Goal: Task Accomplishment & Management: Manage account settings

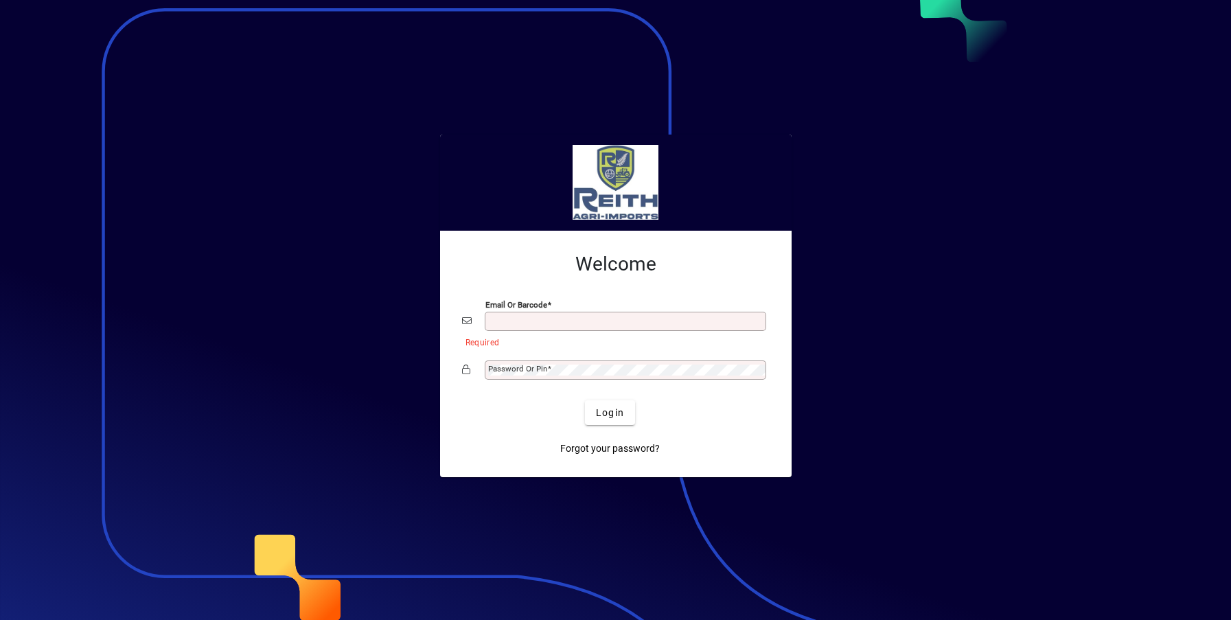
click at [575, 323] on input "Email or Barcode" at bounding box center [626, 321] width 277 height 11
type input "**********"
click at [606, 419] on span "Login" at bounding box center [610, 413] width 28 height 14
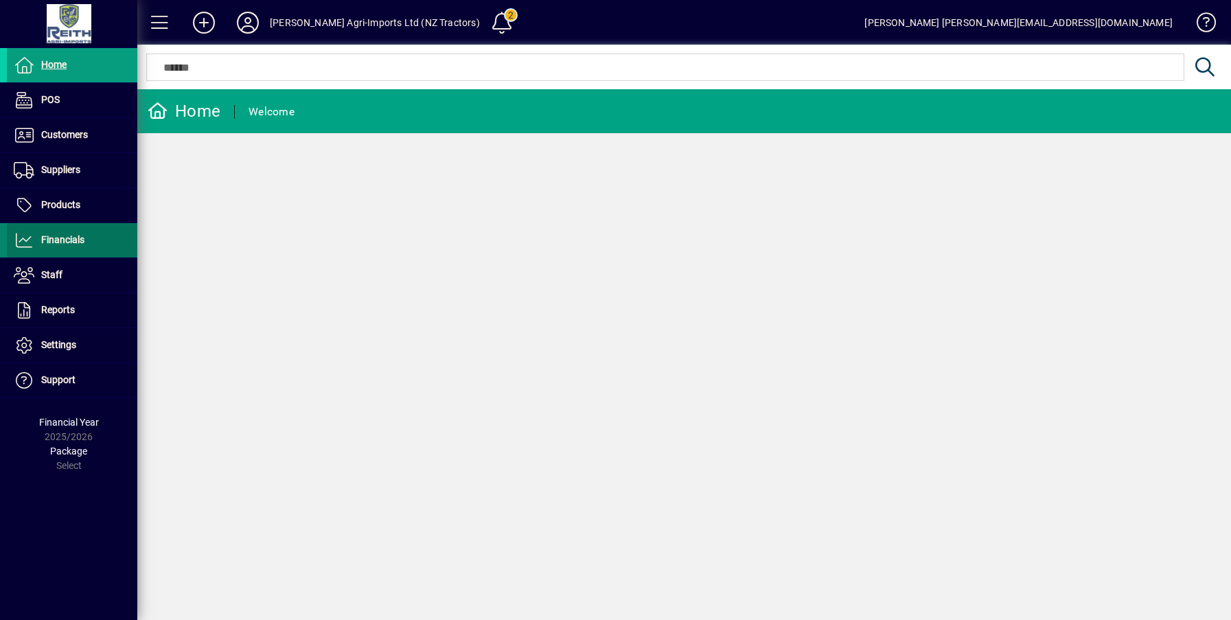
click at [67, 238] on span "Financials" at bounding box center [62, 239] width 43 height 11
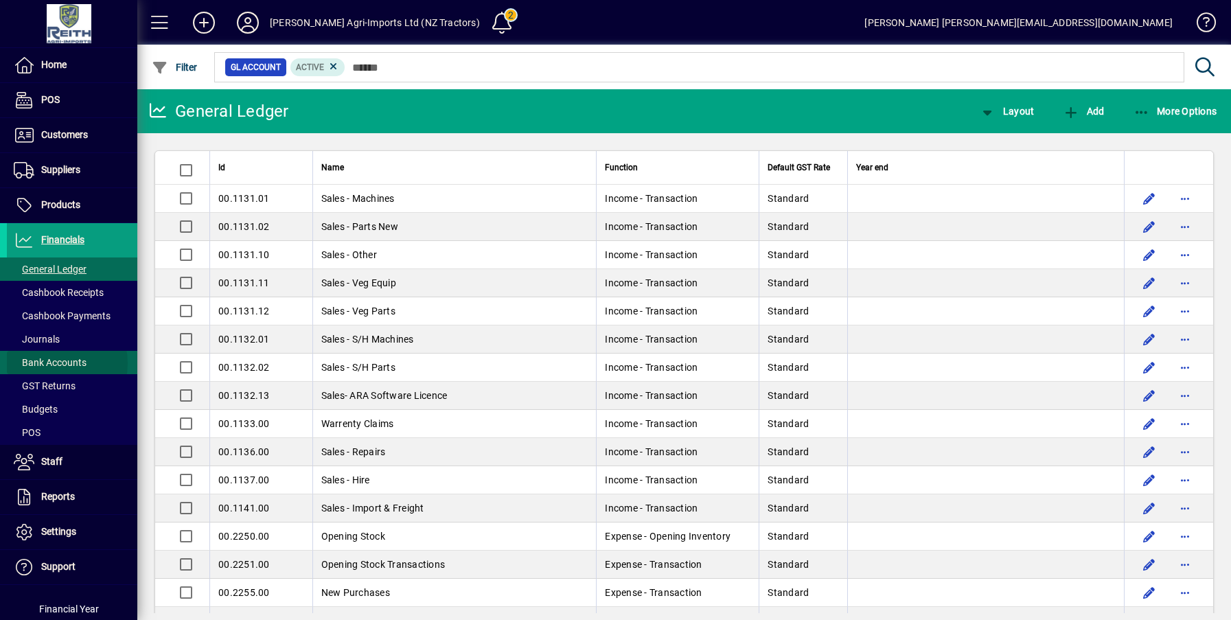
click at [45, 363] on span "Bank Accounts" at bounding box center [50, 362] width 73 height 11
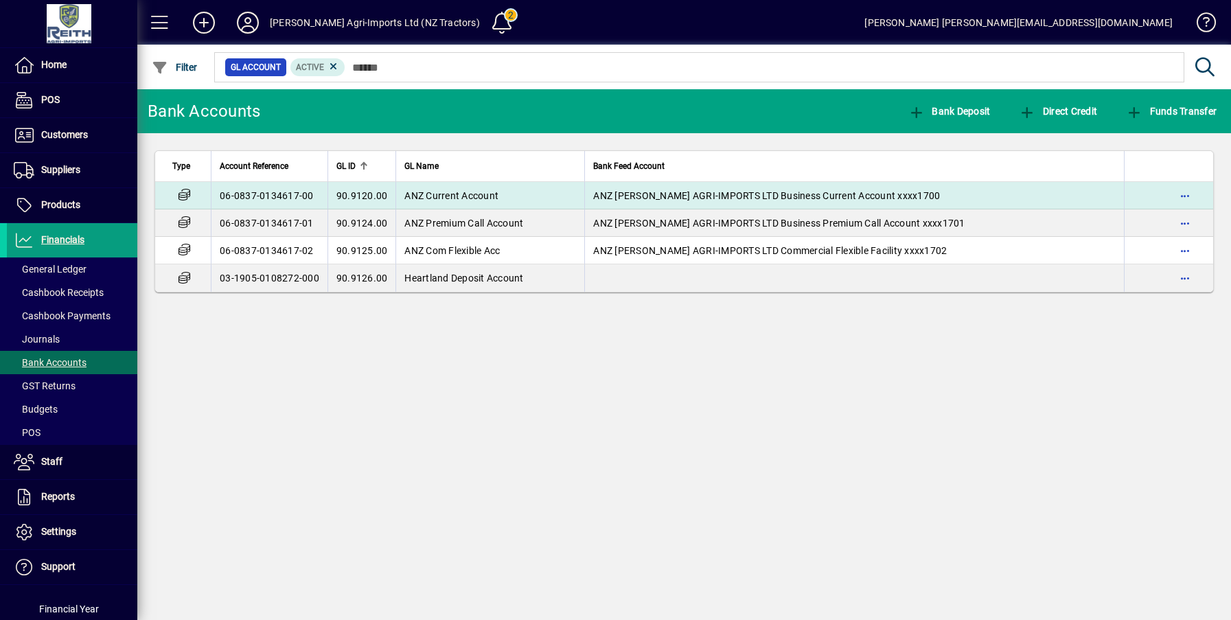
click at [430, 194] on span "ANZ Current Account" at bounding box center [451, 195] width 94 height 11
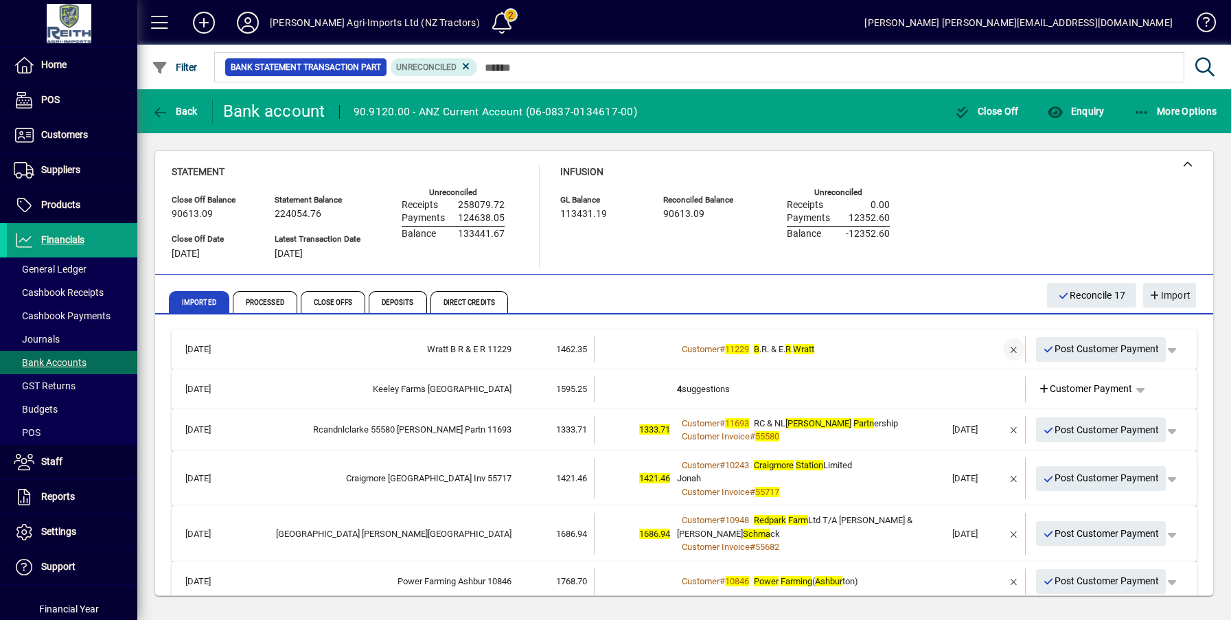
click at [1004, 351] on span "button" at bounding box center [1013, 349] width 33 height 33
click at [693, 348] on td "3 suggestions" at bounding box center [811, 349] width 268 height 26
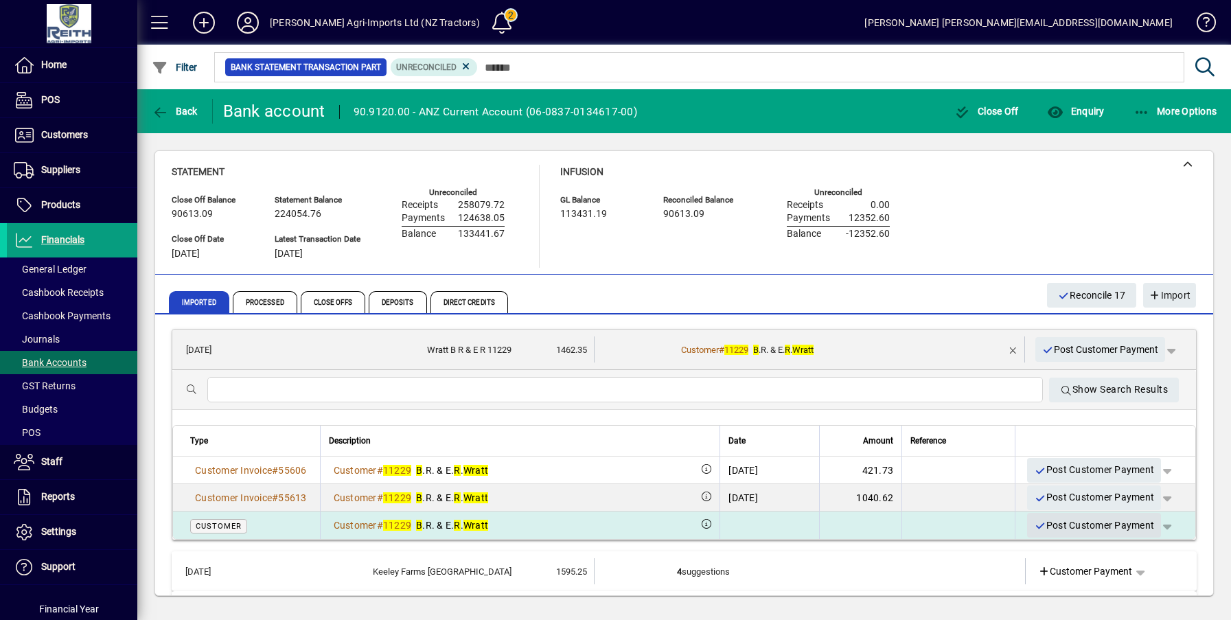
click at [1074, 529] on span "Post Customer Payment" at bounding box center [1094, 525] width 120 height 23
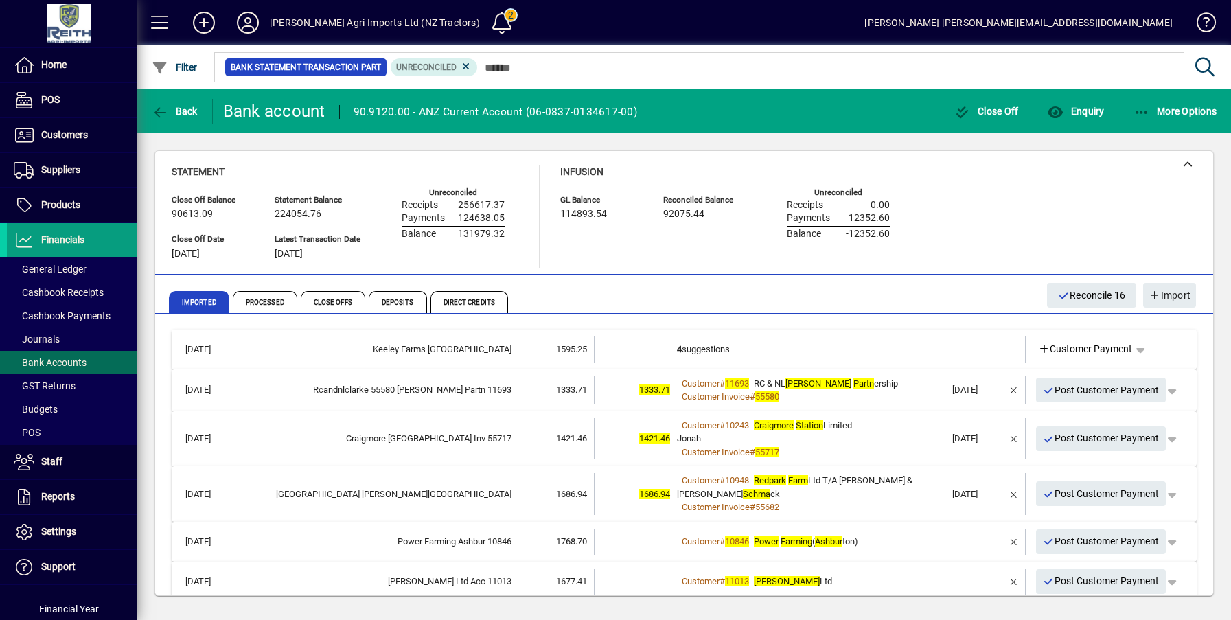
click at [677, 347] on b "4" at bounding box center [679, 349] width 5 height 10
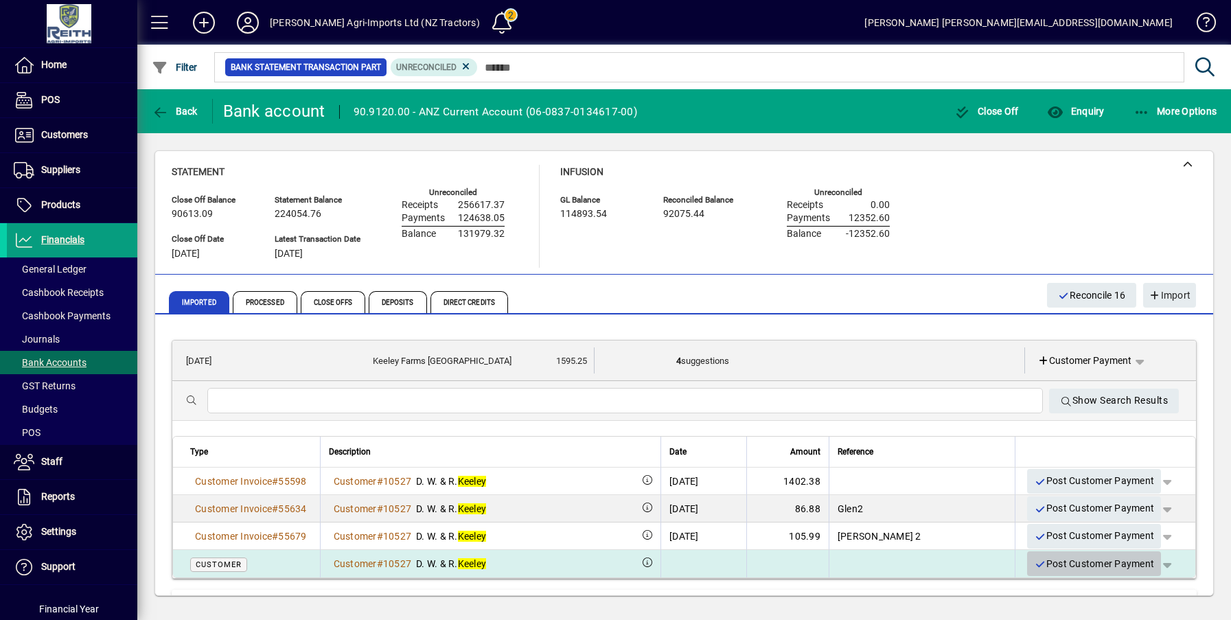
click at [1064, 563] on span "Post Customer Payment" at bounding box center [1094, 564] width 120 height 23
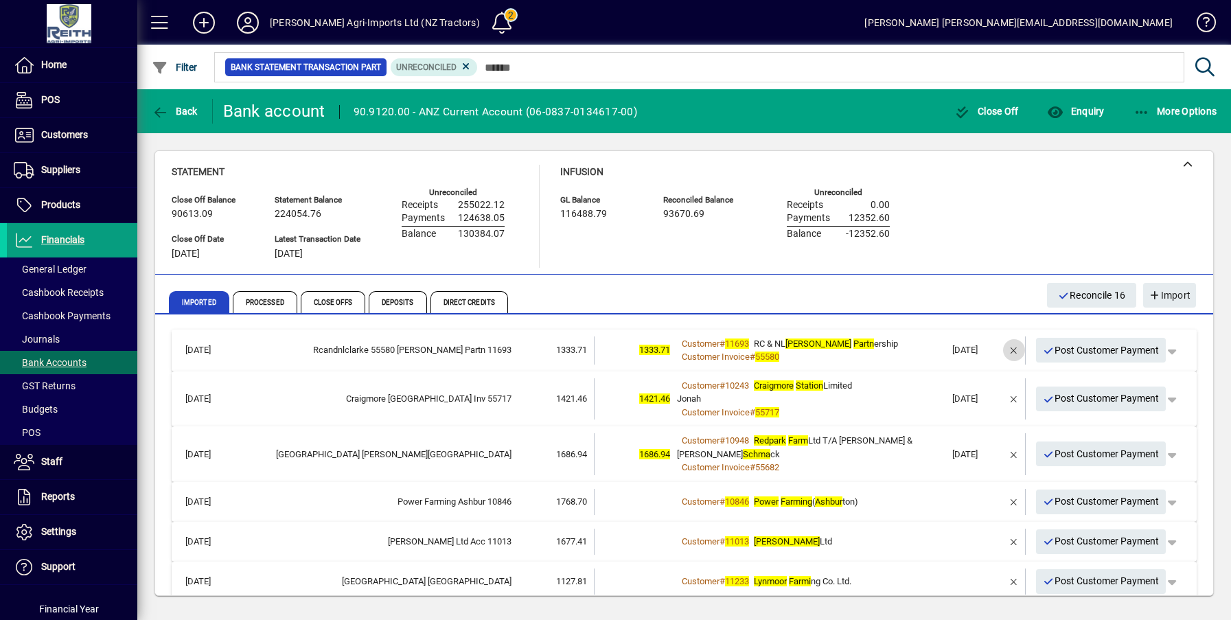
click at [997, 349] on span "button" at bounding box center [1013, 350] width 33 height 33
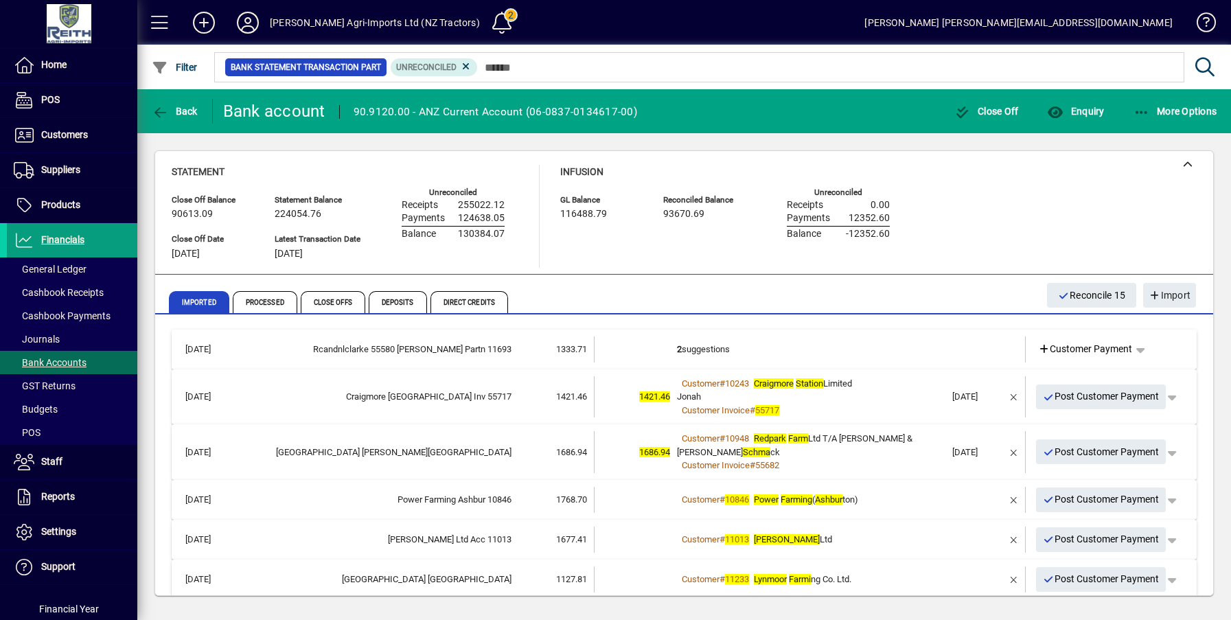
click at [688, 347] on td "2 suggestions" at bounding box center [811, 349] width 268 height 26
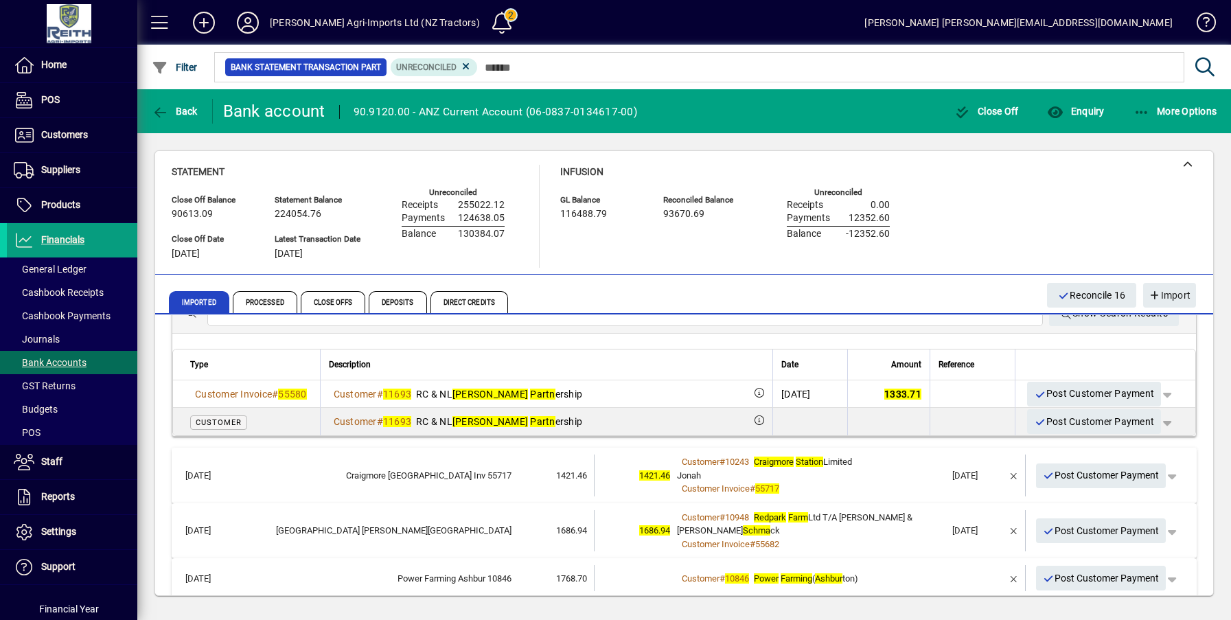
scroll to position [137, 0]
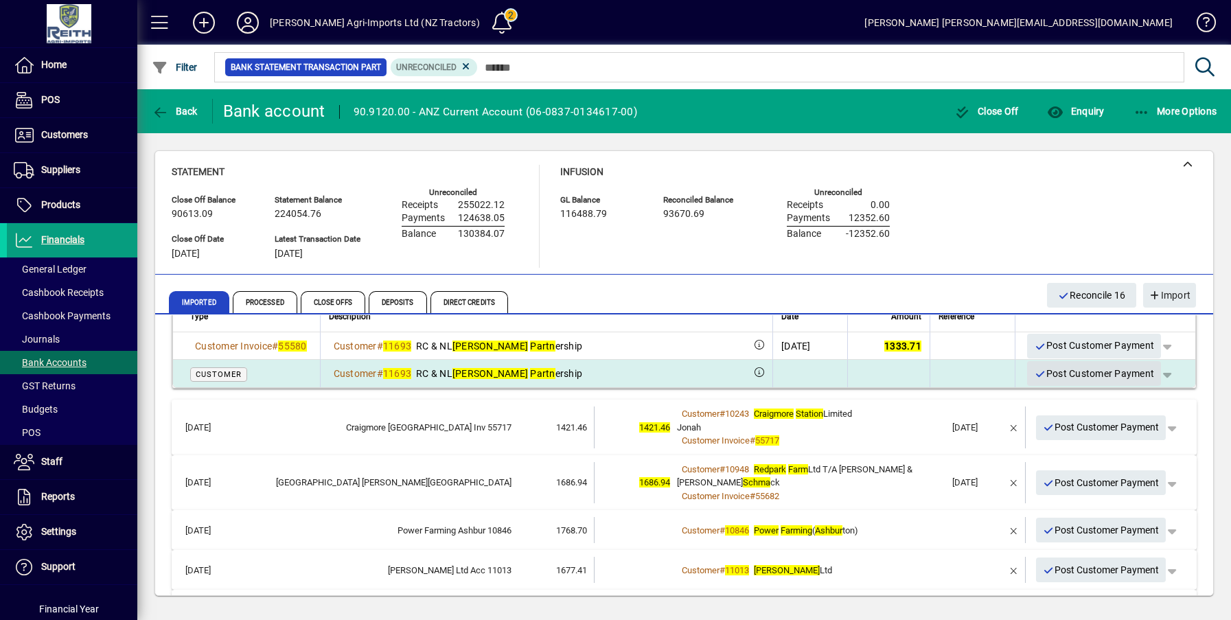
click at [1069, 370] on span "Post Customer Payment" at bounding box center [1094, 373] width 120 height 23
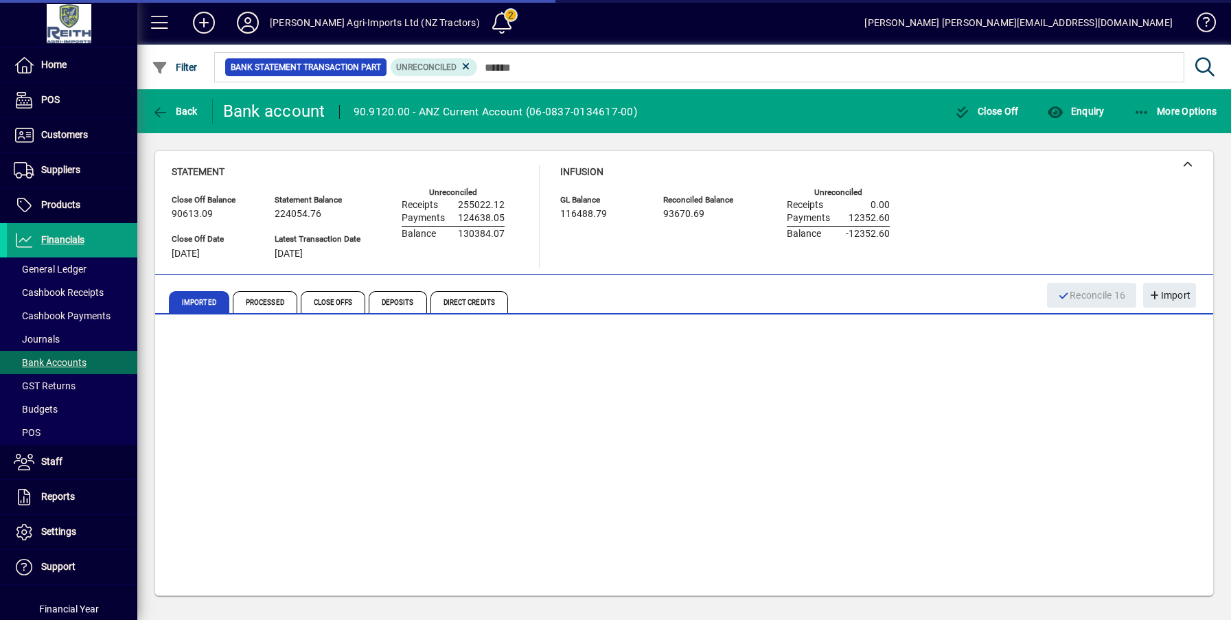
scroll to position [0, 0]
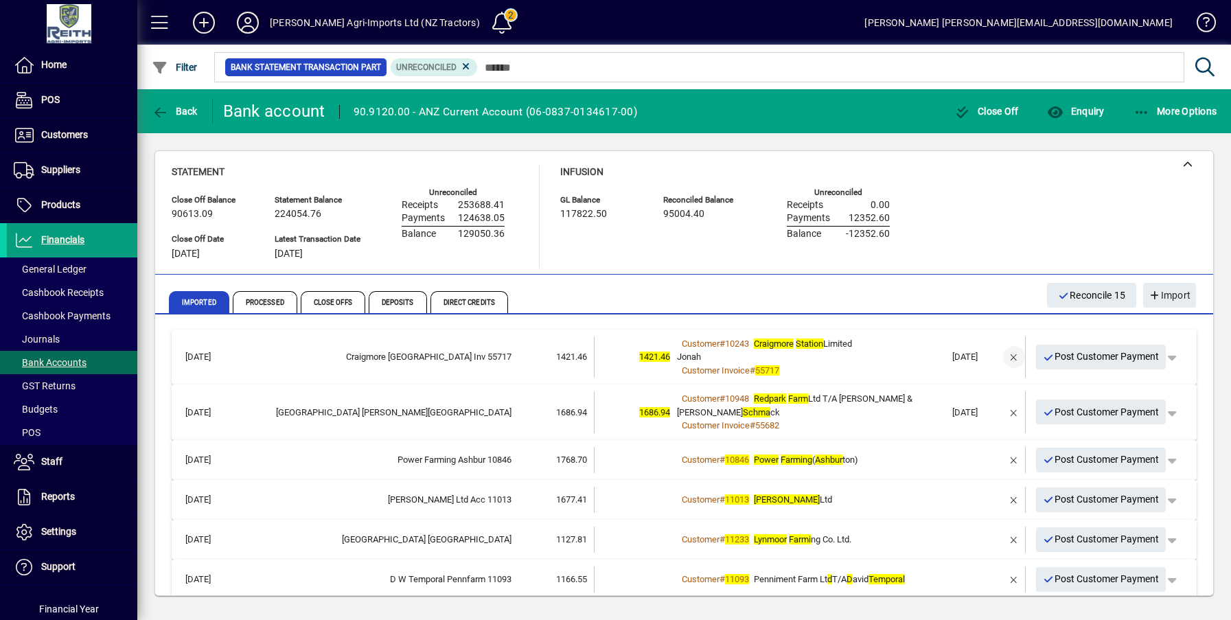
click at [1004, 359] on span "button" at bounding box center [1013, 356] width 33 height 33
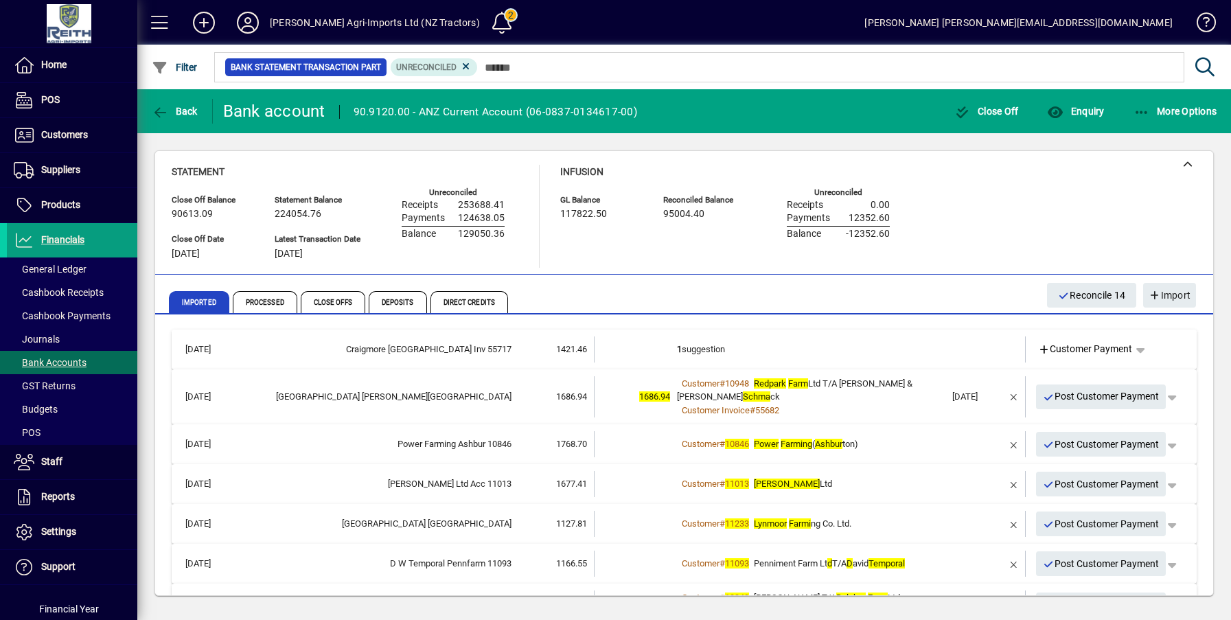
click at [686, 352] on td "1 suggestion" at bounding box center [811, 349] width 268 height 26
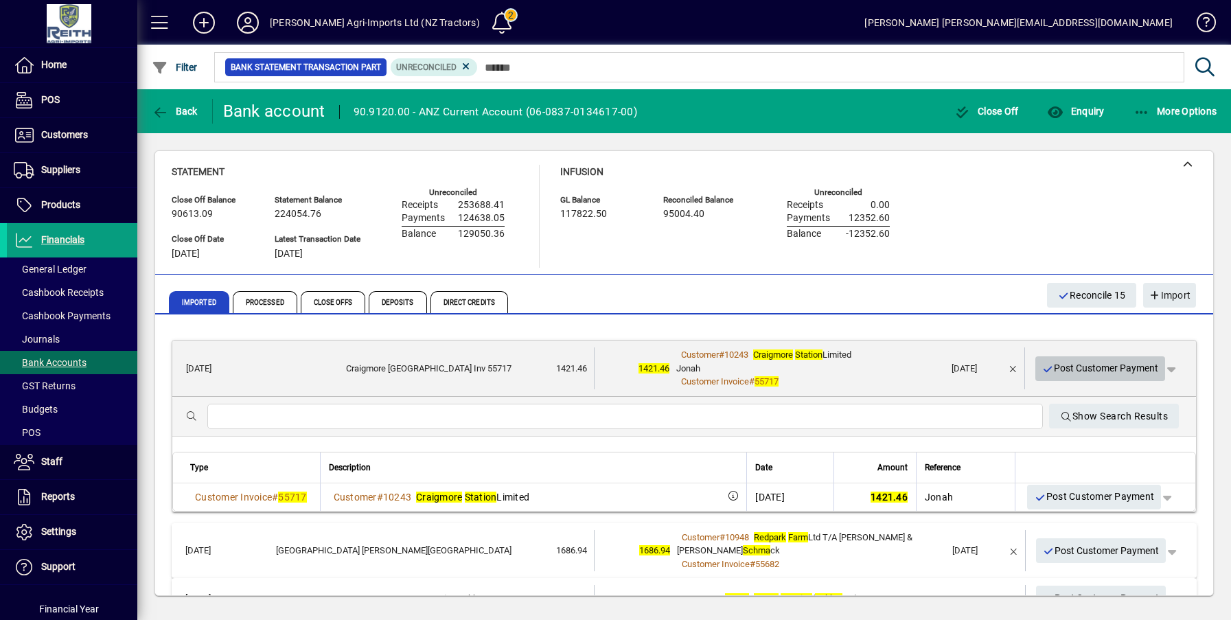
click at [1072, 369] on span "Post Customer Payment" at bounding box center [1100, 368] width 117 height 23
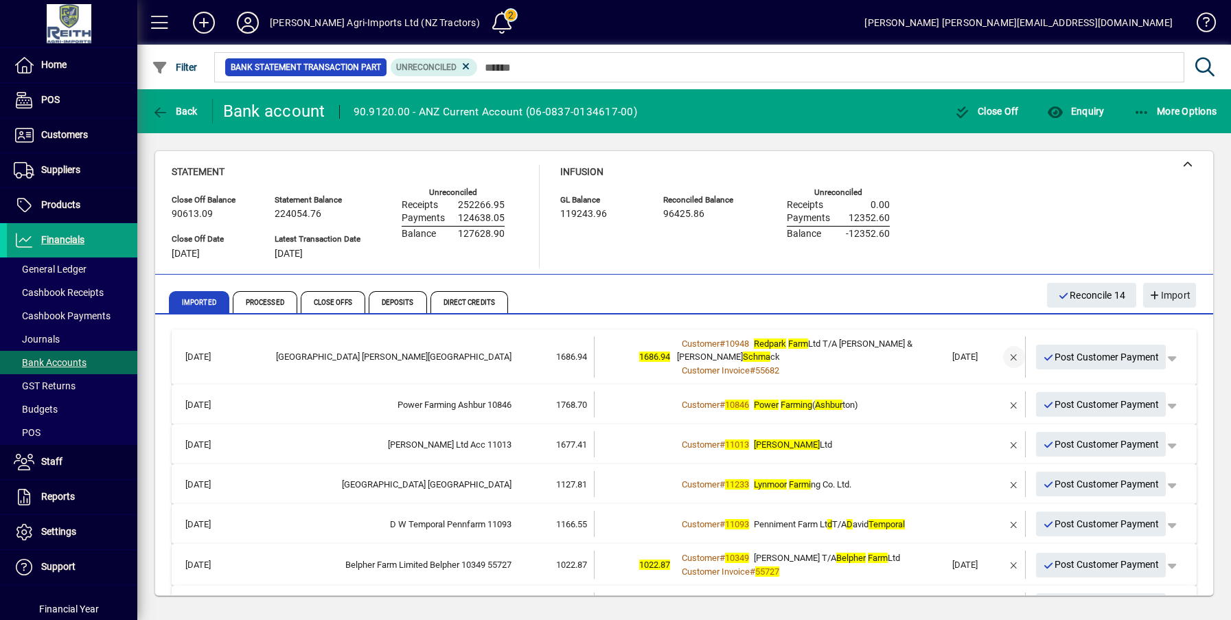
click at [1001, 356] on span "button" at bounding box center [1013, 356] width 33 height 33
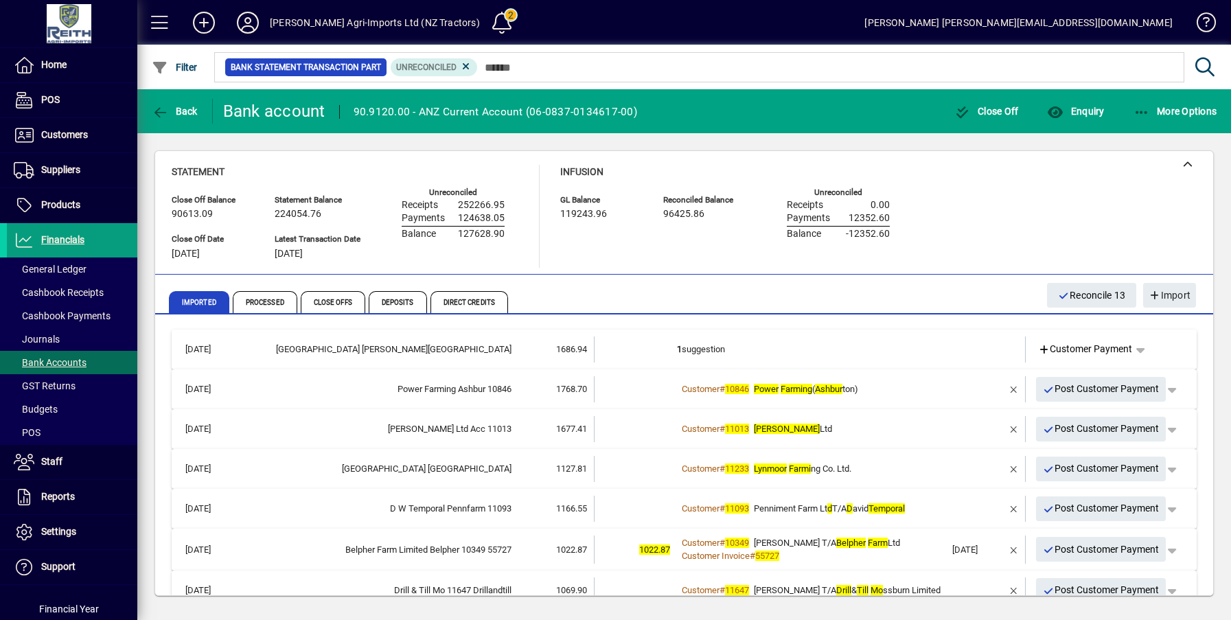
click at [691, 346] on td "1 suggestion" at bounding box center [811, 349] width 268 height 26
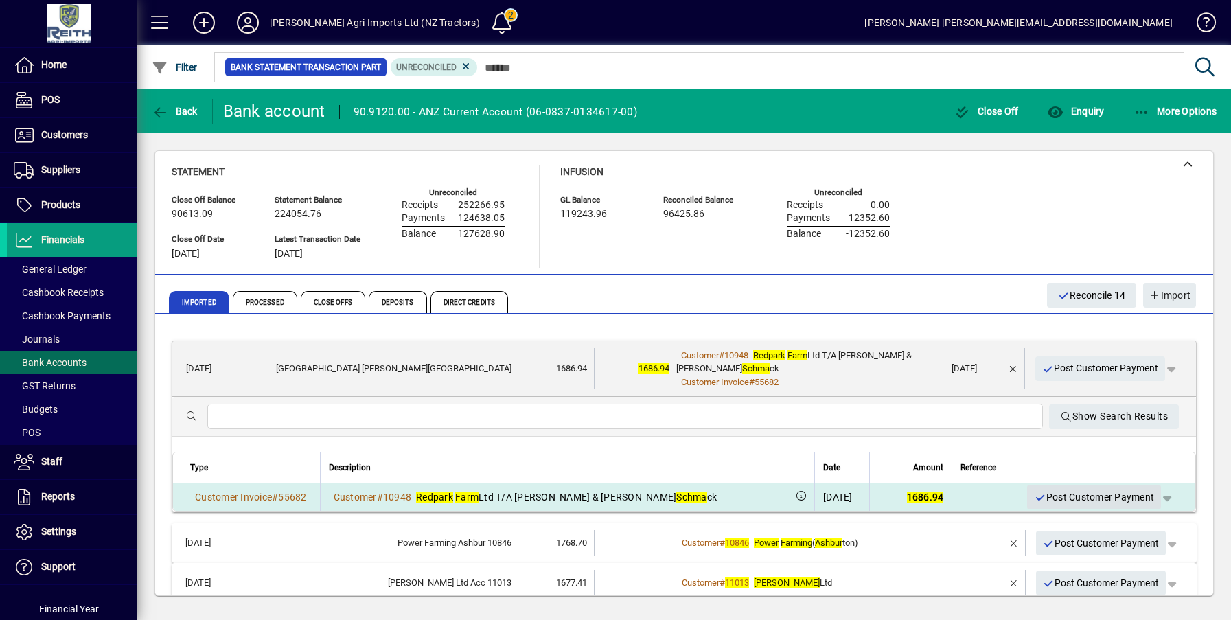
click at [1085, 497] on span "Post Customer Payment" at bounding box center [1094, 497] width 120 height 23
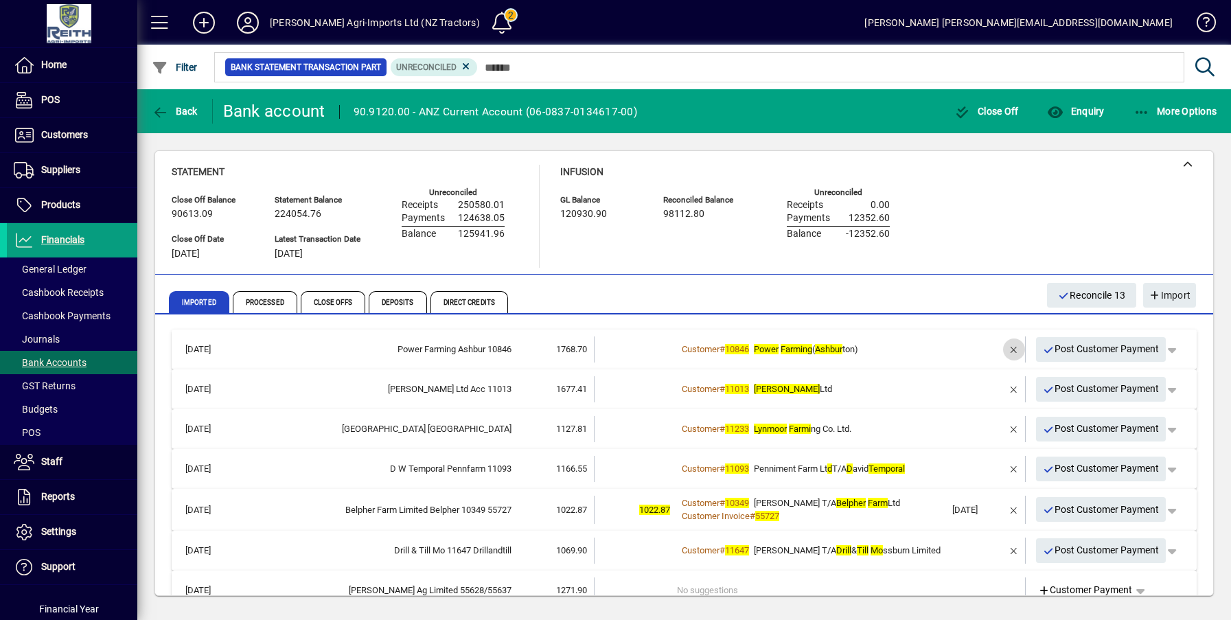
click at [999, 349] on span "button" at bounding box center [1013, 349] width 33 height 33
click at [685, 350] on td "2 suggestions" at bounding box center [811, 349] width 268 height 26
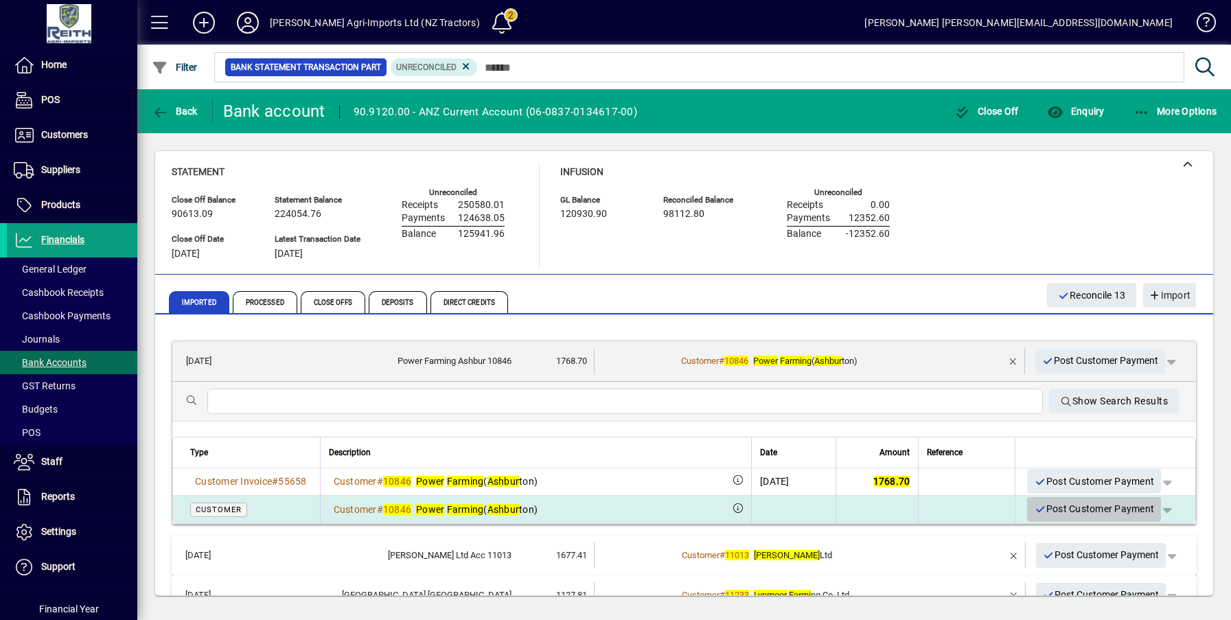
click at [1059, 506] on span "Post Customer Payment" at bounding box center [1094, 509] width 120 height 23
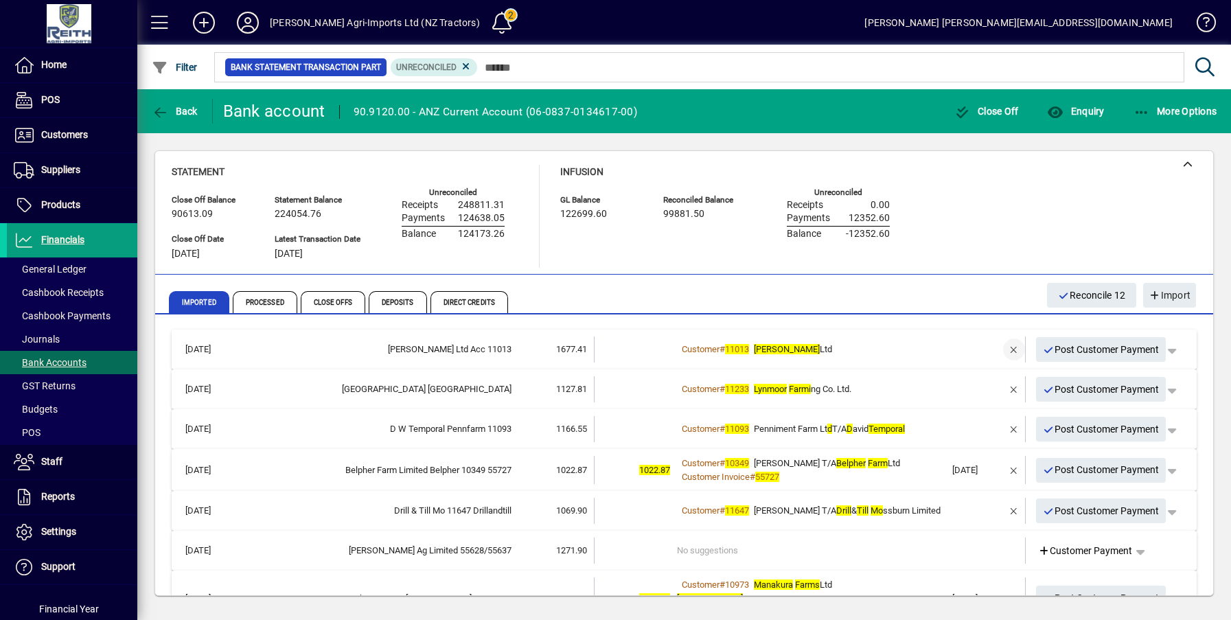
click at [1001, 349] on span "button" at bounding box center [1013, 349] width 33 height 33
click at [684, 350] on td "2 suggestions" at bounding box center [811, 349] width 268 height 26
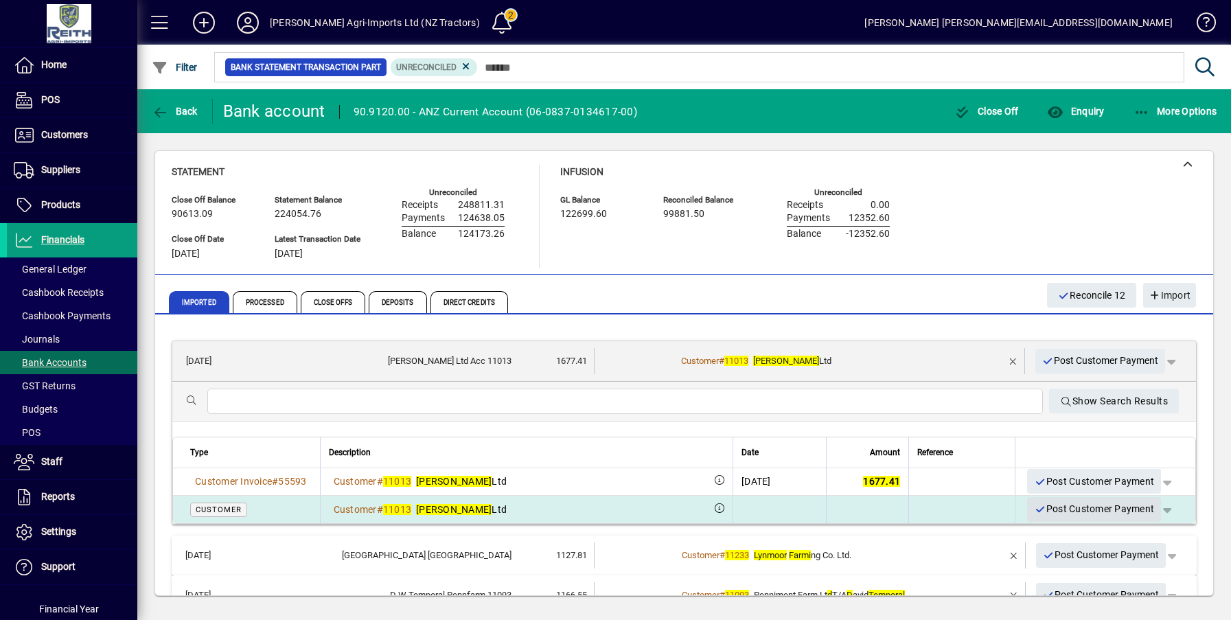
click at [1089, 515] on span "Post Customer Payment" at bounding box center [1094, 509] width 120 height 23
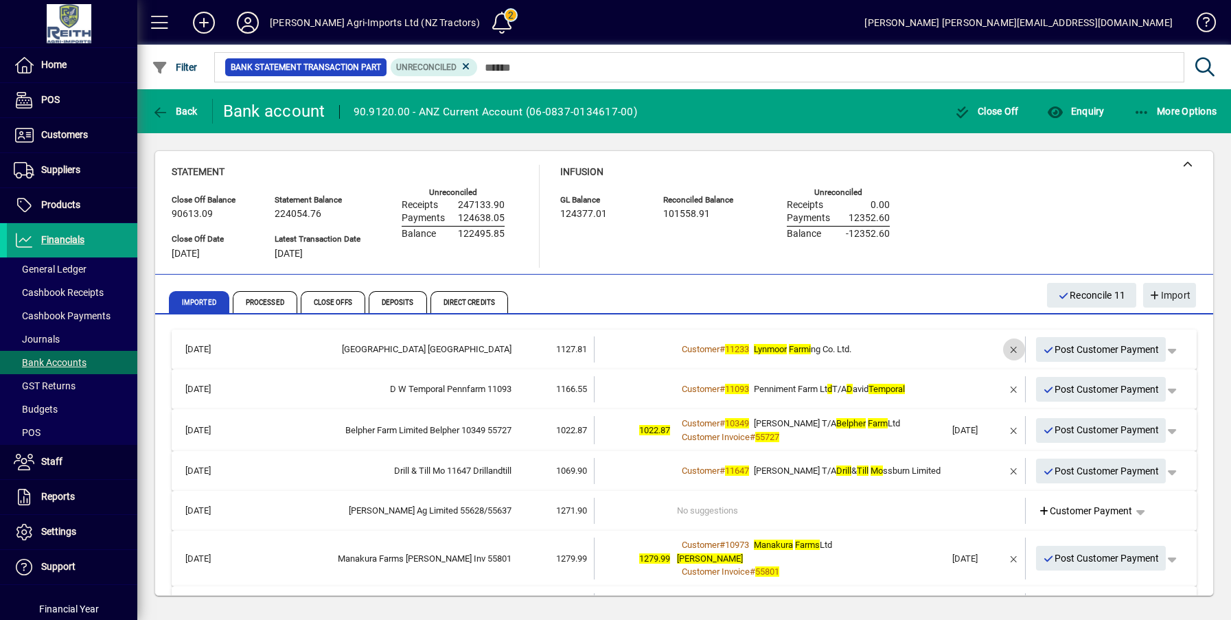
click at [998, 350] on span "button" at bounding box center [1013, 349] width 33 height 33
click at [677, 350] on b "2+" at bounding box center [682, 349] width 10 height 10
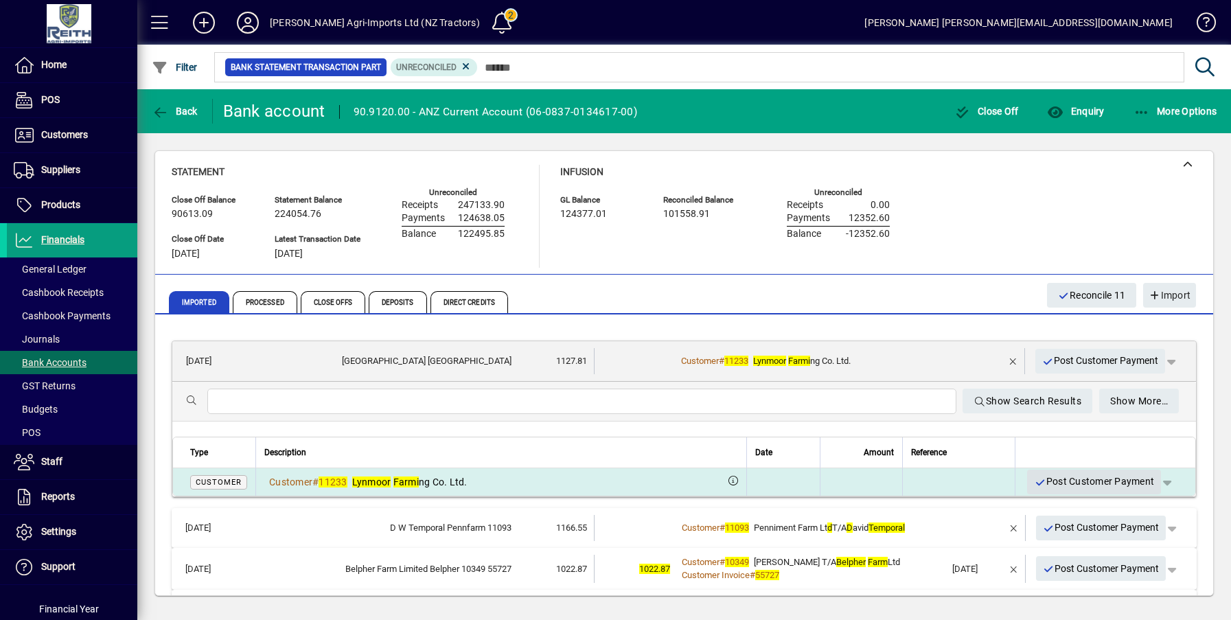
click at [1065, 481] on span "Post Customer Payment" at bounding box center [1094, 481] width 120 height 23
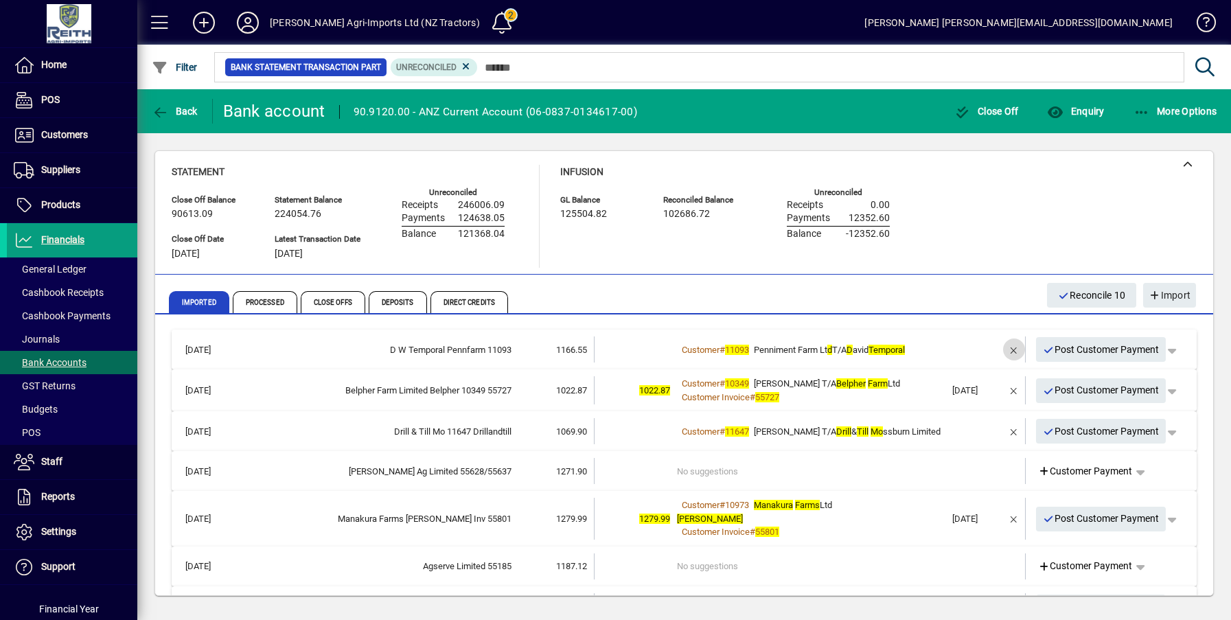
click at [1000, 348] on span "button" at bounding box center [1013, 349] width 33 height 33
click at [707, 347] on td "2+ suggestions" at bounding box center [811, 349] width 268 height 26
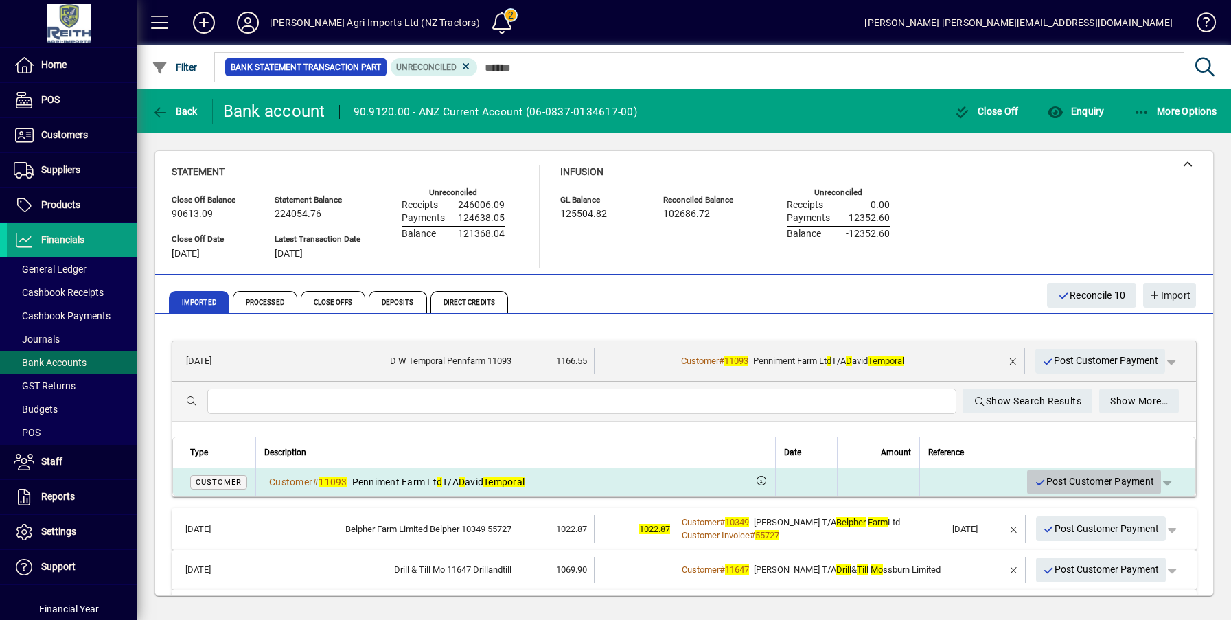
click at [1074, 478] on span "Post Customer Payment" at bounding box center [1094, 481] width 120 height 23
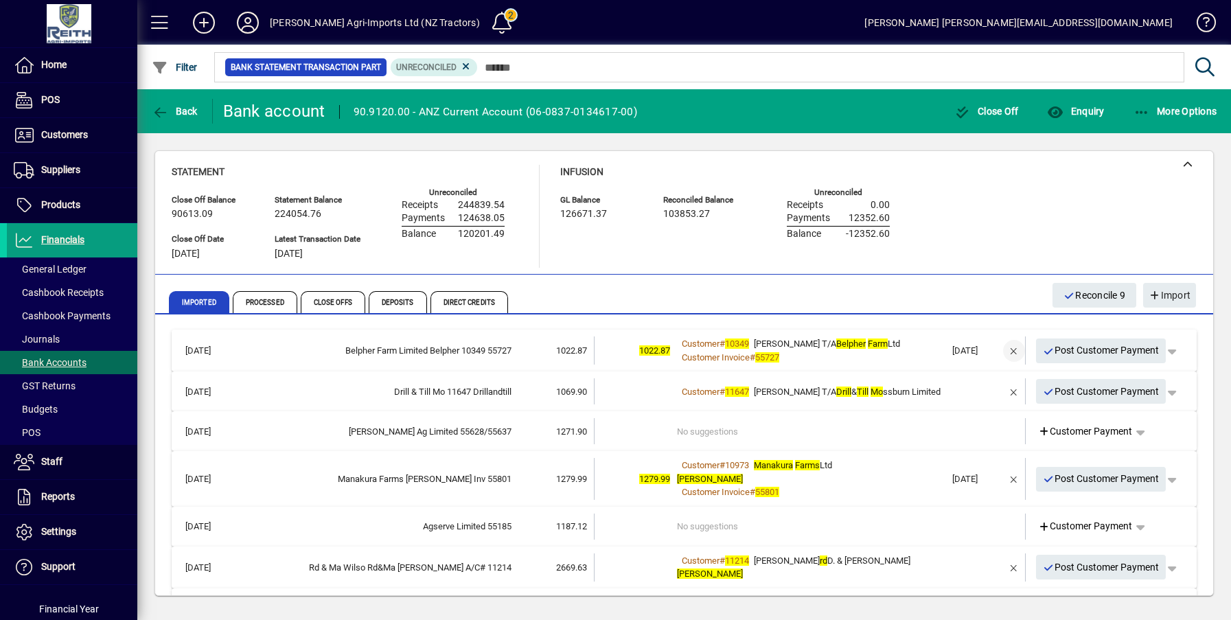
click at [997, 349] on span "button" at bounding box center [1013, 350] width 33 height 33
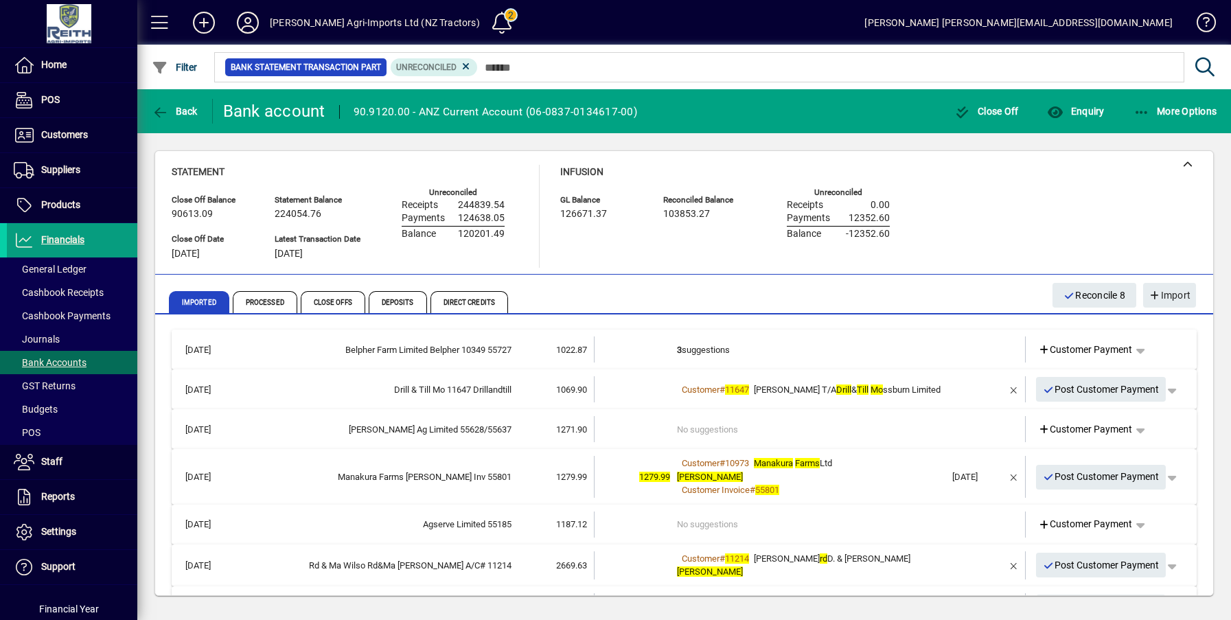
click at [677, 351] on td "3 suggestions" at bounding box center [811, 349] width 268 height 26
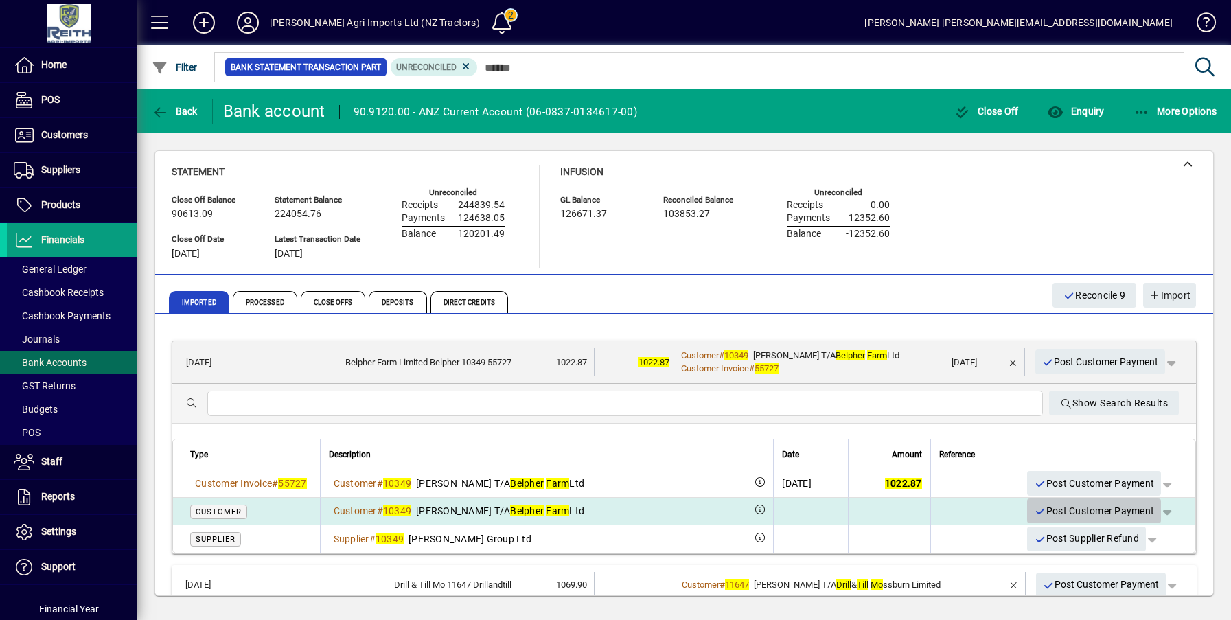
click at [1063, 508] on span "Post Customer Payment" at bounding box center [1094, 511] width 120 height 23
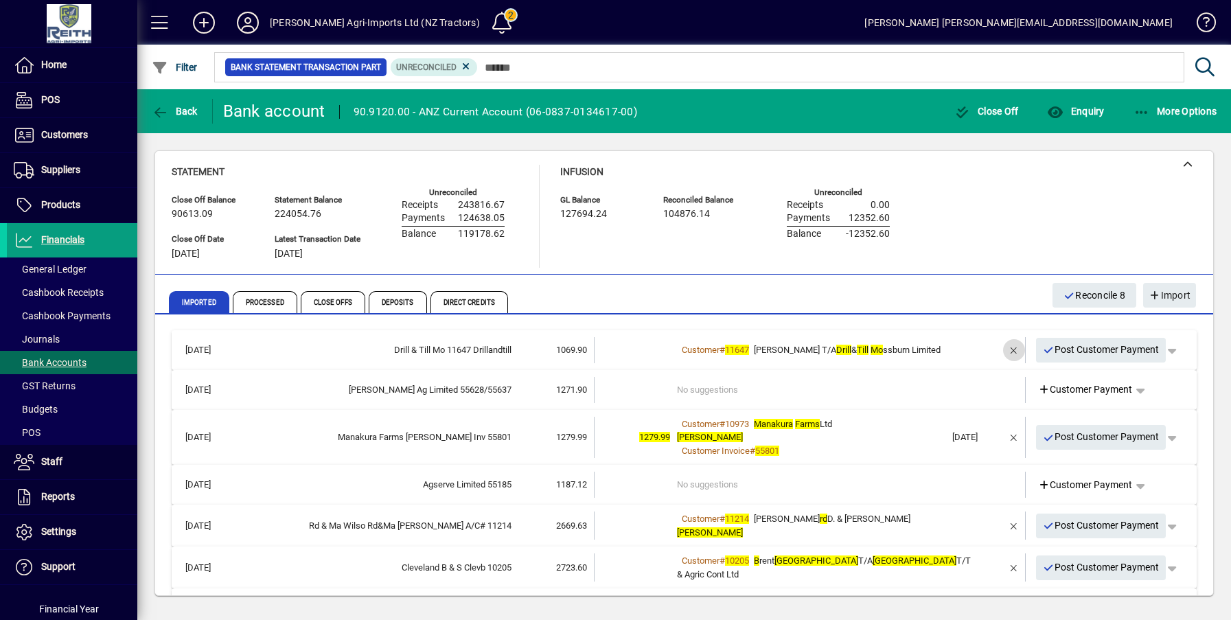
click at [1001, 349] on span "button" at bounding box center [1013, 350] width 33 height 33
click at [684, 349] on td "1 suggestion" at bounding box center [811, 350] width 268 height 26
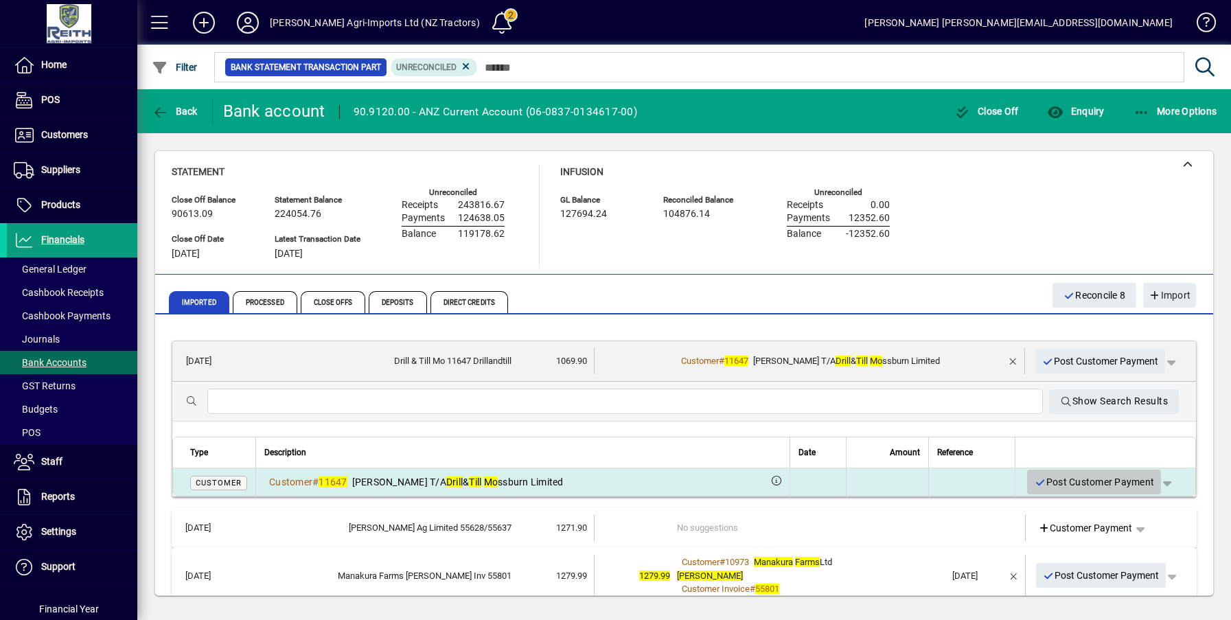
click at [1078, 480] on span "Post Customer Payment" at bounding box center [1094, 482] width 120 height 23
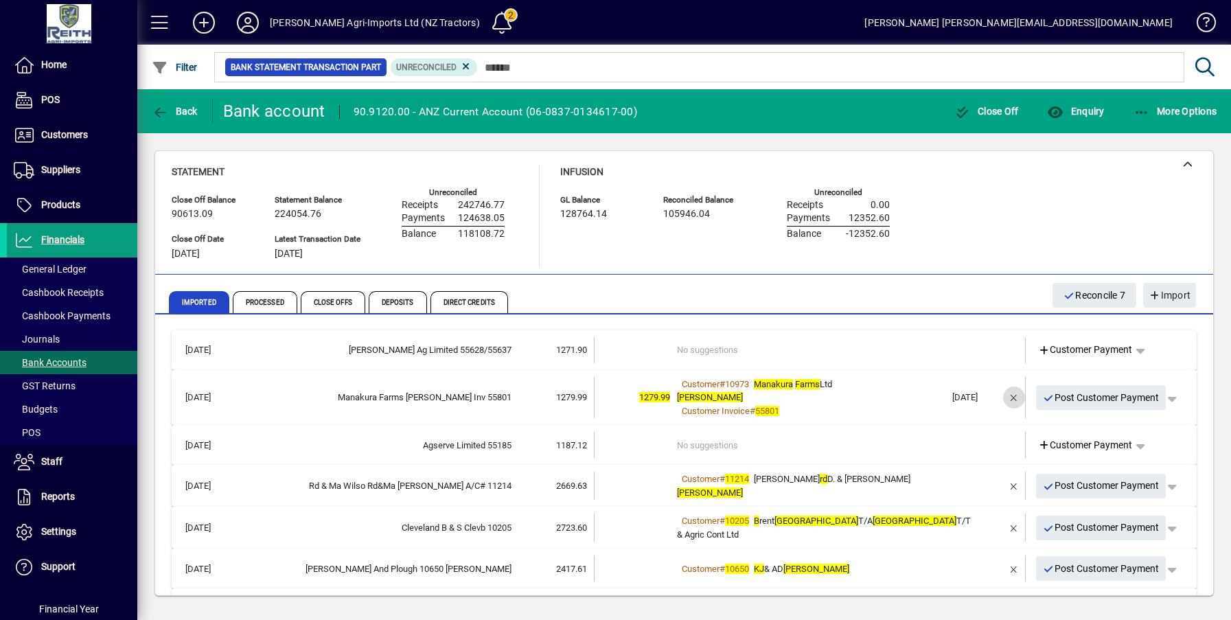
click at [1004, 398] on span "button" at bounding box center [1013, 397] width 33 height 33
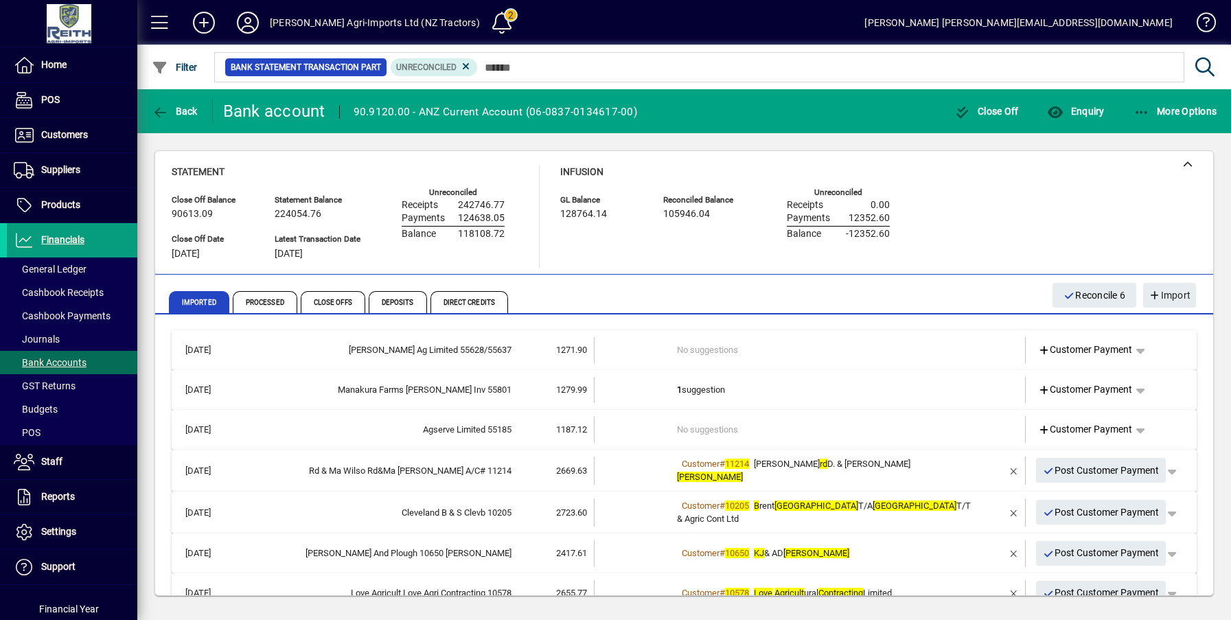
click at [692, 391] on td "1 suggestion" at bounding box center [811, 390] width 268 height 26
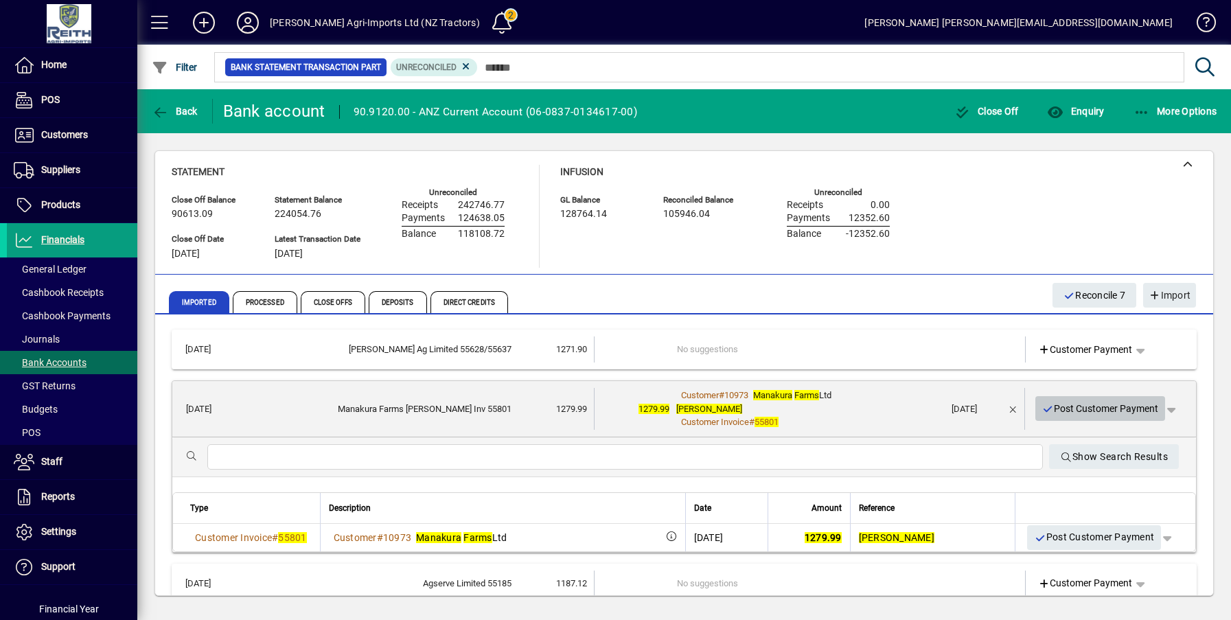
click at [1091, 406] on span "Post Customer Payment" at bounding box center [1100, 408] width 117 height 23
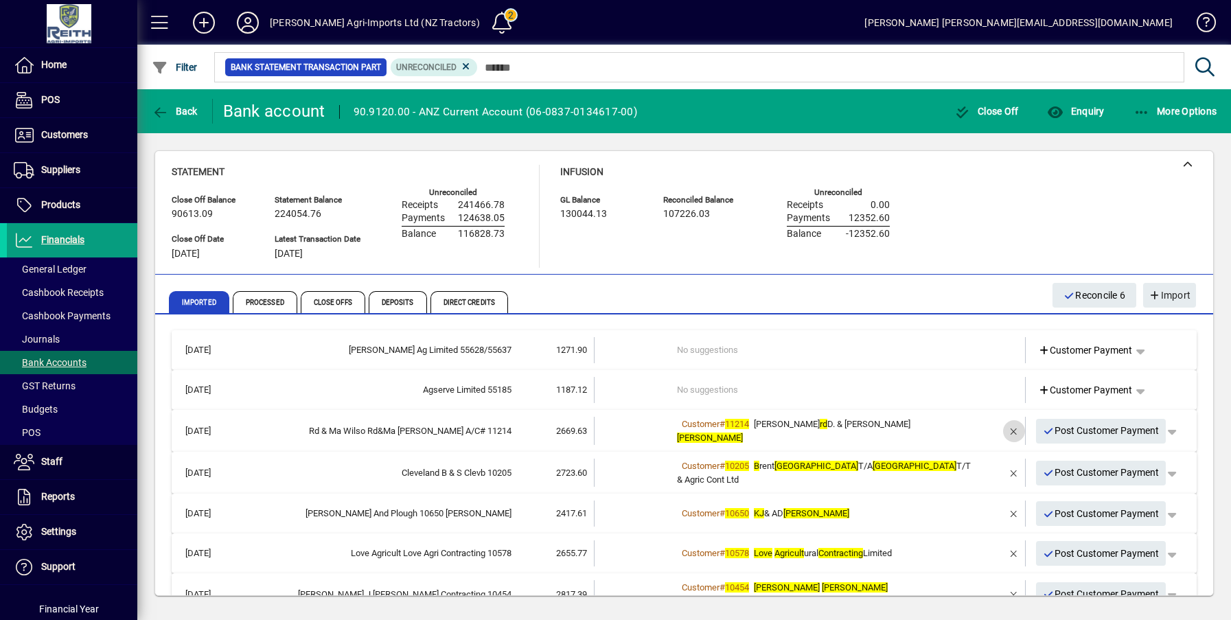
click at [1000, 431] on span "button" at bounding box center [1013, 431] width 33 height 33
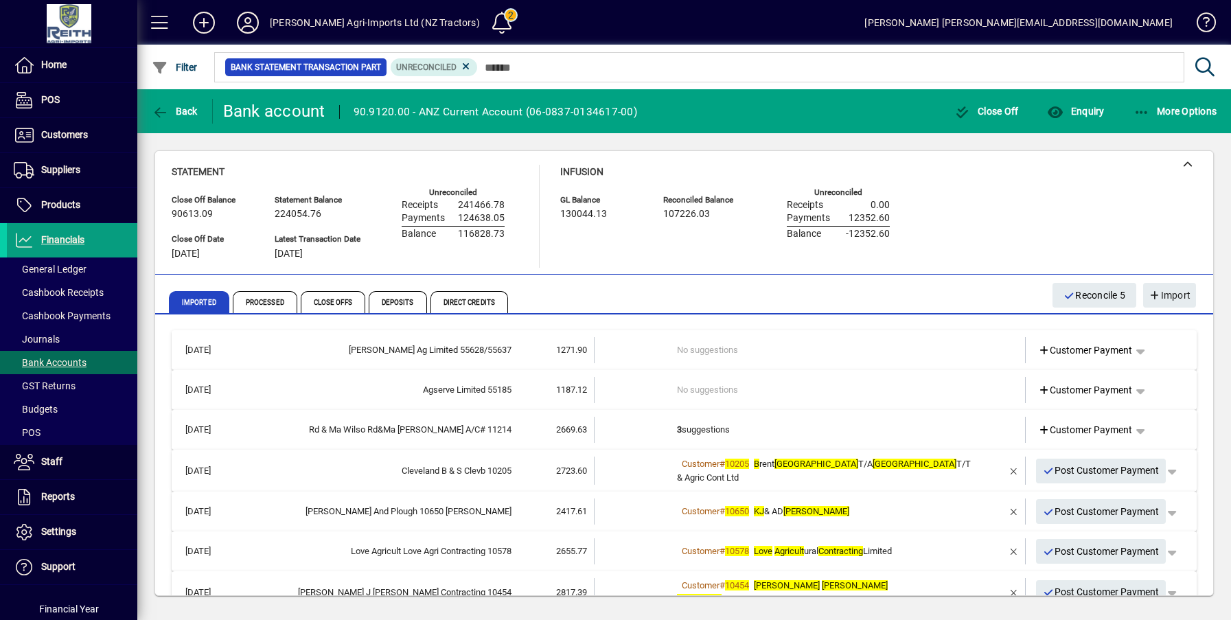
click at [710, 432] on td "3 suggestions" at bounding box center [811, 430] width 268 height 26
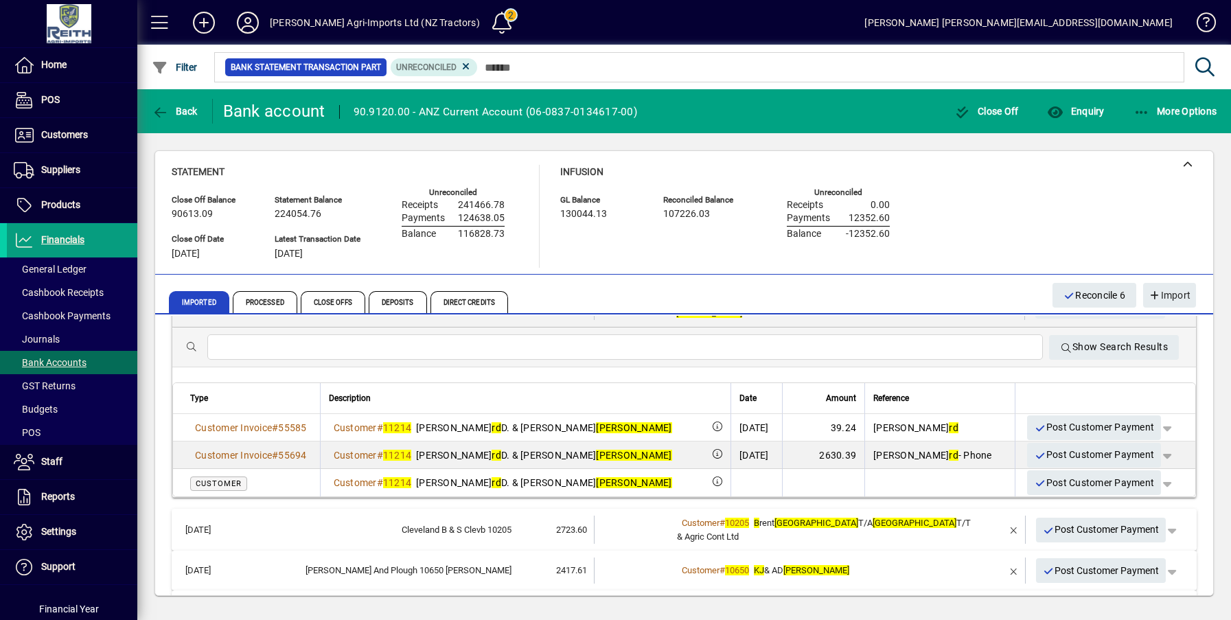
scroll to position [137, 0]
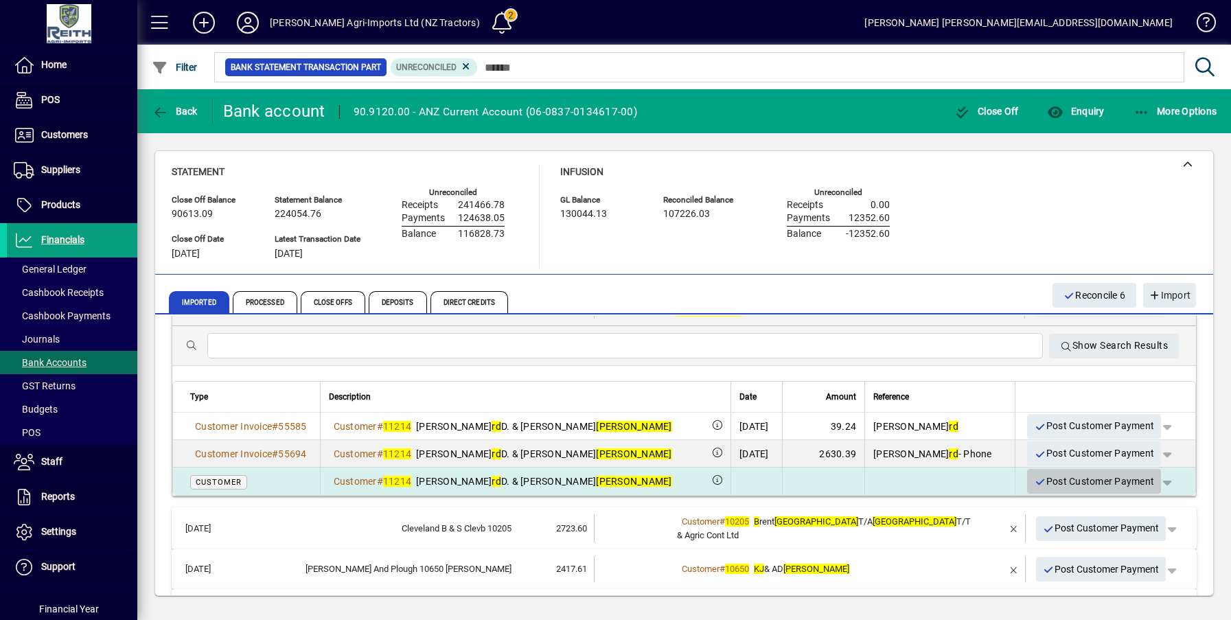
click at [1074, 483] on span "Post Customer Payment" at bounding box center [1094, 481] width 120 height 23
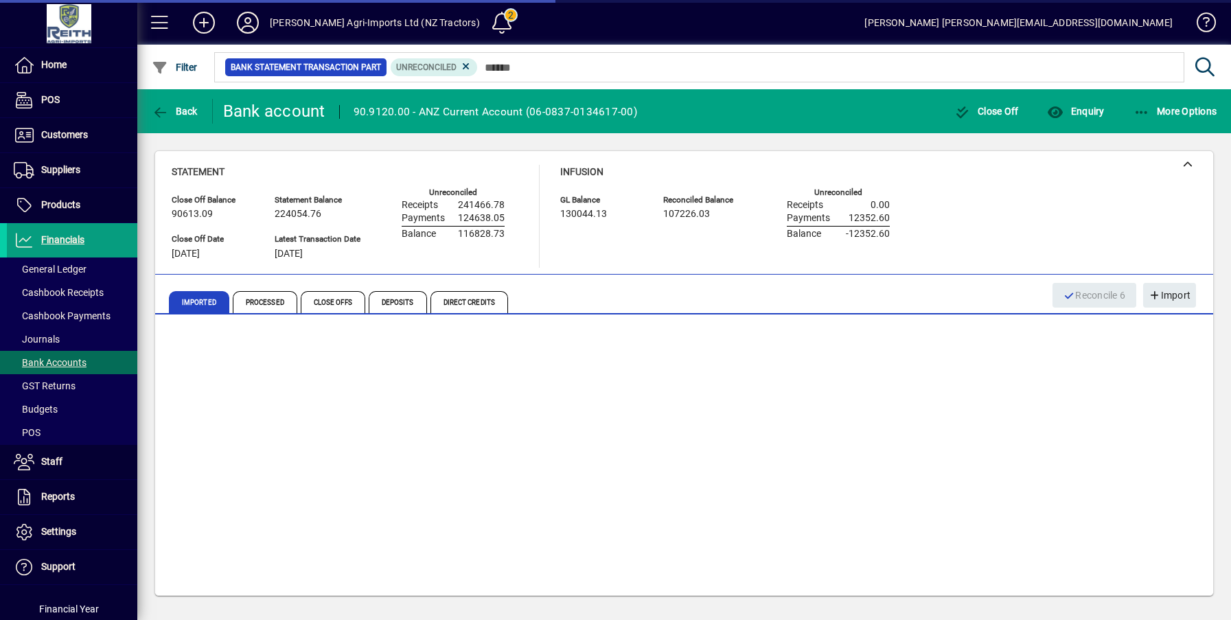
scroll to position [0, 0]
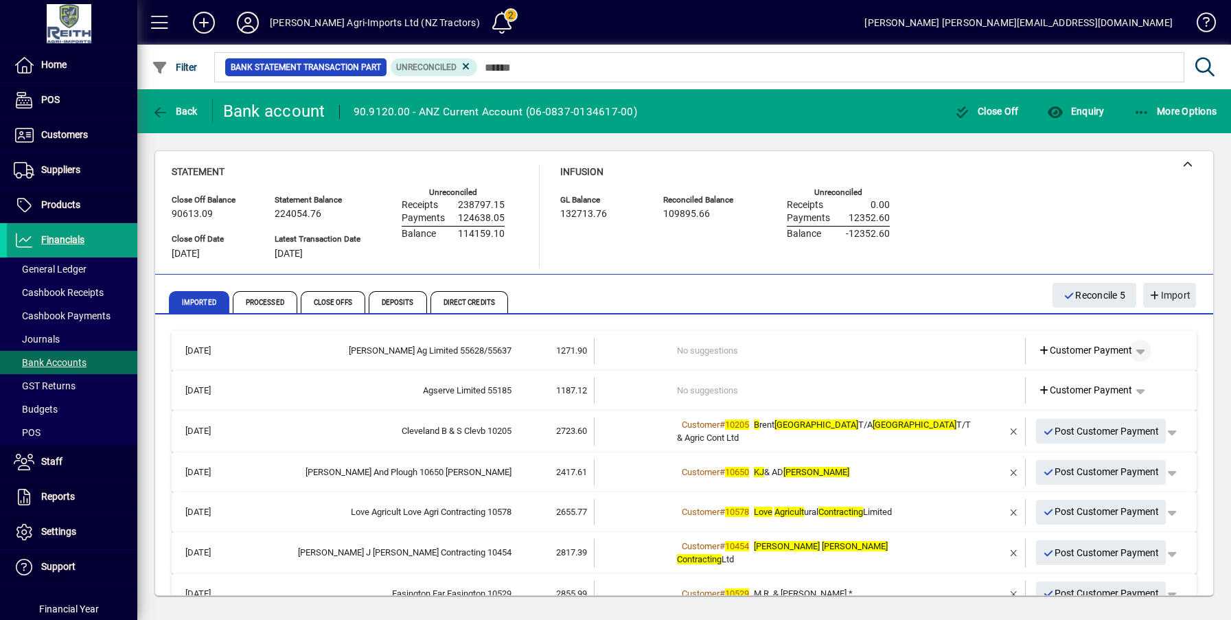
click at [1132, 353] on span "button" at bounding box center [1140, 350] width 33 height 33
click at [966, 378] on div at bounding box center [615, 310] width 1231 height 620
click at [1038, 352] on icon at bounding box center [1044, 351] width 12 height 10
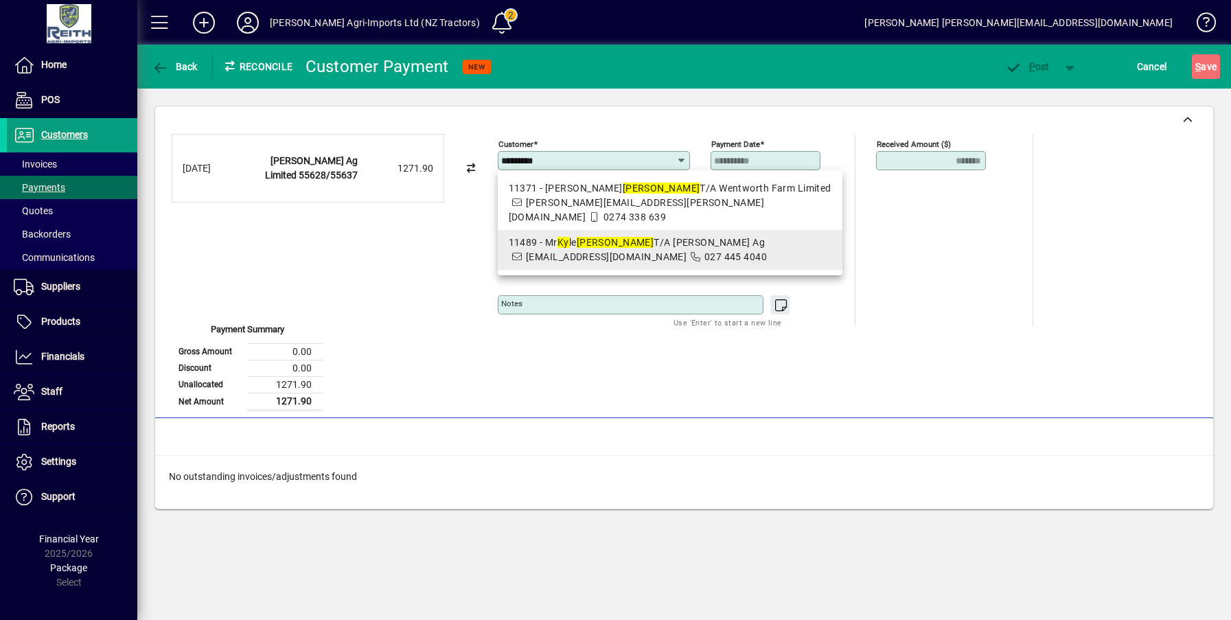
click at [586, 237] on em "Watson" at bounding box center [616, 242] width 78 height 11
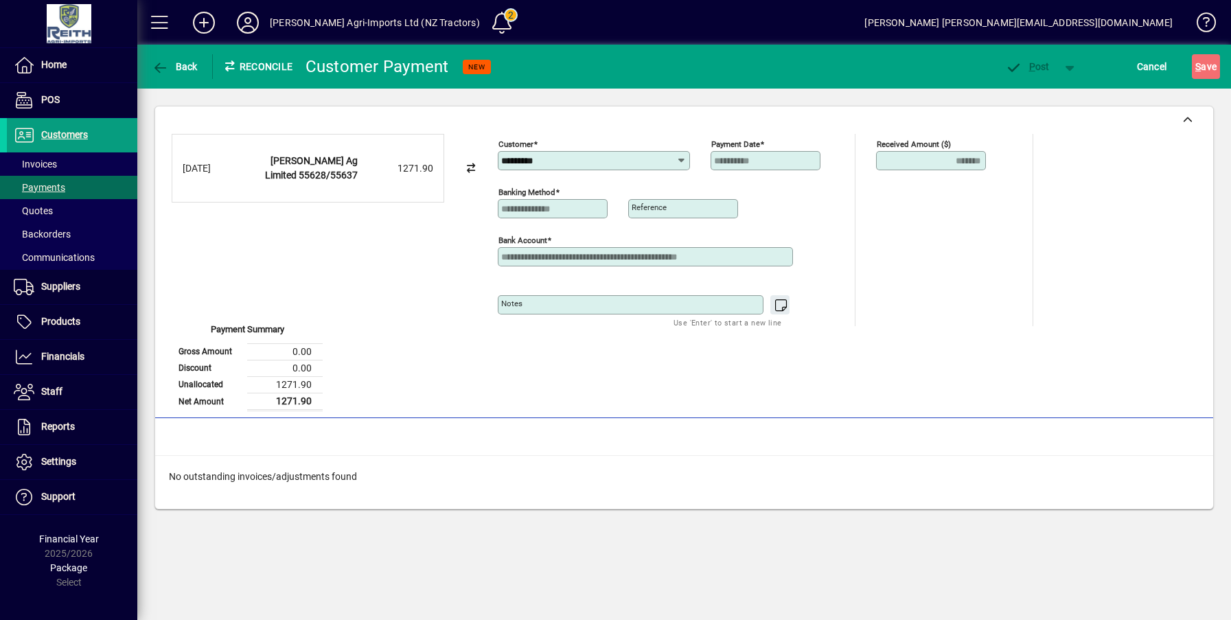
type input "**********"
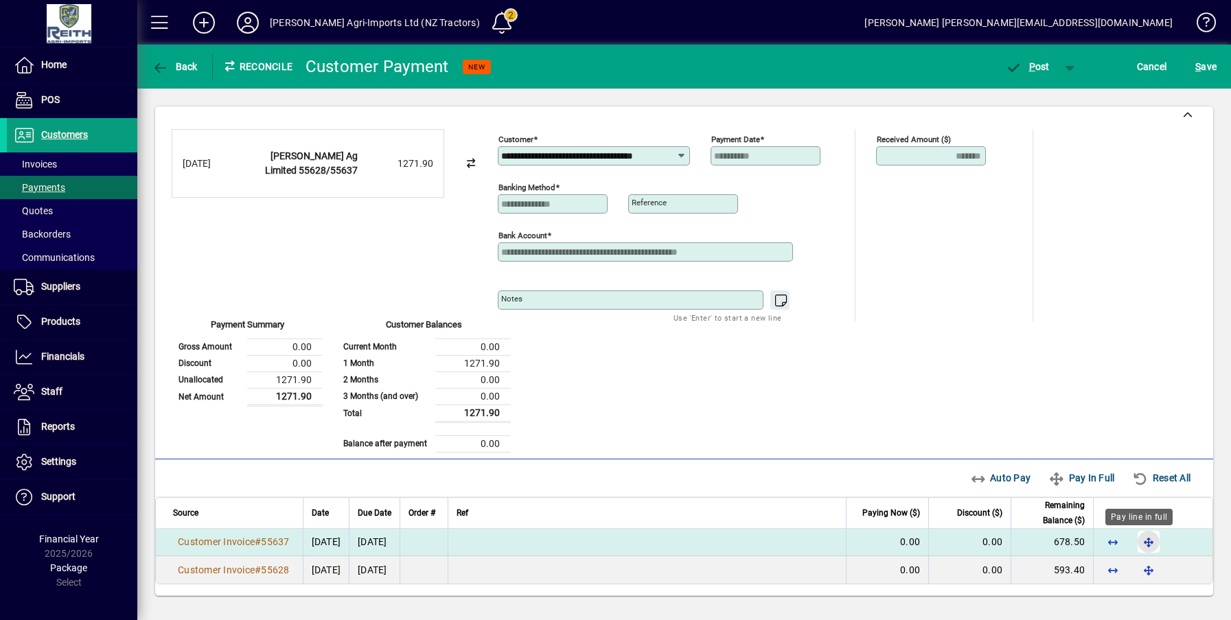
click at [1137, 542] on span "button" at bounding box center [1148, 541] width 33 height 33
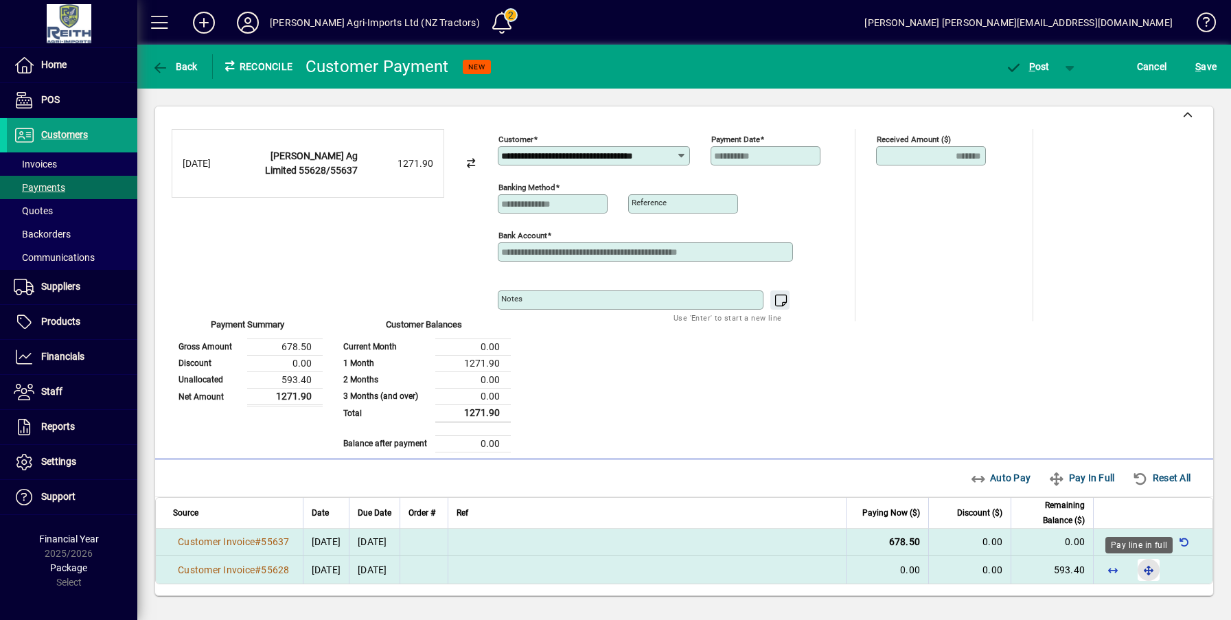
click at [1136, 575] on span "button" at bounding box center [1148, 569] width 33 height 33
click at [1039, 62] on span "P ost" at bounding box center [1027, 66] width 45 height 11
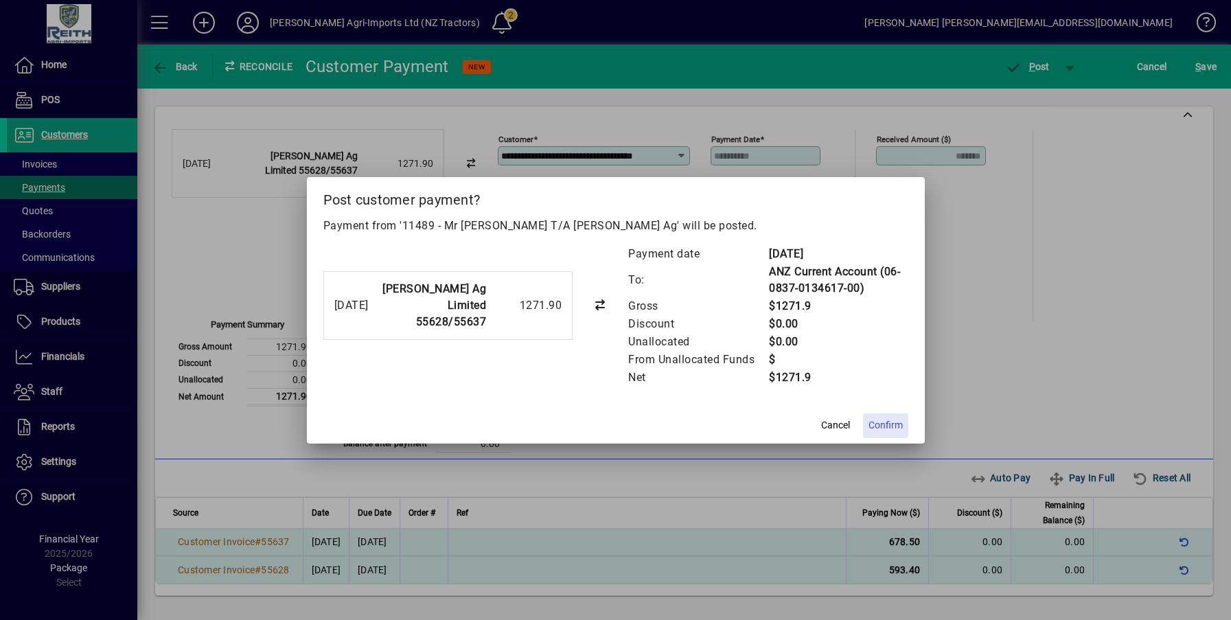
click at [891, 427] on span "Confirm" at bounding box center [885, 425] width 34 height 14
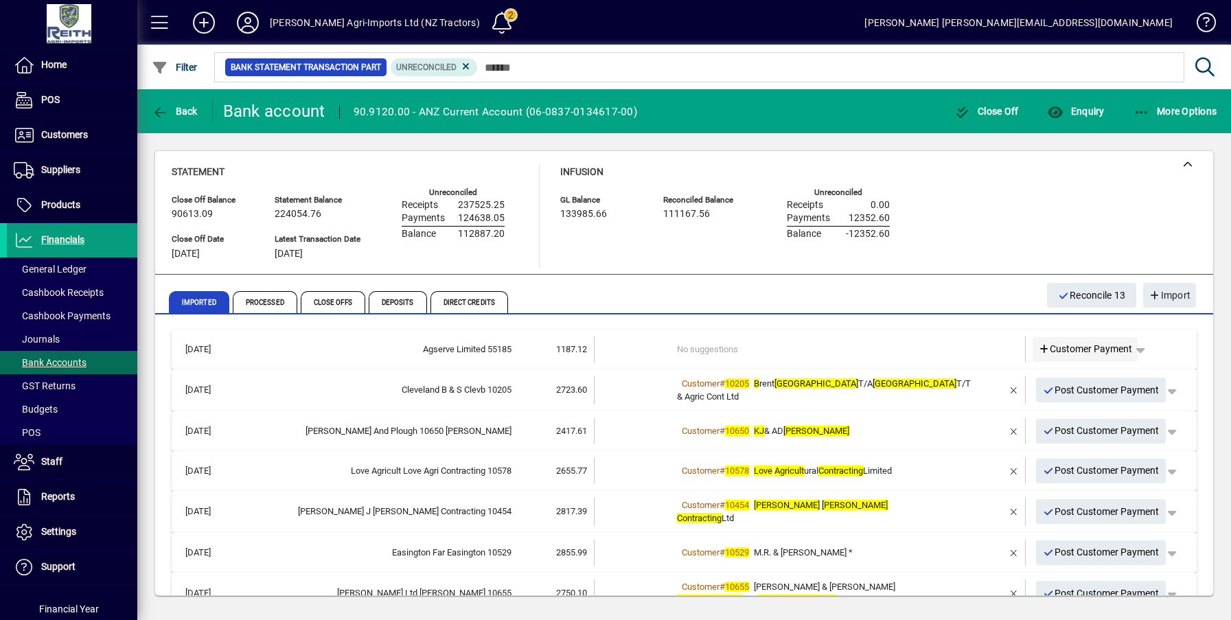
click at [1038, 347] on icon at bounding box center [1044, 350] width 12 height 10
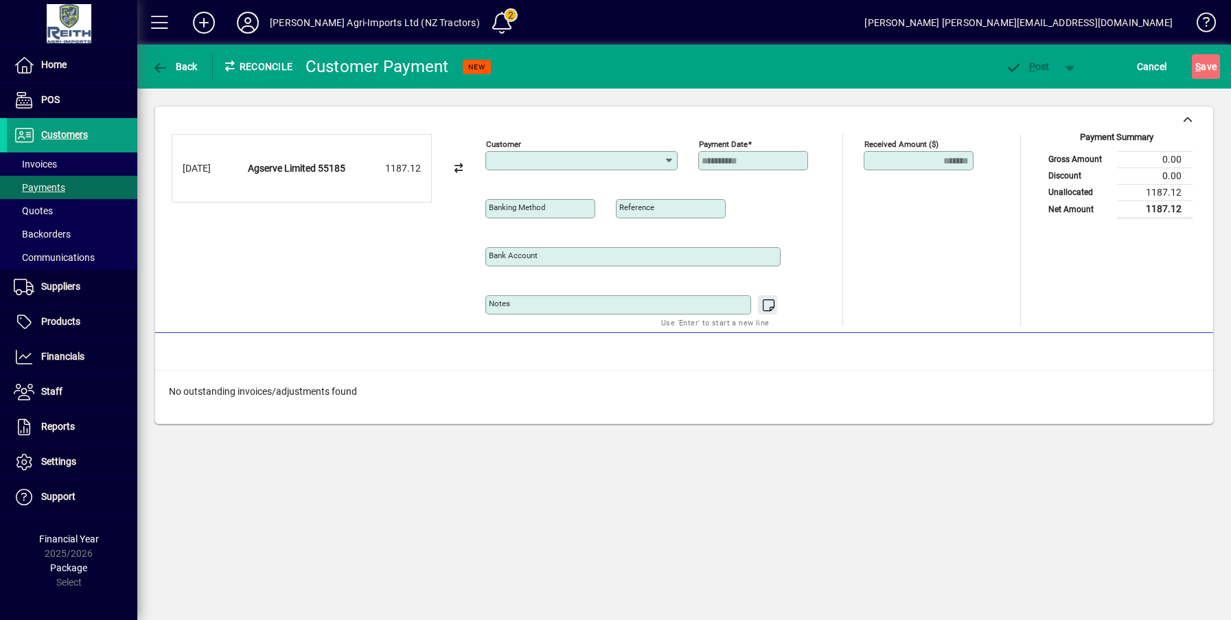
type input "**********"
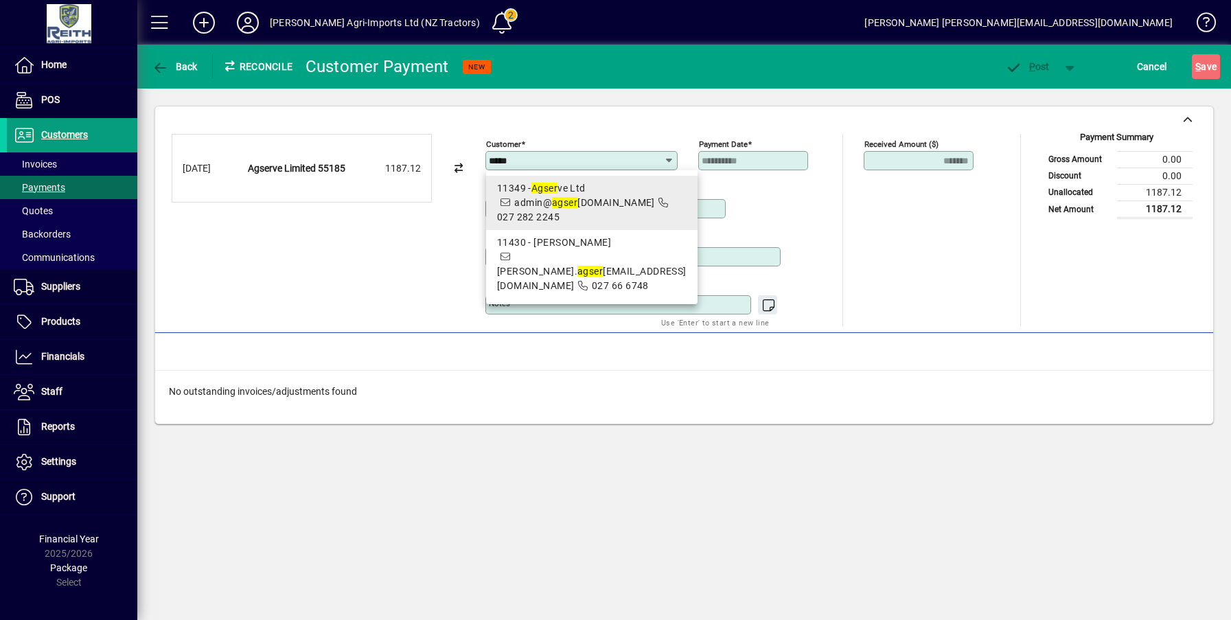
click at [558, 197] on em "agser" at bounding box center [564, 202] width 25 height 11
type input "**********"
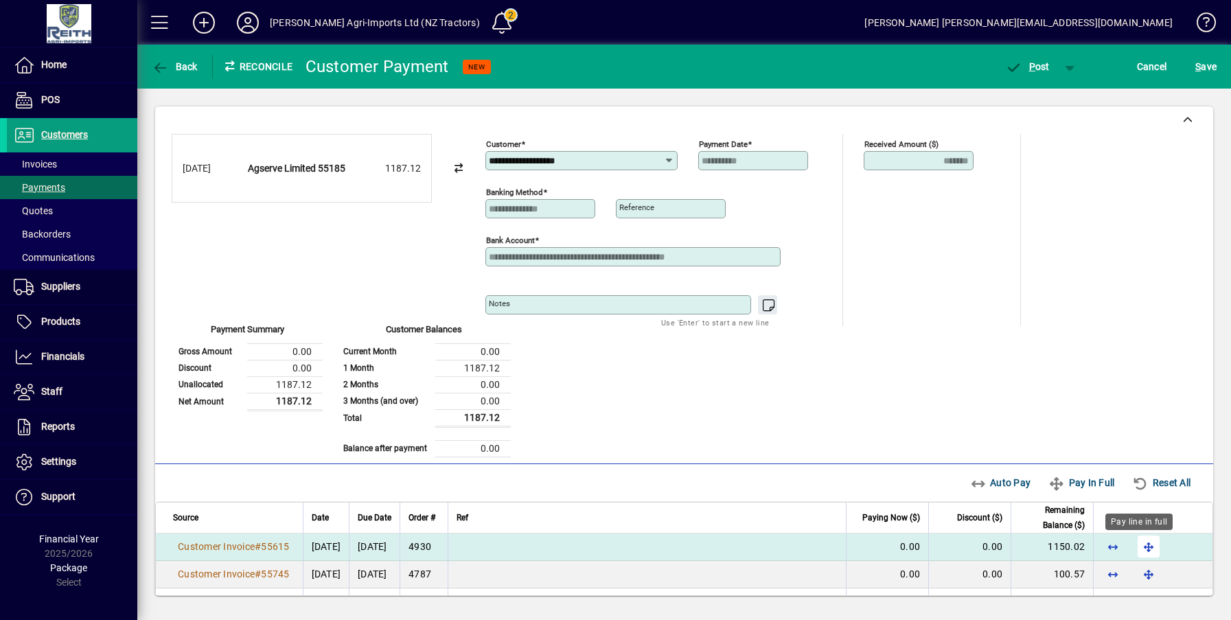
click at [1135, 548] on span "button" at bounding box center [1148, 546] width 33 height 33
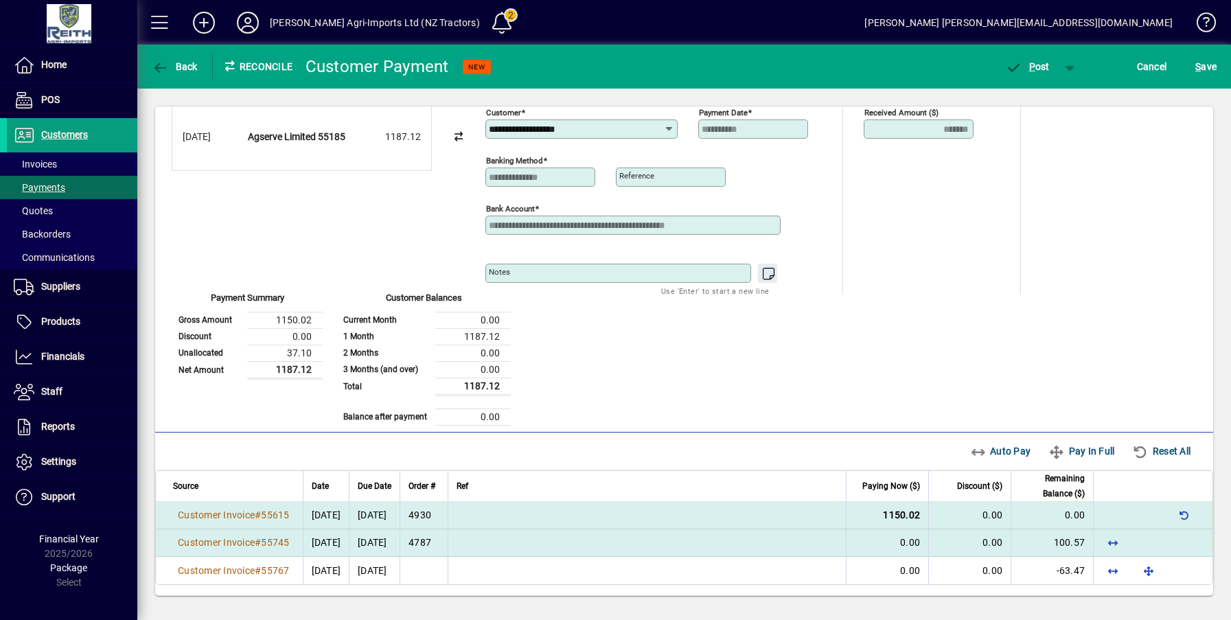
scroll to position [32, 0]
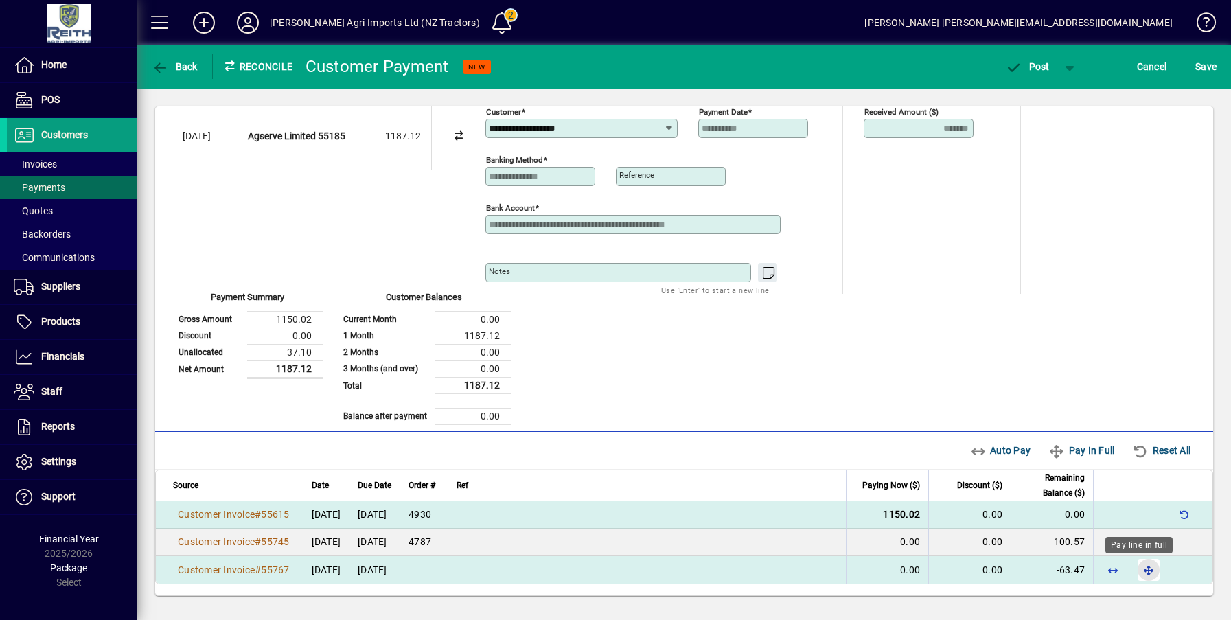
click at [1139, 572] on span "button" at bounding box center [1148, 569] width 33 height 33
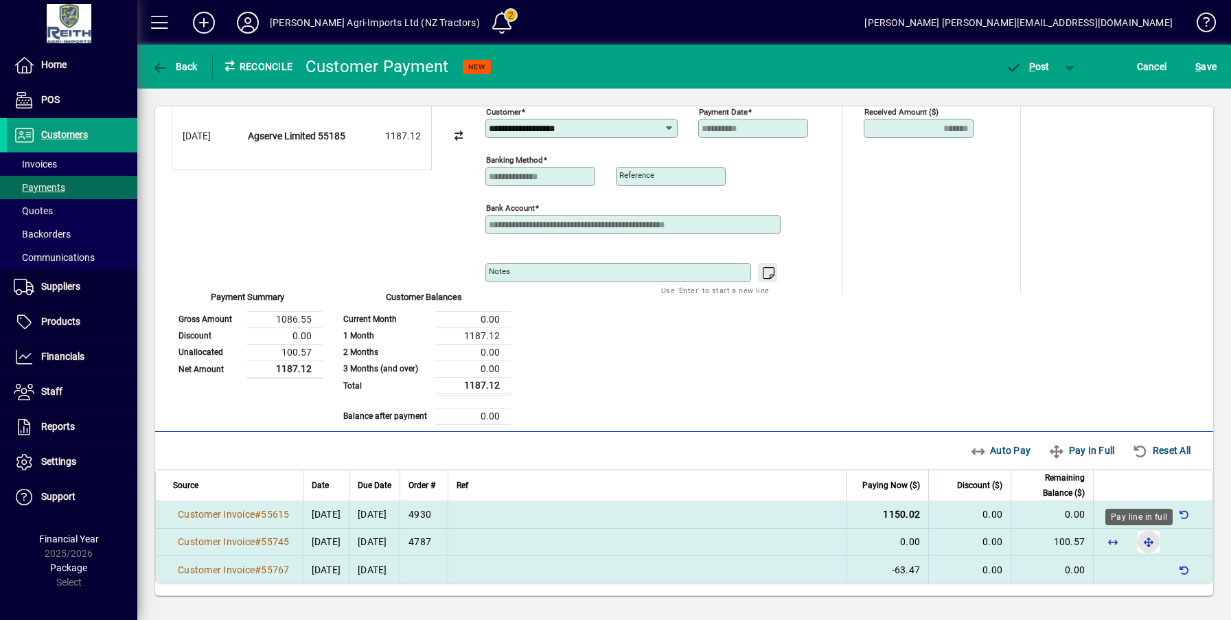
click at [1133, 543] on span "button" at bounding box center [1148, 541] width 33 height 33
click at [1024, 69] on span "P ost" at bounding box center [1027, 66] width 45 height 11
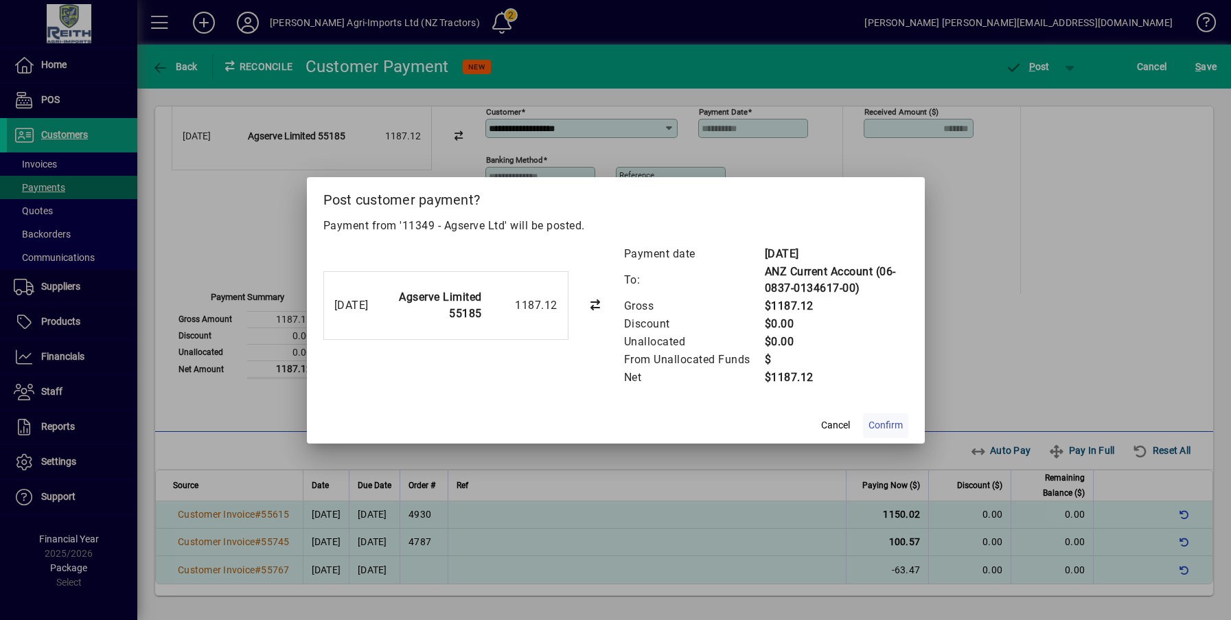
click at [882, 432] on span "Confirm" at bounding box center [885, 425] width 34 height 14
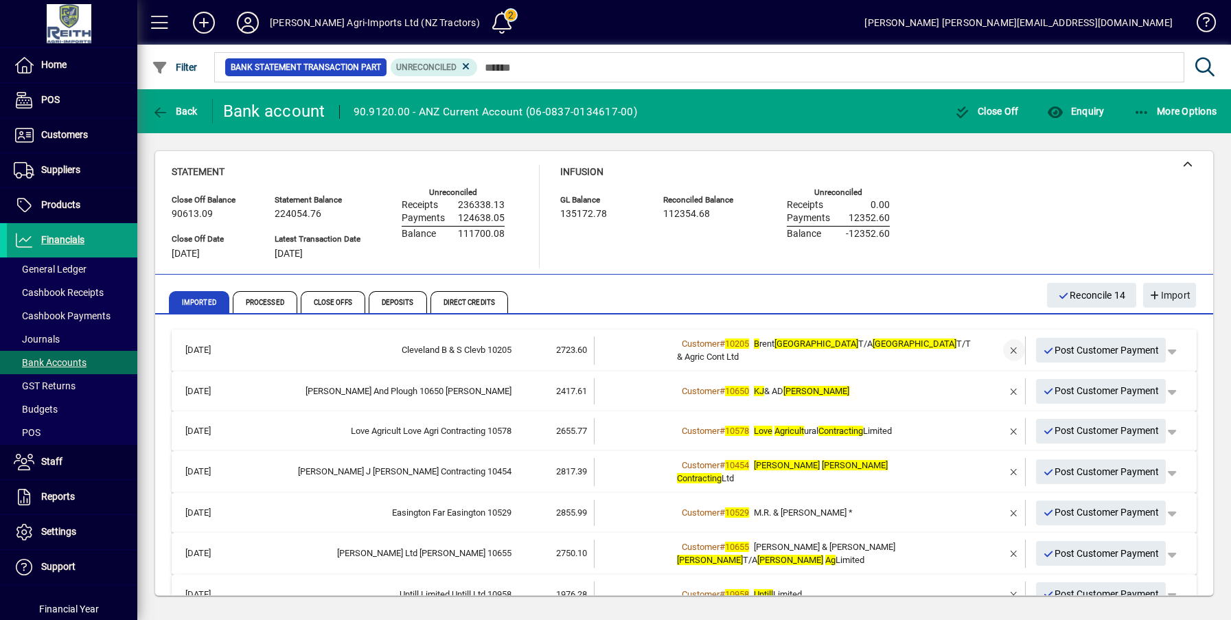
click at [1002, 353] on span "button" at bounding box center [1013, 350] width 33 height 33
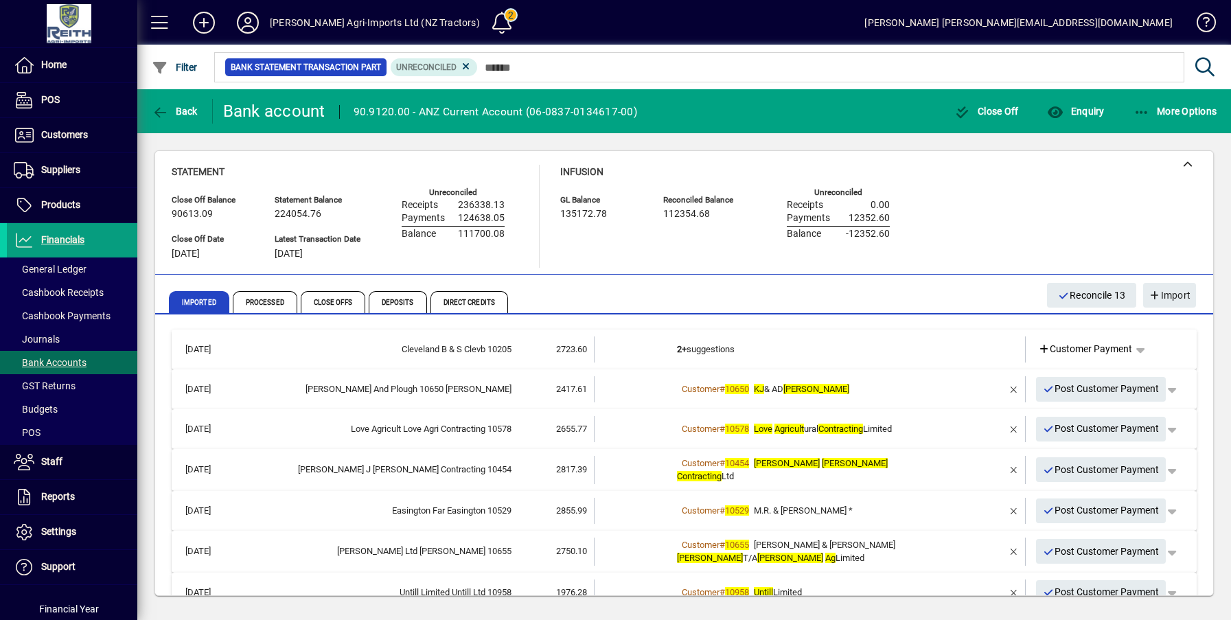
click at [677, 349] on b "2+" at bounding box center [682, 349] width 10 height 10
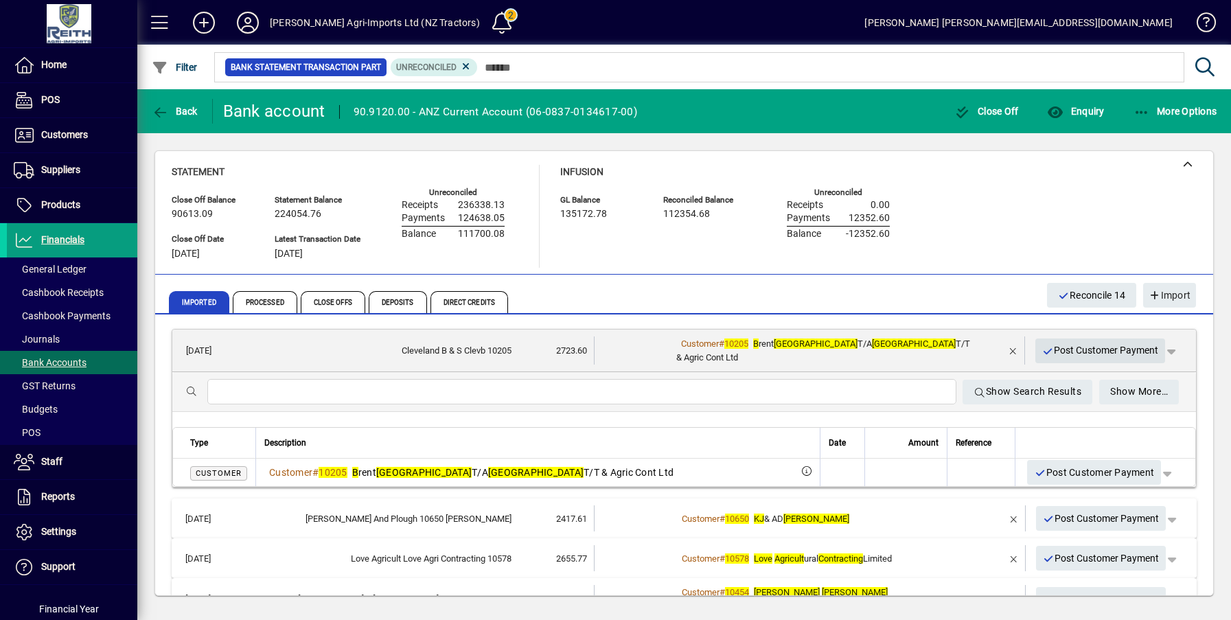
click at [1071, 349] on span "Post Customer Payment" at bounding box center [1100, 350] width 117 height 23
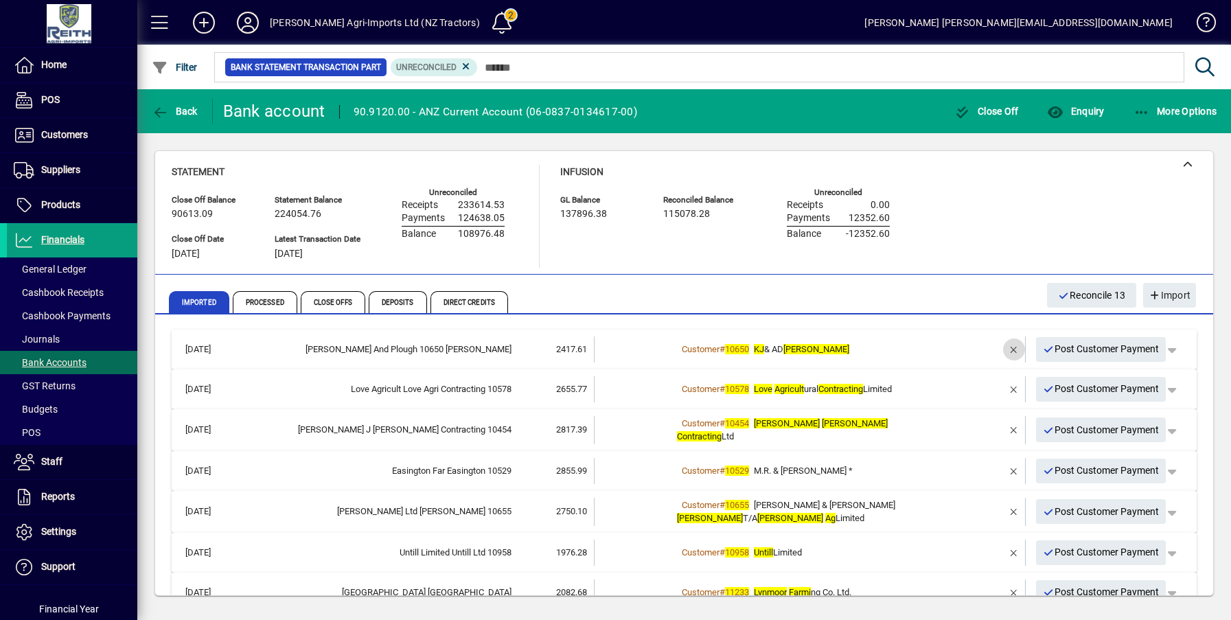
click at [1001, 347] on span "button" at bounding box center [1013, 349] width 33 height 33
click at [691, 345] on td "2+ suggestions" at bounding box center [811, 349] width 268 height 26
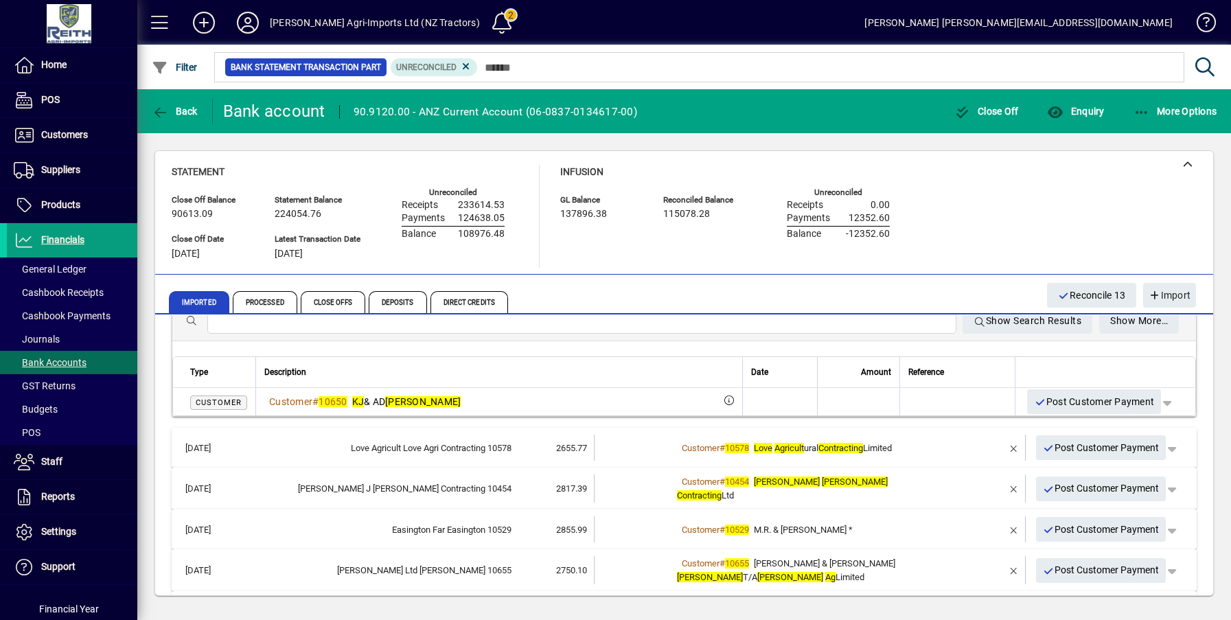
scroll to position [69, 0]
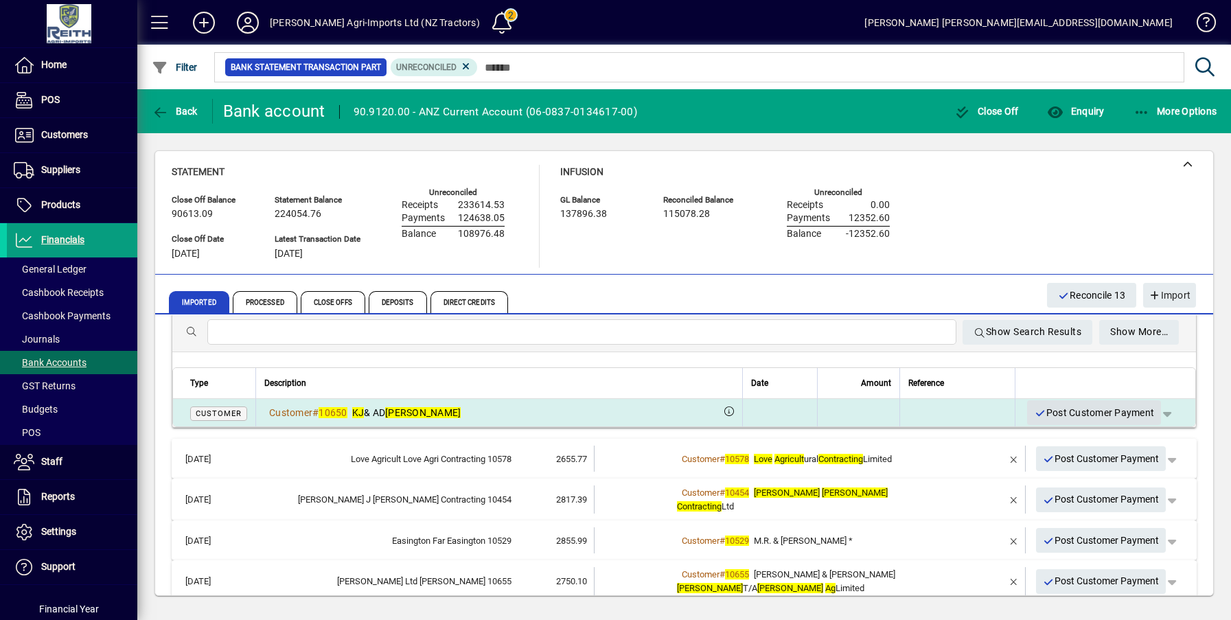
click at [1071, 417] on span "Post Customer Payment" at bounding box center [1094, 413] width 120 height 23
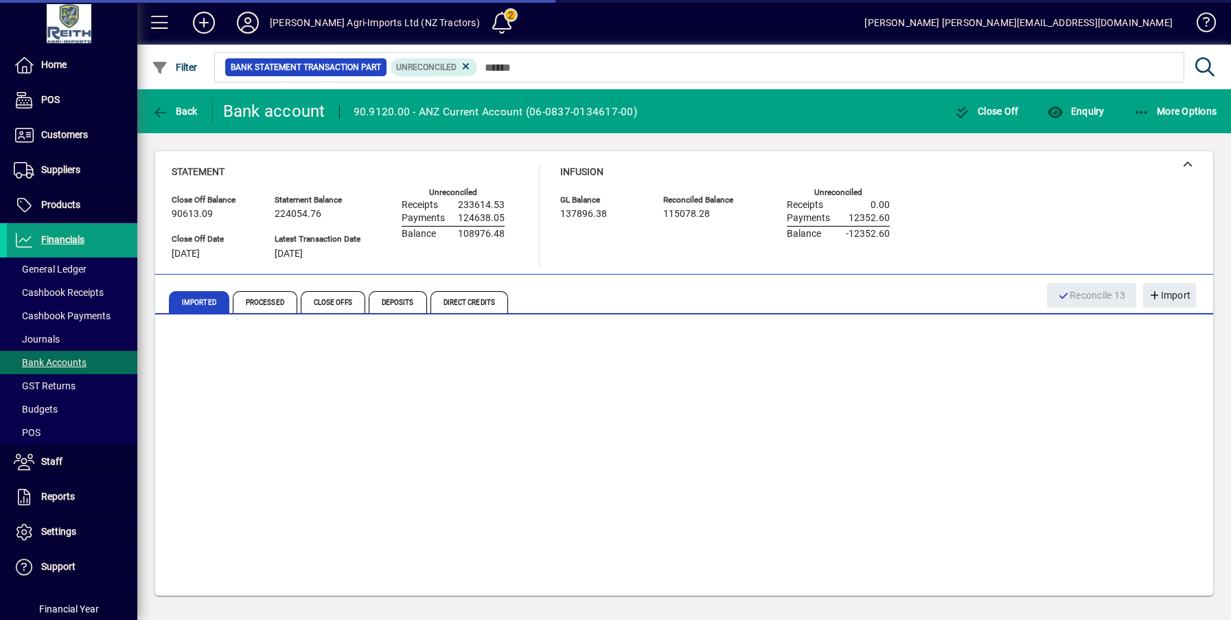
scroll to position [0, 0]
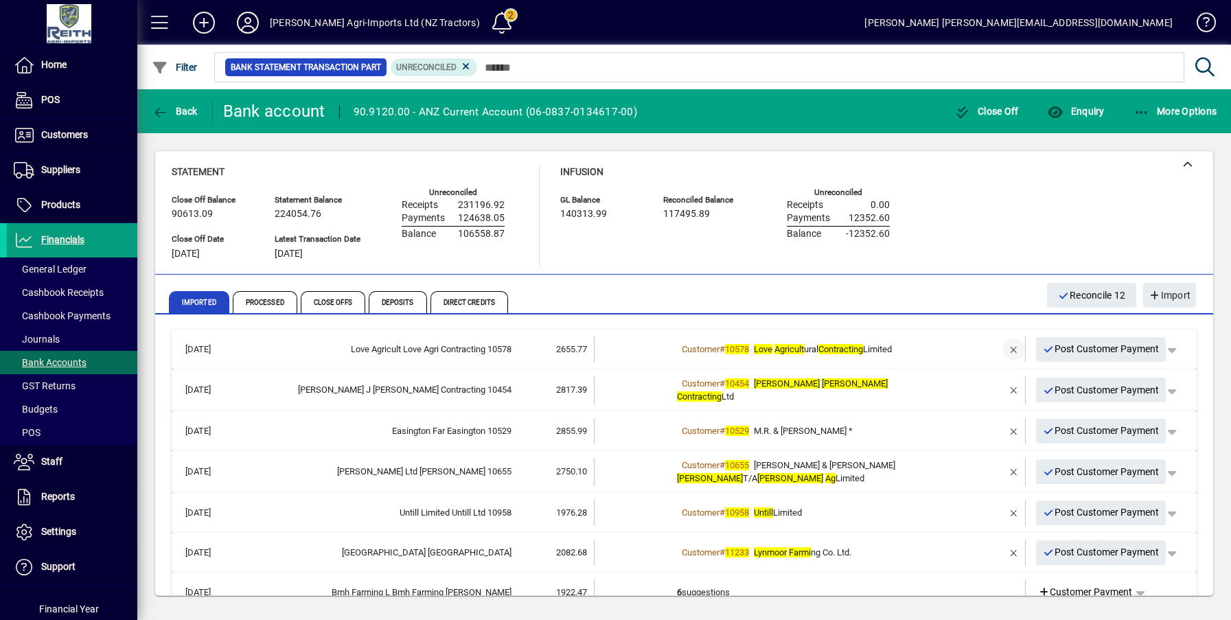
click at [1008, 351] on span "button" at bounding box center [1013, 349] width 33 height 33
click at [690, 352] on td "1 suggestion" at bounding box center [811, 349] width 268 height 26
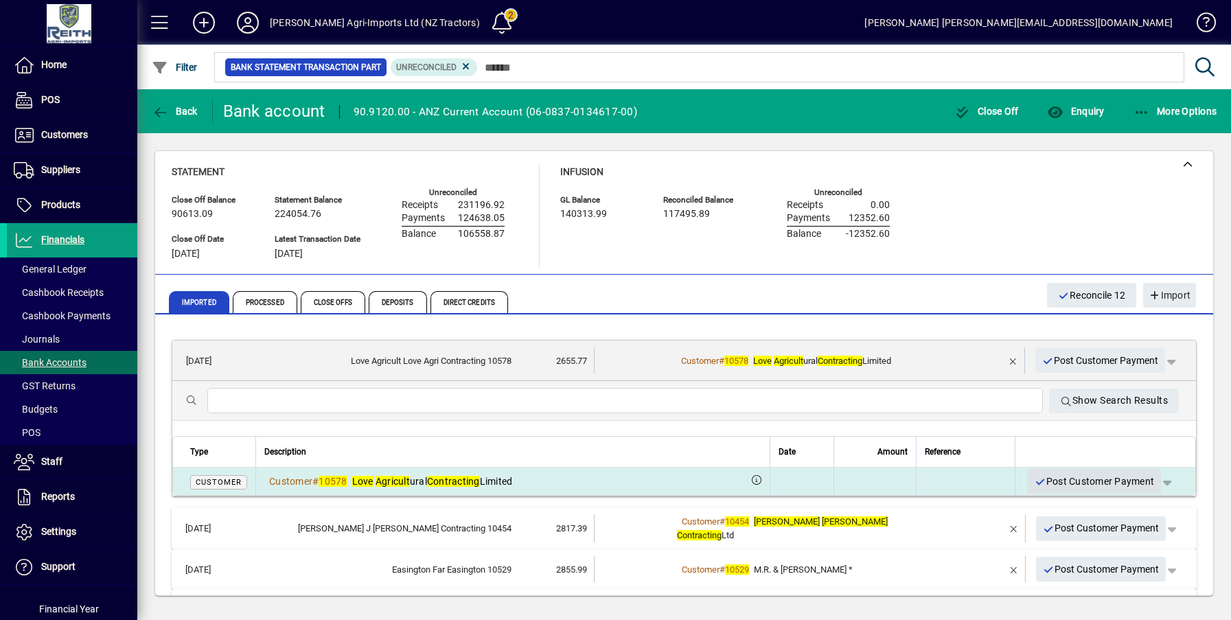
click at [1076, 482] on span "Post Customer Payment" at bounding box center [1094, 481] width 120 height 23
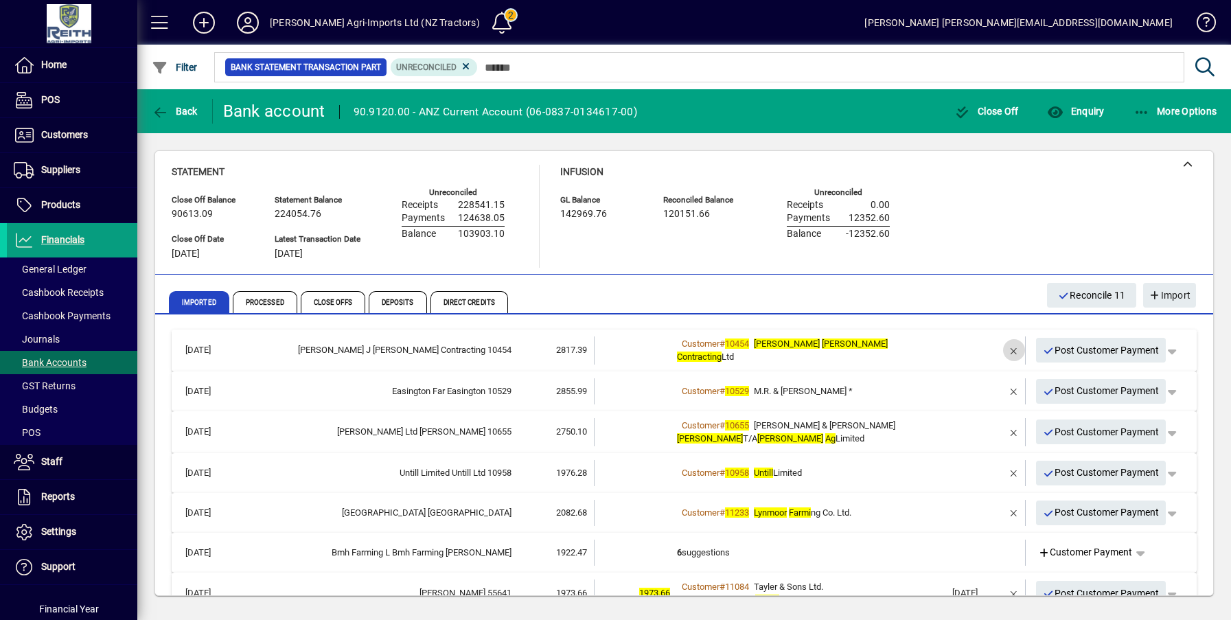
click at [1004, 350] on span "button" at bounding box center [1013, 350] width 33 height 33
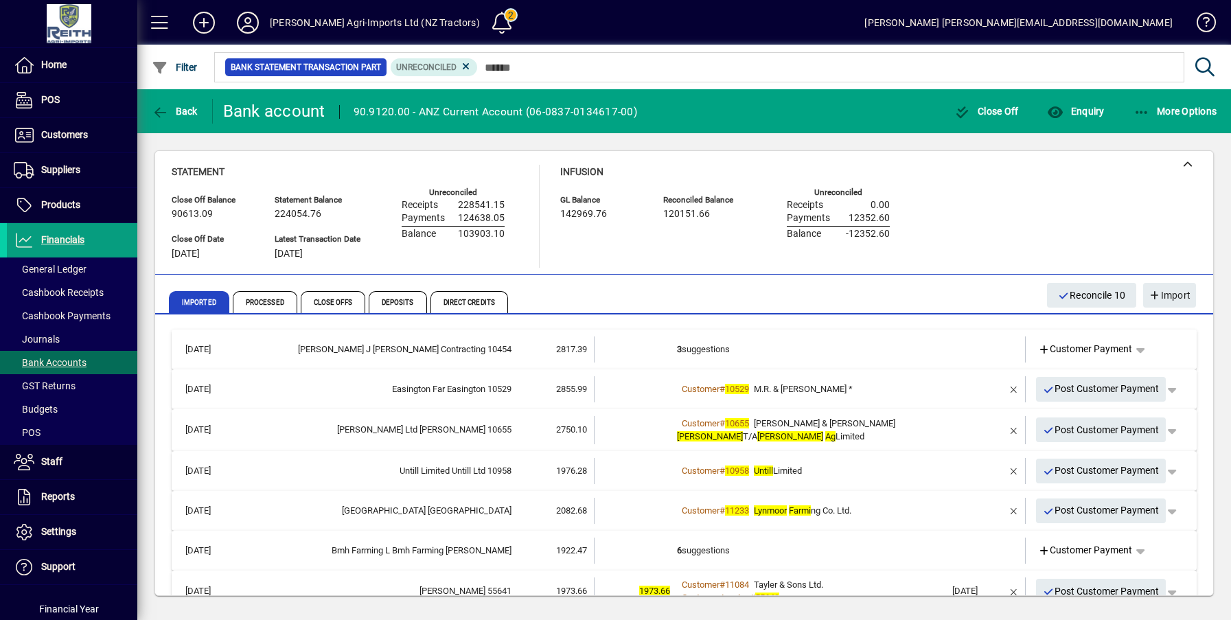
click at [693, 348] on td "3 suggestions" at bounding box center [811, 349] width 268 height 26
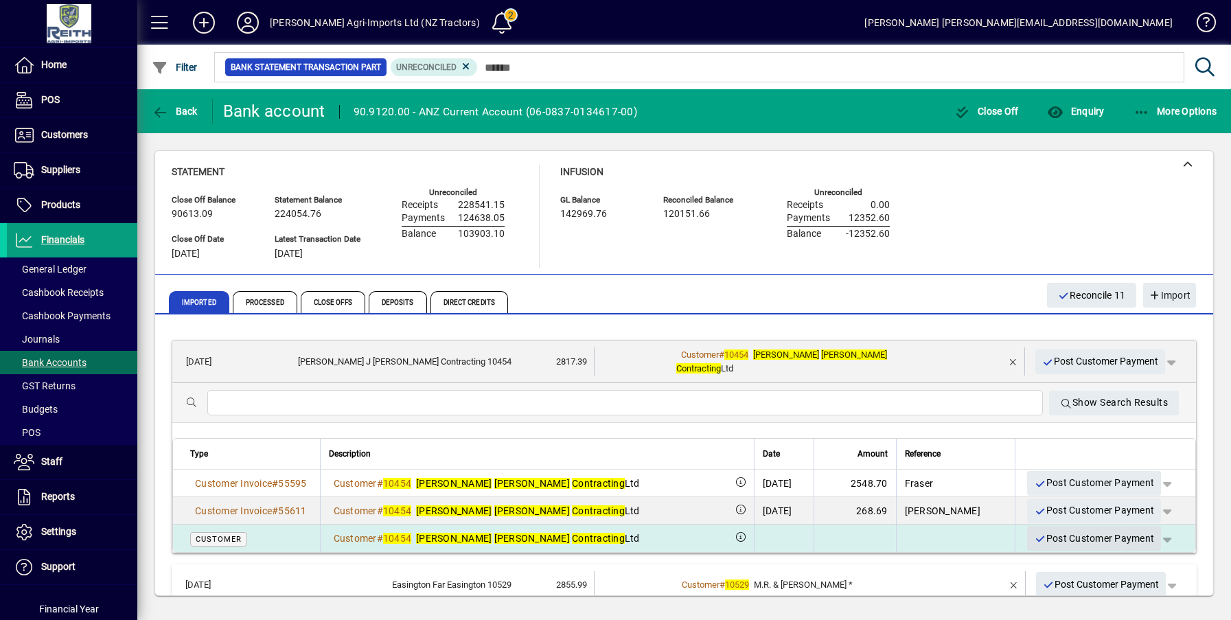
click at [1088, 531] on span "Post Customer Payment" at bounding box center [1094, 538] width 120 height 23
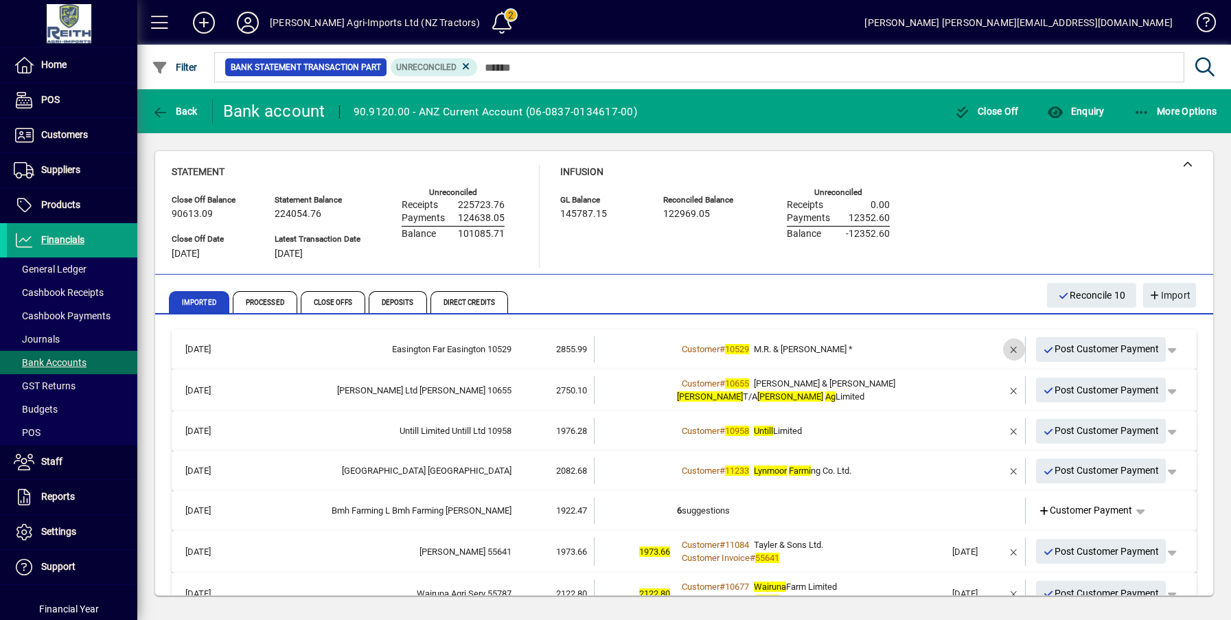
click at [1004, 348] on span "button" at bounding box center [1013, 349] width 33 height 33
click at [693, 349] on td "3 suggestions" at bounding box center [811, 349] width 268 height 26
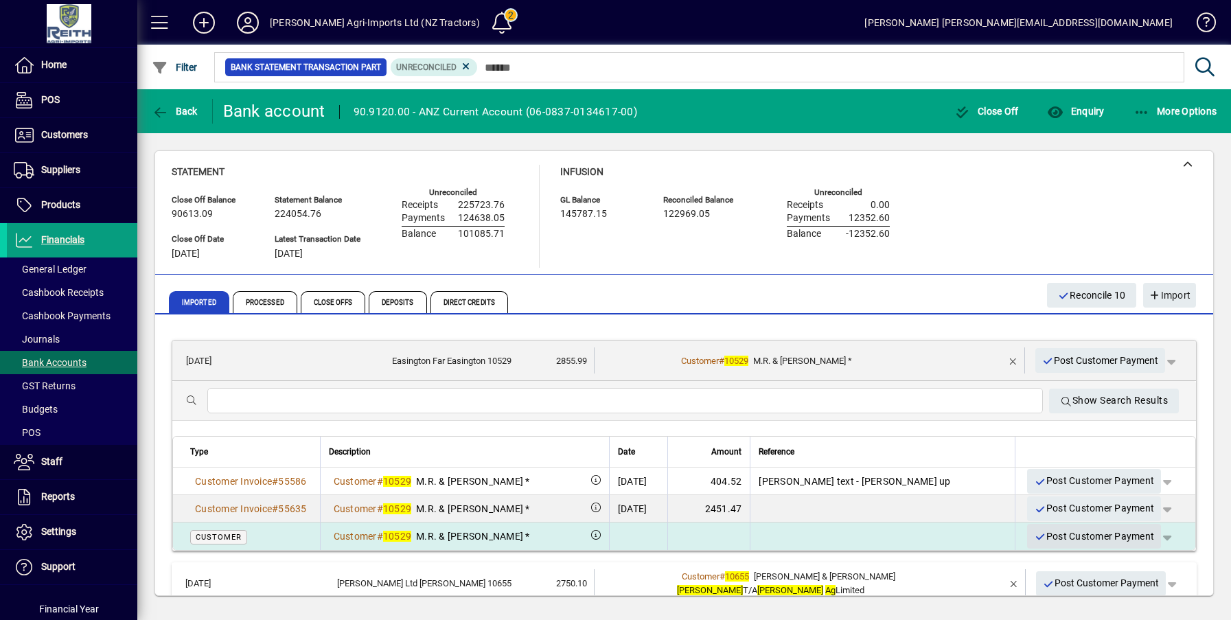
click at [1101, 535] on span "Post Customer Payment" at bounding box center [1094, 536] width 120 height 23
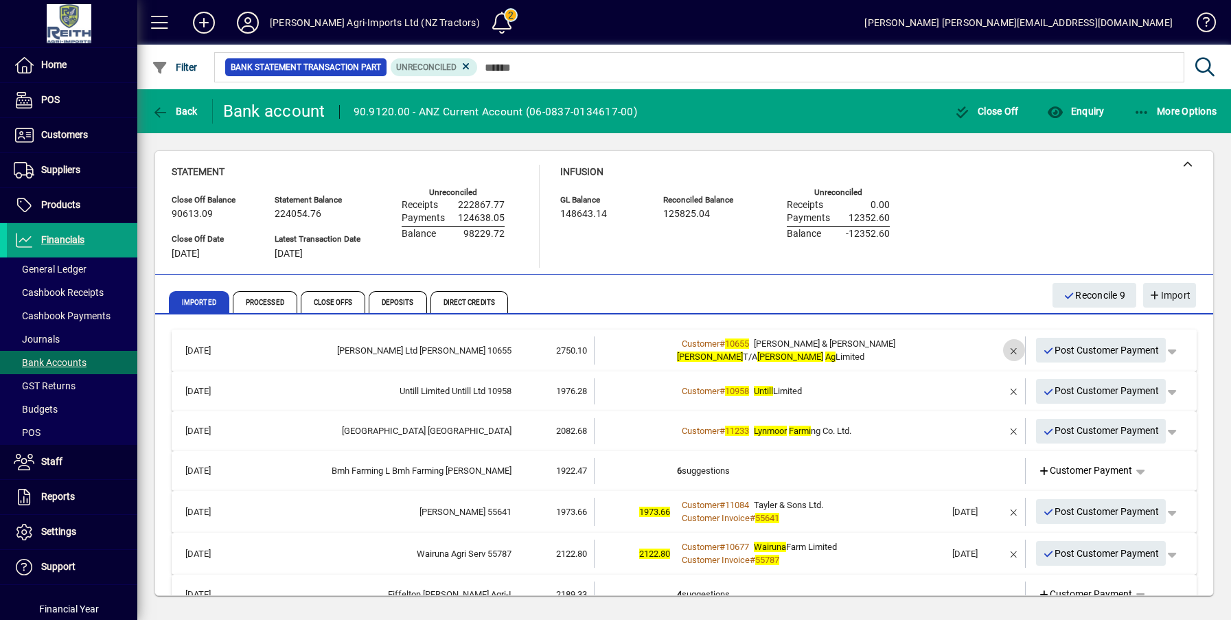
click at [1004, 350] on span "button" at bounding box center [1013, 350] width 33 height 33
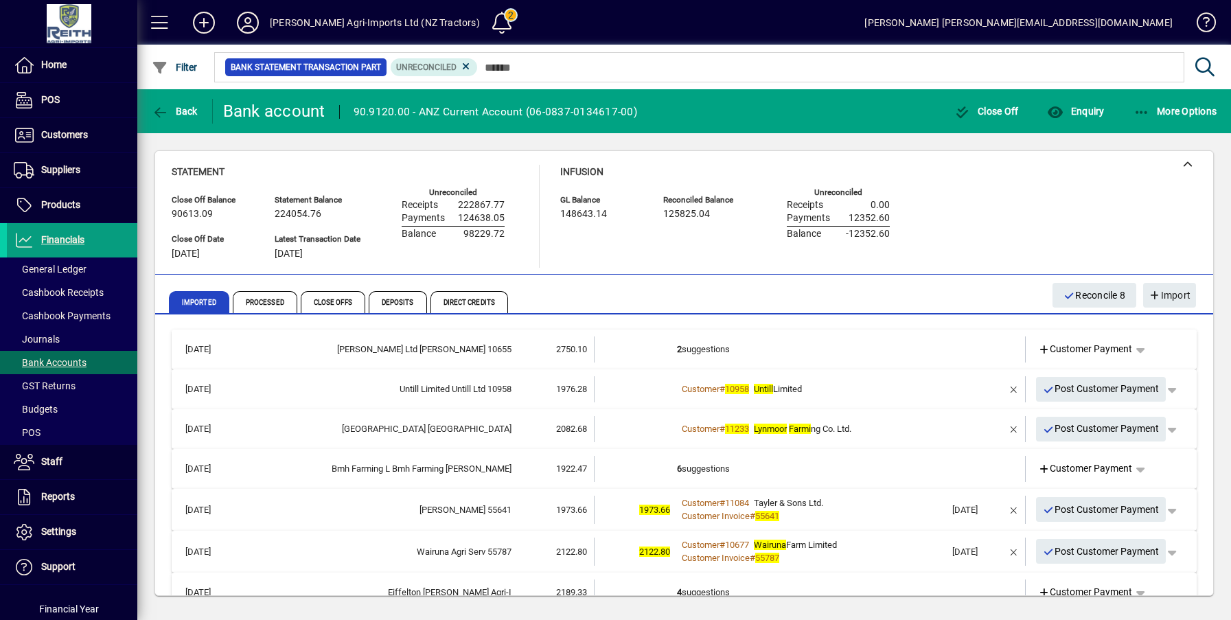
click at [699, 352] on td "2 suggestions" at bounding box center [811, 349] width 268 height 26
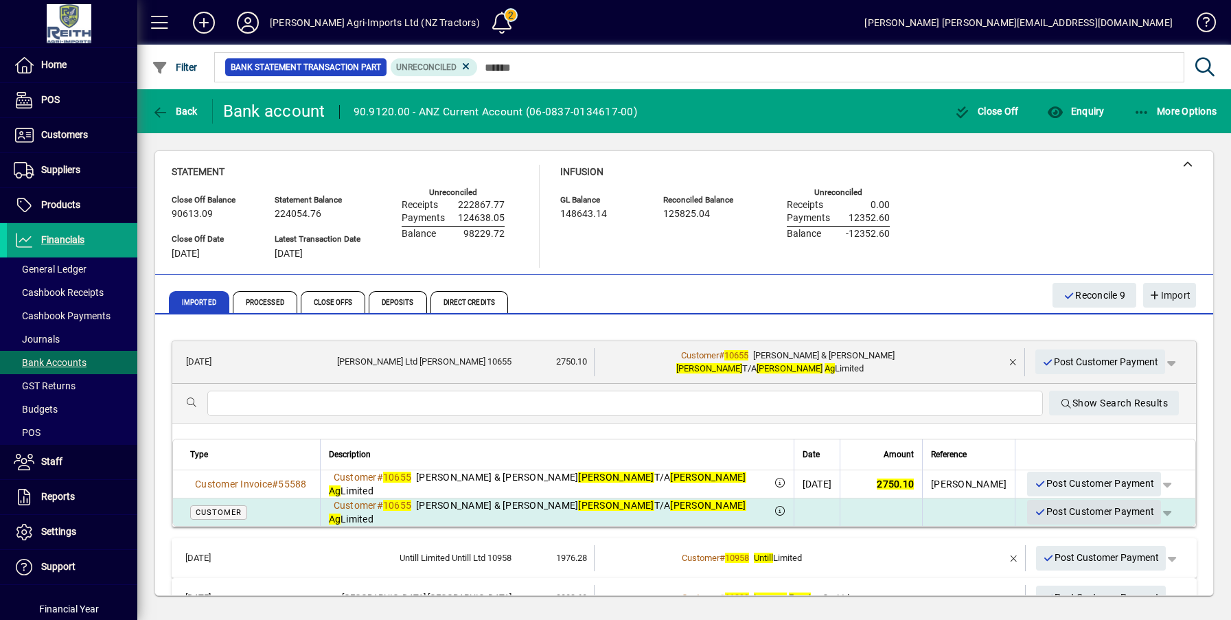
click at [1058, 509] on span "Post Customer Payment" at bounding box center [1094, 511] width 120 height 23
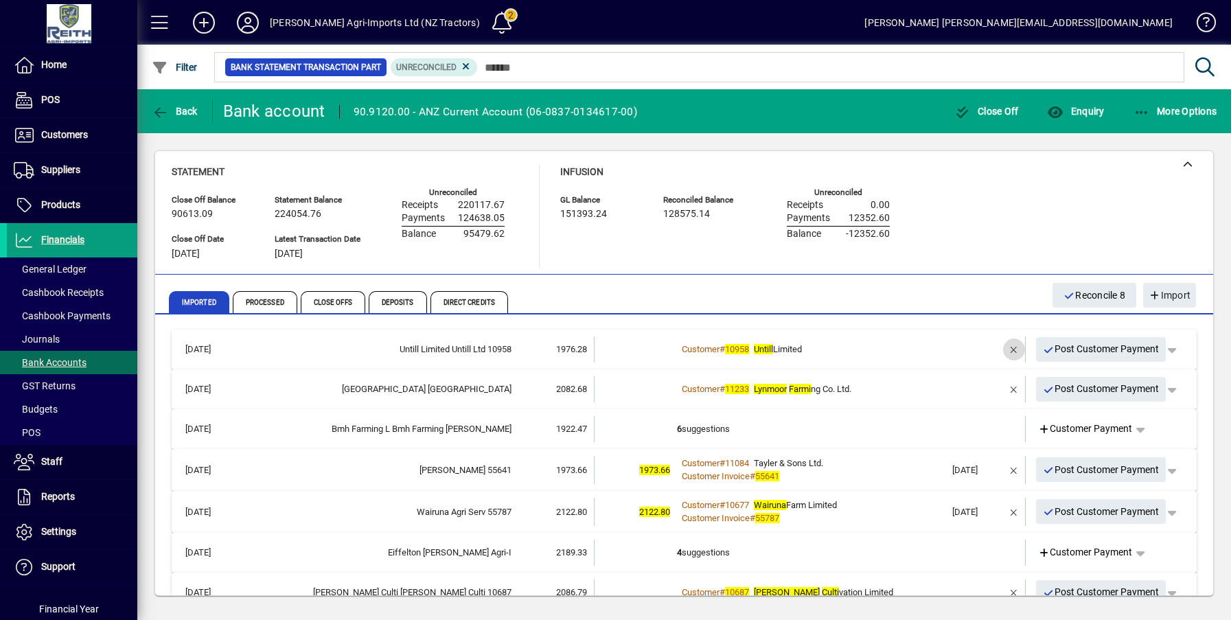
click at [998, 351] on span "button" at bounding box center [1013, 349] width 33 height 33
click at [699, 350] on td "2 suggestions" at bounding box center [811, 349] width 268 height 26
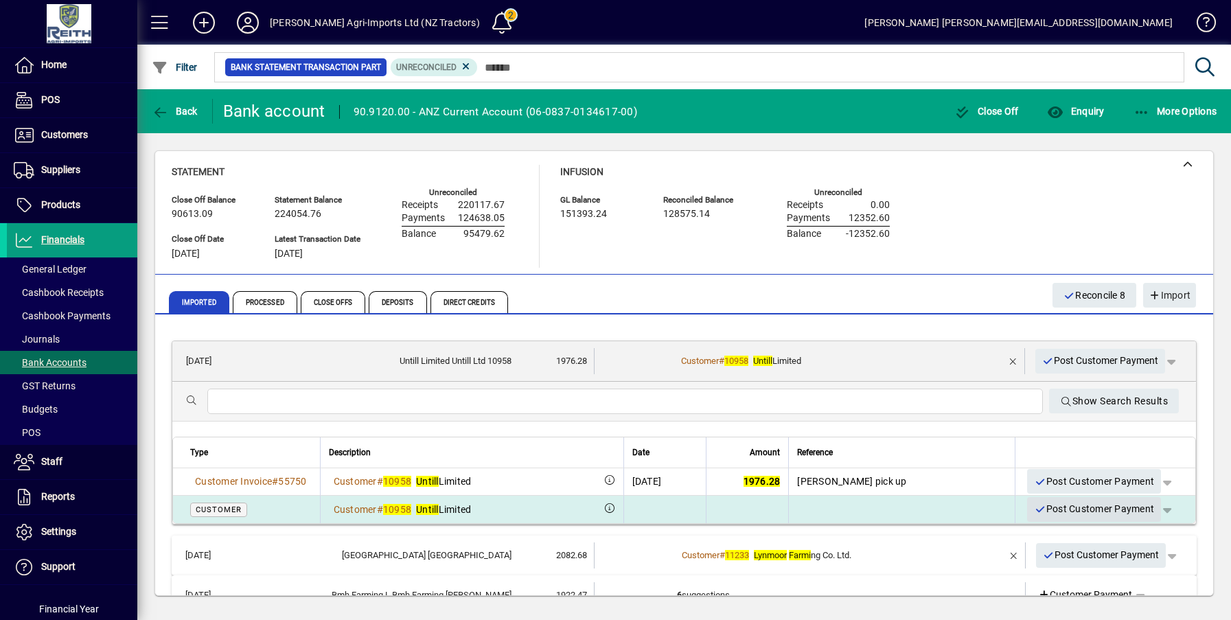
click at [1079, 511] on span "Post Customer Payment" at bounding box center [1094, 509] width 120 height 23
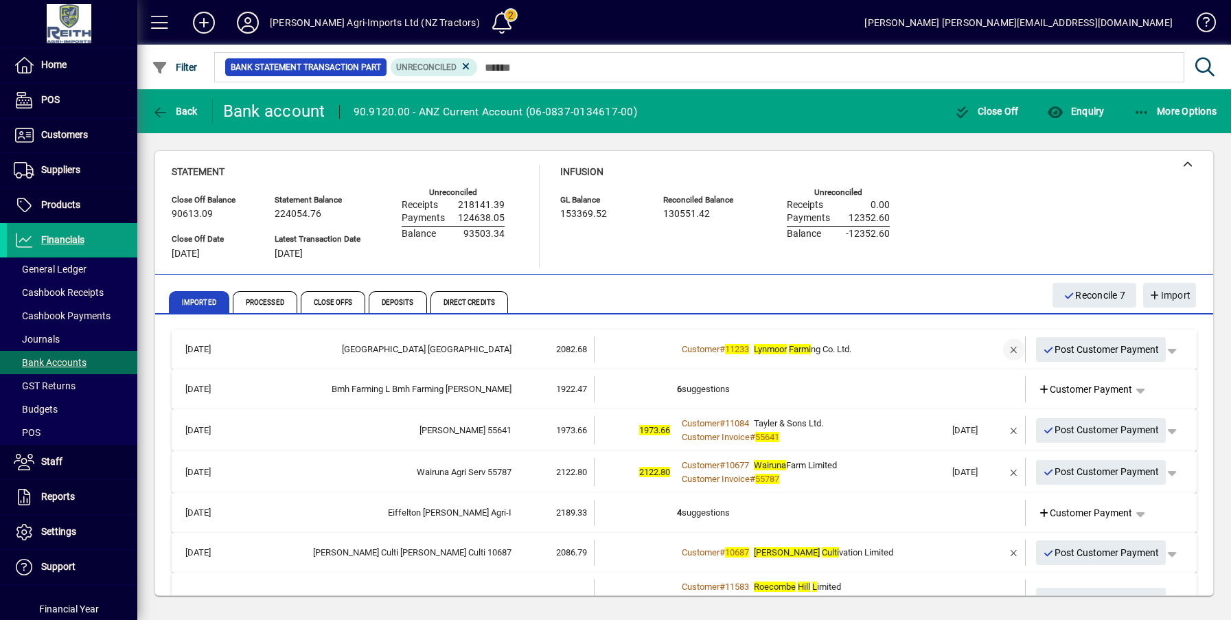
click at [1001, 347] on span "button" at bounding box center [1013, 349] width 33 height 33
click at [678, 347] on td "3 suggestions" at bounding box center [811, 349] width 268 height 26
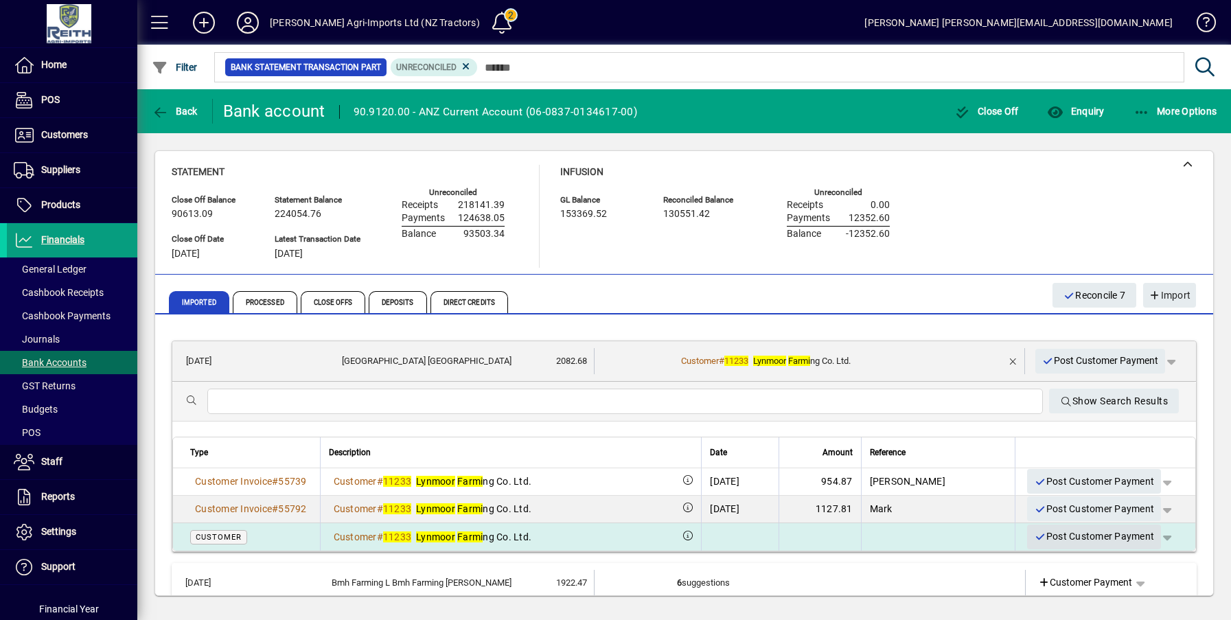
click at [1066, 533] on span "Post Customer Payment" at bounding box center [1094, 536] width 120 height 23
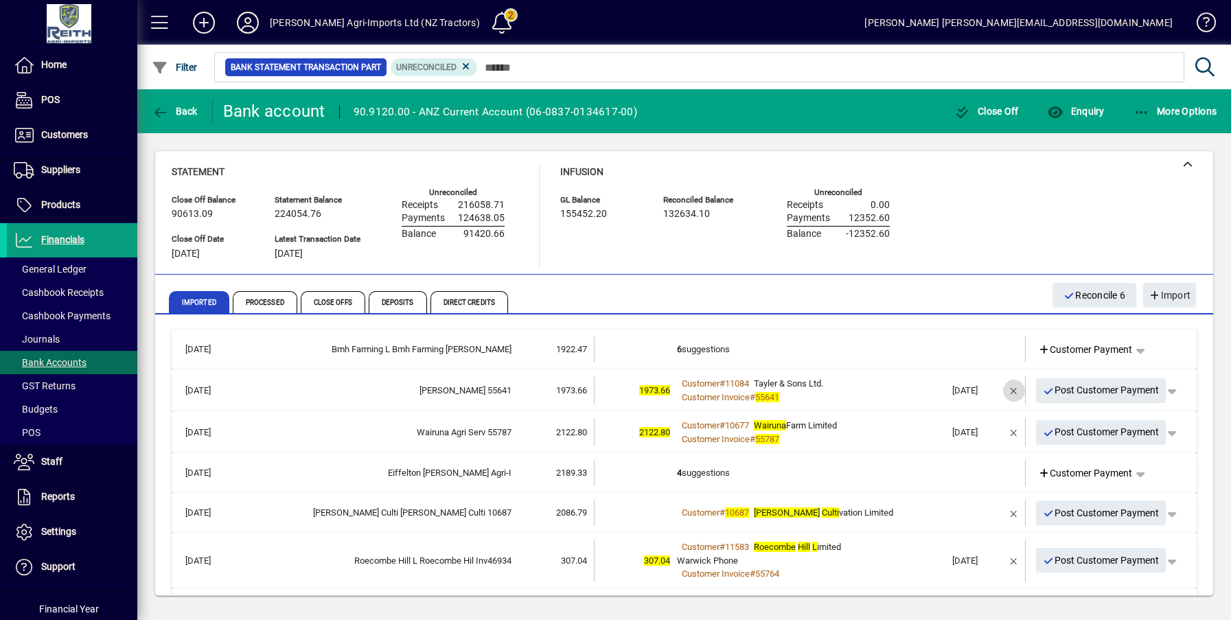
click at [999, 394] on span "button" at bounding box center [1013, 390] width 33 height 33
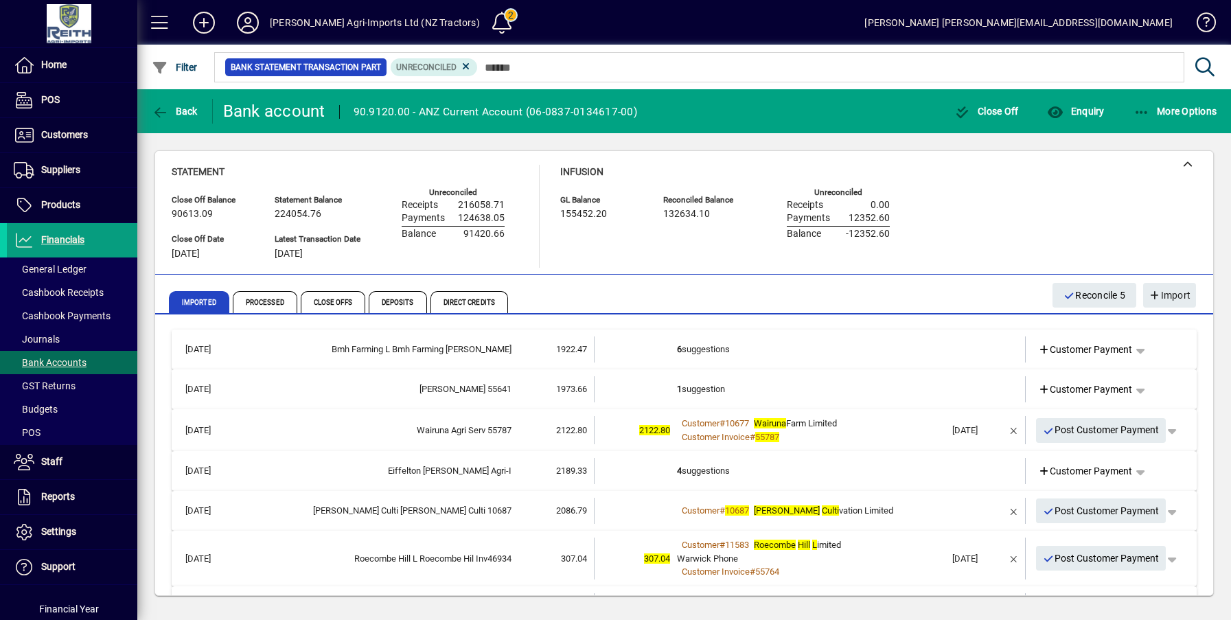
click at [688, 391] on td "1 suggestion" at bounding box center [811, 389] width 268 height 26
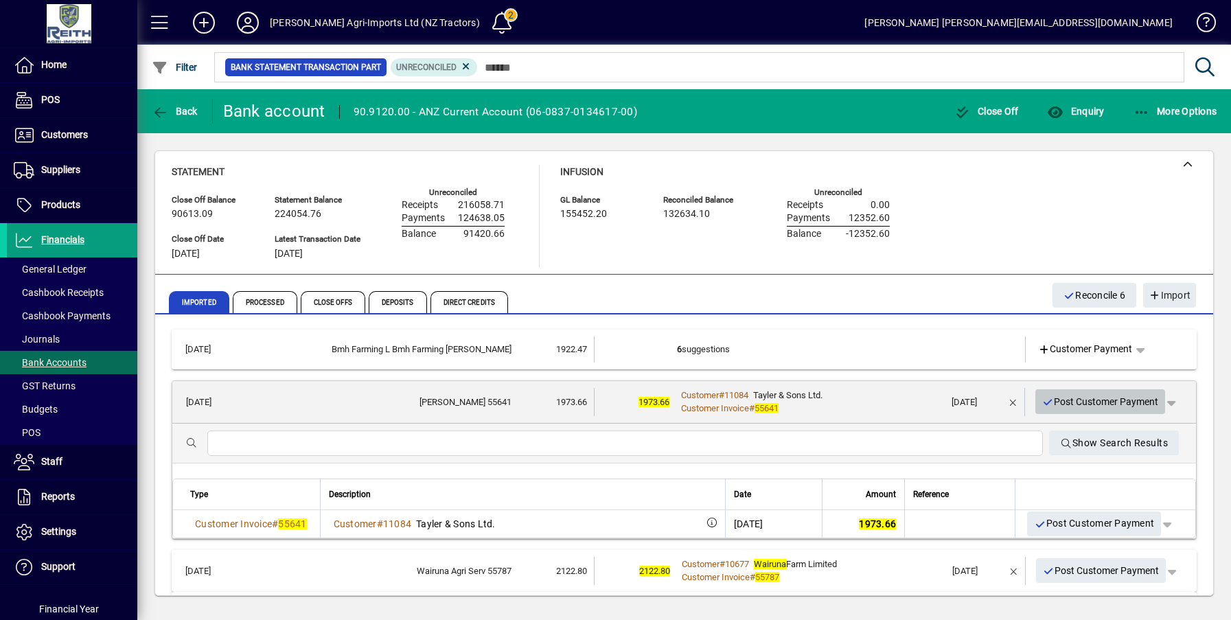
click at [1095, 399] on span "Post Customer Payment" at bounding box center [1100, 402] width 117 height 23
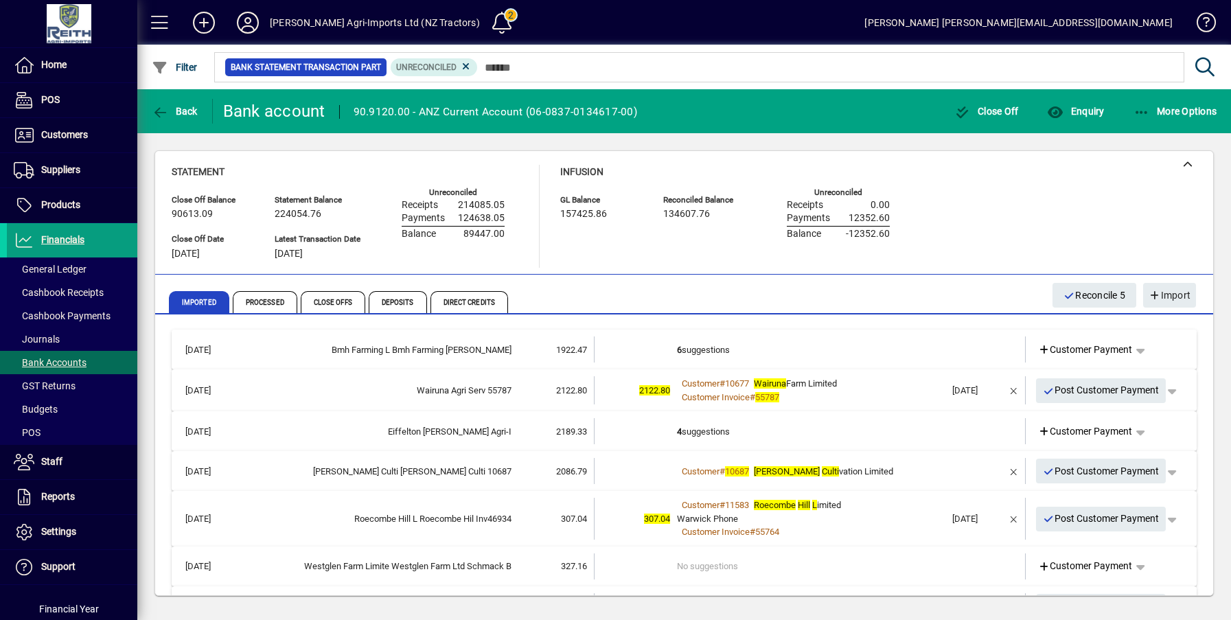
click at [677, 346] on b "6" at bounding box center [679, 350] width 5 height 10
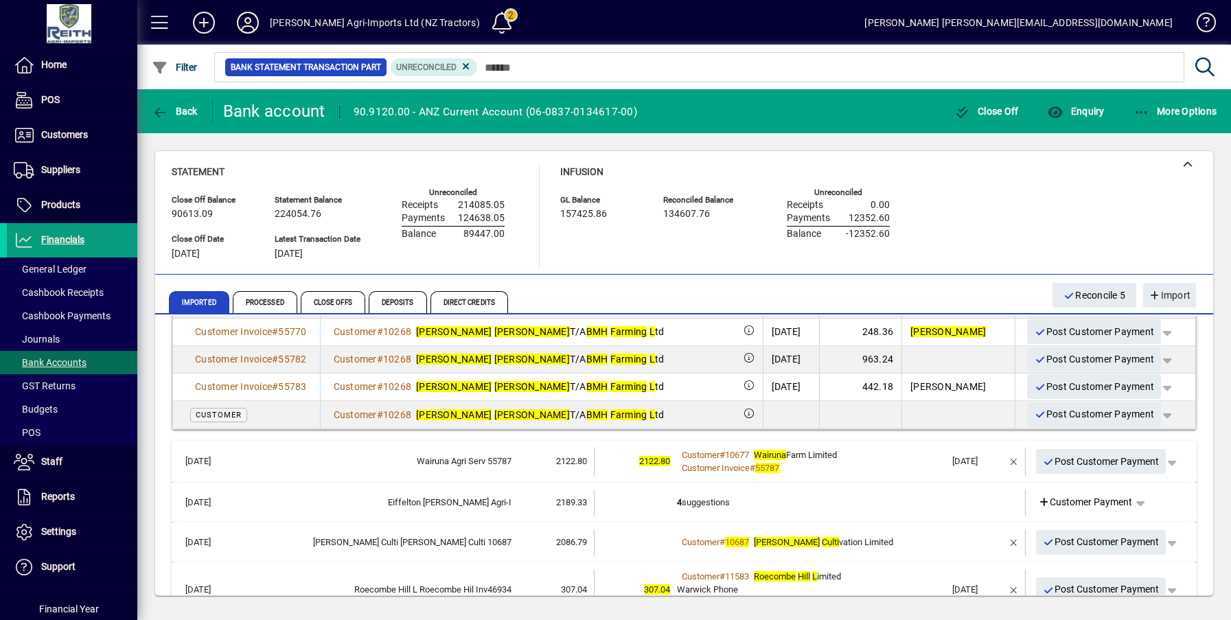
scroll to position [206, 0]
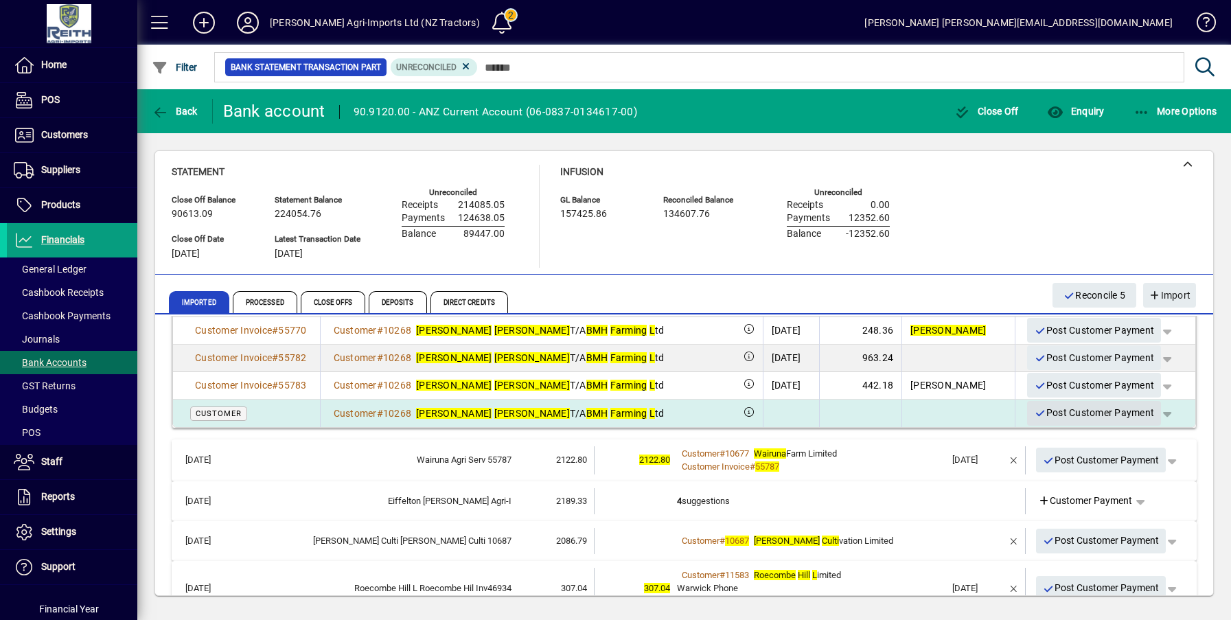
click at [1091, 410] on span "Post Customer Payment" at bounding box center [1094, 413] width 120 height 23
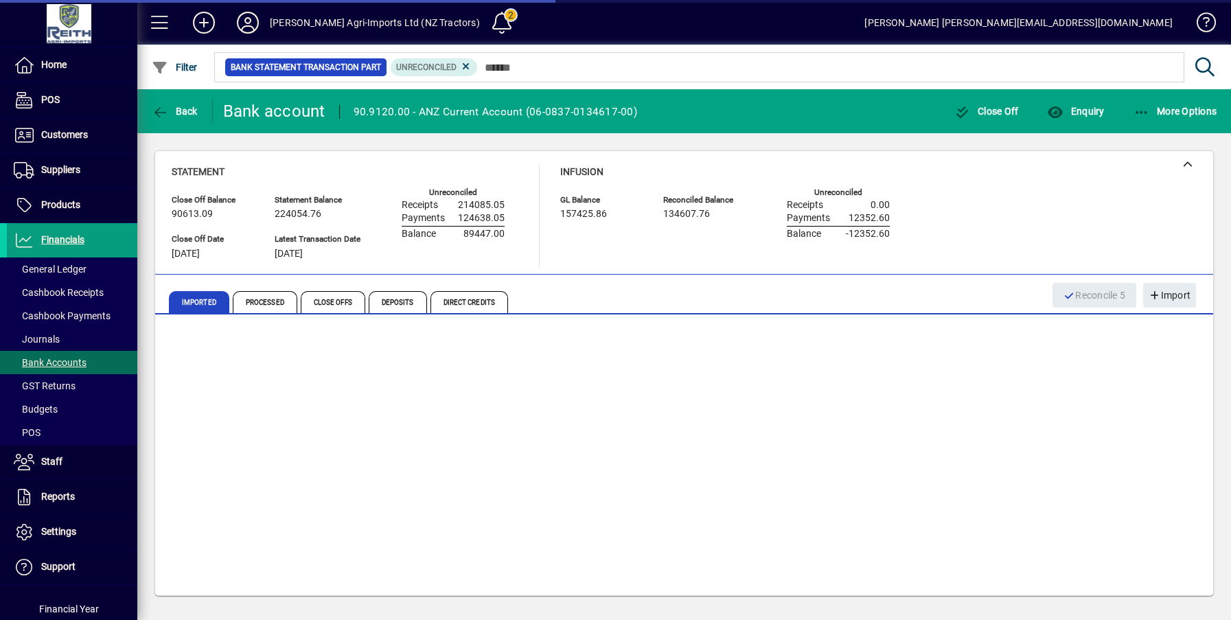
scroll to position [0, 0]
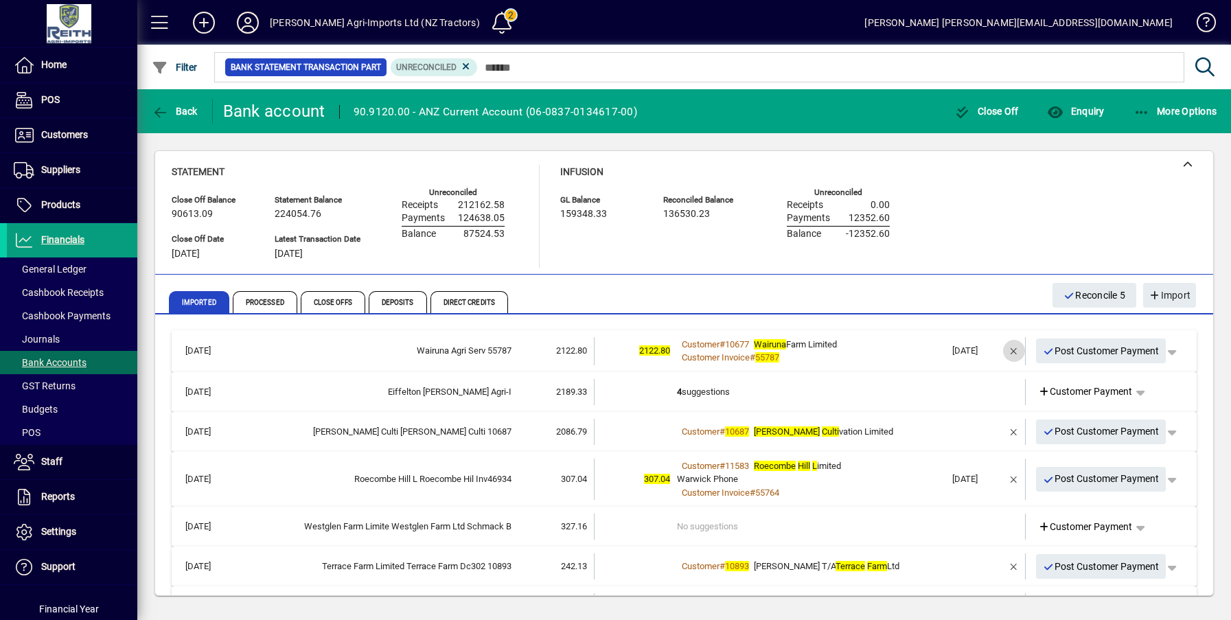
click at [999, 349] on span "button" at bounding box center [1013, 350] width 33 height 33
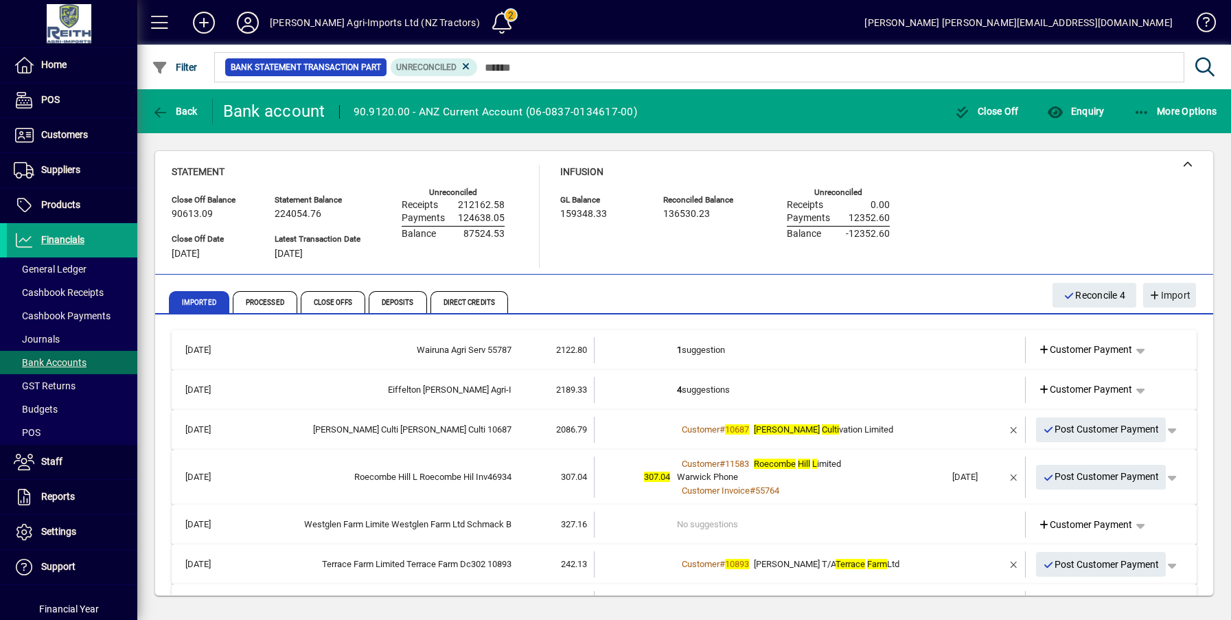
click at [685, 351] on td "1 suggestion" at bounding box center [811, 350] width 268 height 26
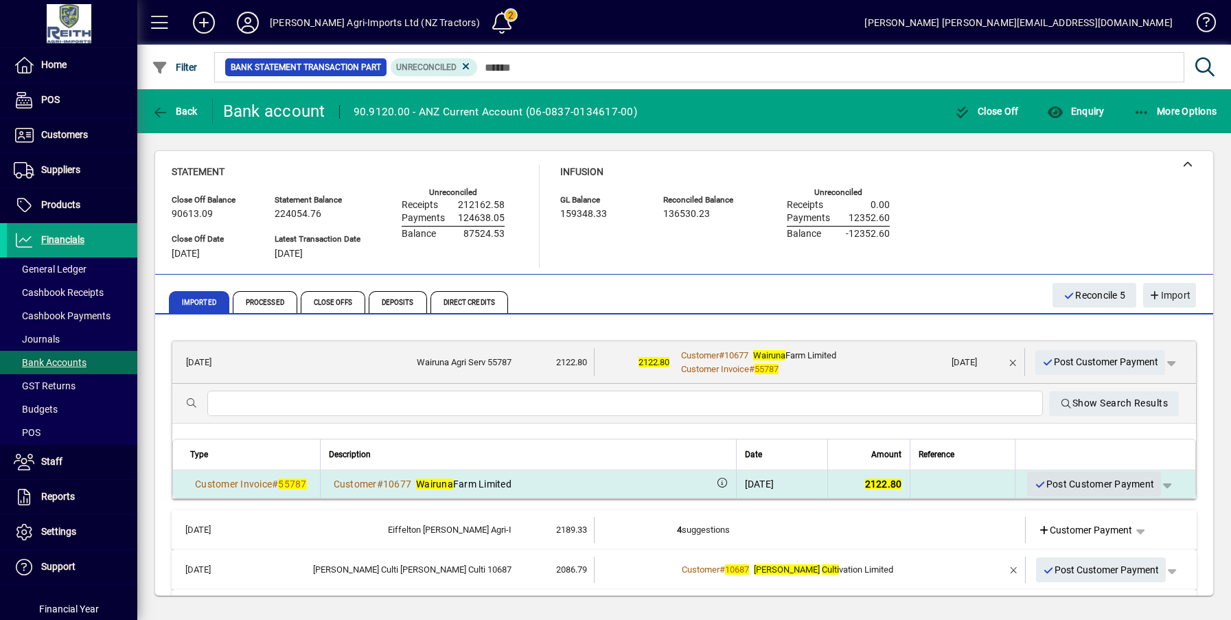
click at [1066, 481] on span "Post Customer Payment" at bounding box center [1094, 484] width 120 height 23
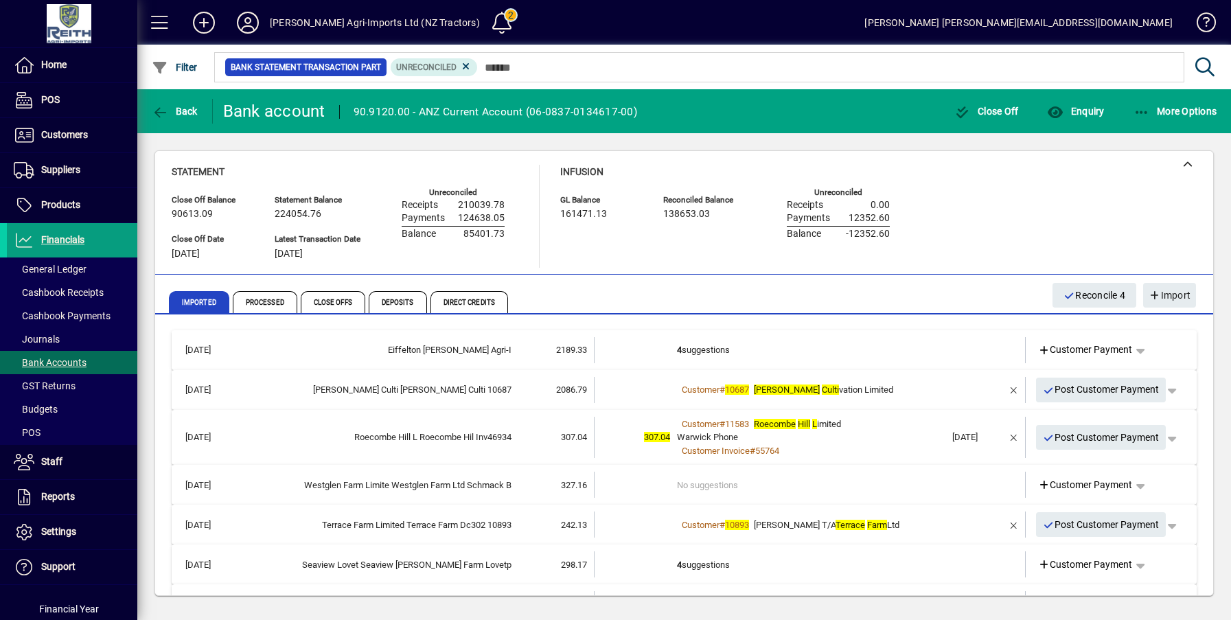
click at [677, 348] on td "4 suggestions" at bounding box center [811, 350] width 268 height 26
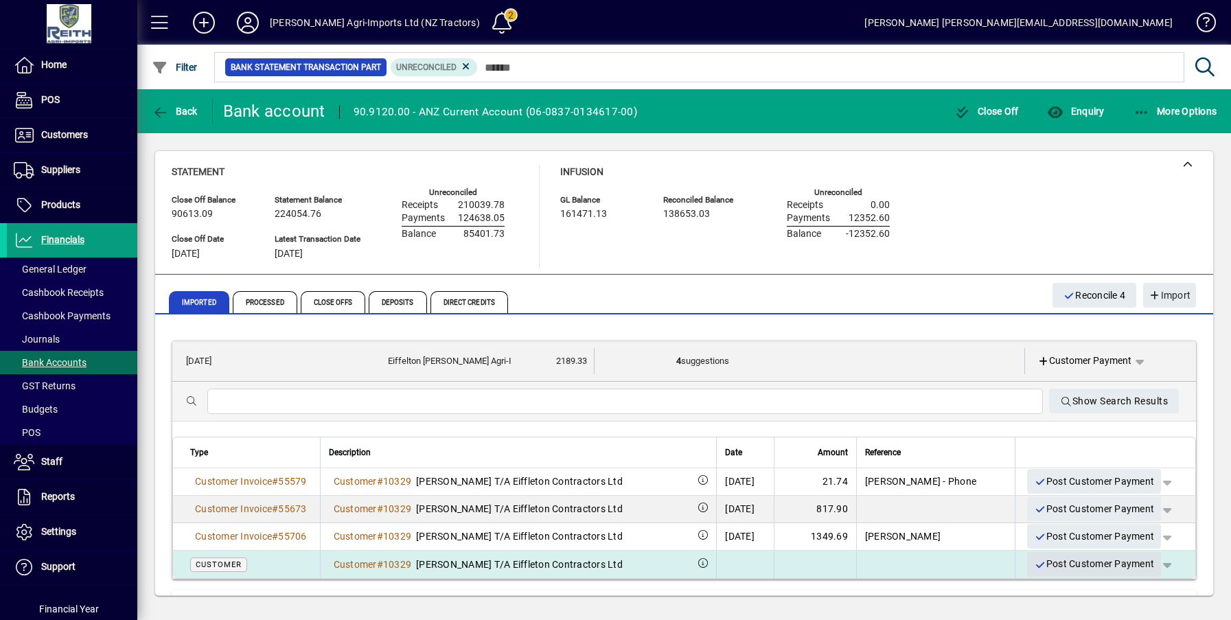
click at [1082, 561] on span "Post Customer Payment" at bounding box center [1094, 564] width 120 height 23
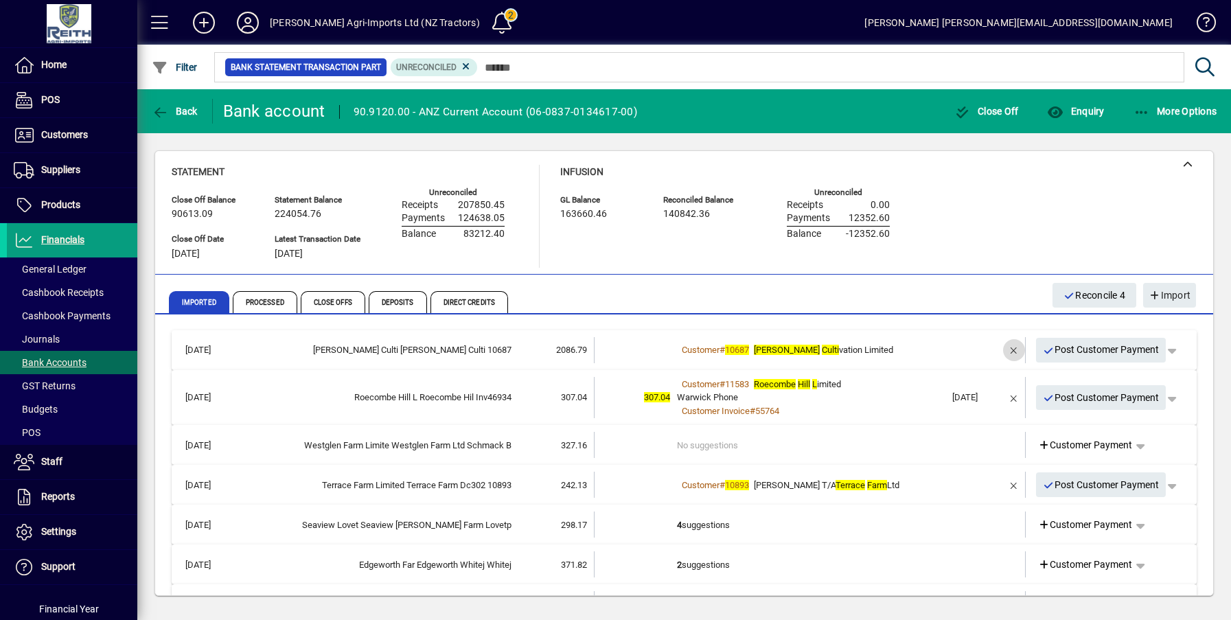
click at [1002, 350] on span "button" at bounding box center [1013, 350] width 33 height 33
click at [695, 352] on td "1 suggestion" at bounding box center [811, 350] width 268 height 26
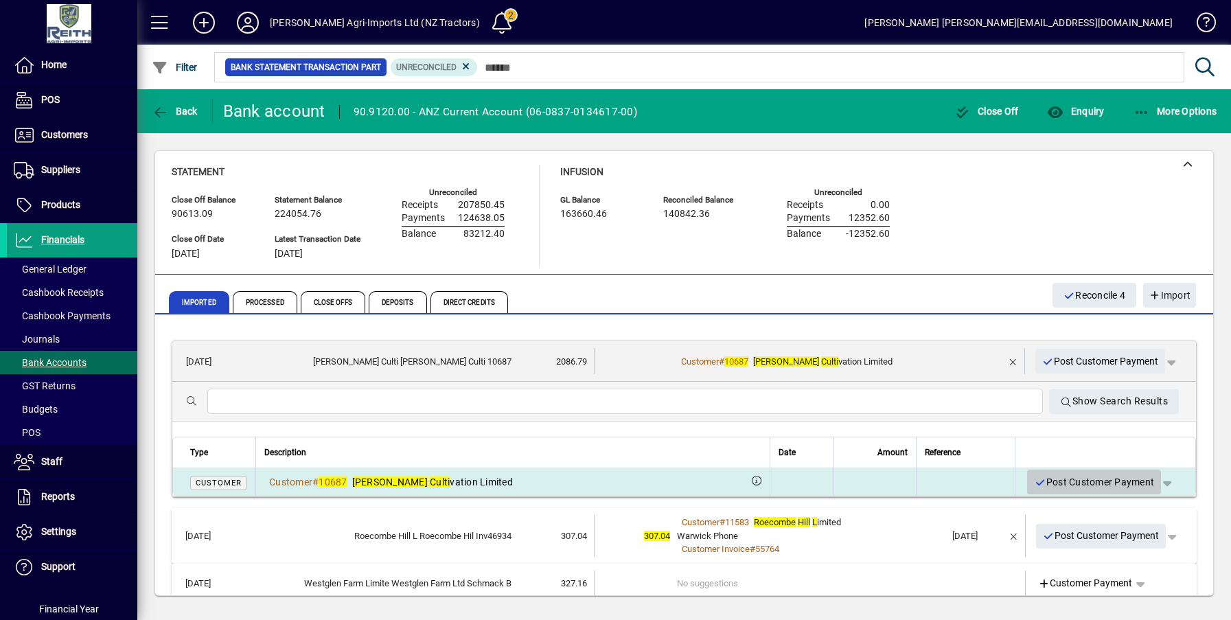
click at [1072, 486] on span "Post Customer Payment" at bounding box center [1094, 482] width 120 height 23
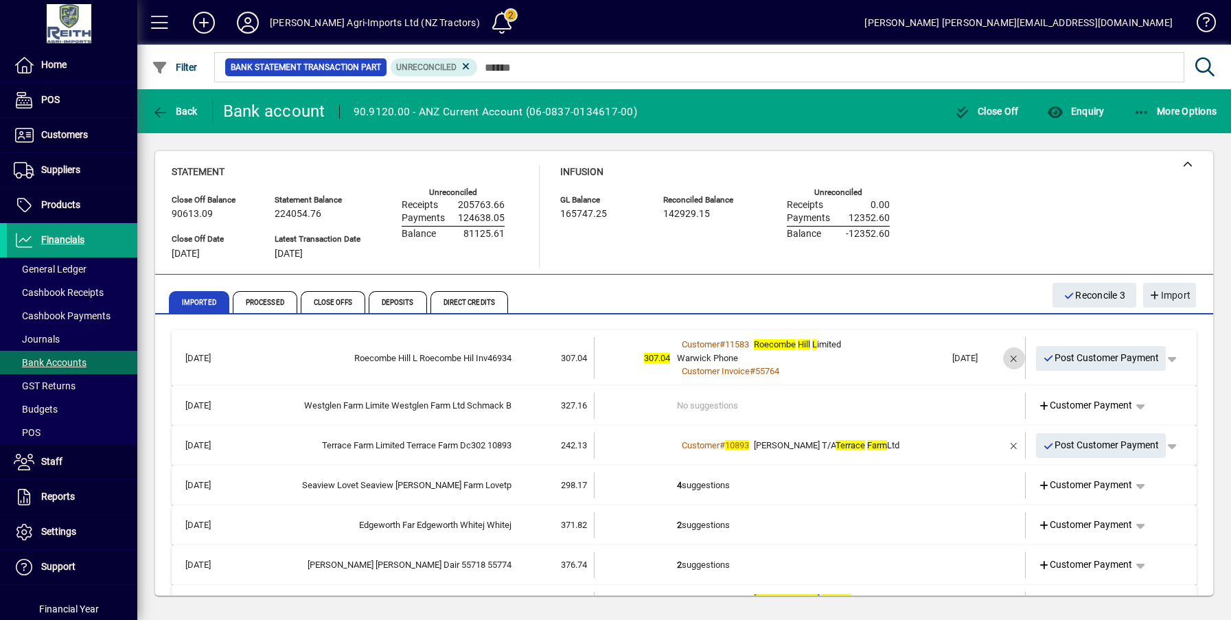
click at [1001, 356] on span "button" at bounding box center [1013, 358] width 33 height 33
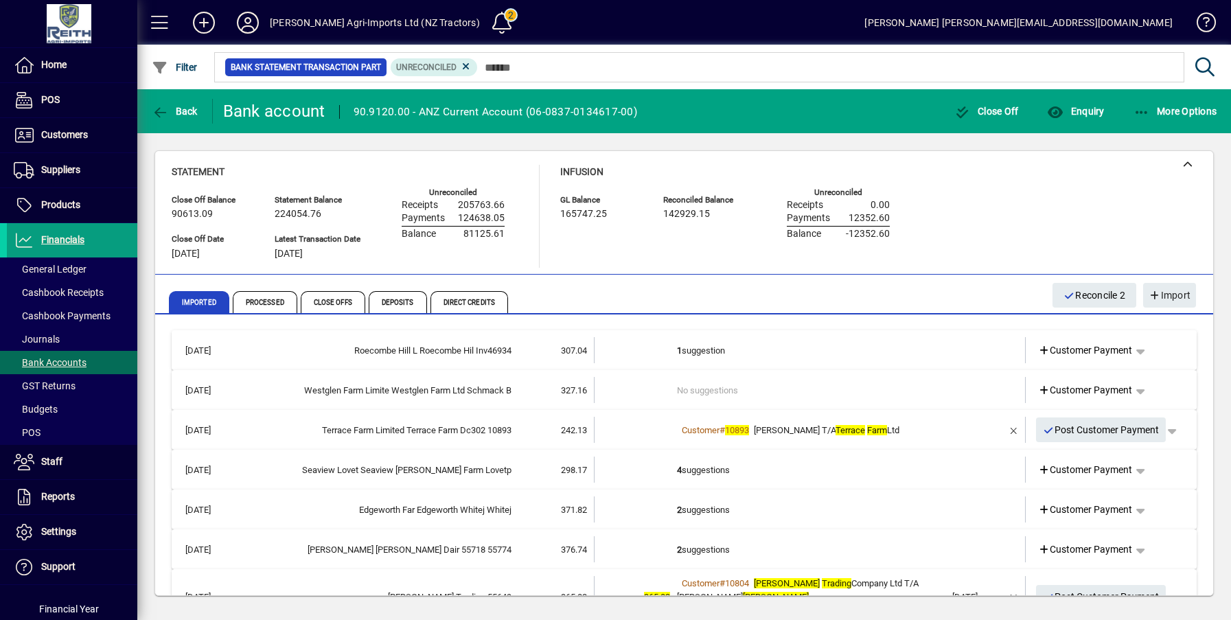
click at [691, 350] on td "1 suggestion" at bounding box center [811, 350] width 268 height 26
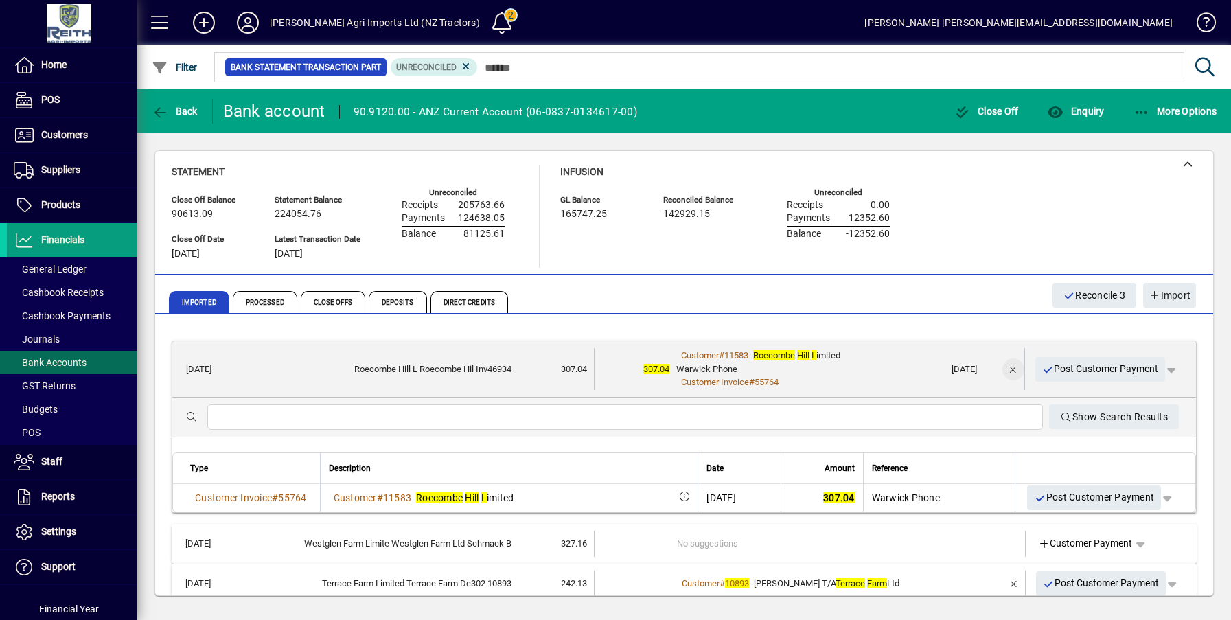
click at [999, 371] on span "button" at bounding box center [1013, 369] width 33 height 33
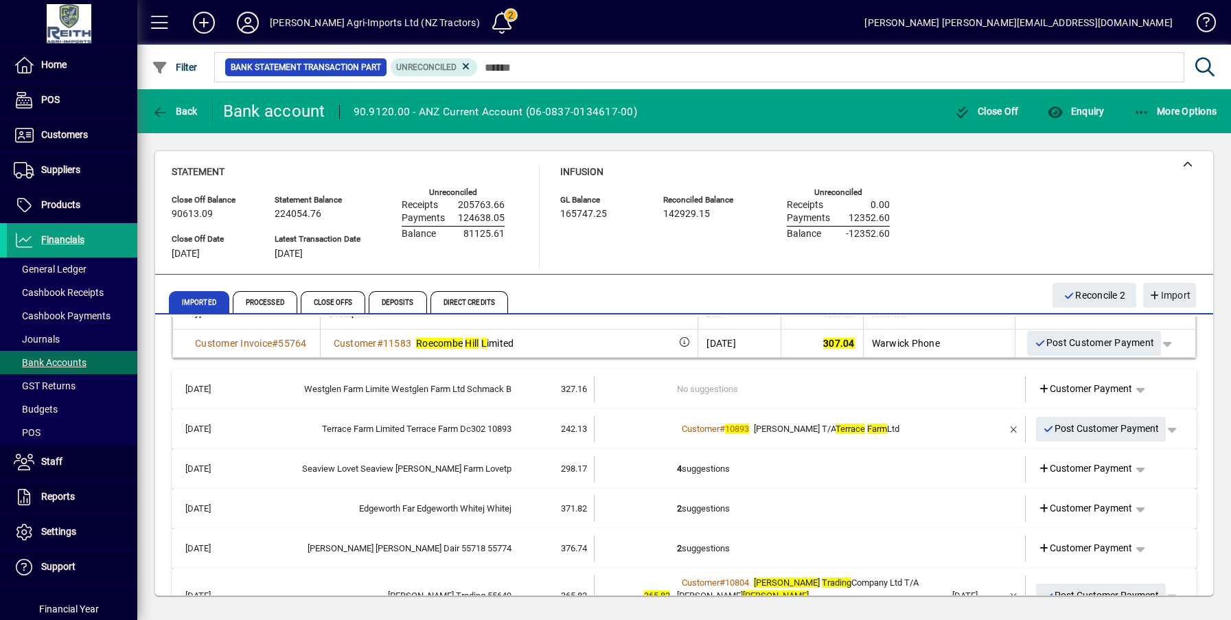
scroll to position [137, 0]
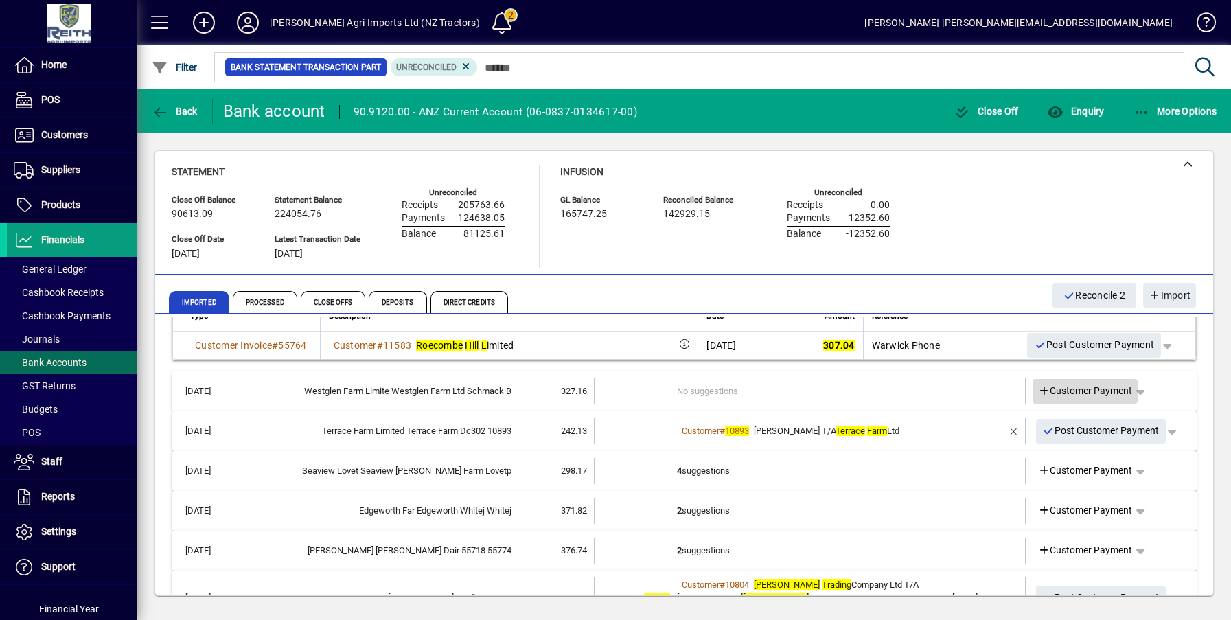
click at [1085, 389] on span "Customer Payment" at bounding box center [1085, 391] width 95 height 14
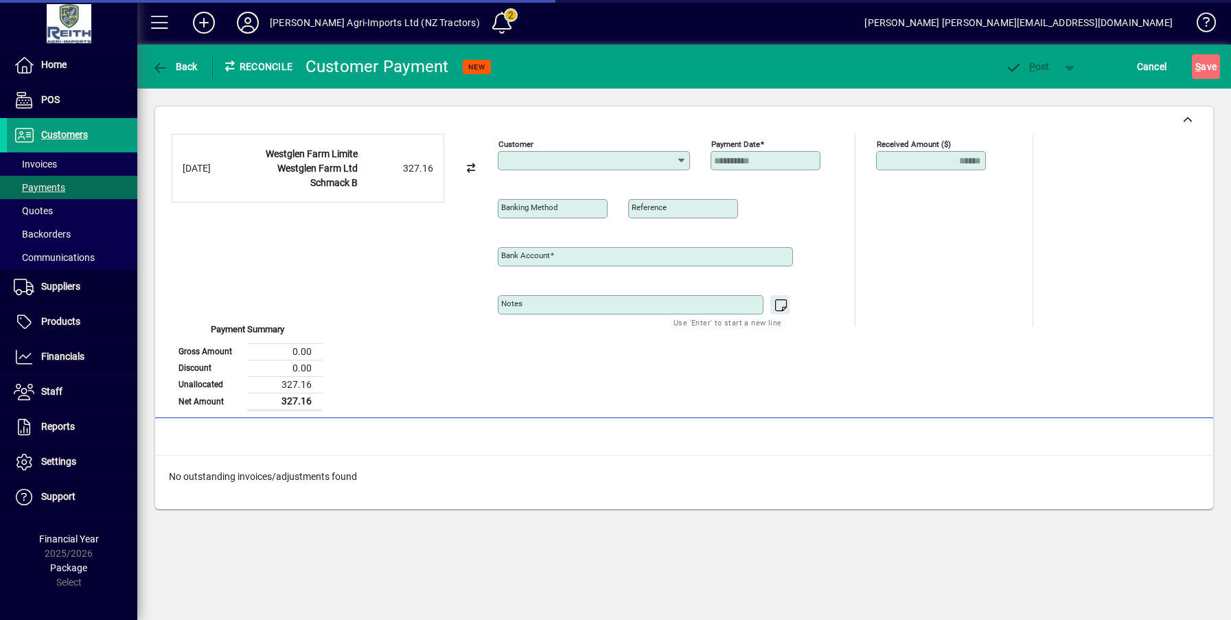
type input "**********"
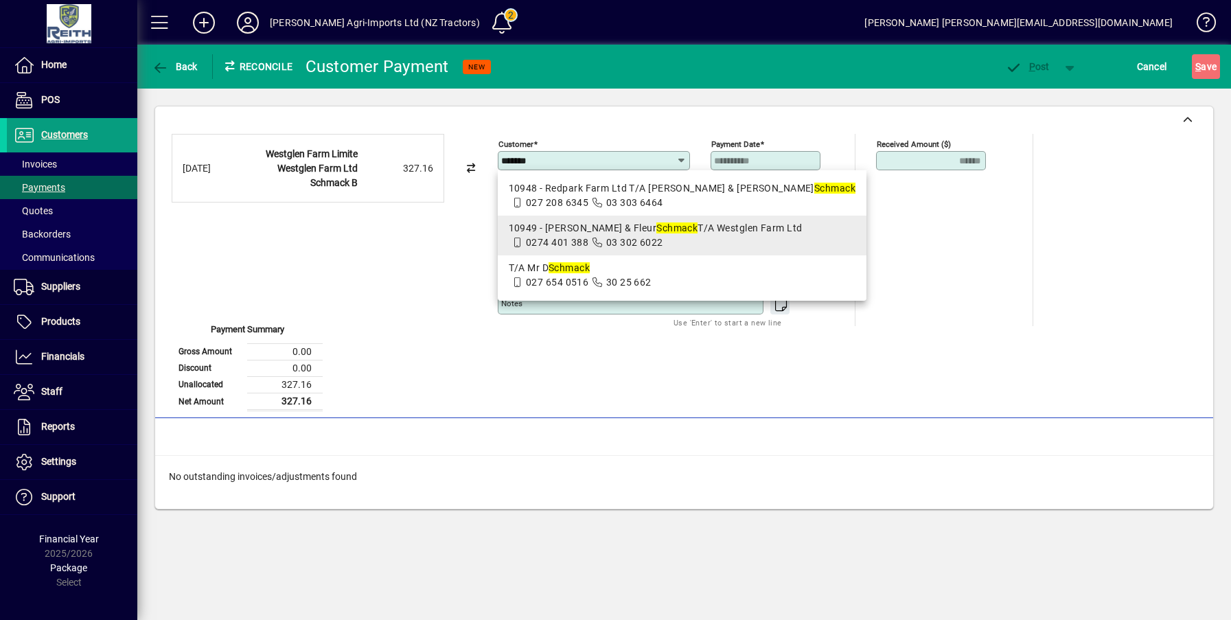
click at [587, 237] on span "0274 401 388" at bounding box center [557, 242] width 62 height 11
type input "**********"
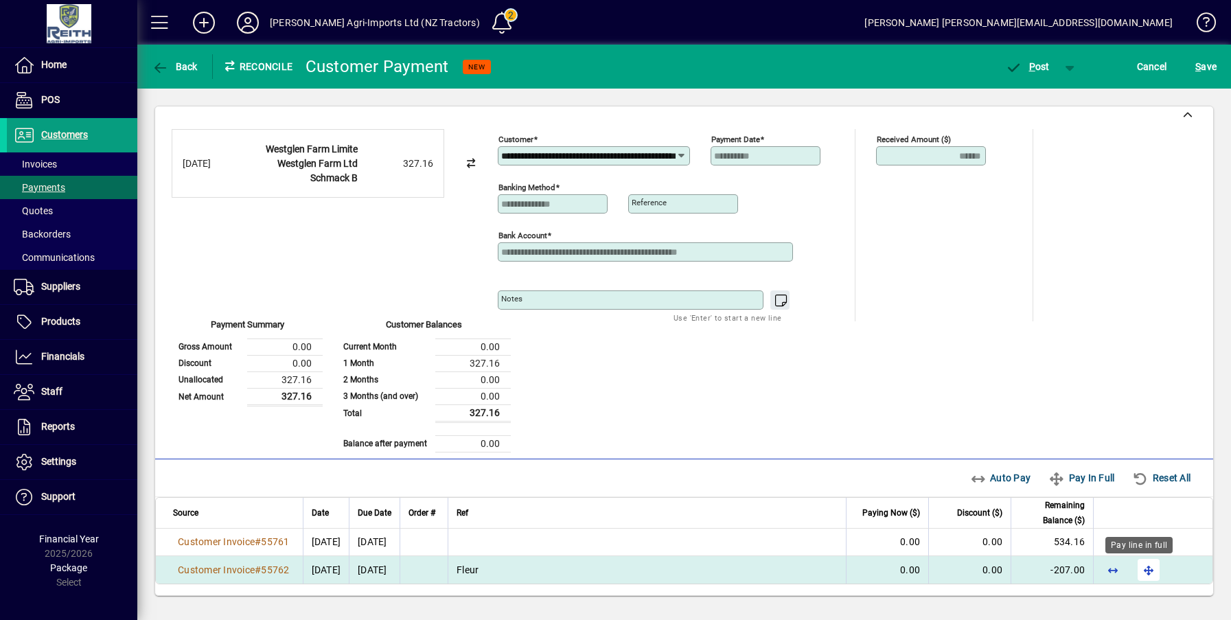
click at [1138, 572] on span "button" at bounding box center [1148, 569] width 33 height 33
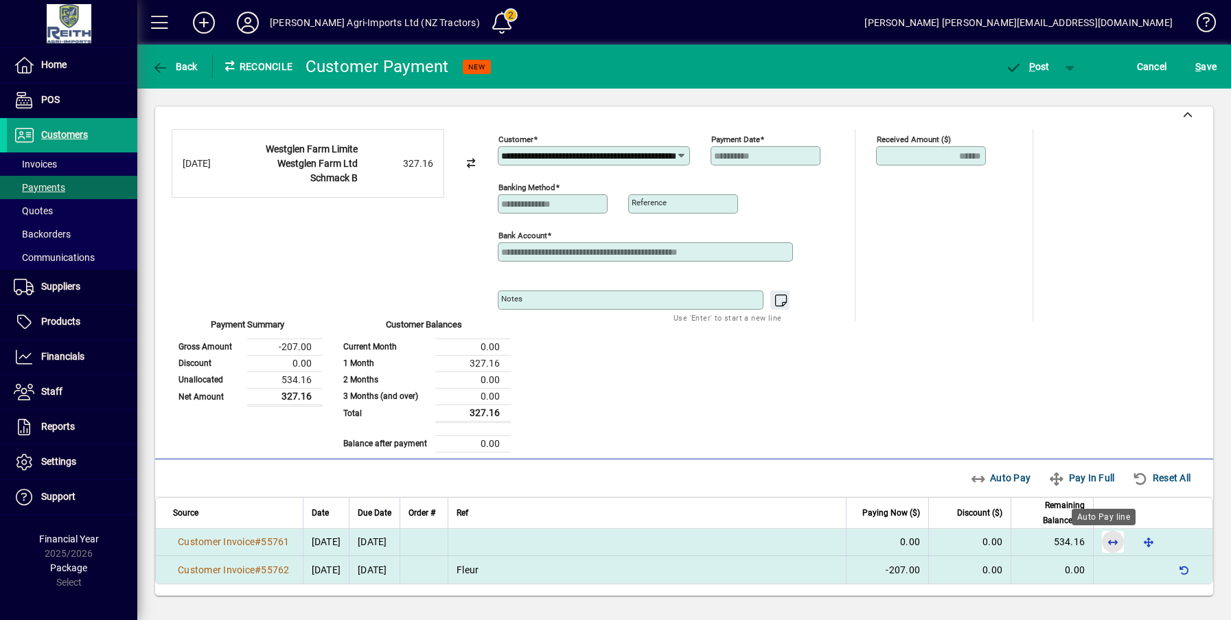
click at [1100, 540] on span "button" at bounding box center [1112, 541] width 33 height 33
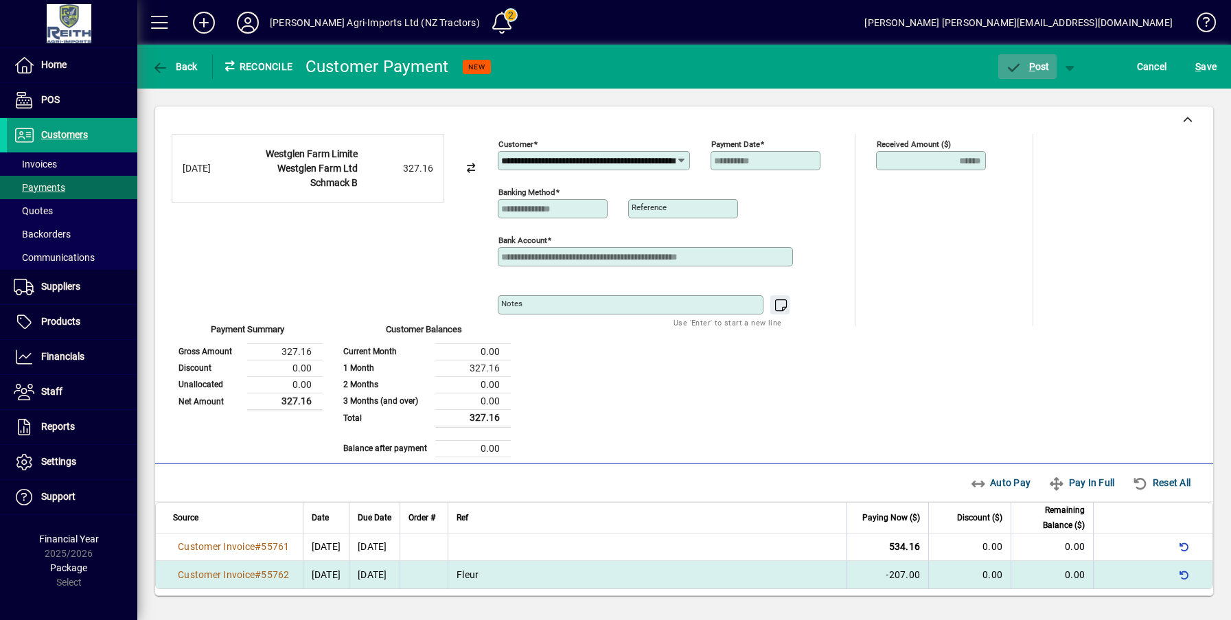
click at [1047, 67] on span "P ost" at bounding box center [1027, 66] width 45 height 11
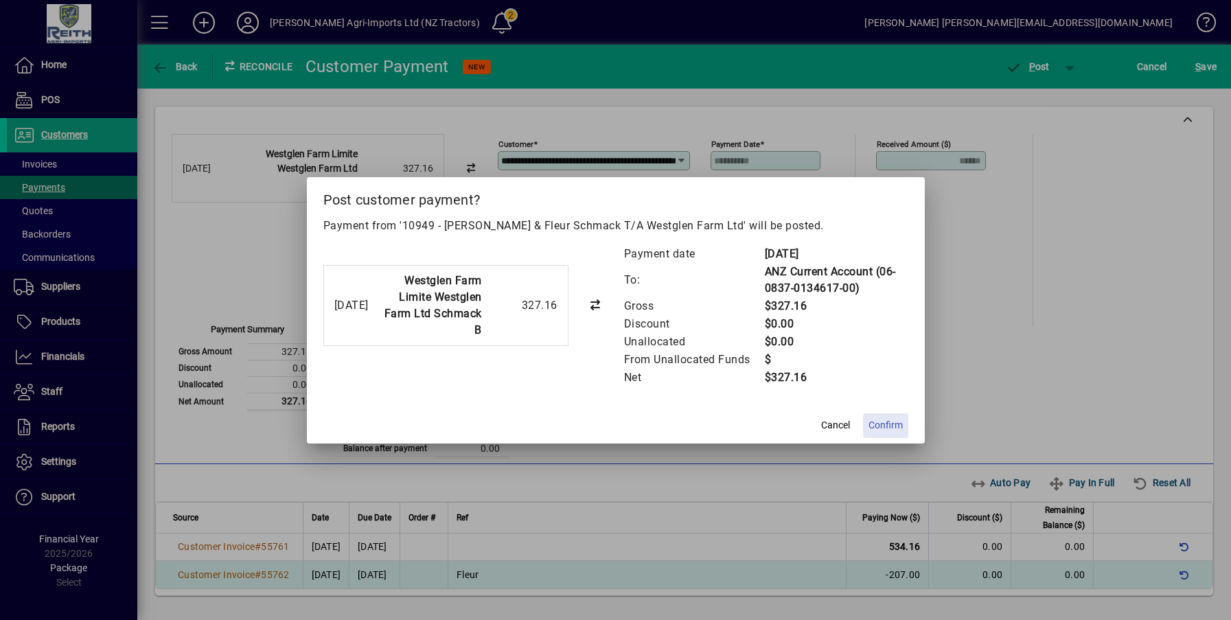
click at [884, 423] on span "Confirm" at bounding box center [885, 425] width 34 height 14
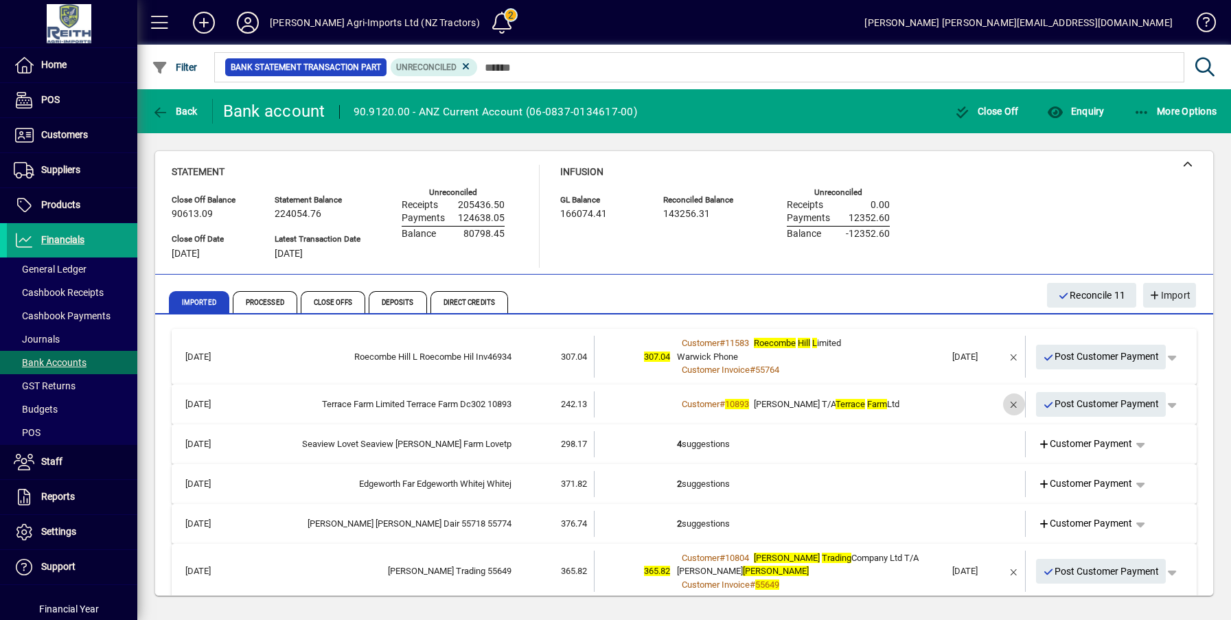
click at [999, 405] on span "button" at bounding box center [1013, 404] width 33 height 33
click at [687, 406] on td "2+ suggestions" at bounding box center [811, 404] width 268 height 26
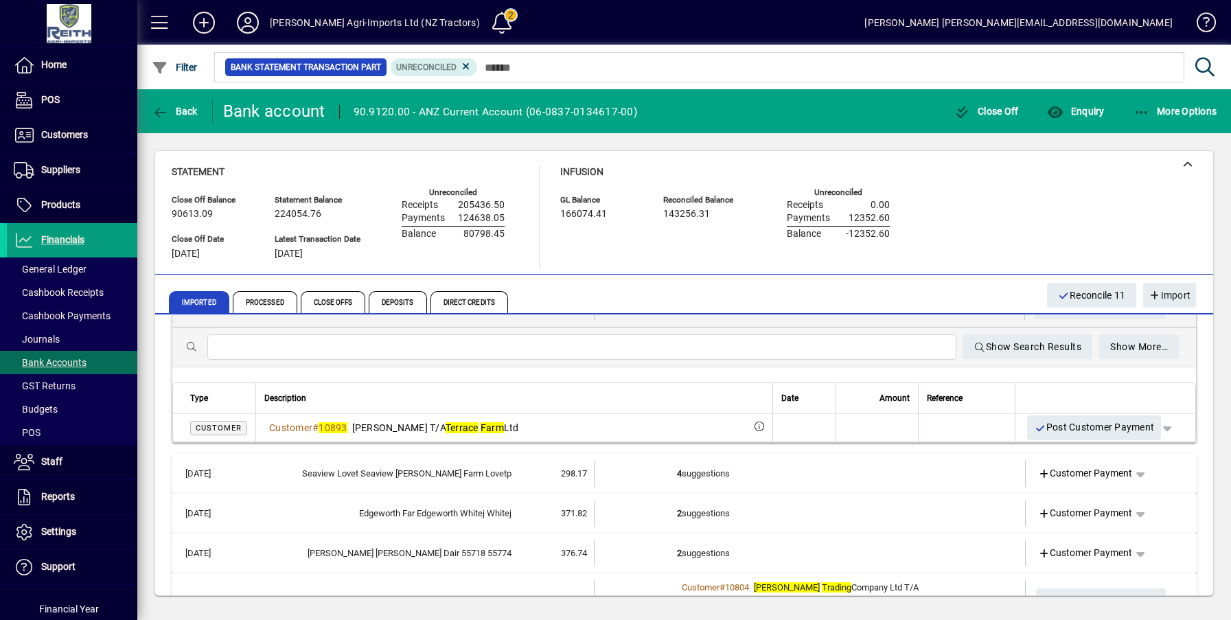
scroll to position [69, 0]
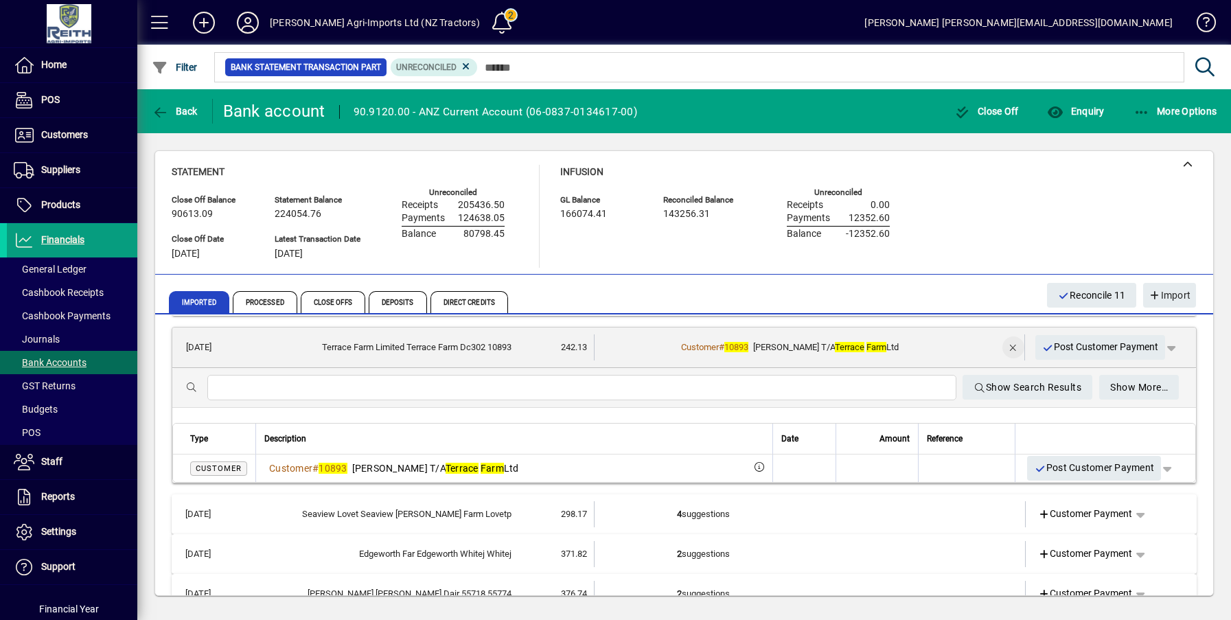
click at [1002, 349] on span "button" at bounding box center [1013, 347] width 33 height 33
click at [676, 346] on b "2+" at bounding box center [681, 347] width 10 height 10
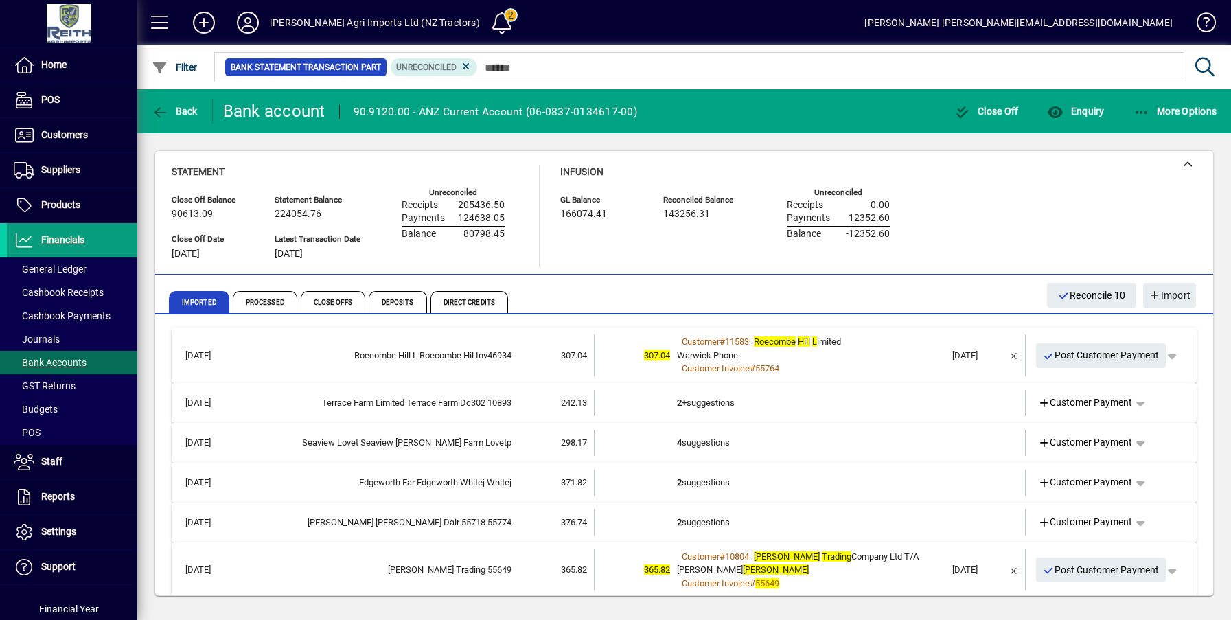
scroll to position [0, 0]
click at [677, 403] on b "2+" at bounding box center [682, 404] width 10 height 10
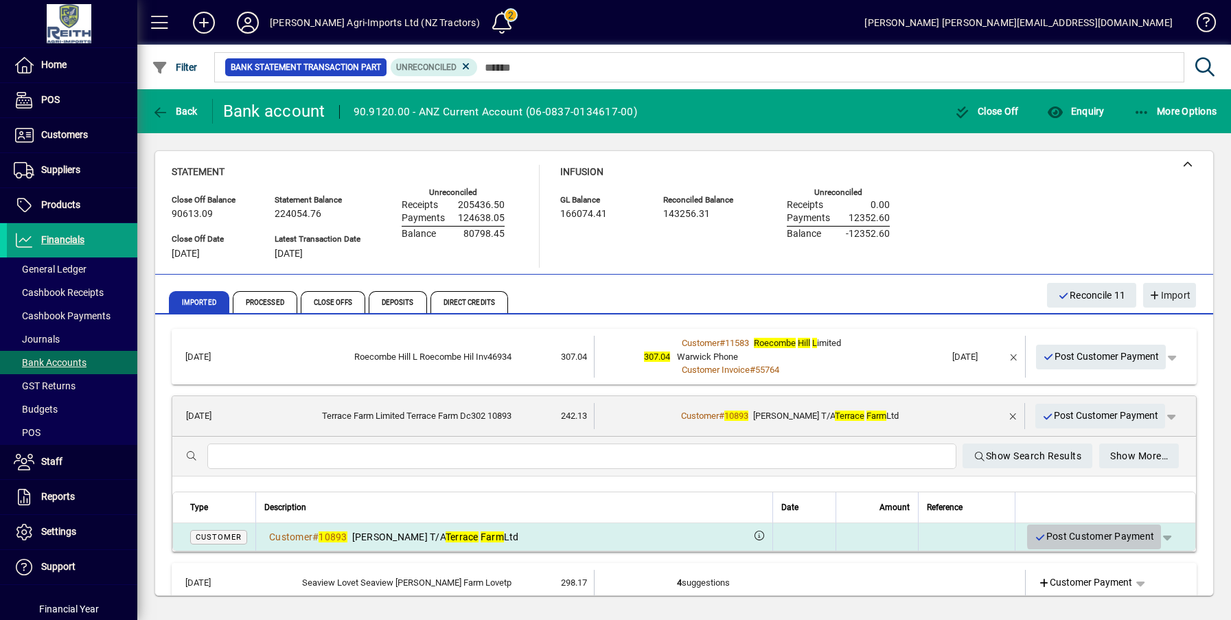
click at [1100, 534] on span "Post Customer Payment" at bounding box center [1094, 536] width 120 height 23
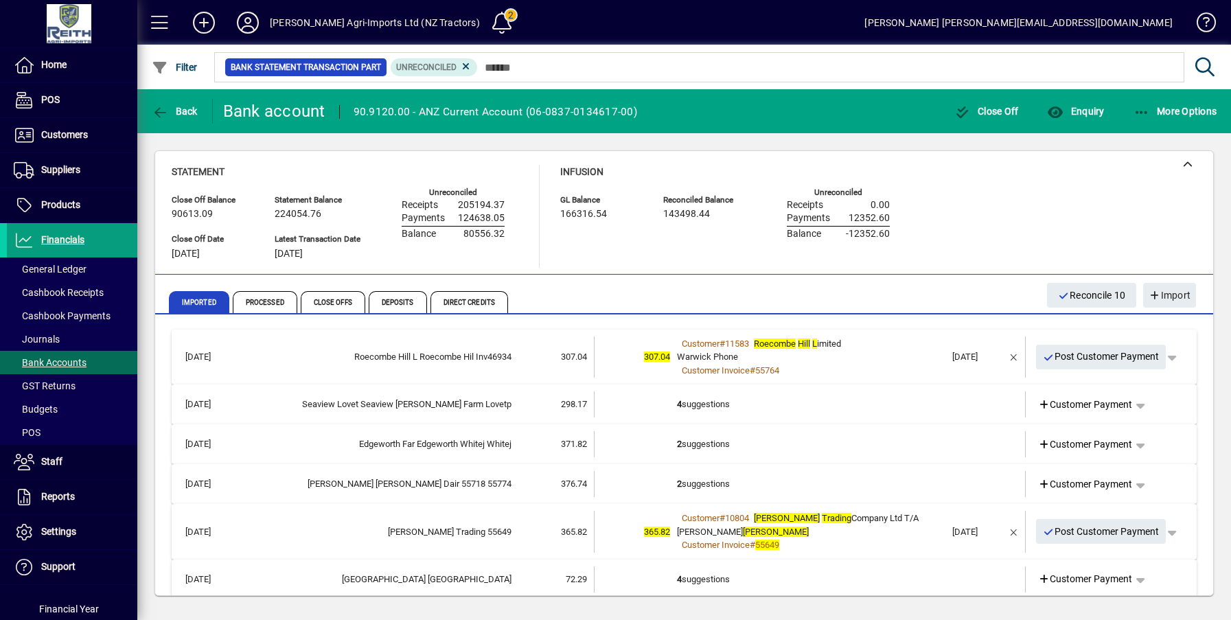
click at [677, 400] on td "4 suggestions" at bounding box center [811, 404] width 268 height 26
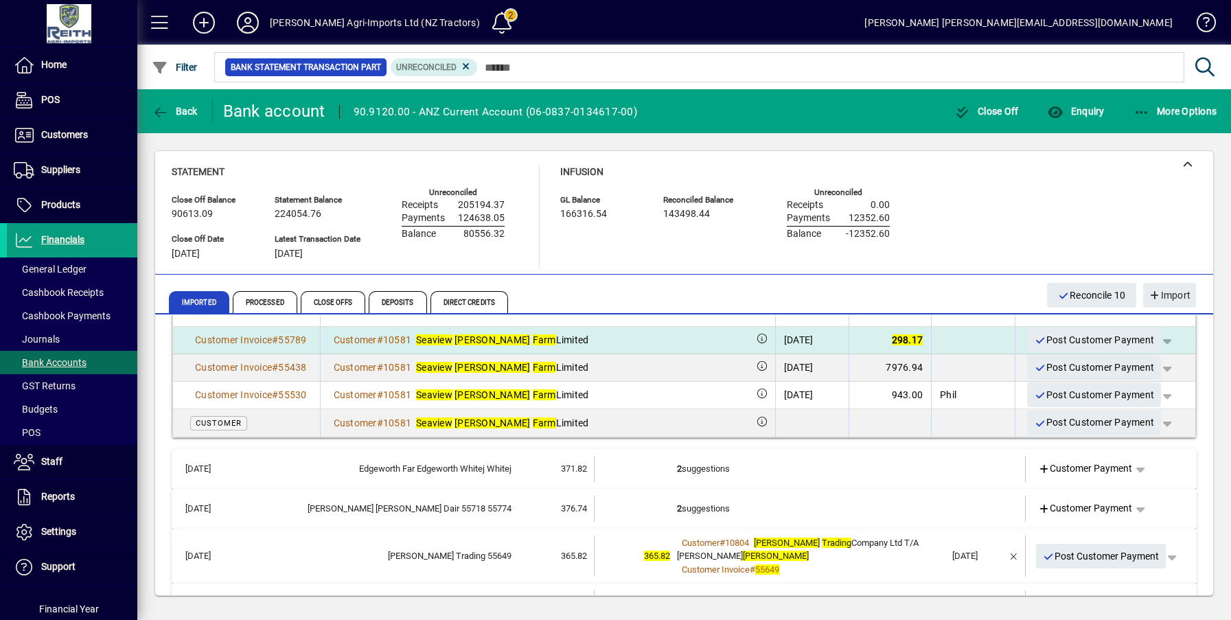
scroll to position [206, 0]
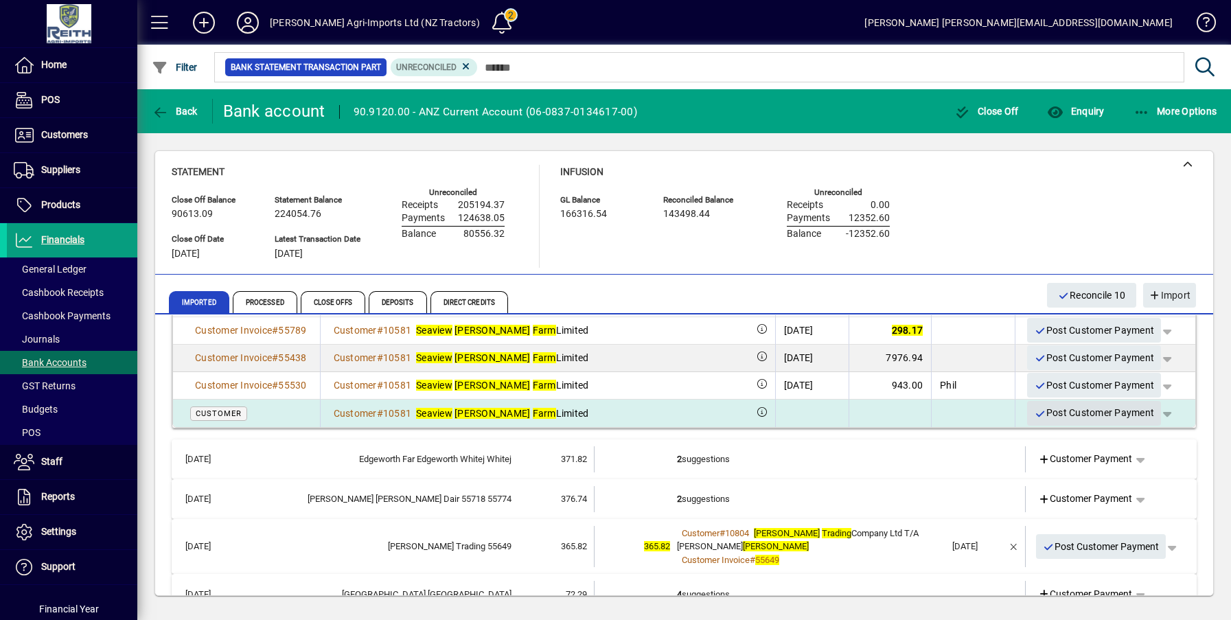
click at [1063, 410] on span "Post Customer Payment" at bounding box center [1094, 413] width 120 height 23
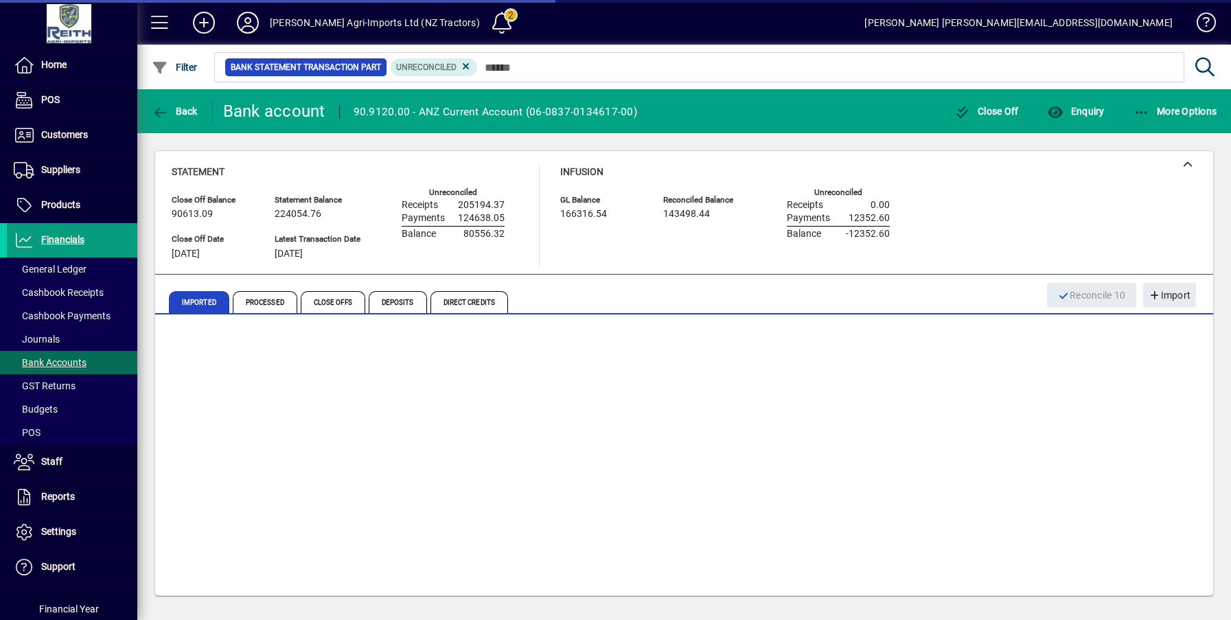
scroll to position [0, 0]
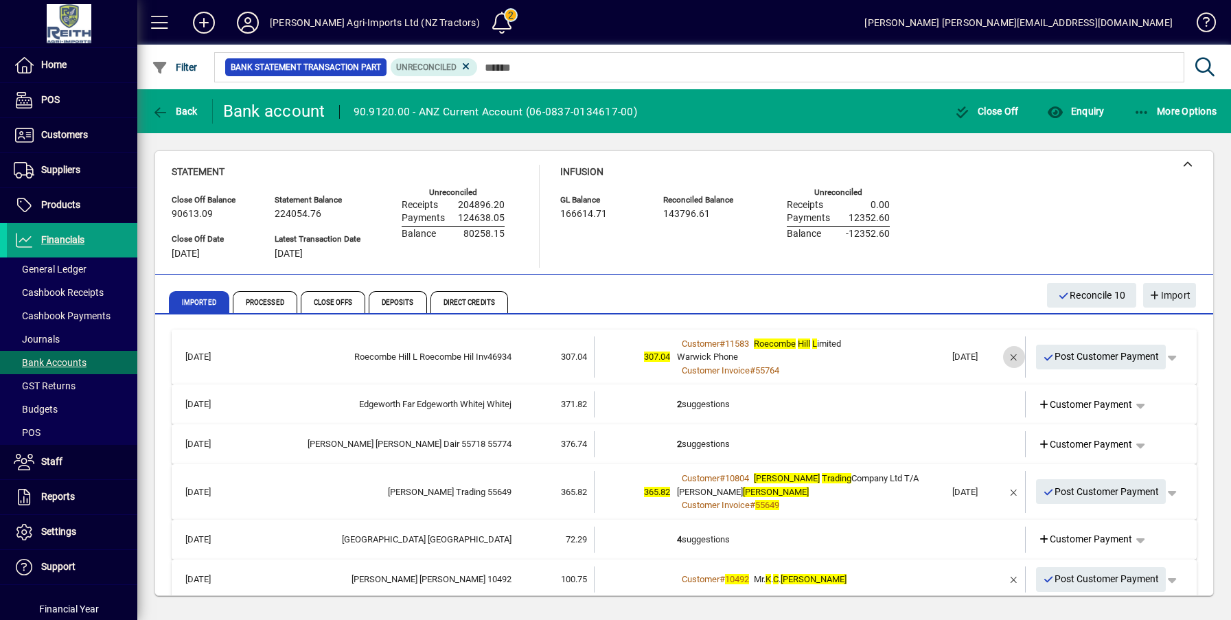
click at [1003, 357] on span "button" at bounding box center [1013, 356] width 33 height 33
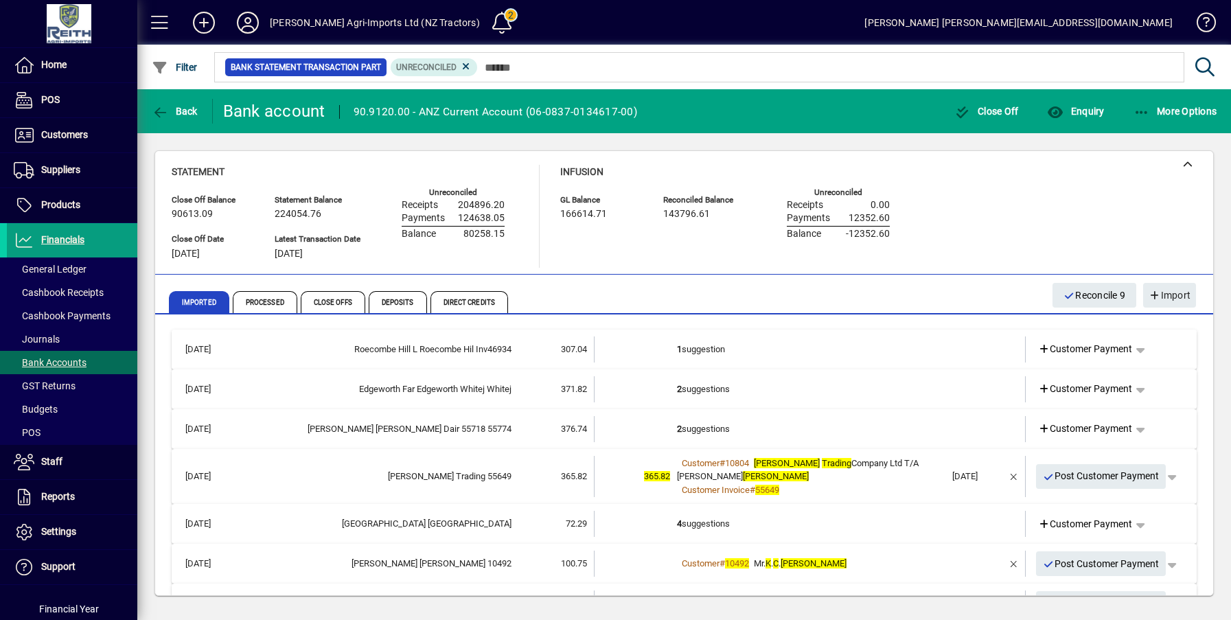
click at [689, 353] on td "1 suggestion" at bounding box center [811, 349] width 268 height 26
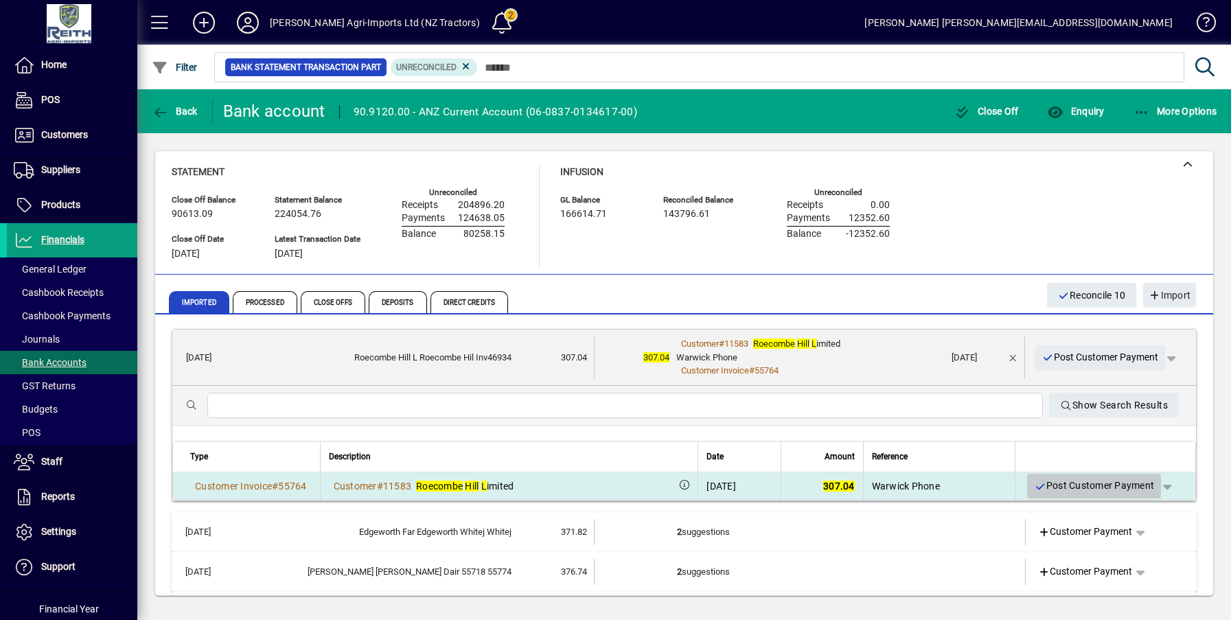
click at [1079, 485] on span "Post Customer Payment" at bounding box center [1094, 485] width 120 height 23
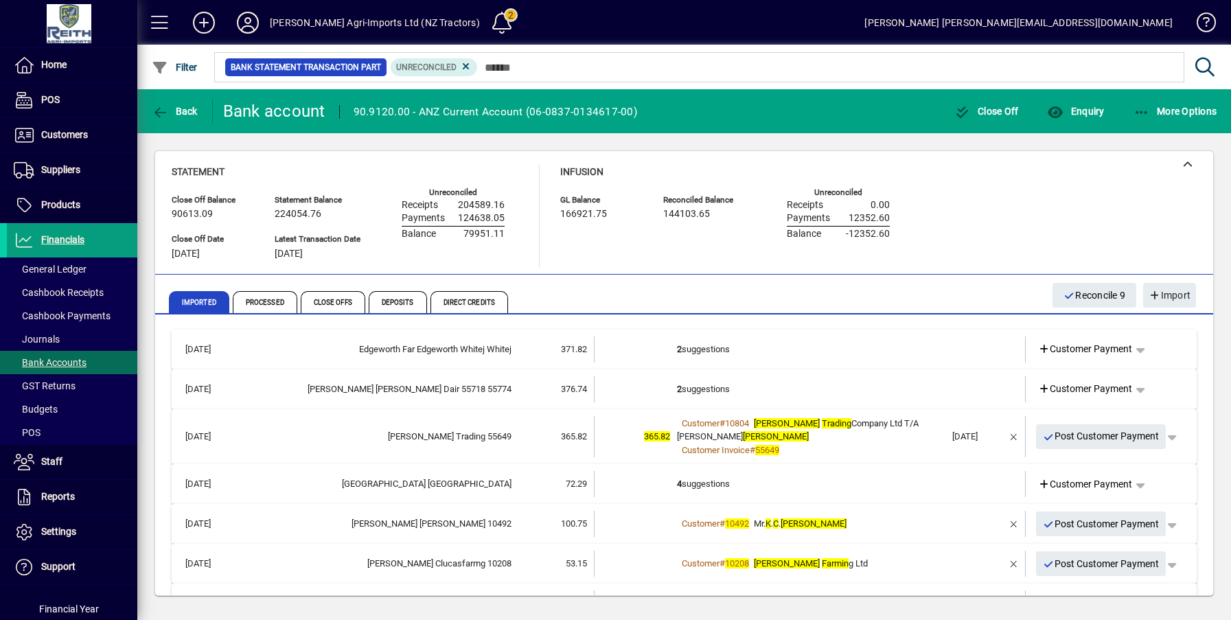
click at [695, 350] on td "2 suggestions" at bounding box center [811, 349] width 268 height 26
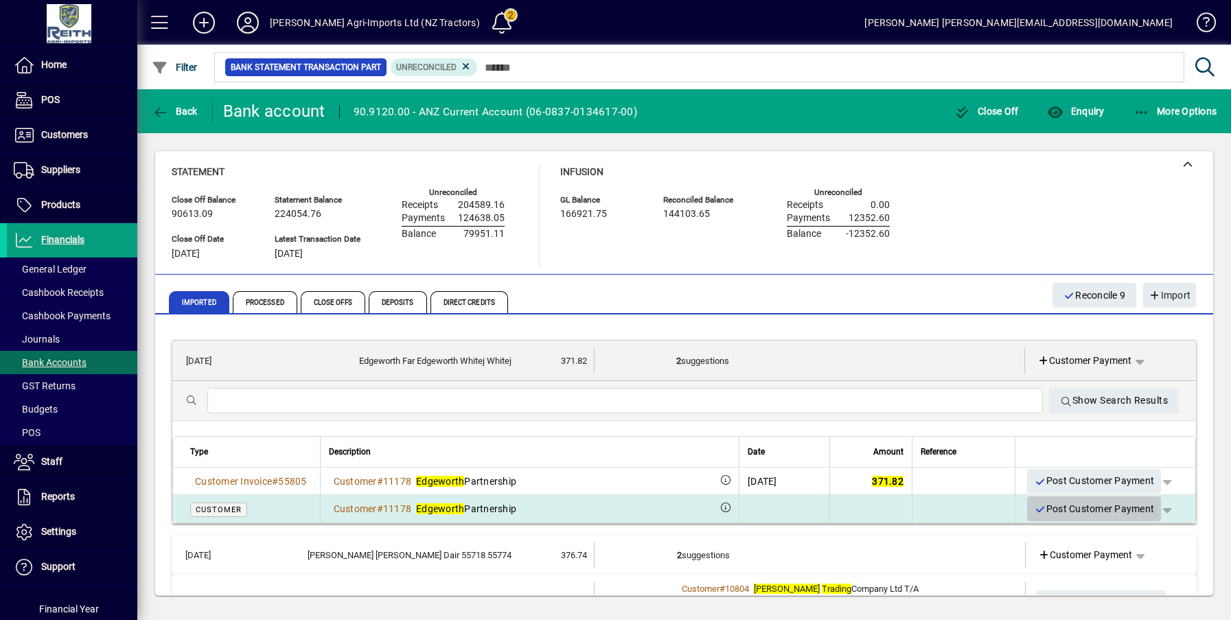
click at [1089, 513] on span "Post Customer Payment" at bounding box center [1094, 509] width 120 height 23
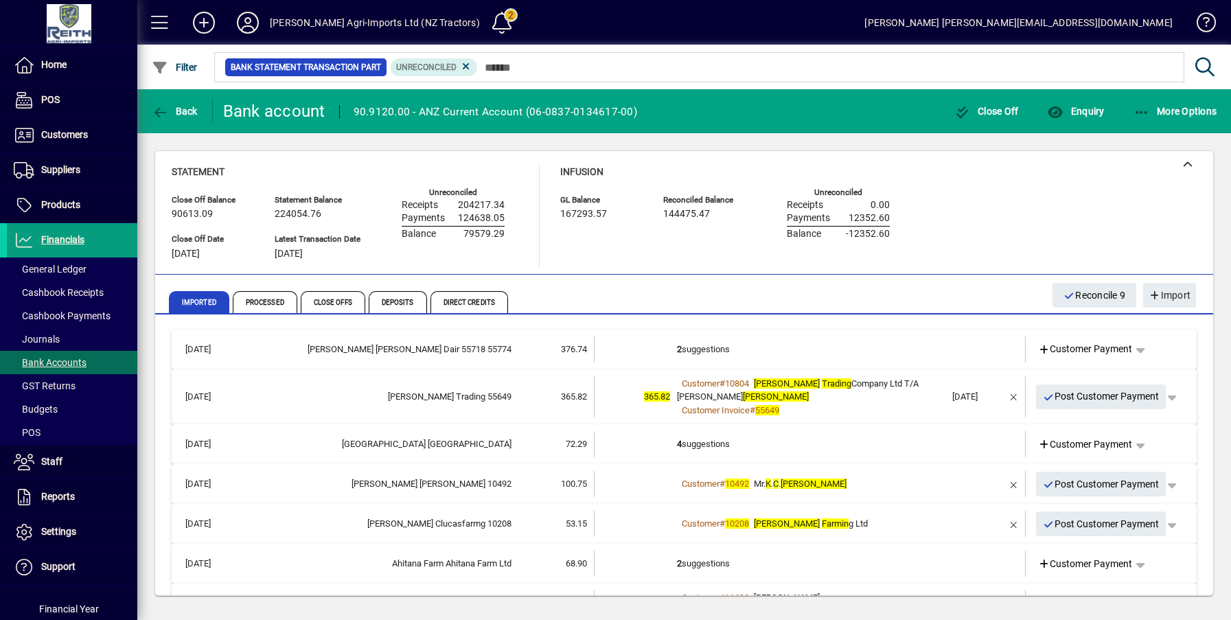
click at [681, 353] on td "2 suggestions" at bounding box center [811, 349] width 268 height 26
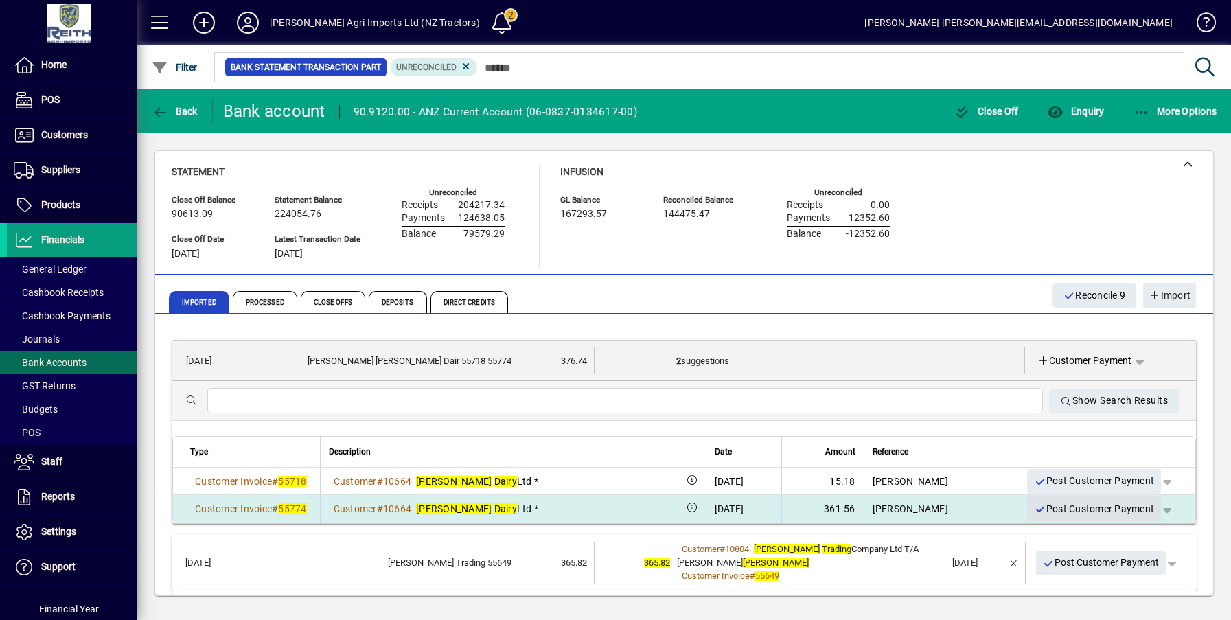
click at [1082, 509] on span "Post Customer Payment" at bounding box center [1094, 509] width 120 height 23
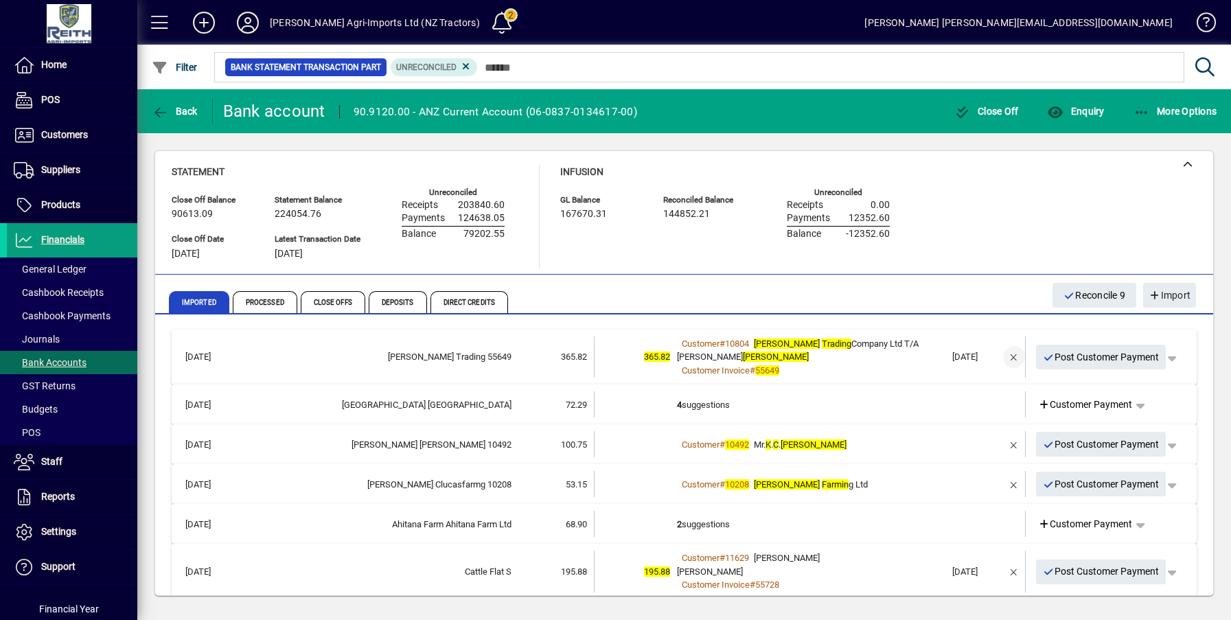
click at [1004, 357] on span "button" at bounding box center [1013, 356] width 33 height 33
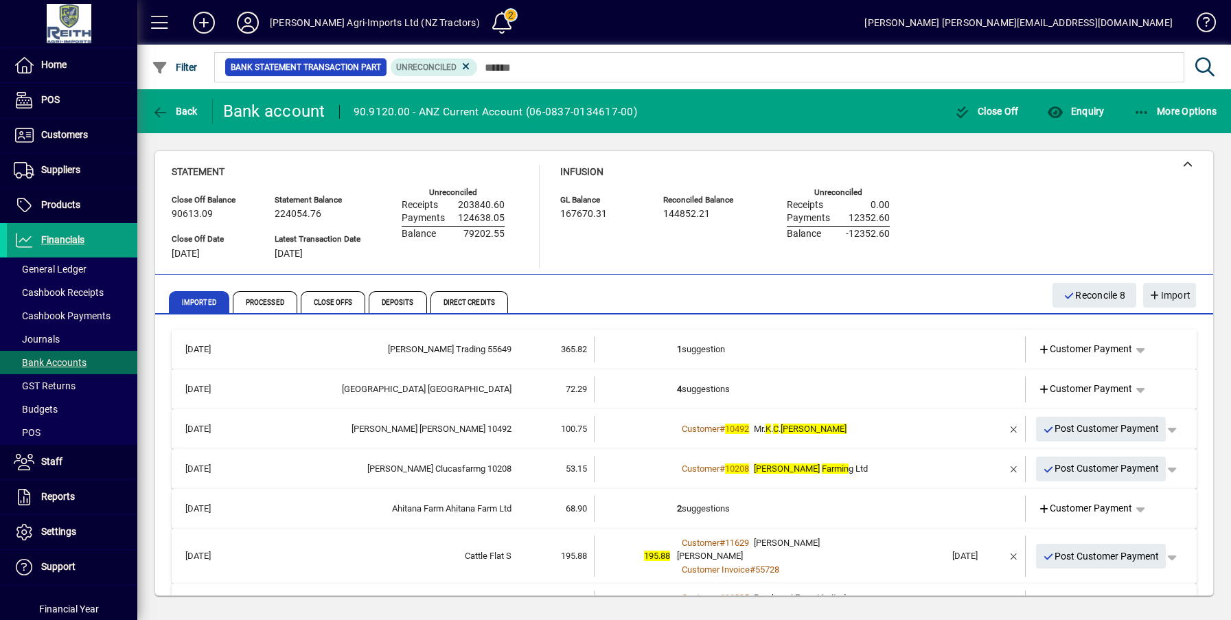
click at [677, 349] on b "1" at bounding box center [679, 349] width 5 height 10
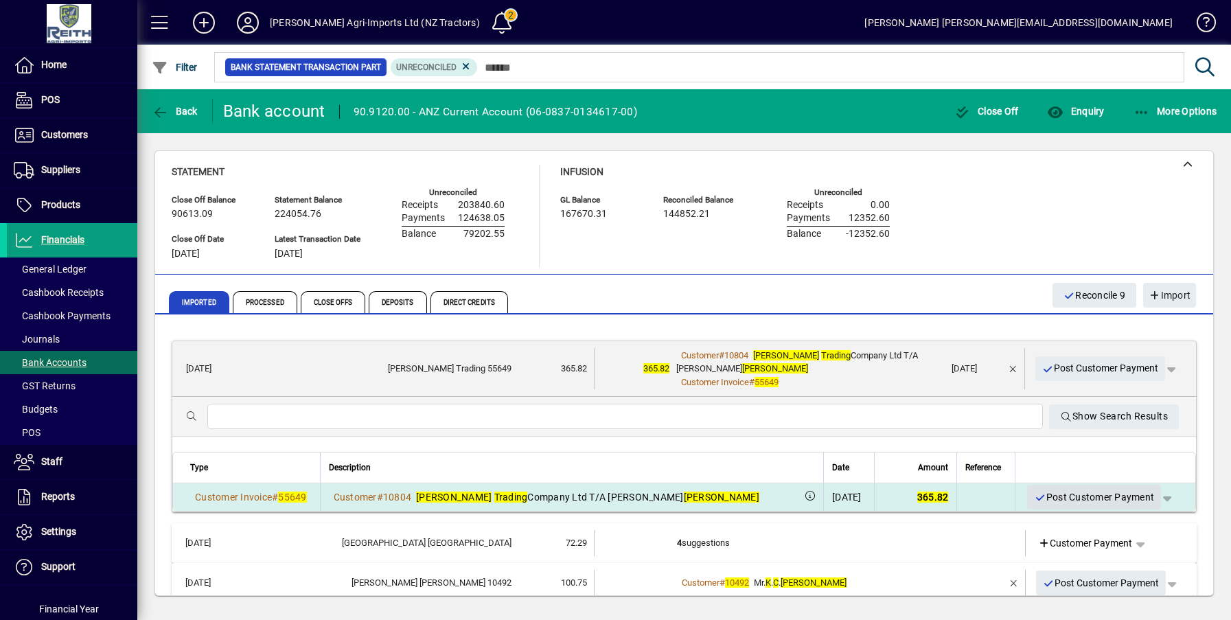
click at [1072, 494] on span "Post Customer Payment" at bounding box center [1094, 497] width 120 height 23
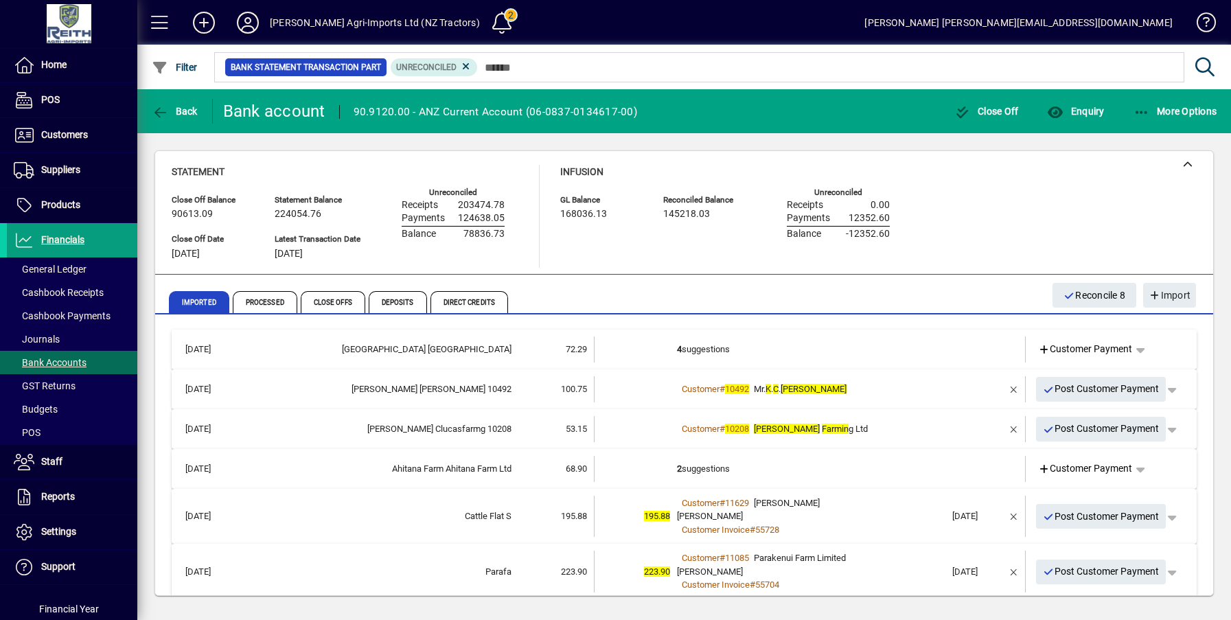
click at [682, 343] on td "4 suggestions" at bounding box center [811, 349] width 268 height 26
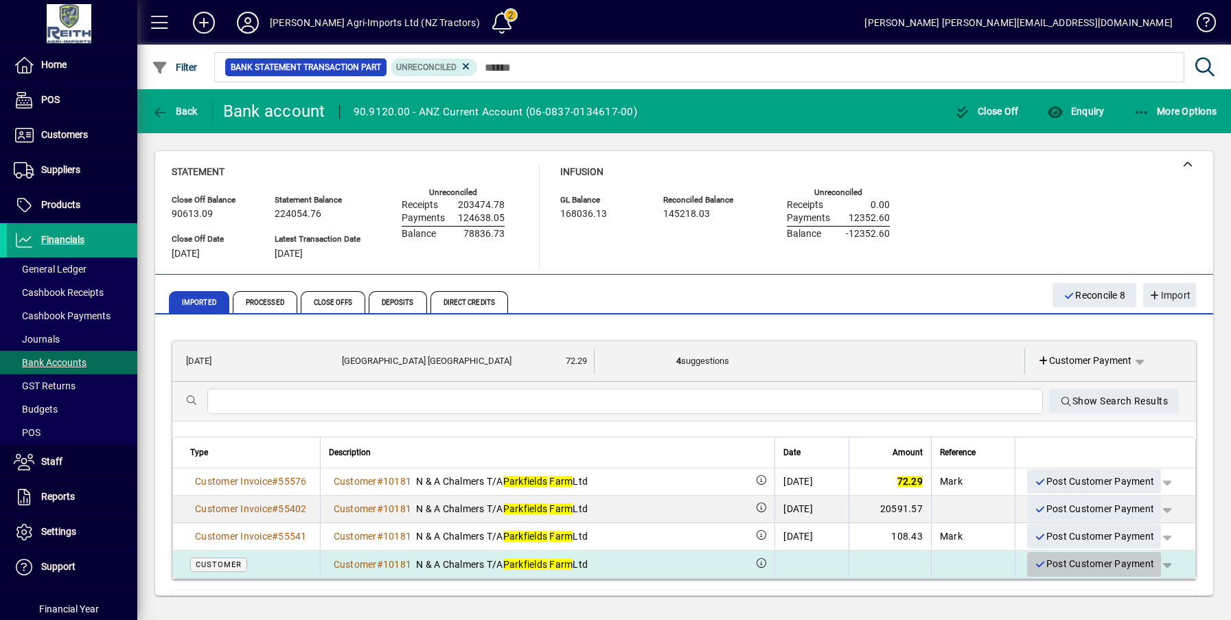
click at [1078, 560] on span "Post Customer Payment" at bounding box center [1094, 564] width 120 height 23
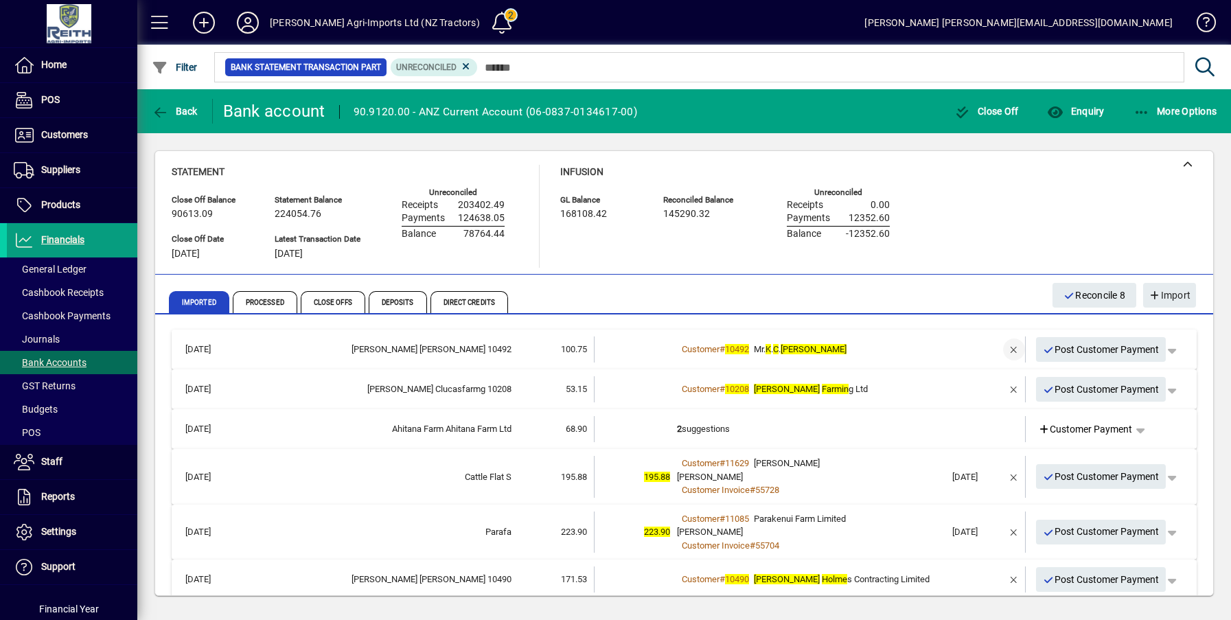
click at [1001, 345] on span "button" at bounding box center [1013, 349] width 33 height 33
click at [677, 349] on b "2" at bounding box center [679, 349] width 5 height 10
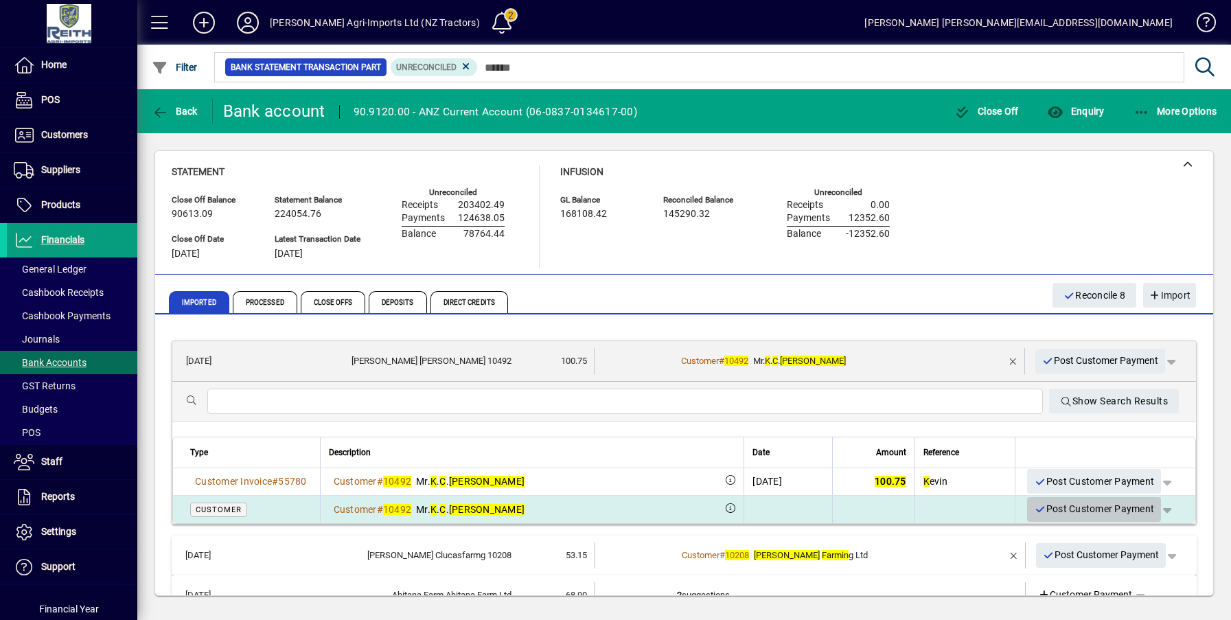
click at [1087, 507] on span "Post Customer Payment" at bounding box center [1094, 509] width 120 height 23
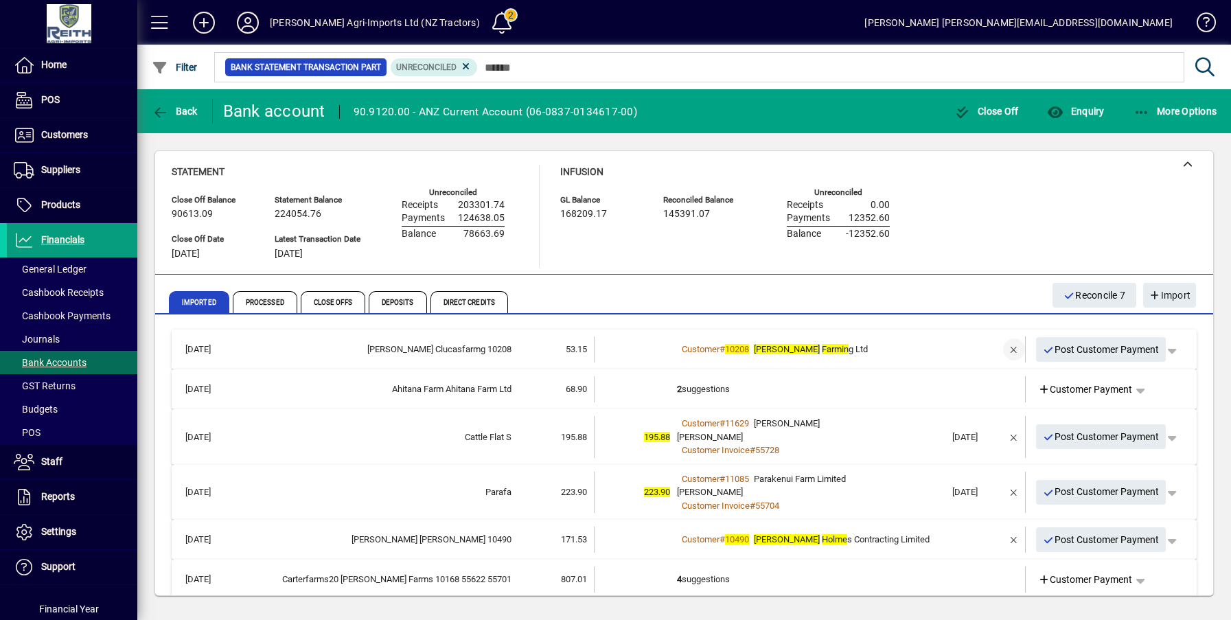
click at [1004, 352] on span "button" at bounding box center [1013, 349] width 33 height 33
click at [715, 344] on td "2+ suggestions" at bounding box center [811, 349] width 268 height 26
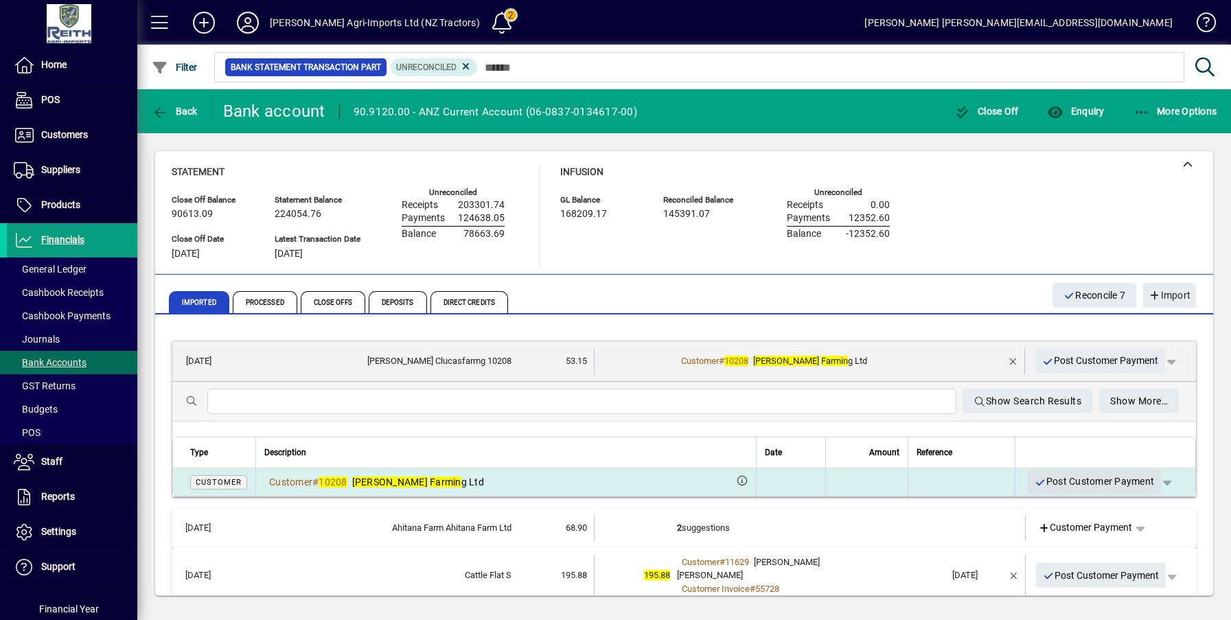
click at [1087, 484] on span "Post Customer Payment" at bounding box center [1094, 481] width 120 height 23
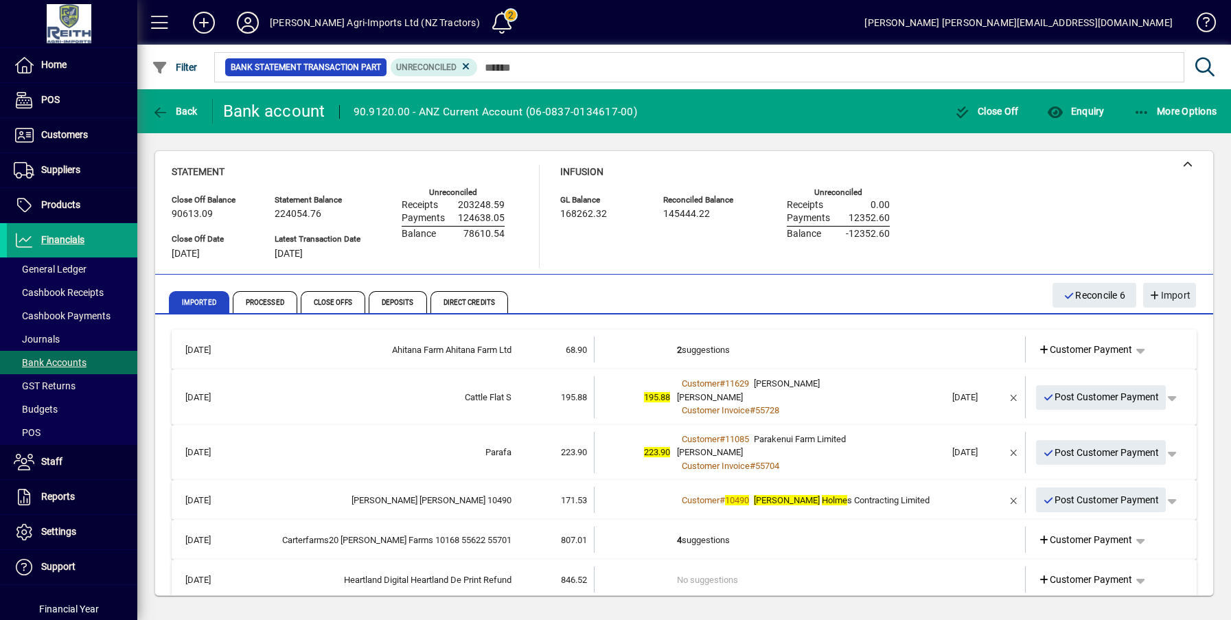
click at [695, 349] on td "2 suggestions" at bounding box center [811, 349] width 268 height 26
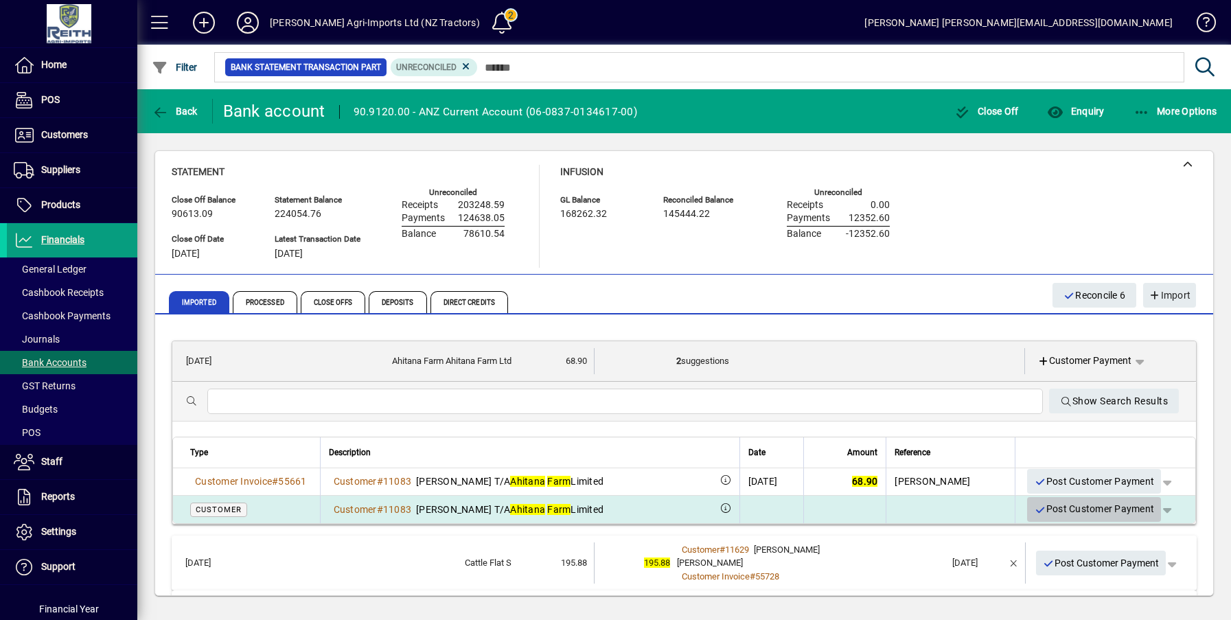
click at [1085, 509] on span "Post Customer Payment" at bounding box center [1094, 509] width 120 height 23
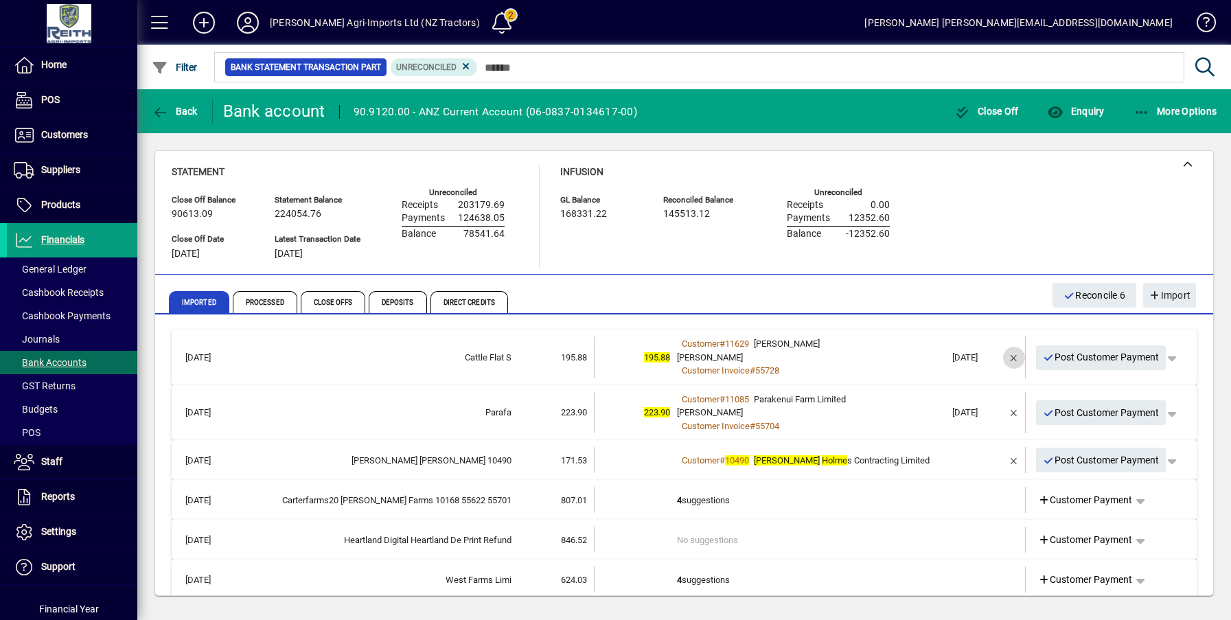
click at [999, 354] on span "button" at bounding box center [1013, 357] width 33 height 33
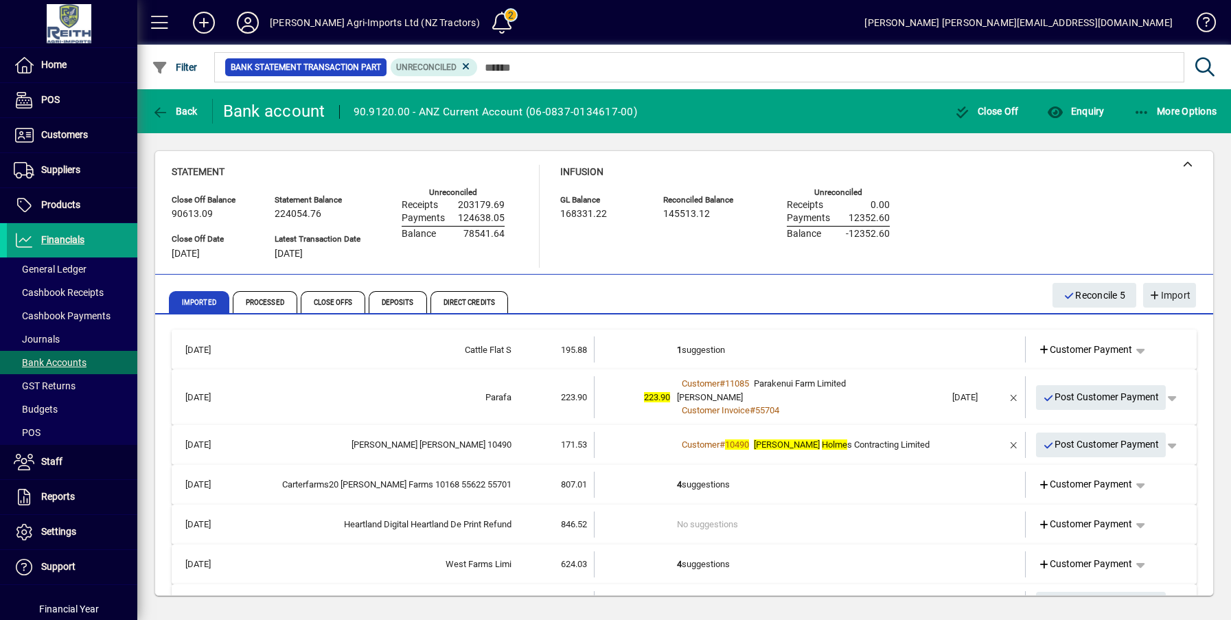
click at [702, 349] on td "1 suggestion" at bounding box center [811, 349] width 268 height 26
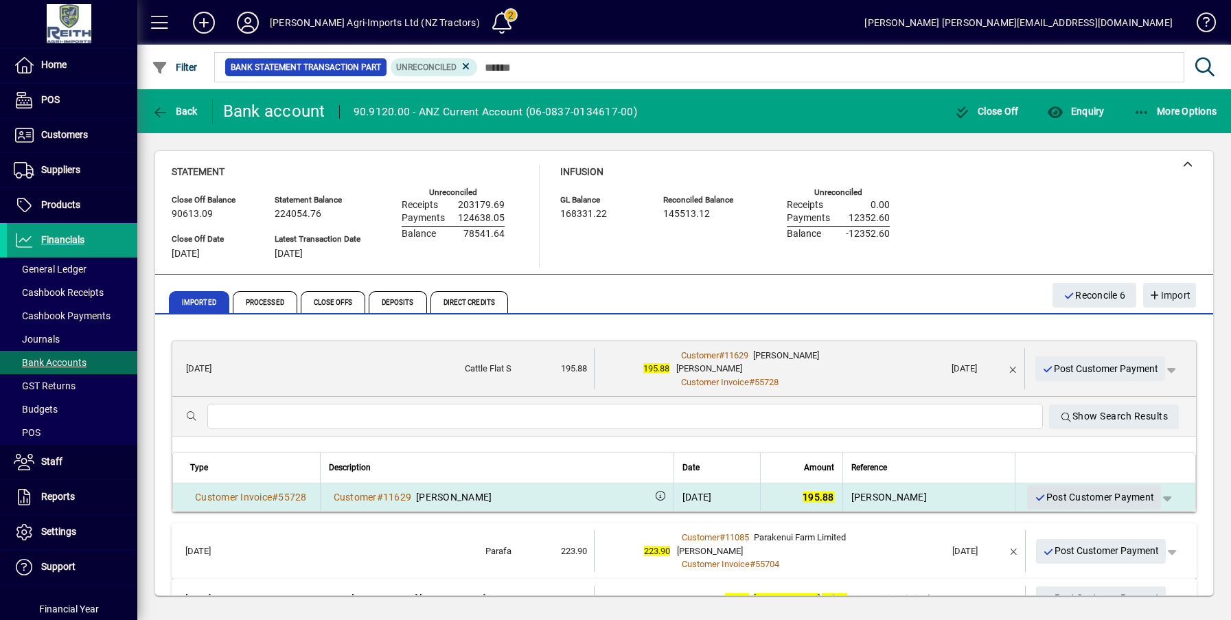
click at [1080, 496] on span "Post Customer Payment" at bounding box center [1094, 497] width 120 height 23
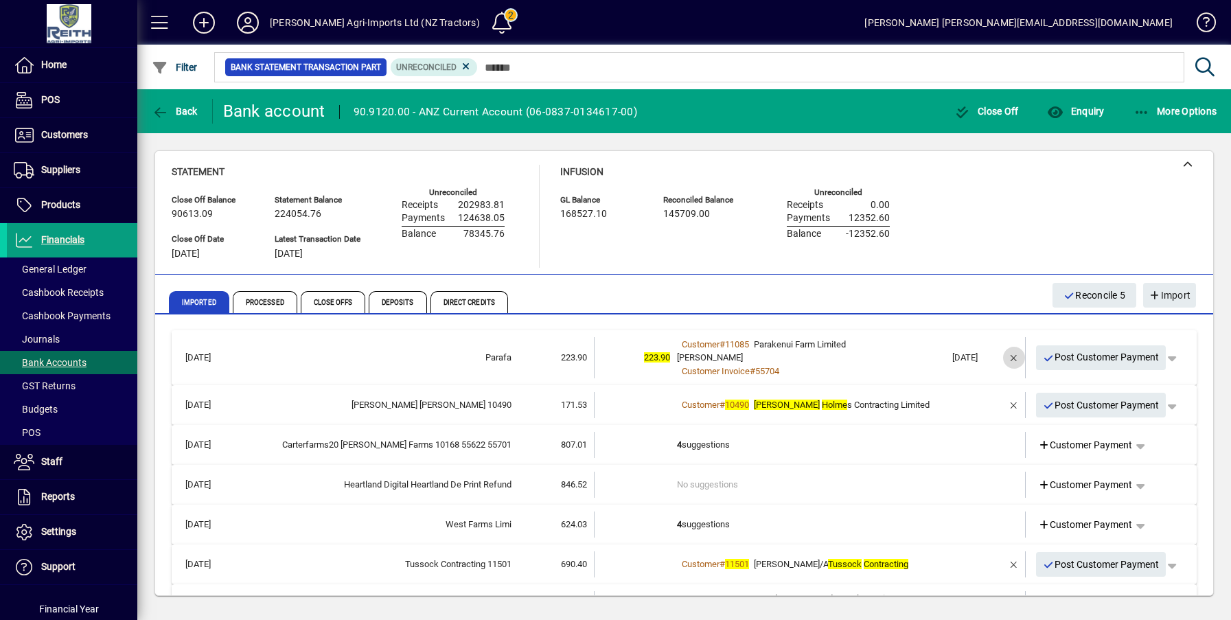
click at [1004, 358] on span "button" at bounding box center [1013, 357] width 33 height 33
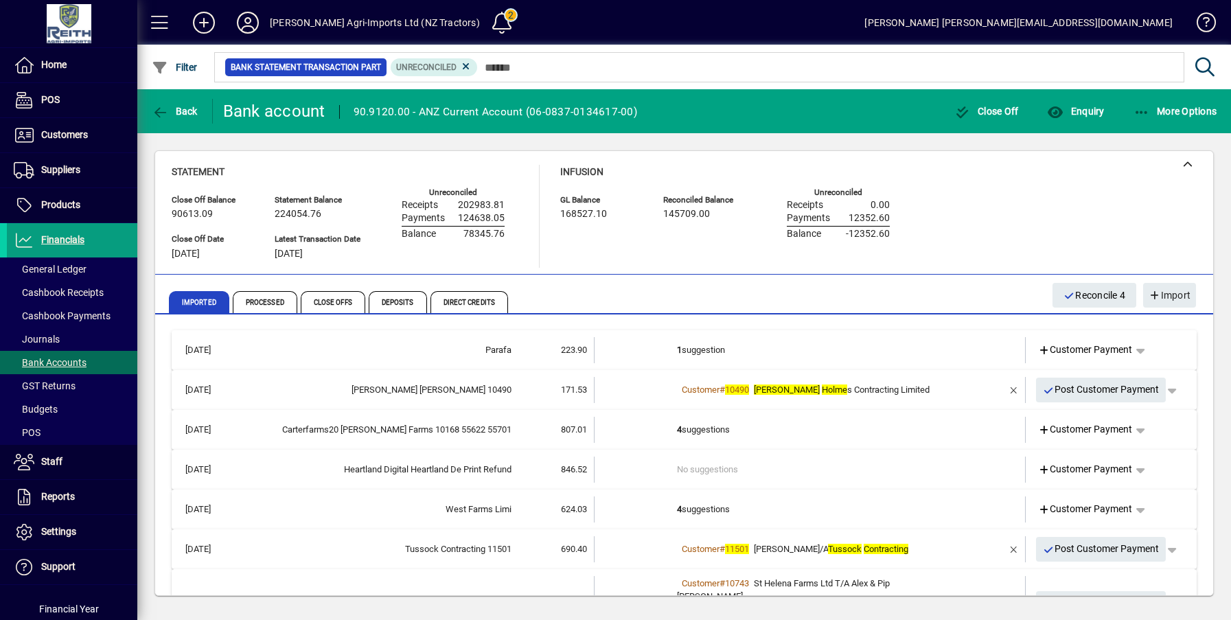
click at [702, 349] on td "1 suggestion" at bounding box center [811, 350] width 268 height 26
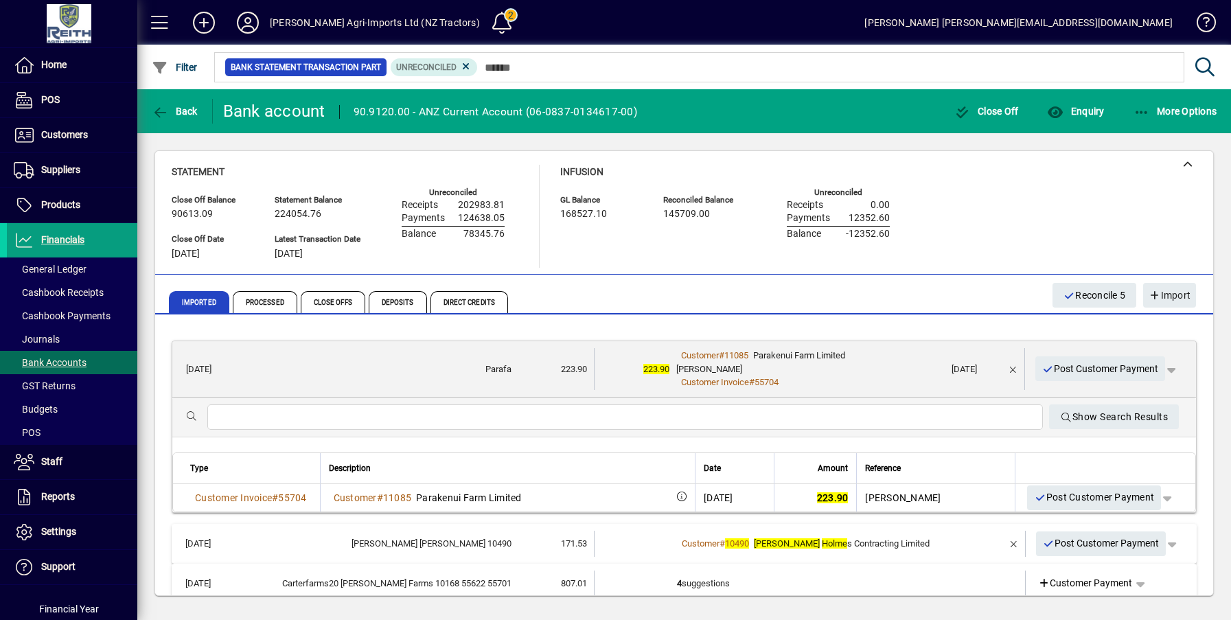
click at [1089, 364] on span "Post Customer Payment" at bounding box center [1100, 369] width 117 height 23
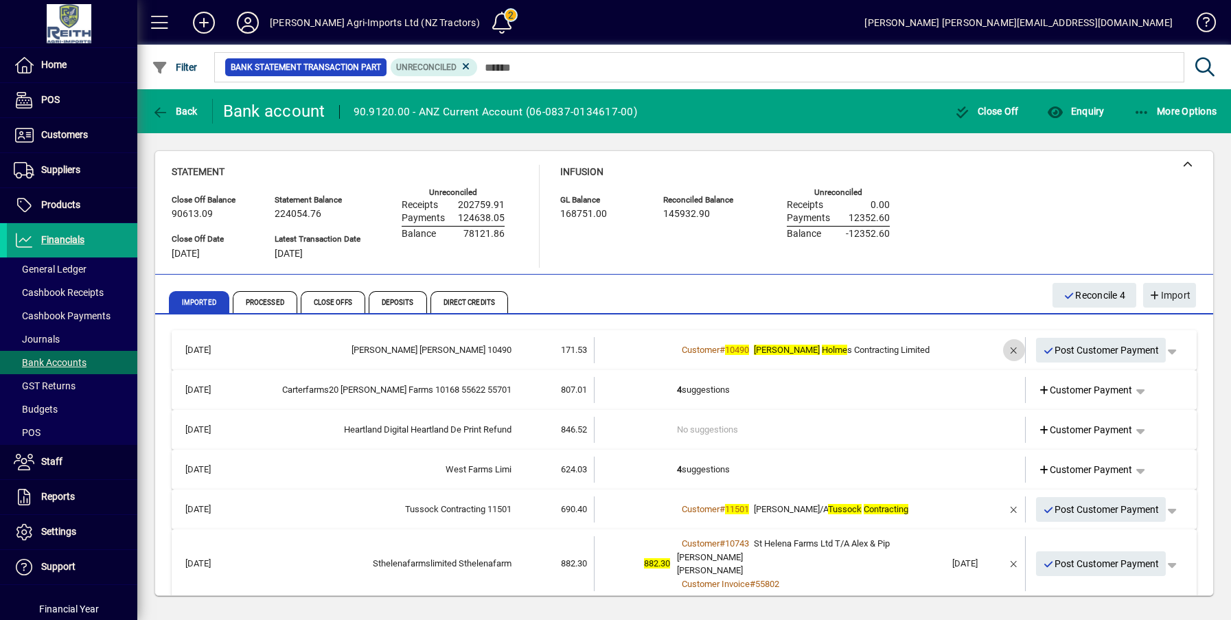
click at [1005, 352] on span "button" at bounding box center [1013, 350] width 33 height 33
click at [680, 351] on b "2+" at bounding box center [682, 350] width 10 height 10
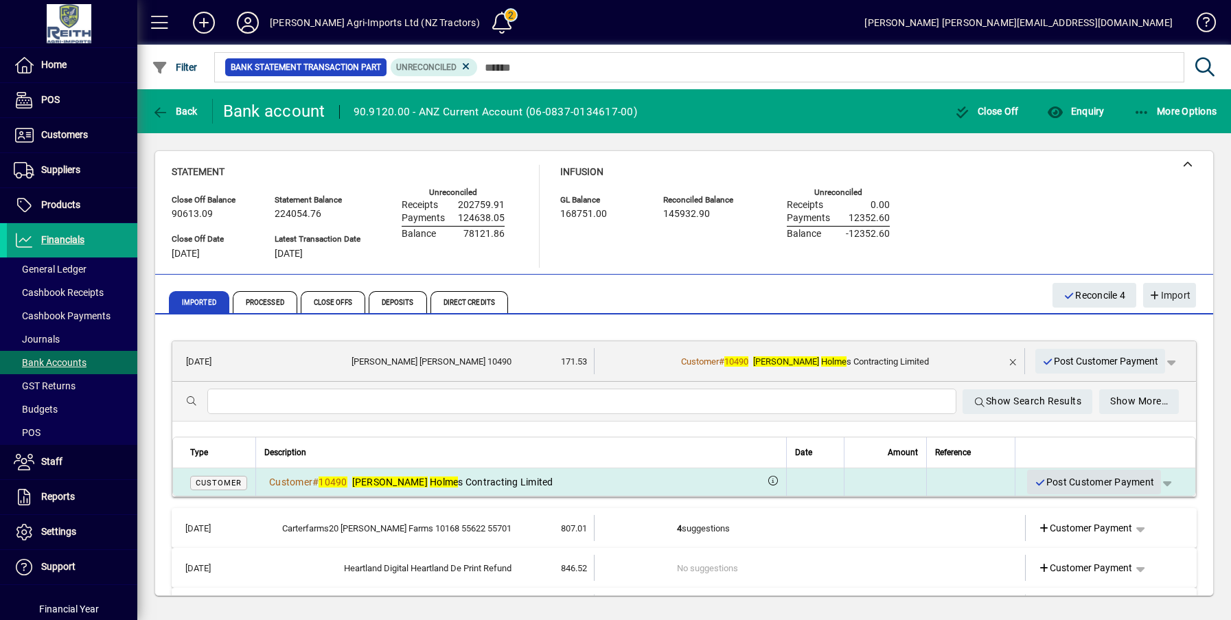
click at [1109, 480] on span "Post Customer Payment" at bounding box center [1094, 482] width 120 height 23
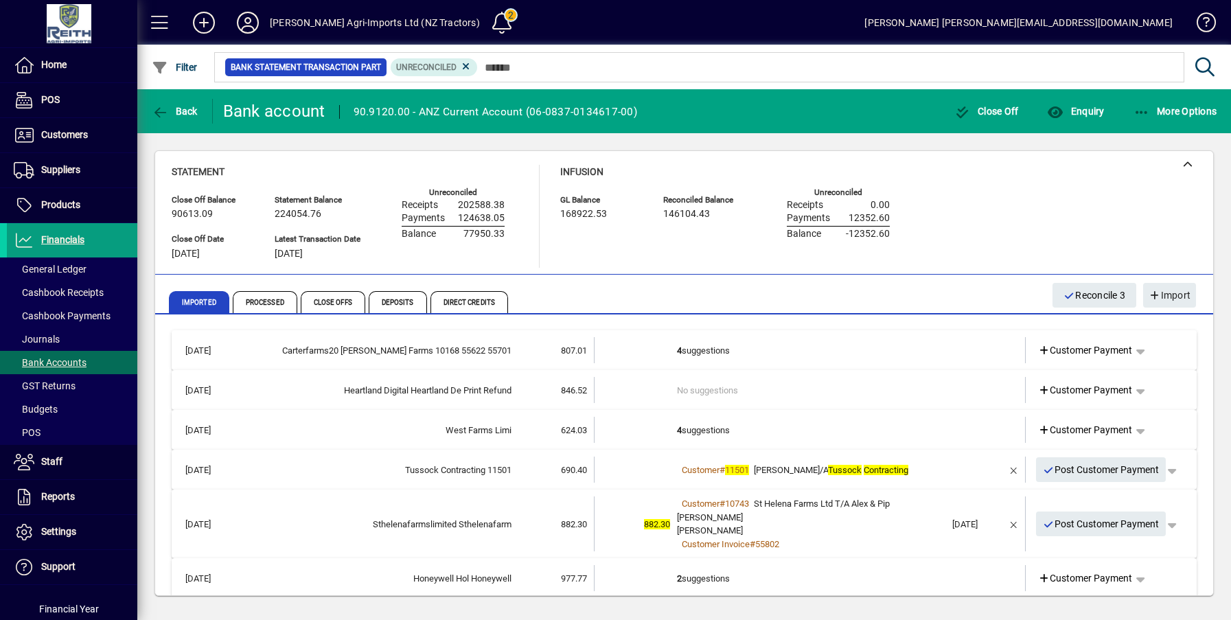
click at [689, 343] on td "4 suggestions" at bounding box center [811, 350] width 268 height 26
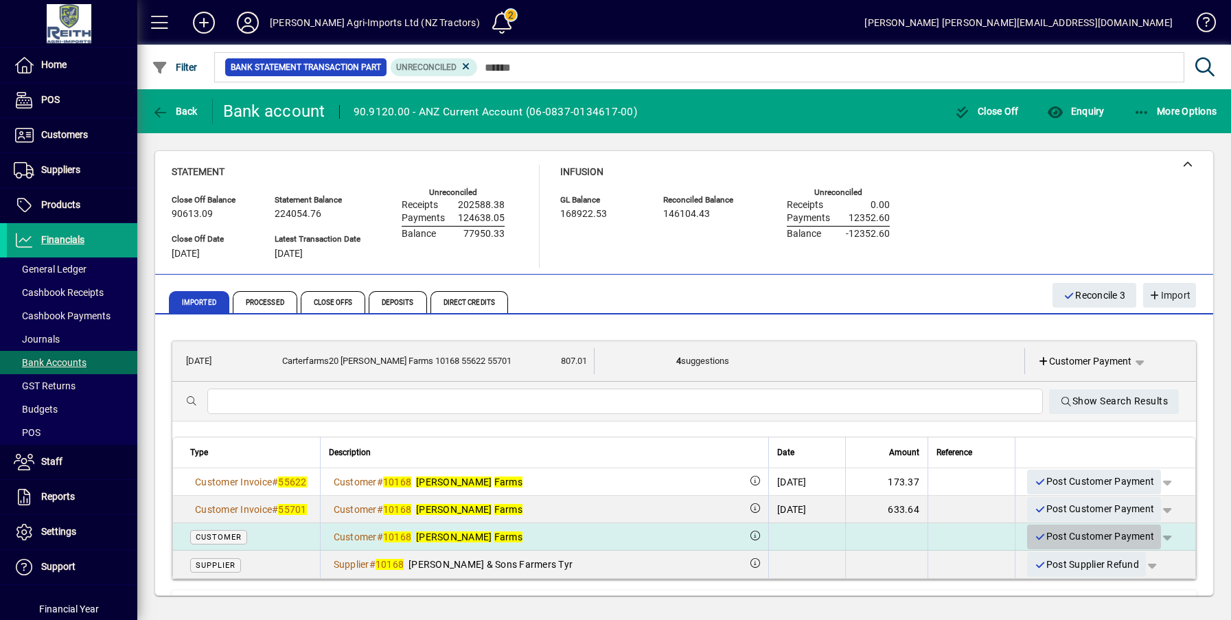
click at [1076, 536] on span "Post Customer Payment" at bounding box center [1094, 536] width 120 height 23
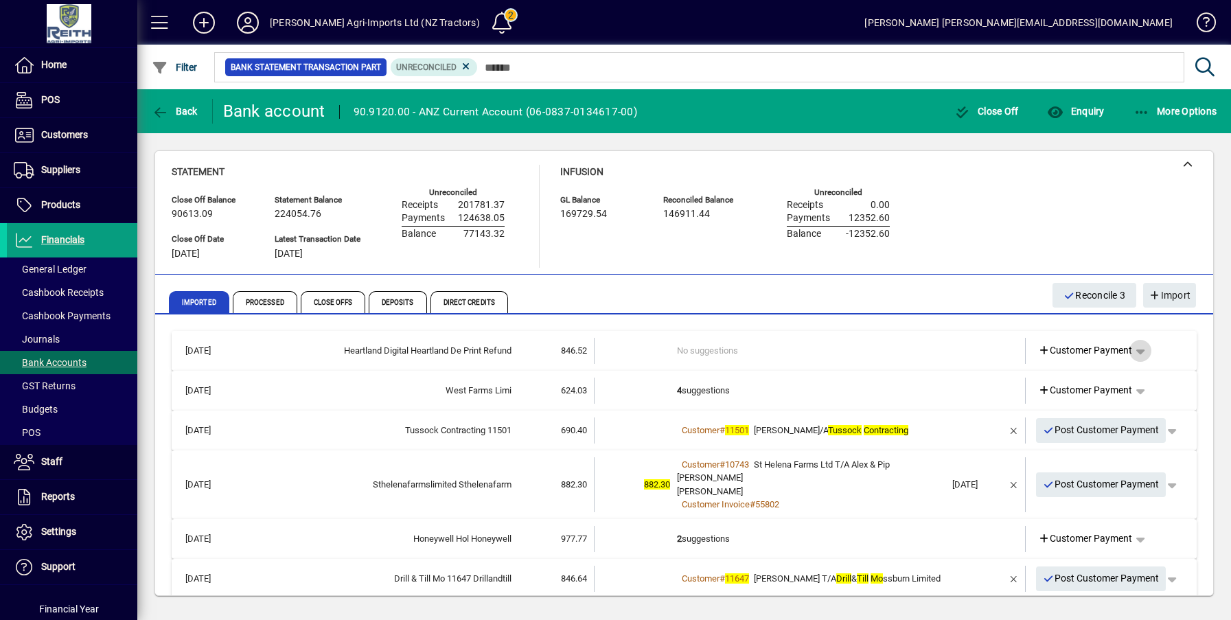
click at [1135, 352] on span "button" at bounding box center [1140, 350] width 33 height 33
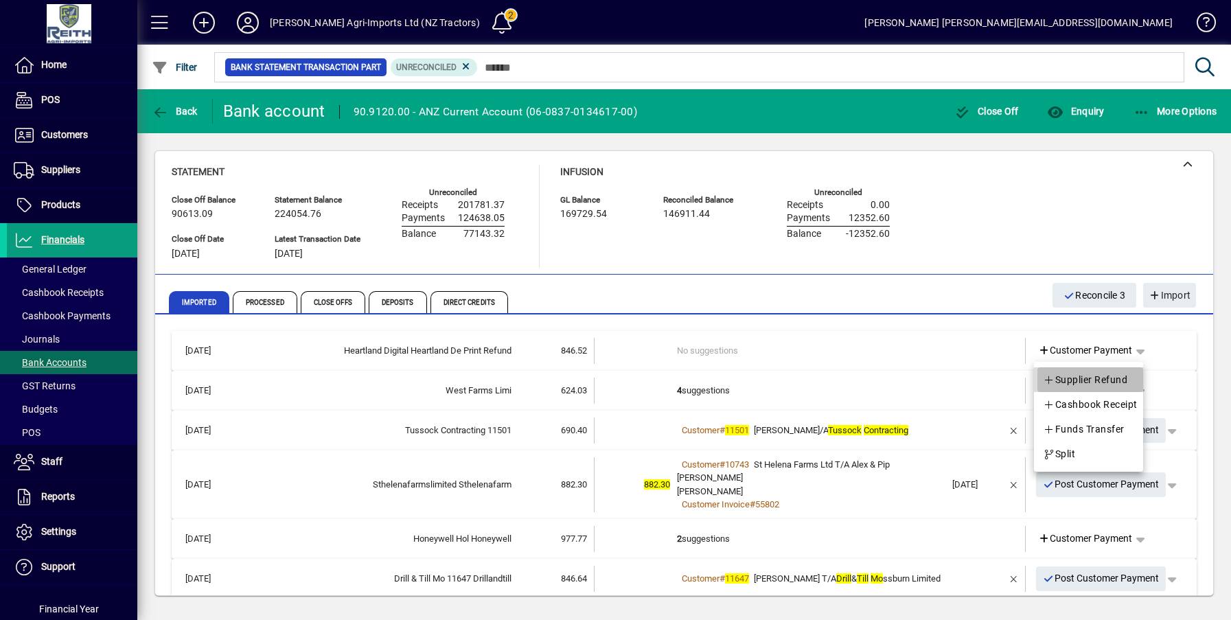
click at [1097, 379] on span "Supplier Refund" at bounding box center [1085, 379] width 84 height 16
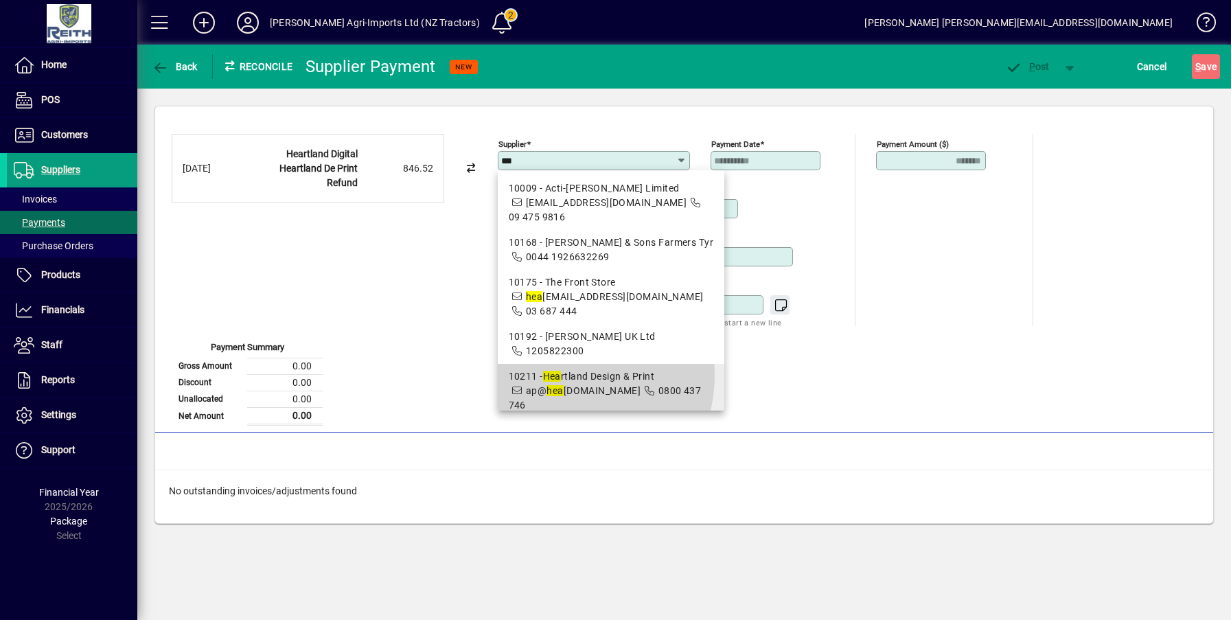
click at [568, 375] on div "10211 - Hea rtland Design & Print" at bounding box center [611, 376] width 205 height 14
type input "**********"
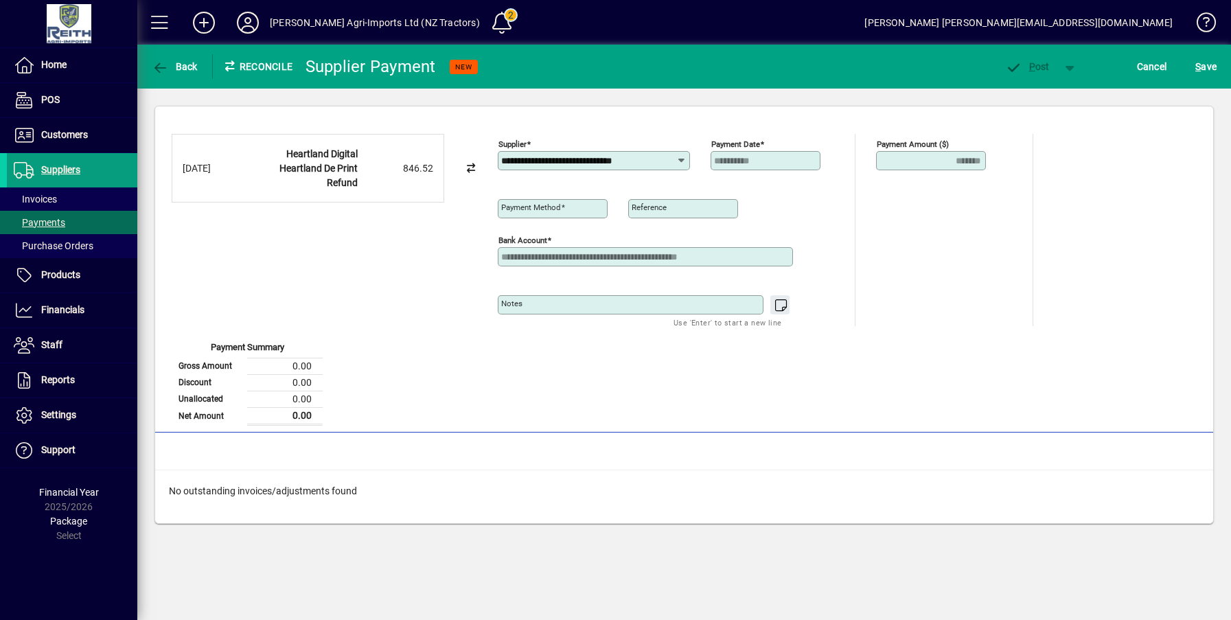
type input "**********"
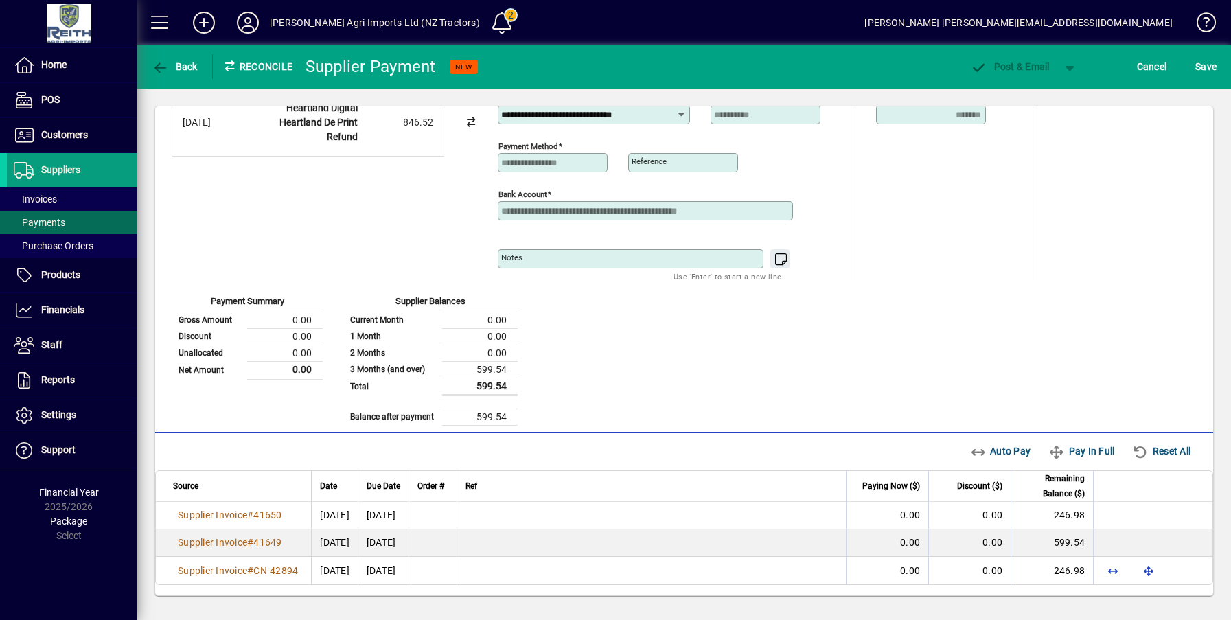
scroll to position [47, 0]
click at [1075, 452] on span "Pay In Full" at bounding box center [1081, 450] width 66 height 22
type input "****"
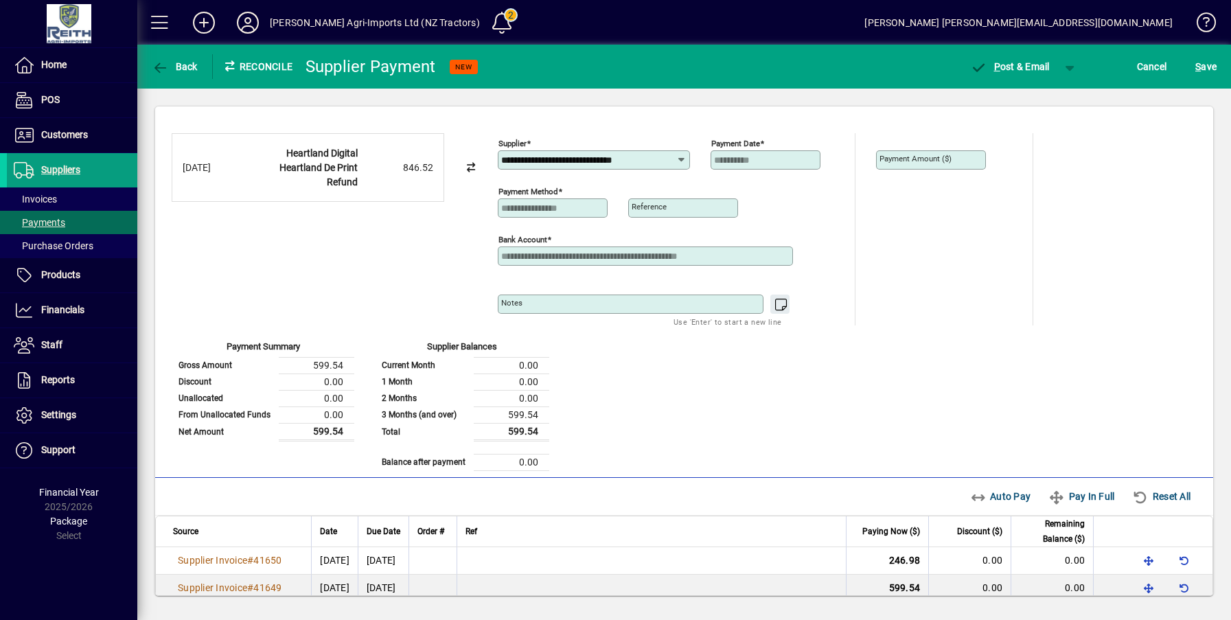
scroll to position [0, 0]
click at [925, 160] on mat-label "Payment Amount ($)" at bounding box center [915, 159] width 72 height 10
click at [1156, 67] on span "Cancel" at bounding box center [1152, 67] width 30 height 22
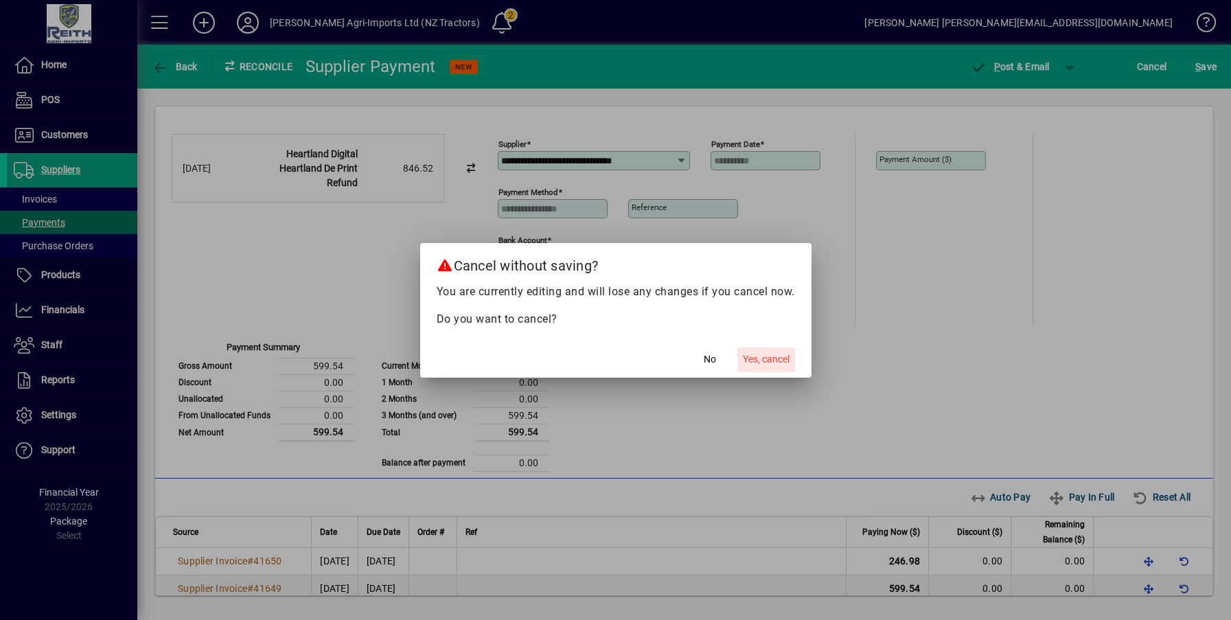
click at [760, 353] on span "Yes, cancel" at bounding box center [766, 359] width 47 height 14
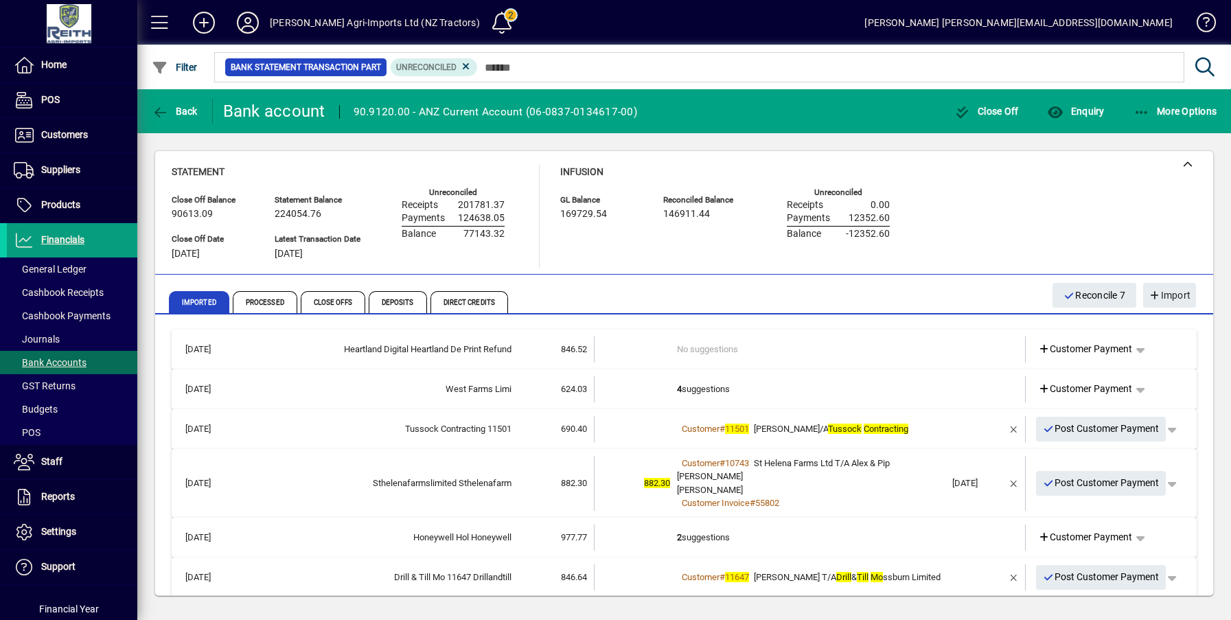
click at [708, 384] on td "4 suggestions" at bounding box center [811, 389] width 268 height 26
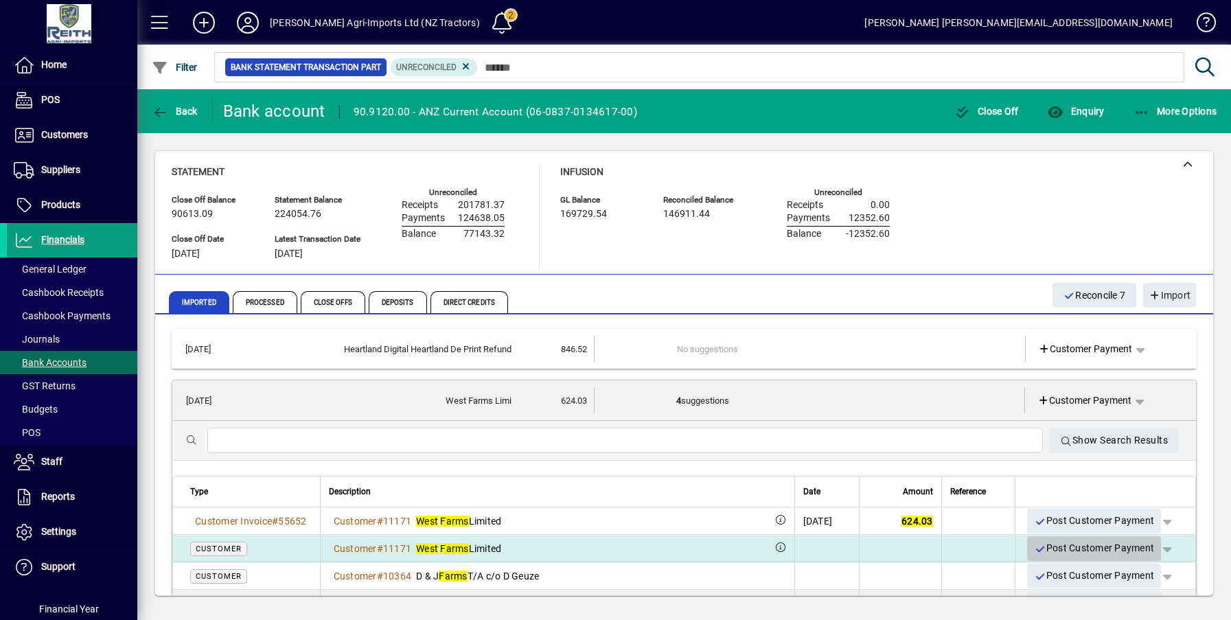
click at [1095, 546] on span "Post Customer Payment" at bounding box center [1094, 548] width 120 height 23
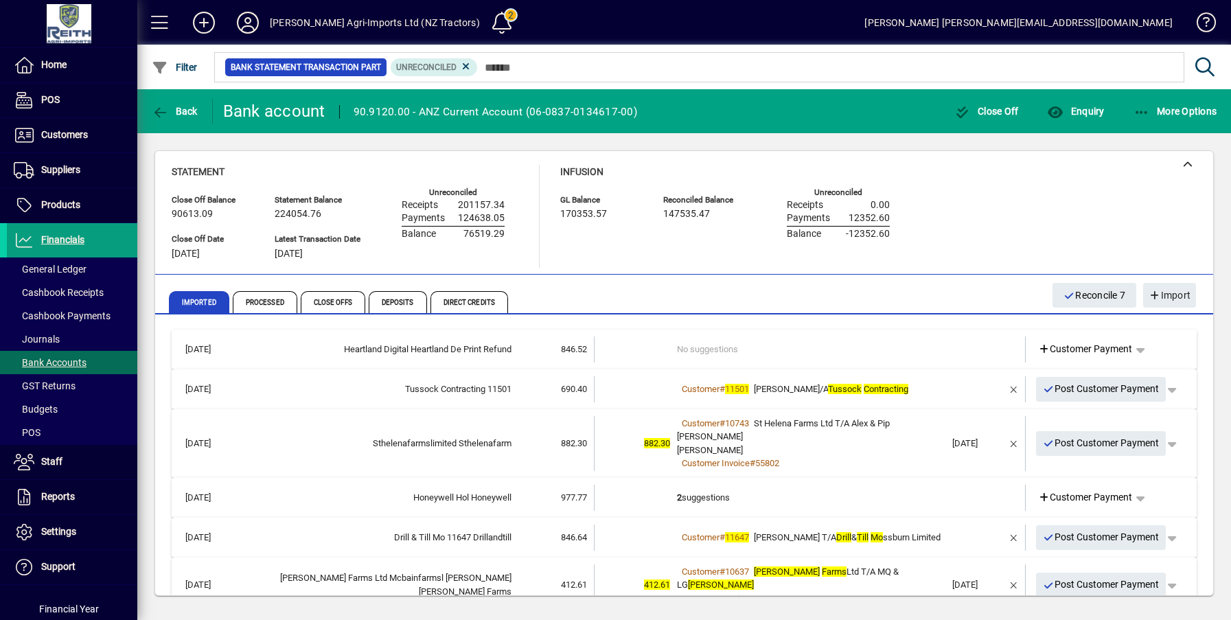
click at [712, 485] on td "2 suggestions" at bounding box center [811, 498] width 268 height 26
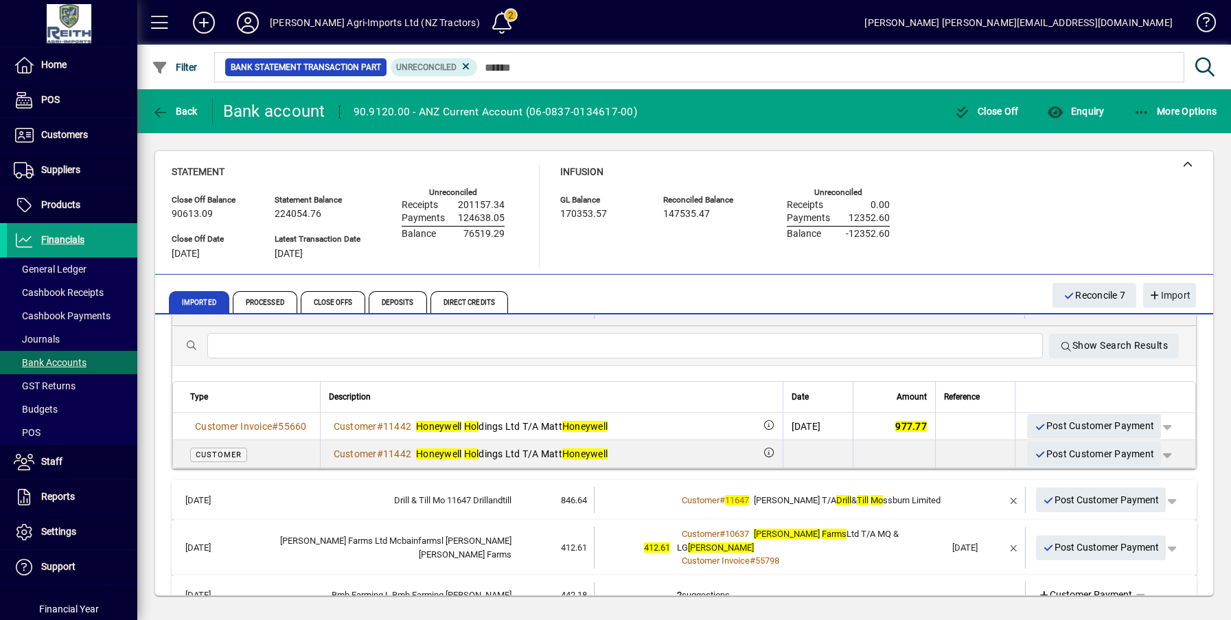
scroll to position [206, 0]
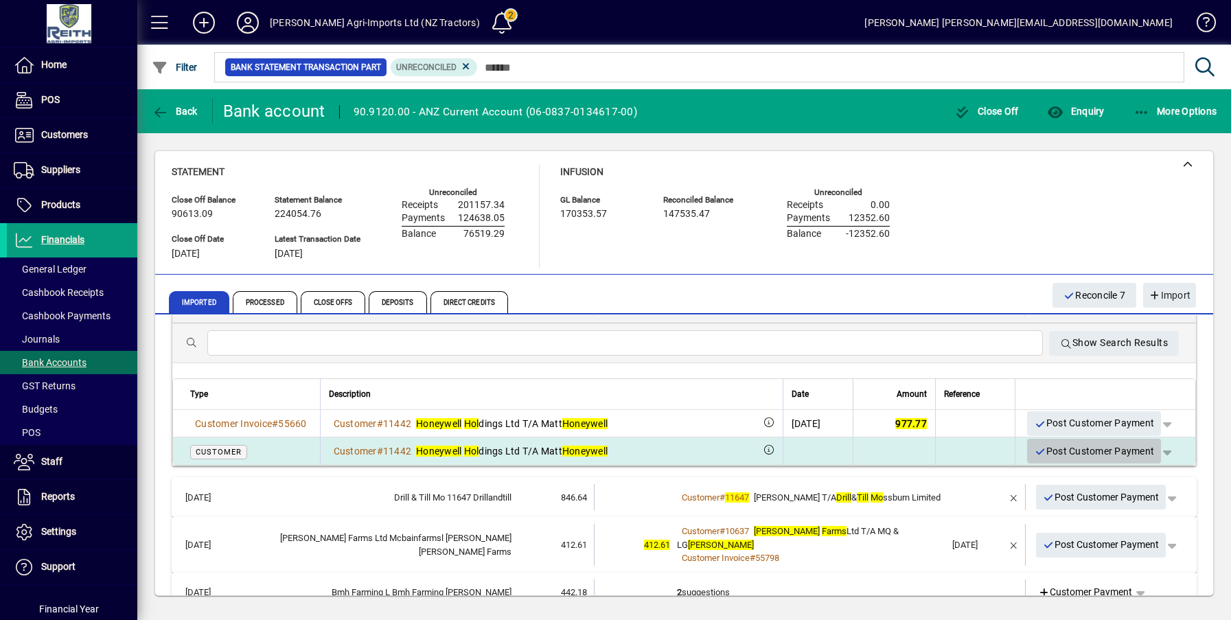
click at [1079, 440] on span "Post Customer Payment" at bounding box center [1094, 451] width 120 height 23
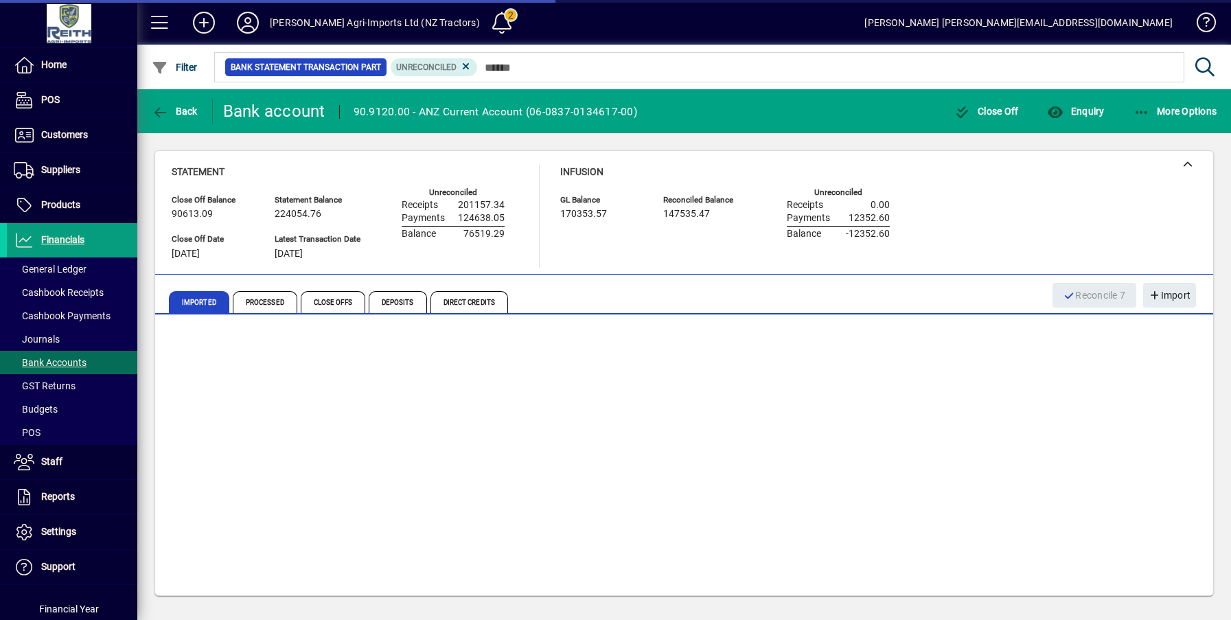
scroll to position [1, 0]
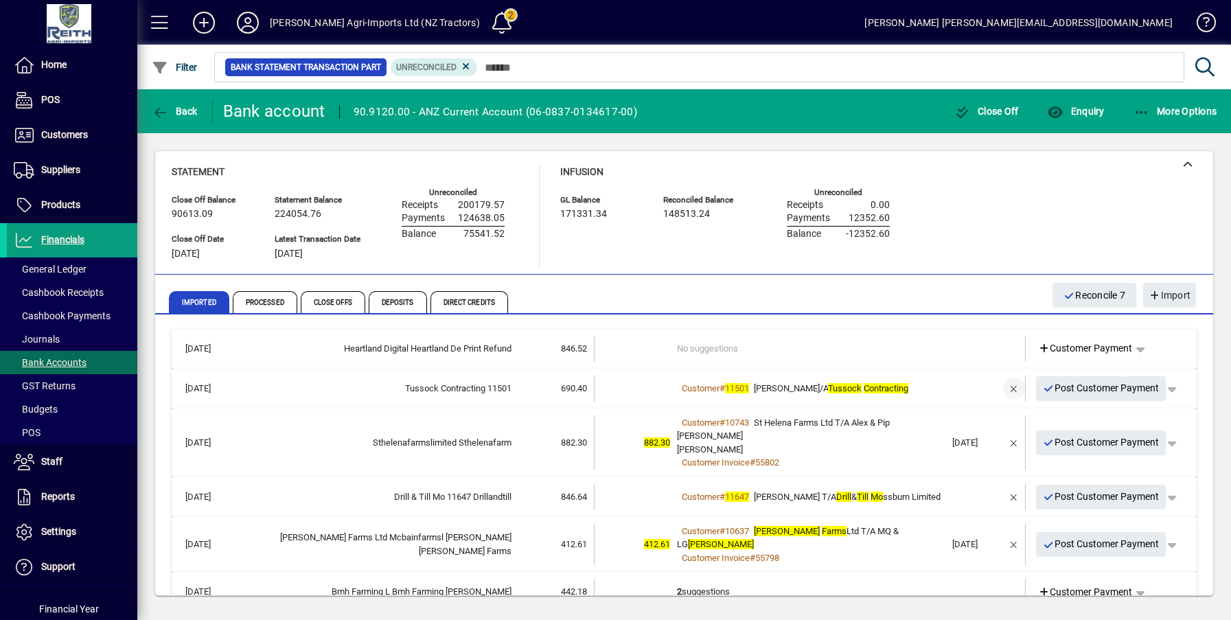
click at [1001, 385] on span "button" at bounding box center [1013, 388] width 33 height 33
click at [687, 382] on td "2 suggestions" at bounding box center [811, 388] width 268 height 26
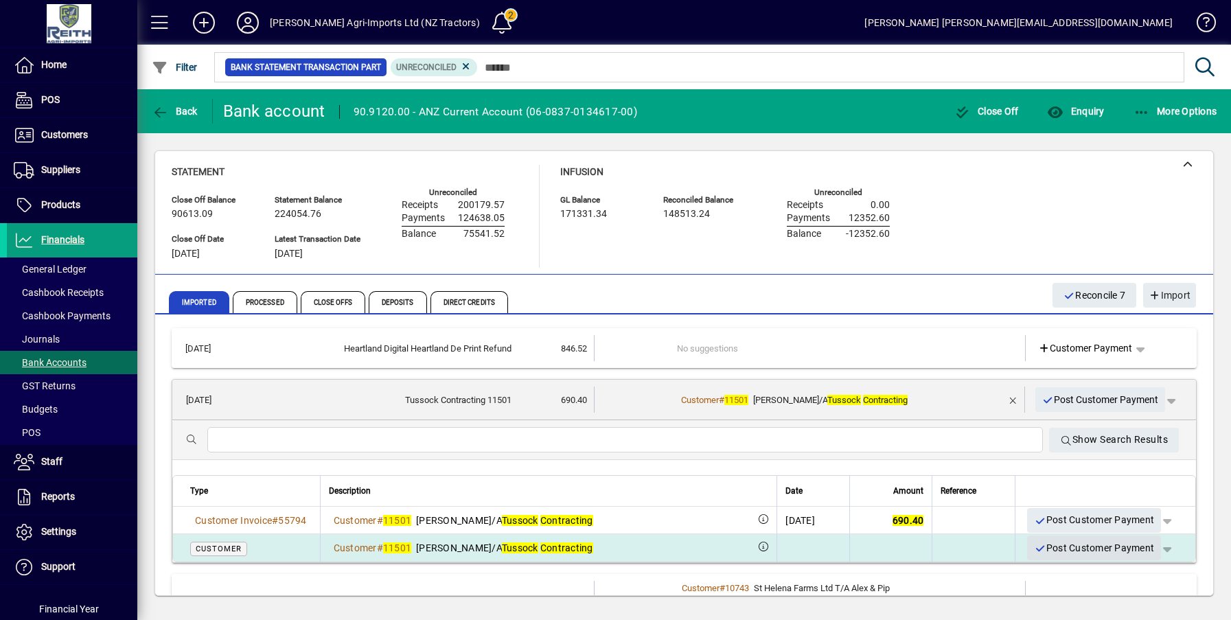
click at [1087, 552] on span "Post Customer Payment" at bounding box center [1094, 548] width 120 height 23
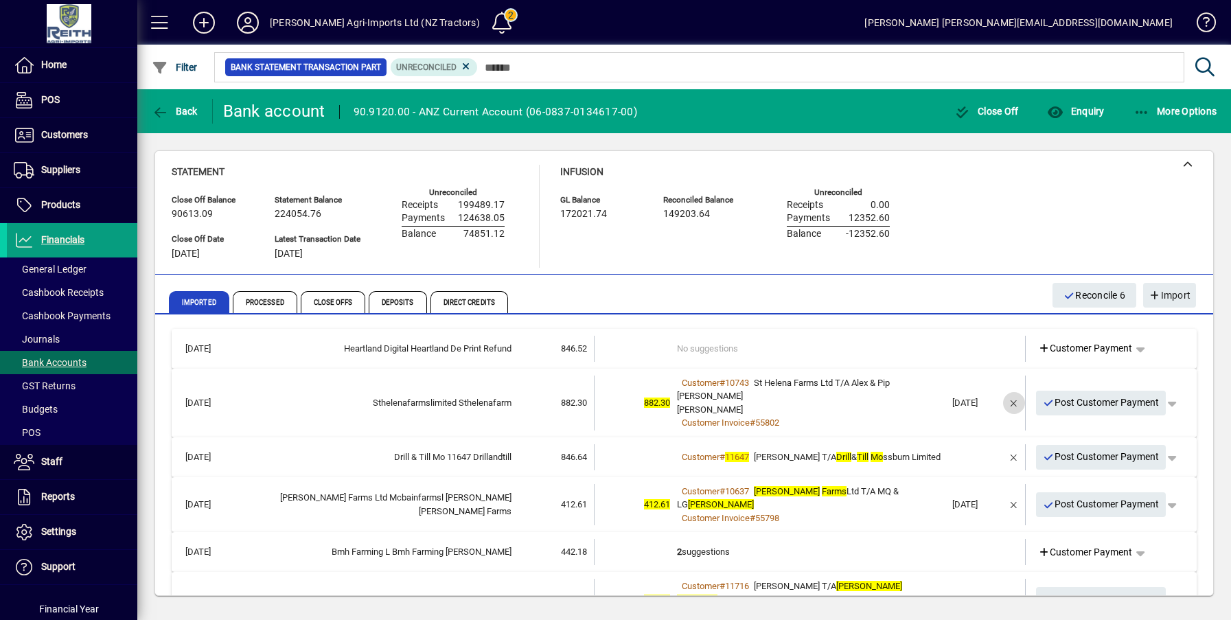
click at [997, 395] on span "button" at bounding box center [1013, 402] width 33 height 33
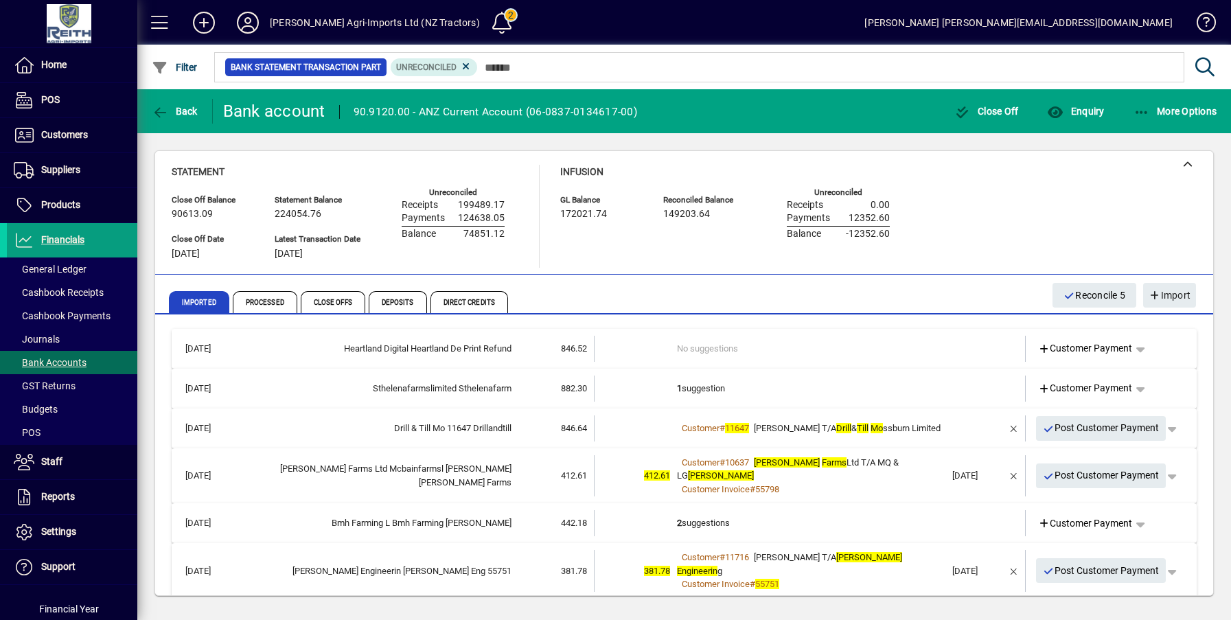
click at [693, 385] on td "1 suggestion" at bounding box center [811, 388] width 268 height 26
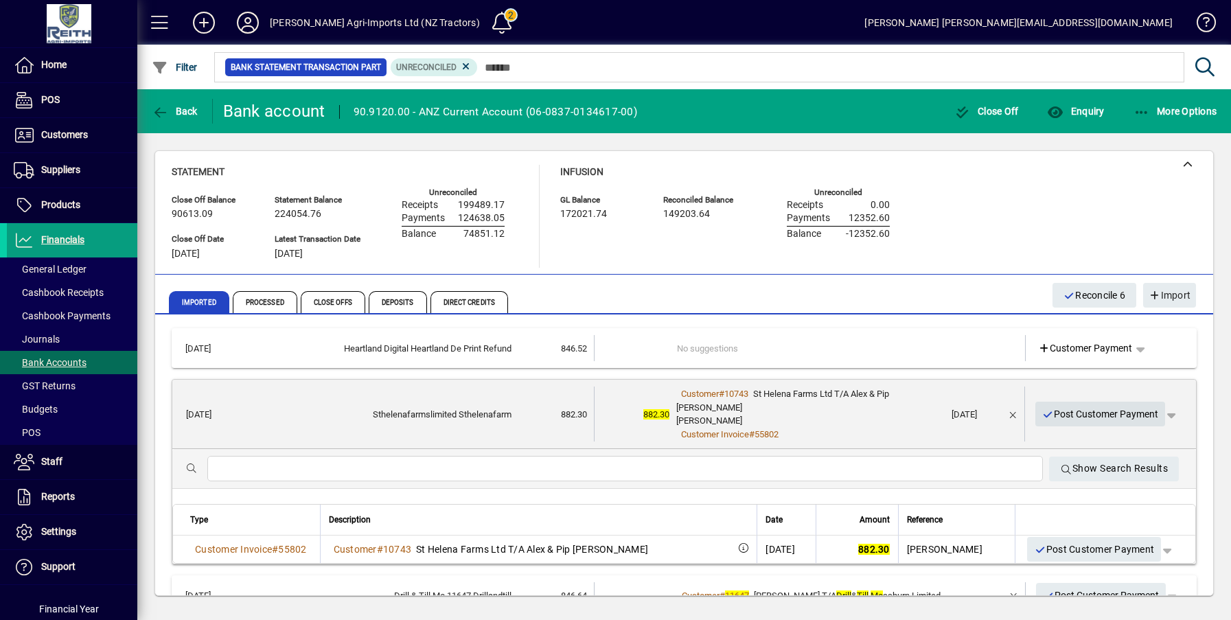
click at [1093, 408] on span "Post Customer Payment" at bounding box center [1100, 414] width 117 height 23
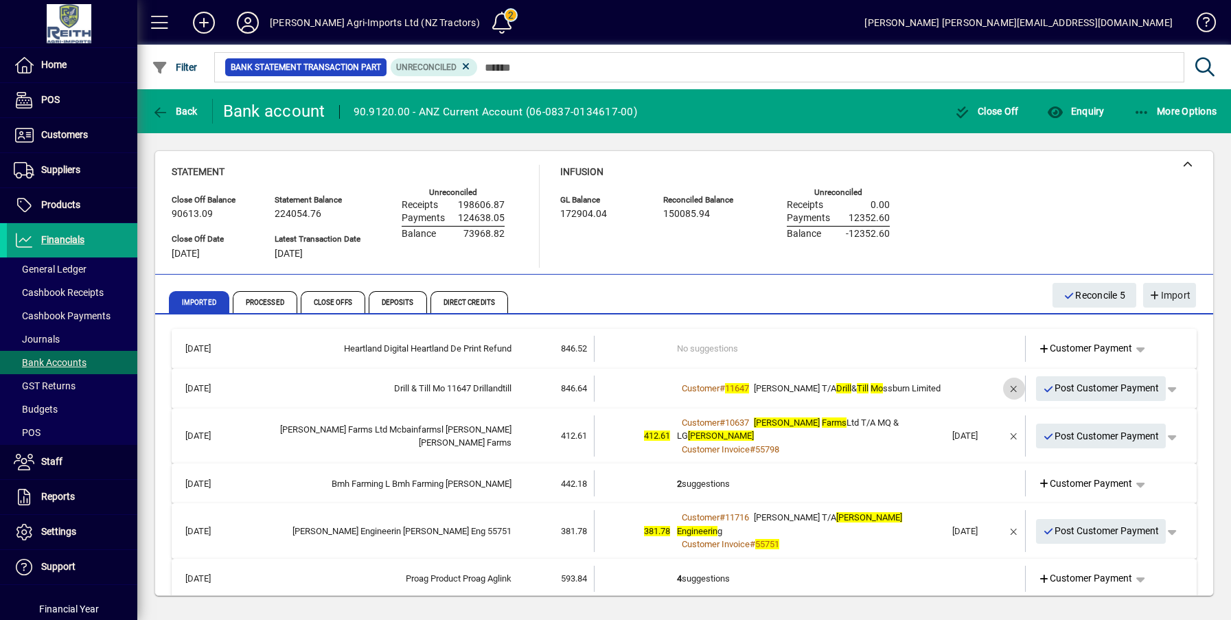
click at [1001, 389] on span "button" at bounding box center [1013, 388] width 33 height 33
click at [703, 385] on td "2 suggestions" at bounding box center [811, 388] width 268 height 26
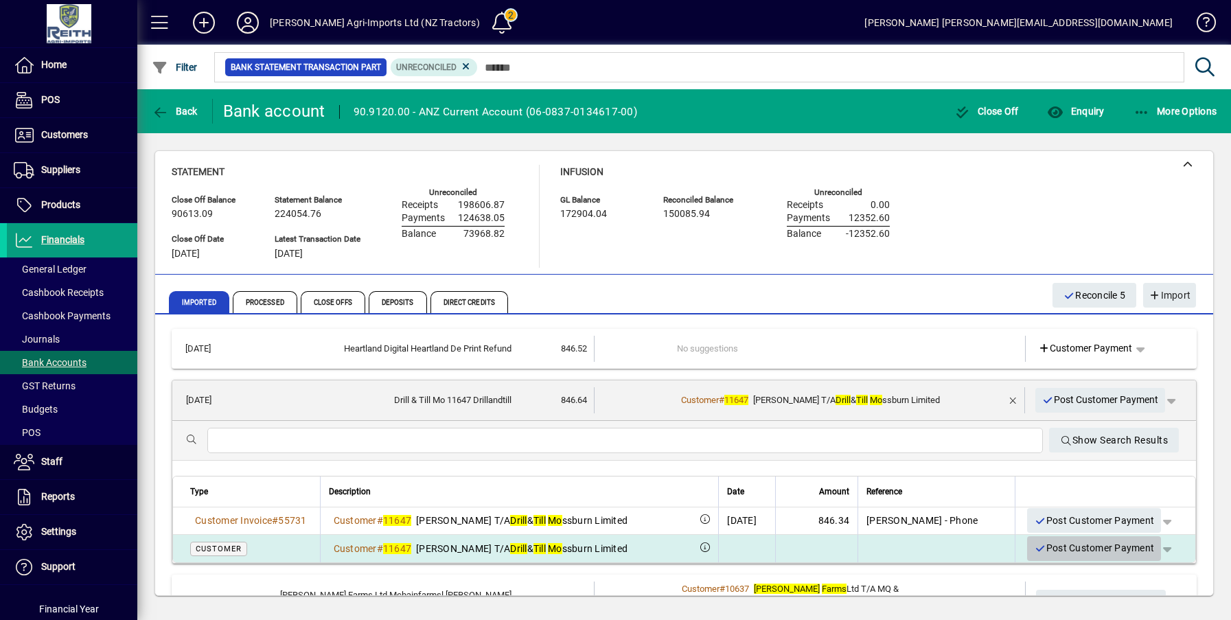
click at [1065, 550] on span "Post Customer Payment" at bounding box center [1094, 548] width 120 height 23
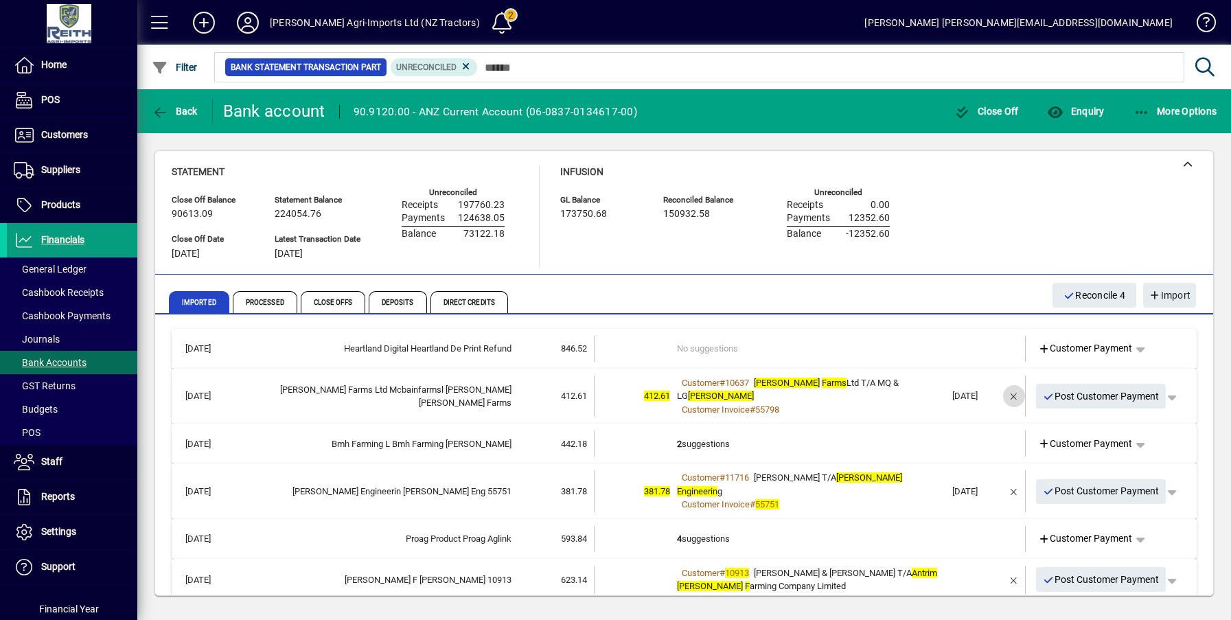
click at [1001, 393] on span "button" at bounding box center [1013, 396] width 33 height 33
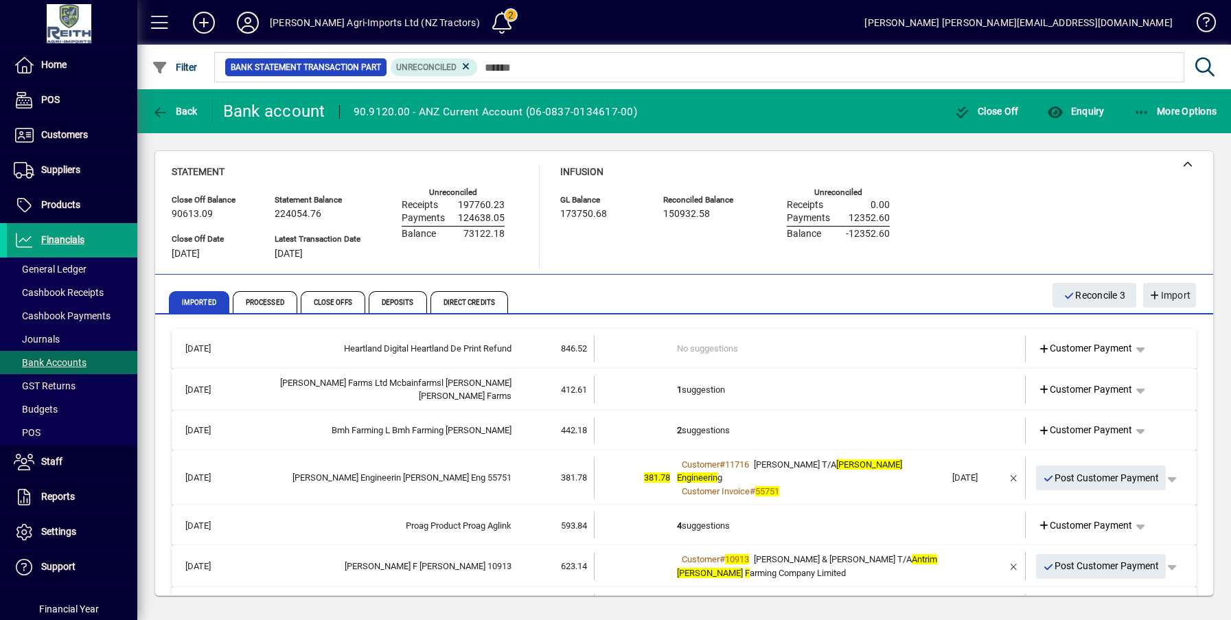
click at [702, 386] on td "1 suggestion" at bounding box center [811, 389] width 268 height 28
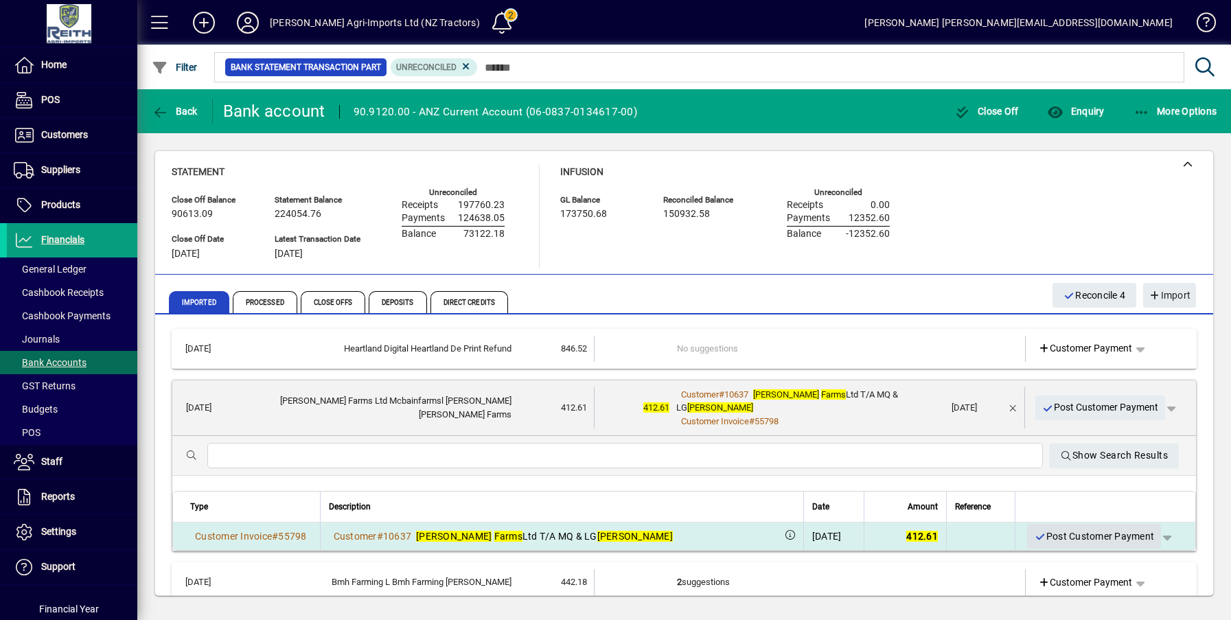
click at [1072, 525] on span "Post Customer Payment" at bounding box center [1094, 536] width 120 height 23
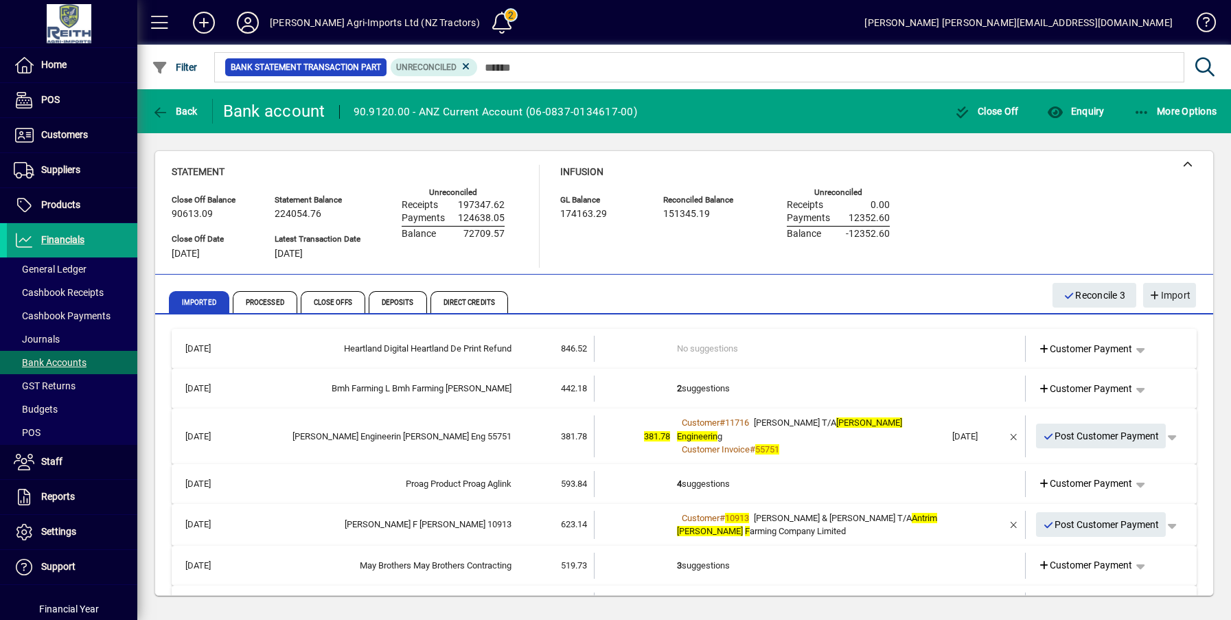
click at [699, 382] on td "2 suggestions" at bounding box center [811, 388] width 268 height 26
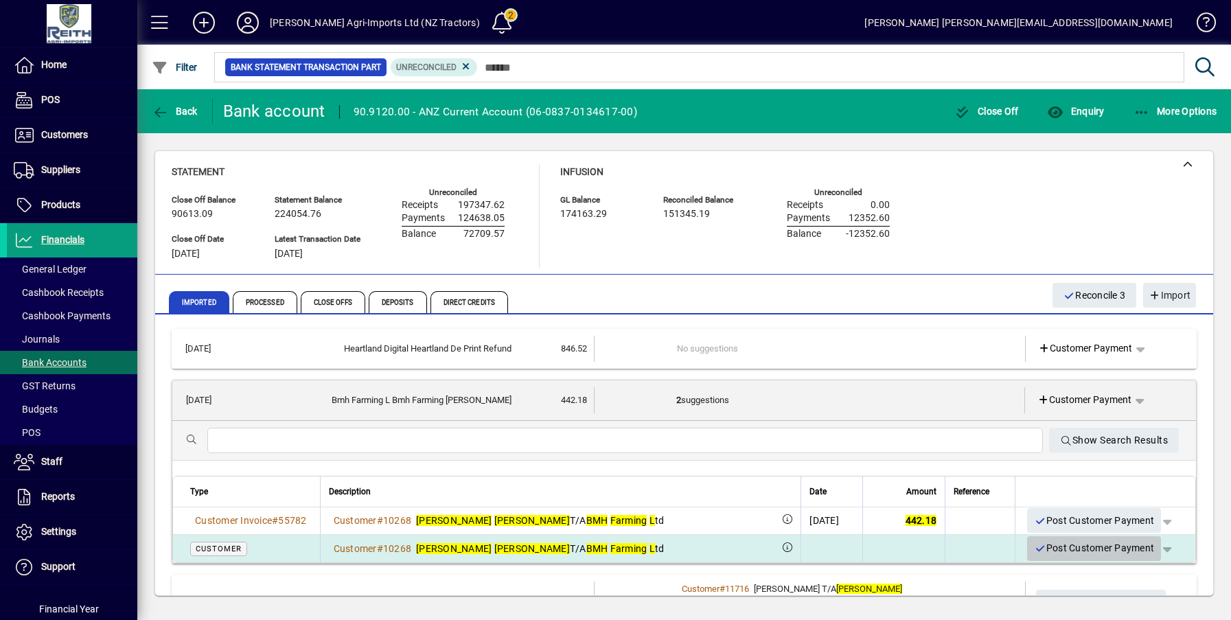
click at [1074, 546] on span "Post Customer Payment" at bounding box center [1094, 548] width 120 height 23
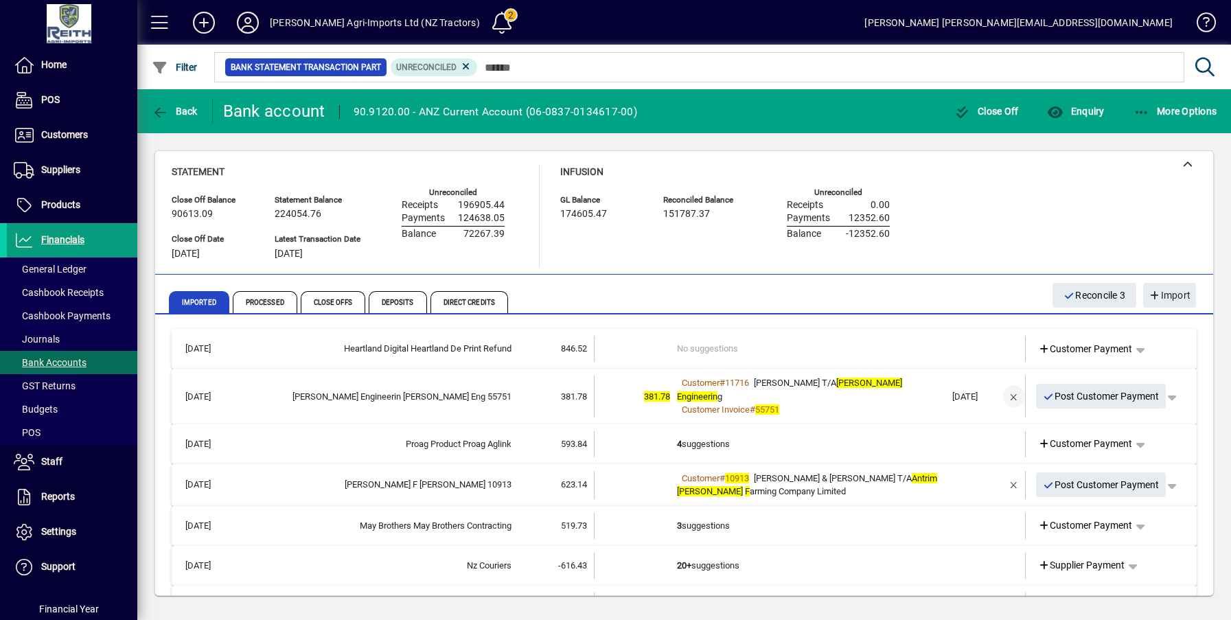
click at [1003, 392] on span "button" at bounding box center [1013, 396] width 33 height 33
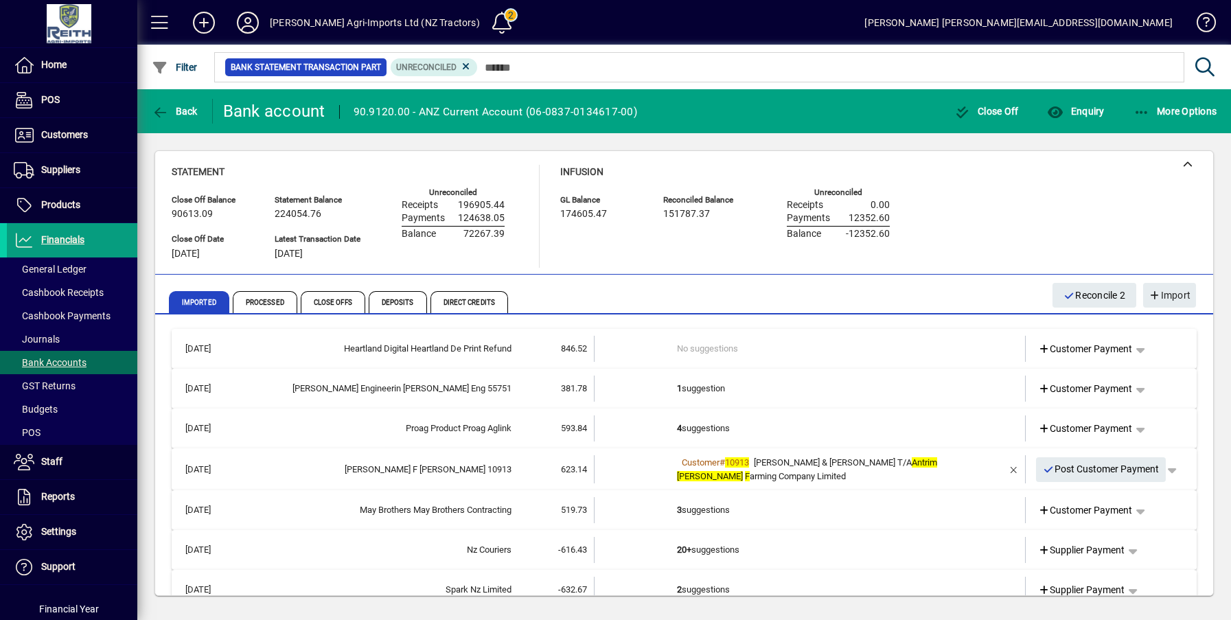
click at [684, 387] on td "1 suggestion" at bounding box center [811, 388] width 268 height 26
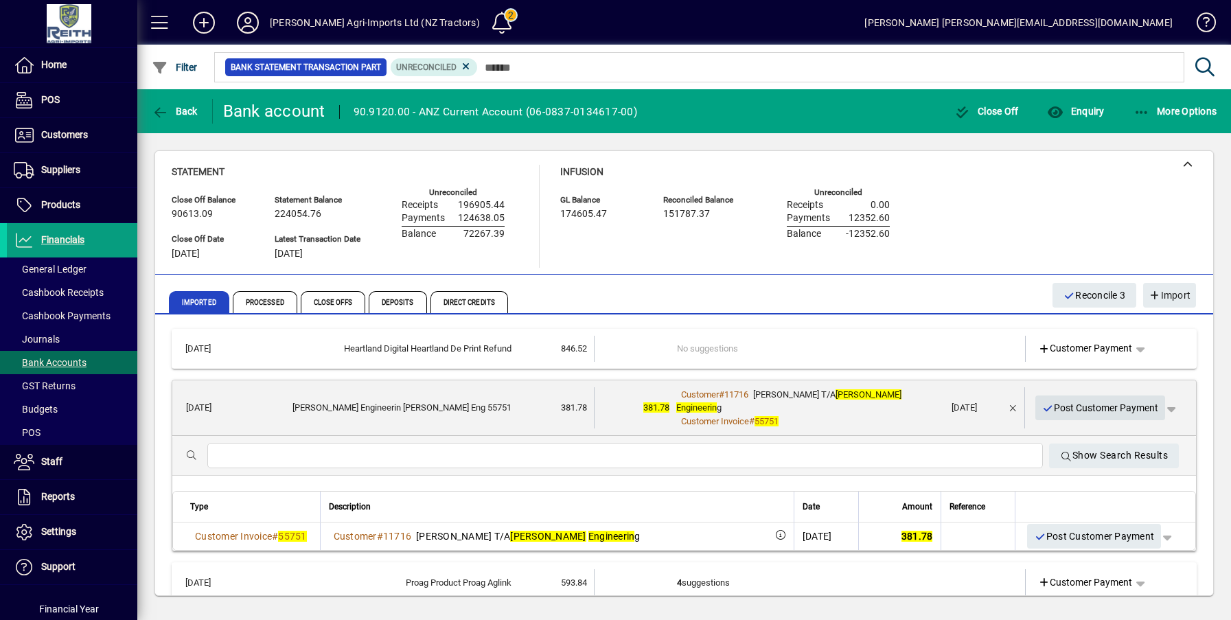
click at [1073, 400] on span "Post Customer Payment" at bounding box center [1100, 408] width 117 height 23
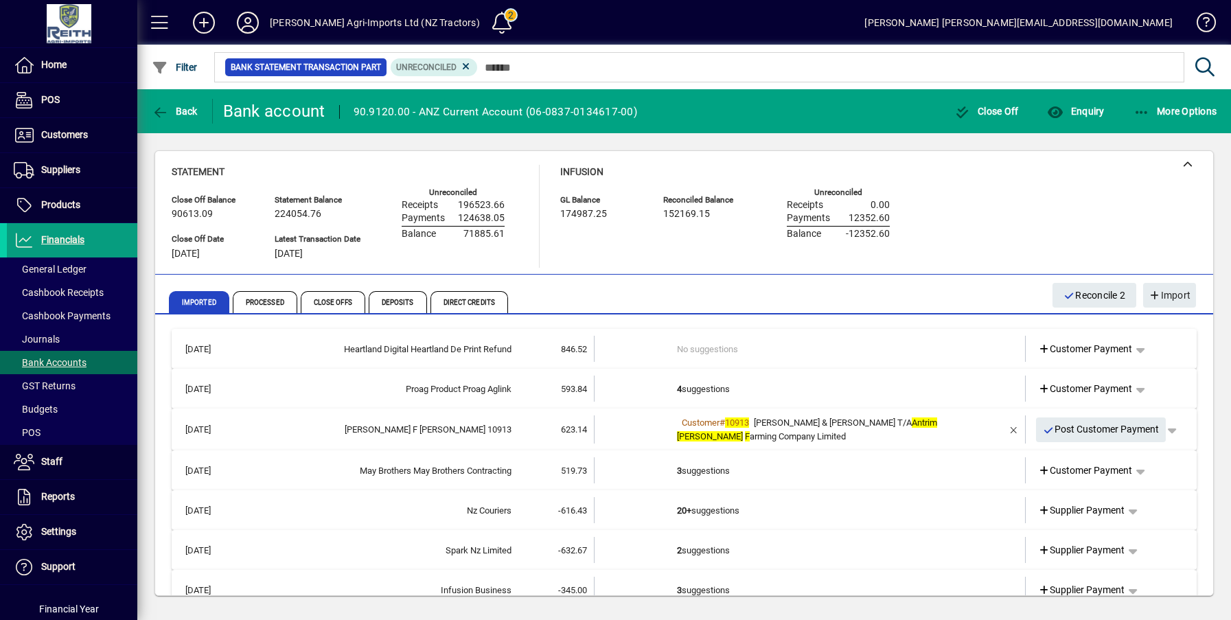
click at [710, 393] on td "4 suggestions" at bounding box center [811, 388] width 268 height 26
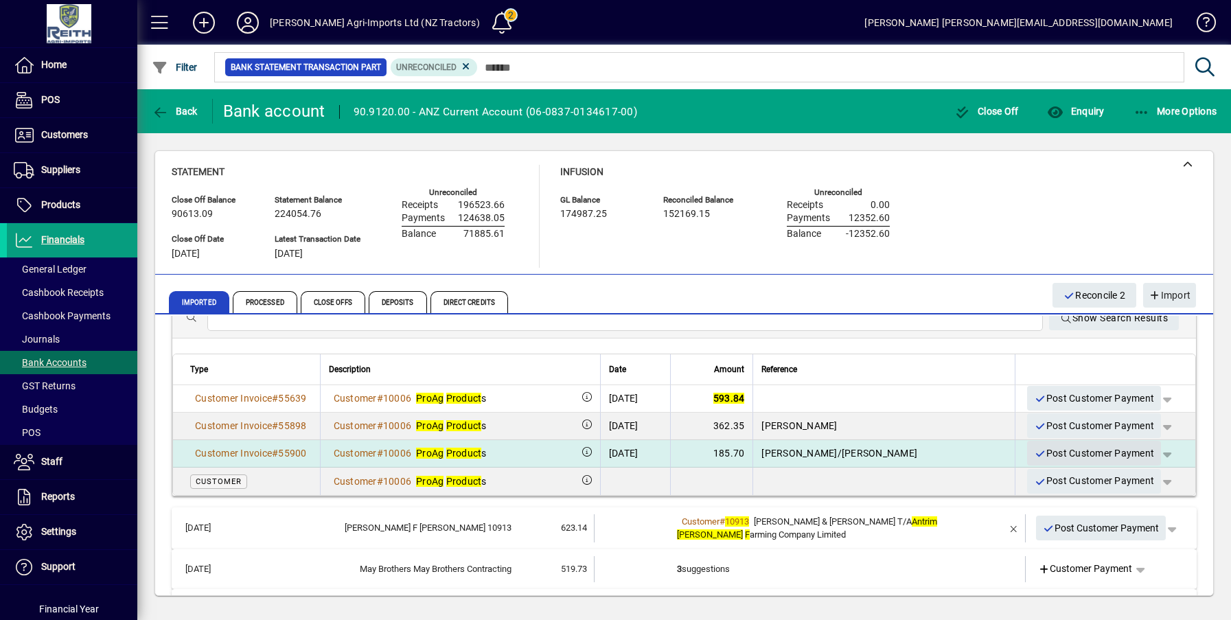
scroll to position [138, 0]
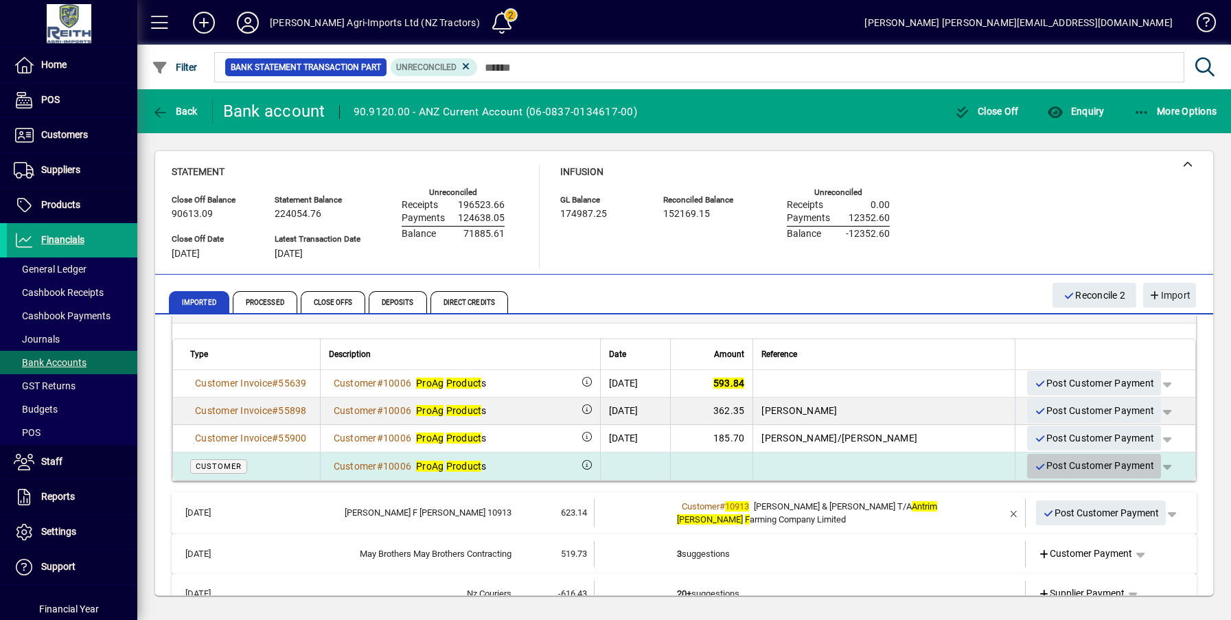
click at [1091, 468] on span "Post Customer Payment" at bounding box center [1094, 465] width 120 height 23
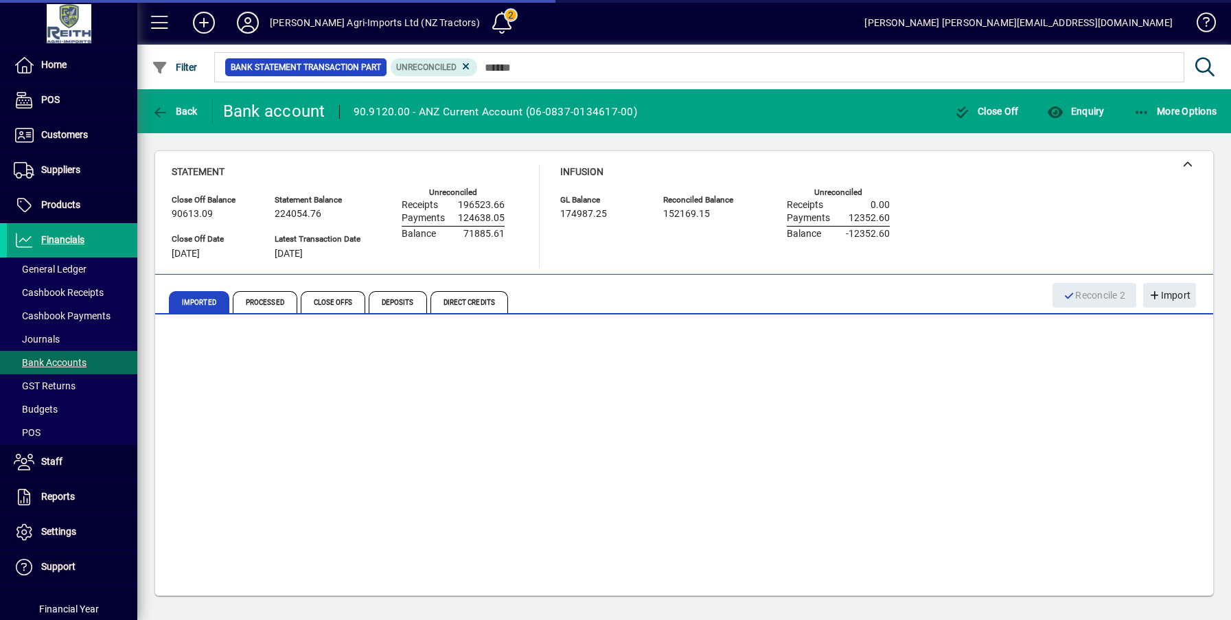
scroll to position [0, 0]
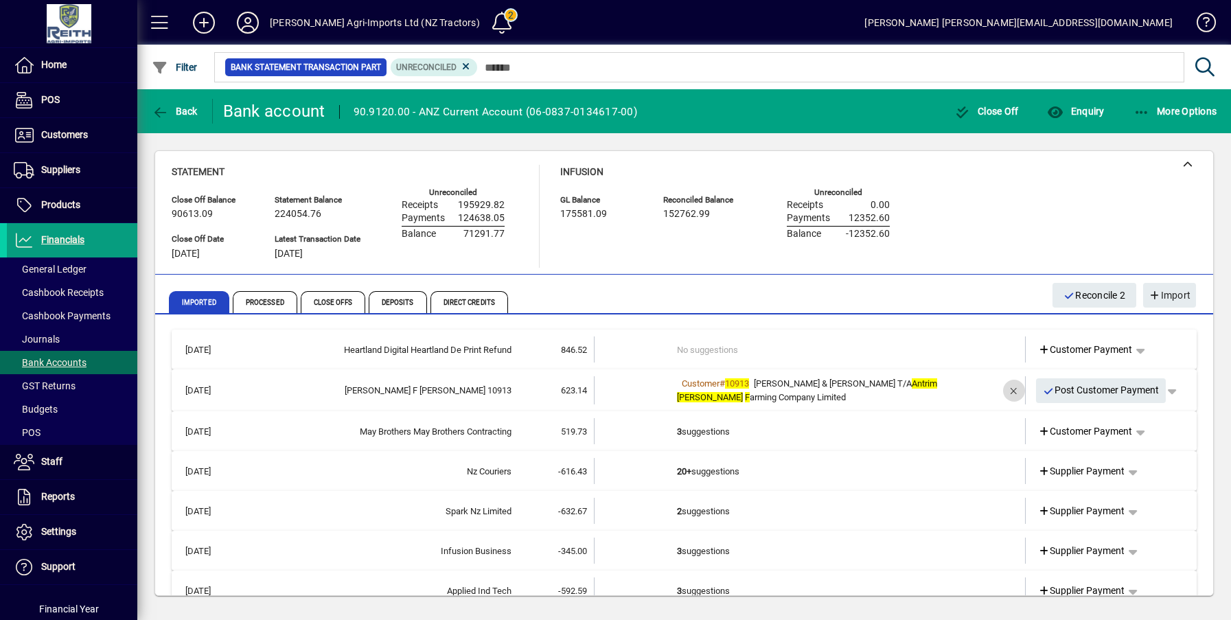
click at [1005, 394] on span "button" at bounding box center [1013, 390] width 33 height 33
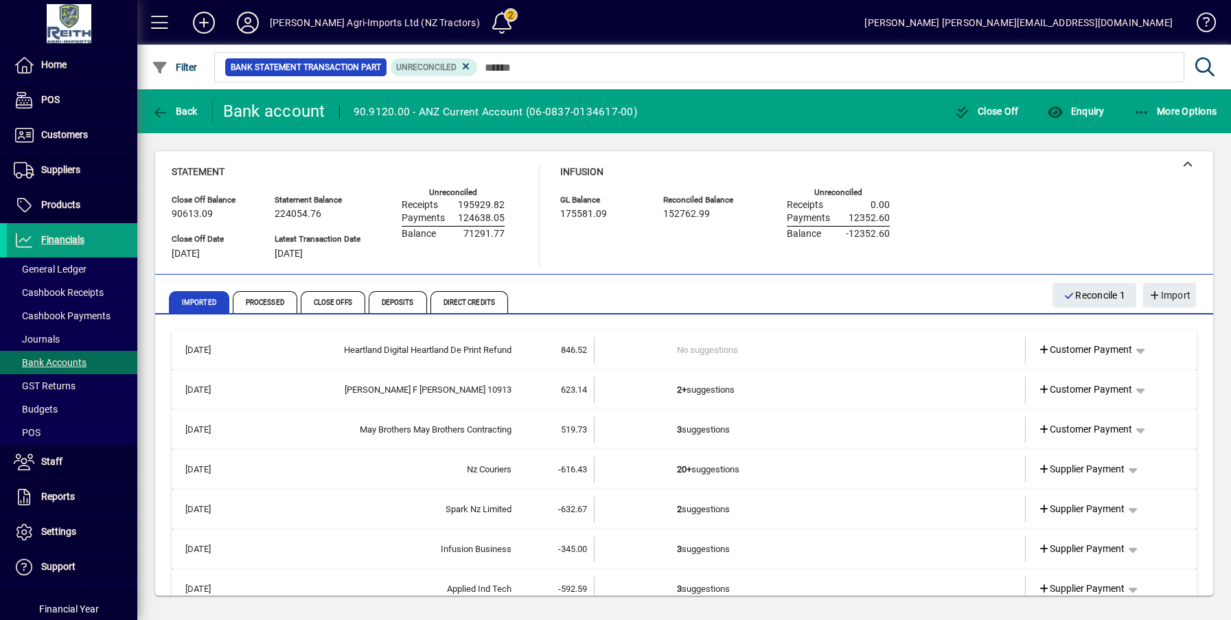
click at [700, 388] on td "2+ suggestions" at bounding box center [811, 390] width 268 height 26
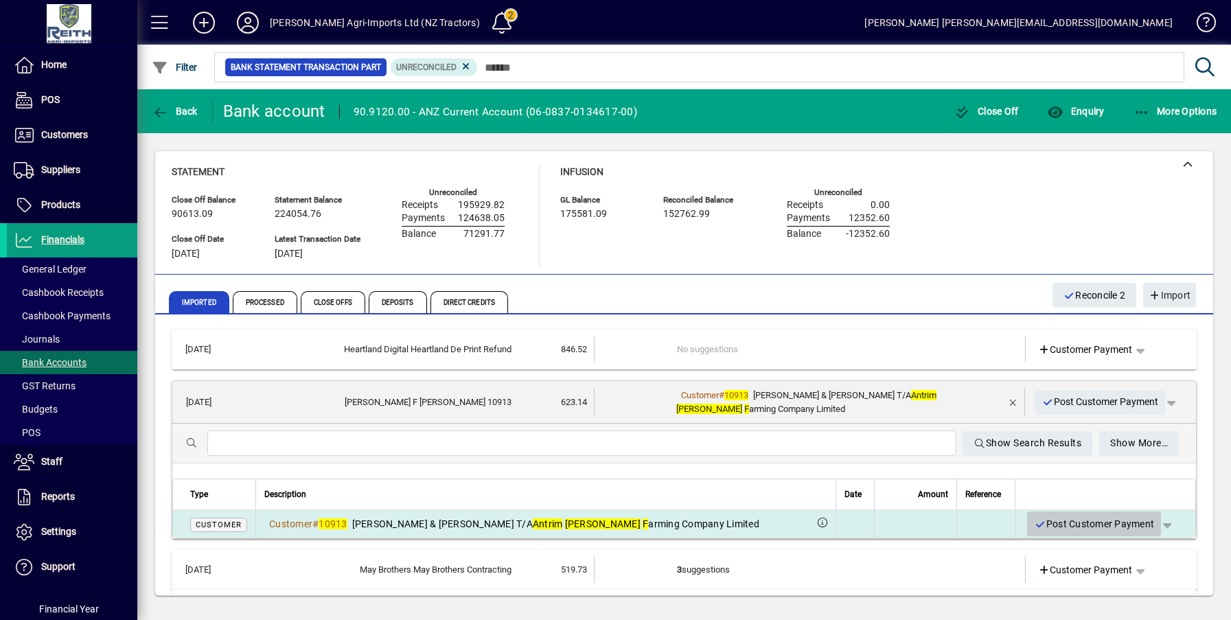
click at [1080, 520] on span "Post Customer Payment" at bounding box center [1094, 524] width 120 height 23
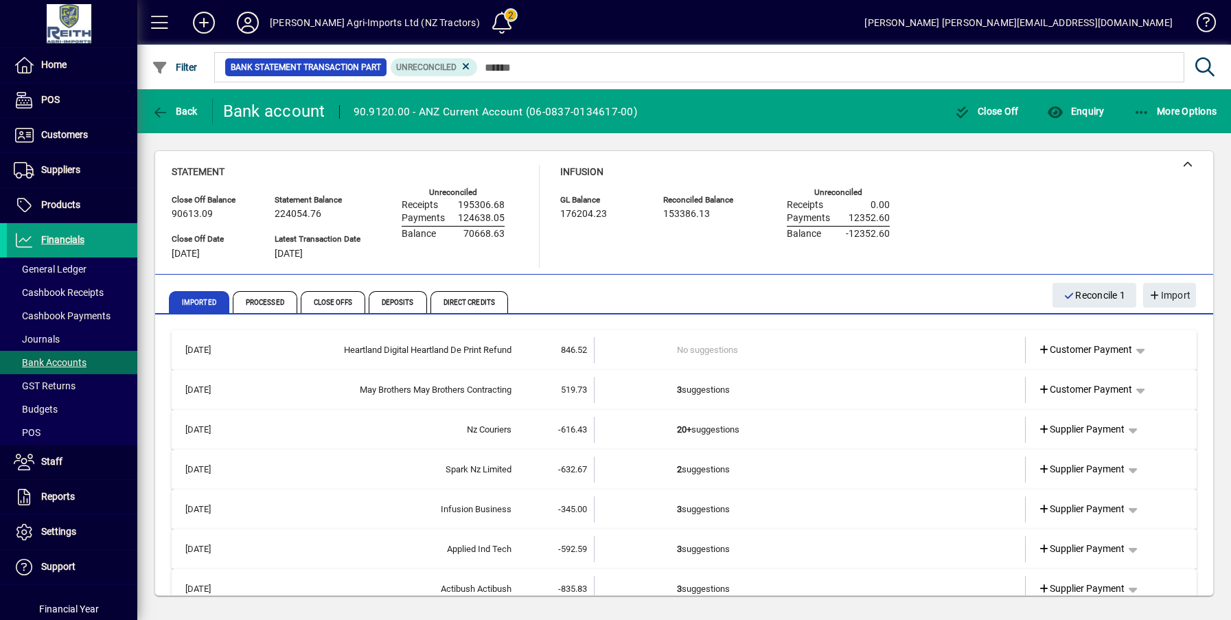
click at [691, 390] on td "3 suggestions" at bounding box center [811, 390] width 268 height 26
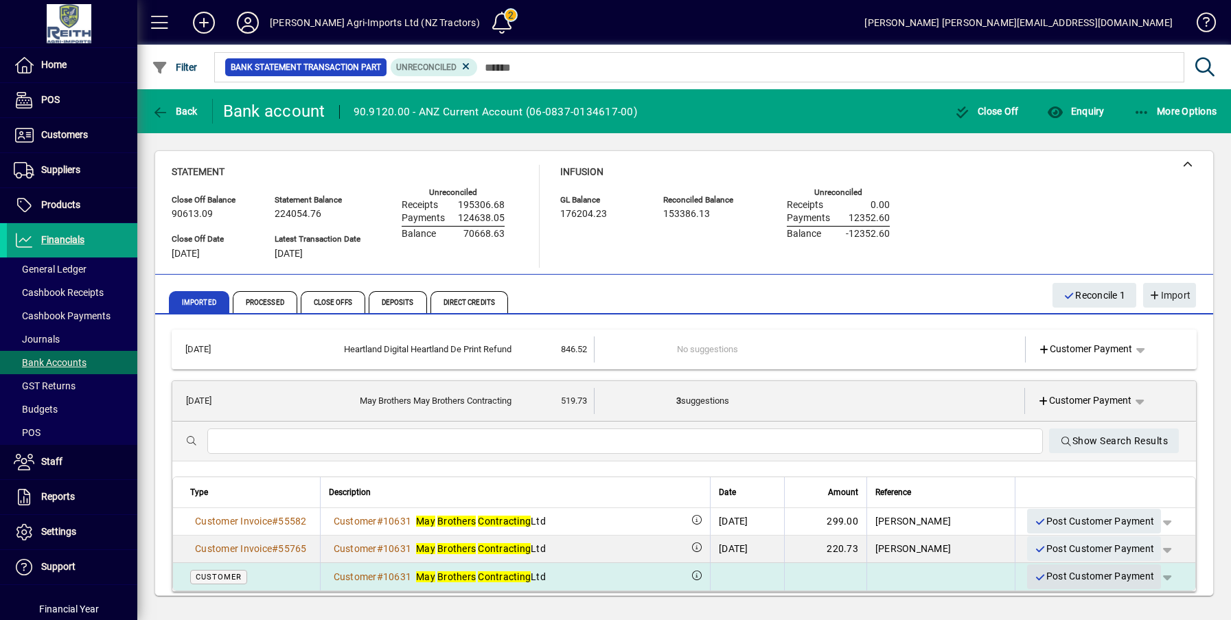
click at [1062, 572] on span "Post Customer Payment" at bounding box center [1094, 576] width 120 height 23
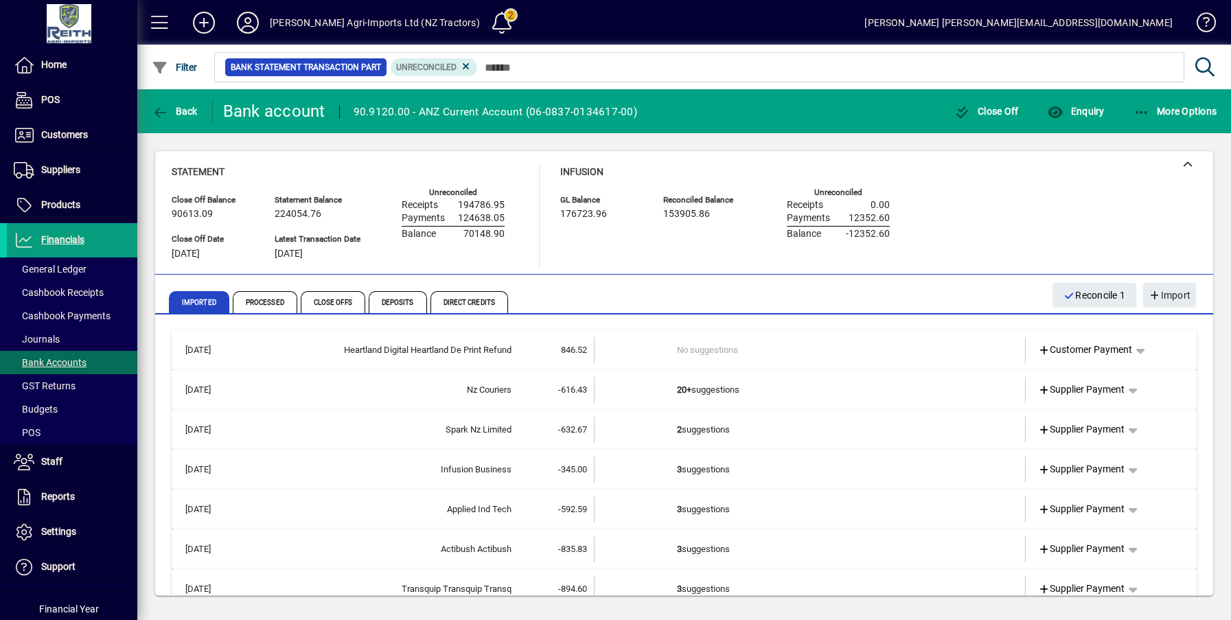
click at [682, 387] on b "20+" at bounding box center [684, 389] width 14 height 10
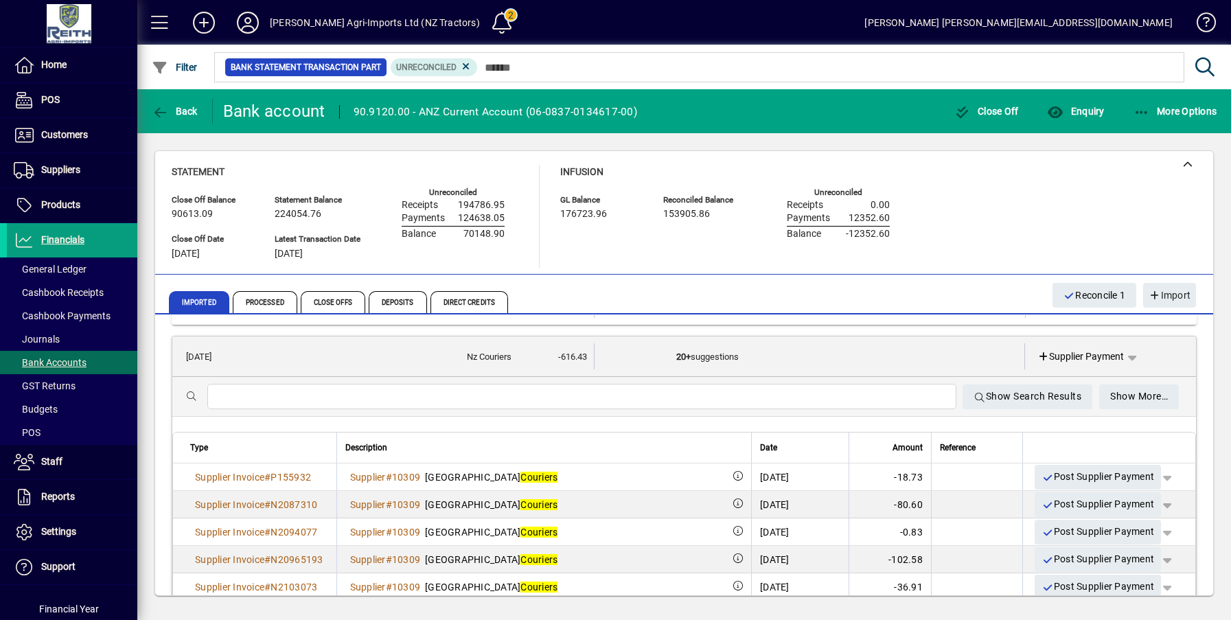
scroll to position [69, 0]
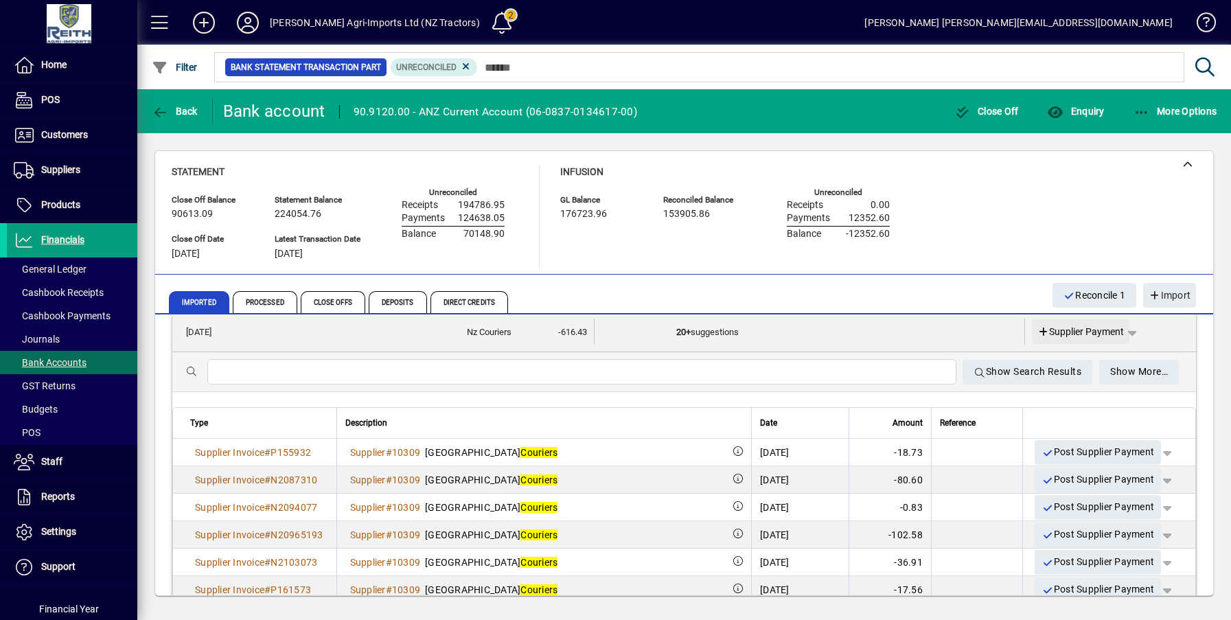
click at [1073, 333] on span "Supplier Payment" at bounding box center [1080, 332] width 87 height 14
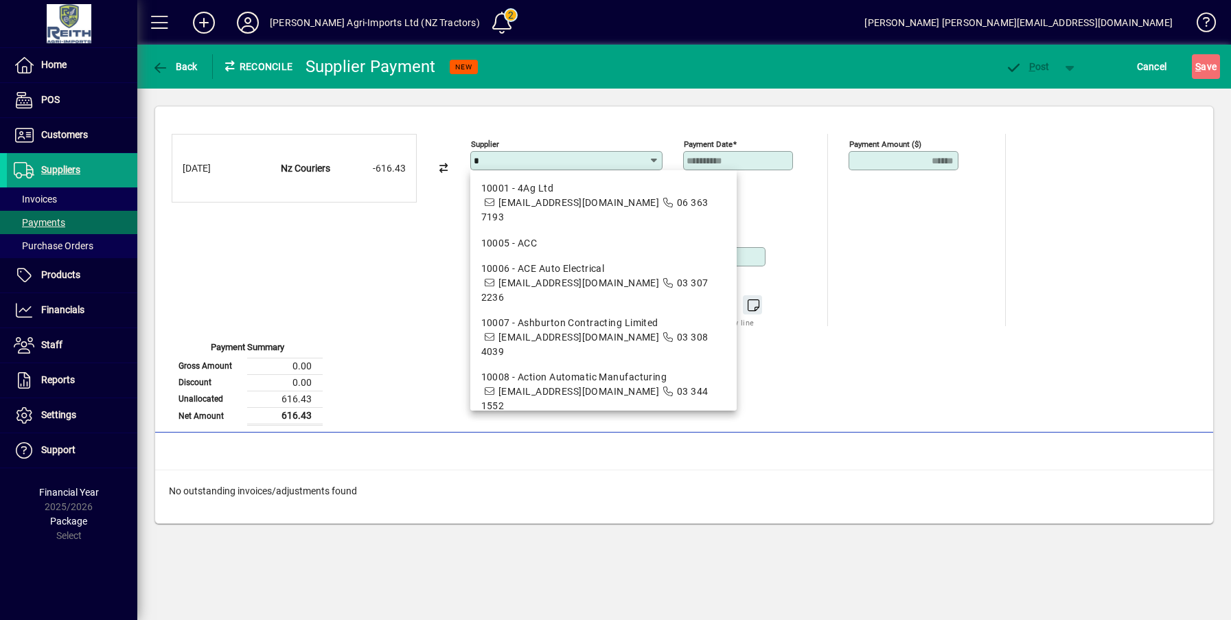
type input "**"
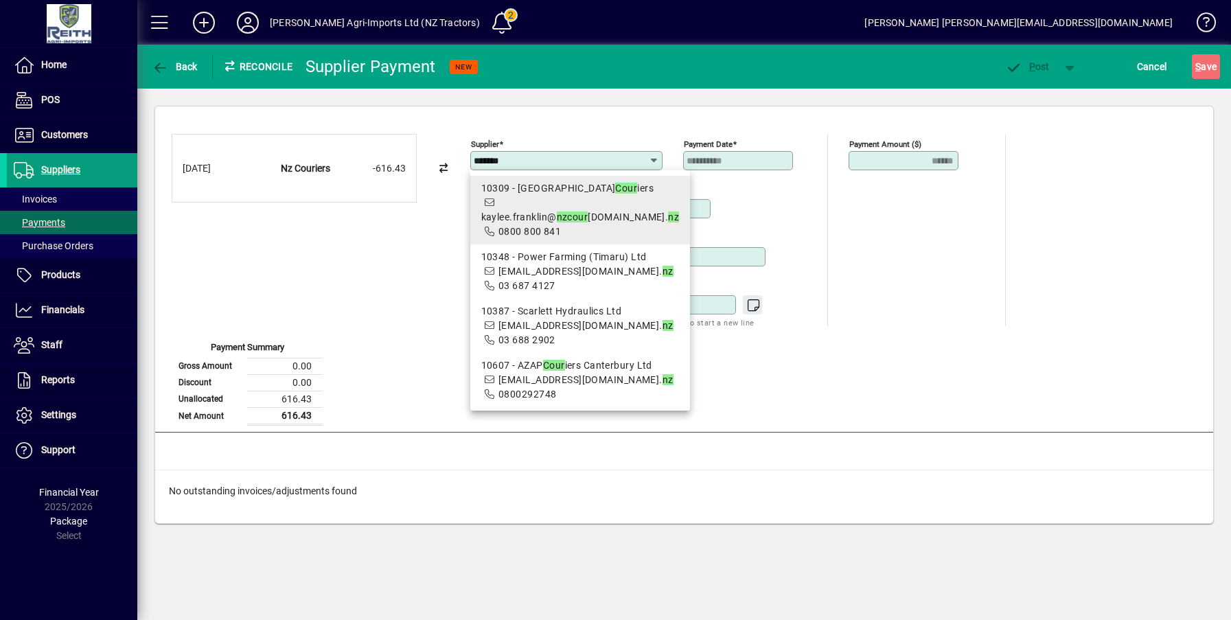
click at [561, 196] on span "10309 - New Zealand Cour iers kaylee.franklin@ nz cour iers.co. nz 0800 800 841" at bounding box center [580, 210] width 198 height 58
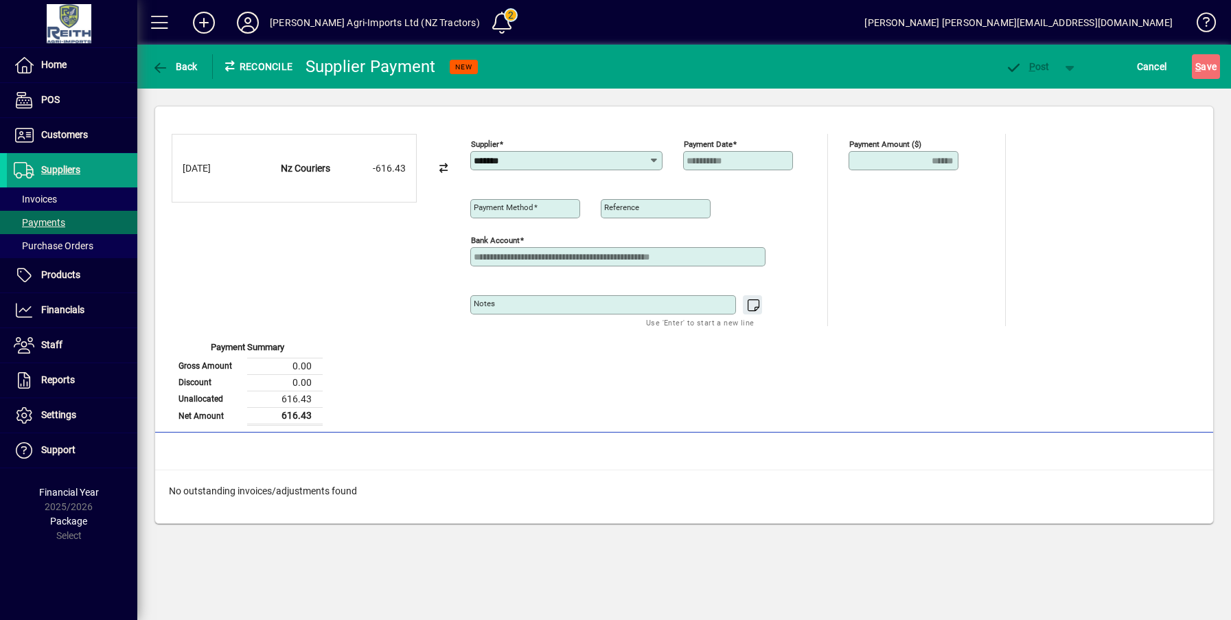
type input "**********"
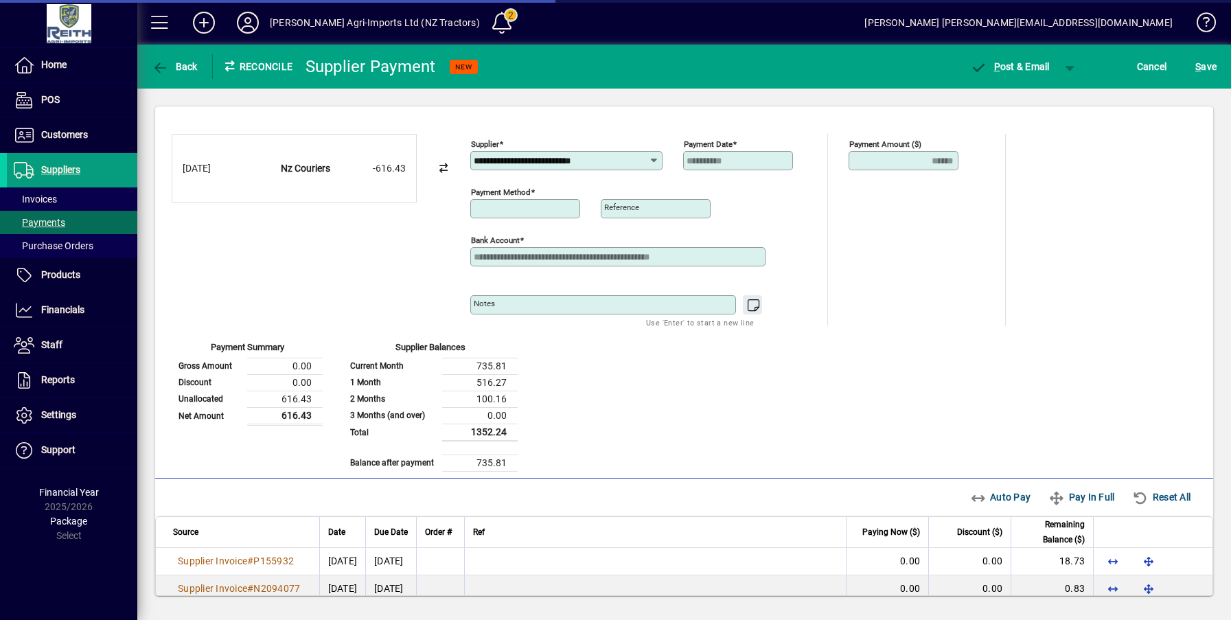
type input "**********"
click at [1158, 65] on span "Cancel" at bounding box center [1152, 67] width 30 height 22
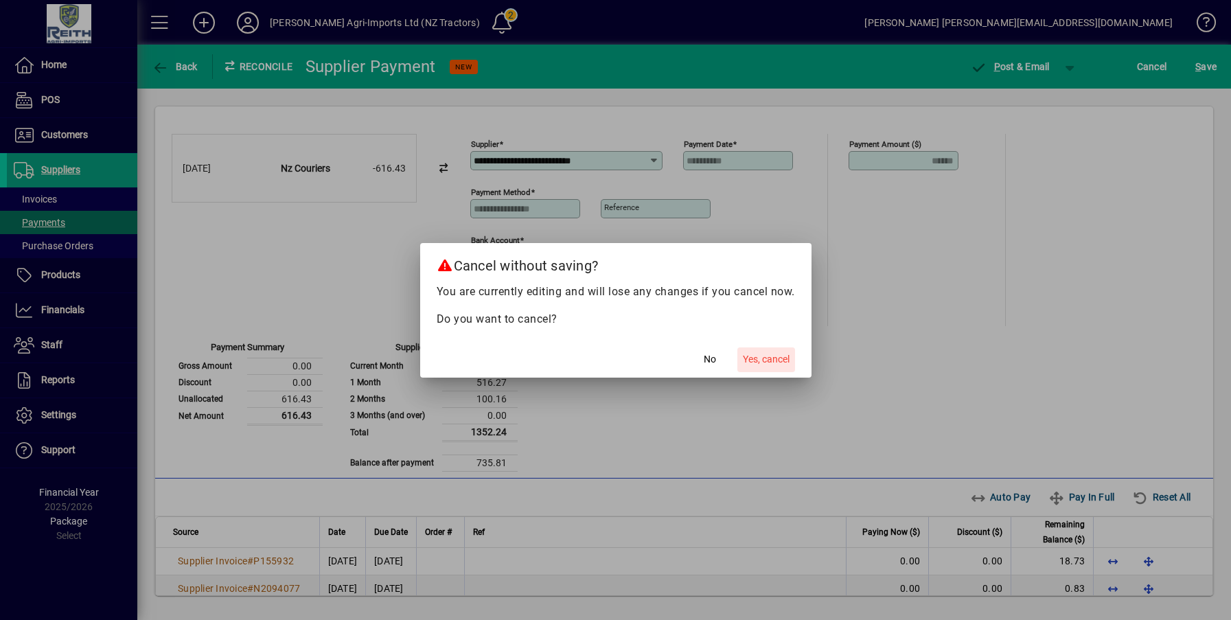
click at [758, 358] on span "Yes, cancel" at bounding box center [766, 359] width 47 height 14
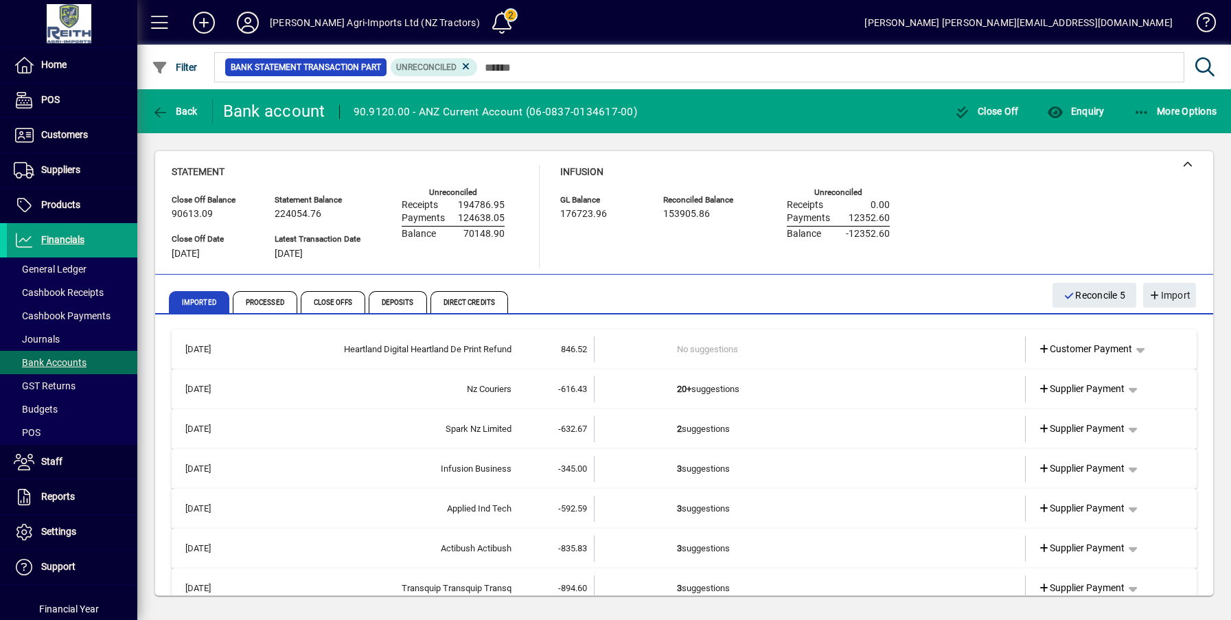
click at [691, 430] on td "2 suggestions" at bounding box center [811, 429] width 268 height 26
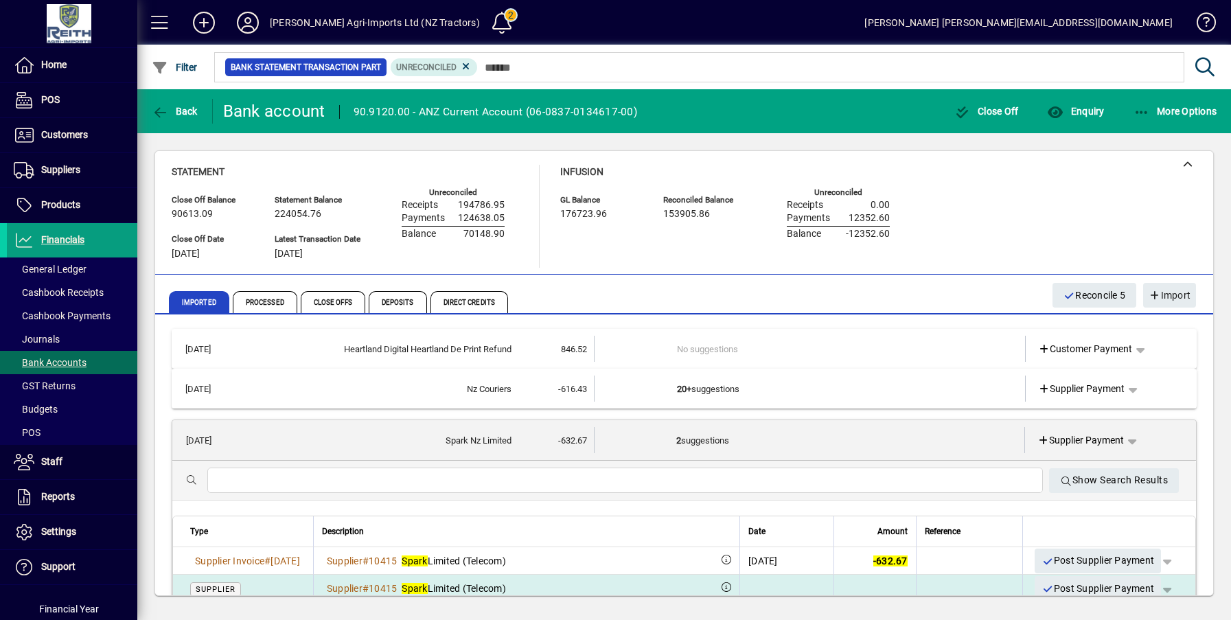
click at [1070, 588] on span "Post Supplier Payment" at bounding box center [1097, 588] width 113 height 23
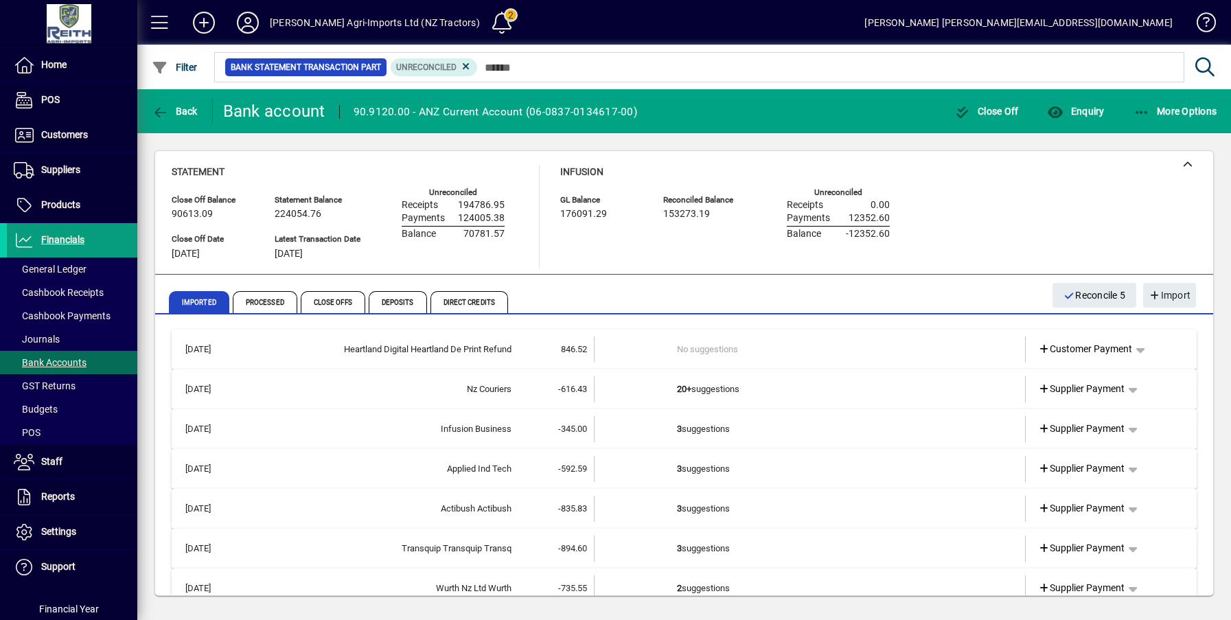
click at [691, 427] on td "3 suggestions" at bounding box center [811, 429] width 268 height 26
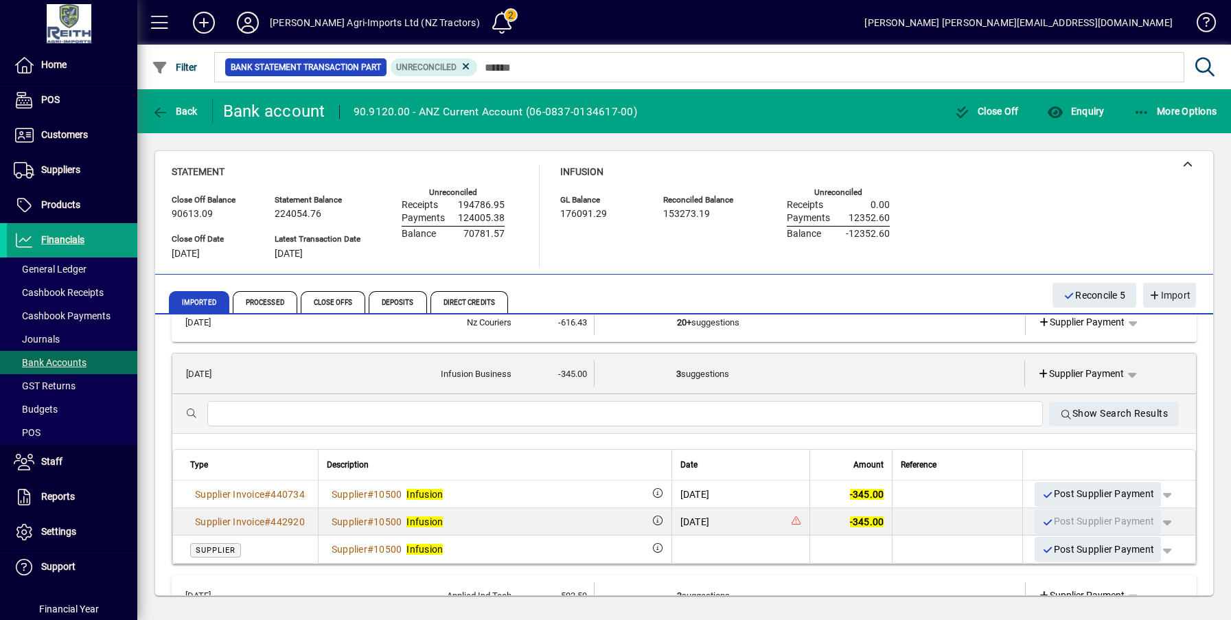
scroll to position [69, 0]
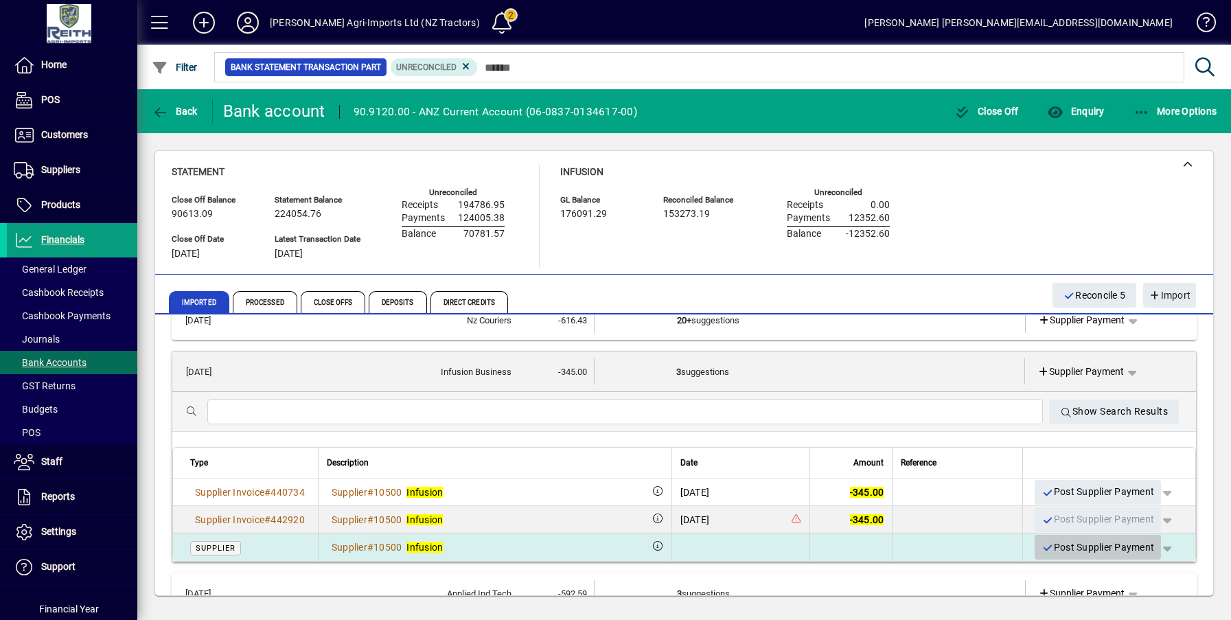
click at [1080, 553] on span "Post Supplier Payment" at bounding box center [1097, 547] width 113 height 23
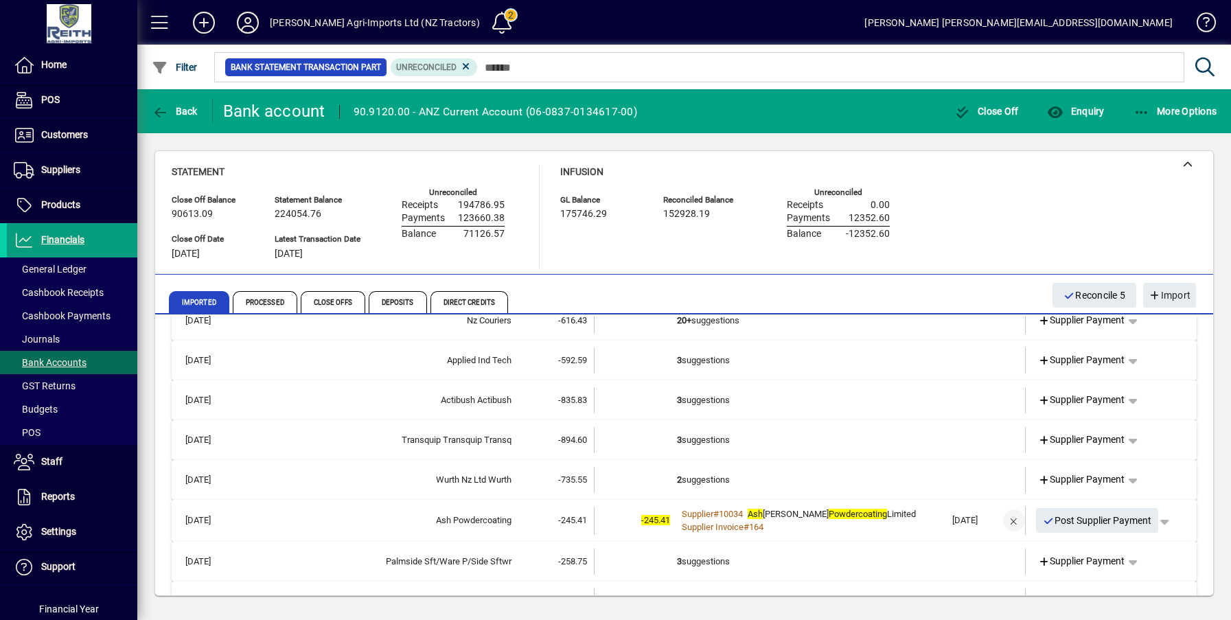
click at [1006, 518] on span "button" at bounding box center [1013, 520] width 33 height 33
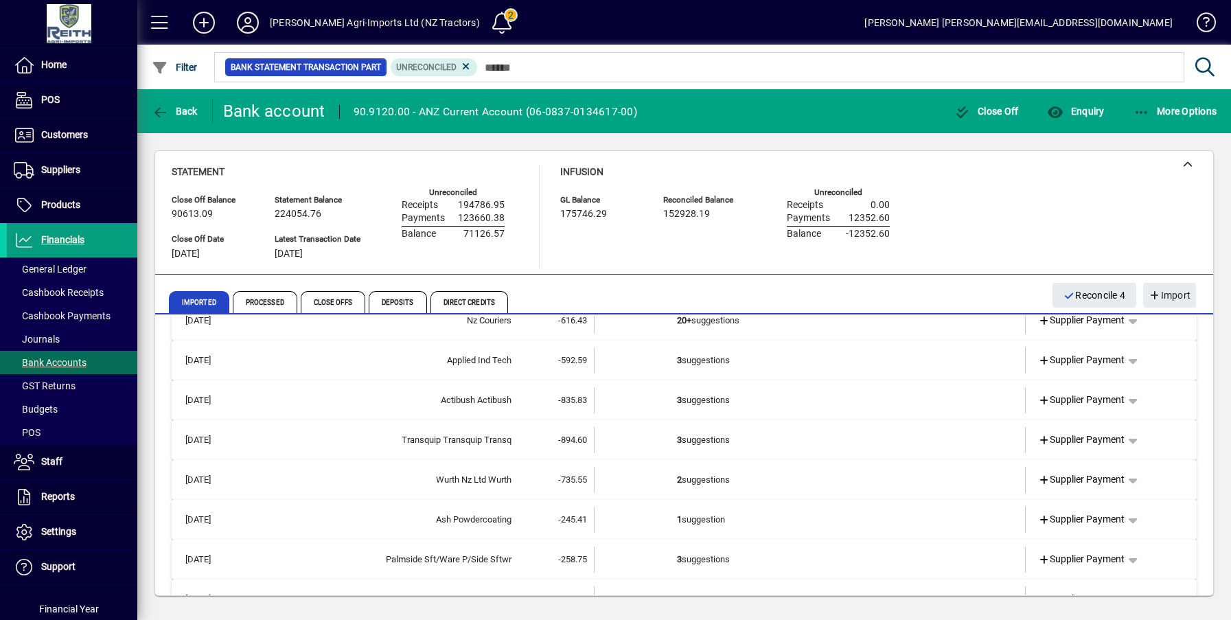
click at [707, 525] on td "1 suggestion" at bounding box center [811, 520] width 268 height 26
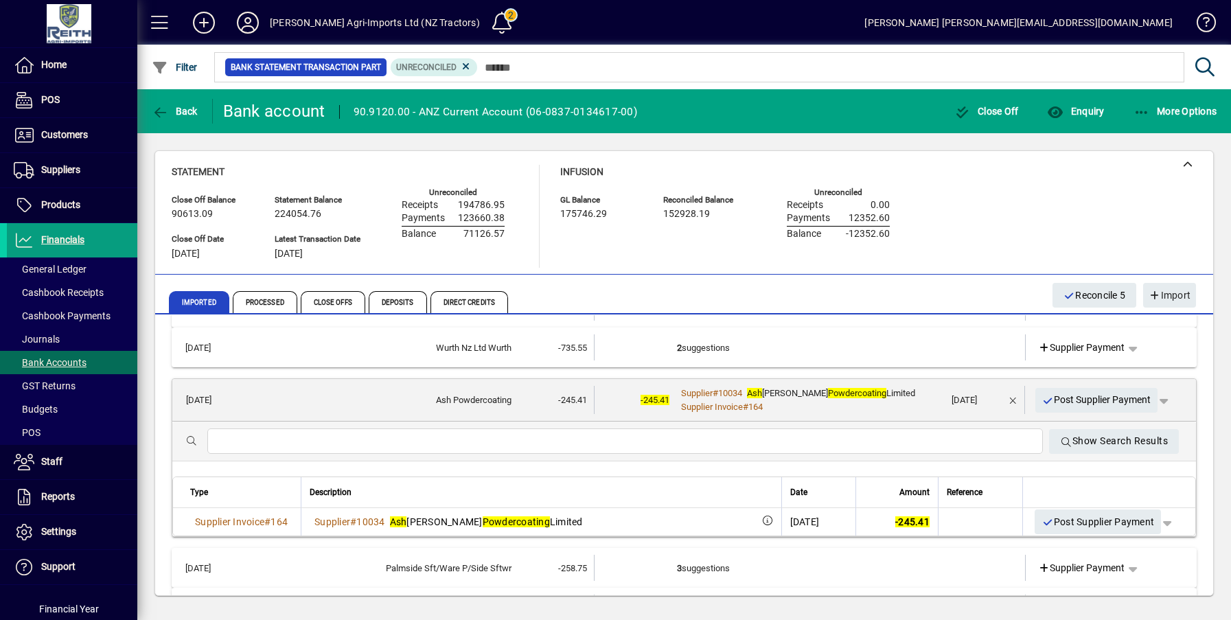
scroll to position [206, 0]
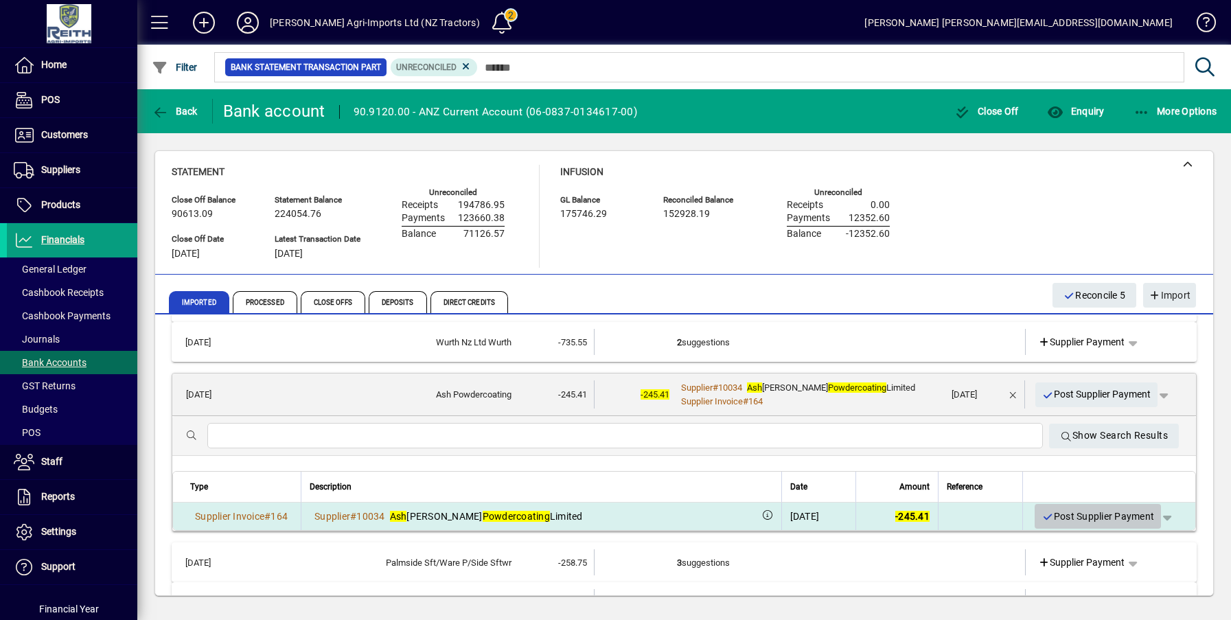
click at [1104, 516] on span "Post Supplier Payment" at bounding box center [1097, 516] width 113 height 23
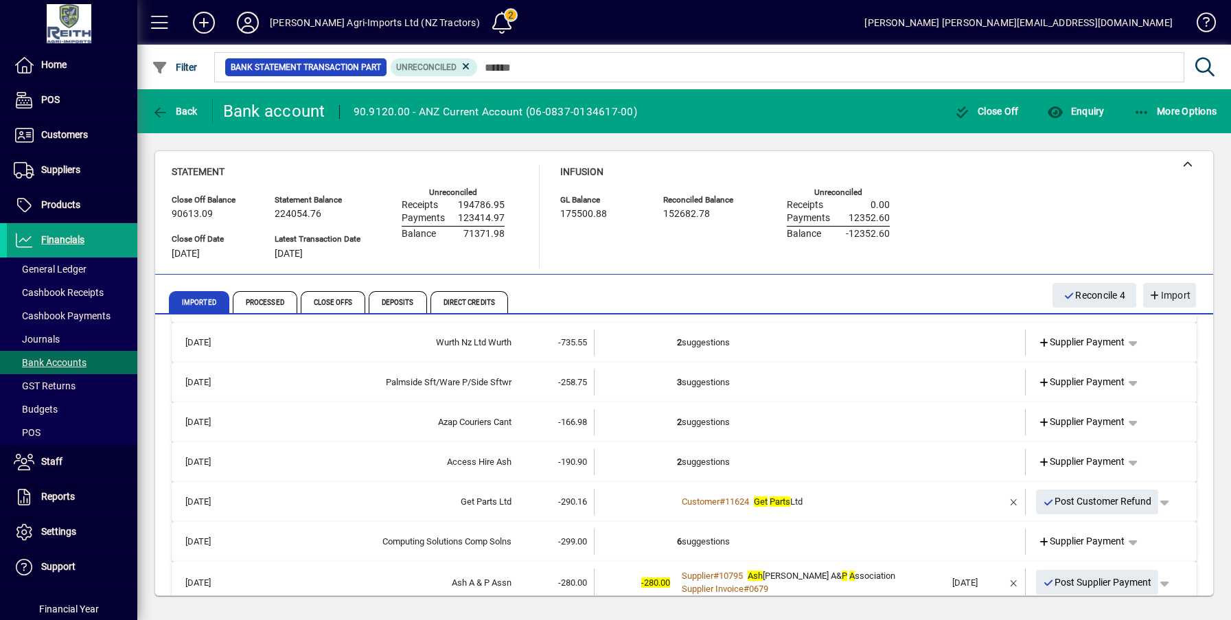
click at [693, 422] on td "2 suggestions" at bounding box center [811, 422] width 268 height 26
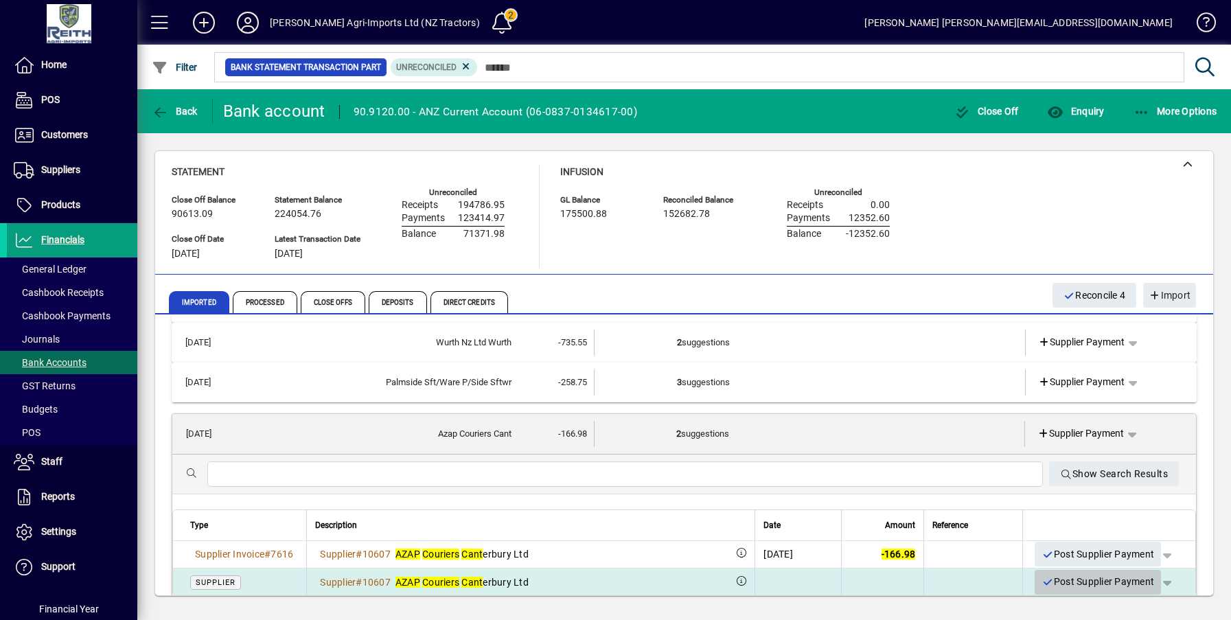
click at [1063, 575] on span "Post Supplier Payment" at bounding box center [1097, 581] width 113 height 23
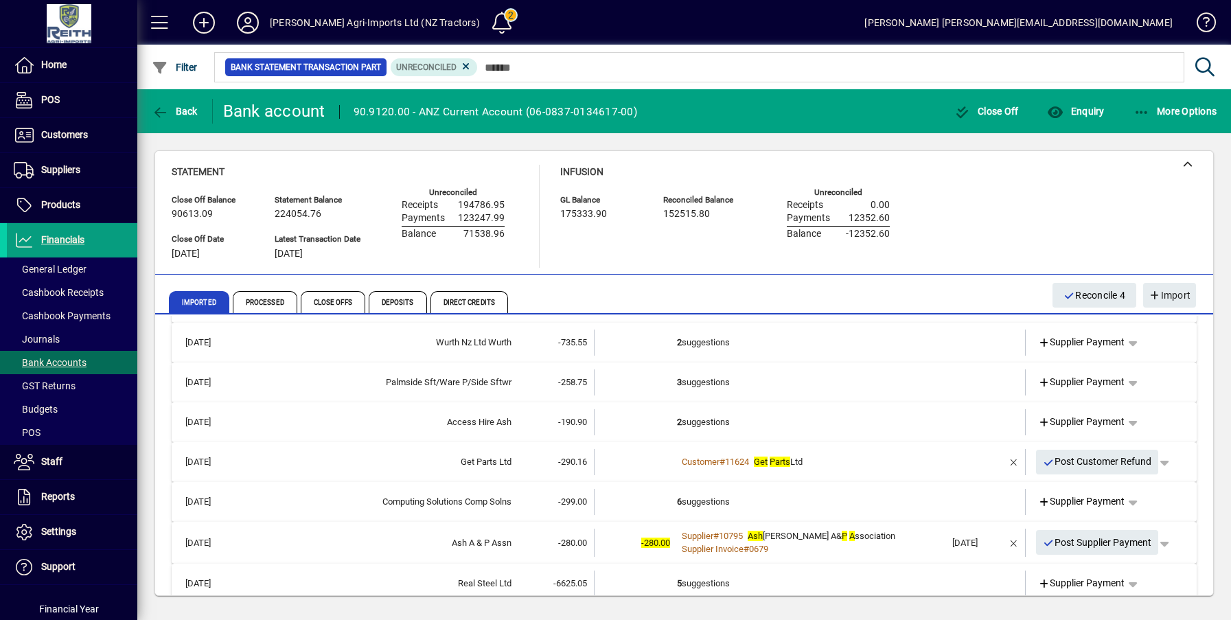
click at [695, 424] on td "2 suggestions" at bounding box center [811, 422] width 268 height 26
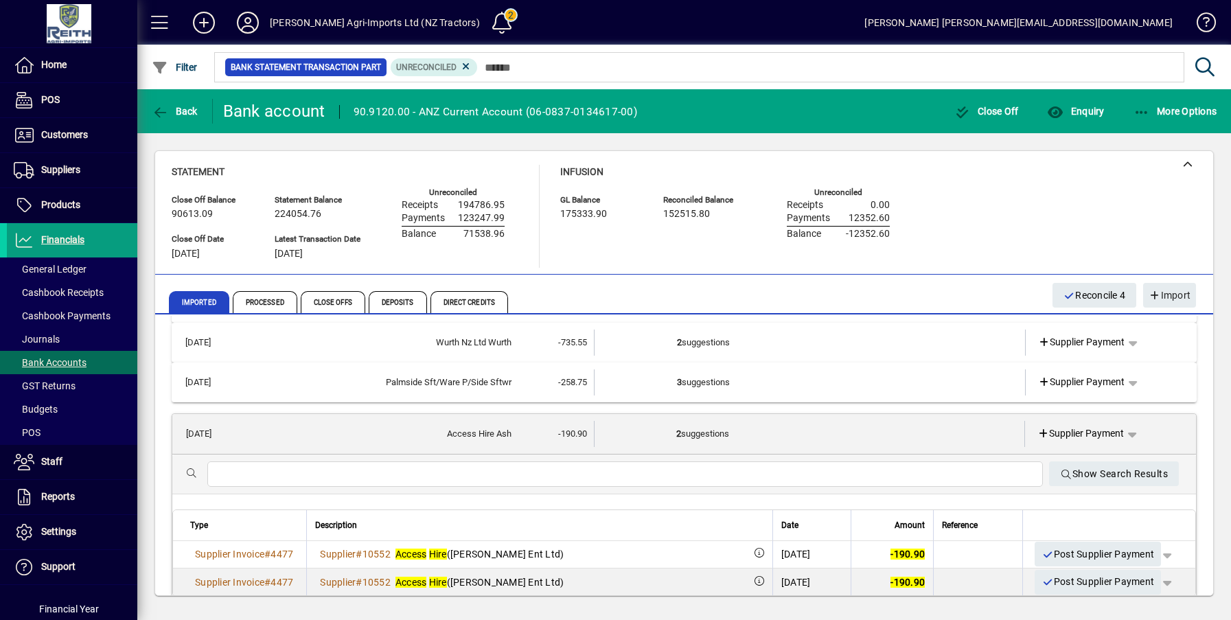
click at [697, 437] on td "2 suggestions" at bounding box center [810, 434] width 268 height 26
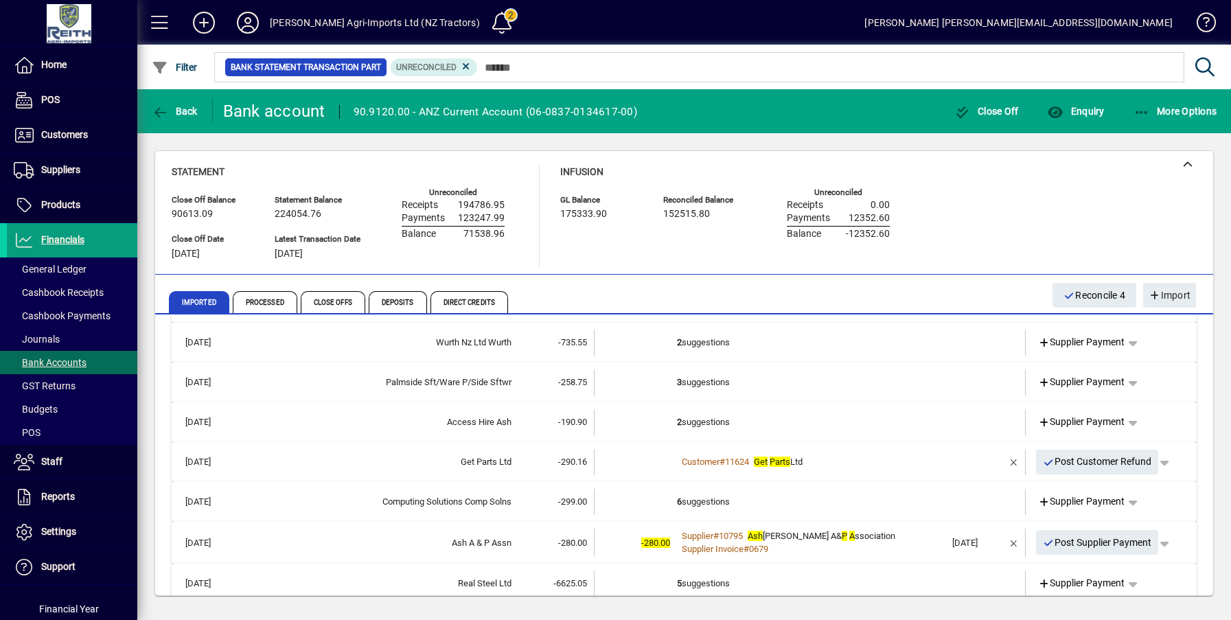
click at [697, 437] on mat-expansion-panel-header "22/09/2025 Access Hire Ash -190.90 2 suggestions Supplier Payment" at bounding box center [684, 422] width 1025 height 40
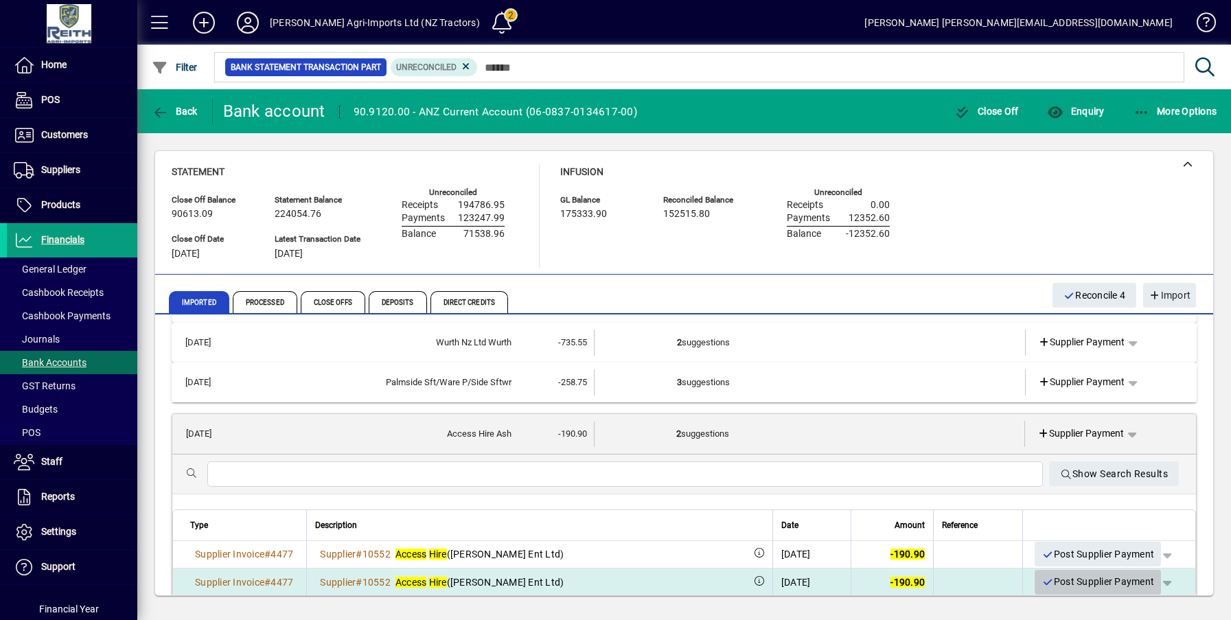
click at [1057, 583] on span "Post Supplier Payment" at bounding box center [1097, 581] width 113 height 23
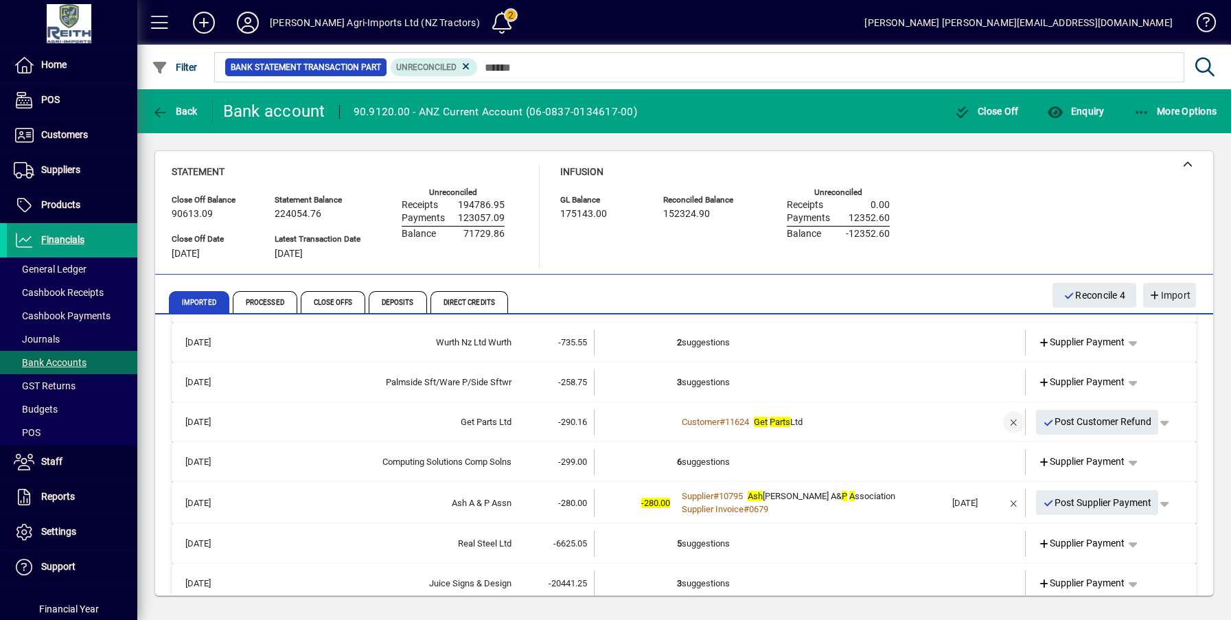
click at [1004, 423] on span "button" at bounding box center [1013, 422] width 33 height 33
click at [715, 419] on td "5 suggestions" at bounding box center [811, 422] width 268 height 26
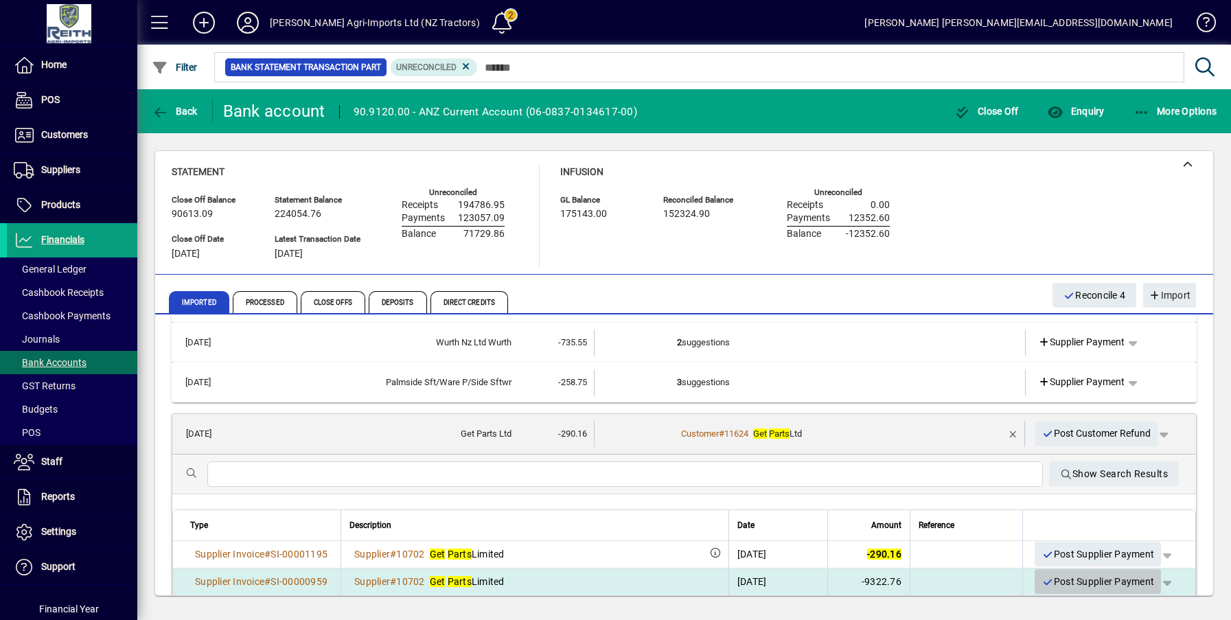
click at [1093, 584] on span "Post Supplier Payment" at bounding box center [1097, 581] width 113 height 23
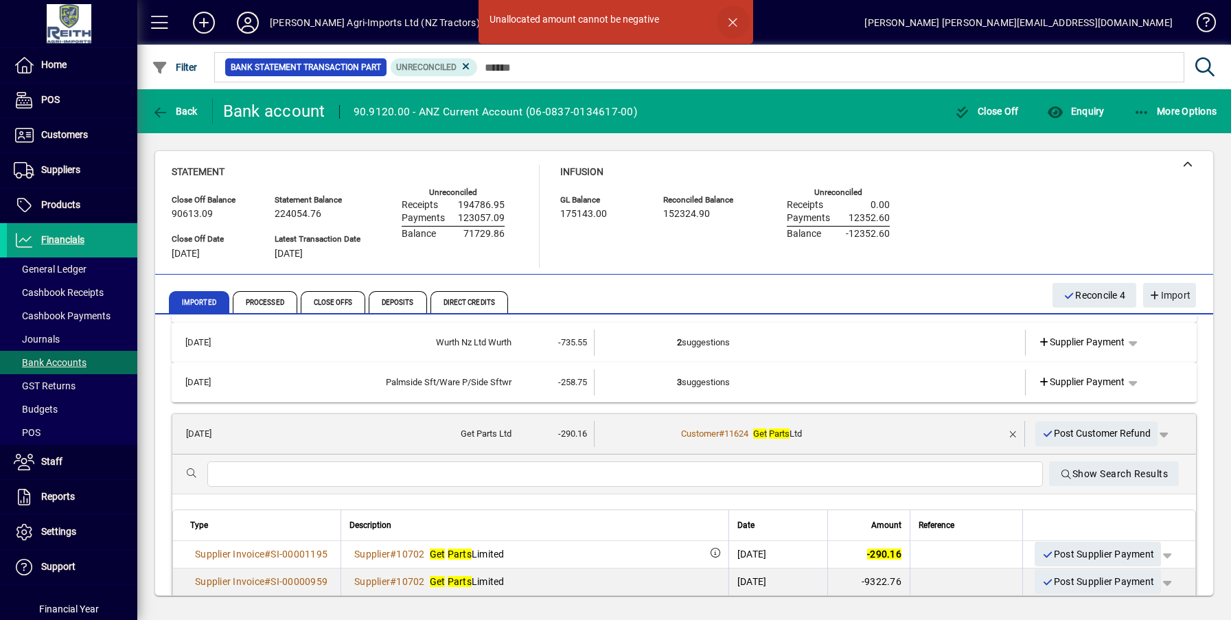
click at [734, 23] on span "button" at bounding box center [733, 21] width 33 height 33
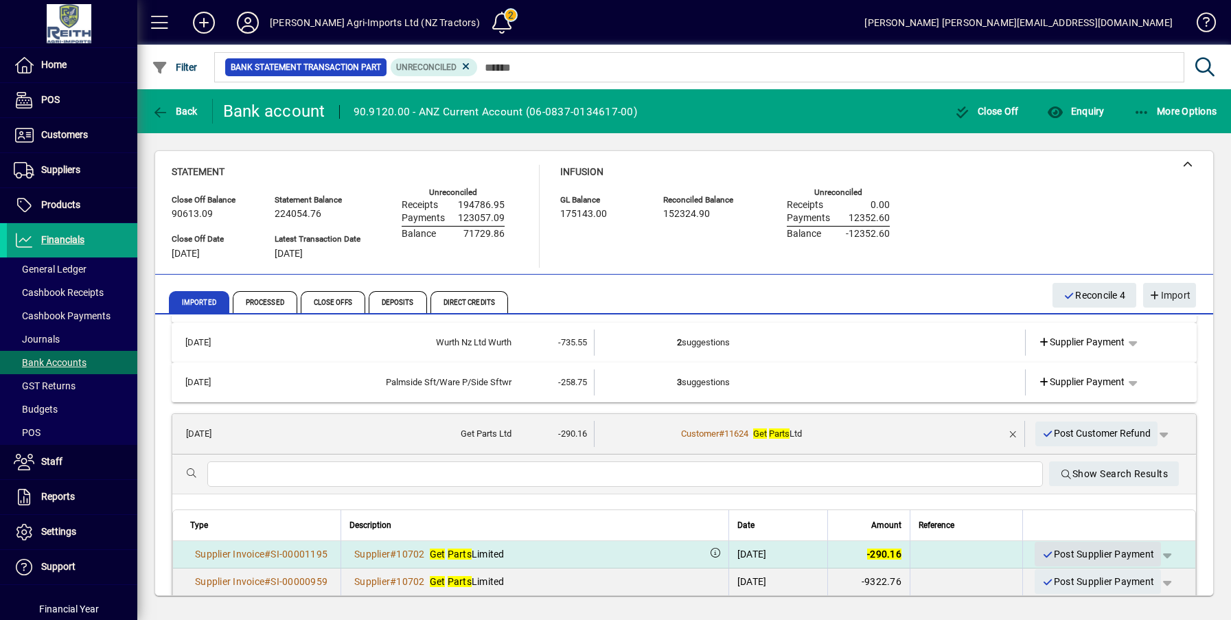
click at [1093, 551] on span "Post Supplier Payment" at bounding box center [1097, 554] width 113 height 23
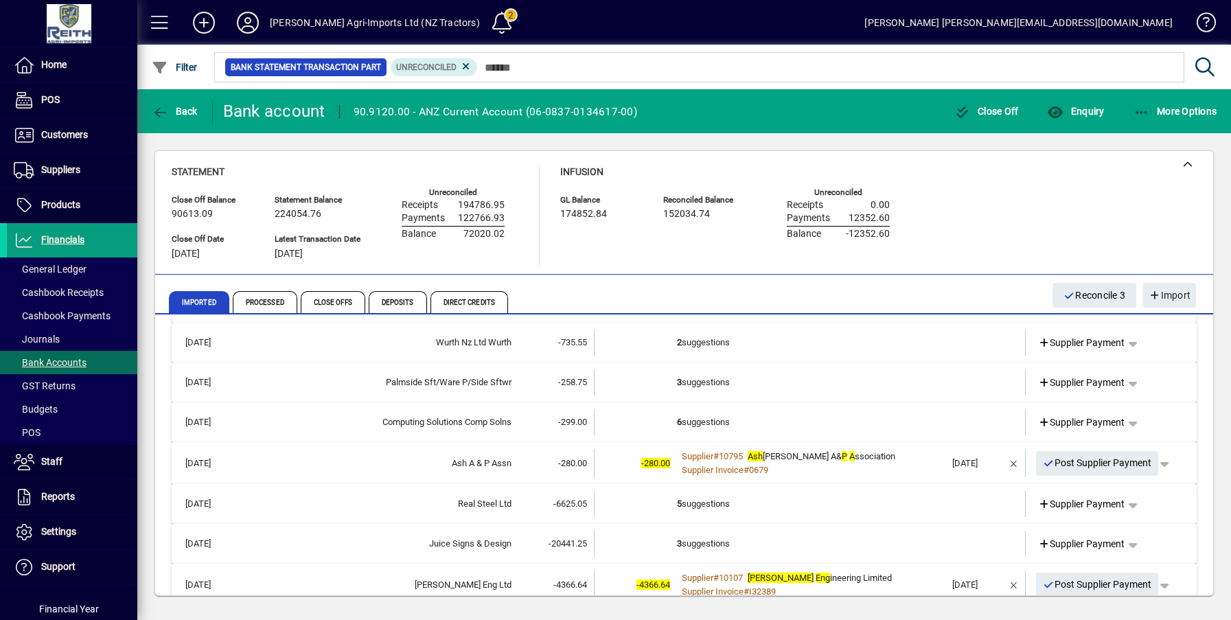
click at [706, 346] on td "2 suggestions" at bounding box center [811, 342] width 268 height 26
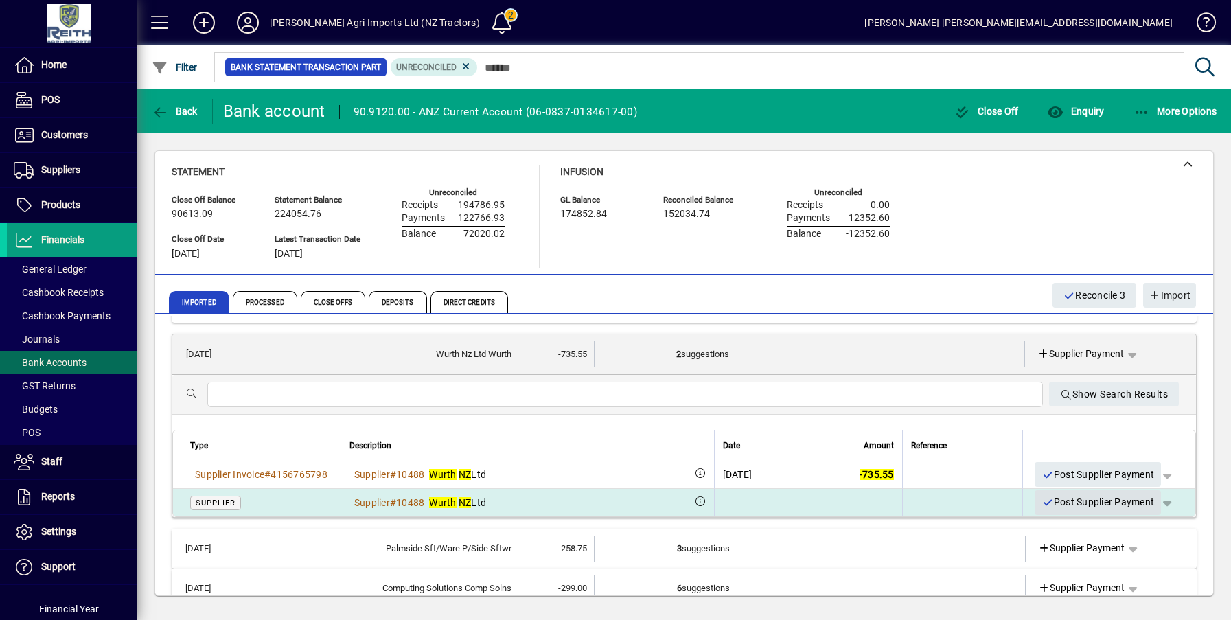
click at [1105, 502] on span "Post Supplier Payment" at bounding box center [1097, 502] width 113 height 23
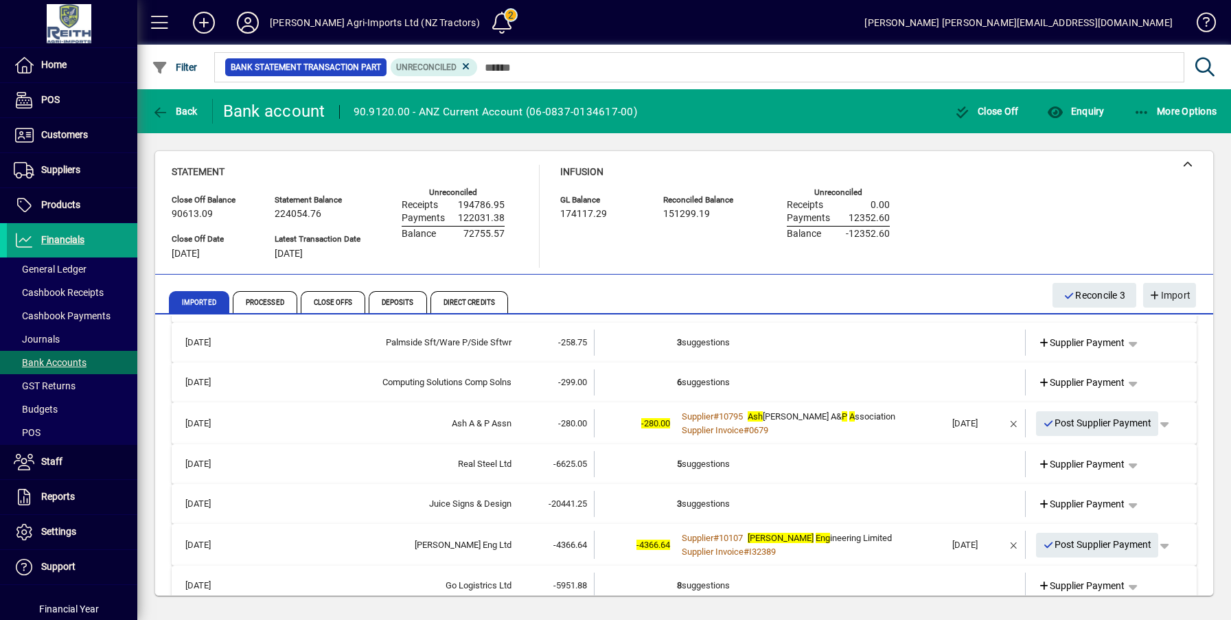
click at [694, 343] on td "3 suggestions" at bounding box center [811, 342] width 268 height 26
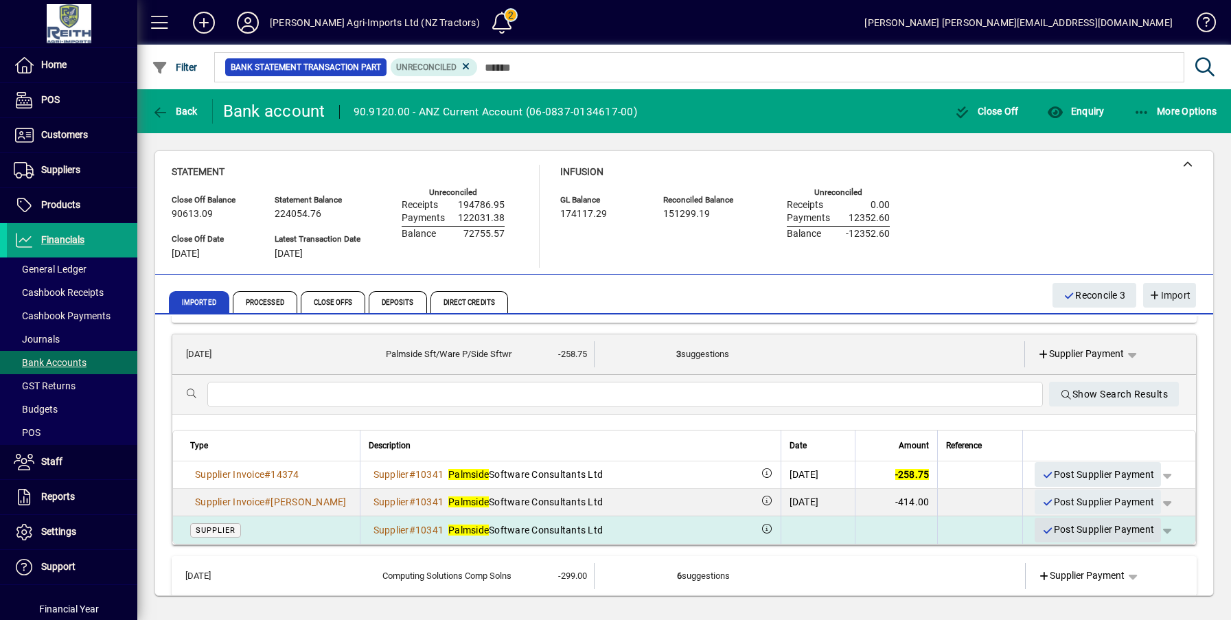
click at [1091, 531] on span "Post Supplier Payment" at bounding box center [1097, 529] width 113 height 23
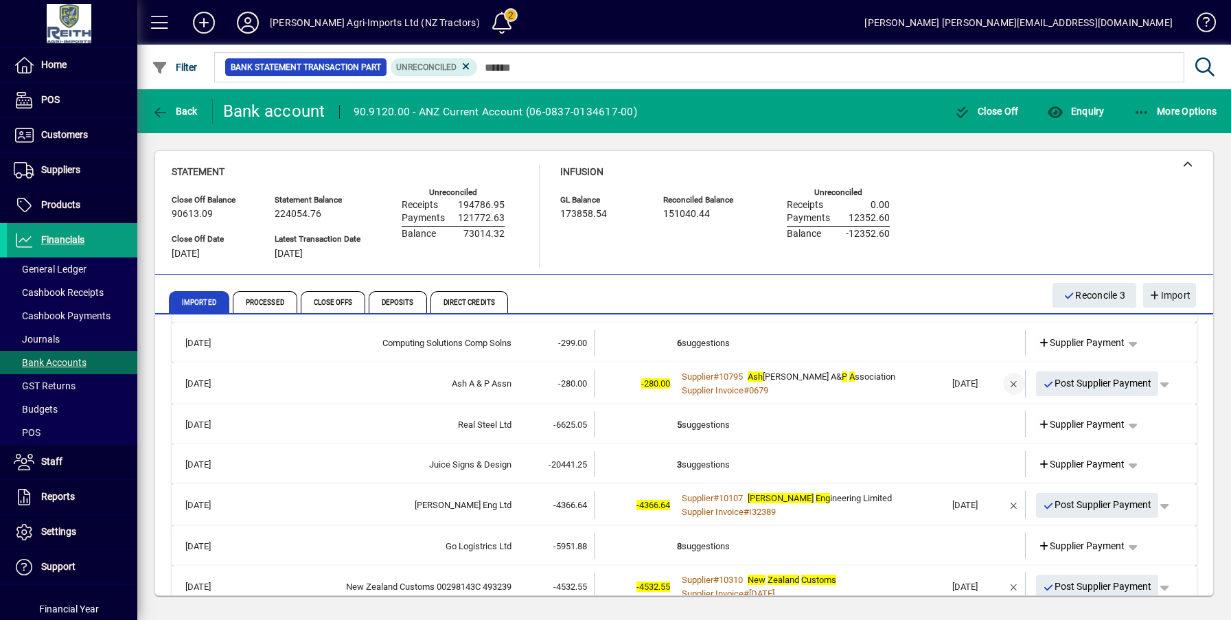
click at [1004, 384] on span "button" at bounding box center [1013, 383] width 33 height 33
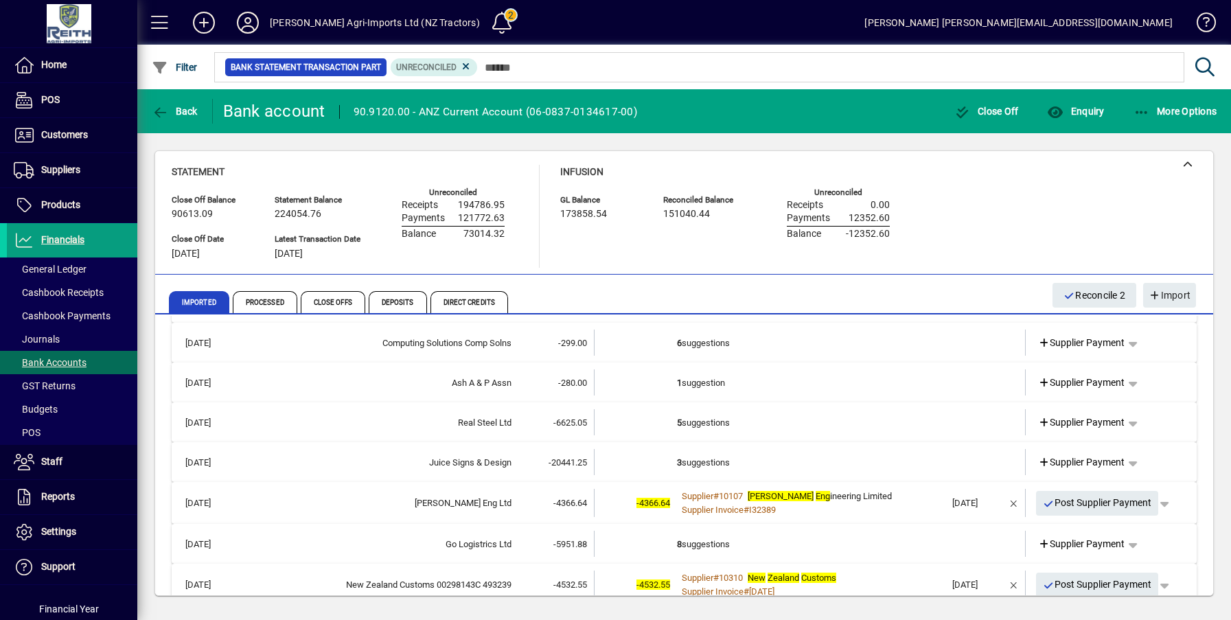
click at [693, 382] on td "1 suggestion" at bounding box center [811, 382] width 268 height 26
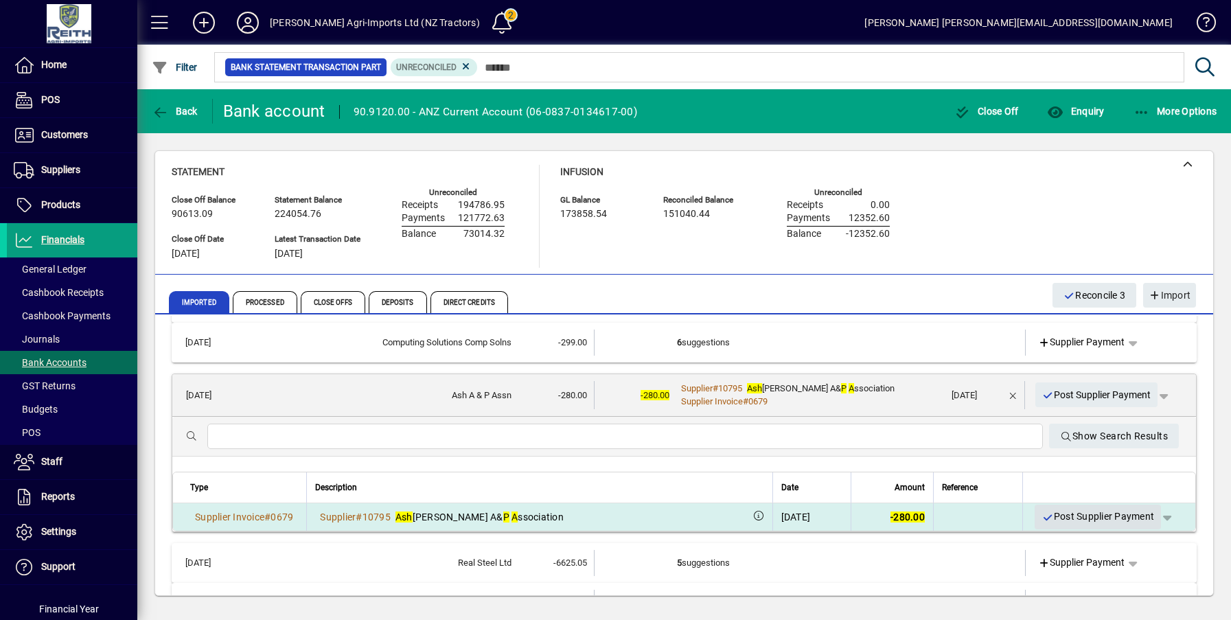
click at [1090, 515] on span "Post Supplier Payment" at bounding box center [1097, 516] width 113 height 23
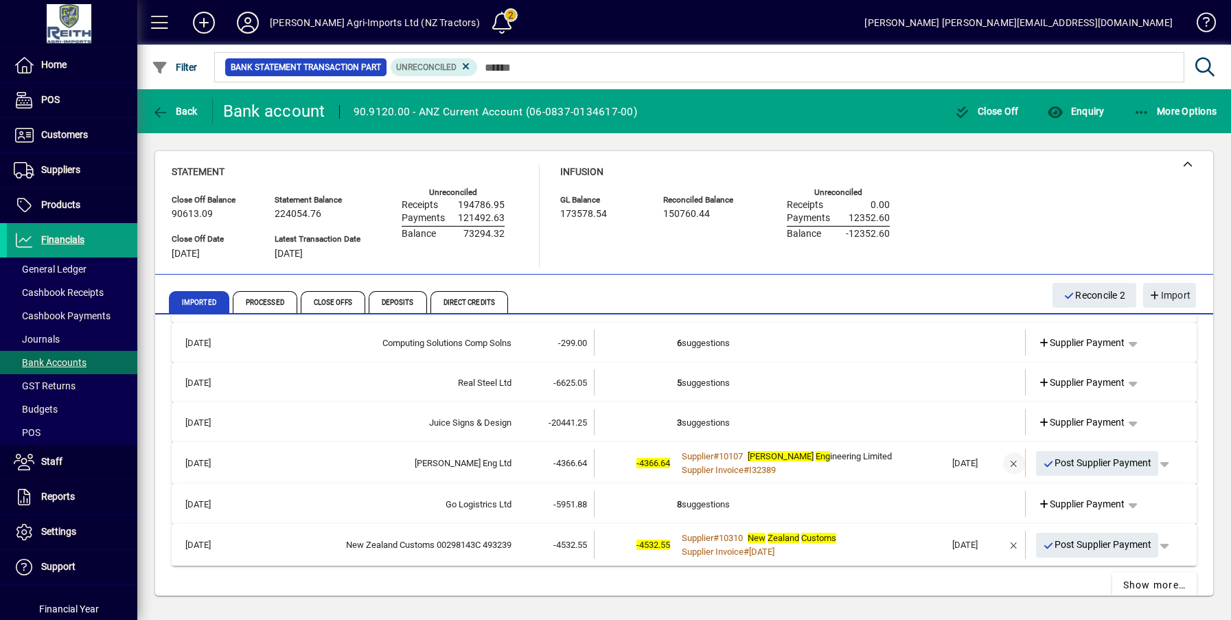
click at [1001, 464] on span "button" at bounding box center [1013, 463] width 33 height 33
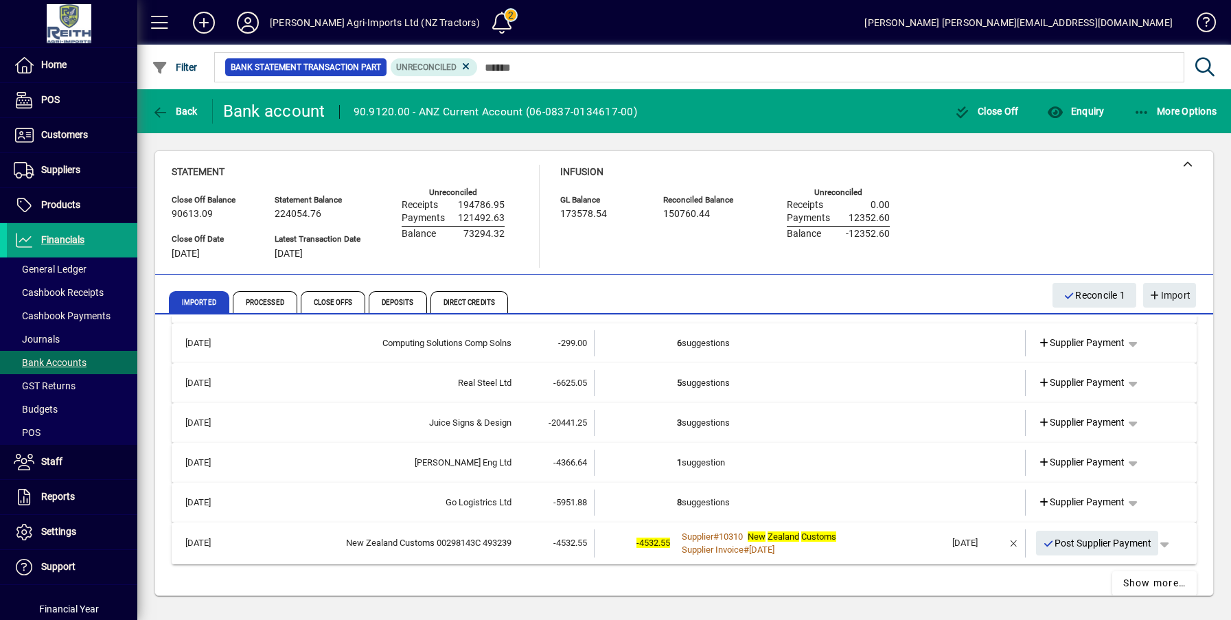
click at [709, 462] on td "1 suggestion" at bounding box center [811, 463] width 268 height 26
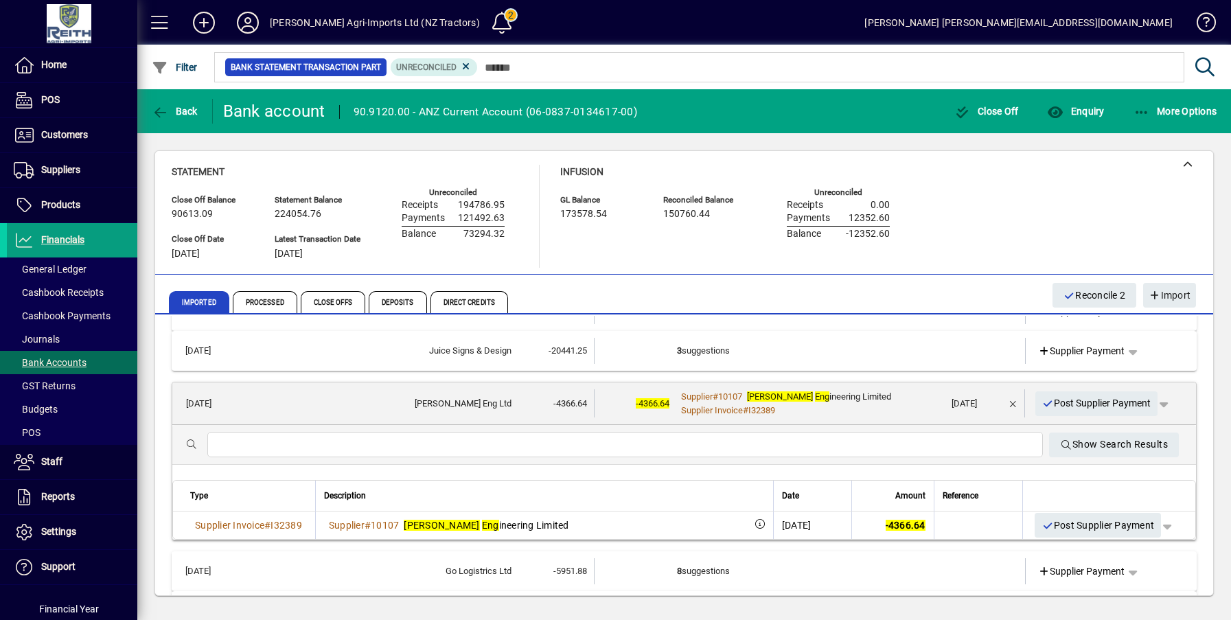
scroll to position [343, 0]
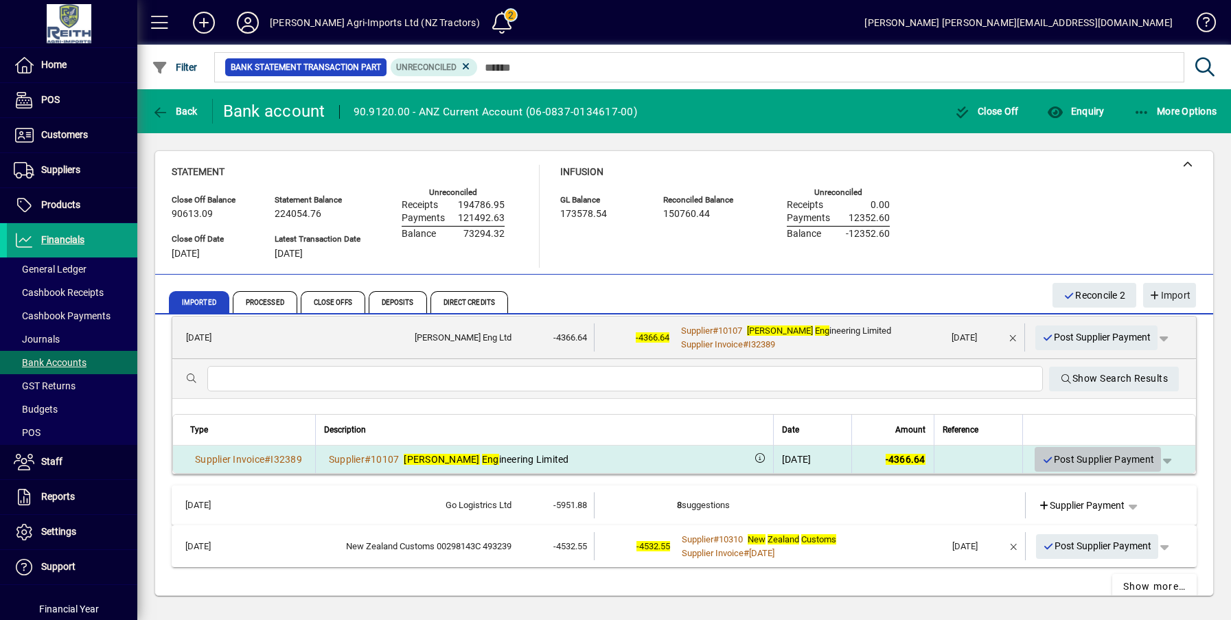
click at [1083, 461] on span "Post Supplier Payment" at bounding box center [1097, 459] width 113 height 23
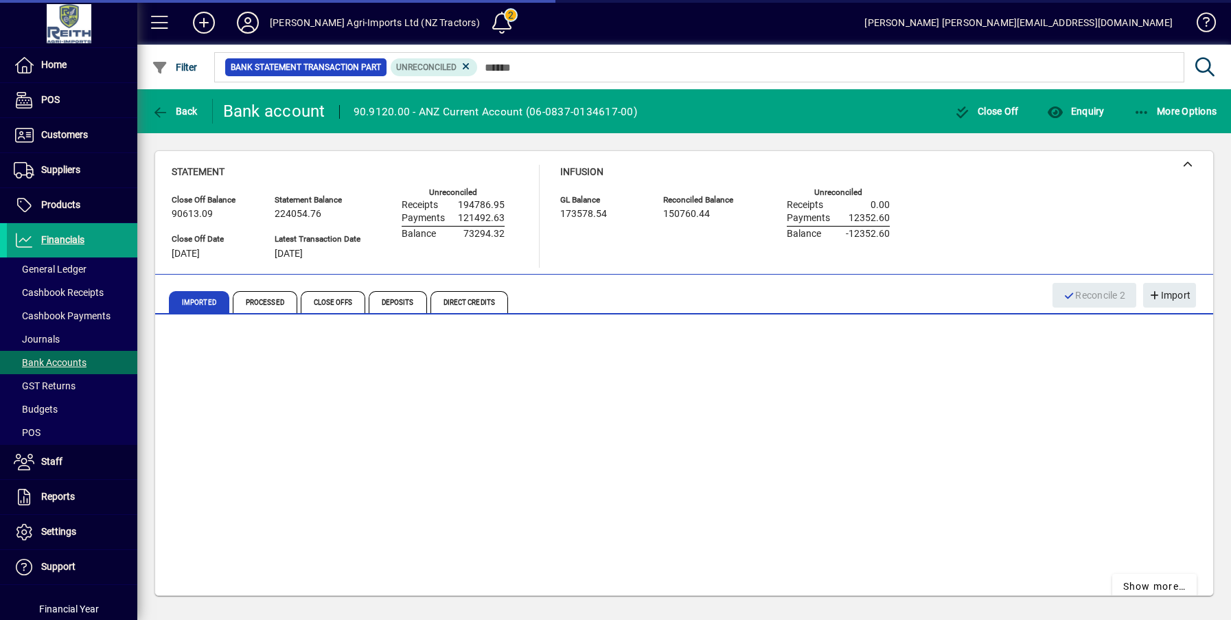
scroll to position [163, 0]
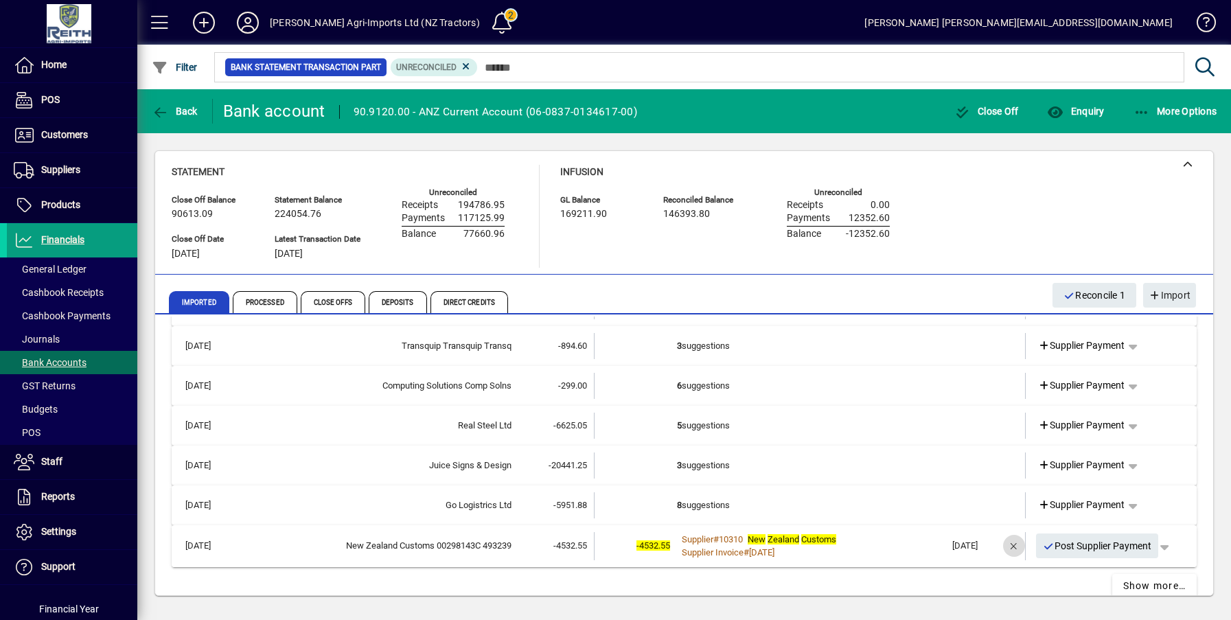
click at [1005, 546] on span "button" at bounding box center [1013, 545] width 33 height 33
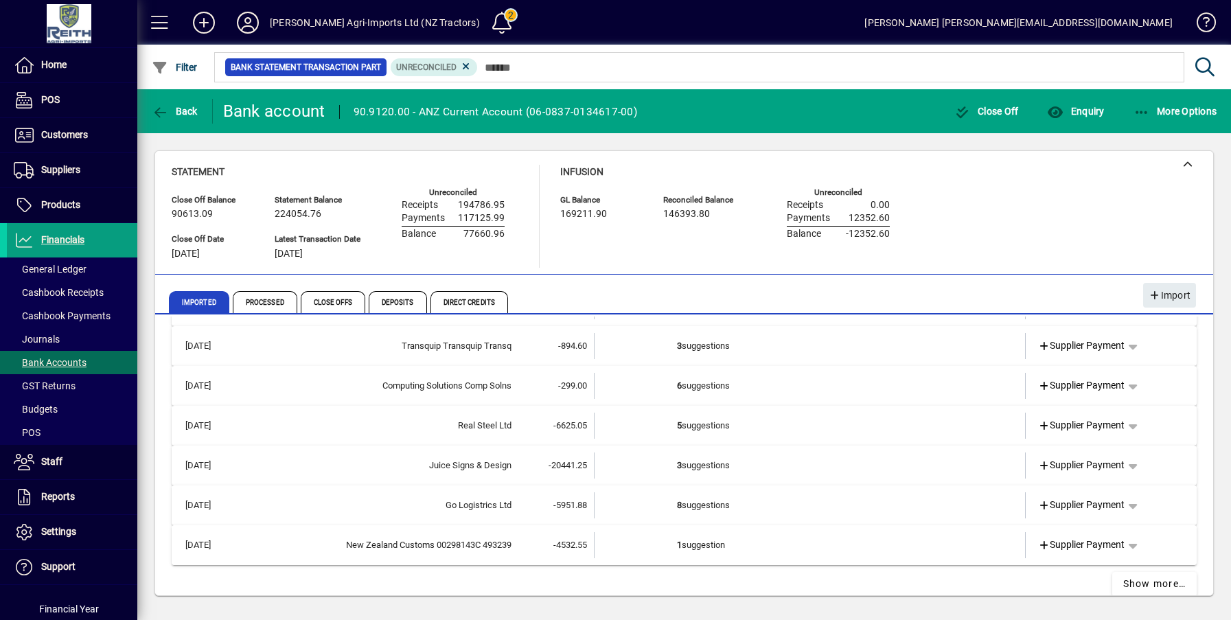
scroll to position [183, 0]
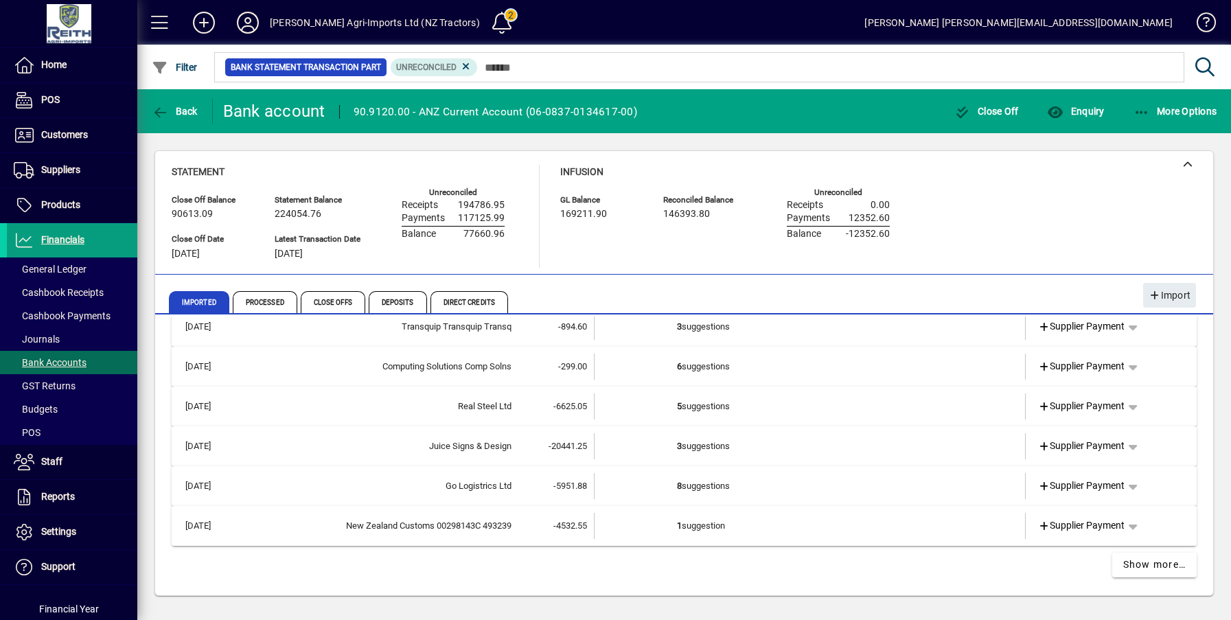
click at [684, 528] on td "1 suggestion" at bounding box center [811, 526] width 268 height 26
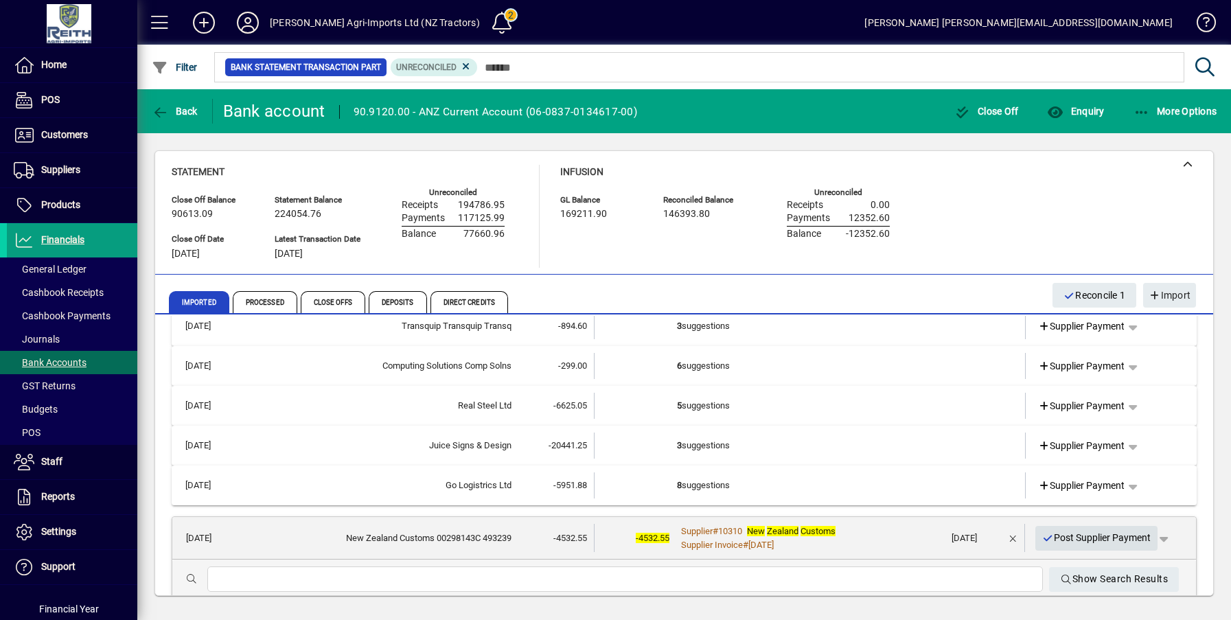
click at [1086, 537] on span "Post Supplier Payment" at bounding box center [1096, 537] width 109 height 23
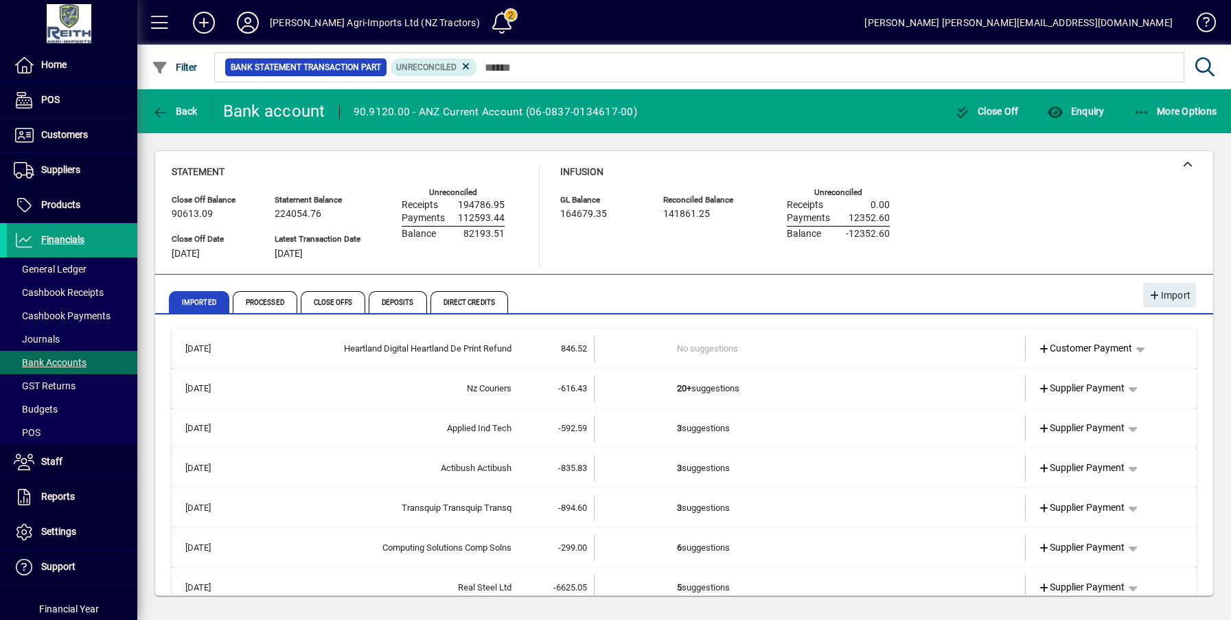
scroll to position [0, 0]
click at [689, 432] on td "3 suggestions" at bounding box center [811, 430] width 268 height 26
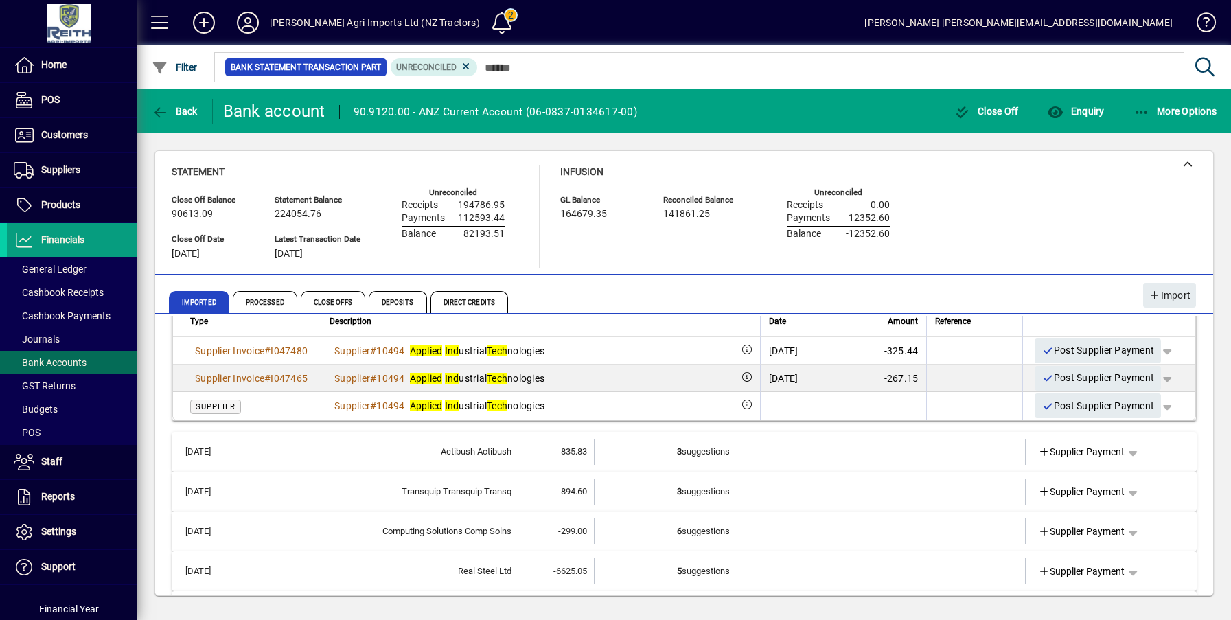
scroll to position [206, 0]
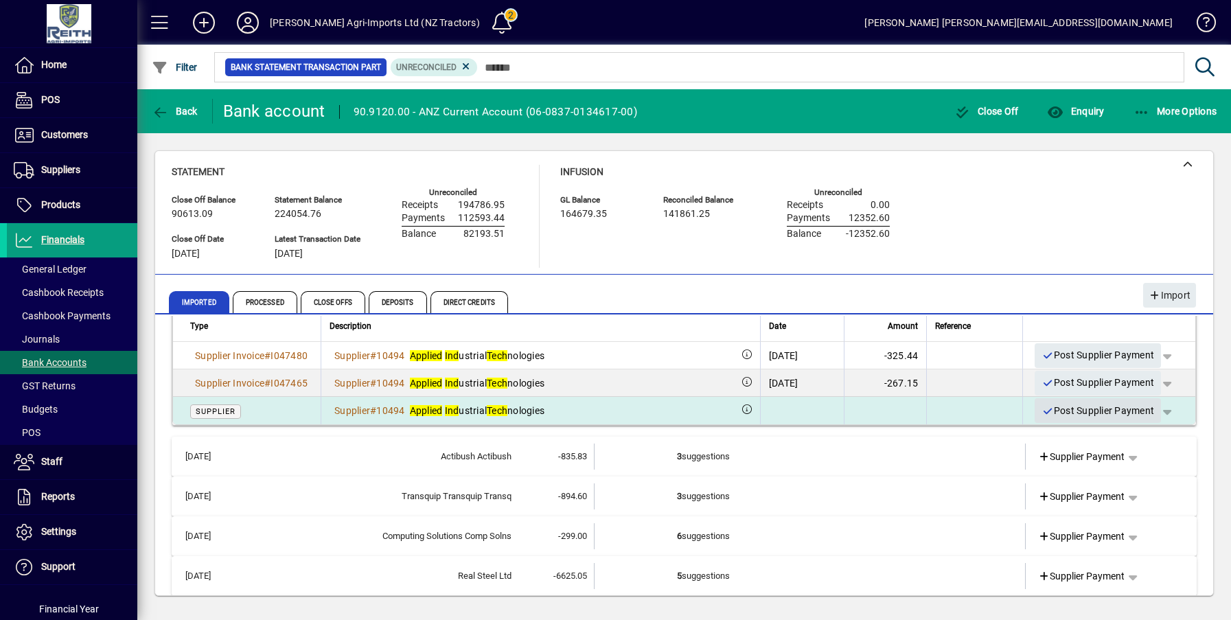
click at [1091, 409] on span "Post Supplier Payment" at bounding box center [1097, 410] width 113 height 23
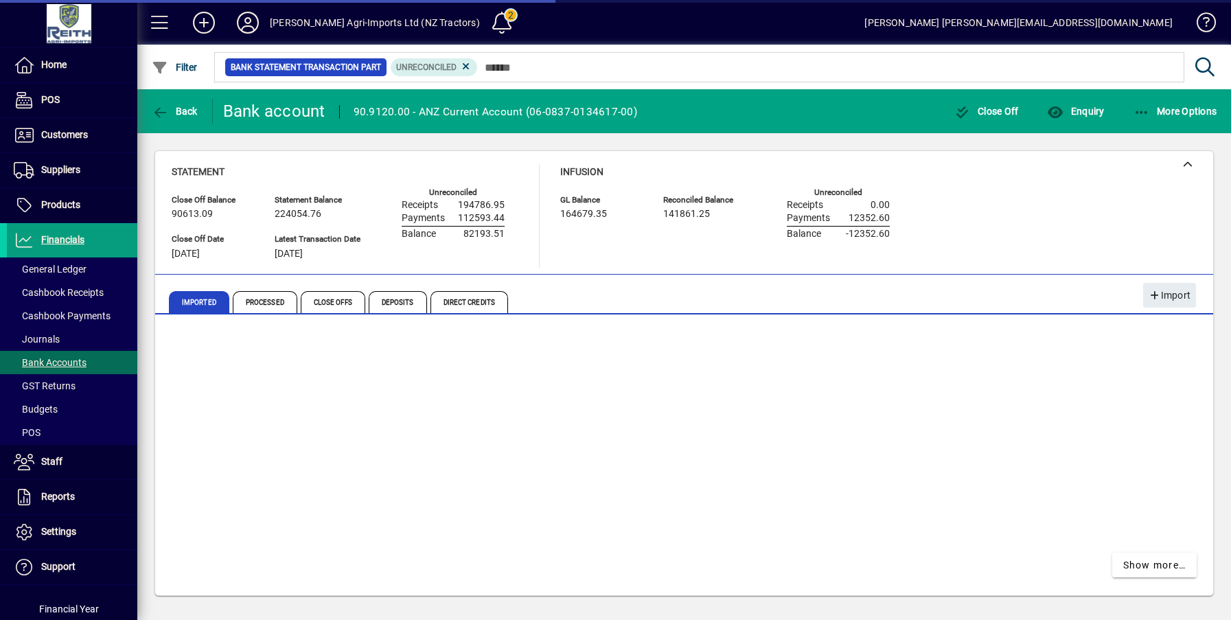
scroll to position [0, 0]
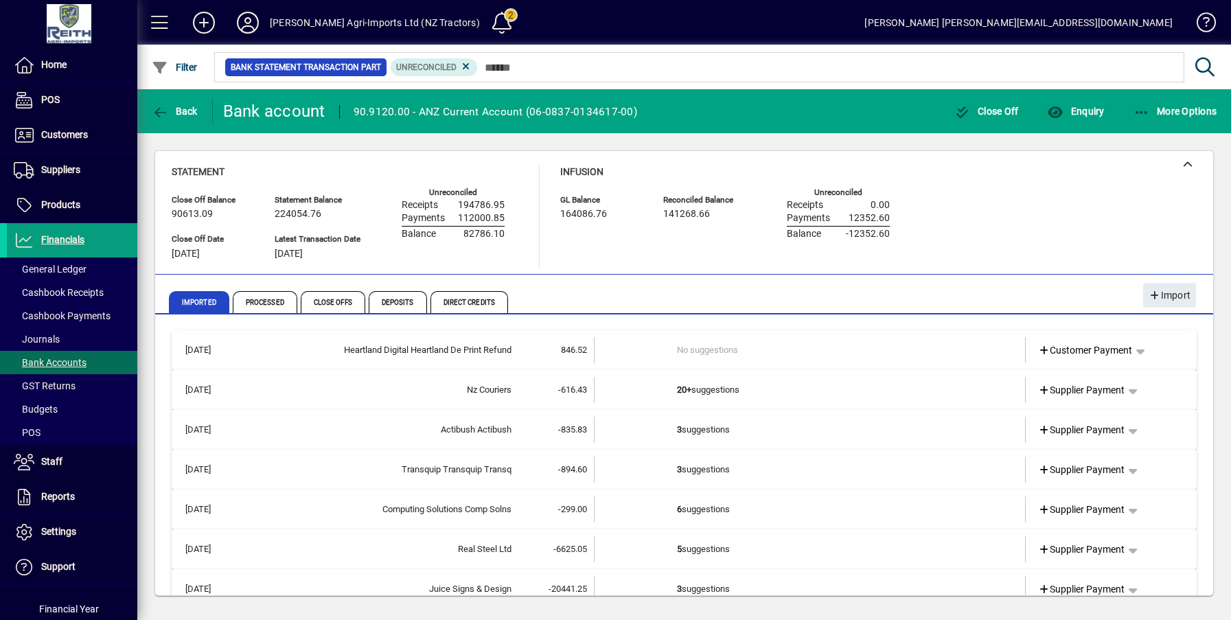
click at [706, 428] on td "3 suggestions" at bounding box center [811, 430] width 268 height 26
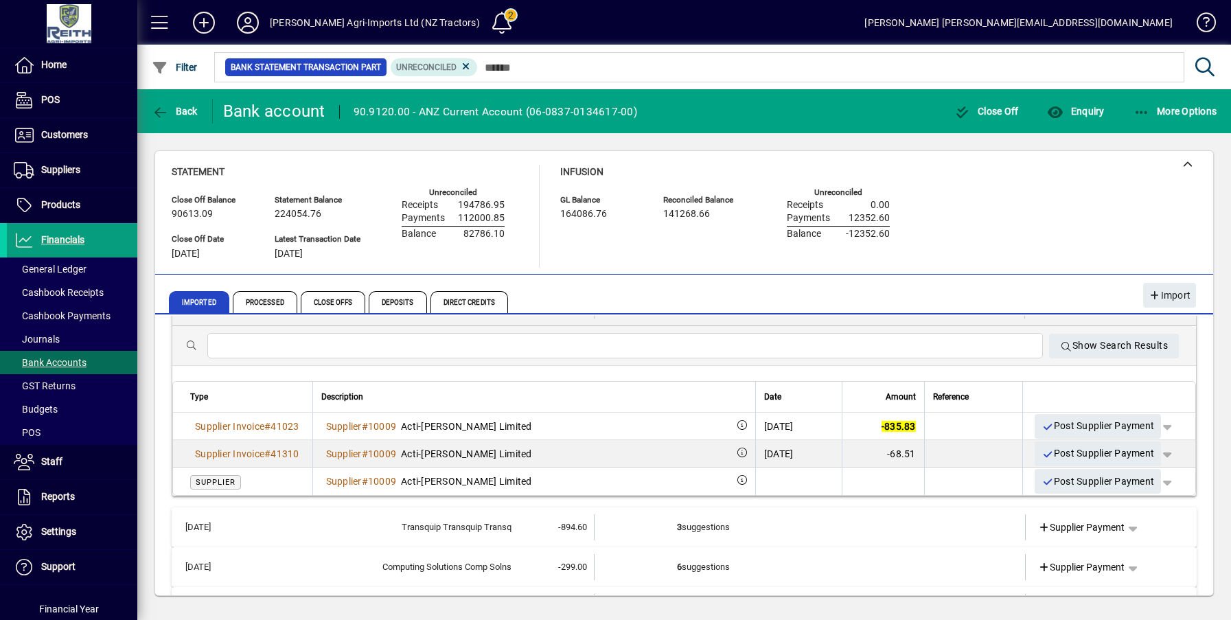
scroll to position [137, 0]
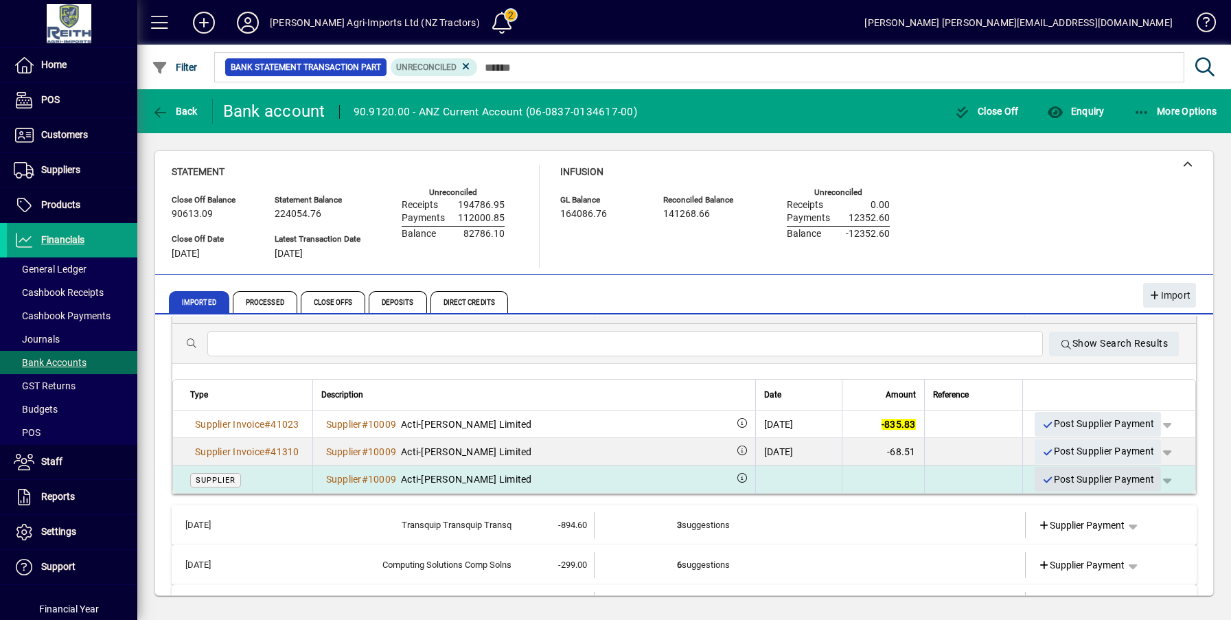
click at [1067, 479] on span "Post Supplier Payment" at bounding box center [1097, 479] width 113 height 23
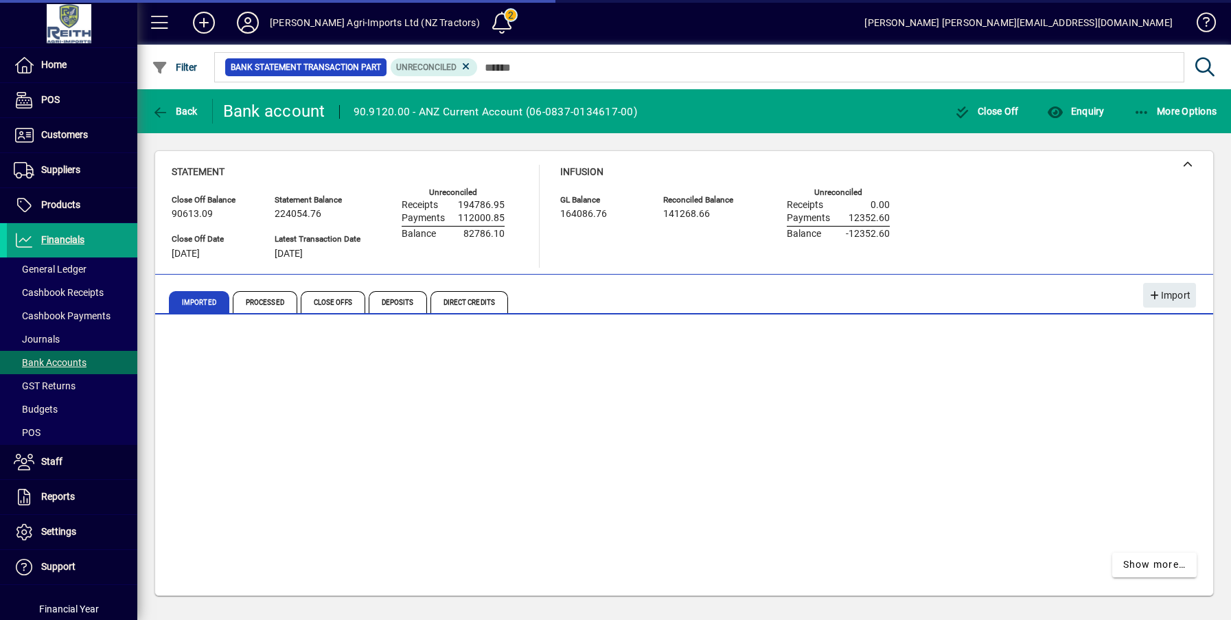
scroll to position [0, 0]
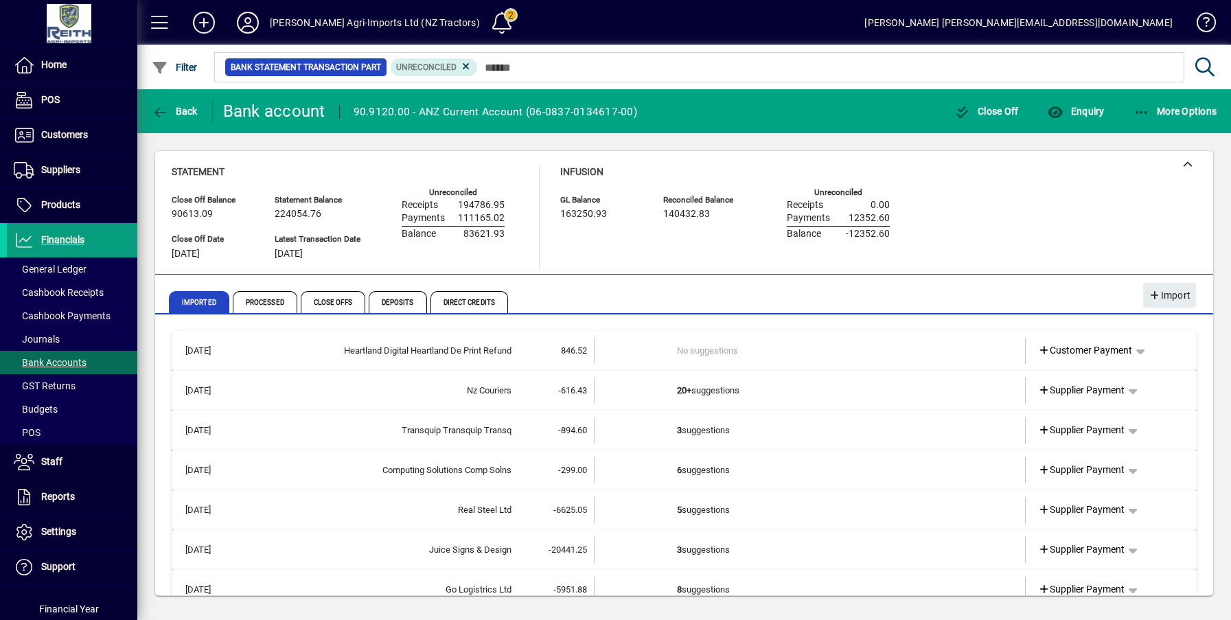
click at [706, 431] on td "3 suggestions" at bounding box center [811, 430] width 268 height 26
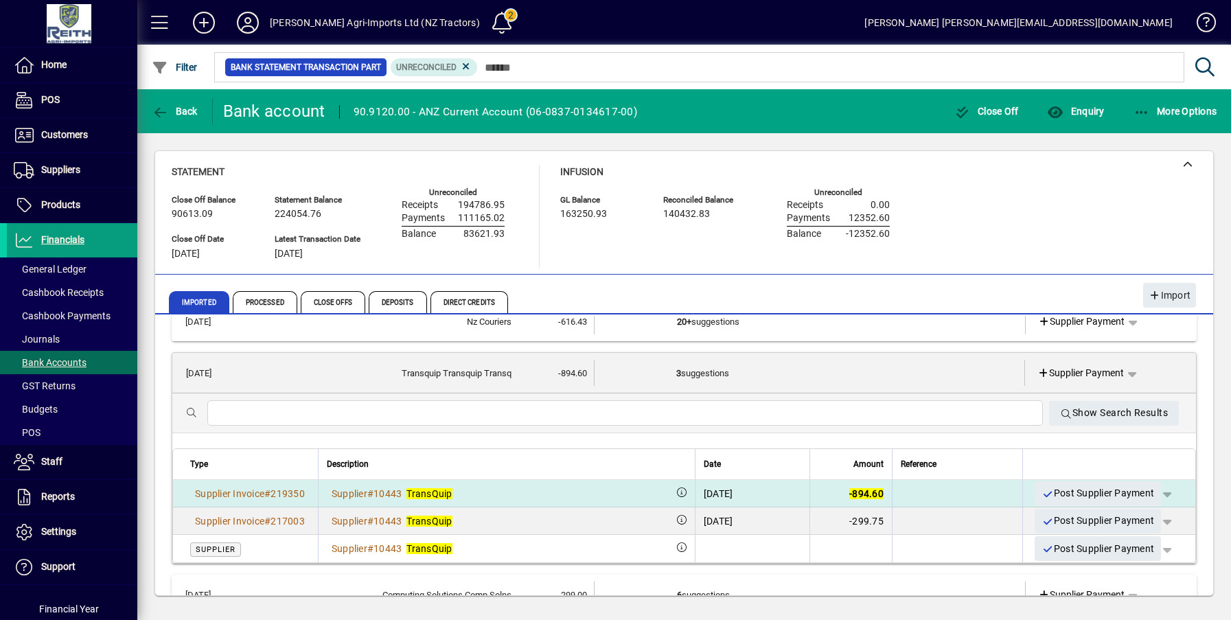
scroll to position [69, 0]
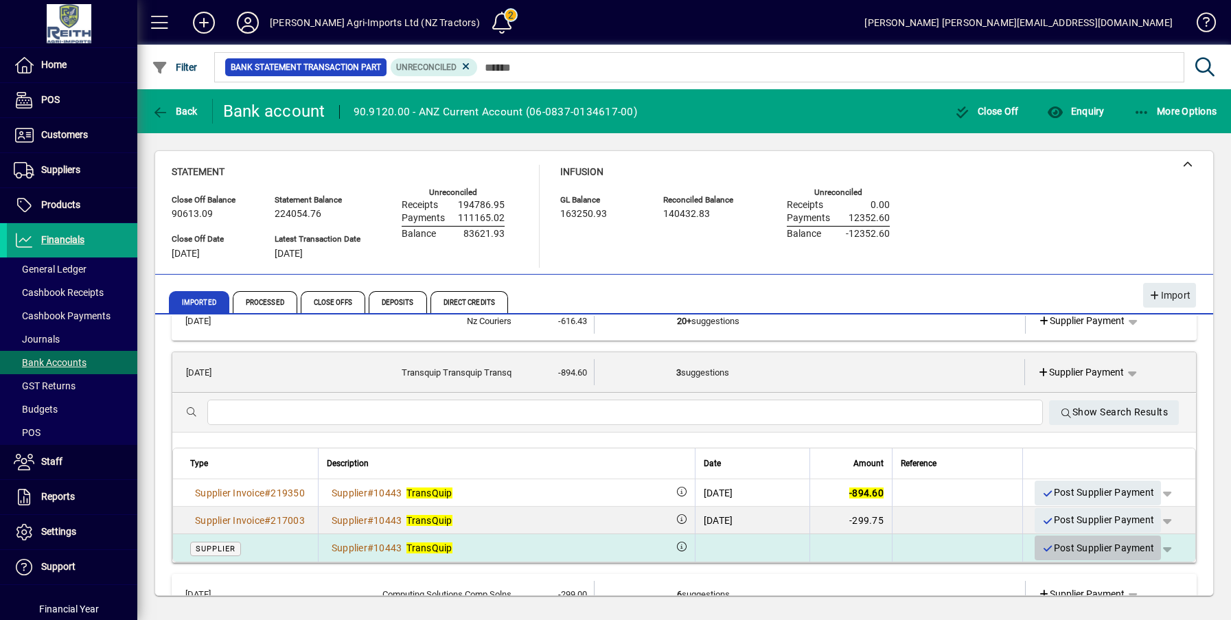
click at [1068, 545] on span "Post Supplier Payment" at bounding box center [1097, 548] width 113 height 23
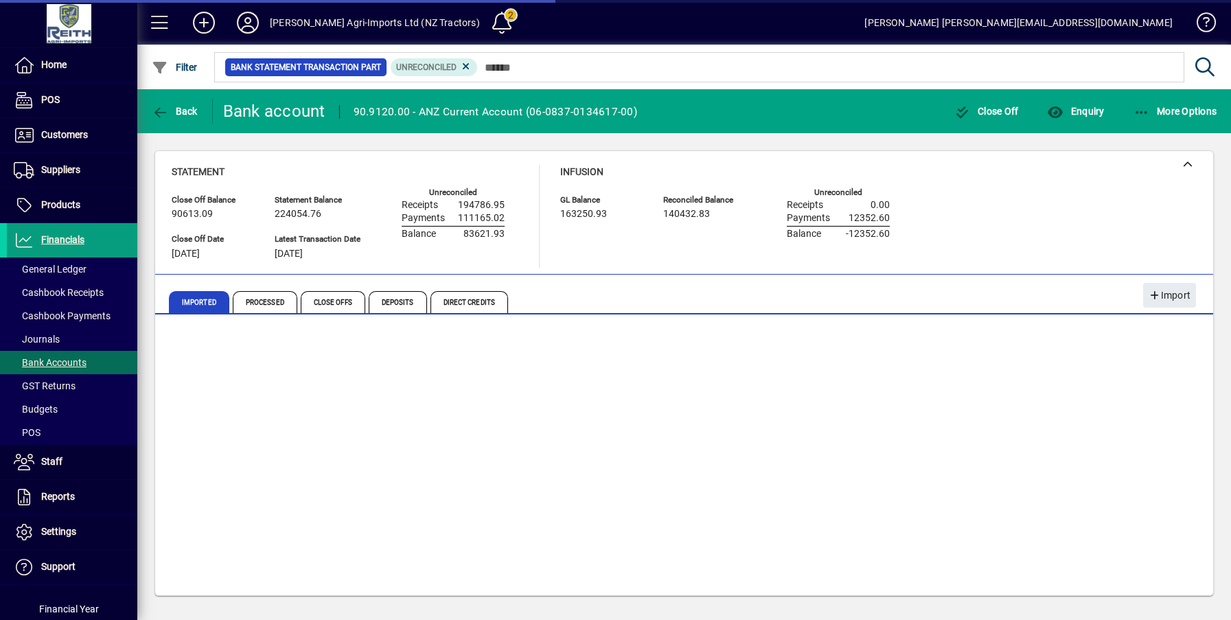
scroll to position [24, 0]
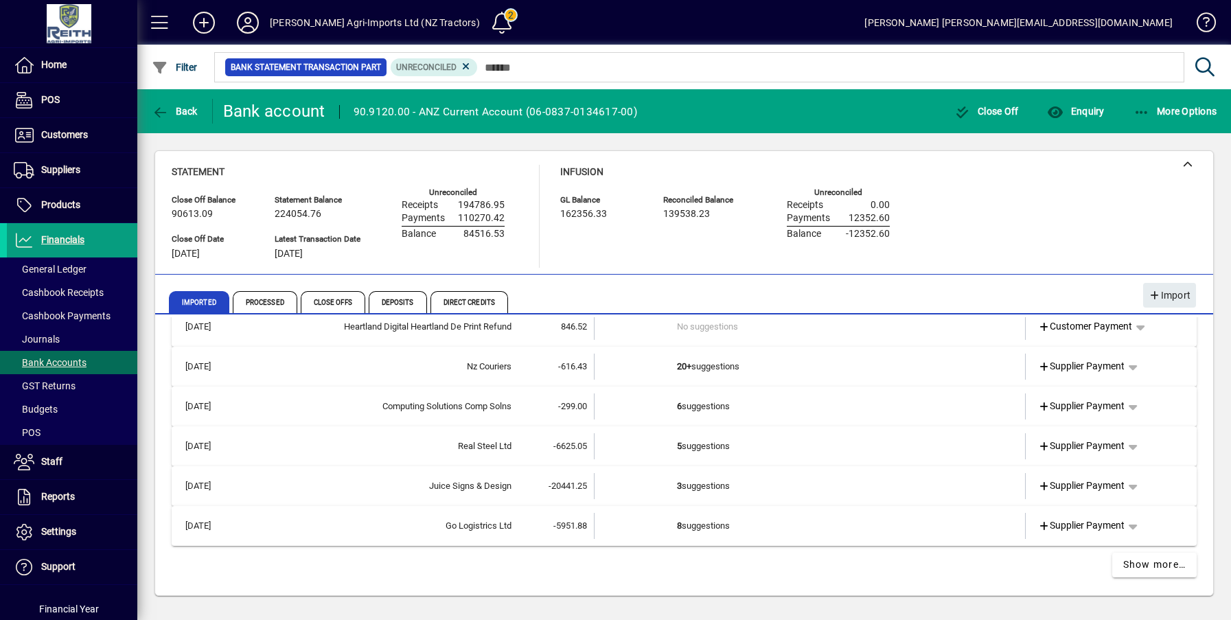
click at [698, 407] on td "6 suggestions" at bounding box center [811, 406] width 268 height 26
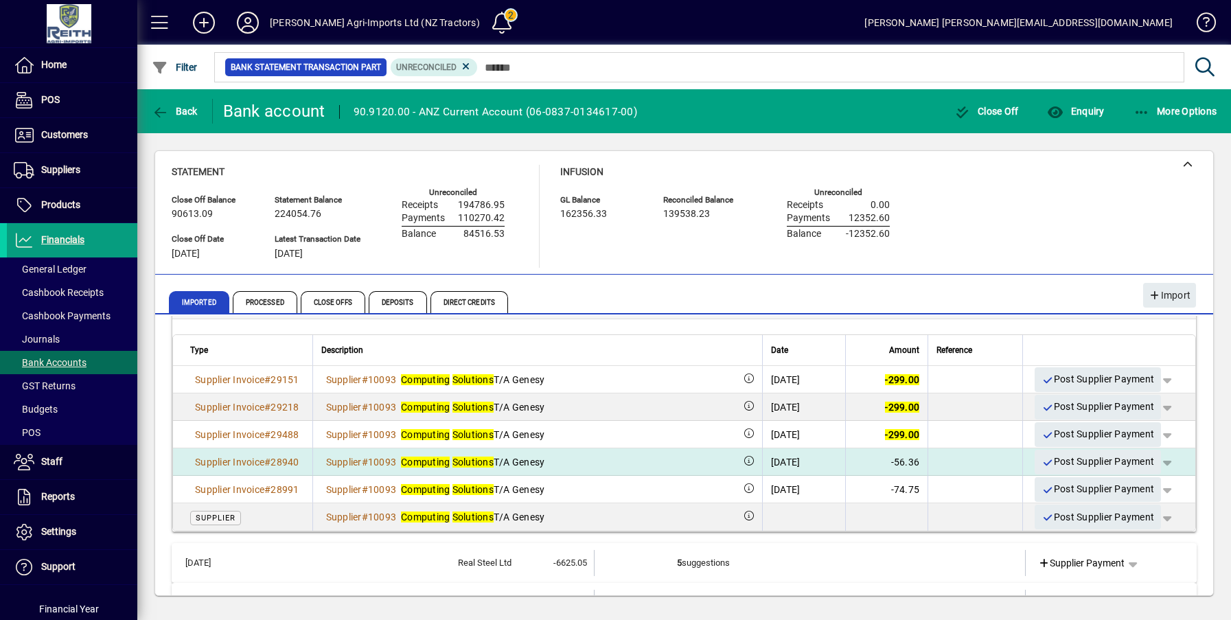
scroll to position [92, 0]
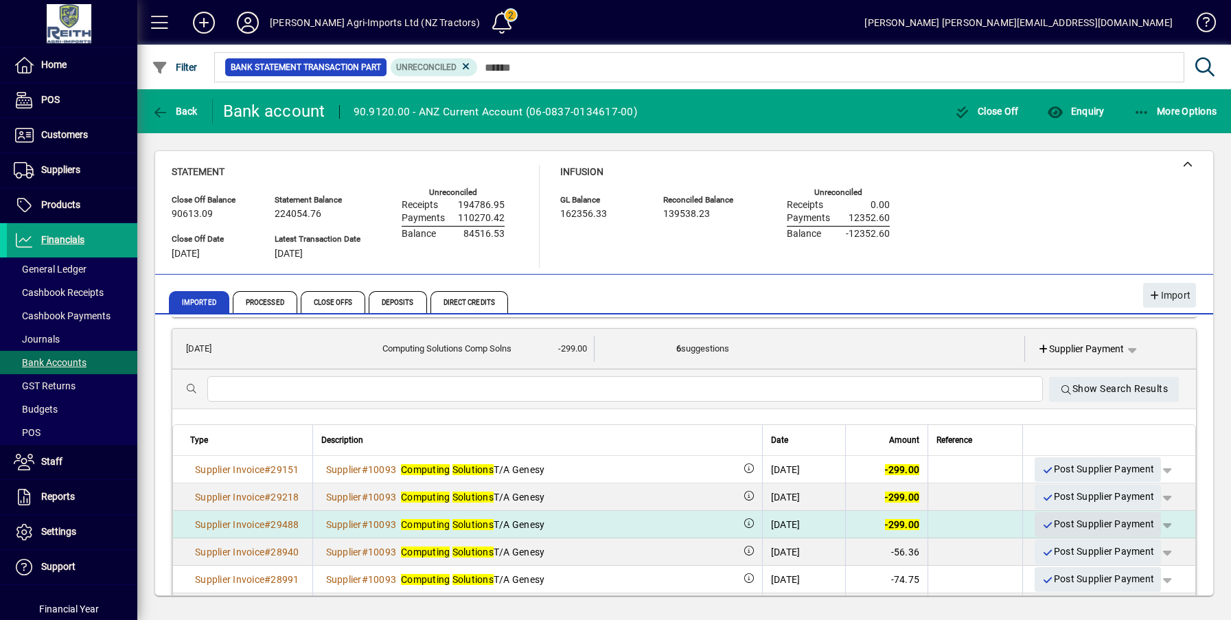
click at [1071, 518] on span "Post Supplier Payment" at bounding box center [1097, 524] width 113 height 23
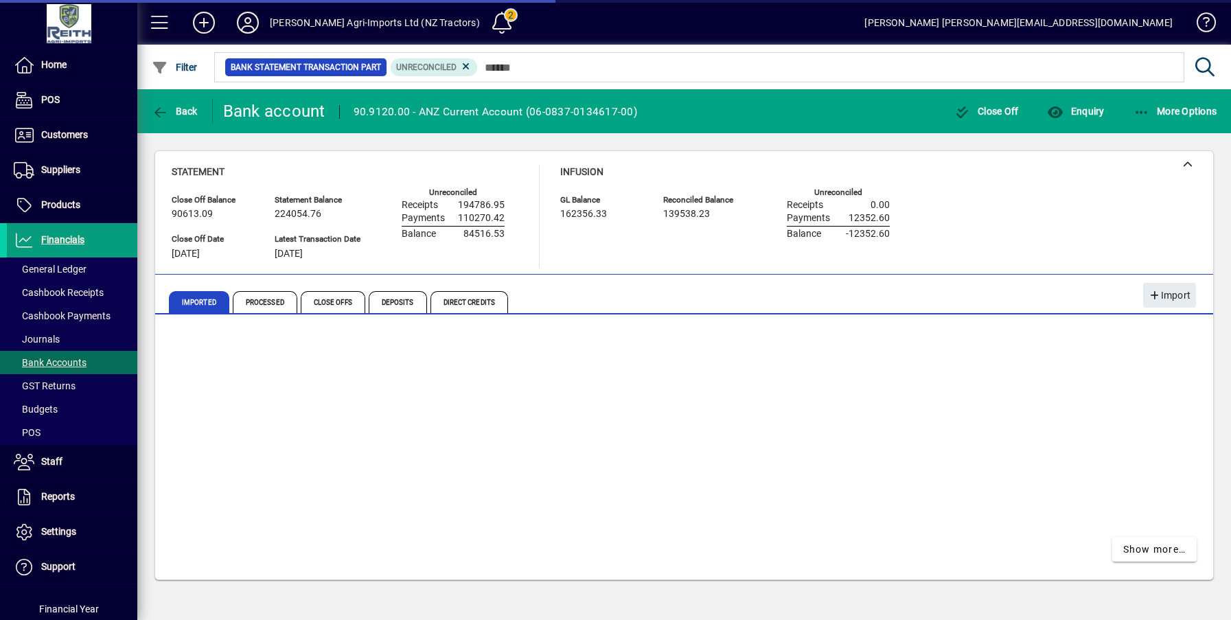
scroll to position [0, 0]
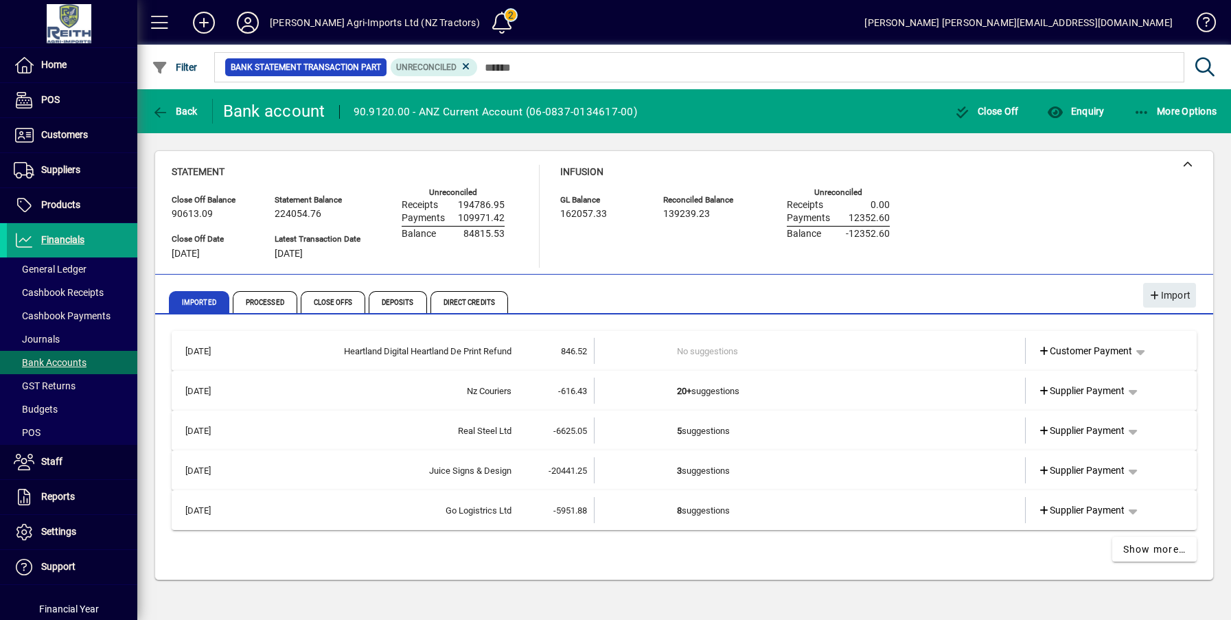
click at [681, 428] on b "5" at bounding box center [679, 431] width 5 height 10
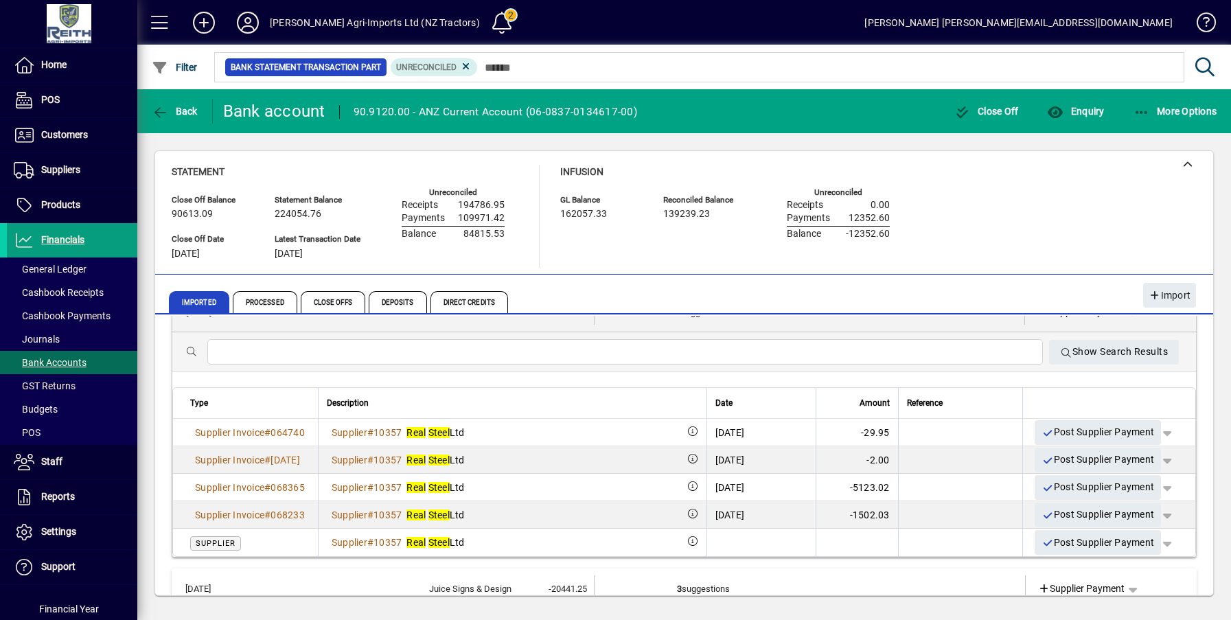
scroll to position [137, 0]
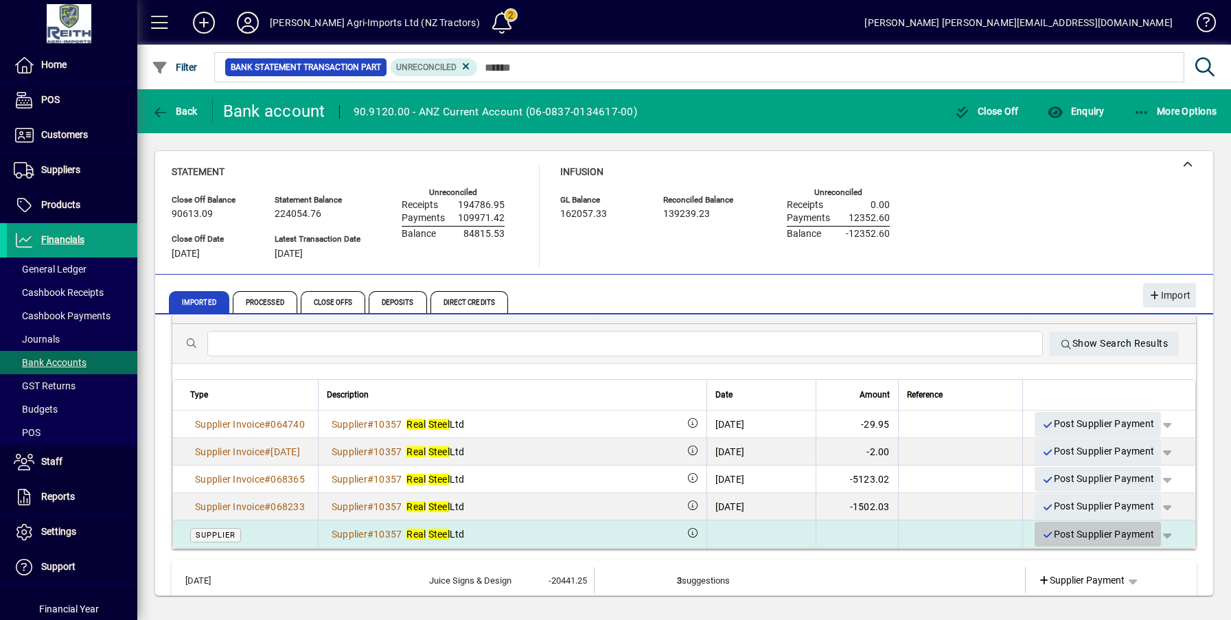
click at [1076, 531] on span "Post Supplier Payment" at bounding box center [1097, 534] width 113 height 23
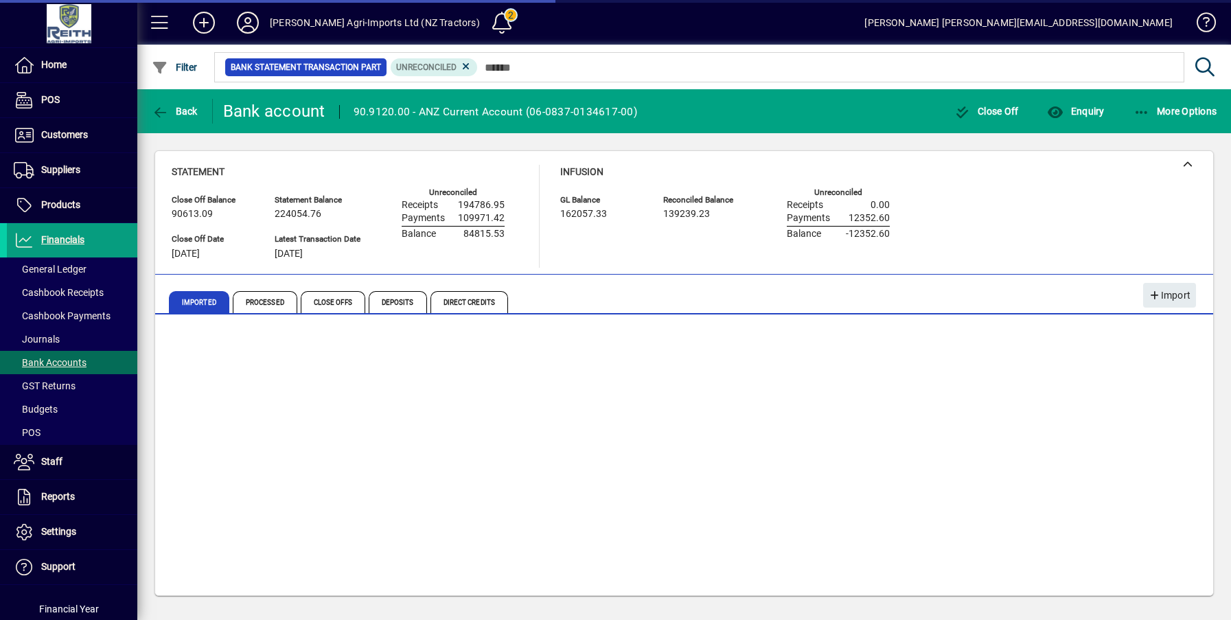
scroll to position [0, 0]
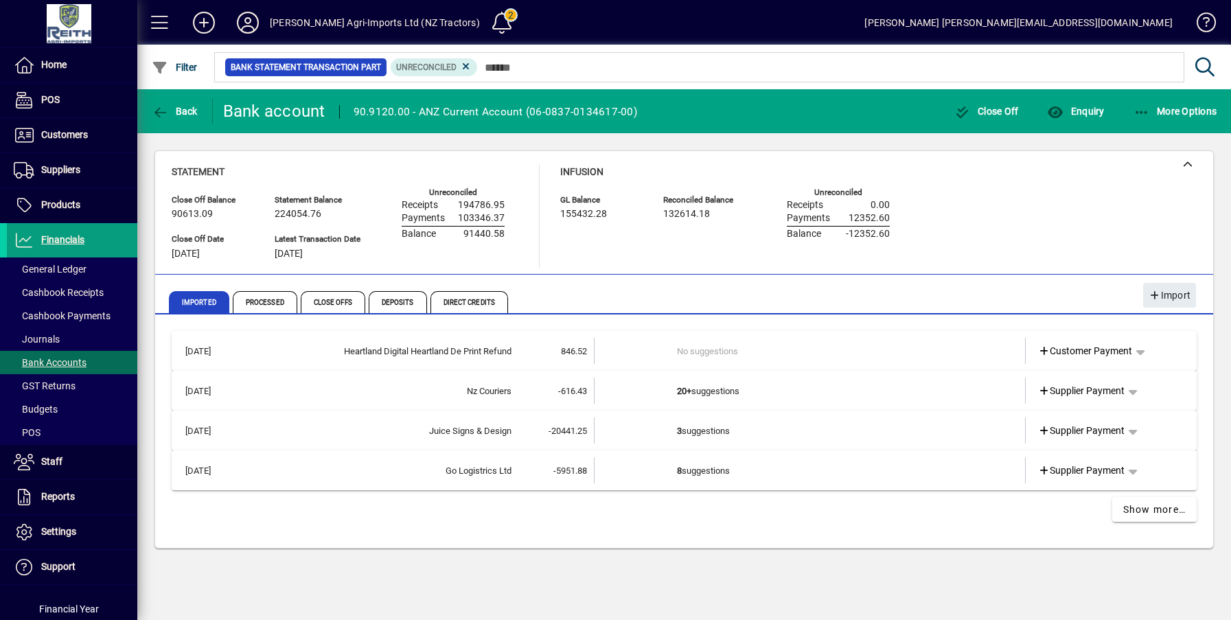
click at [702, 428] on td "3 suggestions" at bounding box center [811, 430] width 268 height 26
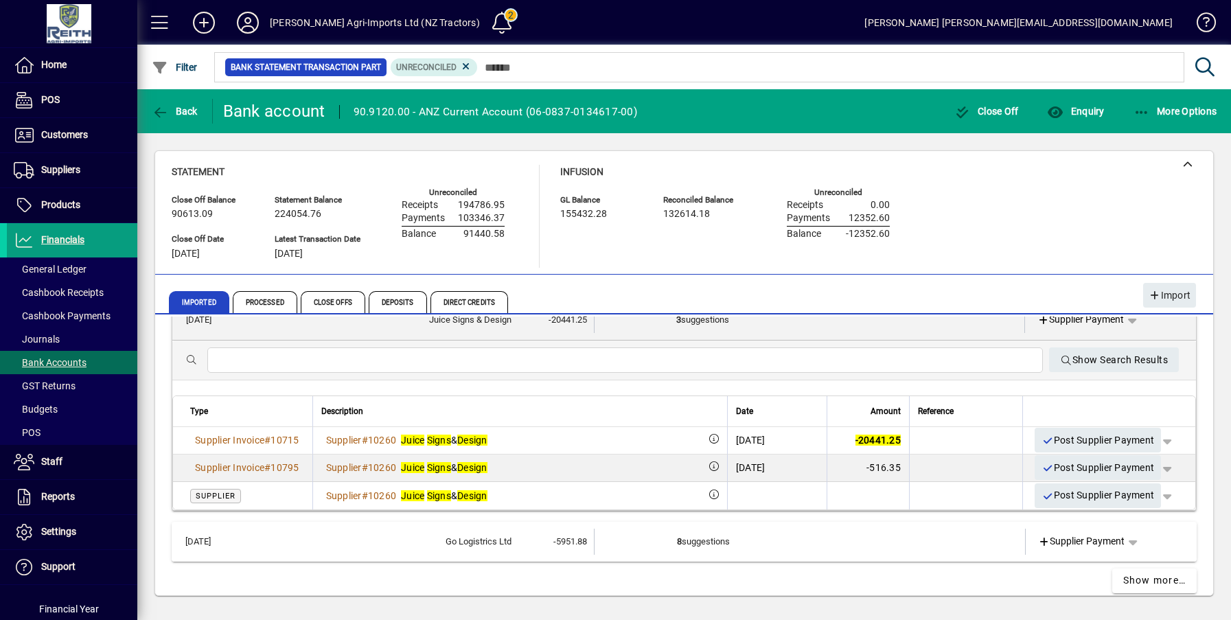
scroll to position [137, 0]
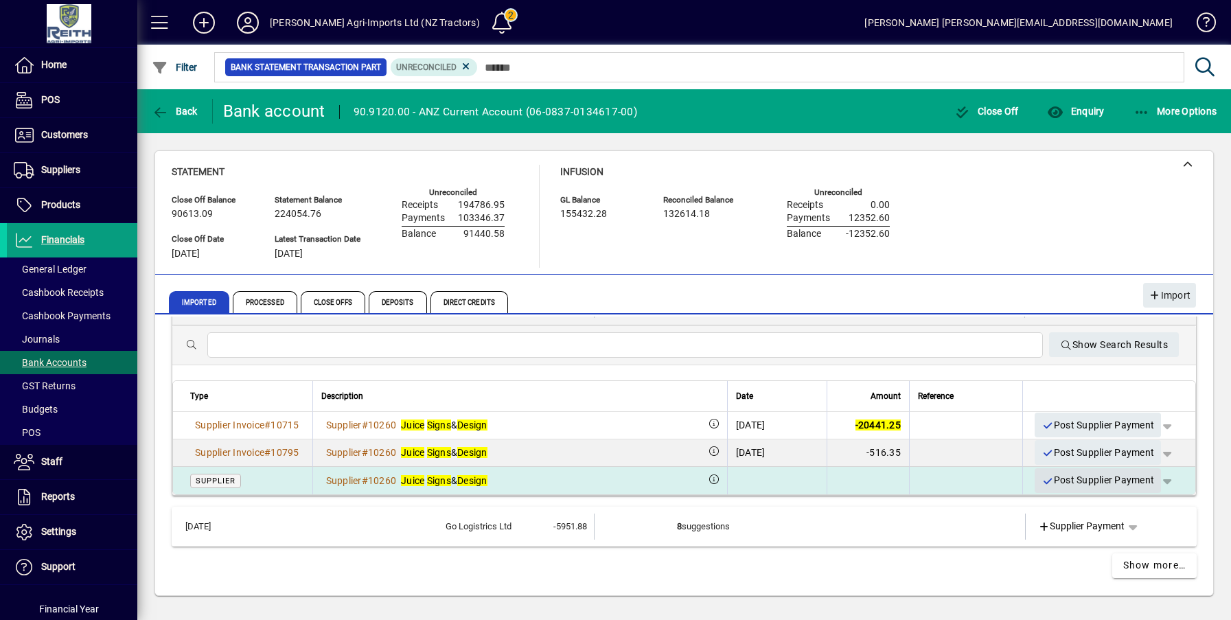
click at [1065, 478] on span "Post Supplier Payment" at bounding box center [1097, 480] width 113 height 23
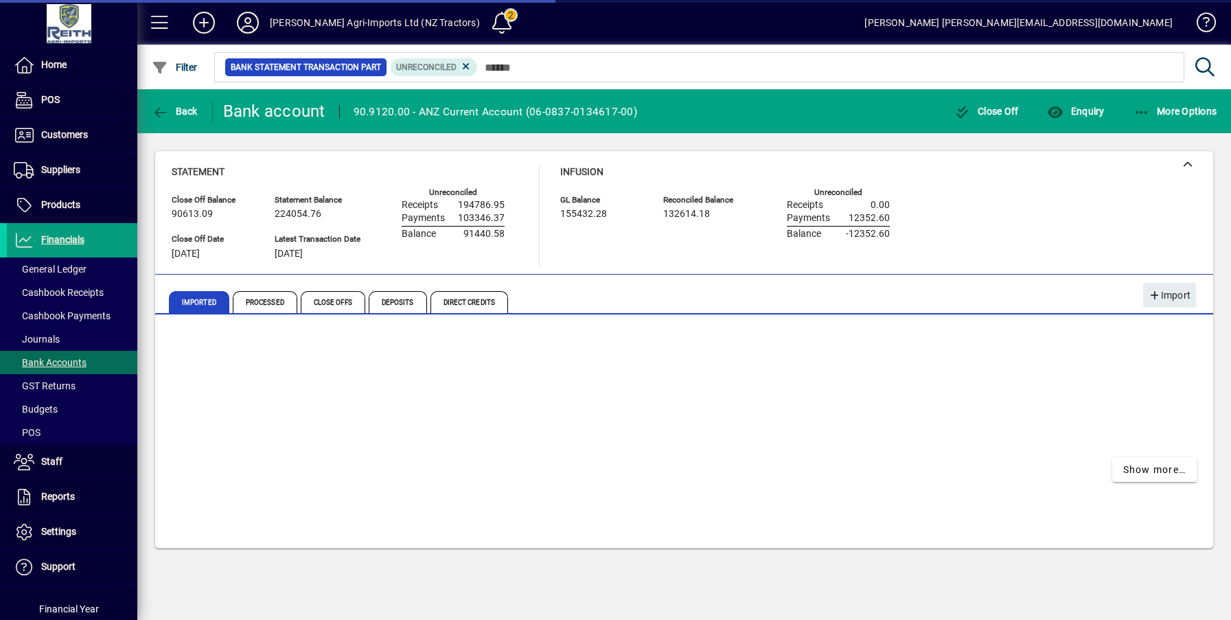
scroll to position [0, 0]
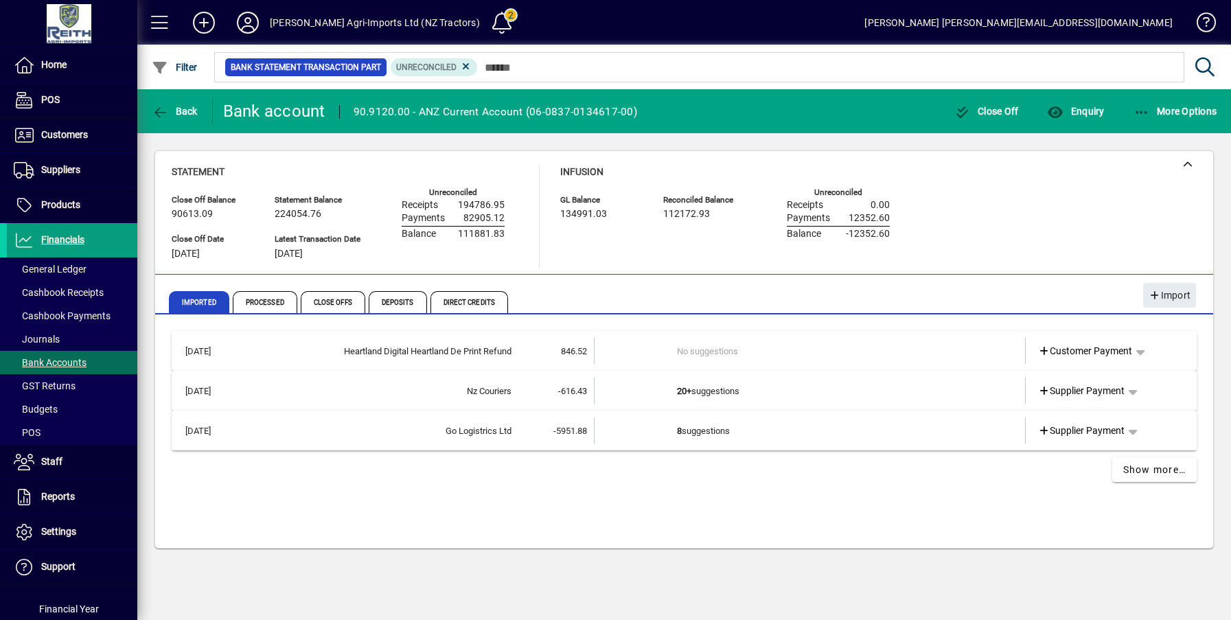
click at [689, 432] on td "8 suggestions" at bounding box center [811, 430] width 268 height 26
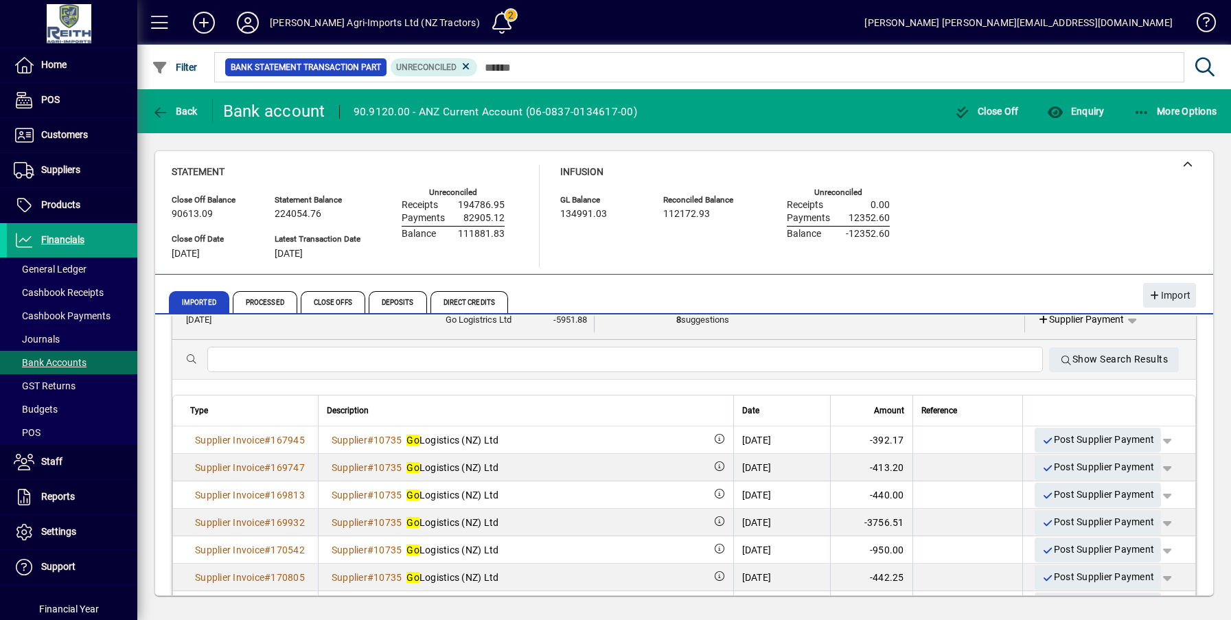
scroll to position [233, 0]
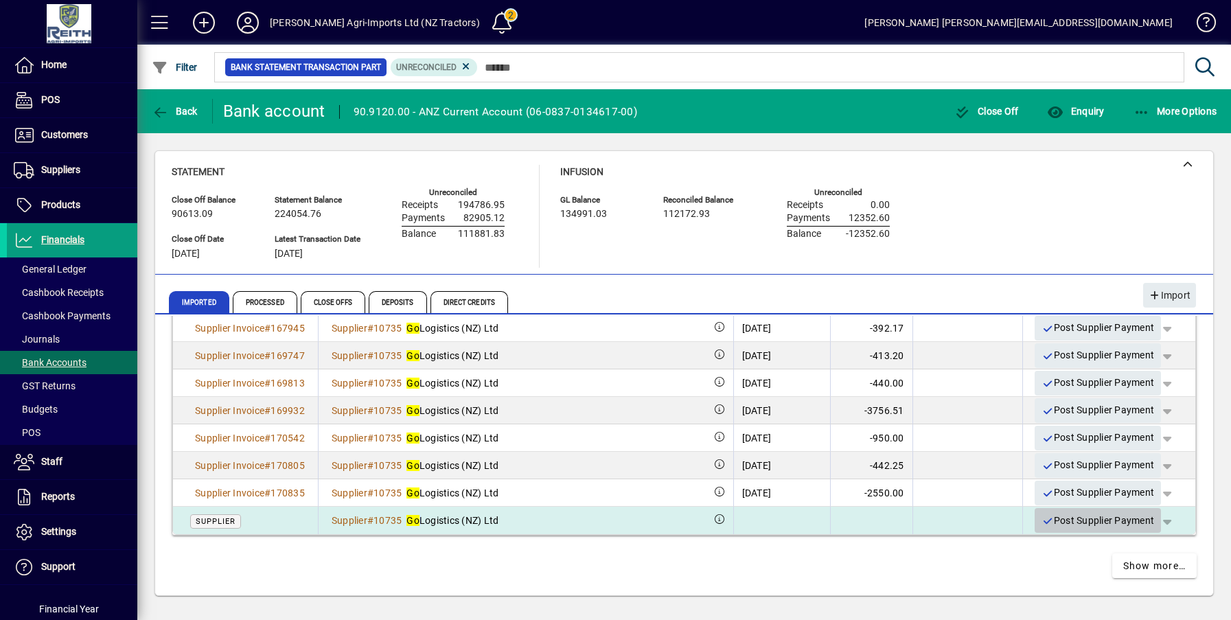
click at [1085, 517] on span "Post Supplier Payment" at bounding box center [1097, 520] width 113 height 23
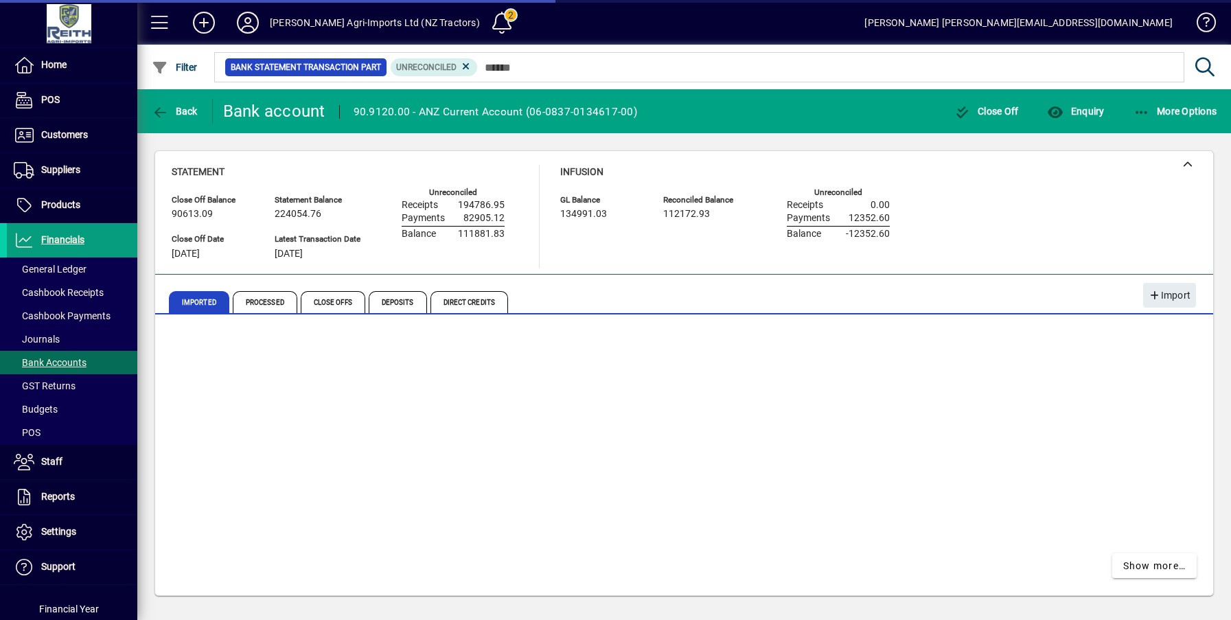
scroll to position [0, 0]
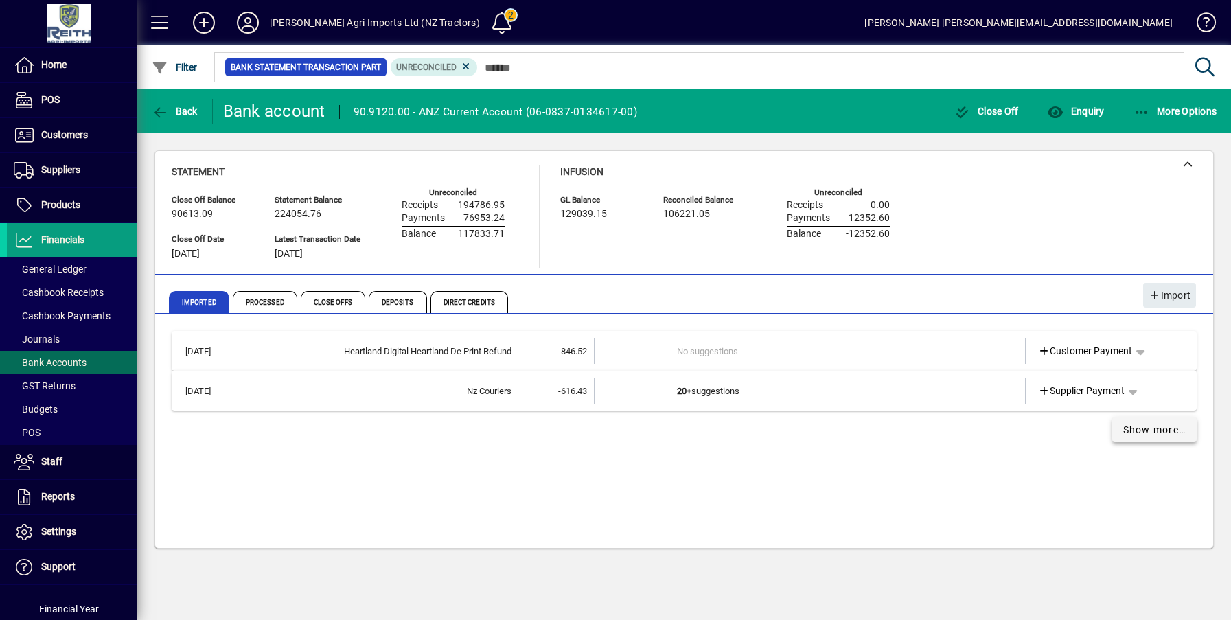
click at [1161, 424] on span "Show more…" at bounding box center [1154, 430] width 63 height 14
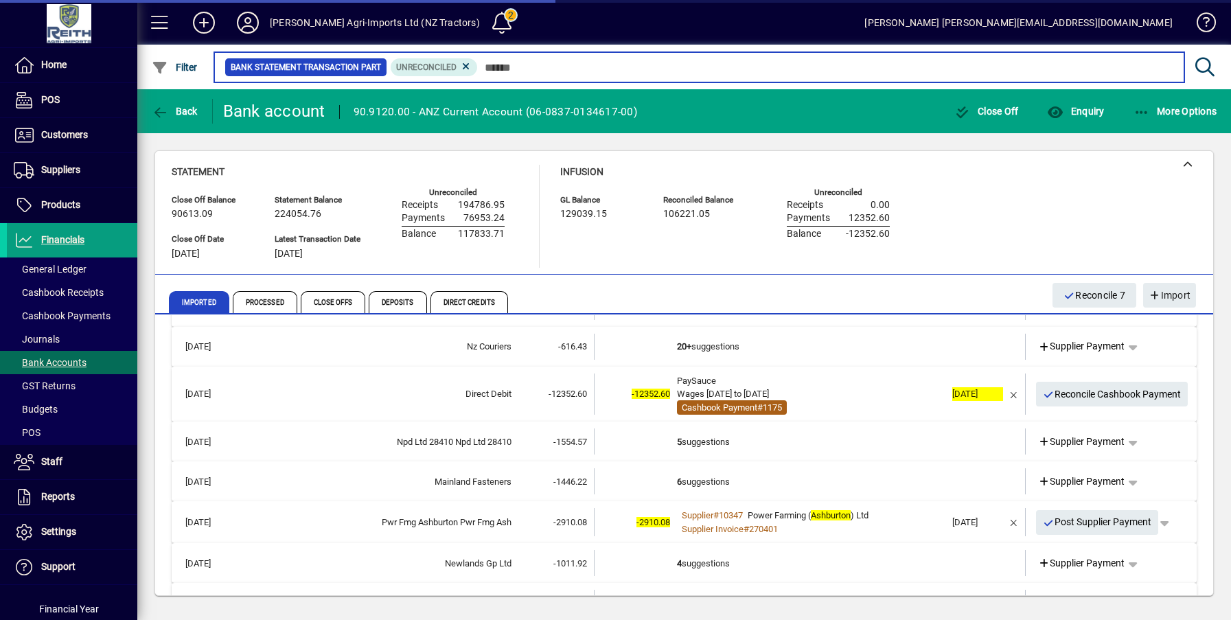
scroll to position [69, 0]
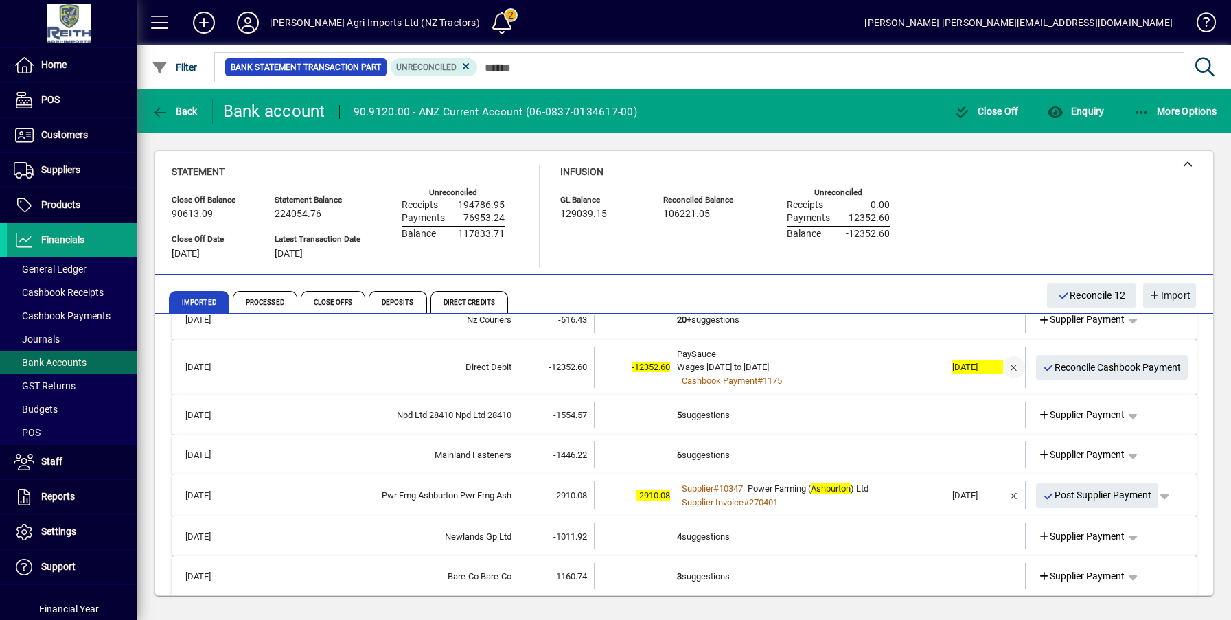
click at [1002, 367] on span "button" at bounding box center [1013, 367] width 33 height 33
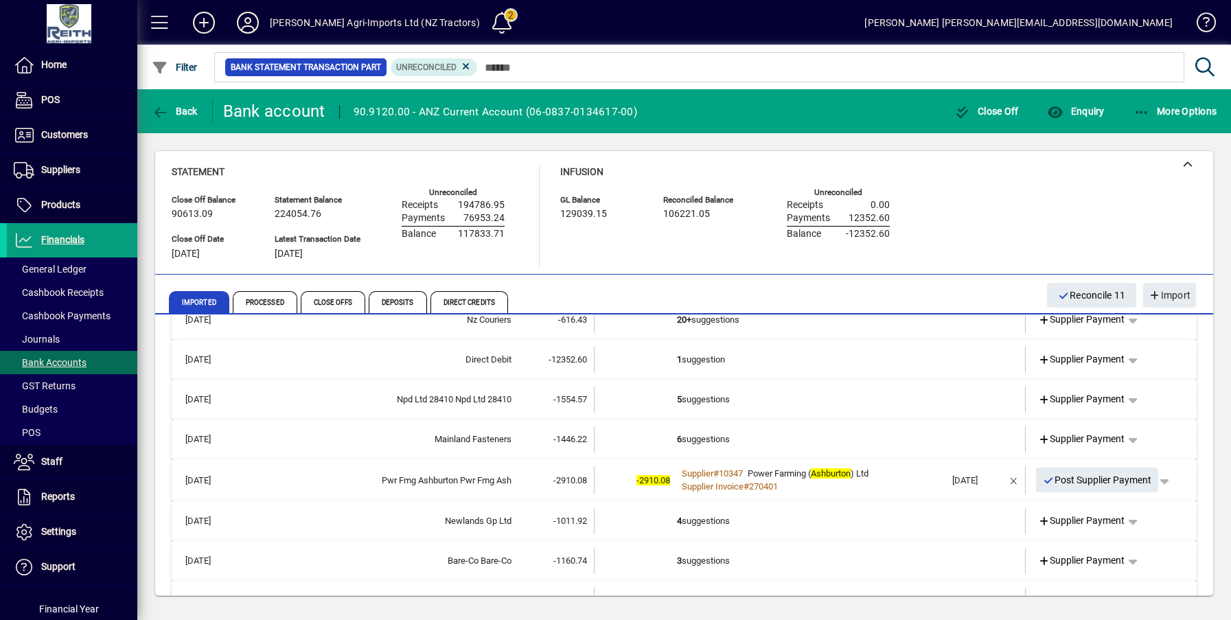
click at [686, 355] on td "1 suggestion" at bounding box center [811, 360] width 268 height 26
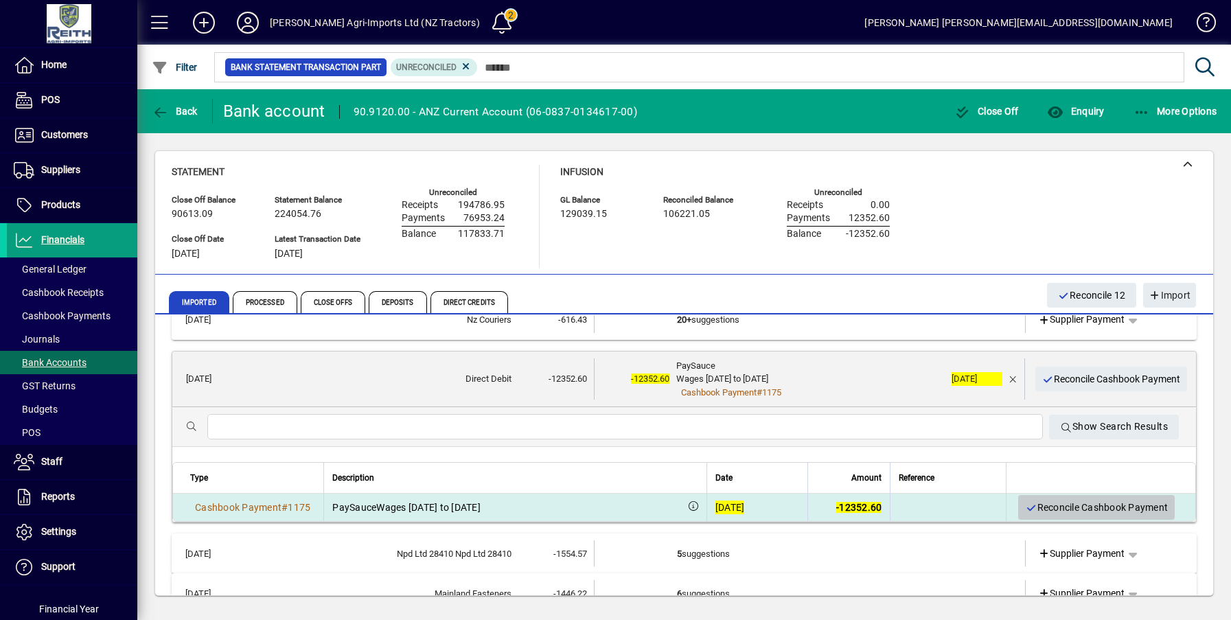
click at [1090, 505] on span "Reconcile Cashbook Payment" at bounding box center [1096, 507] width 143 height 23
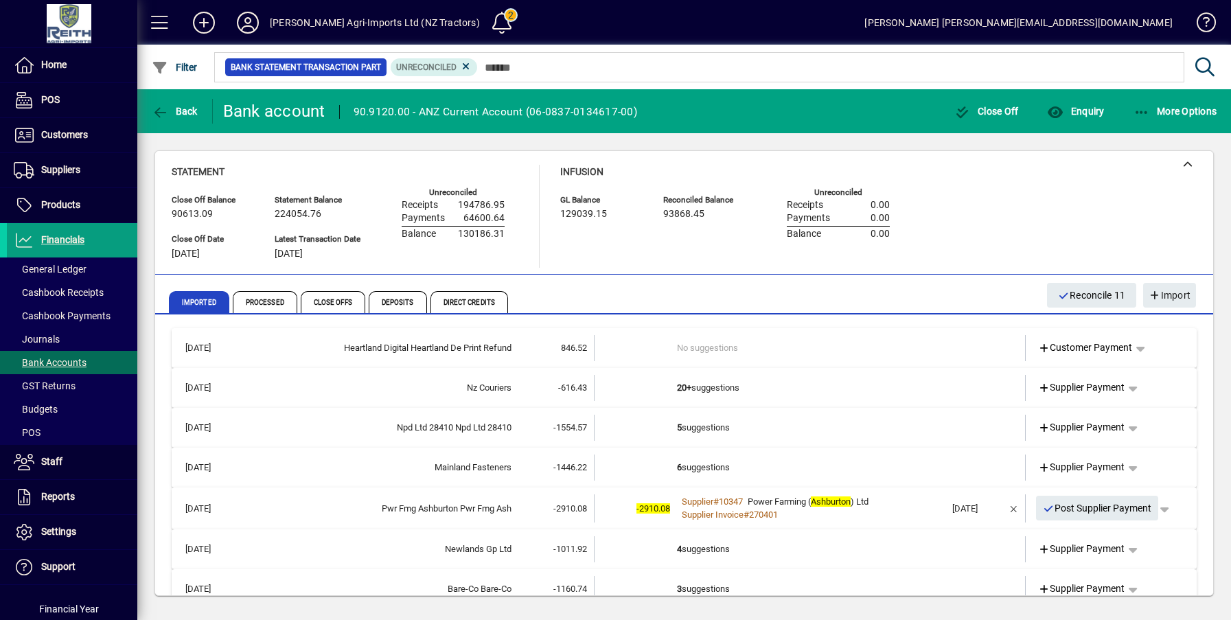
scroll to position [0, 0]
click at [715, 427] on td "5 suggestions" at bounding box center [811, 428] width 268 height 26
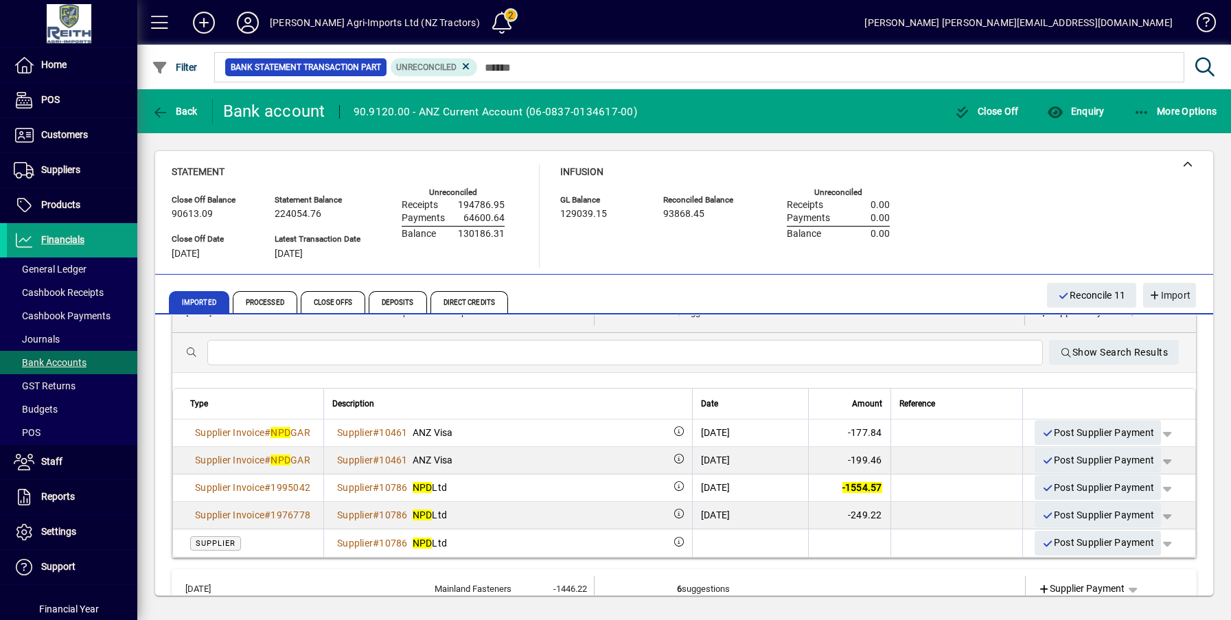
scroll to position [137, 0]
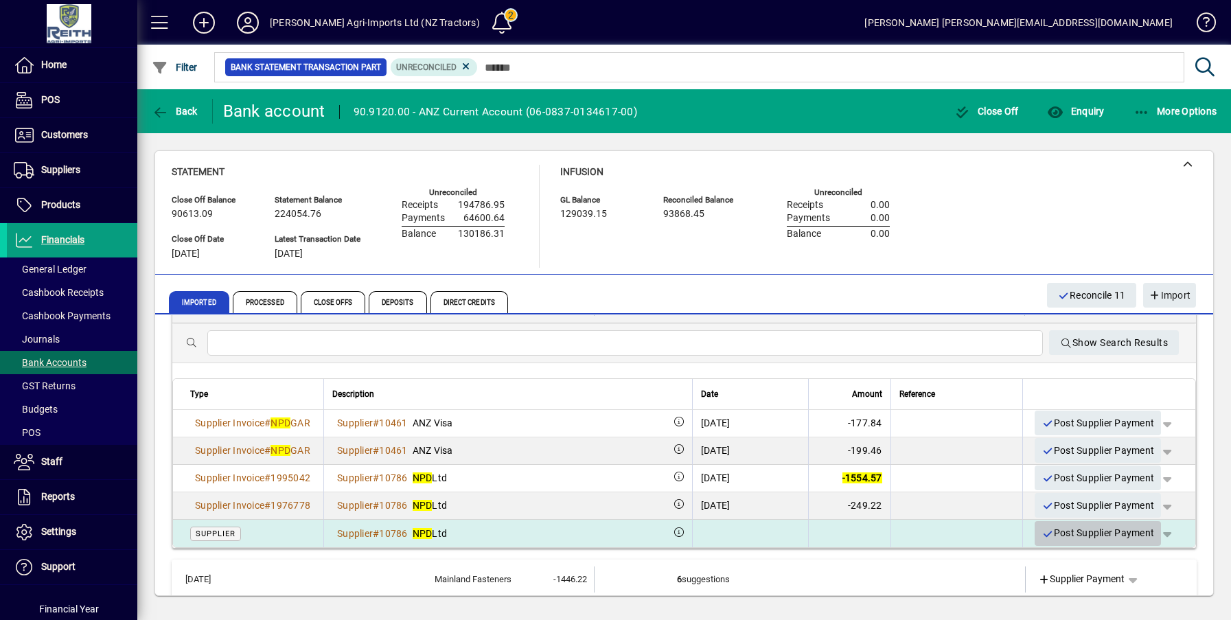
click at [1107, 530] on span "Post Supplier Payment" at bounding box center [1097, 533] width 113 height 23
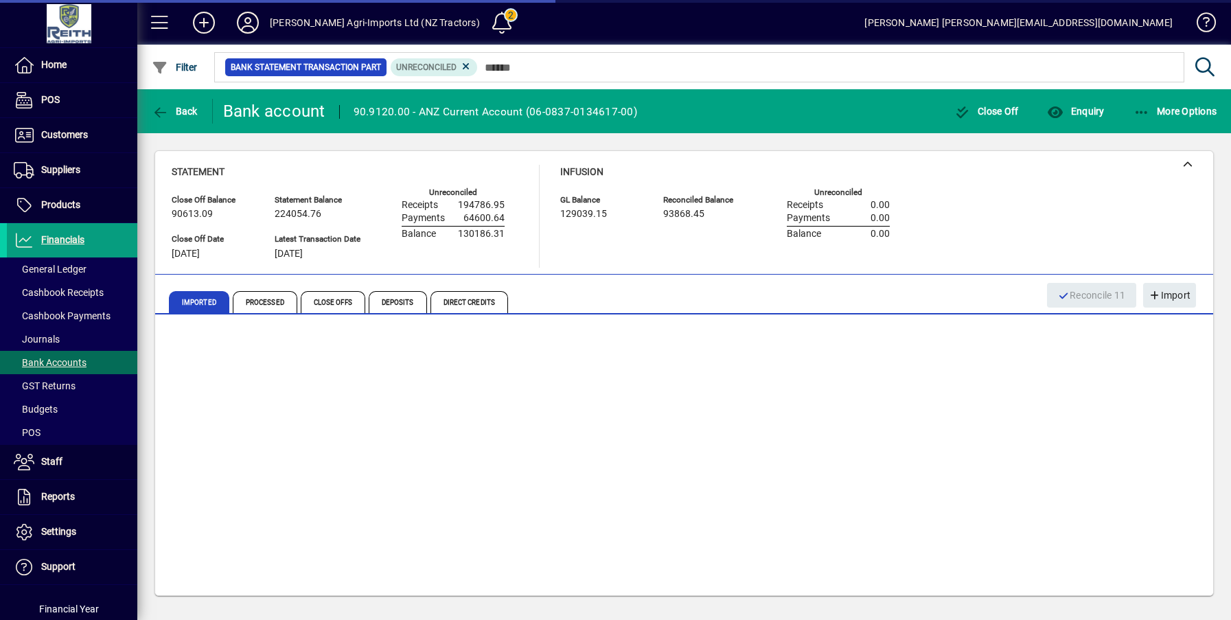
scroll to position [0, 0]
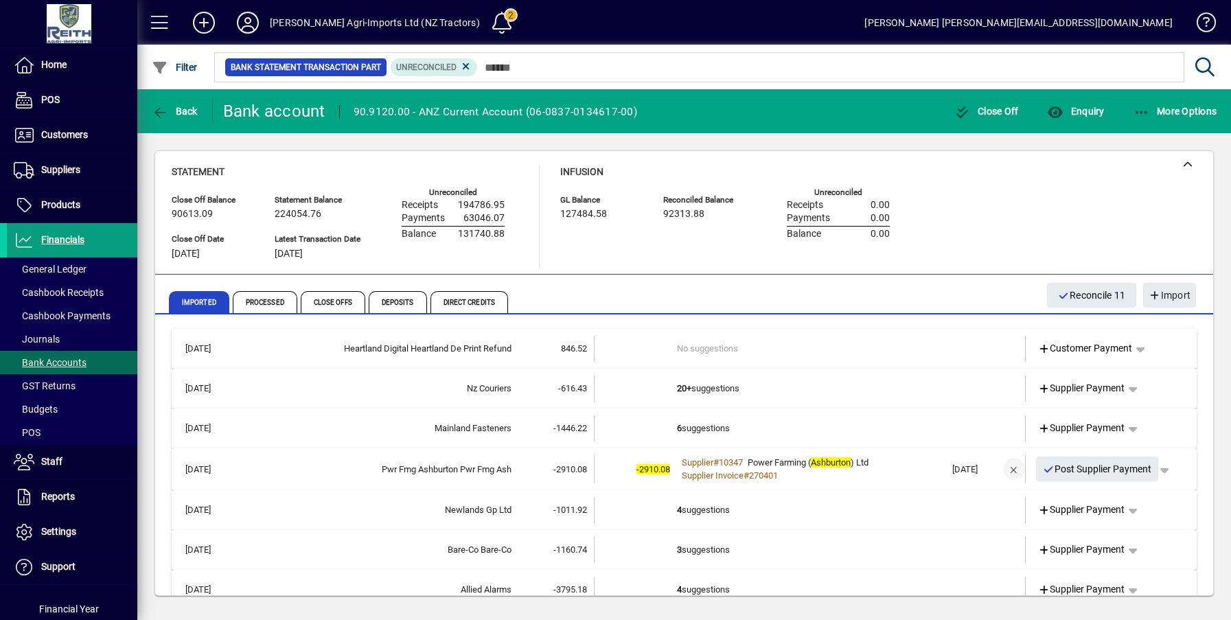
click at [1001, 471] on span "button" at bounding box center [1013, 468] width 33 height 33
click at [688, 468] on td "1 suggestion" at bounding box center [811, 468] width 268 height 26
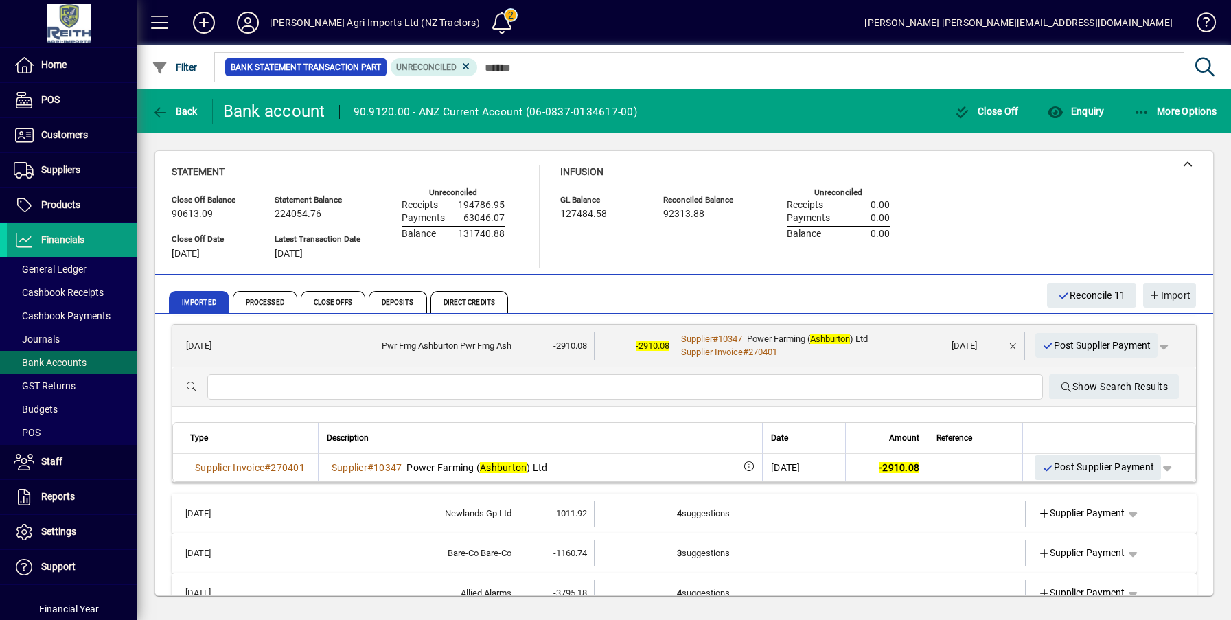
scroll to position [137, 0]
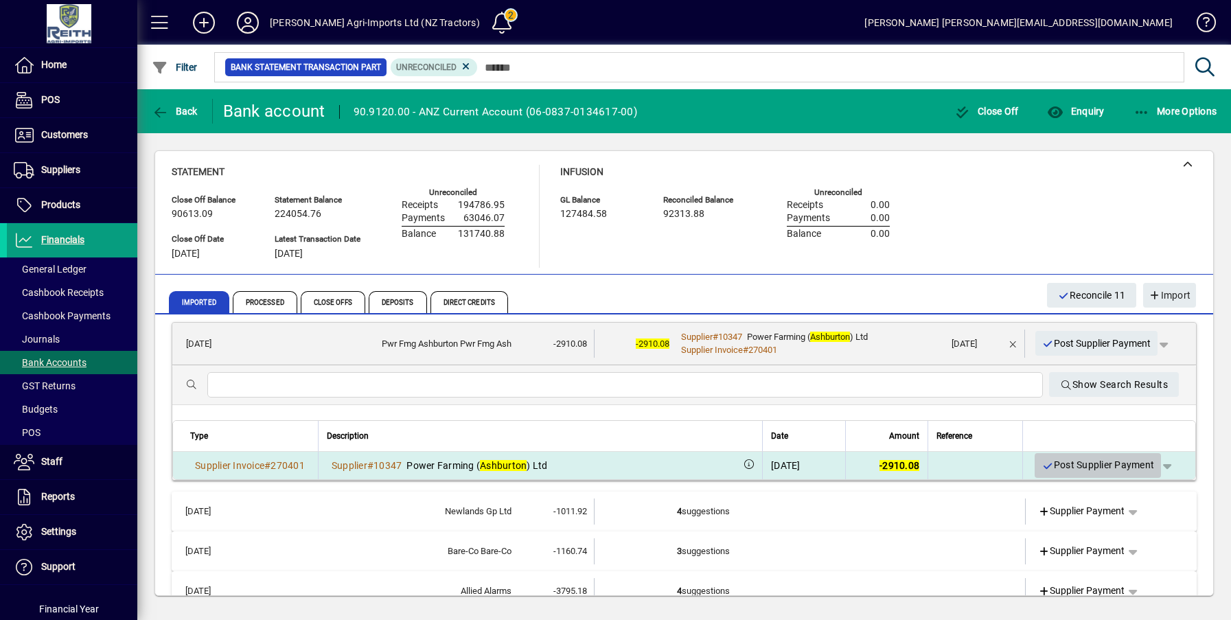
click at [1105, 470] on span "Post Supplier Payment" at bounding box center [1097, 465] width 113 height 23
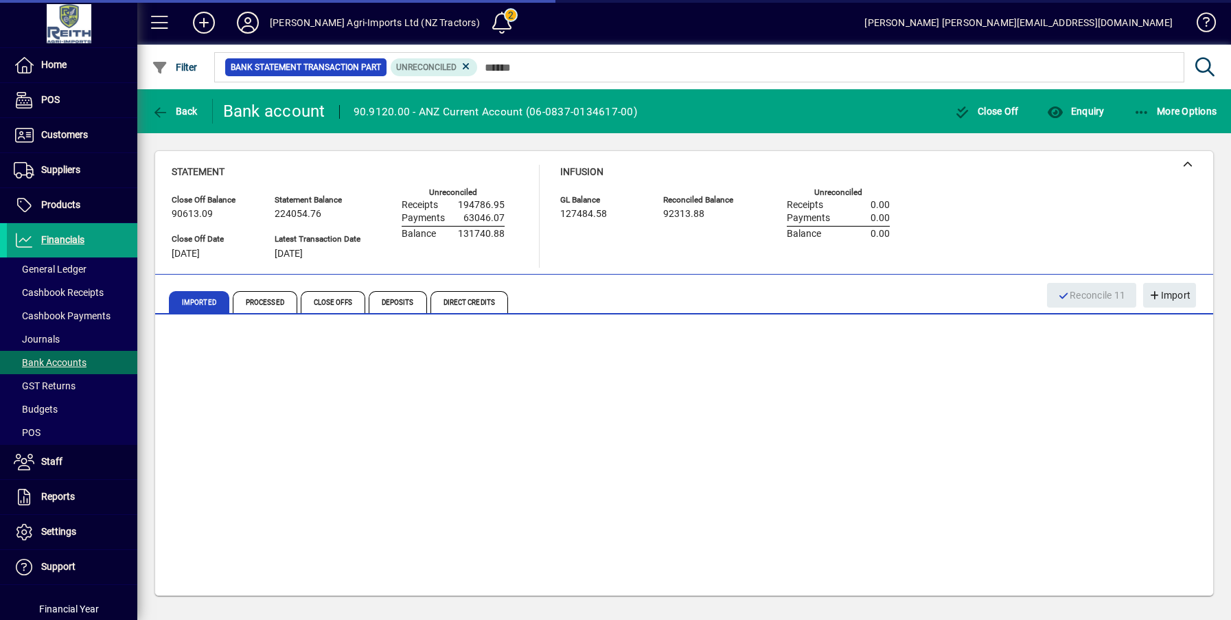
scroll to position [0, 0]
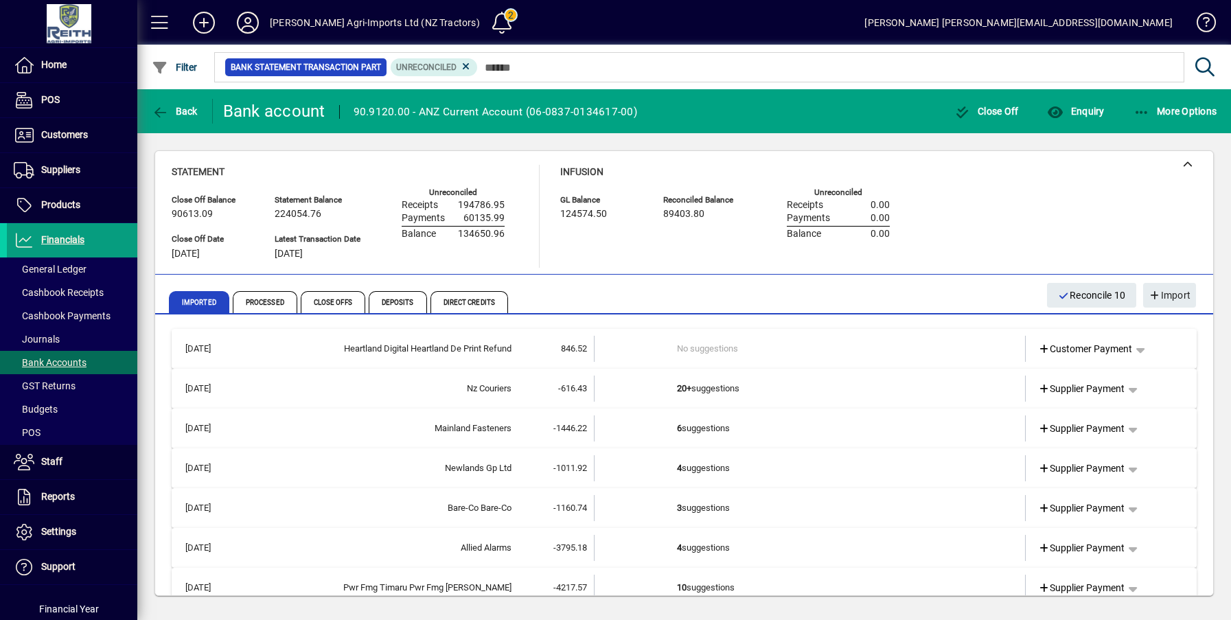
click at [704, 429] on td "6 suggestions" at bounding box center [811, 428] width 268 height 26
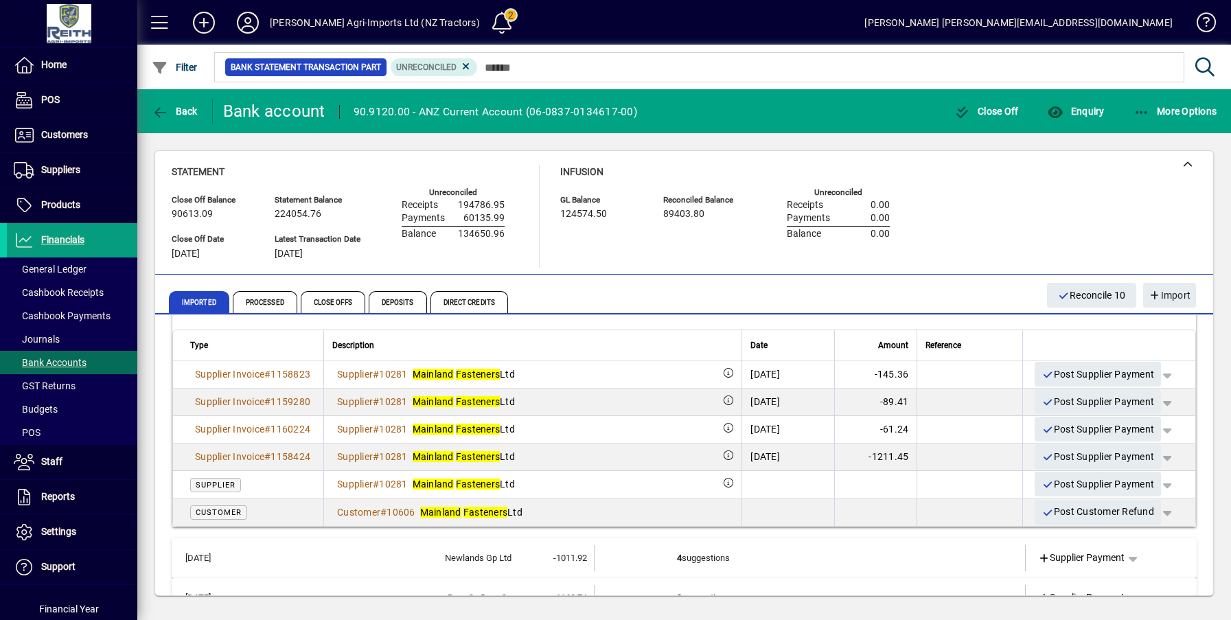
scroll to position [275, 0]
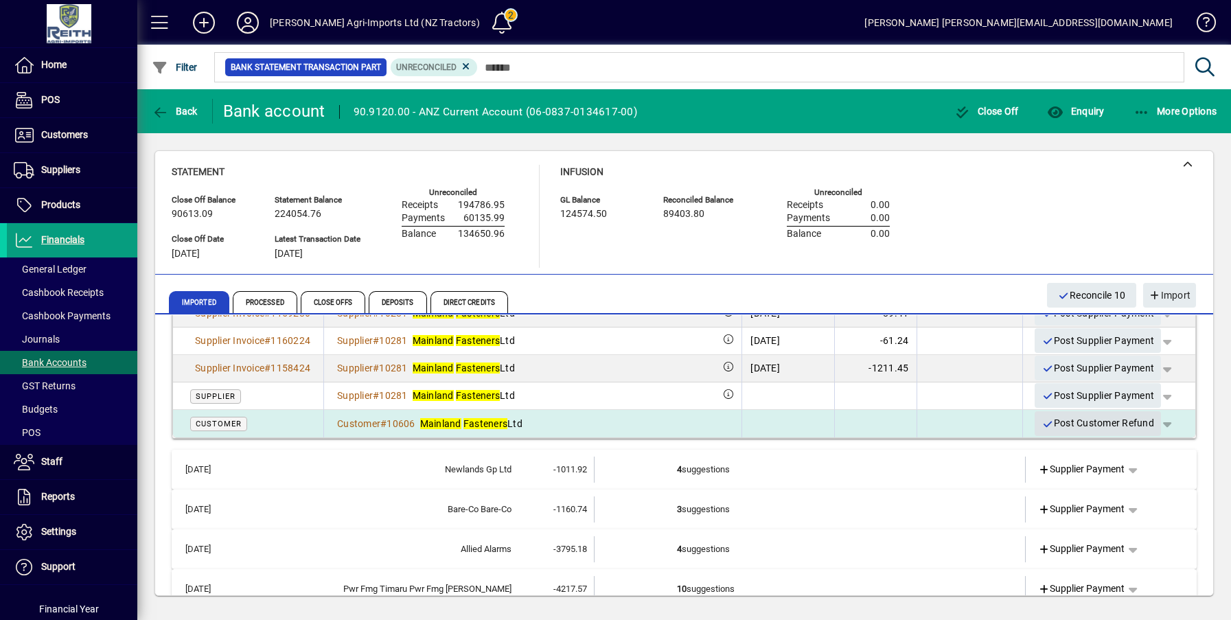
click at [1072, 423] on span "Post Customer Refund" at bounding box center [1097, 423] width 113 height 23
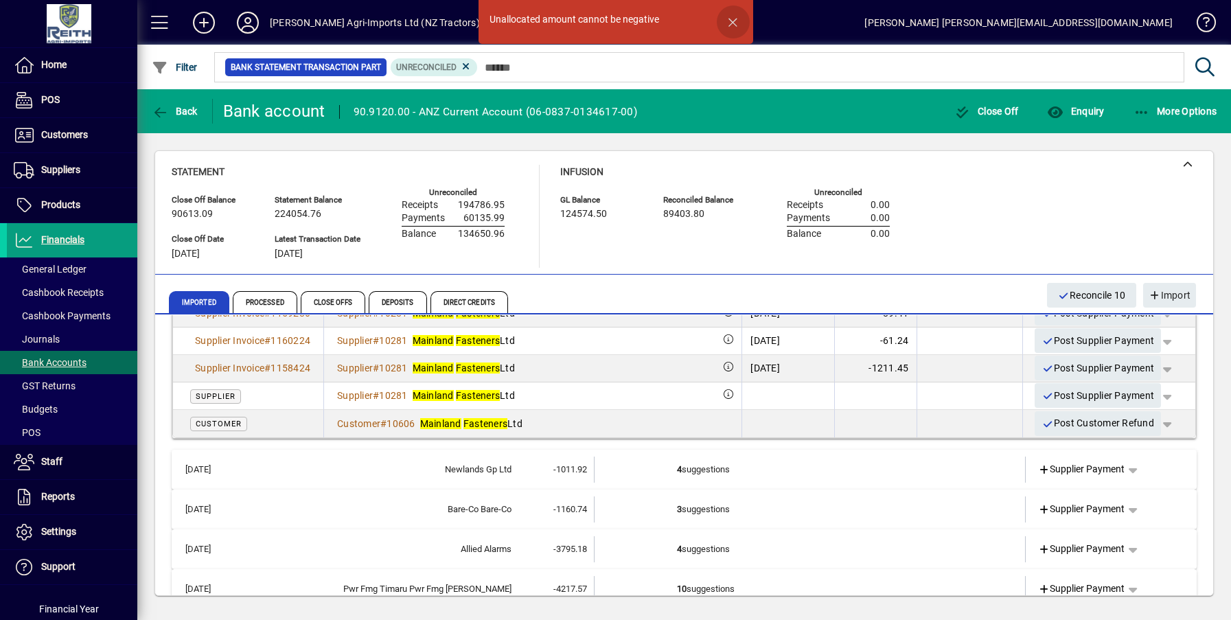
click at [737, 18] on span "button" at bounding box center [733, 21] width 33 height 33
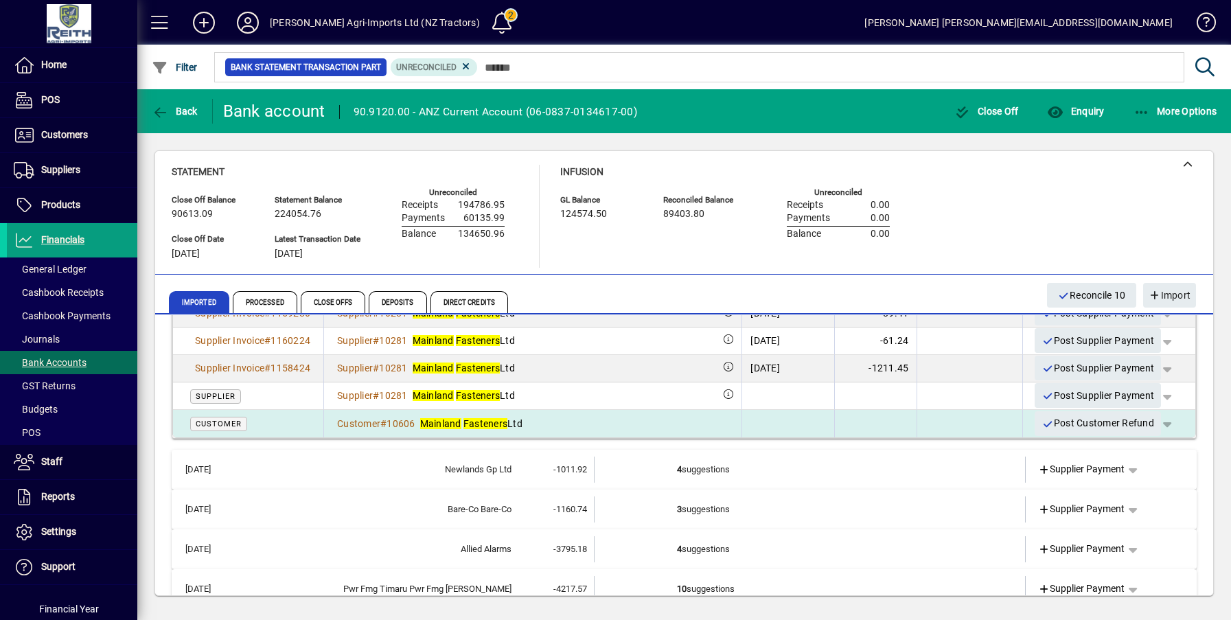
click at [741, 424] on td at bounding box center [787, 423] width 93 height 27
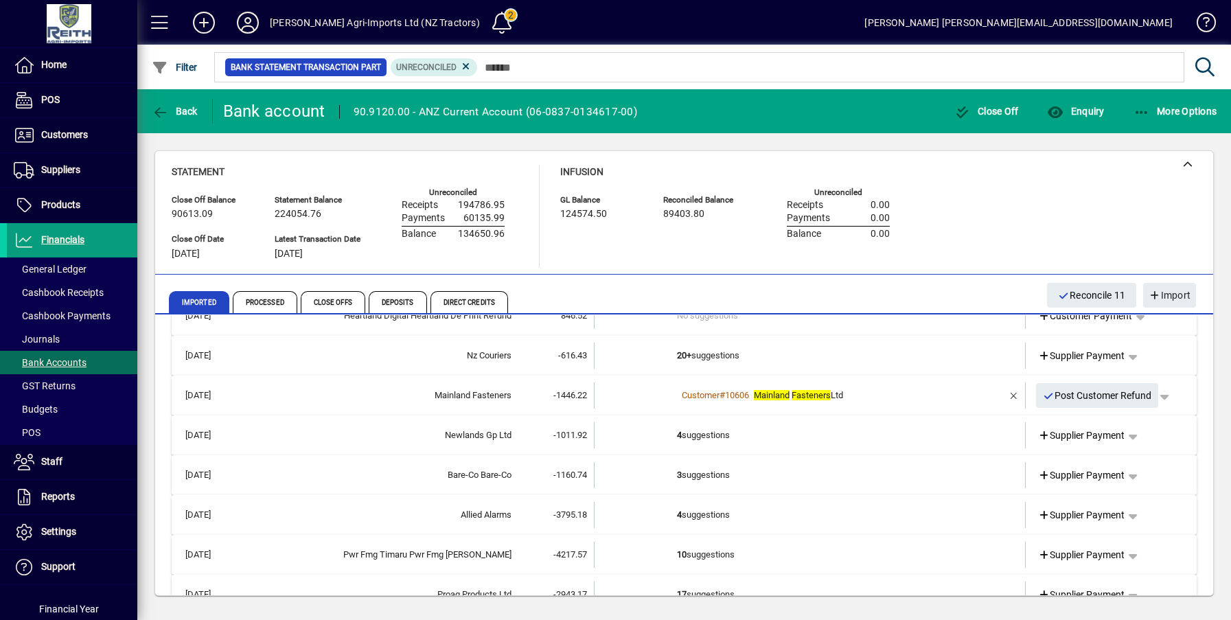
scroll to position [0, 0]
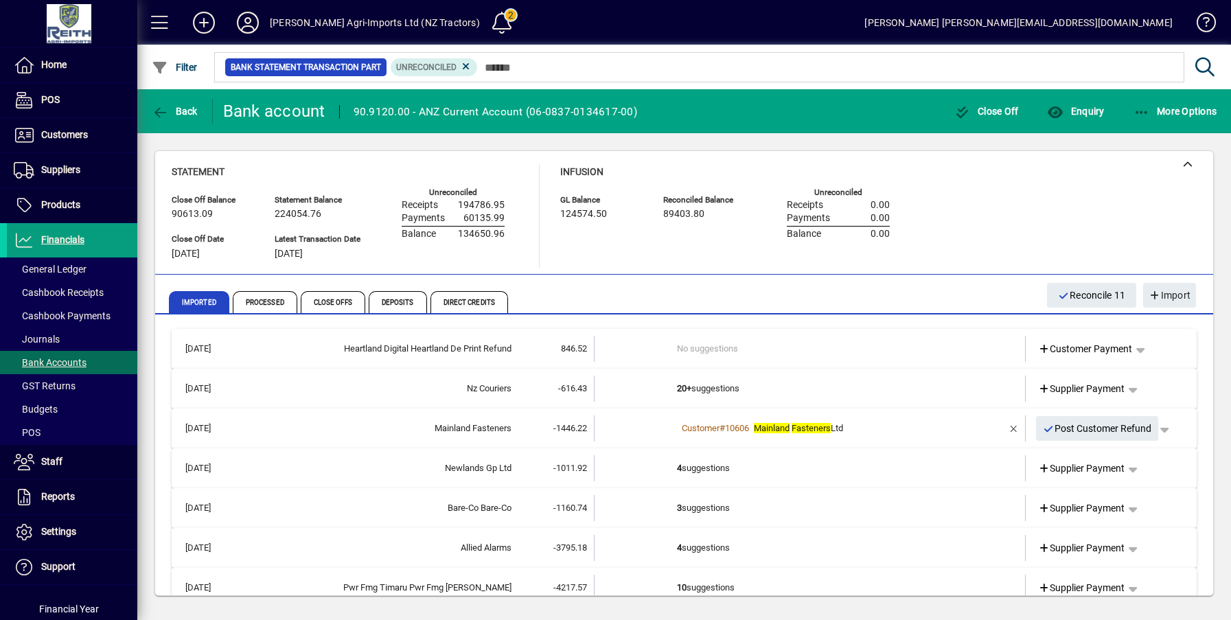
click at [760, 430] on em "Mainland" at bounding box center [772, 428] width 36 height 10
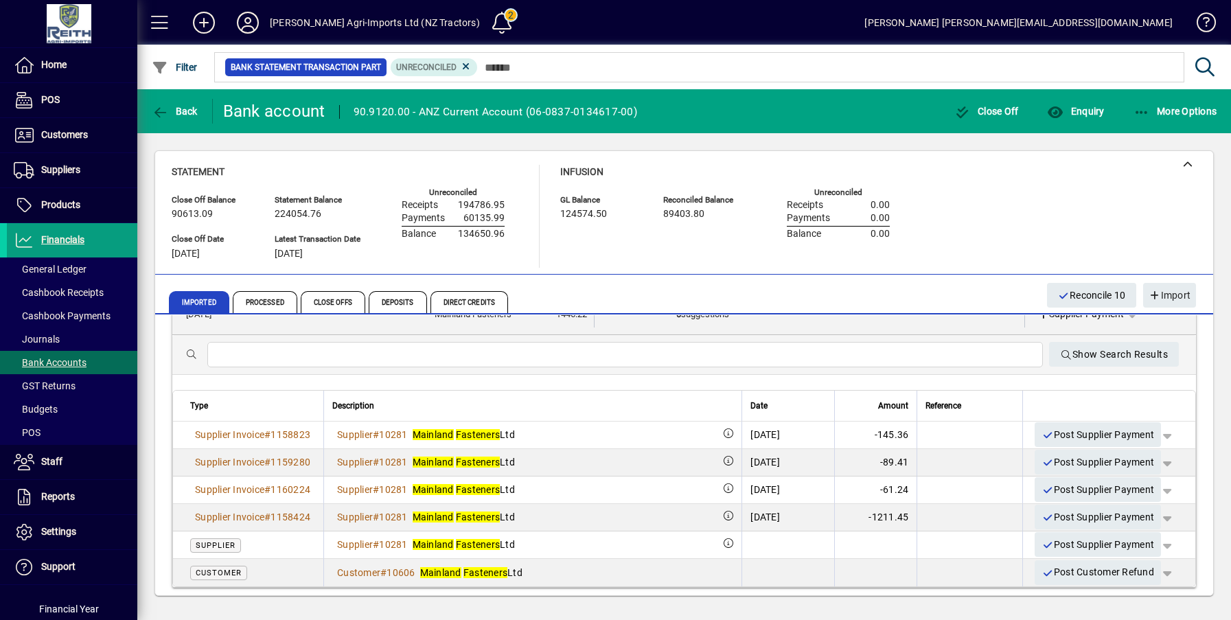
scroll to position [137, 0]
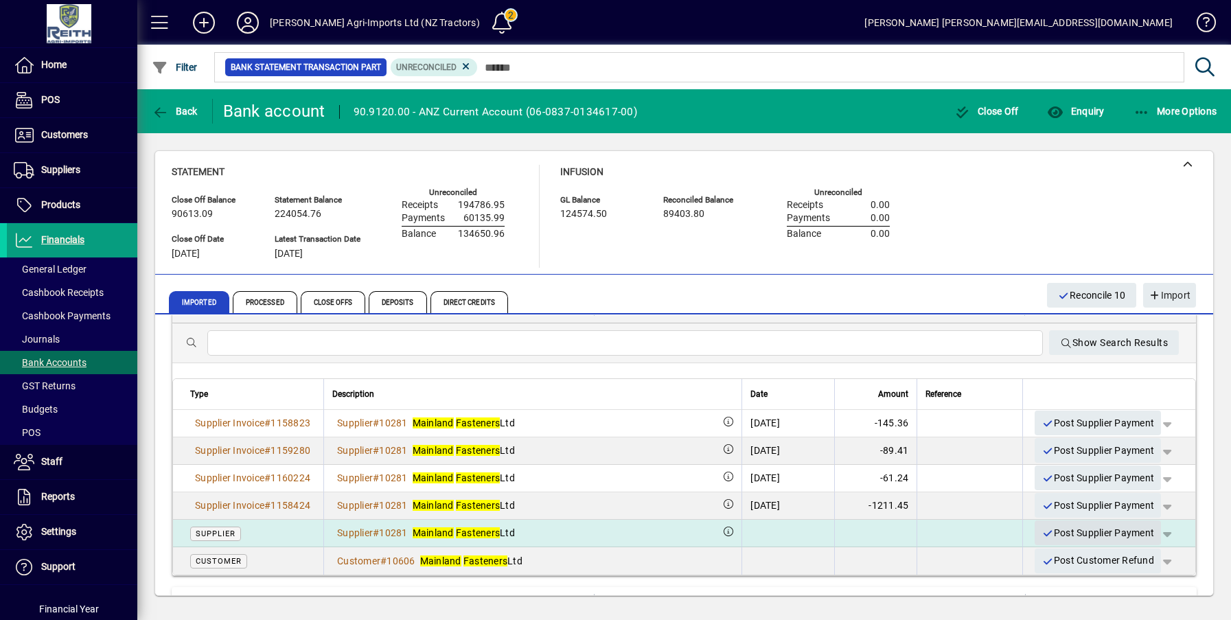
click at [1052, 529] on span "Post Supplier Payment" at bounding box center [1097, 533] width 113 height 23
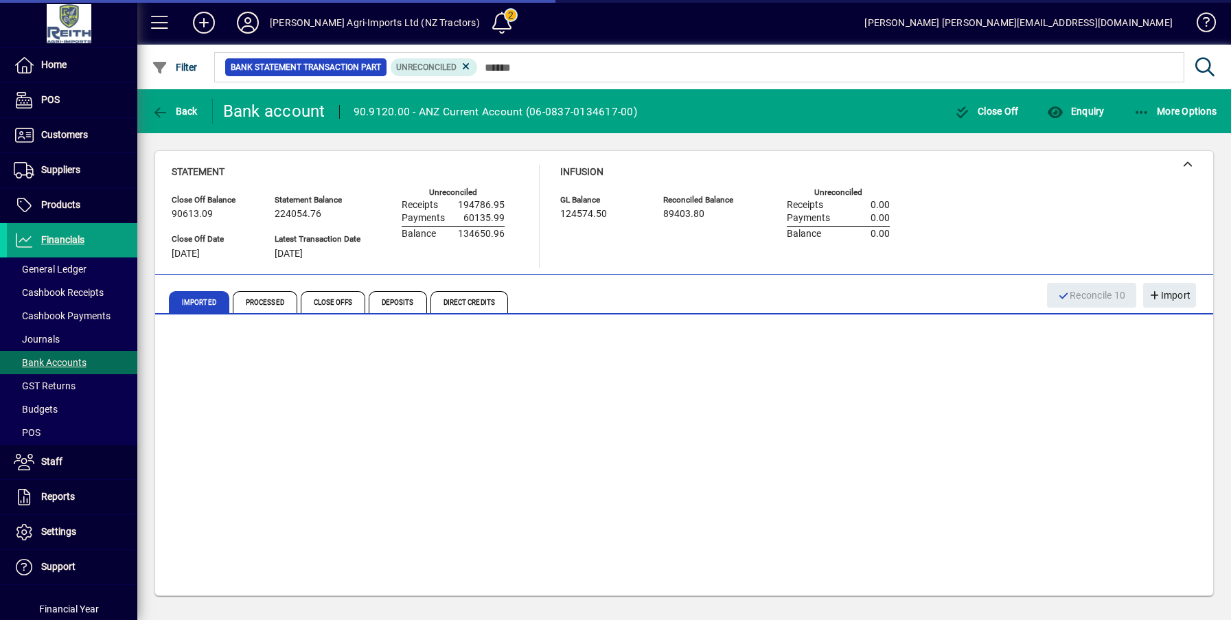
scroll to position [0, 0]
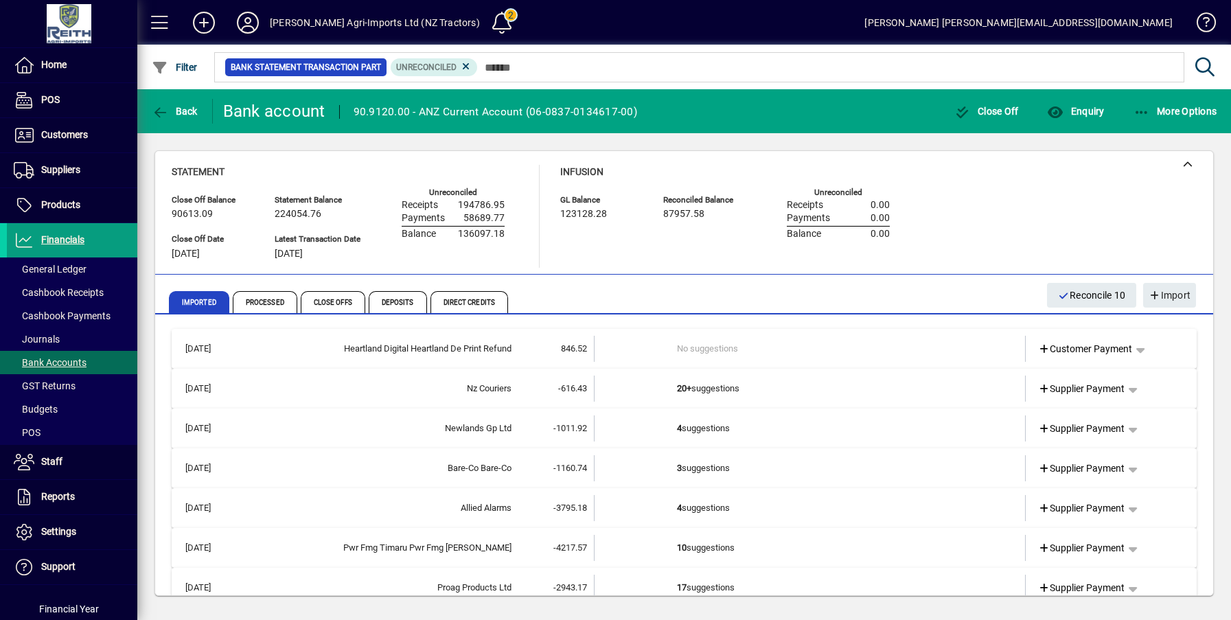
click at [687, 428] on td "4 suggestions" at bounding box center [811, 428] width 268 height 26
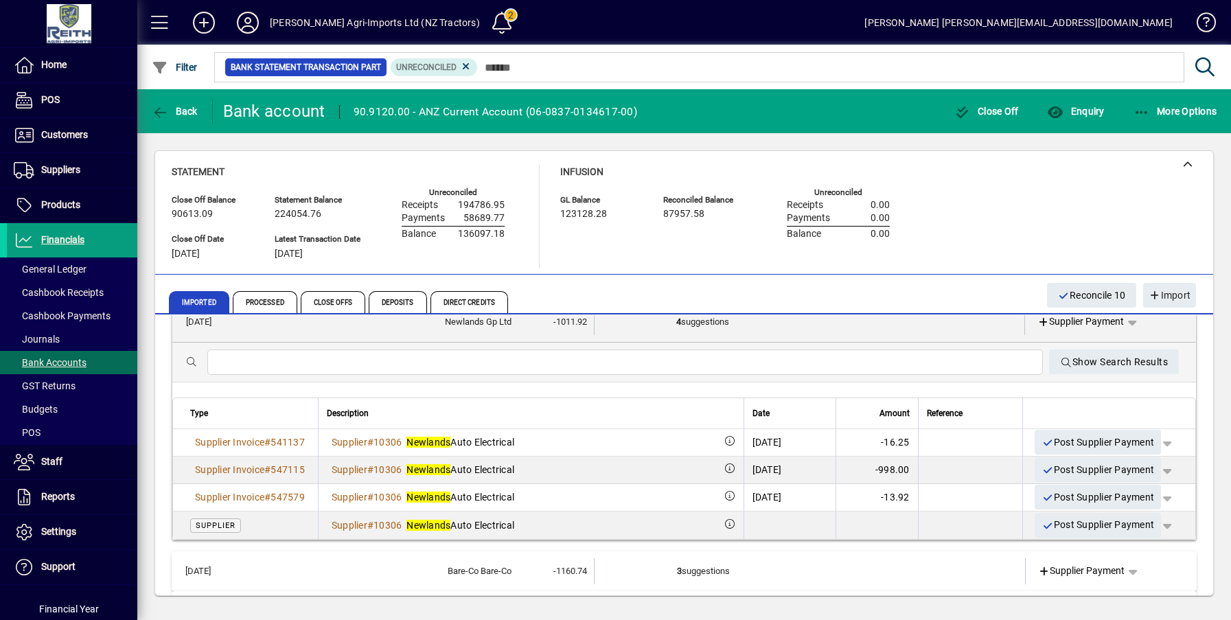
scroll to position [137, 0]
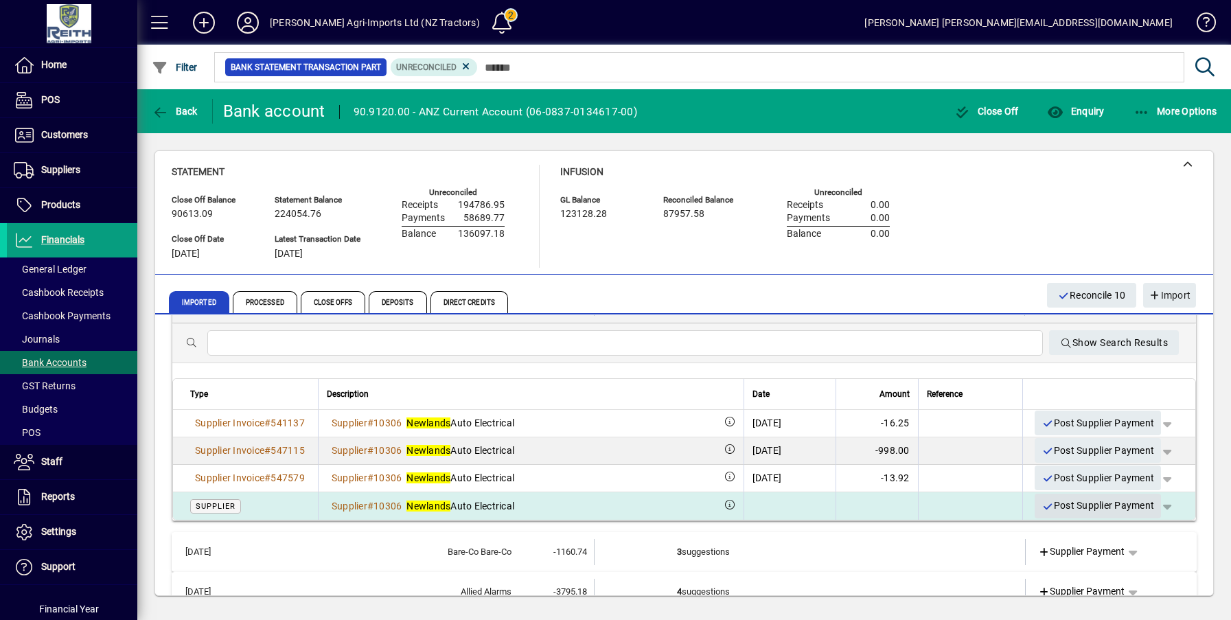
click at [1068, 502] on span "Post Supplier Payment" at bounding box center [1097, 505] width 113 height 23
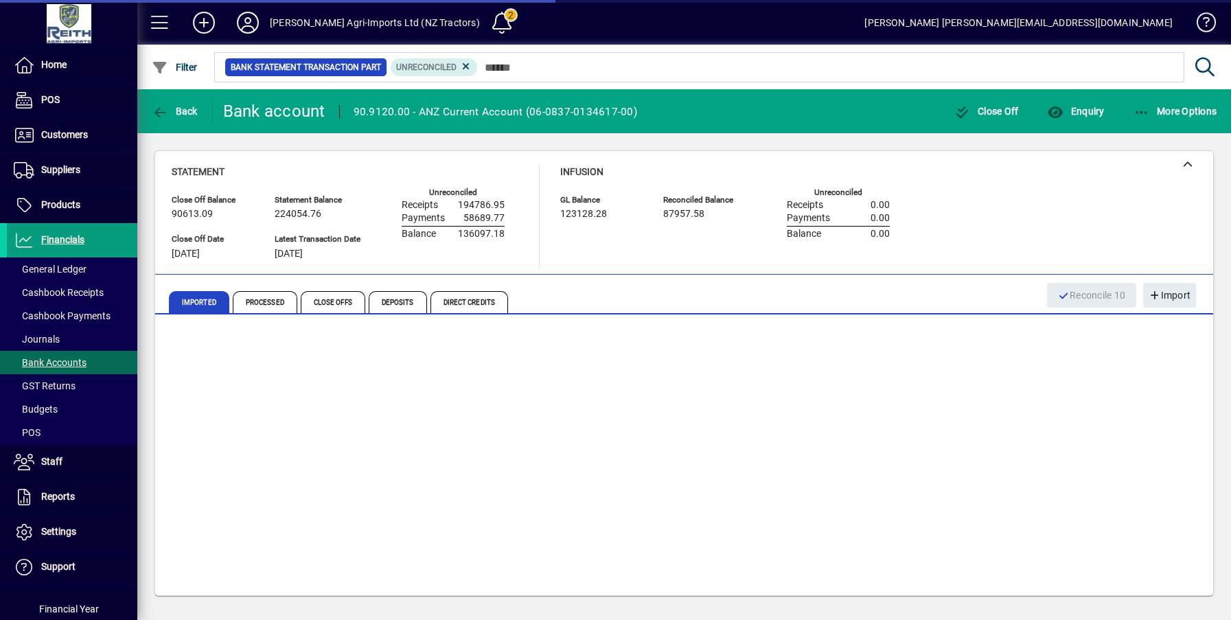
scroll to position [0, 0]
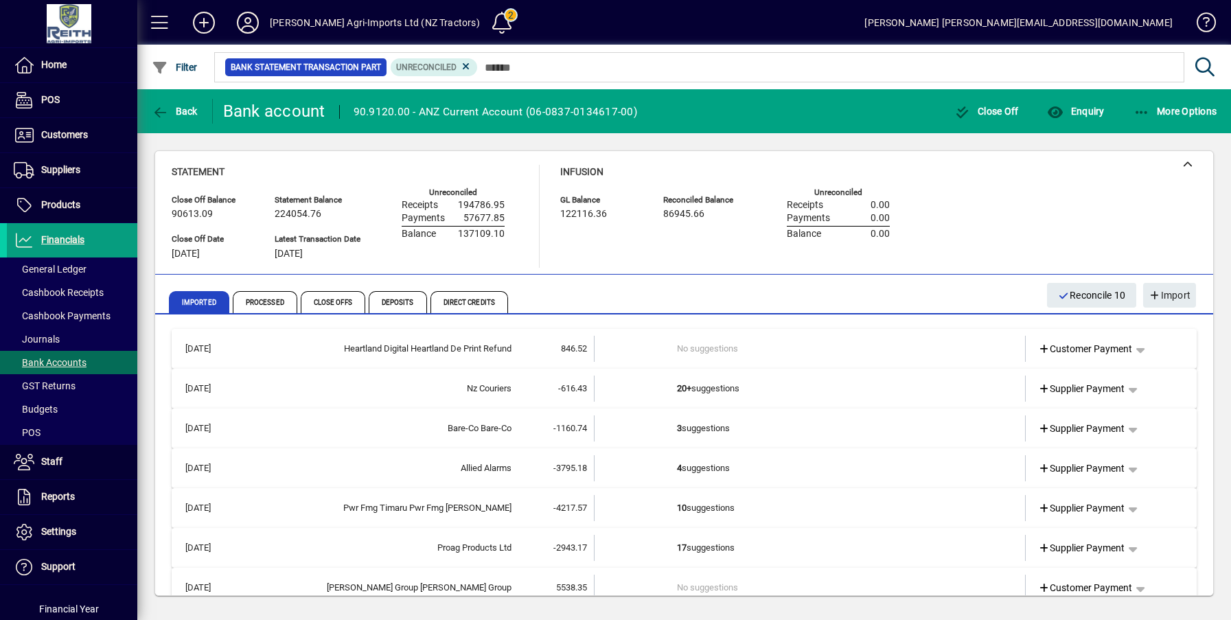
click at [695, 429] on td "3 suggestions" at bounding box center [811, 428] width 268 height 26
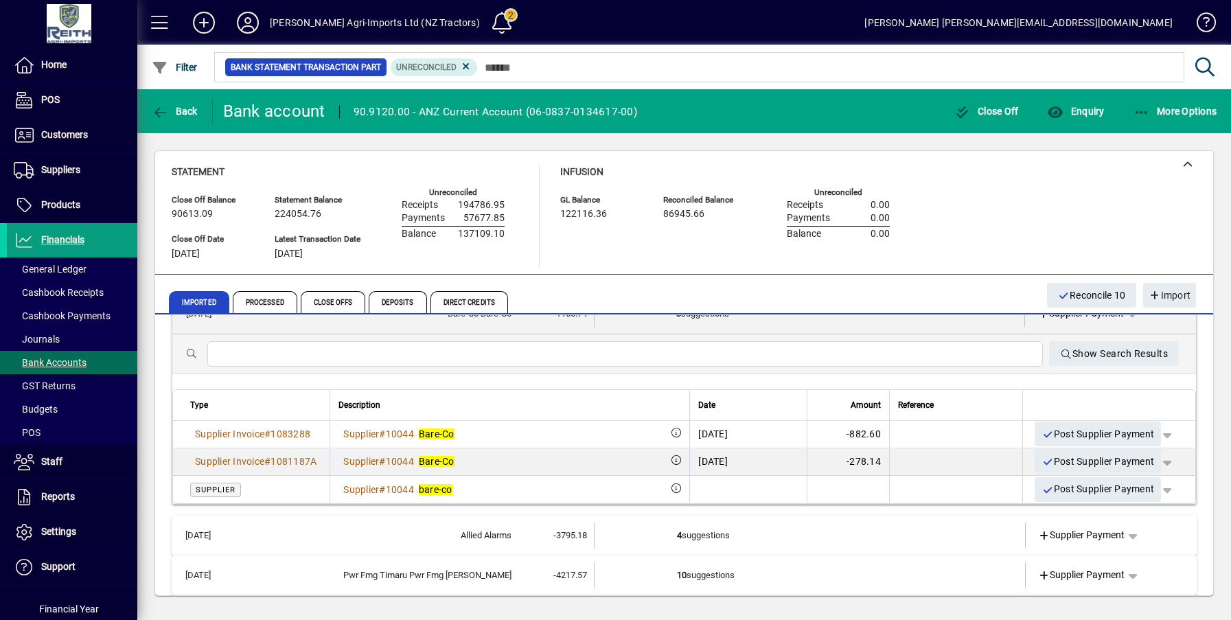
scroll to position [137, 0]
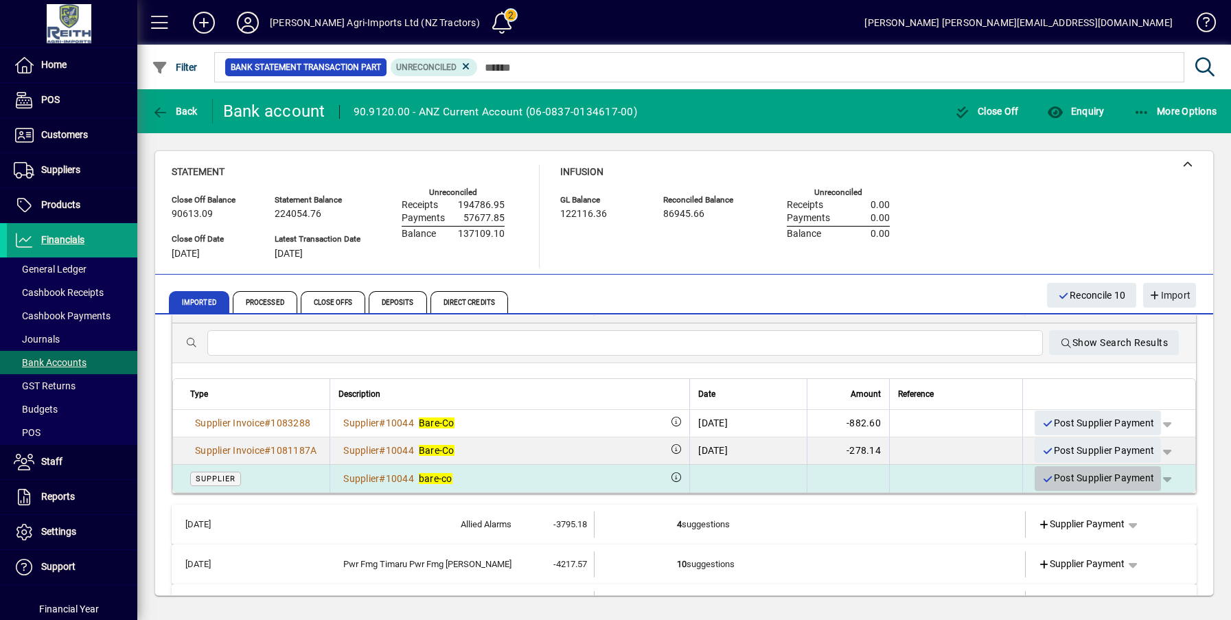
click at [1080, 481] on span "Post Supplier Payment" at bounding box center [1097, 478] width 113 height 23
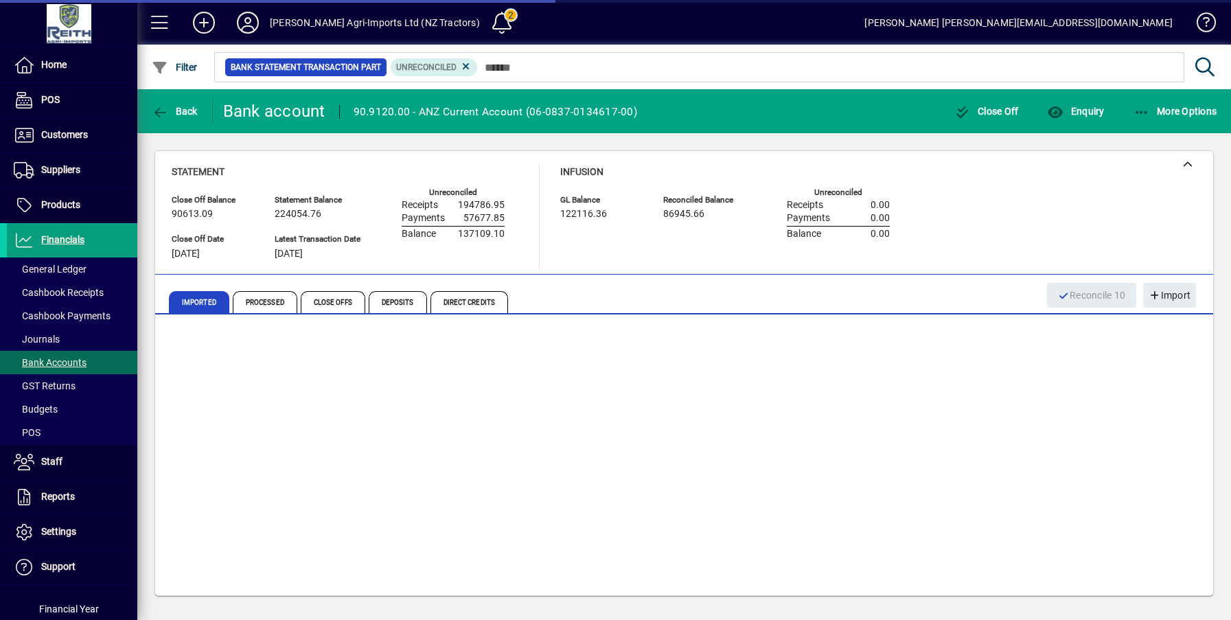
scroll to position [0, 0]
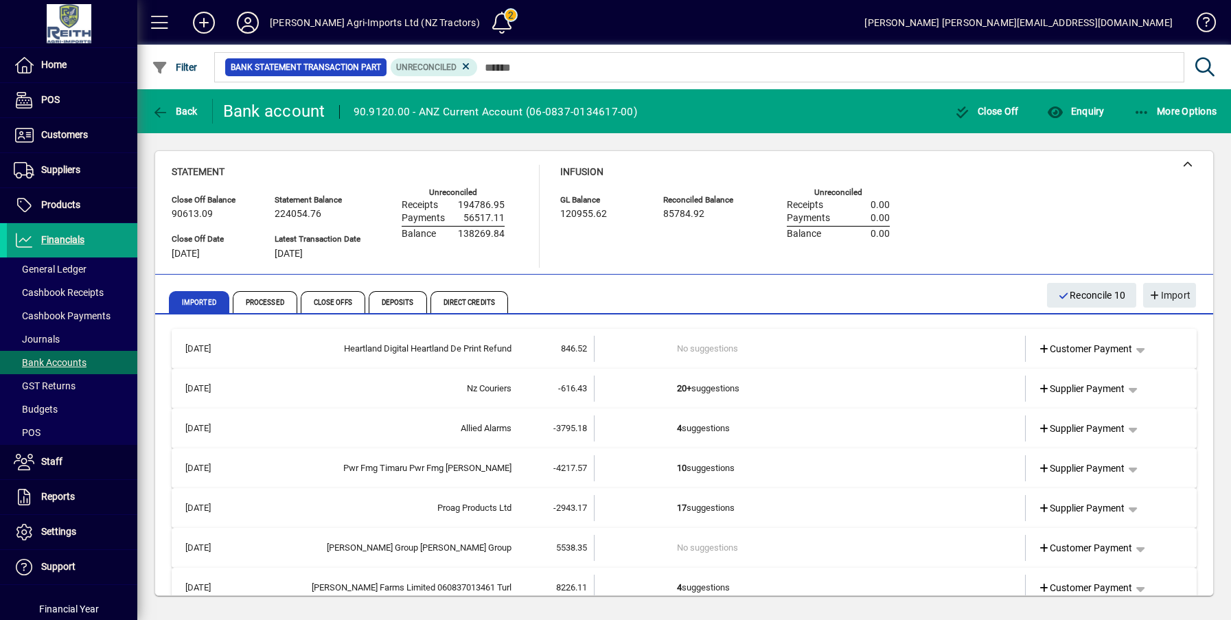
click at [688, 432] on td "4 suggestions" at bounding box center [811, 428] width 268 height 26
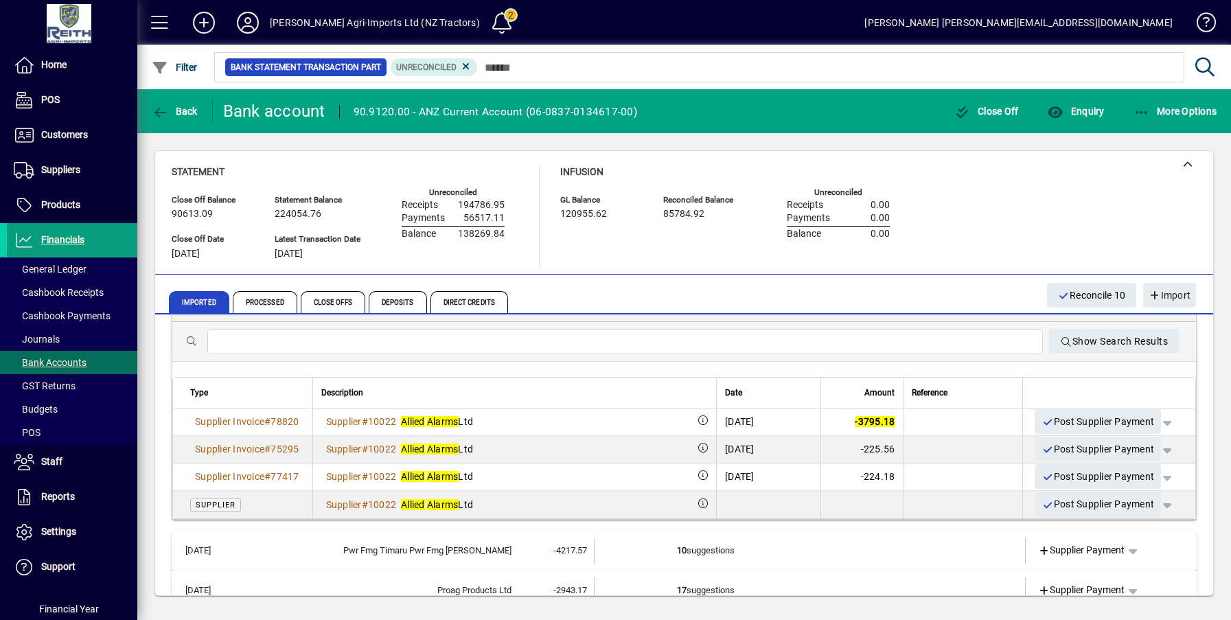
scroll to position [137, 0]
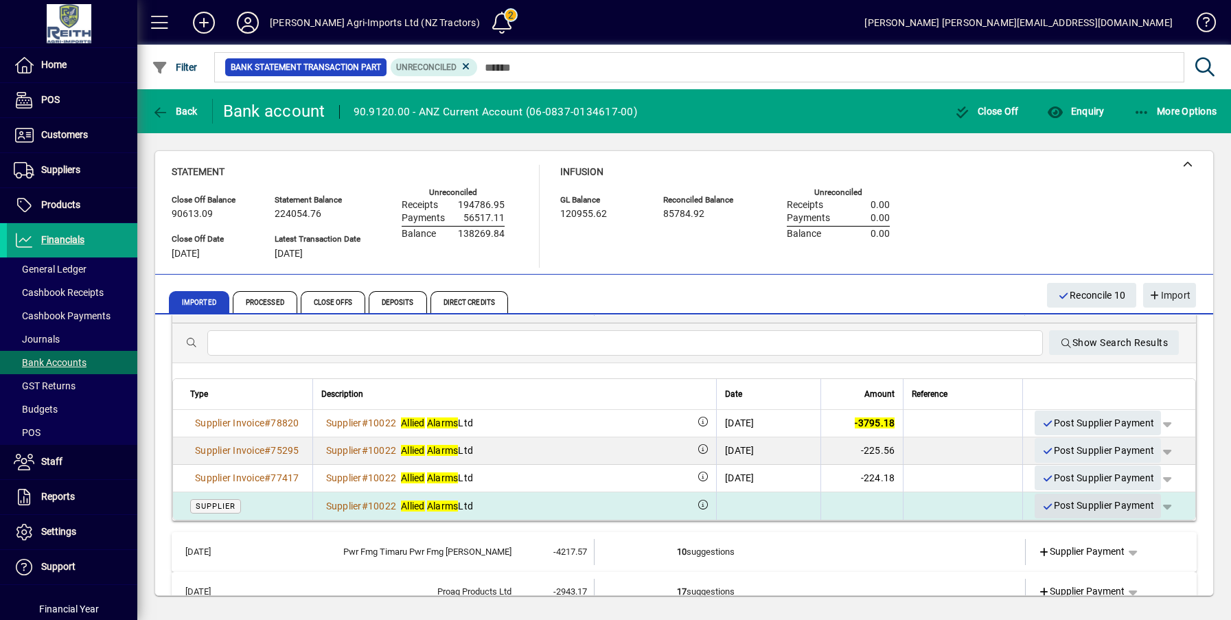
click at [1073, 503] on span "Post Supplier Payment" at bounding box center [1097, 505] width 113 height 23
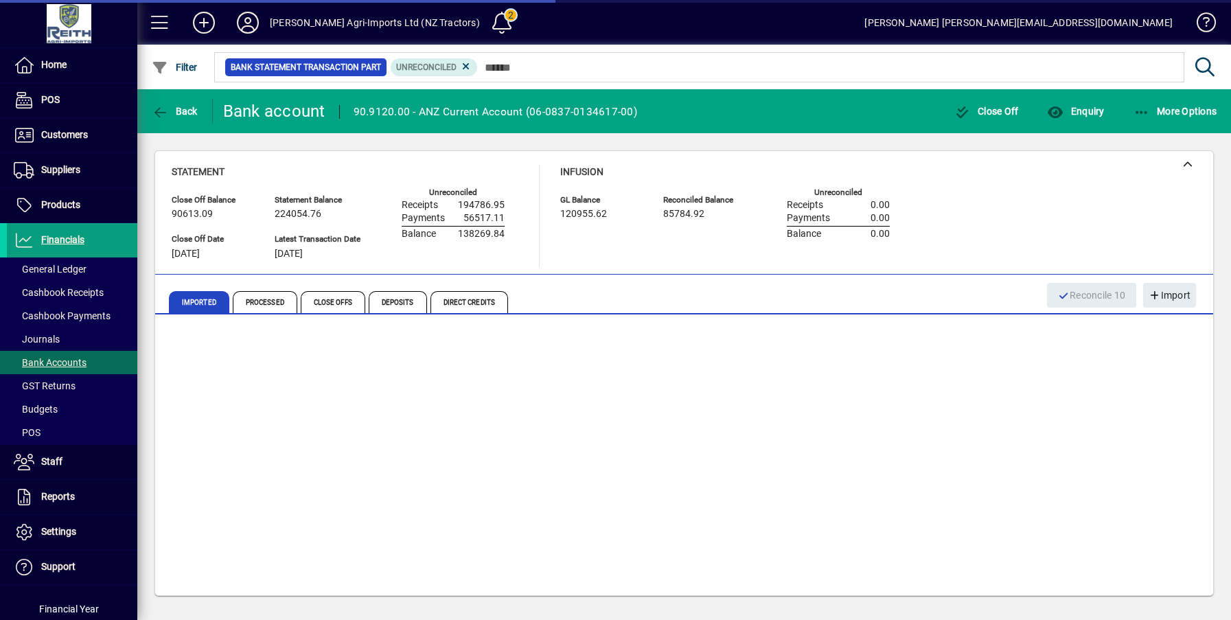
scroll to position [0, 0]
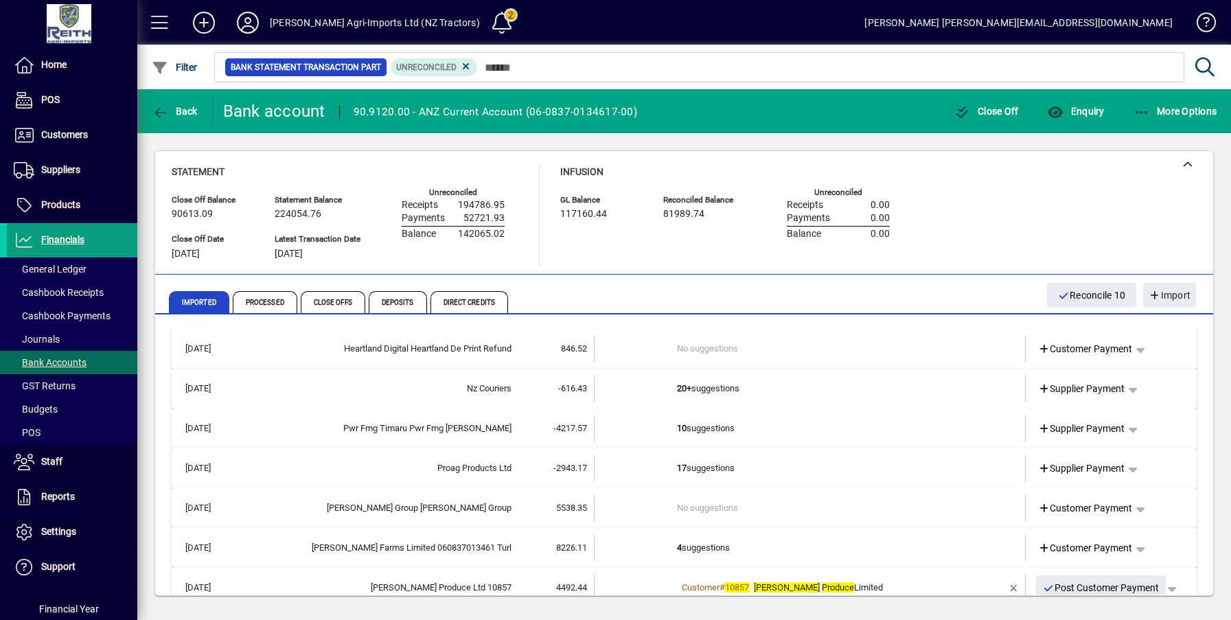
click at [710, 428] on td "10 suggestions" at bounding box center [811, 428] width 268 height 26
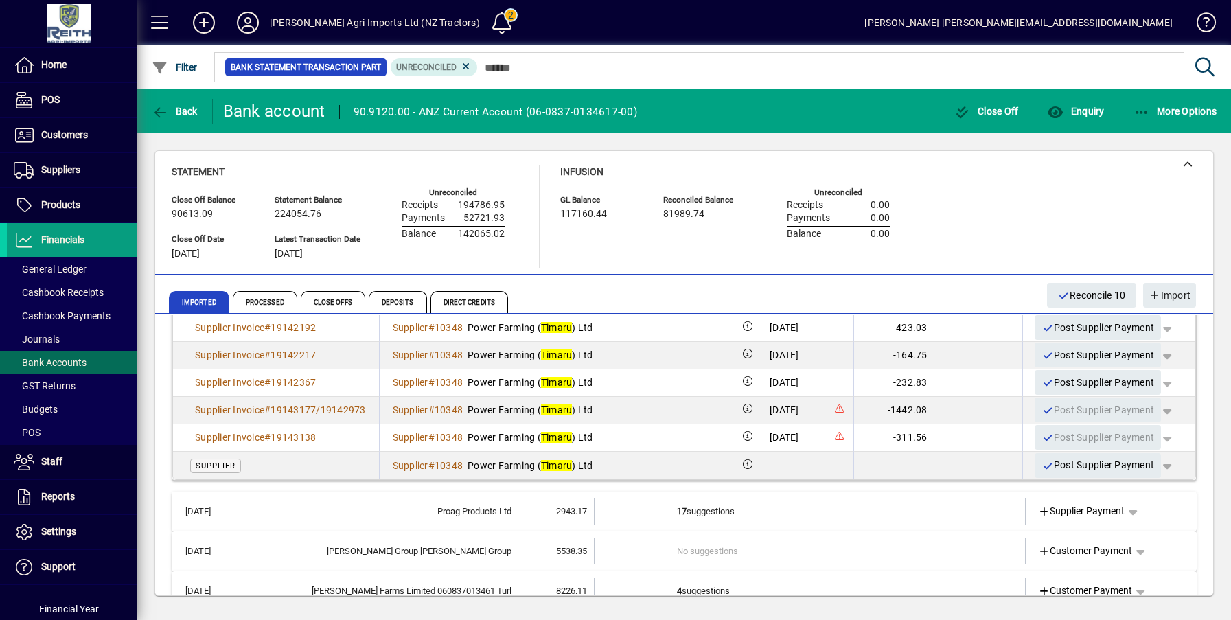
scroll to position [343, 0]
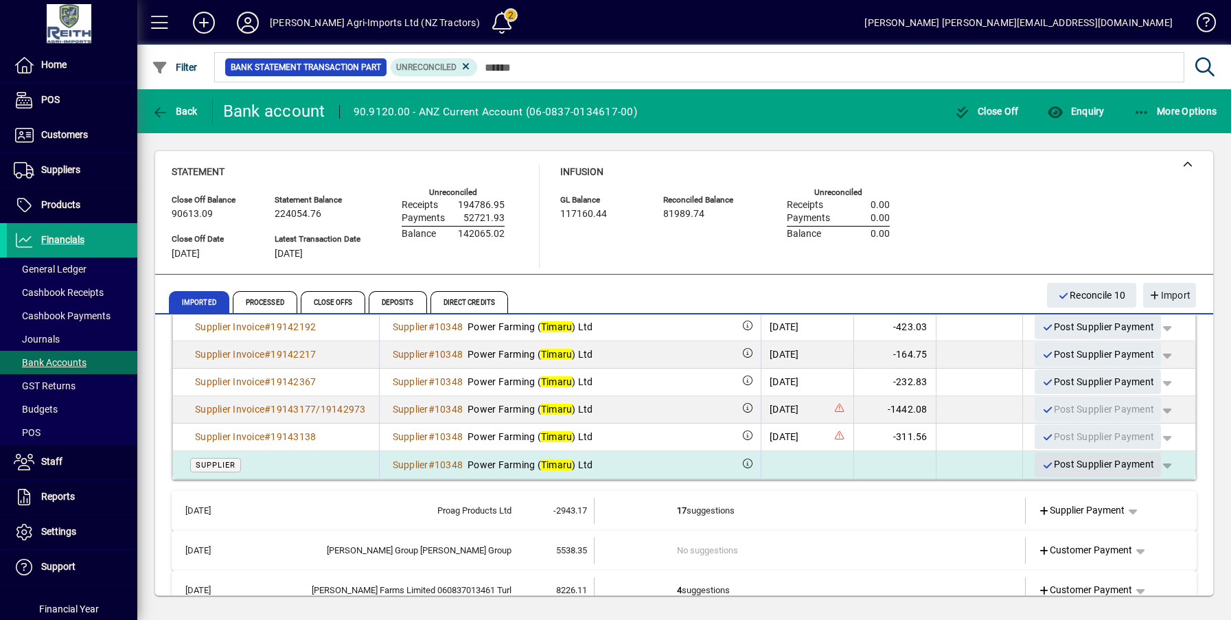
click at [1076, 462] on span "Post Supplier Payment" at bounding box center [1097, 464] width 113 height 23
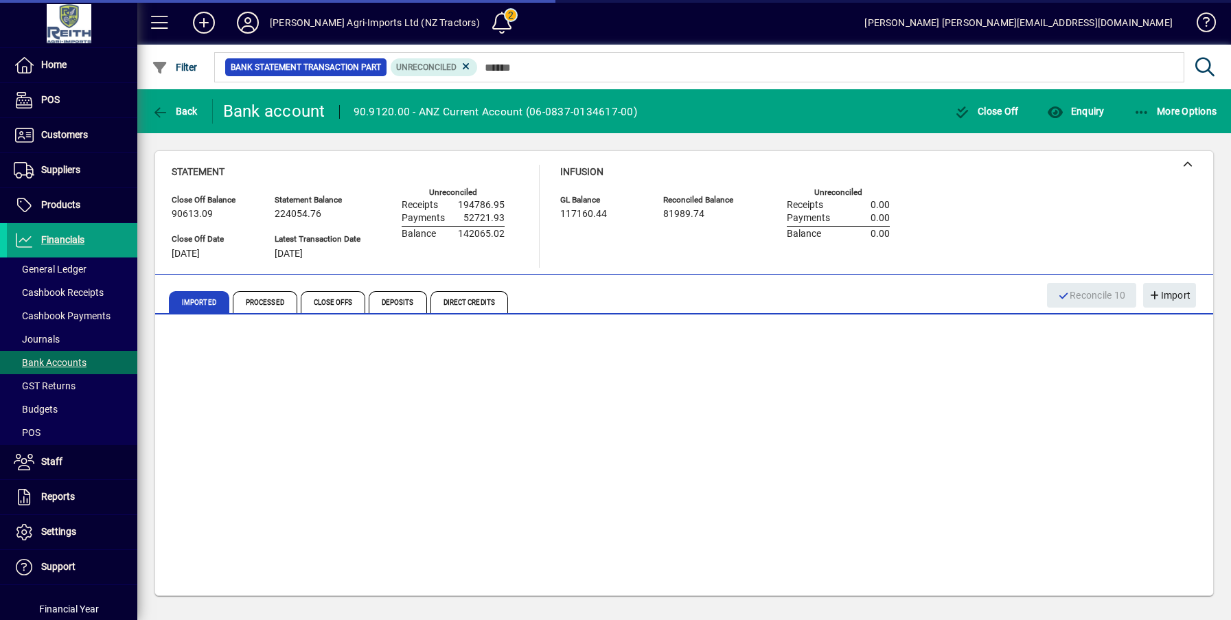
scroll to position [0, 0]
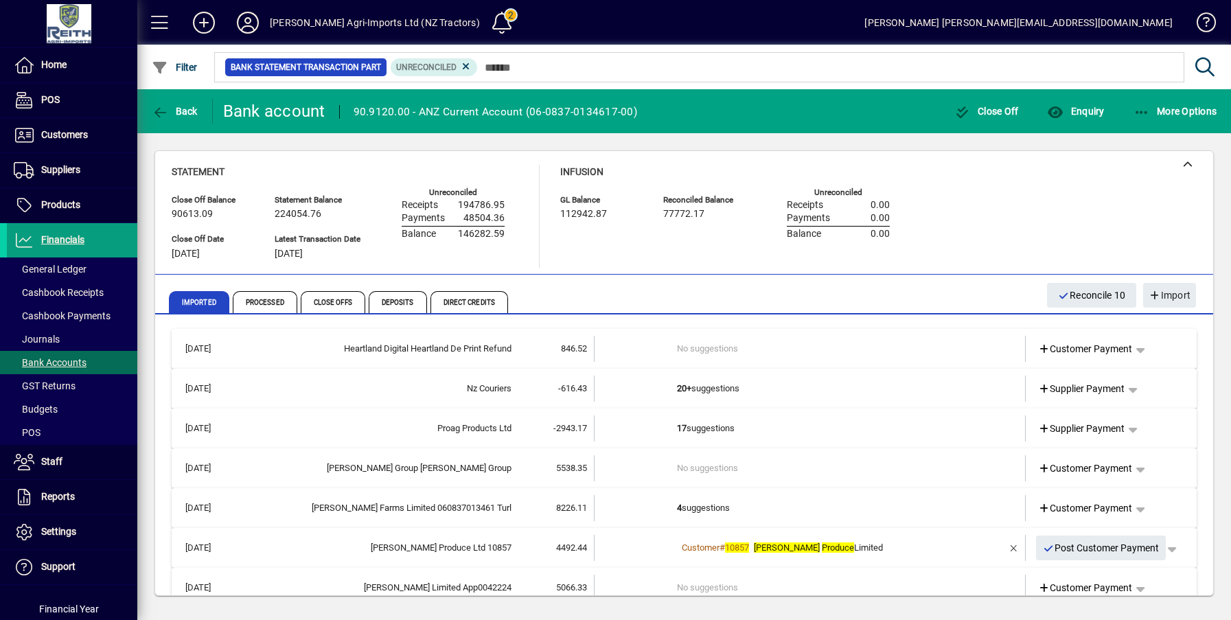
click at [684, 424] on td "17 suggestions" at bounding box center [811, 428] width 268 height 26
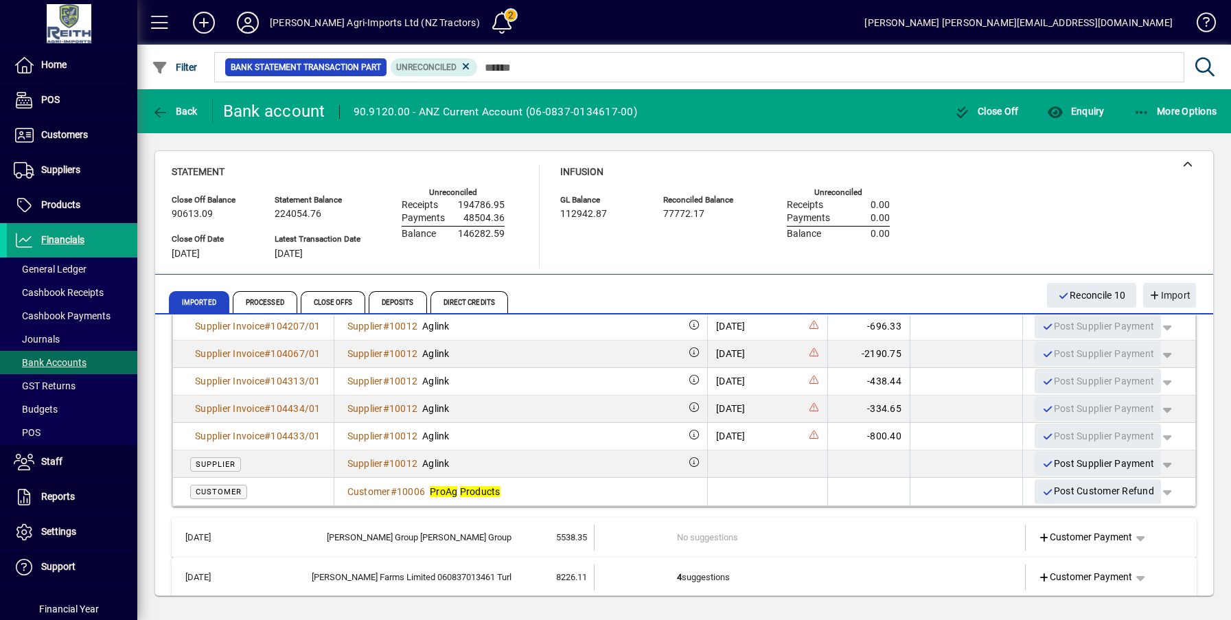
scroll to position [549, 0]
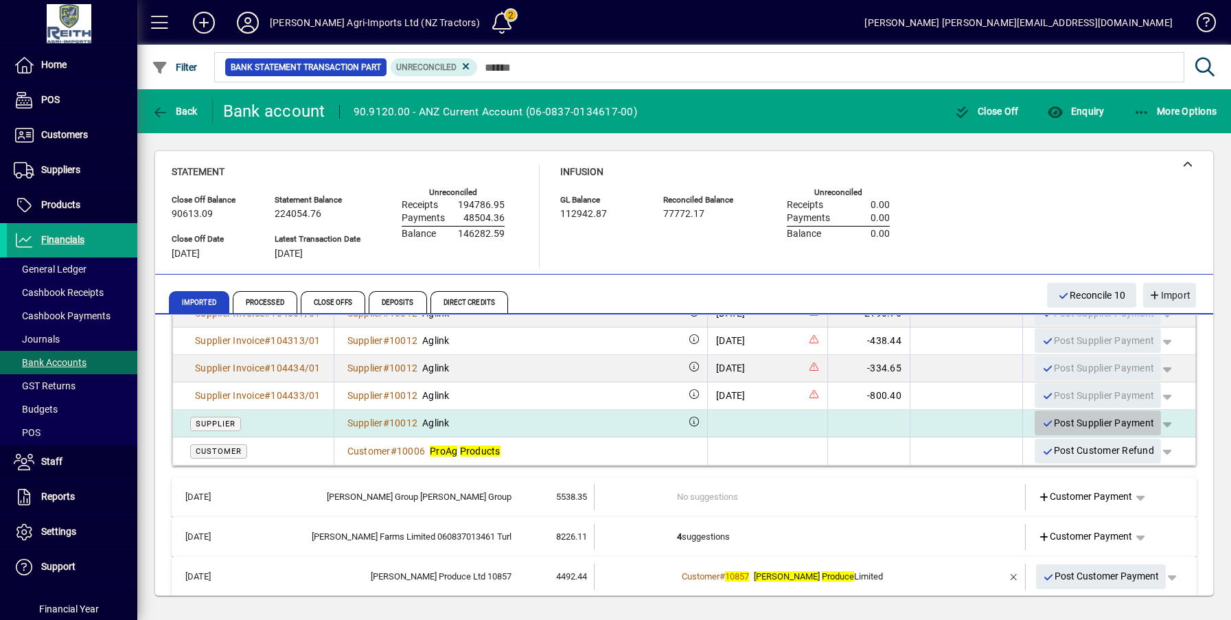
click at [1089, 420] on span "Post Supplier Payment" at bounding box center [1097, 423] width 113 height 23
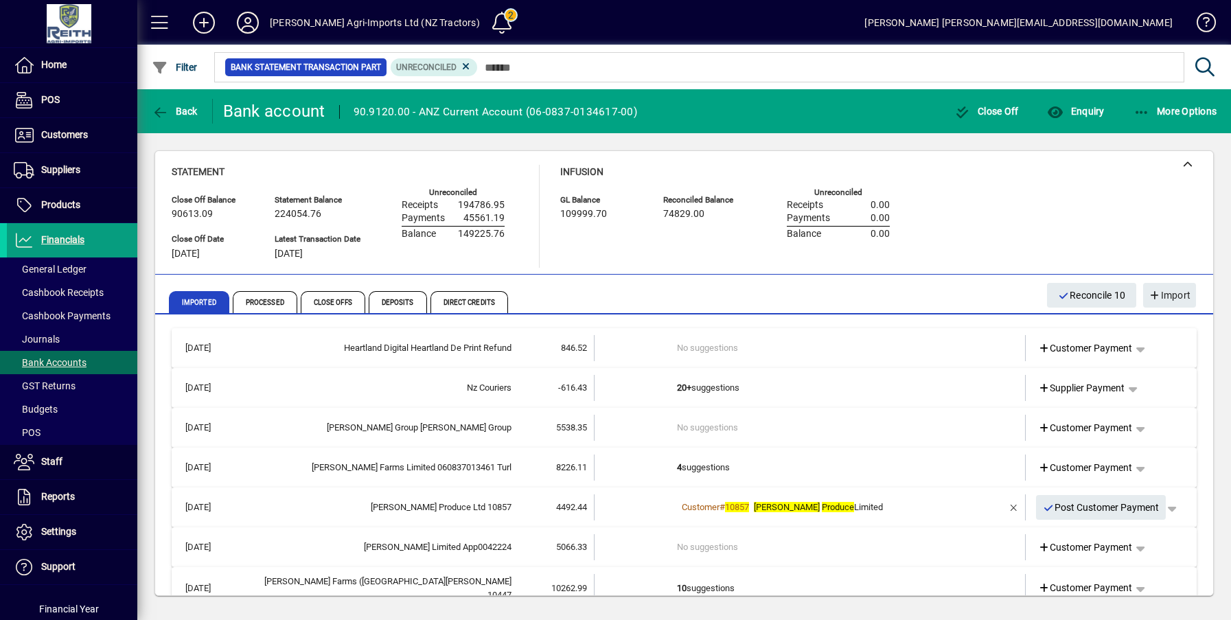
scroll to position [0, 0]
click at [1104, 431] on span "Customer Payment" at bounding box center [1085, 428] width 95 height 14
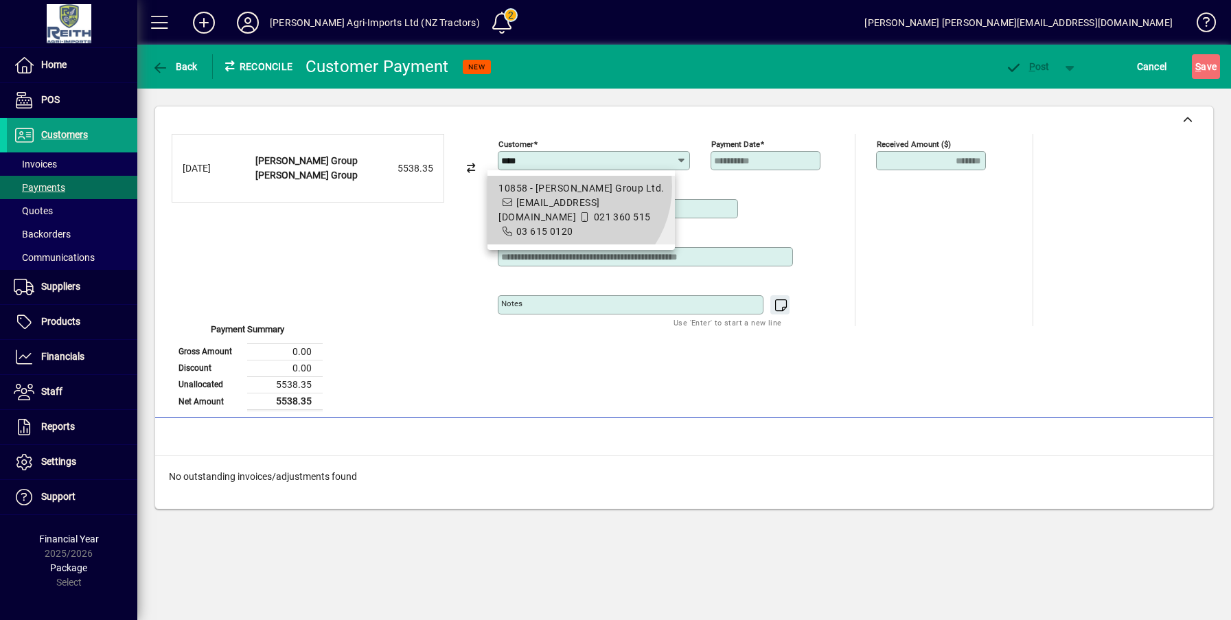
click at [566, 187] on div "10858 - Pye Group Ltd." at bounding box center [580, 188] width 165 height 14
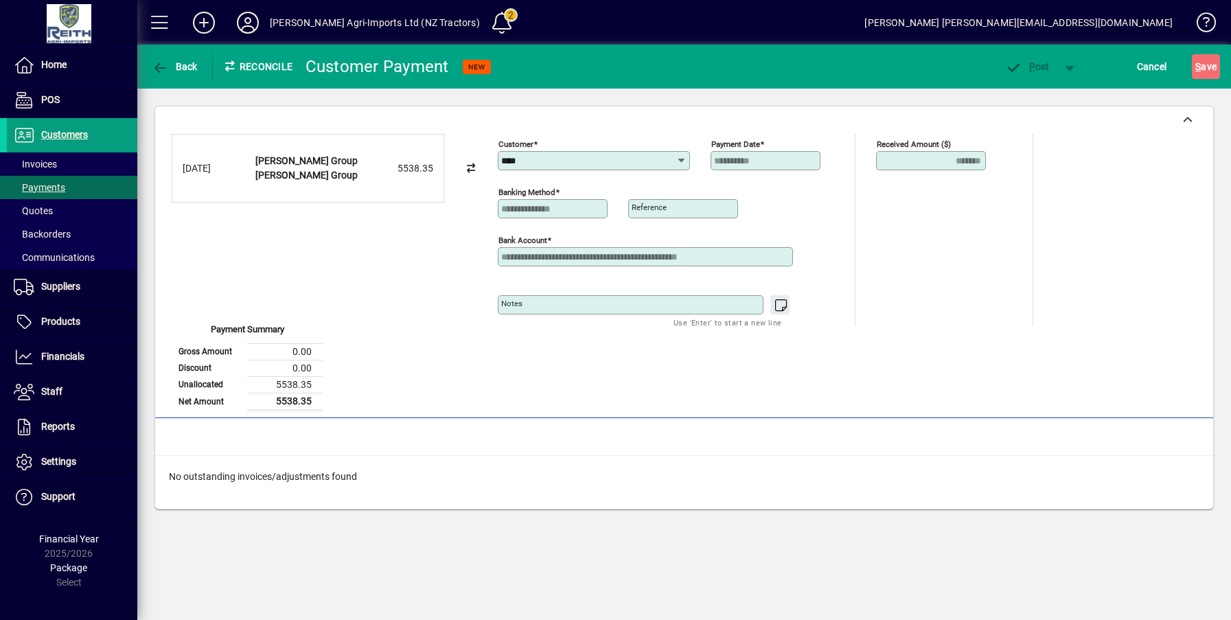
type input "**********"
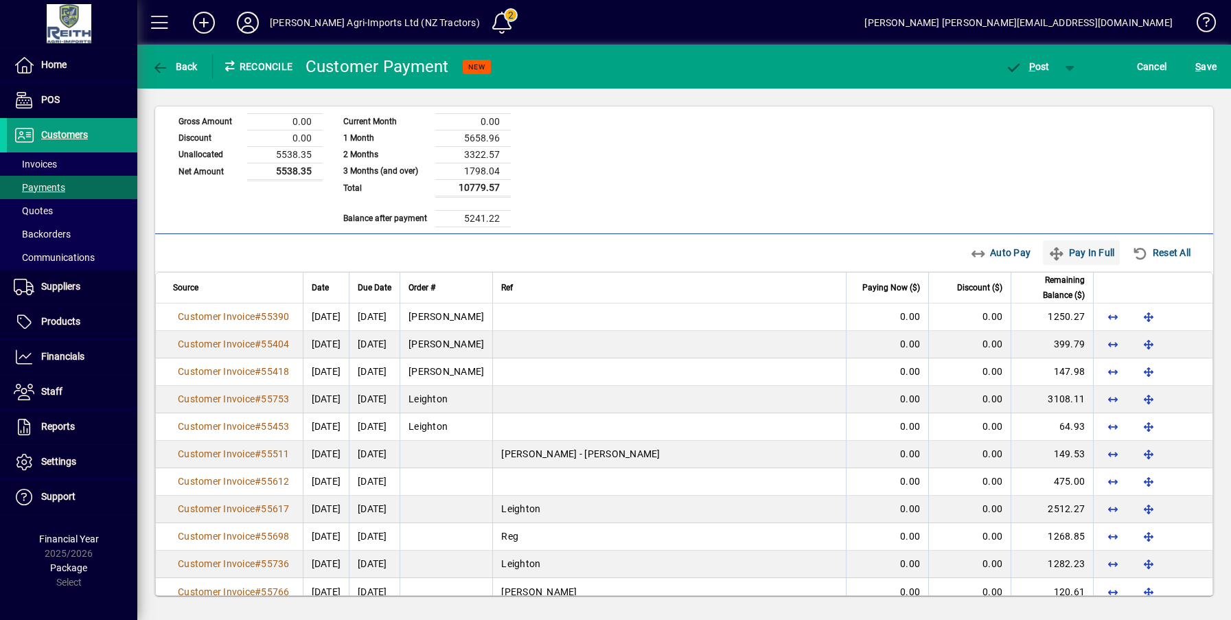
scroll to position [252, 0]
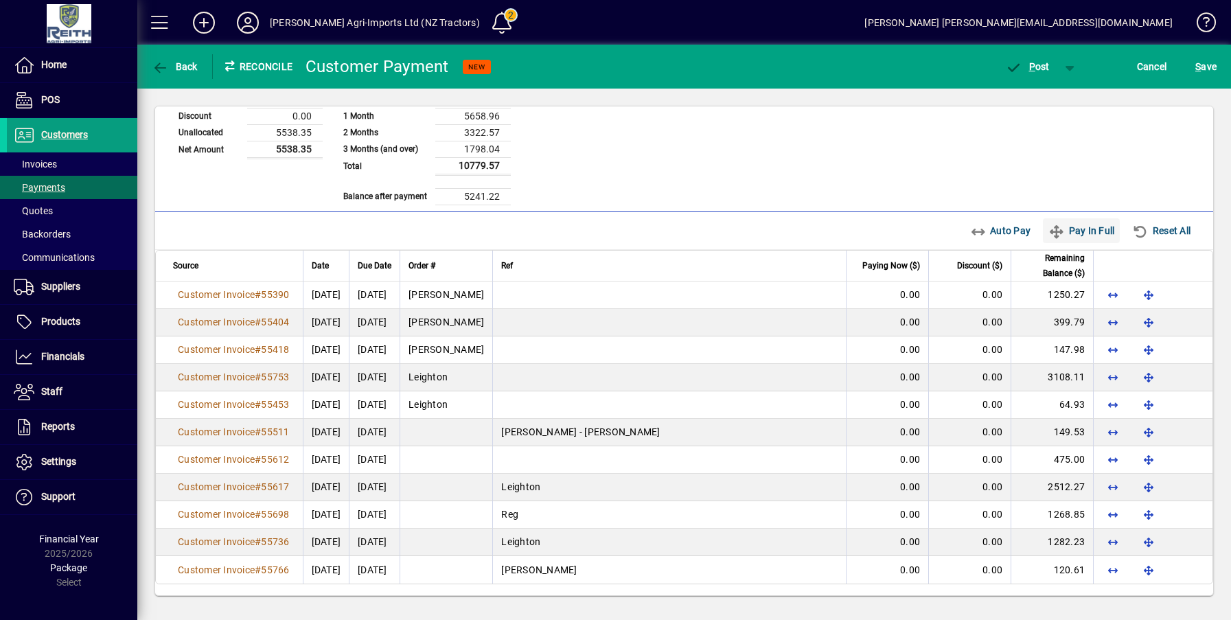
click at [1069, 229] on span "Pay In Full" at bounding box center [1081, 231] width 66 height 22
type input "****"
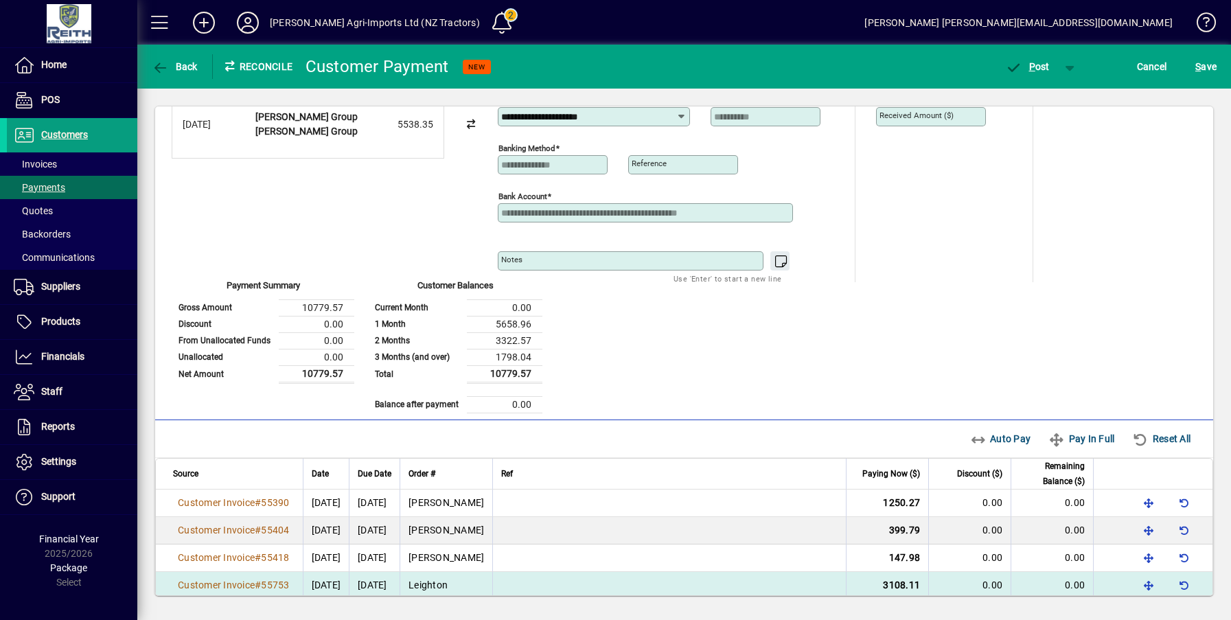
scroll to position [0, 0]
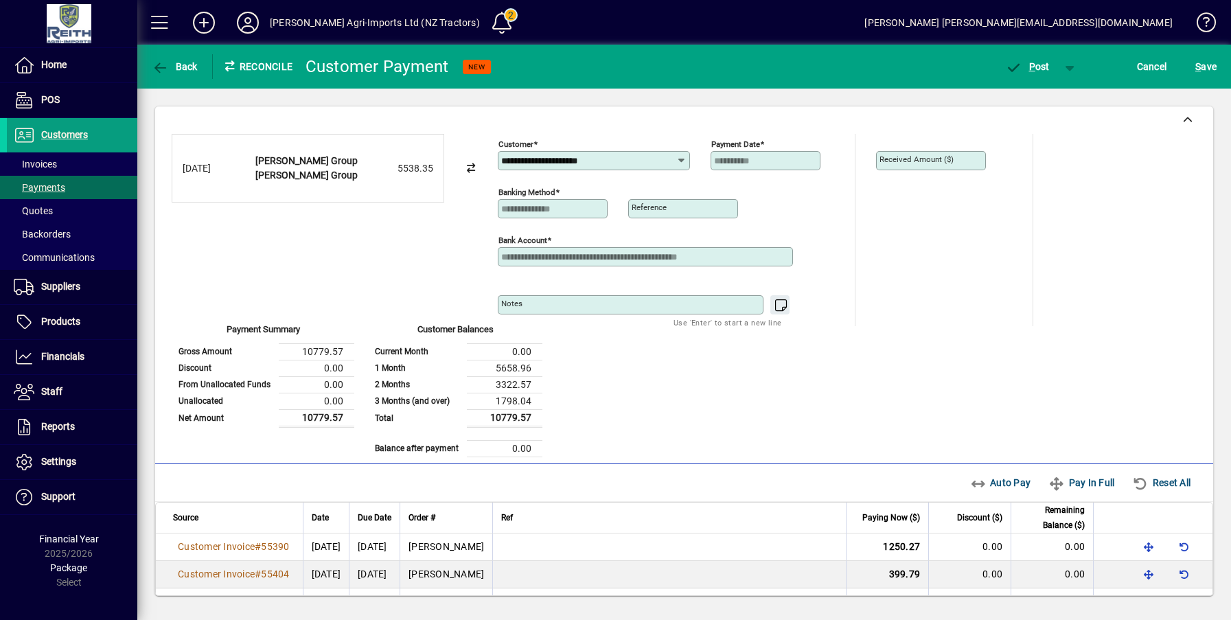
click at [989, 483] on div "Auto Pay Pay In Full Reset All" at bounding box center [1083, 482] width 239 height 25
click at [1148, 482] on span "Reset All" at bounding box center [1161, 483] width 58 height 22
click at [910, 167] on mat-form-field "Received Amount ($)" at bounding box center [931, 161] width 110 height 48
click at [919, 161] on mat-label "Received Amount ($)" at bounding box center [916, 159] width 74 height 10
click at [1146, 66] on span "Cancel" at bounding box center [1152, 67] width 30 height 22
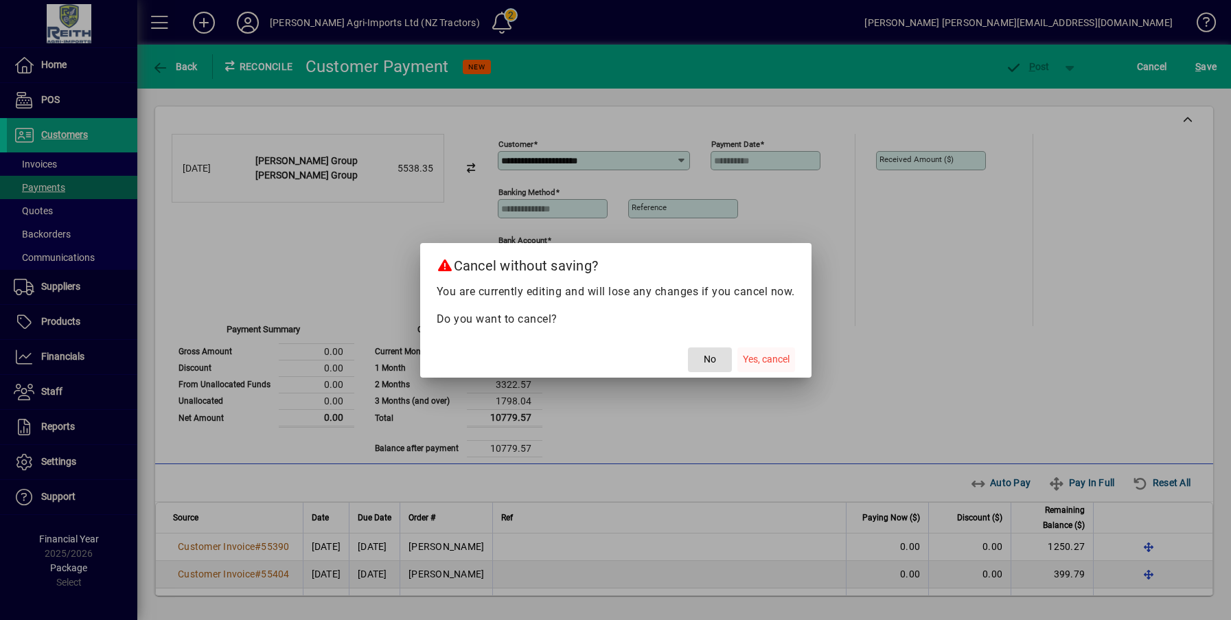
click at [772, 358] on span "Yes, cancel" at bounding box center [766, 359] width 47 height 14
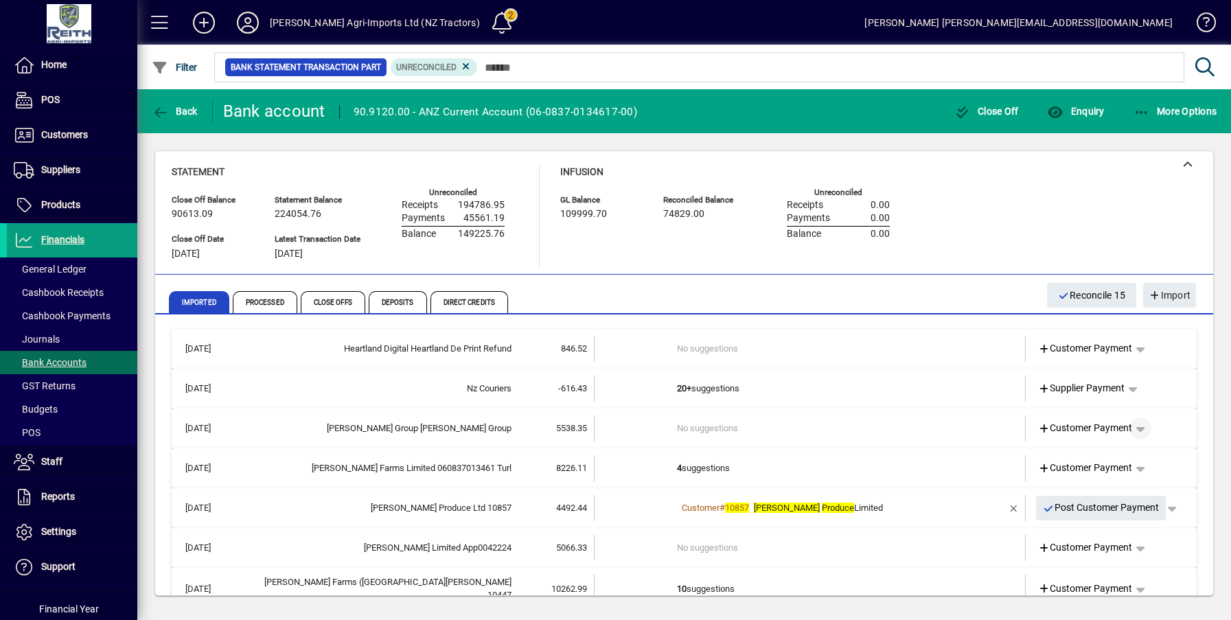
click at [1126, 428] on span "button" at bounding box center [1140, 428] width 33 height 33
click at [1057, 428] on div at bounding box center [615, 310] width 1231 height 620
click at [1038, 429] on icon at bounding box center [1044, 429] width 12 height 10
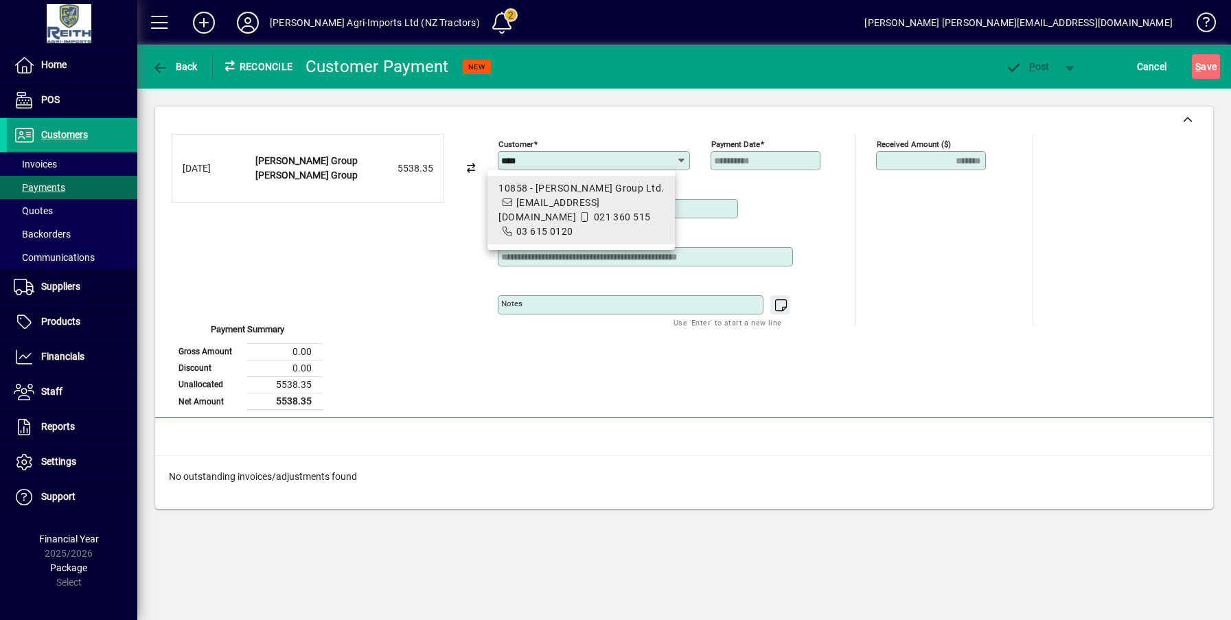
click at [532, 188] on div "10858 - Pye Group Ltd." at bounding box center [580, 188] width 165 height 14
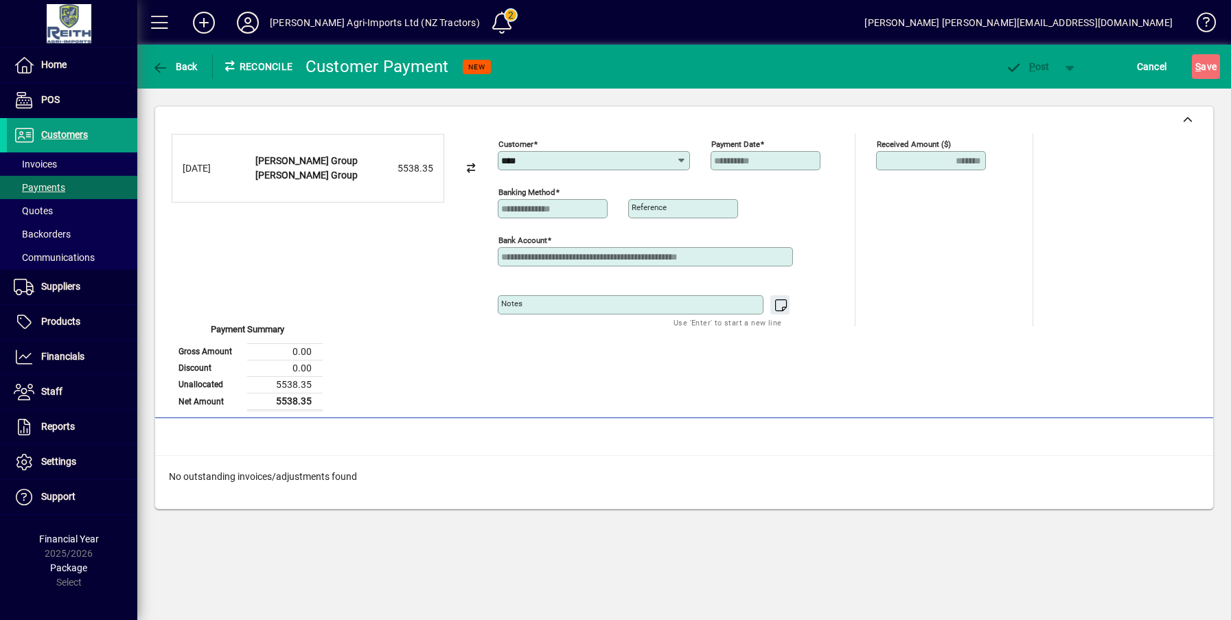
type input "**********"
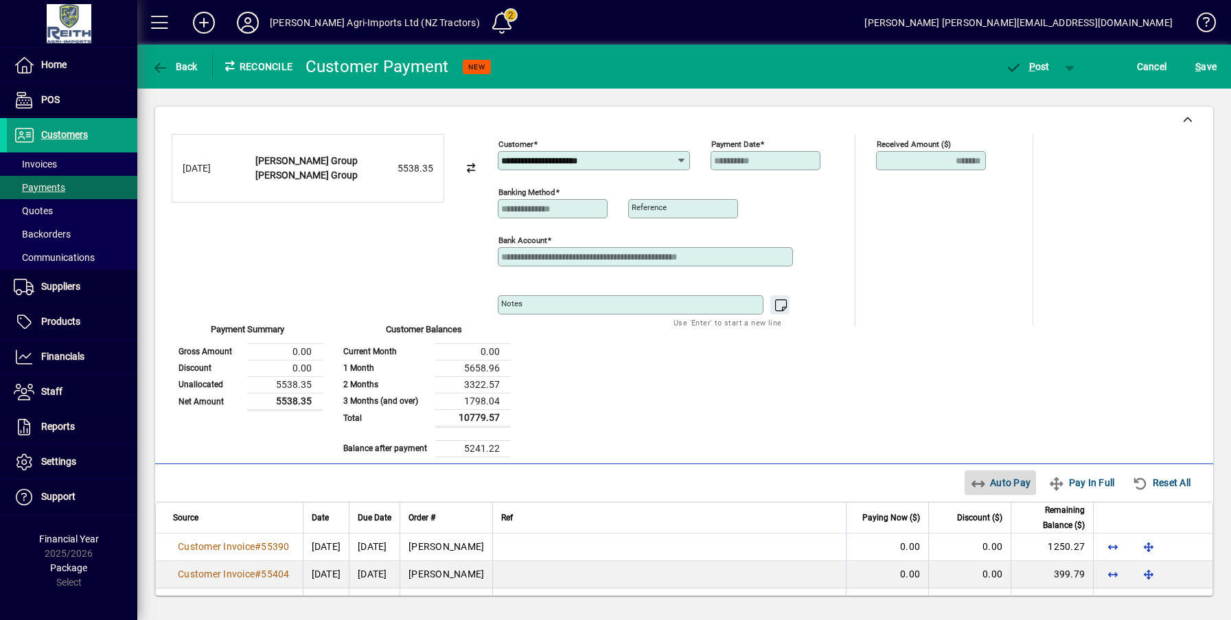
click at [990, 479] on span "Auto Pay" at bounding box center [1000, 483] width 61 height 22
click at [1047, 66] on span "P ost" at bounding box center [1027, 66] width 45 height 11
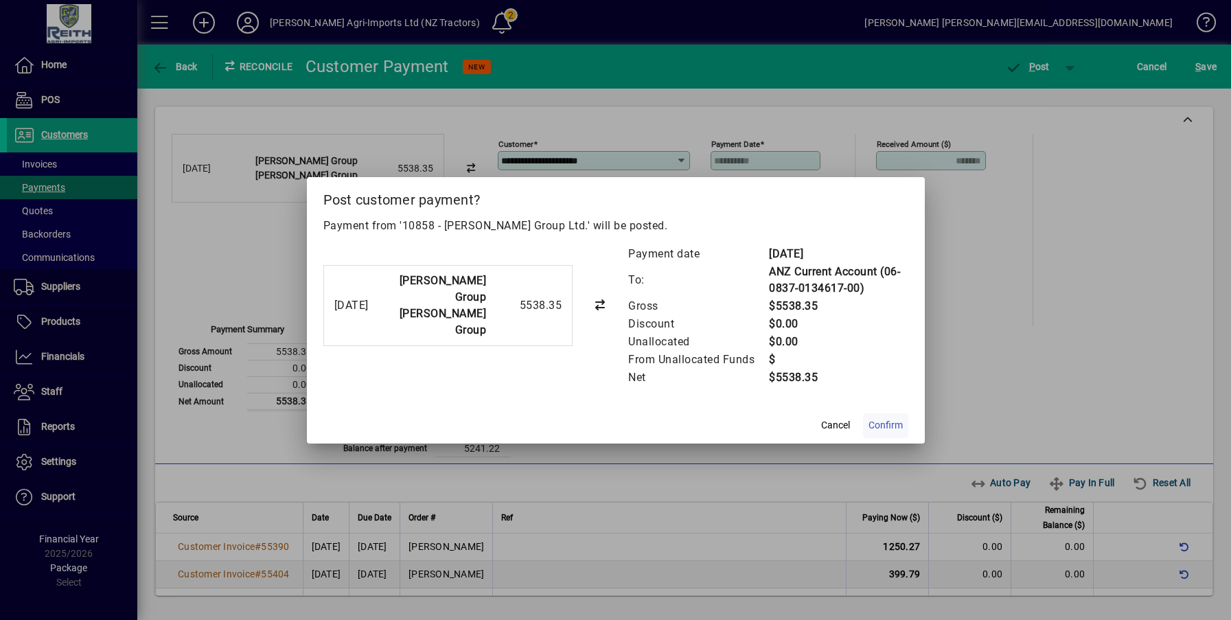
click at [892, 424] on span "Confirm" at bounding box center [885, 425] width 34 height 14
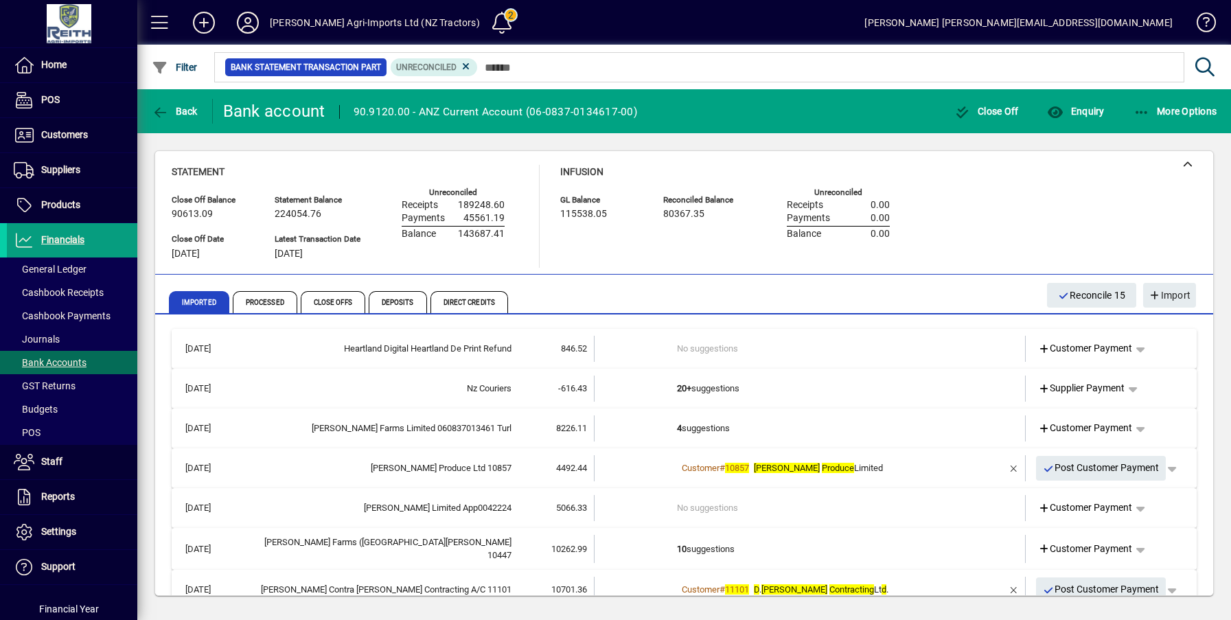
click at [677, 430] on b "4" at bounding box center [679, 428] width 5 height 10
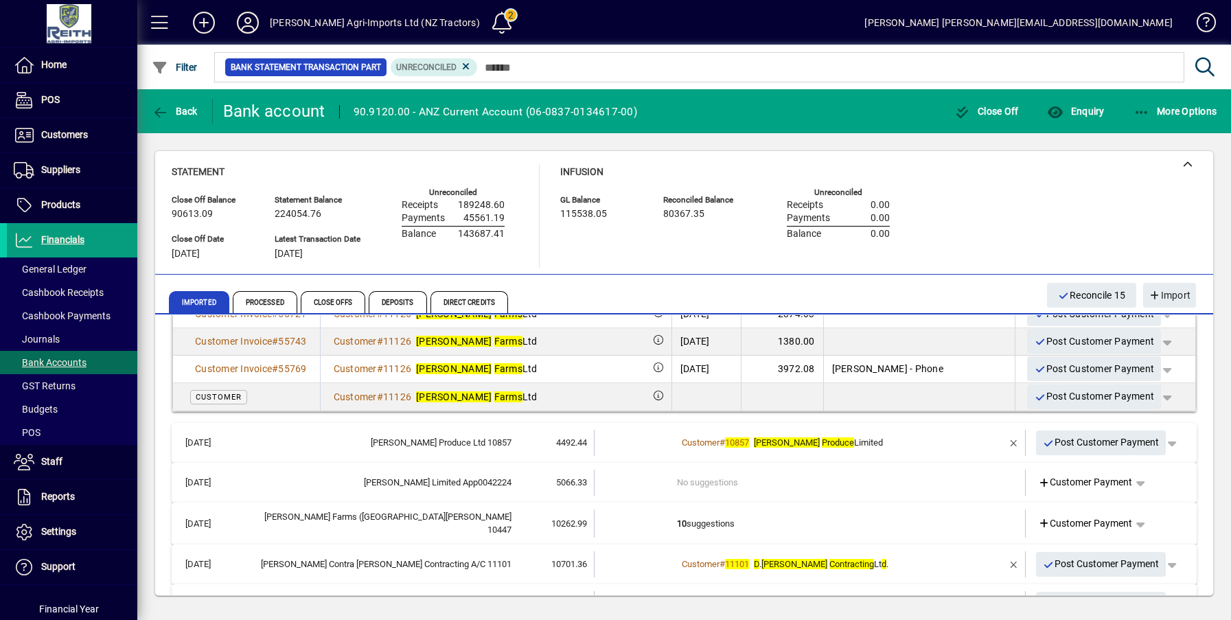
scroll to position [206, 0]
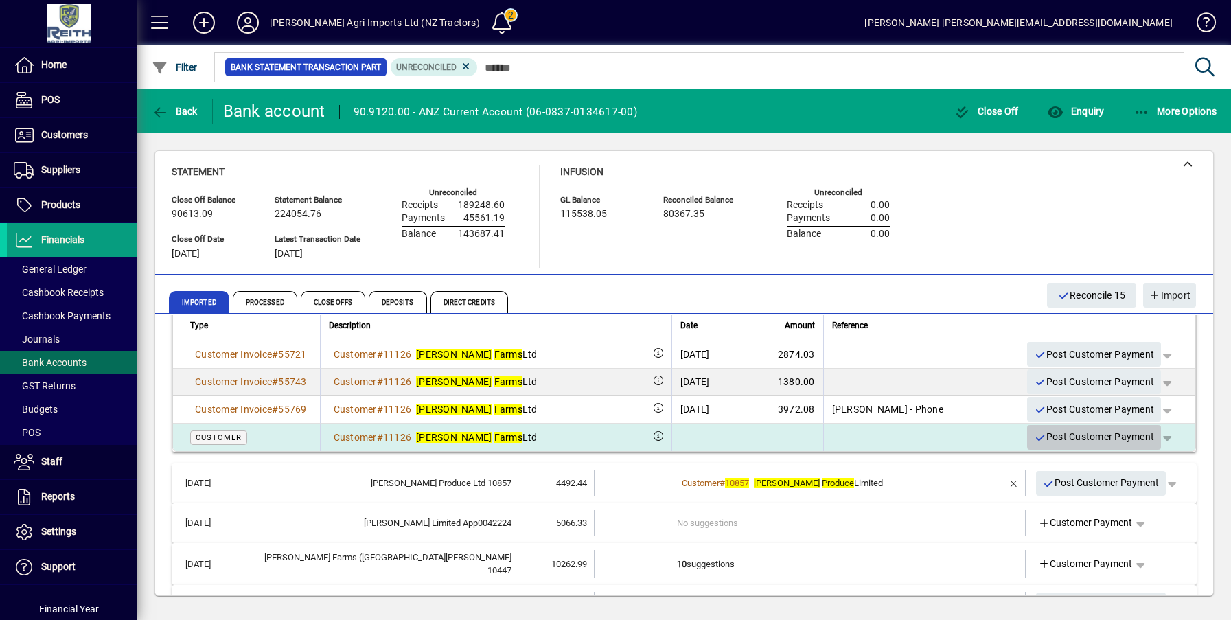
click at [1105, 435] on span "Post Customer Payment" at bounding box center [1094, 437] width 120 height 23
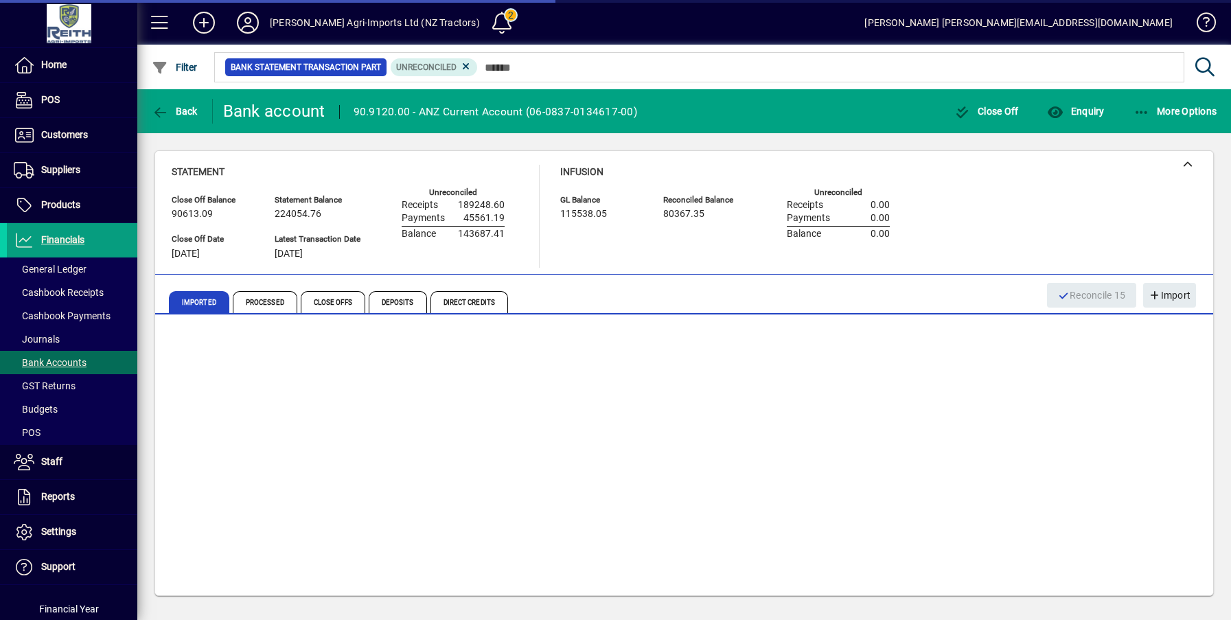
scroll to position [0, 0]
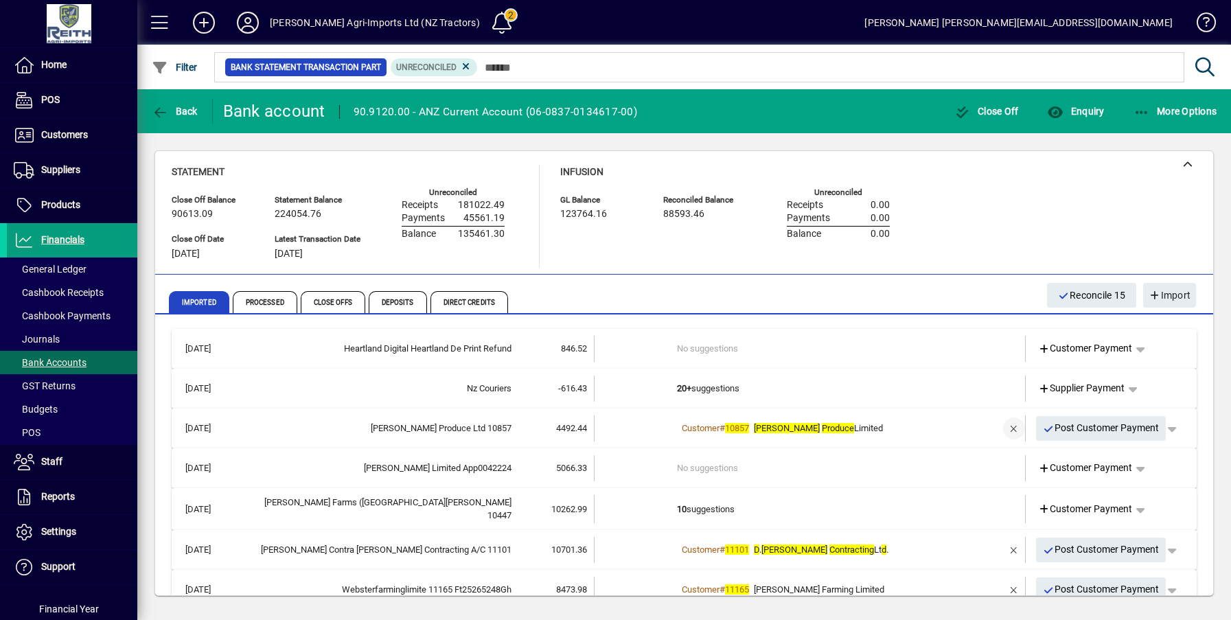
click at [998, 430] on span "button" at bounding box center [1013, 428] width 33 height 33
click at [702, 427] on td "5 suggestions" at bounding box center [811, 428] width 268 height 26
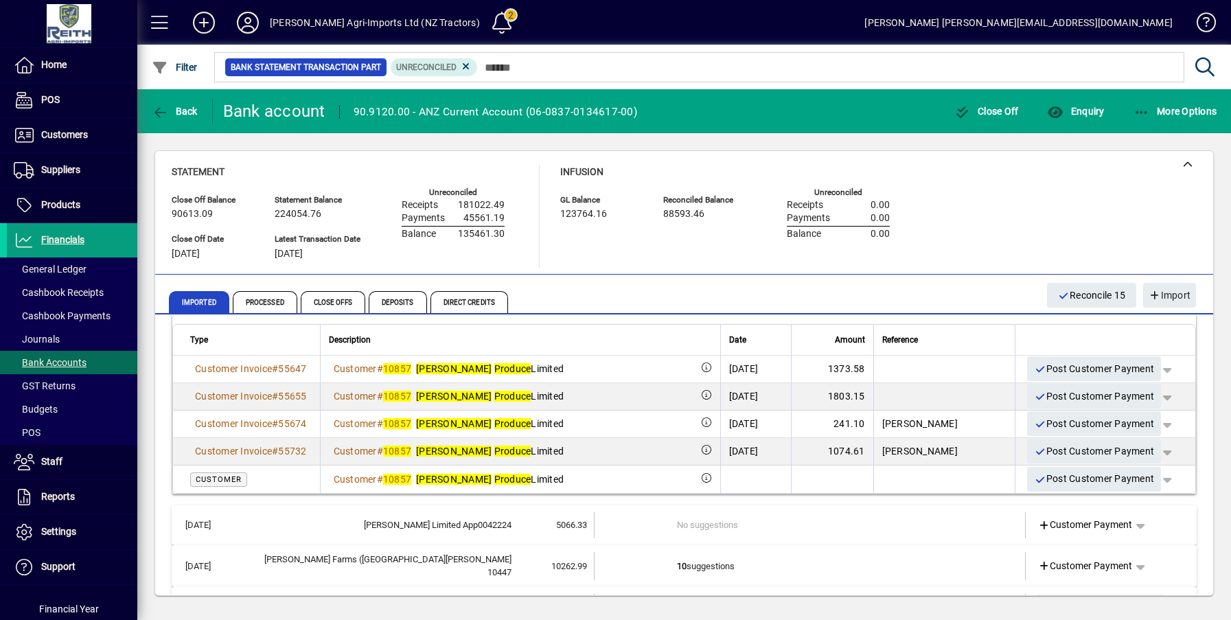
scroll to position [206, 0]
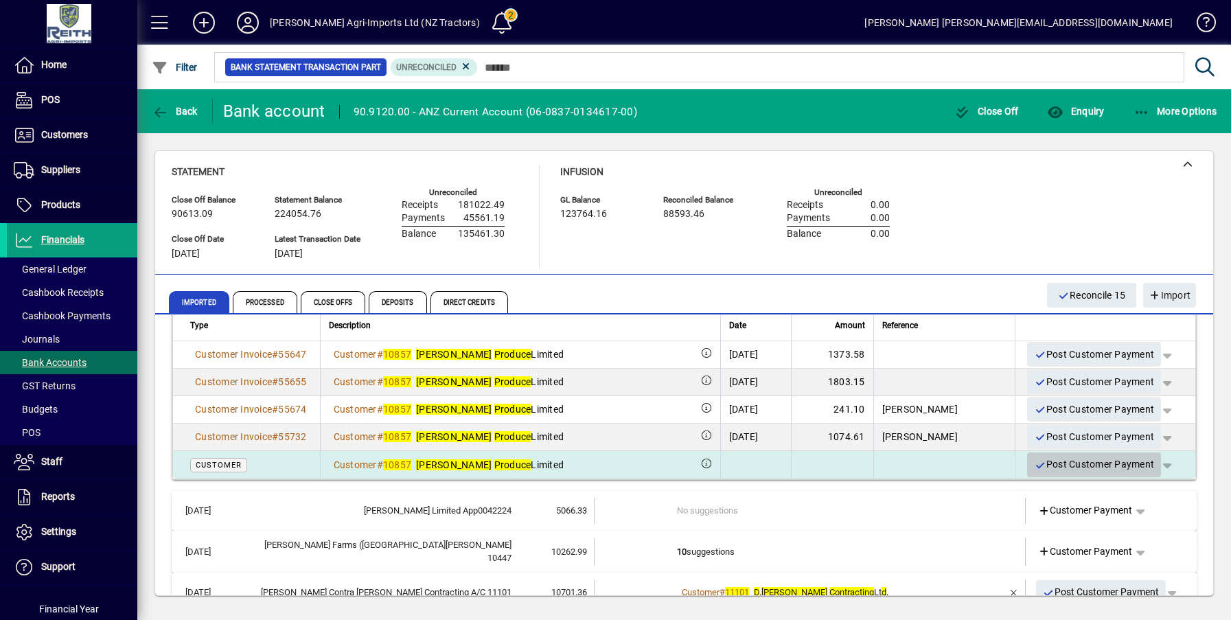
click at [1101, 464] on span "Post Customer Payment" at bounding box center [1094, 464] width 120 height 23
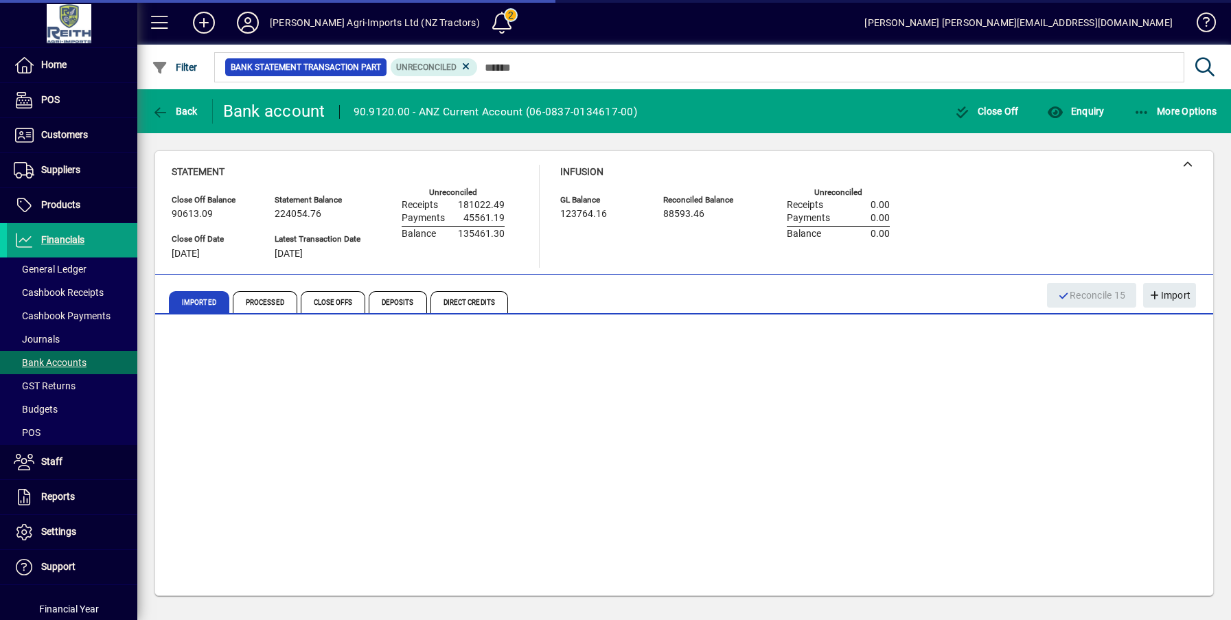
scroll to position [0, 0]
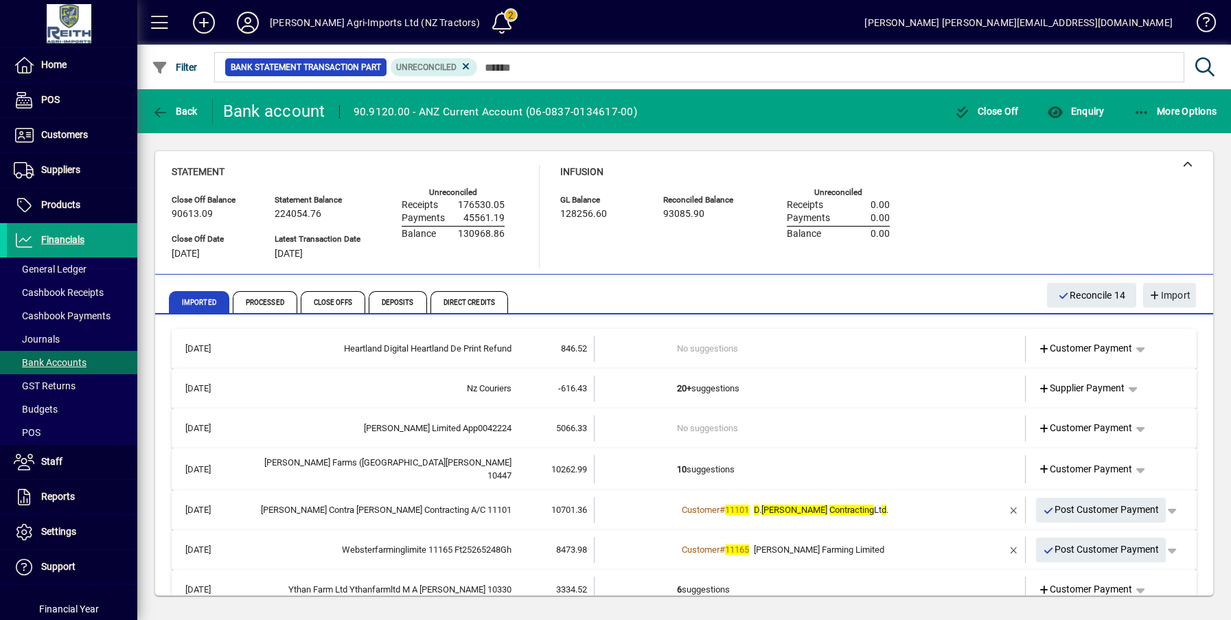
click at [692, 467] on td "10 suggestions" at bounding box center [811, 469] width 268 height 28
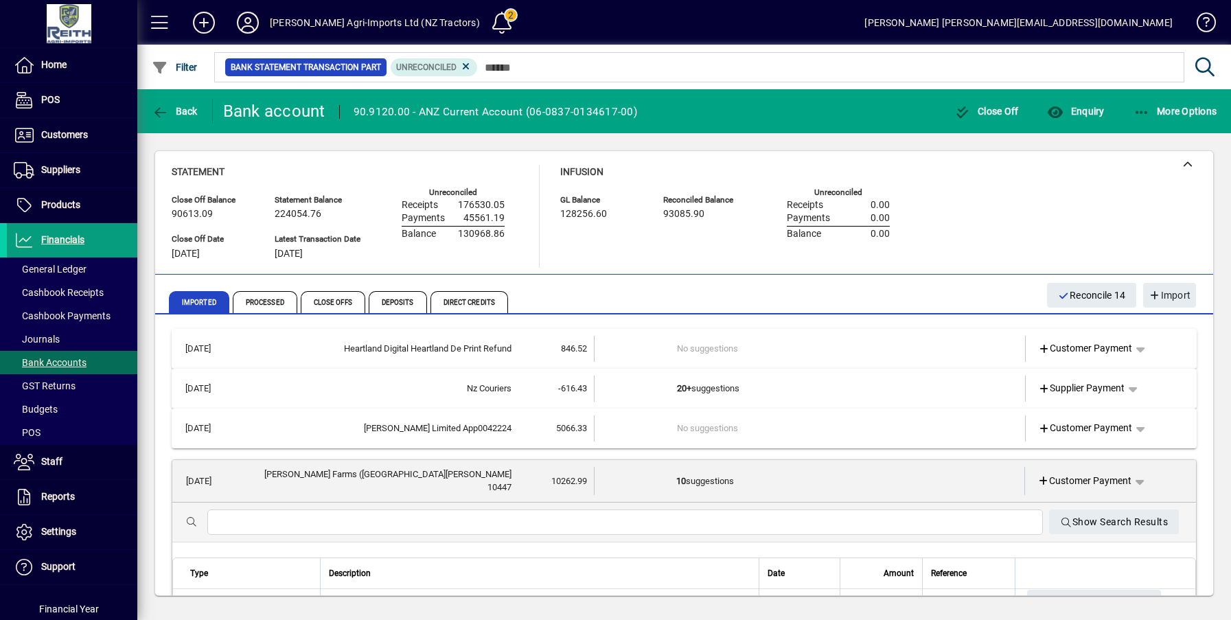
click at [700, 480] on td "10 suggestions" at bounding box center [810, 481] width 268 height 28
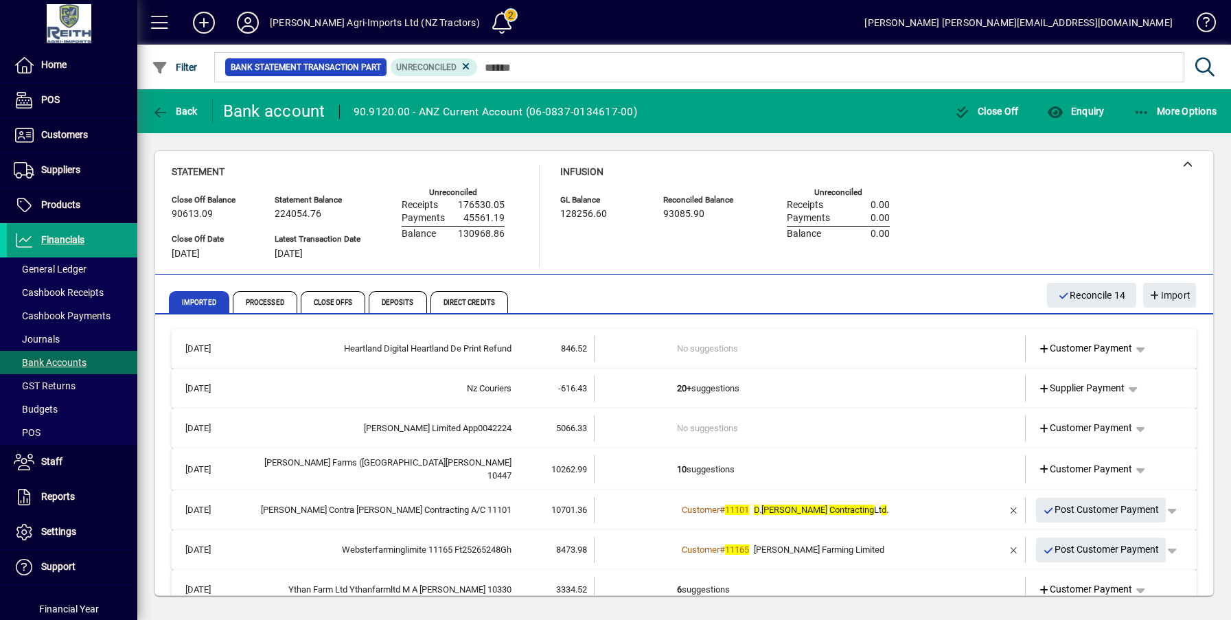
click at [713, 467] on td "10 suggestions" at bounding box center [811, 469] width 268 height 28
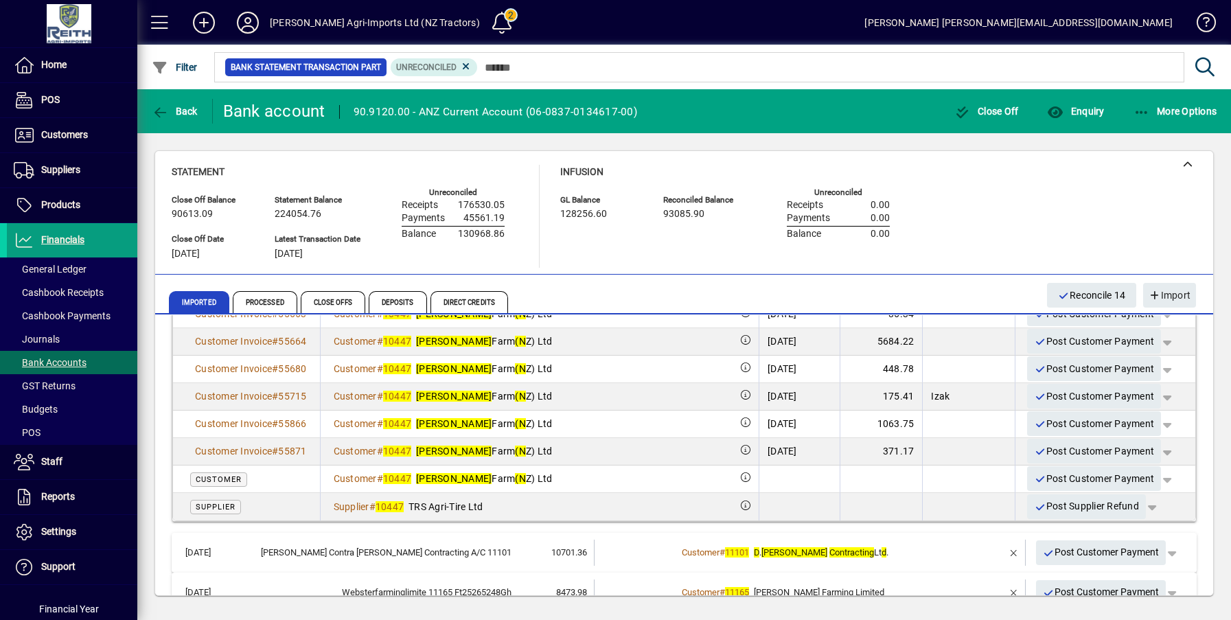
scroll to position [412, 0]
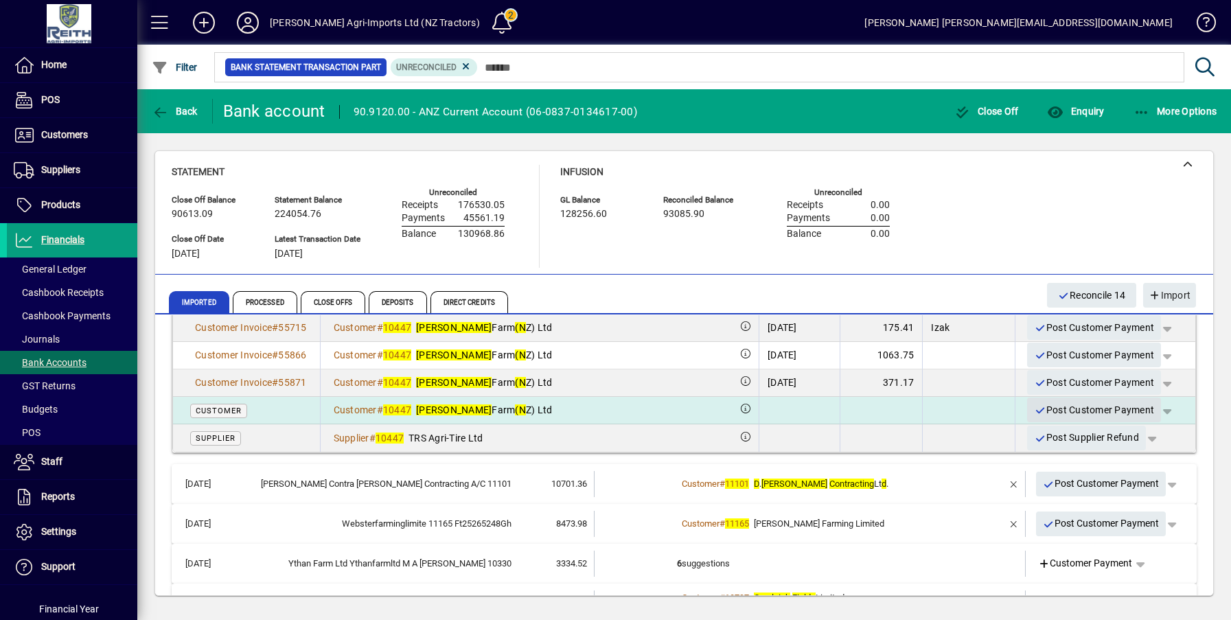
click at [1089, 405] on span "Post Customer Payment" at bounding box center [1094, 410] width 120 height 23
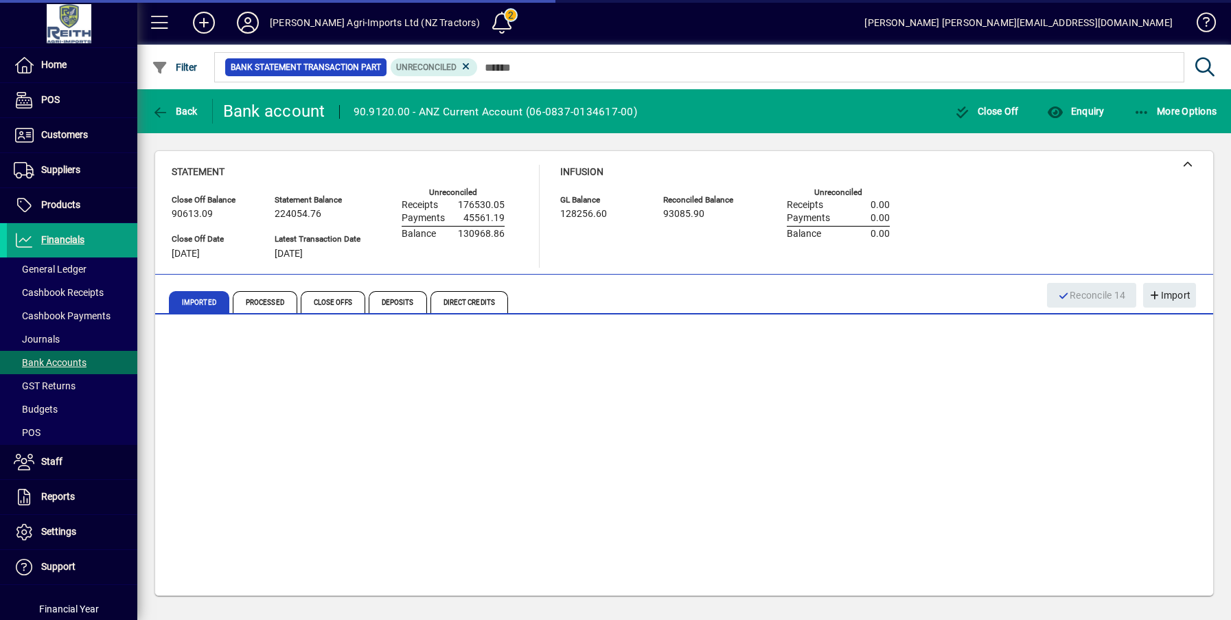
scroll to position [0, 0]
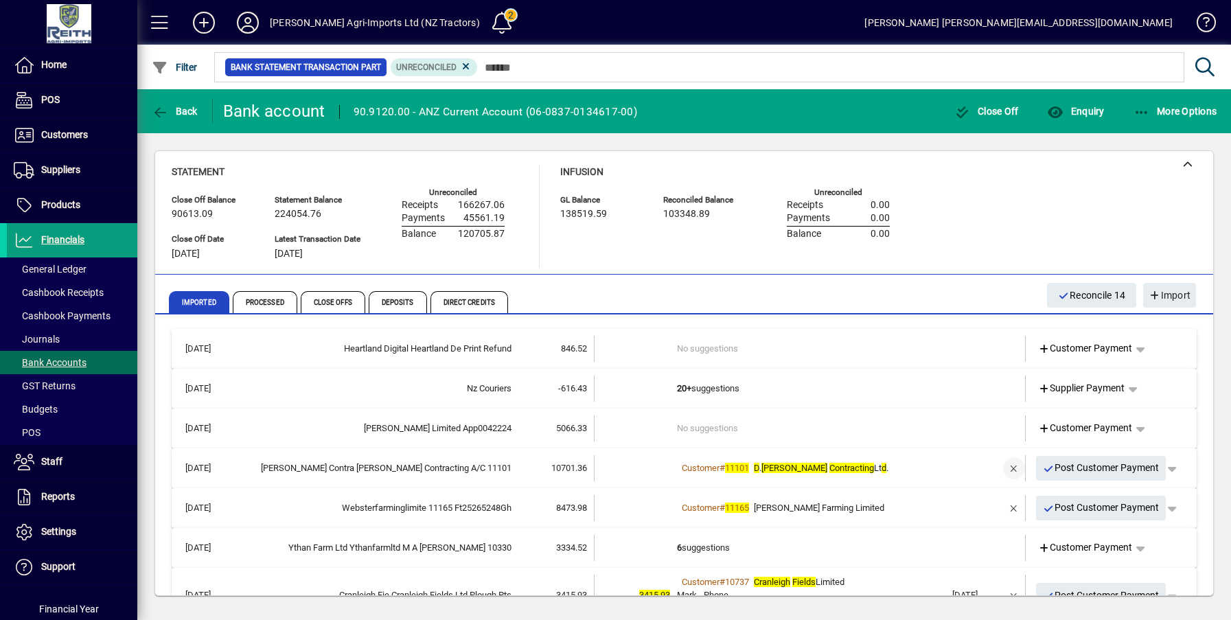
click at [1001, 466] on span "button" at bounding box center [1013, 468] width 33 height 33
click at [688, 466] on td "2 suggestions" at bounding box center [811, 468] width 268 height 26
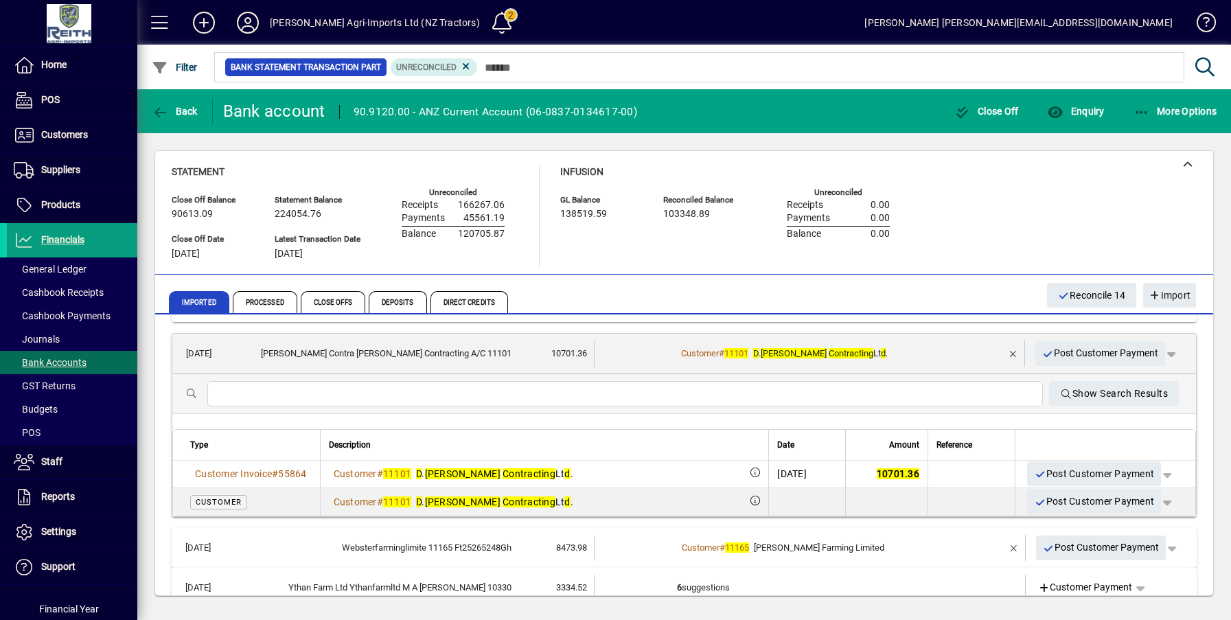
scroll to position [137, 0]
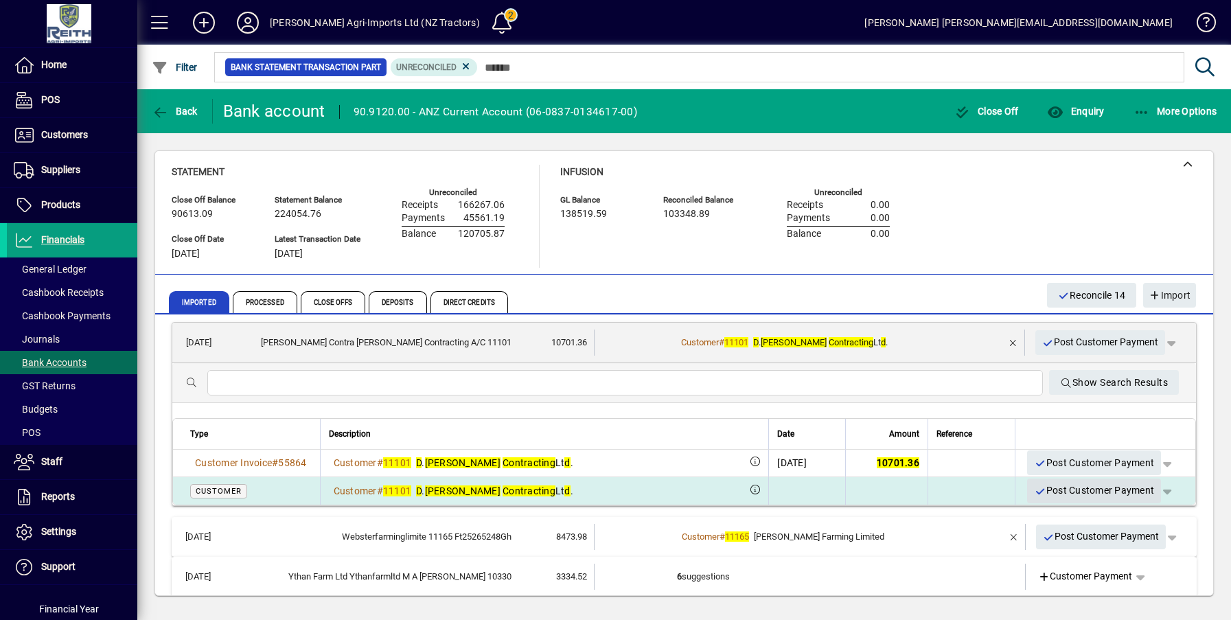
click at [1107, 492] on span "Post Customer Payment" at bounding box center [1094, 490] width 120 height 23
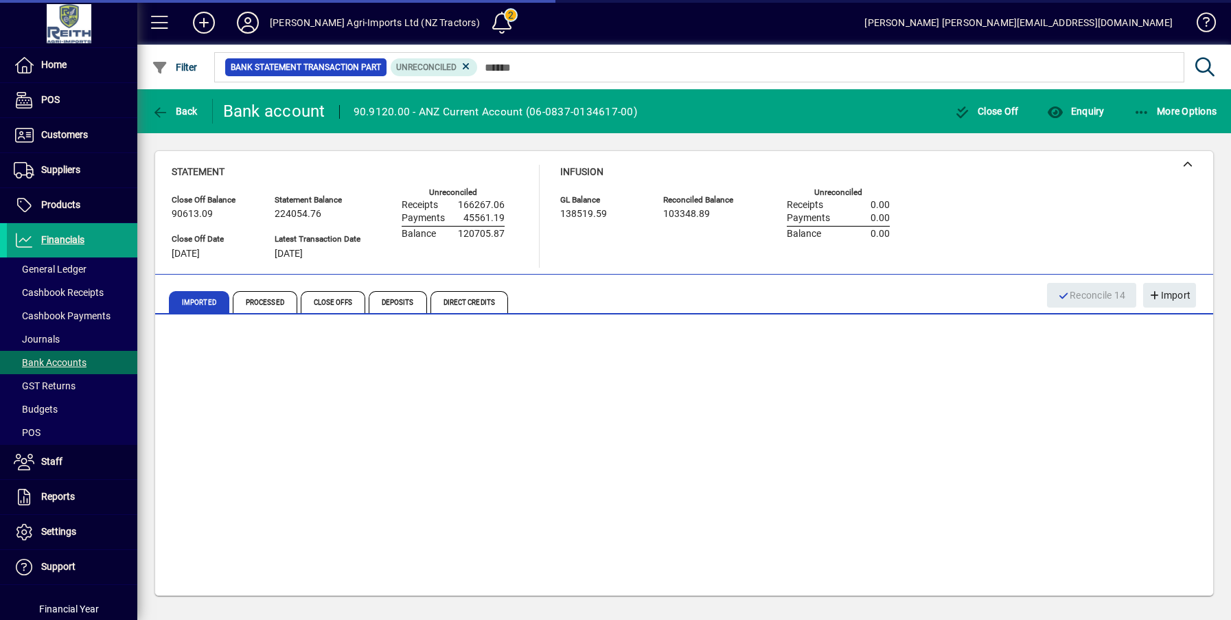
scroll to position [0, 0]
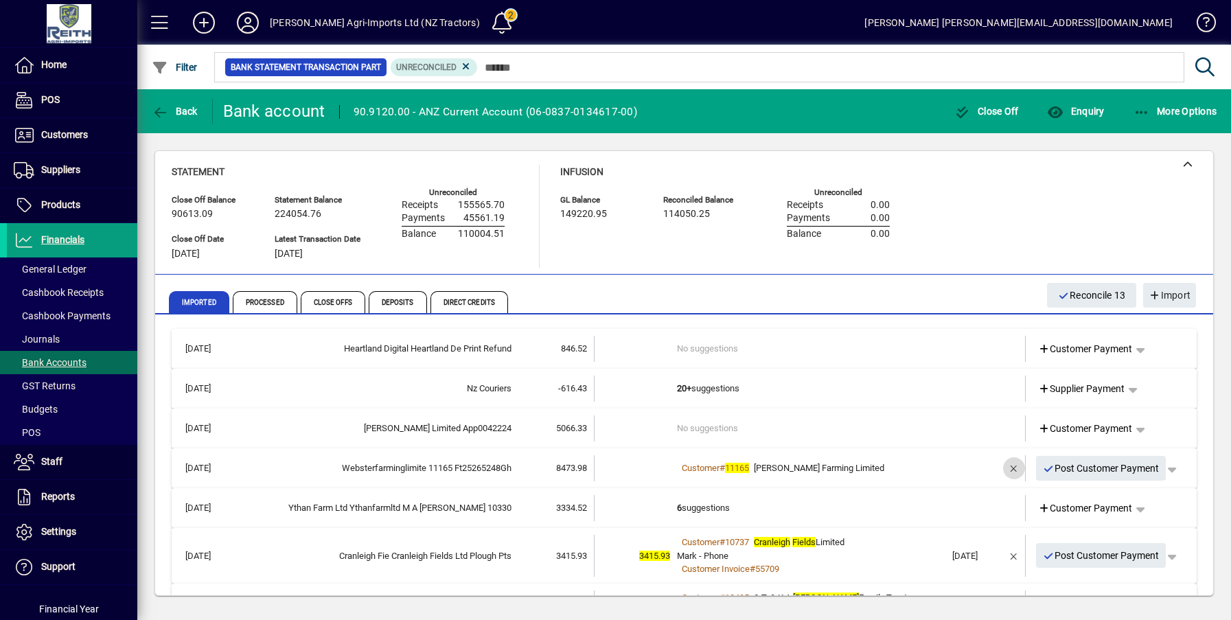
click at [1006, 466] on span "button" at bounding box center [1013, 468] width 33 height 33
click at [695, 465] on td "1 suggestion" at bounding box center [811, 468] width 268 height 26
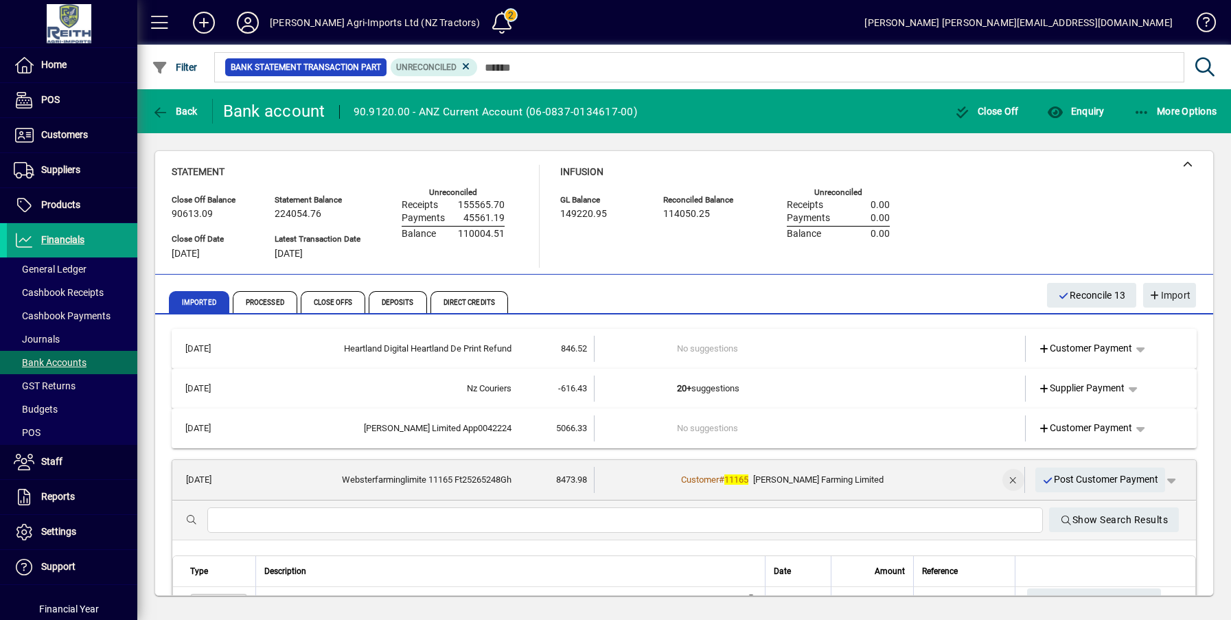
click at [1003, 480] on span "button" at bounding box center [1013, 479] width 33 height 33
click at [699, 478] on td "1 suggestion" at bounding box center [810, 480] width 268 height 26
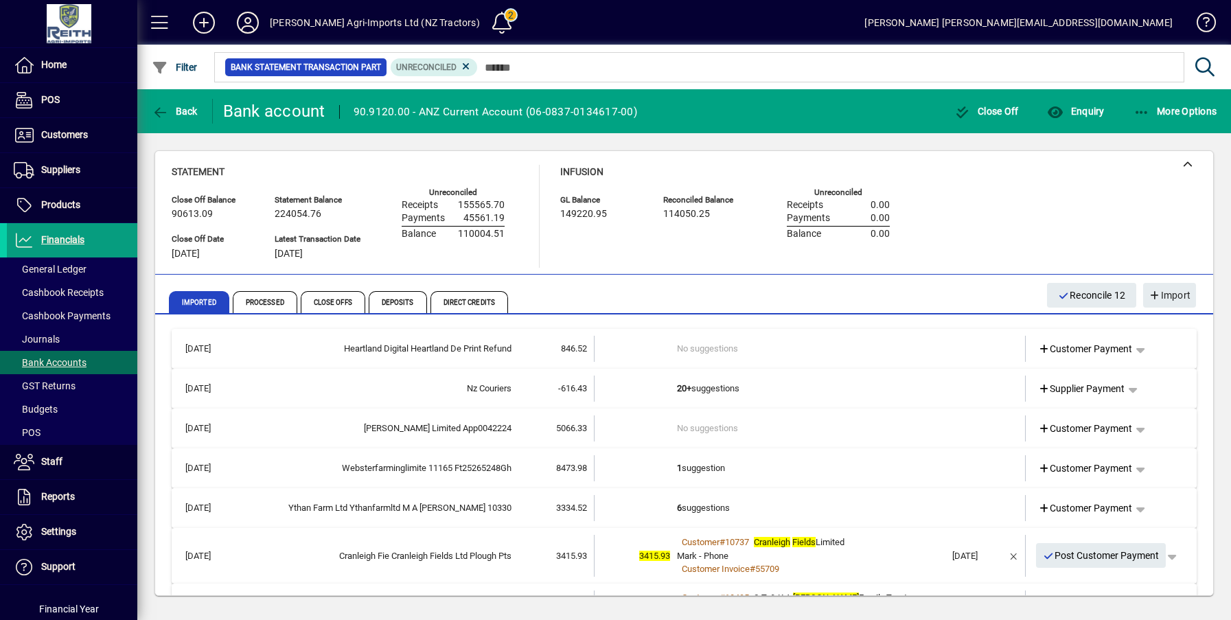
click at [702, 511] on td "6 suggestions" at bounding box center [811, 508] width 268 height 26
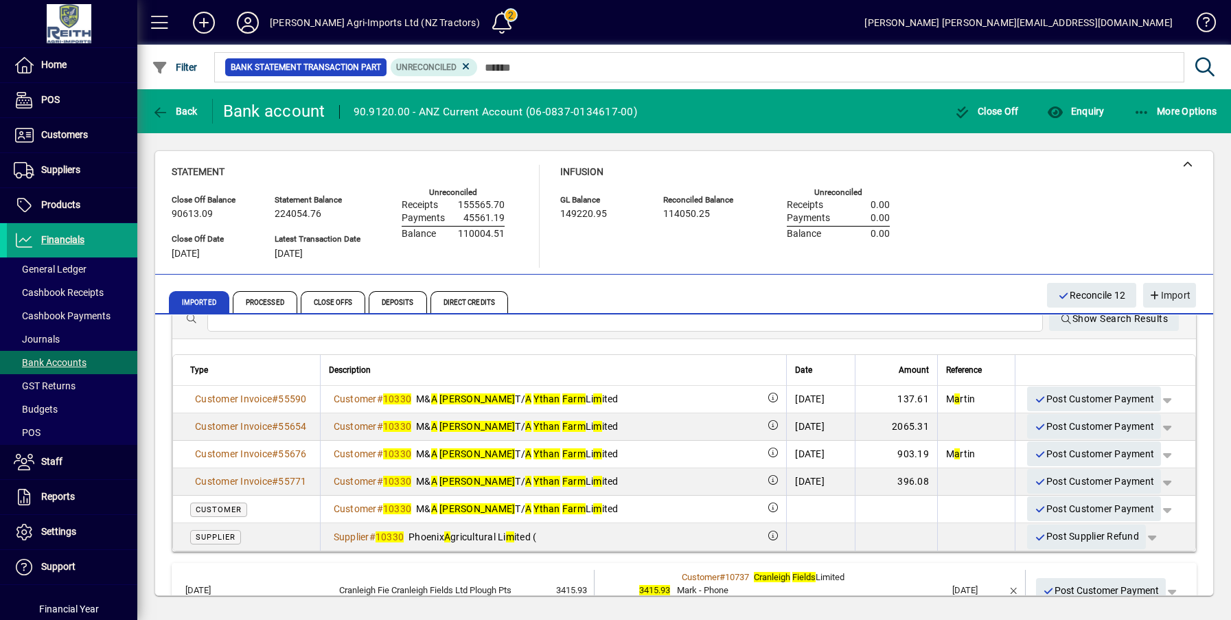
scroll to position [275, 0]
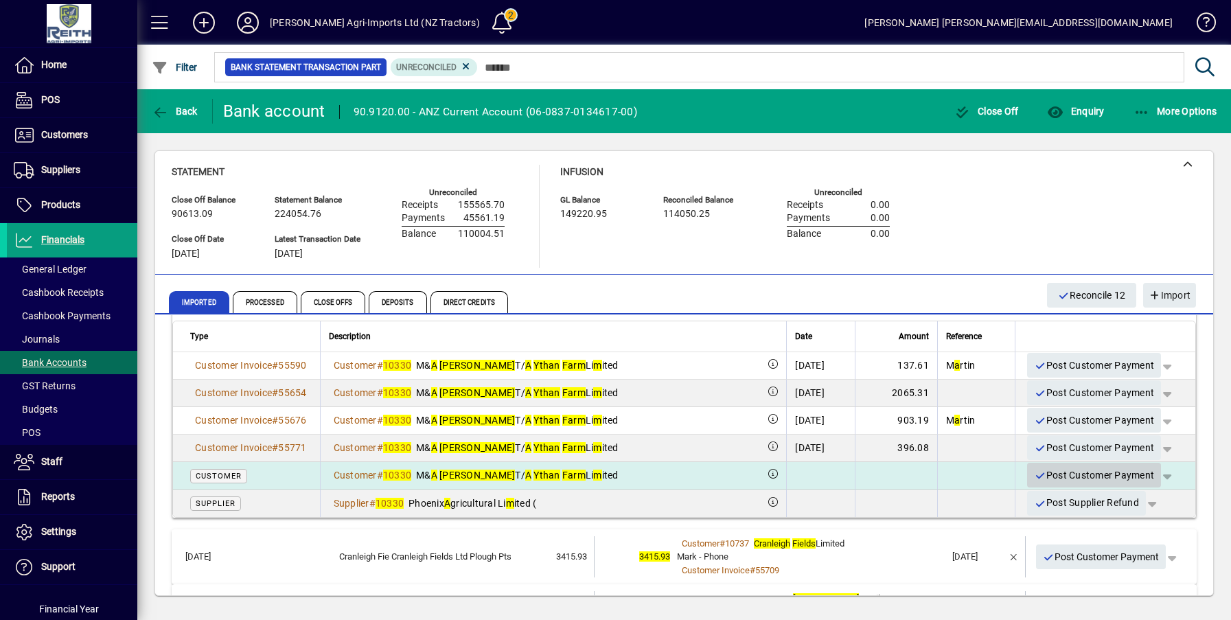
click at [1073, 474] on span "Post Customer Payment" at bounding box center [1094, 475] width 120 height 23
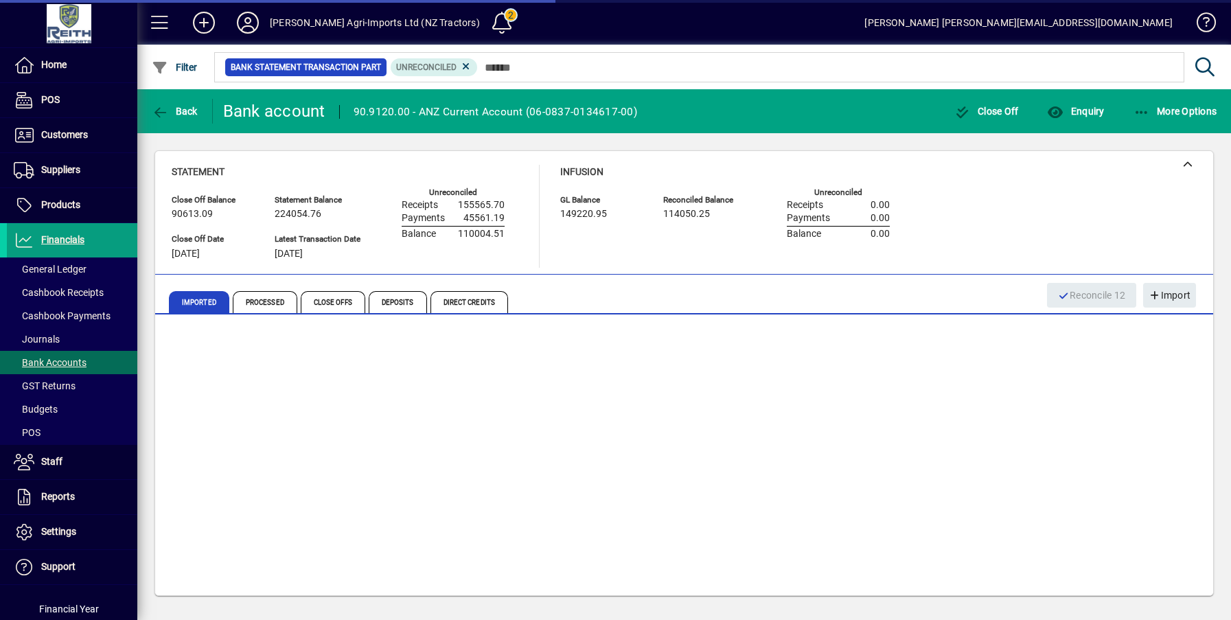
scroll to position [0, 0]
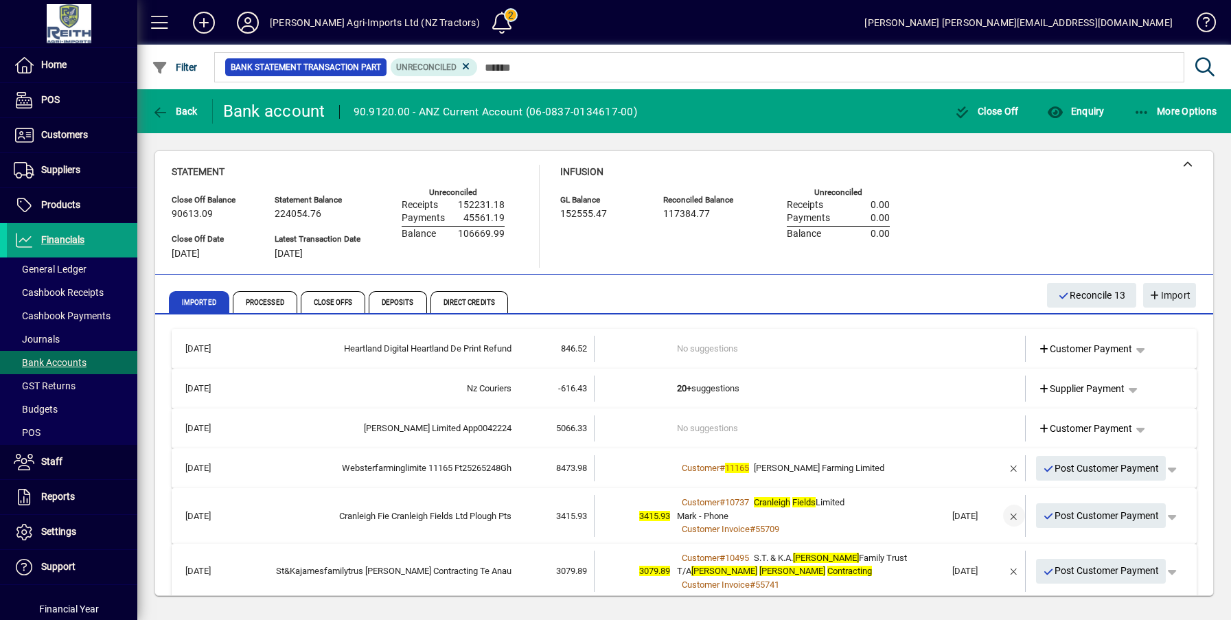
click at [1007, 517] on span "button" at bounding box center [1013, 515] width 33 height 33
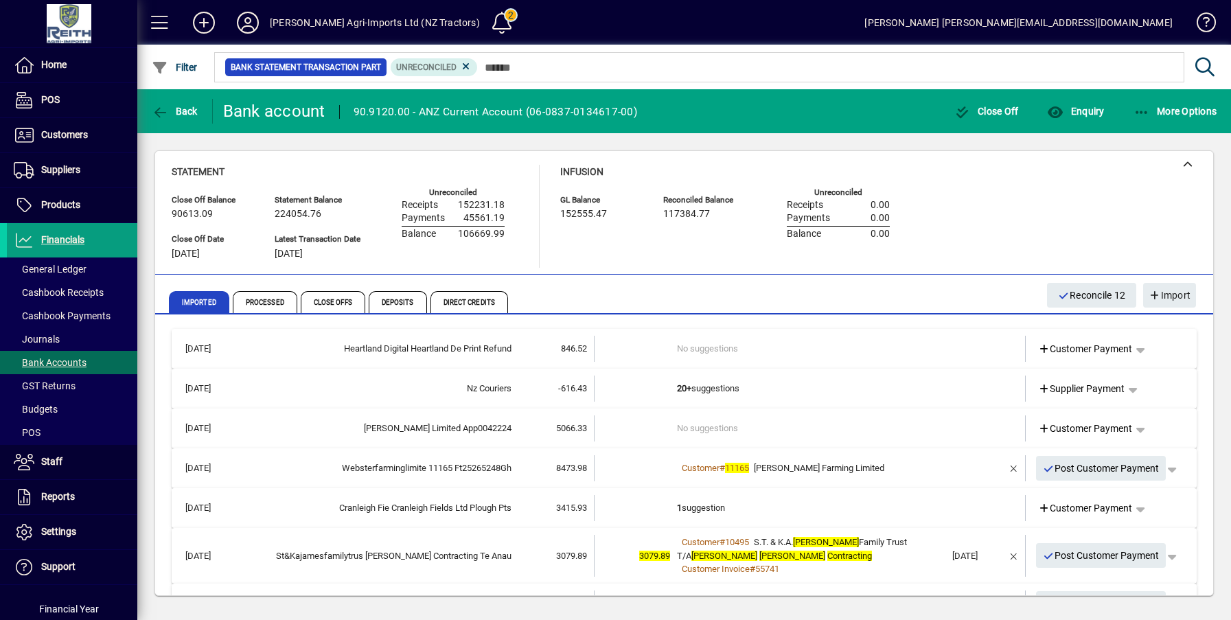
click at [695, 507] on td "1 suggestion" at bounding box center [811, 508] width 268 height 26
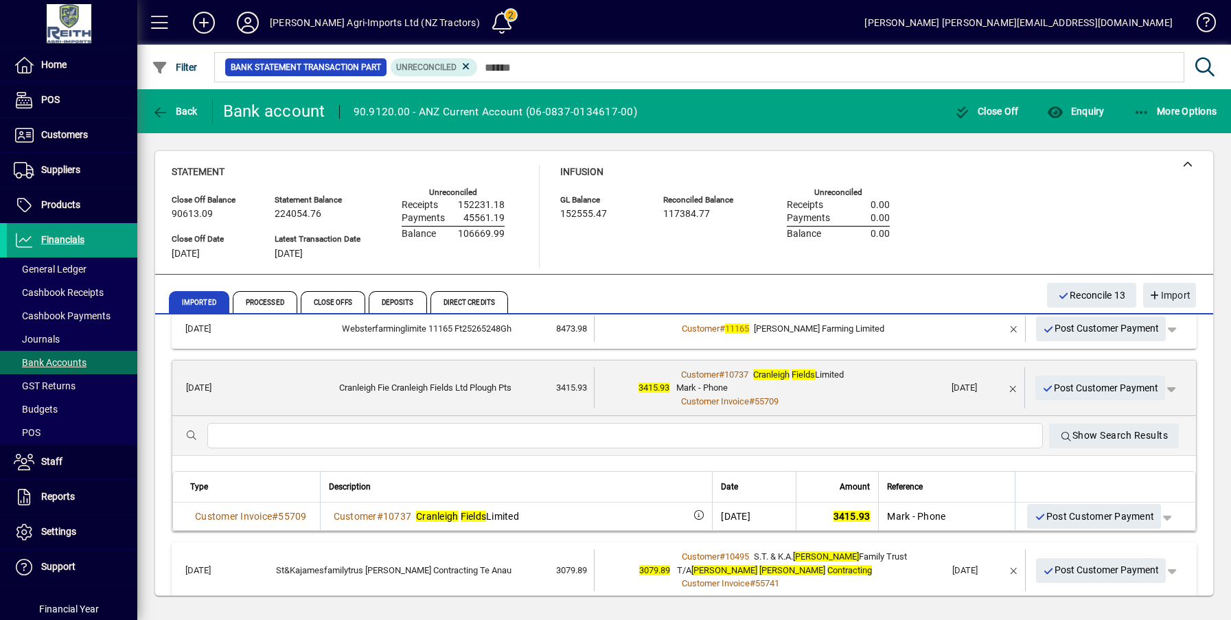
scroll to position [137, 0]
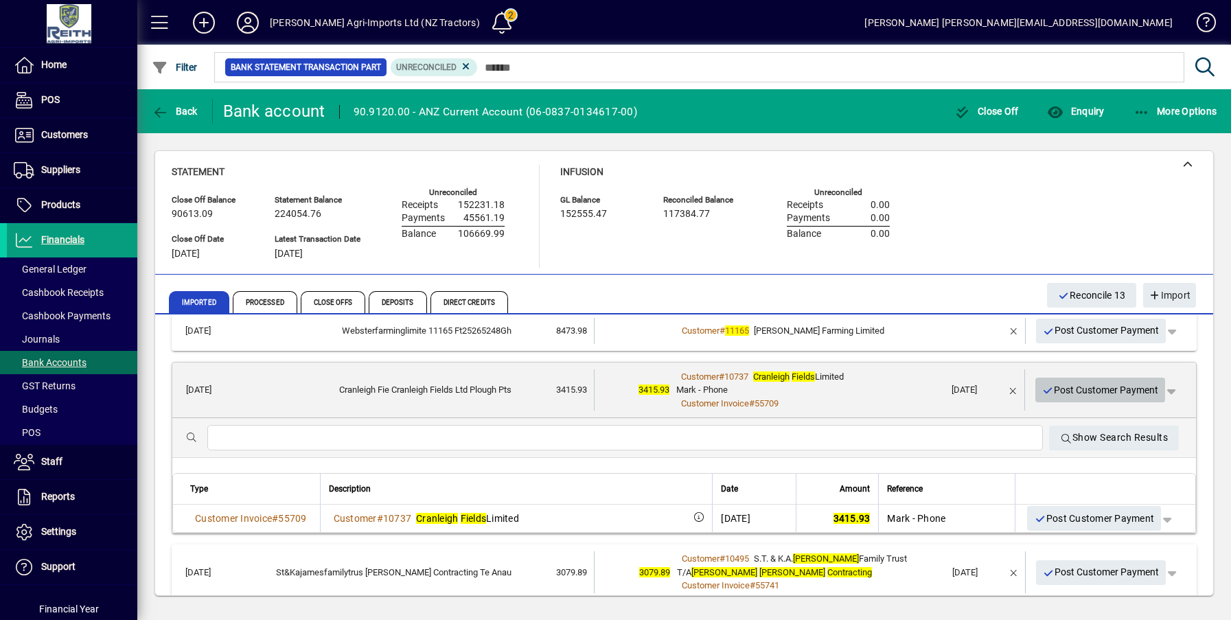
click at [1076, 386] on span "Post Customer Payment" at bounding box center [1100, 390] width 117 height 23
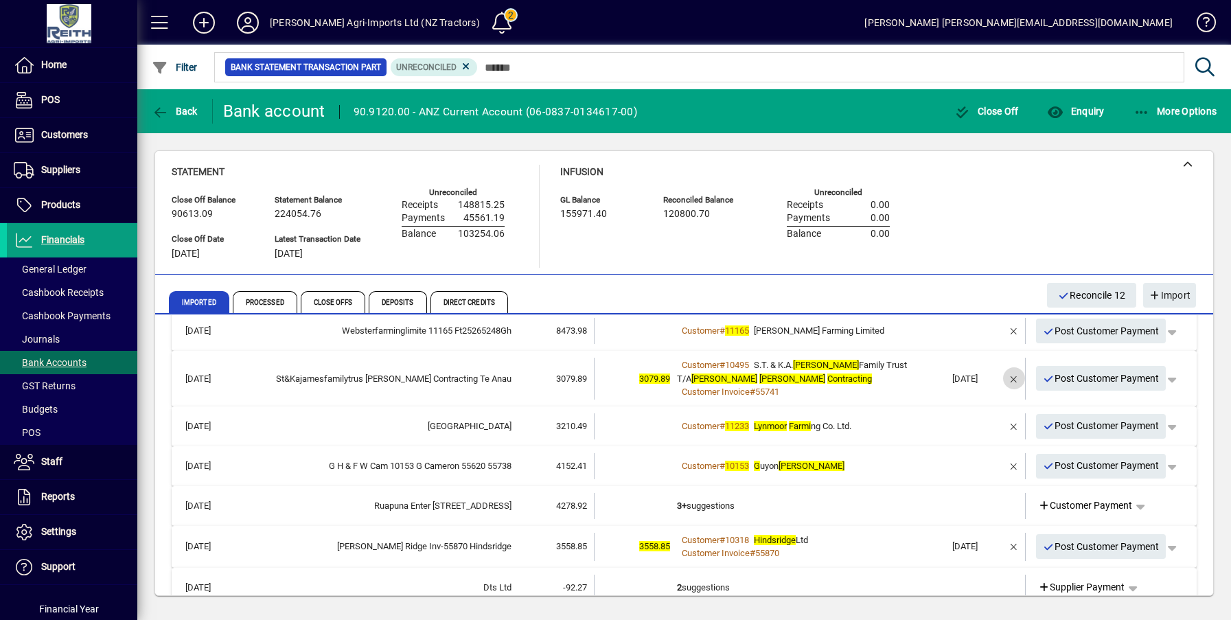
click at [1001, 374] on span "button" at bounding box center [1013, 378] width 33 height 33
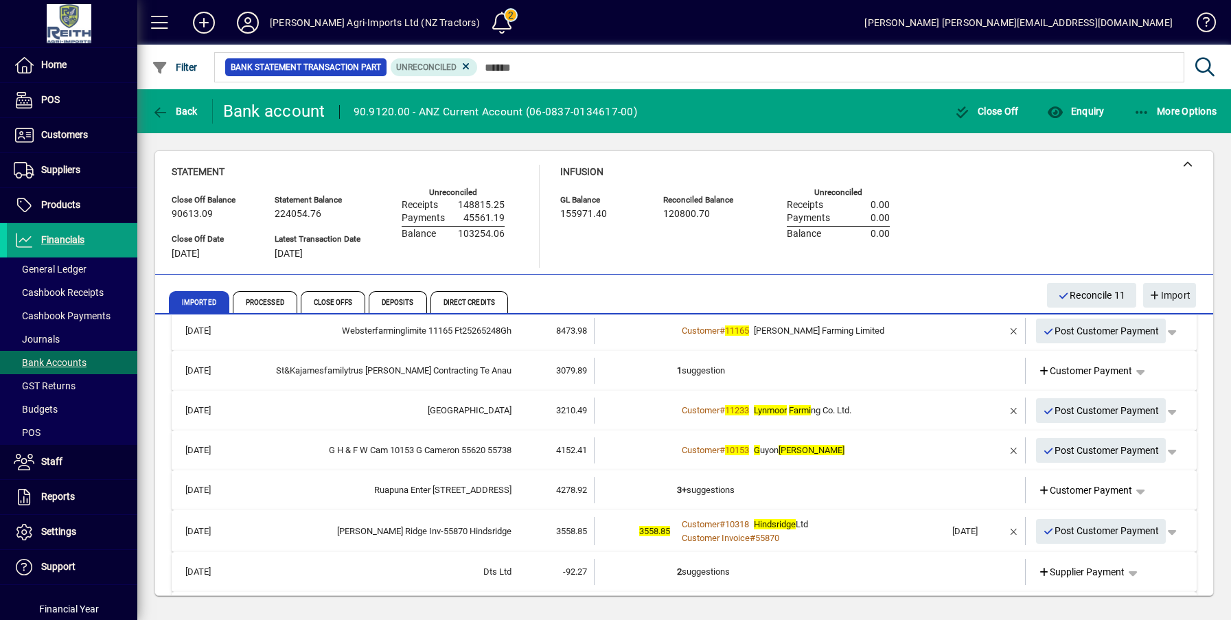
click at [696, 372] on td "1 suggestion" at bounding box center [811, 371] width 268 height 26
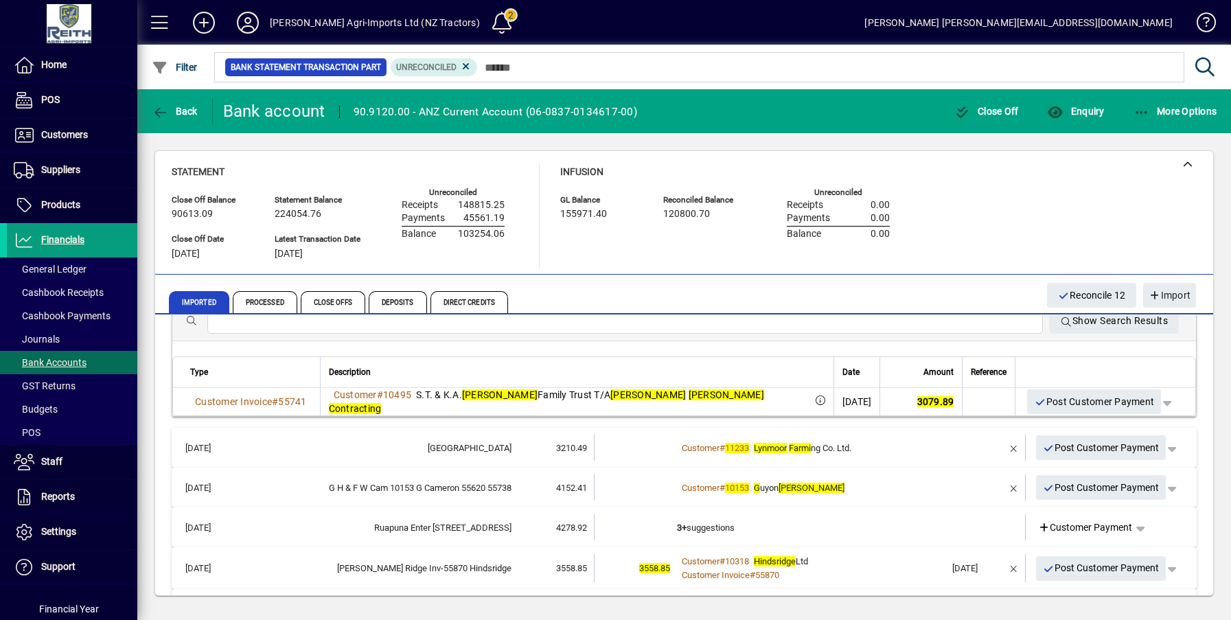
scroll to position [275, 0]
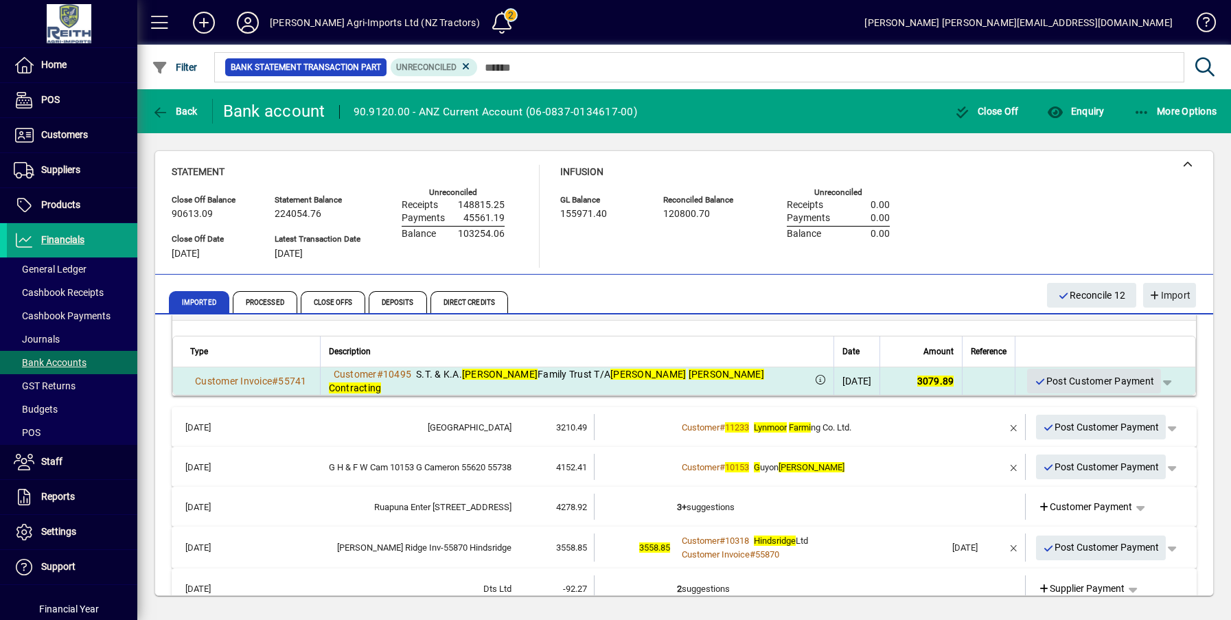
click at [1069, 379] on span "Post Customer Payment" at bounding box center [1094, 381] width 120 height 23
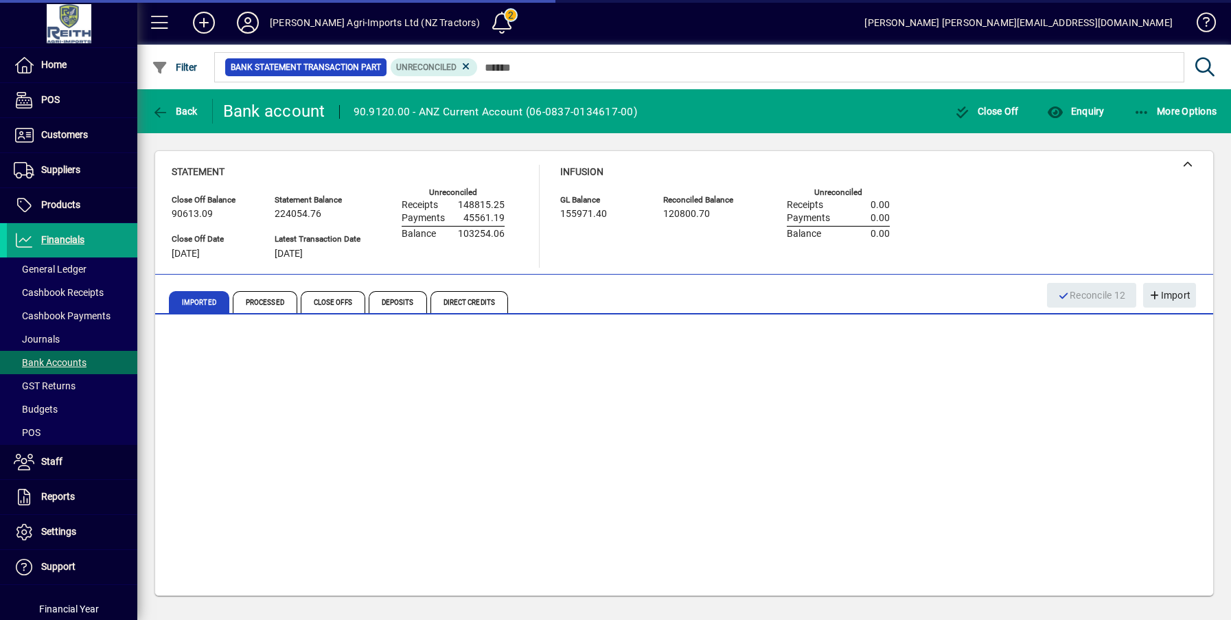
scroll to position [81, 0]
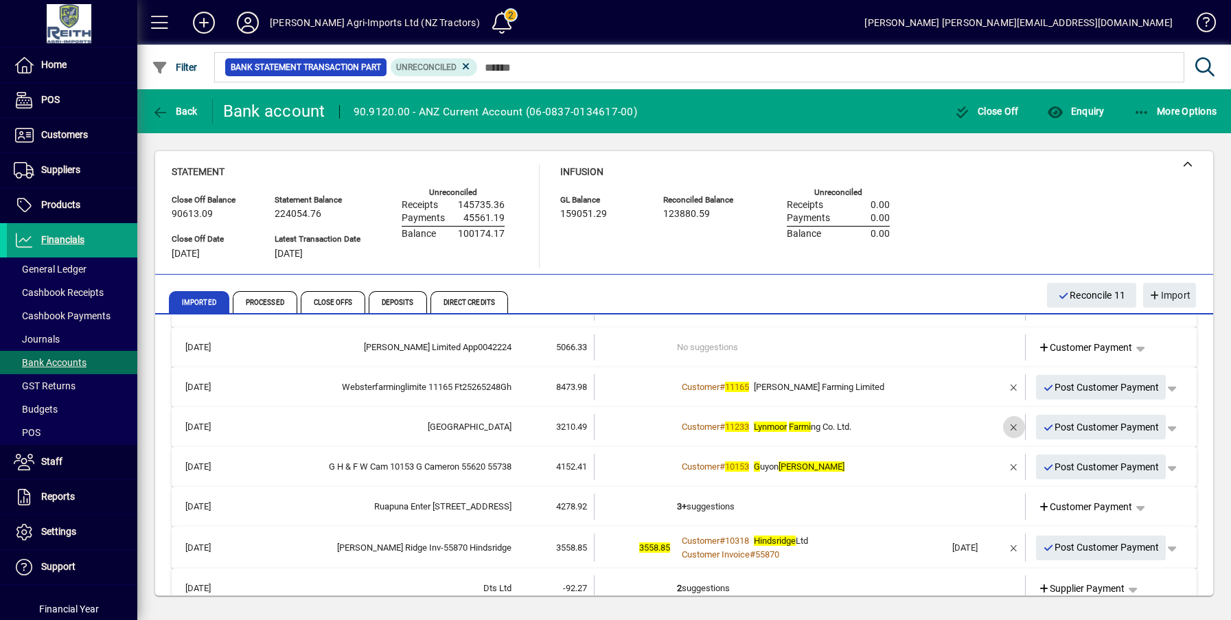
click at [1005, 424] on span "button" at bounding box center [1013, 426] width 33 height 33
click at [689, 426] on td "1 suggestion" at bounding box center [811, 427] width 268 height 26
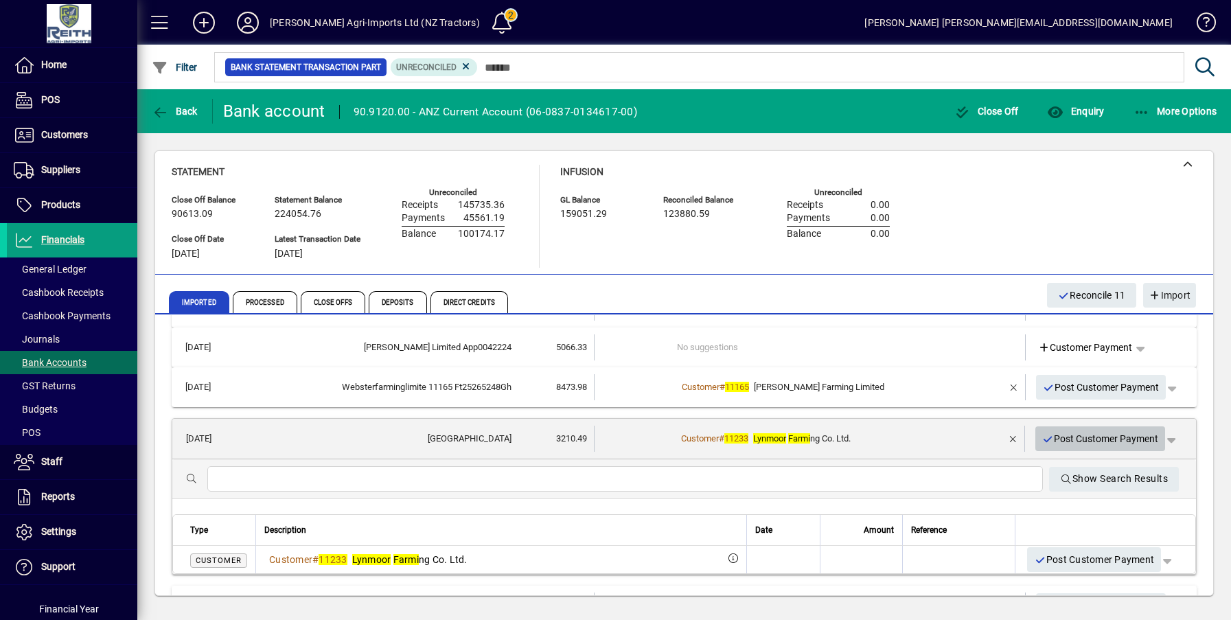
click at [1086, 438] on span "Post Customer Payment" at bounding box center [1100, 439] width 117 height 23
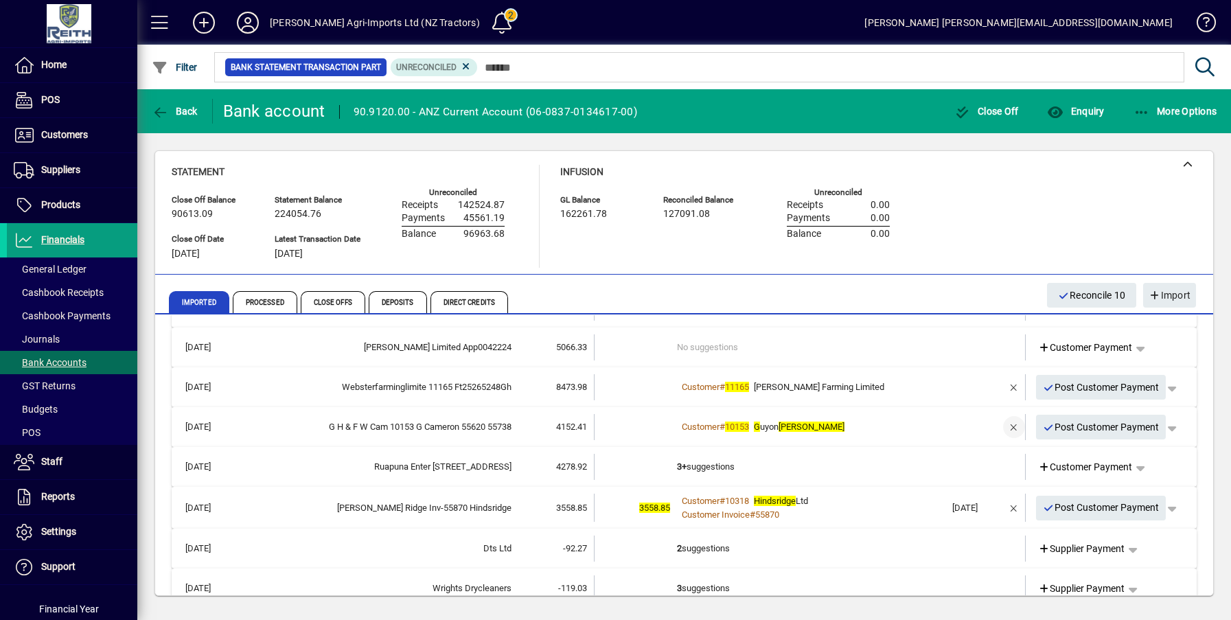
click at [1001, 428] on span "button" at bounding box center [1013, 426] width 33 height 33
click at [693, 421] on td "3 suggestions" at bounding box center [811, 427] width 268 height 26
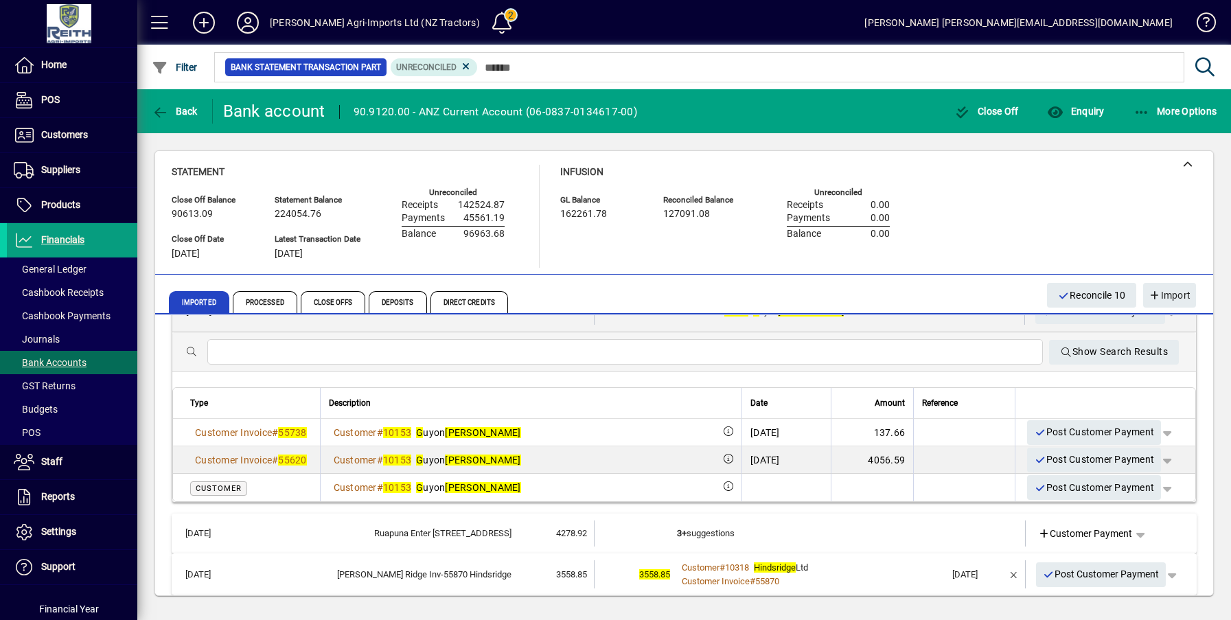
scroll to position [218, 0]
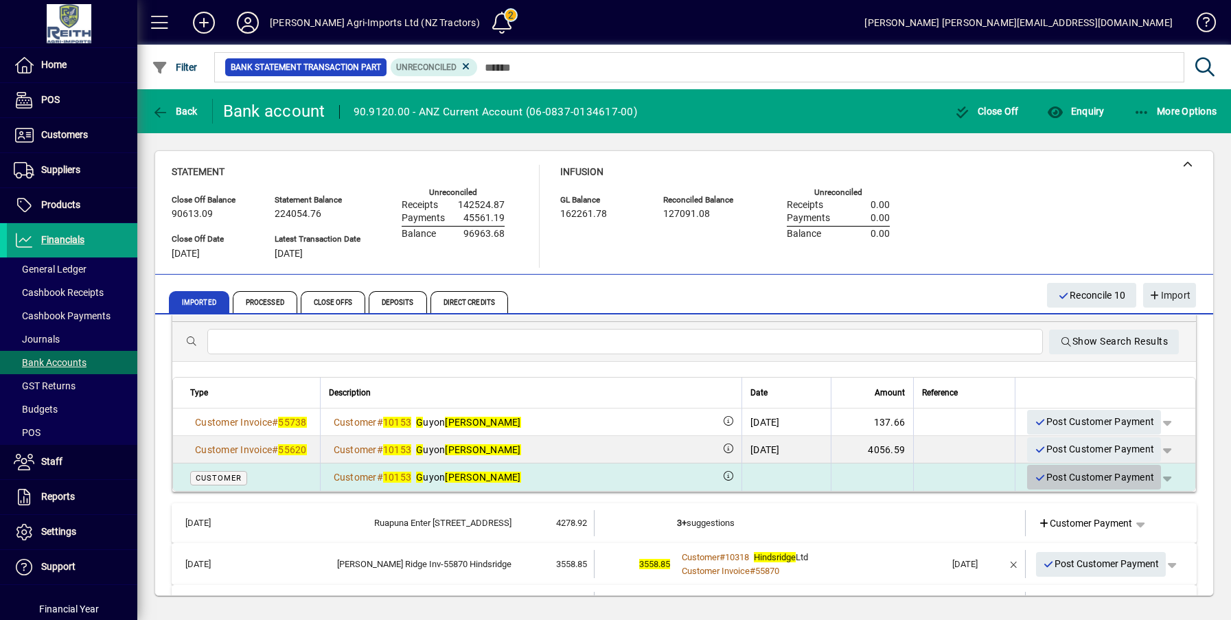
click at [1081, 478] on span "Post Customer Payment" at bounding box center [1094, 477] width 120 height 23
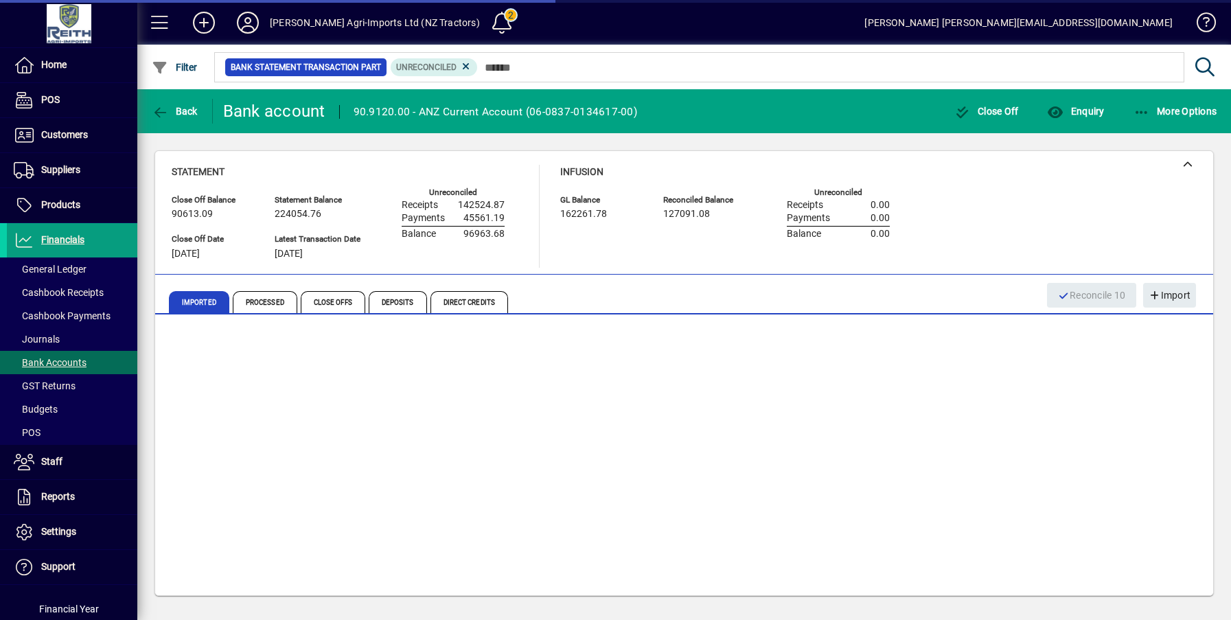
scroll to position [0, 0]
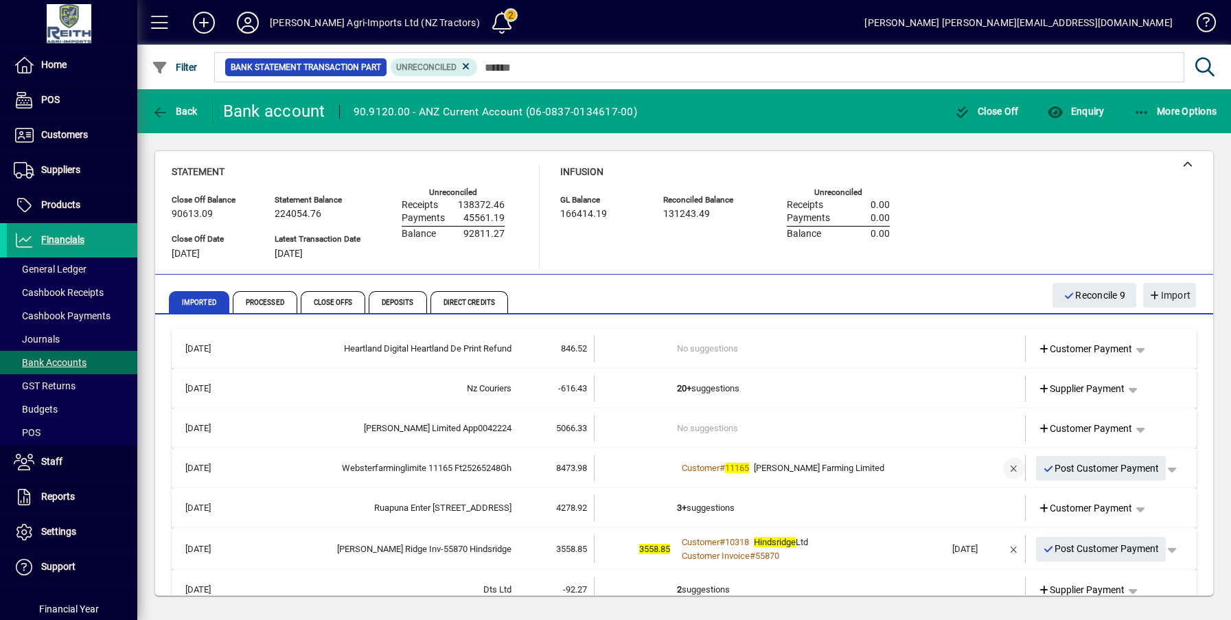
click at [1000, 471] on span "button" at bounding box center [1013, 468] width 33 height 33
click at [702, 470] on td "1 suggestion" at bounding box center [811, 468] width 268 height 26
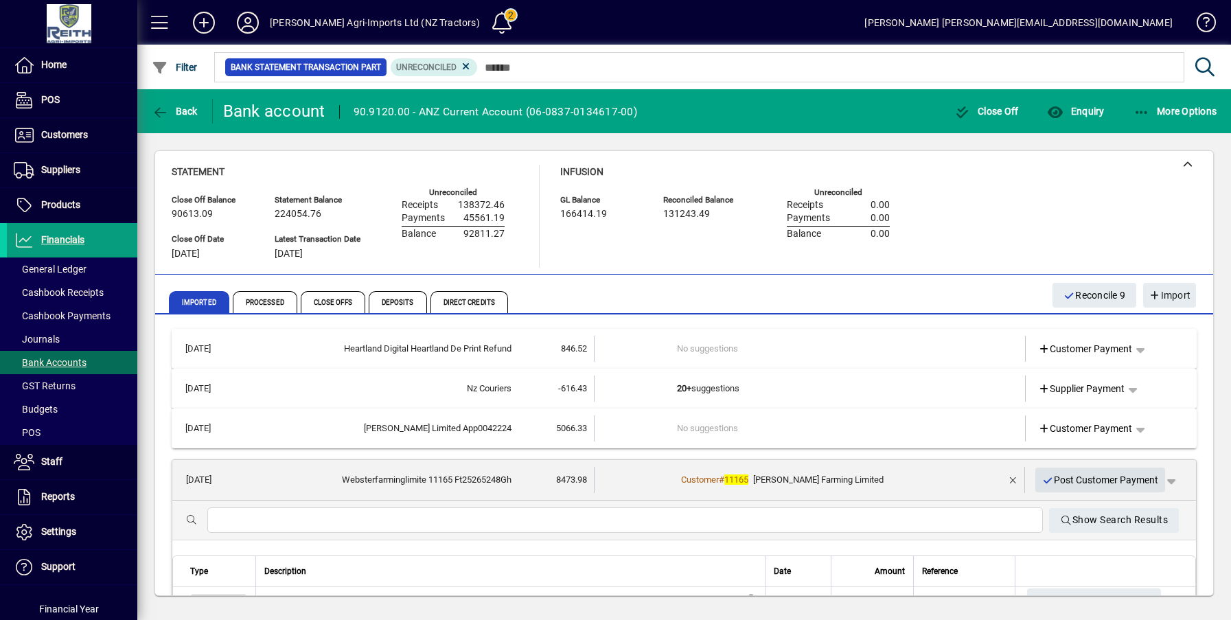
click at [1113, 486] on span "Post Customer Payment" at bounding box center [1100, 480] width 117 height 23
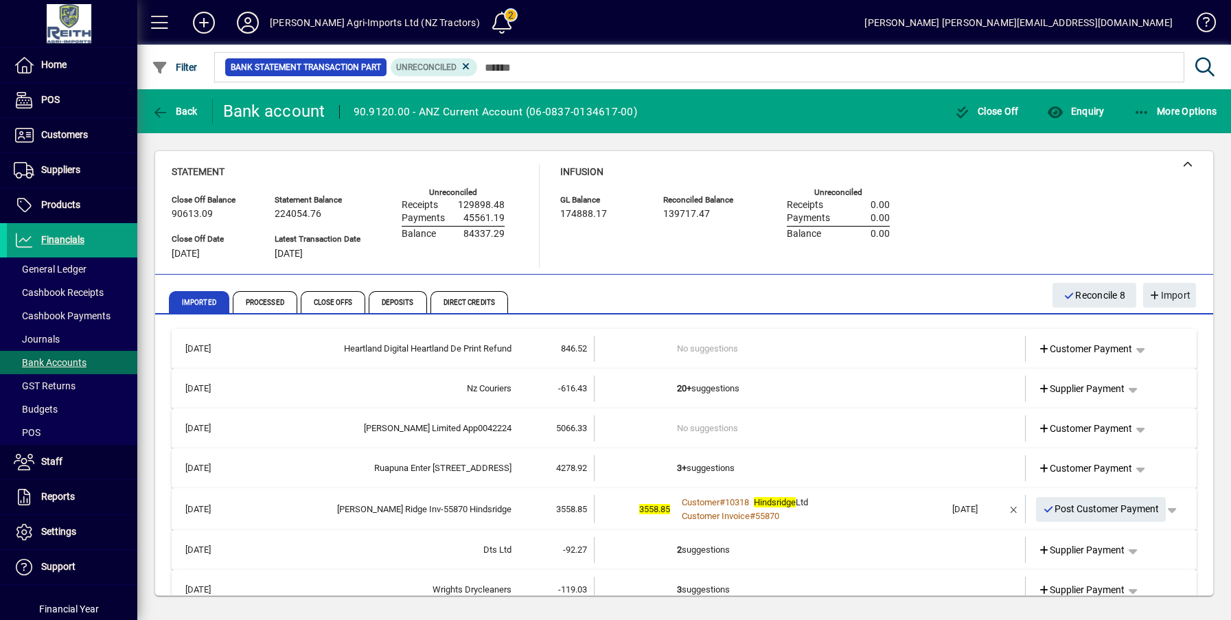
click at [709, 467] on td "3+ suggestions" at bounding box center [811, 468] width 268 height 26
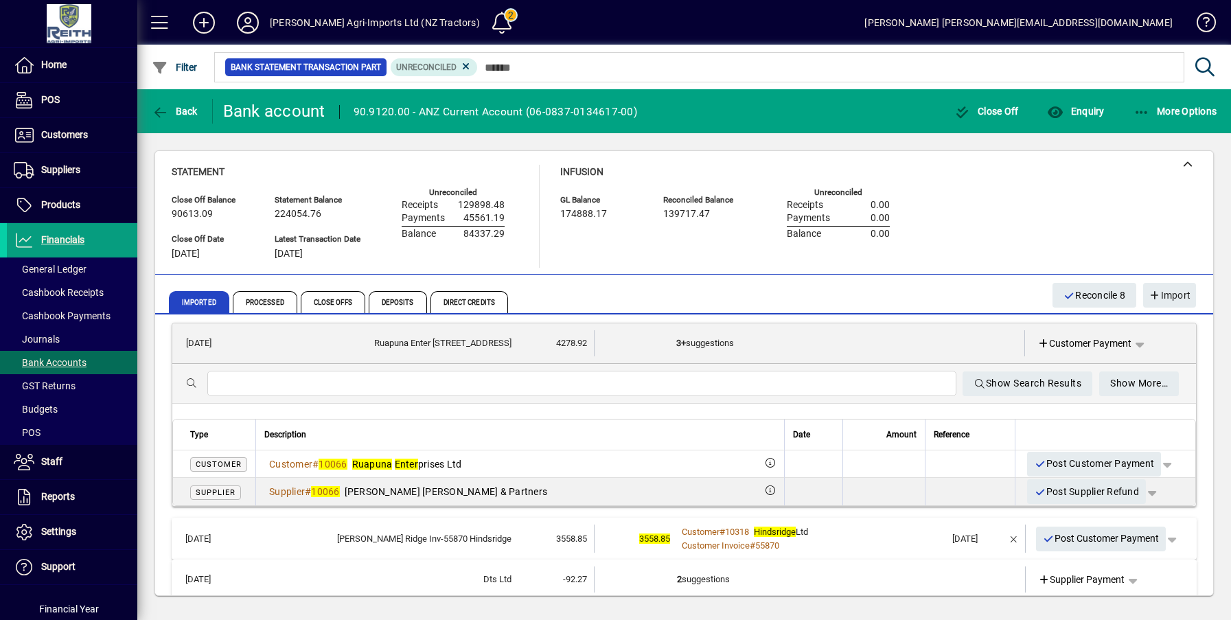
scroll to position [137, 0]
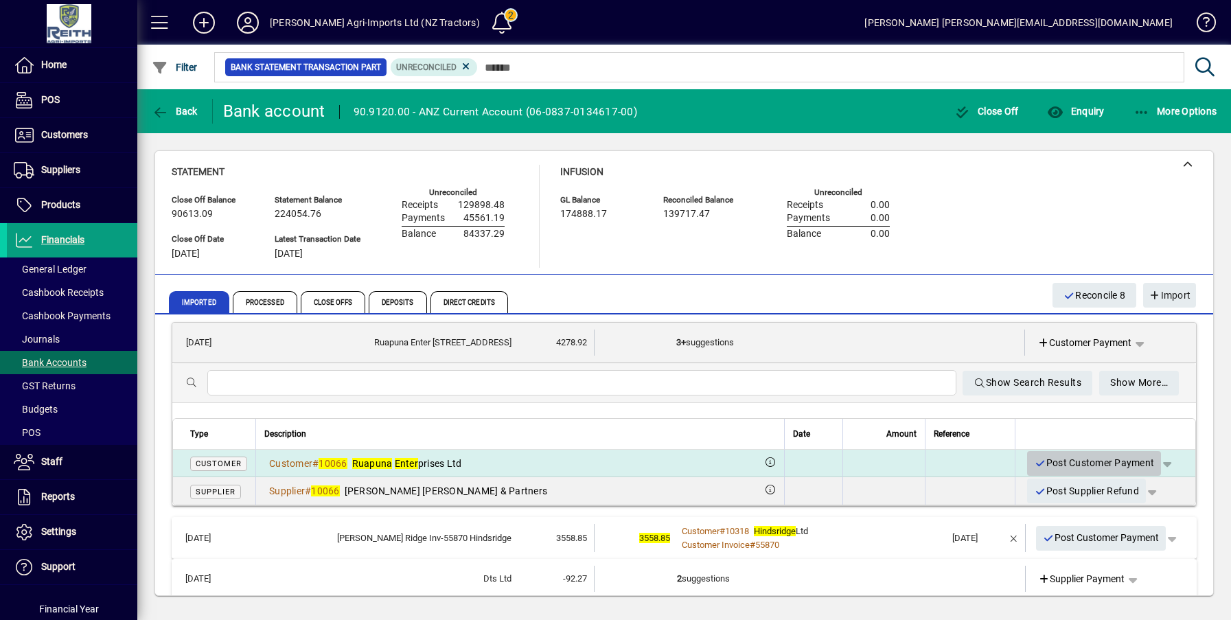
click at [1083, 463] on span "Post Customer Payment" at bounding box center [1094, 463] width 120 height 23
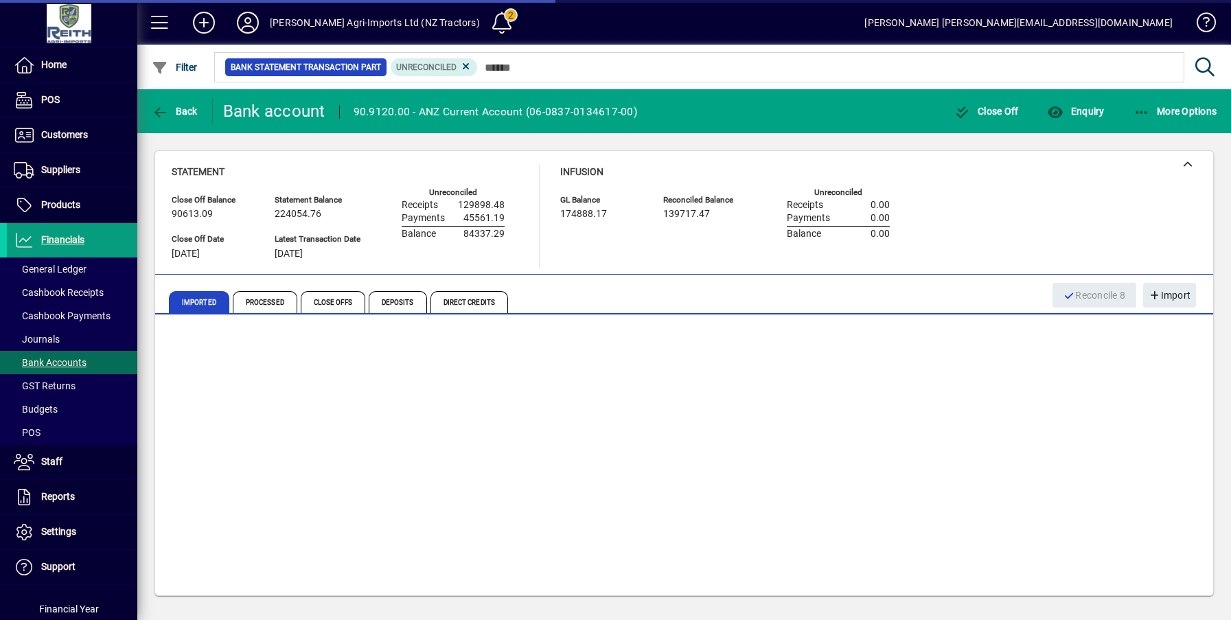
scroll to position [0, 0]
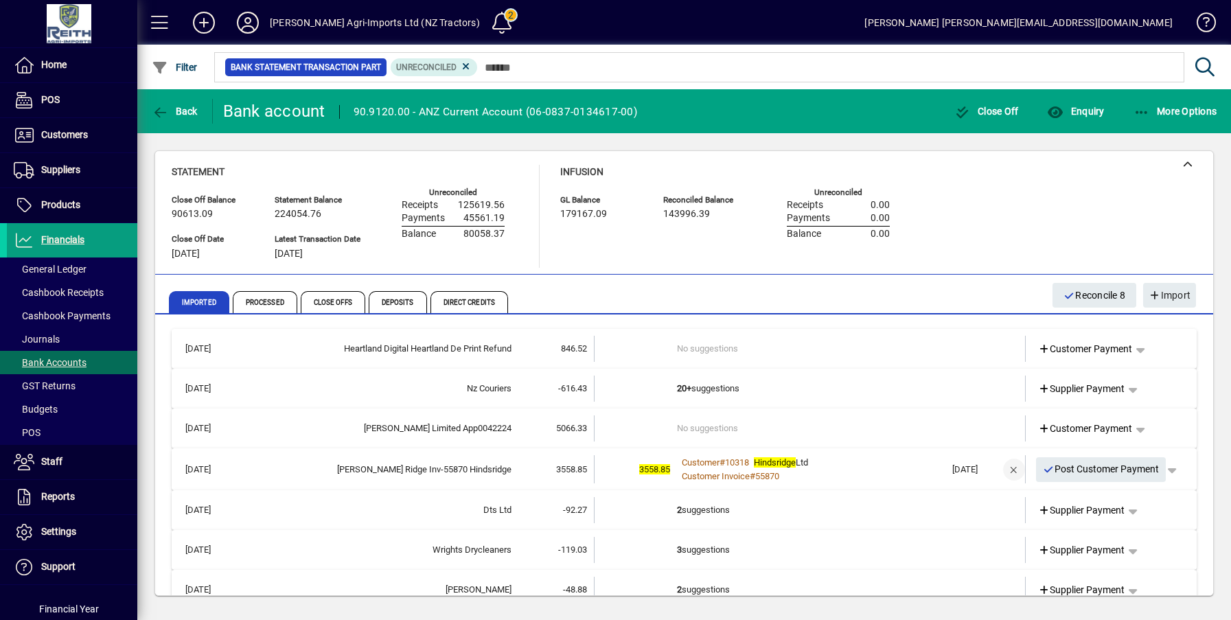
click at [1000, 472] on span "button" at bounding box center [1013, 469] width 33 height 33
click at [695, 464] on td "1 suggestion" at bounding box center [811, 468] width 268 height 26
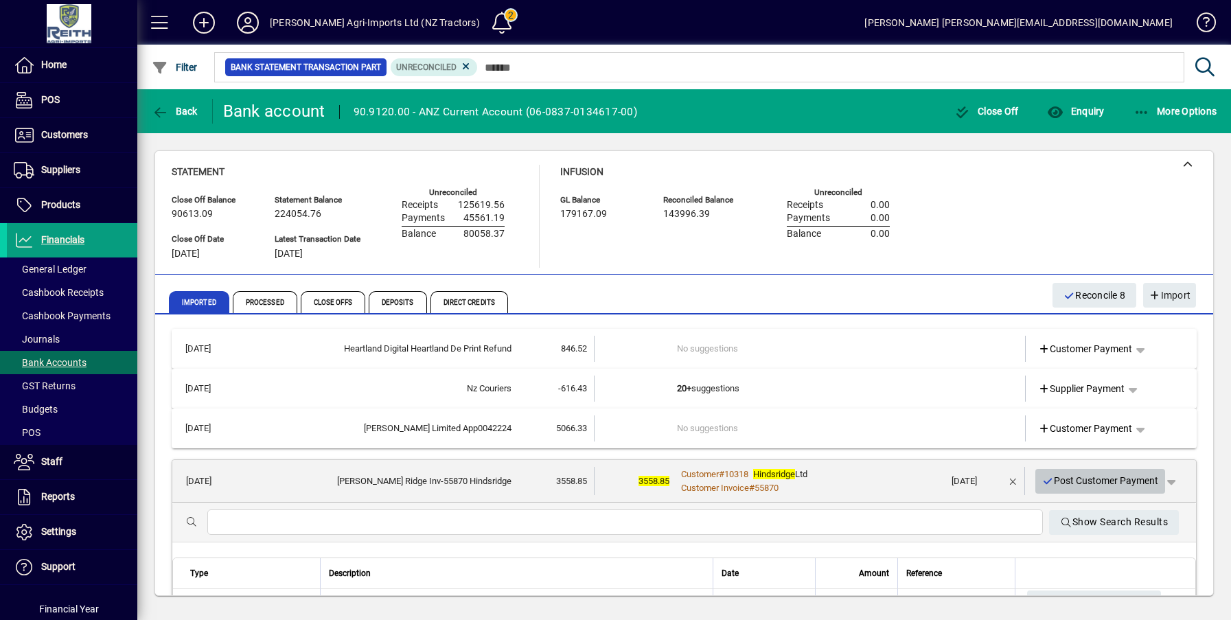
click at [1121, 483] on span "Post Customer Payment" at bounding box center [1100, 481] width 117 height 23
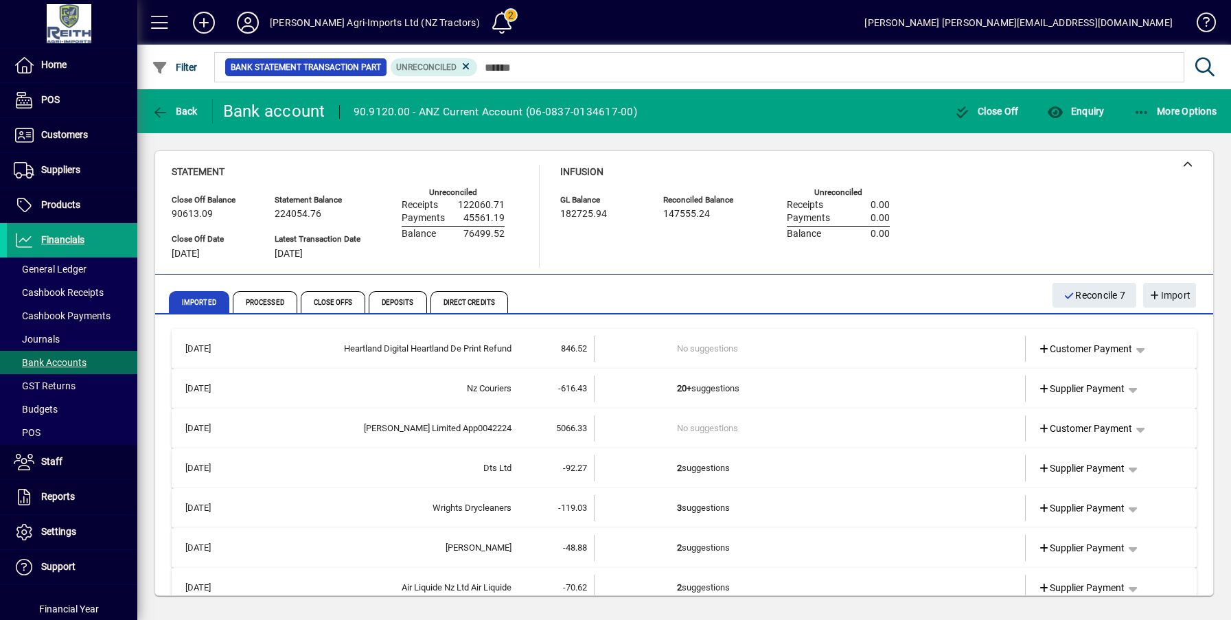
click at [696, 468] on td "2 suggestions" at bounding box center [811, 468] width 268 height 26
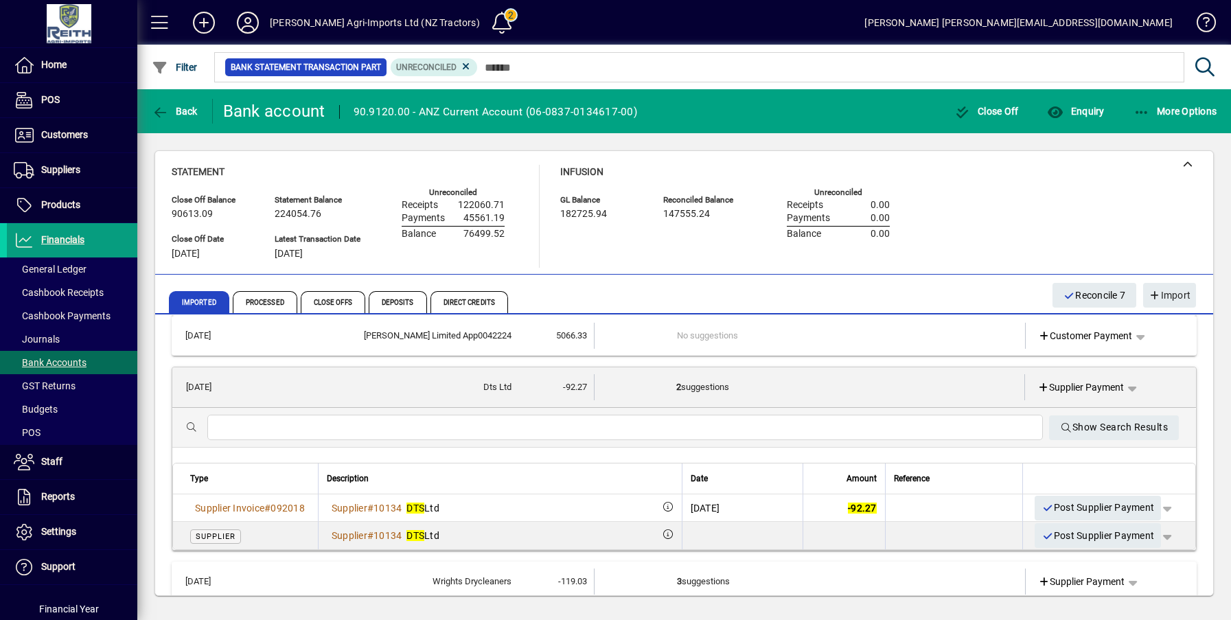
scroll to position [137, 0]
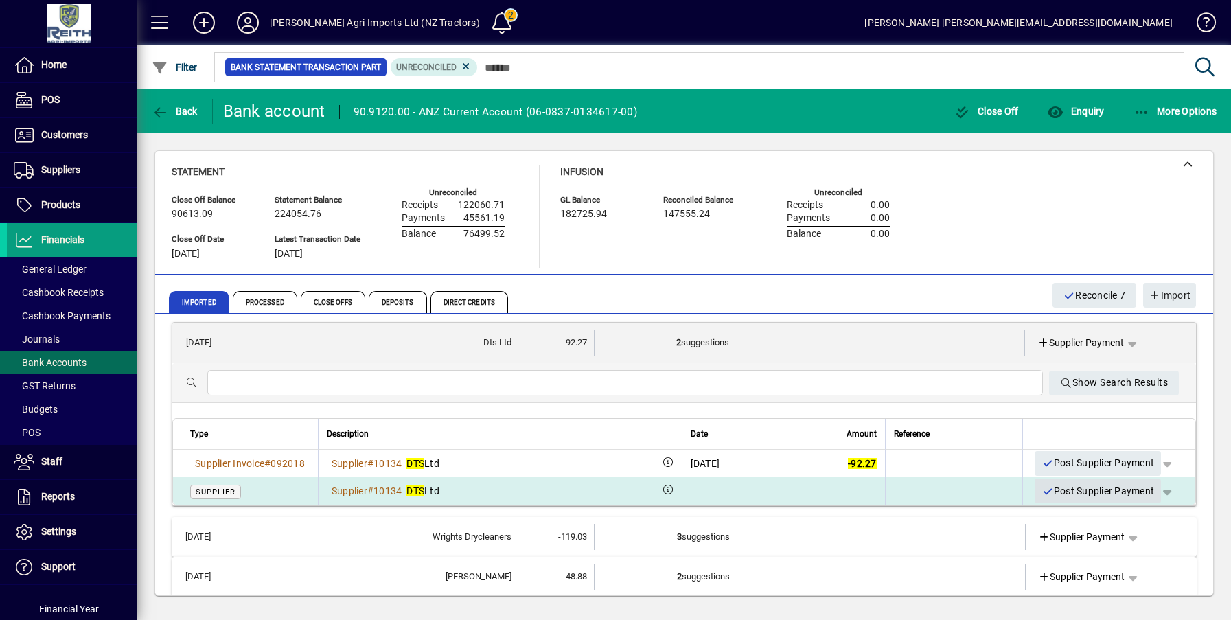
click at [1098, 495] on span "Post Supplier Payment" at bounding box center [1097, 491] width 113 height 23
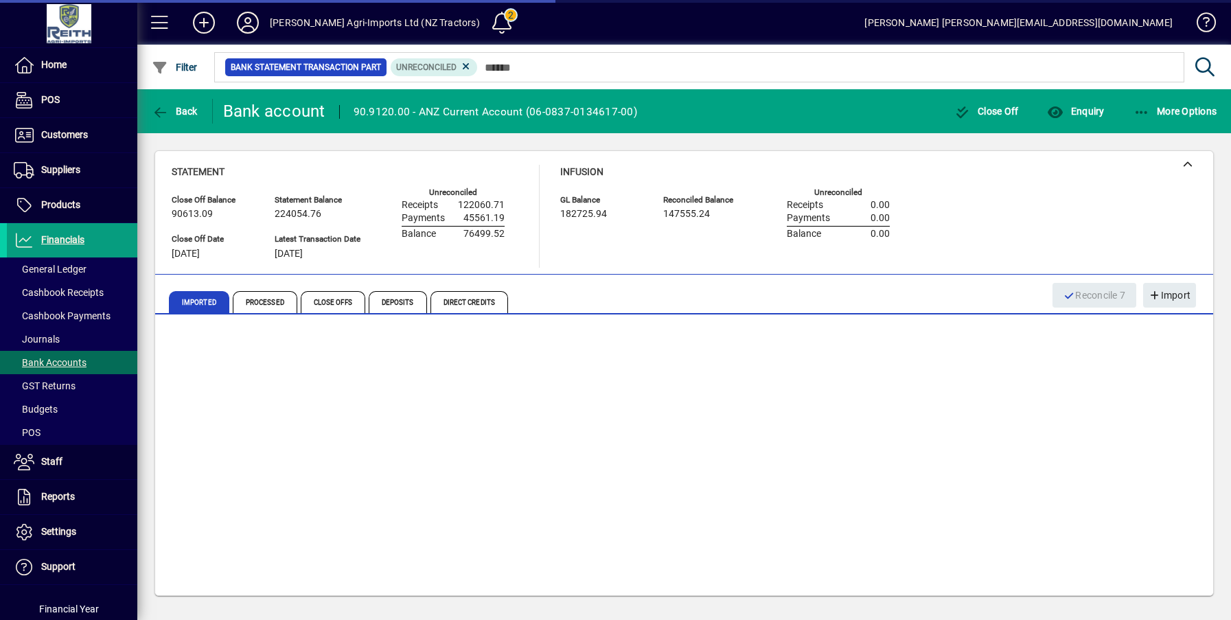
scroll to position [0, 0]
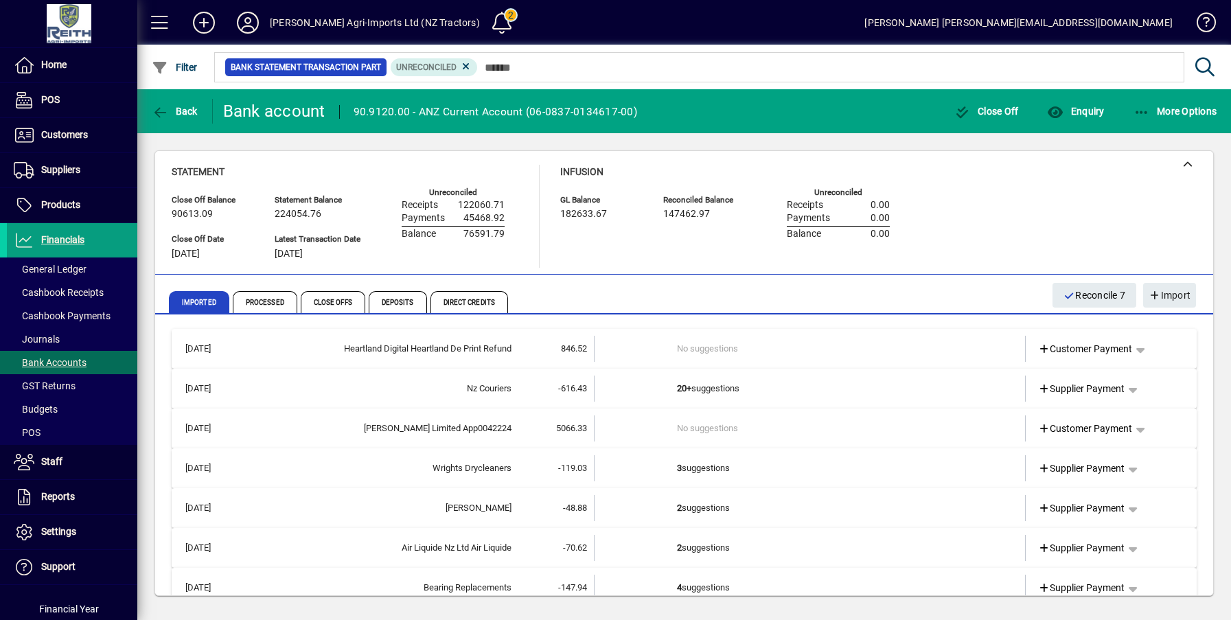
click at [719, 462] on td "3 suggestions" at bounding box center [811, 468] width 268 height 26
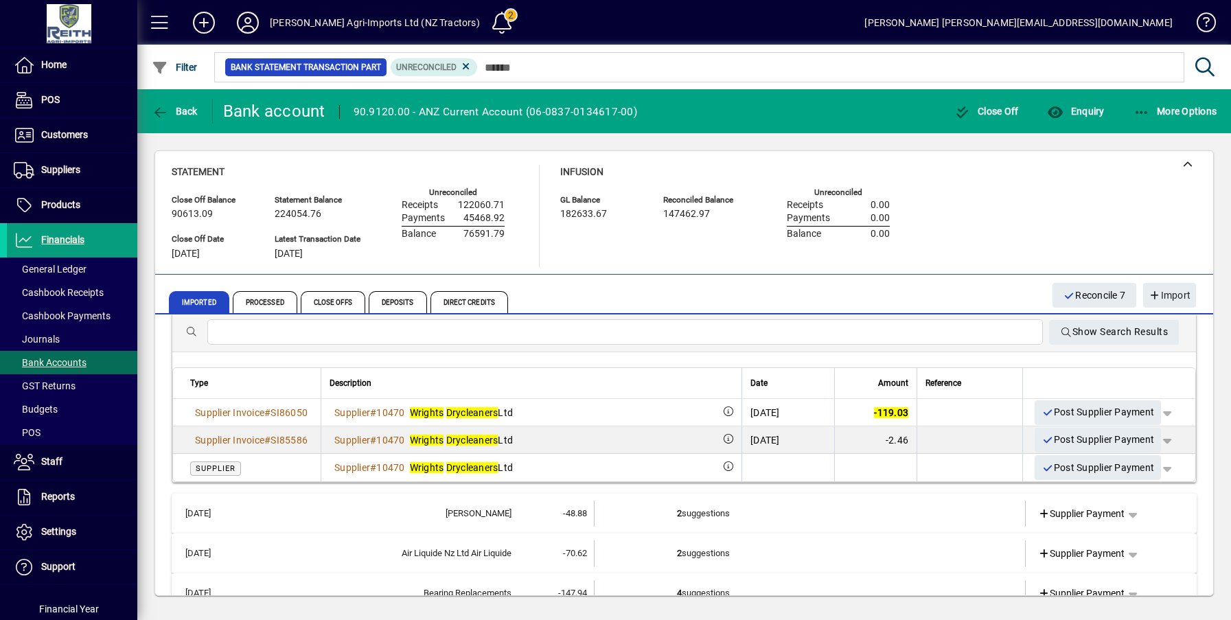
scroll to position [206, 0]
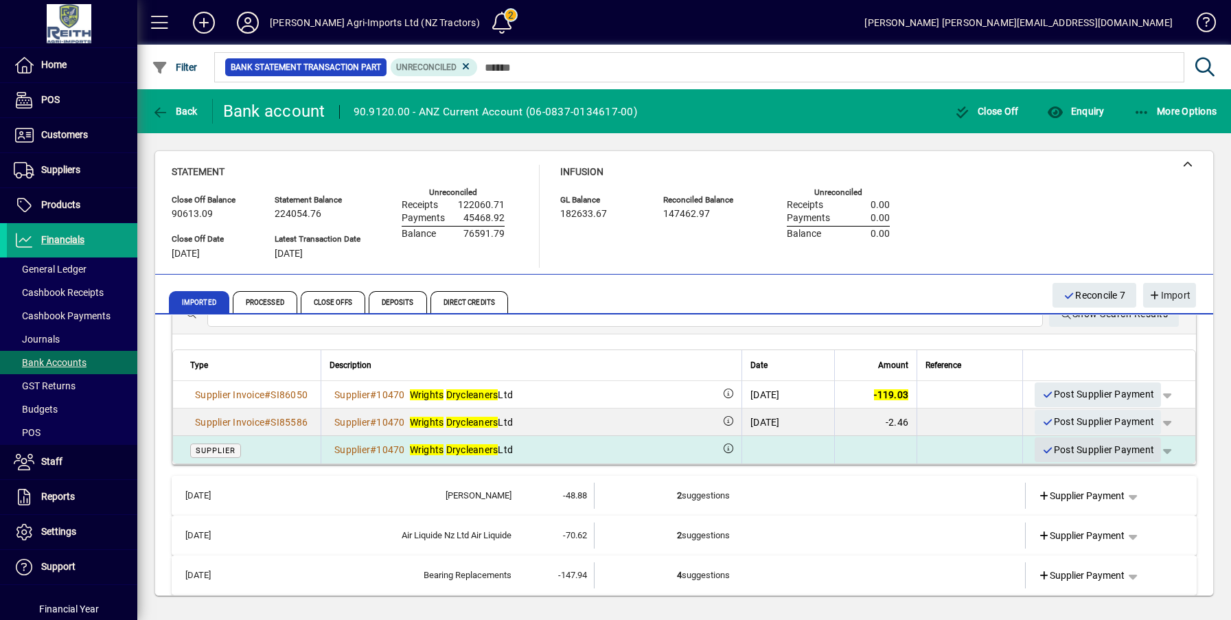
click at [1083, 454] on span "Post Supplier Payment" at bounding box center [1097, 450] width 113 height 23
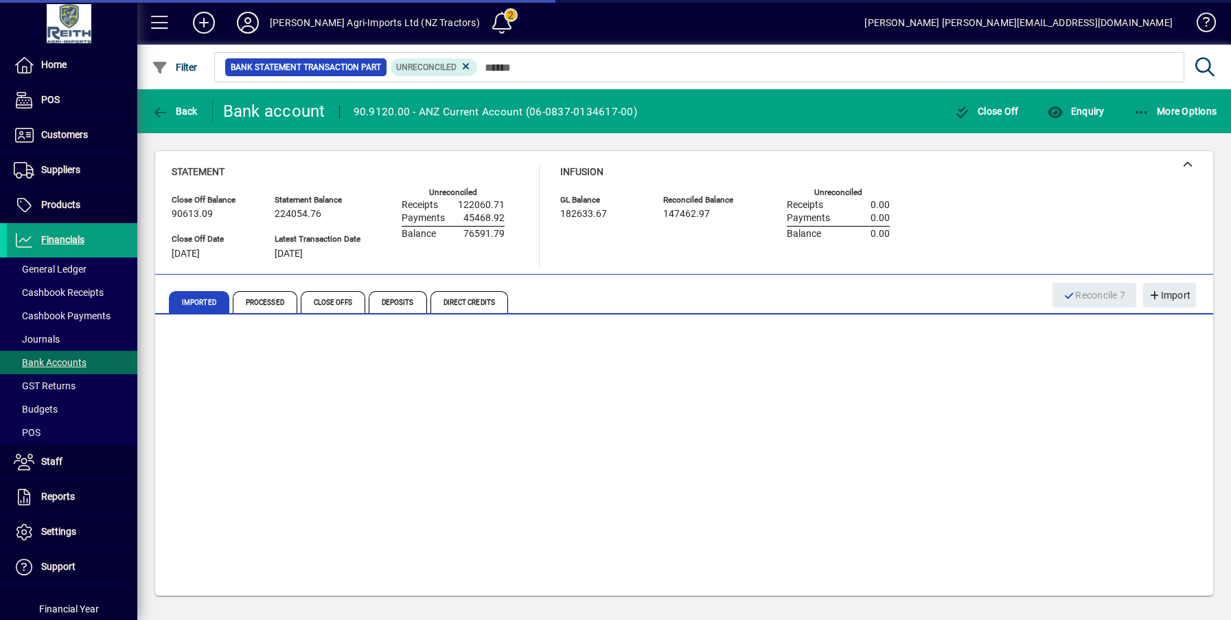
scroll to position [0, 0]
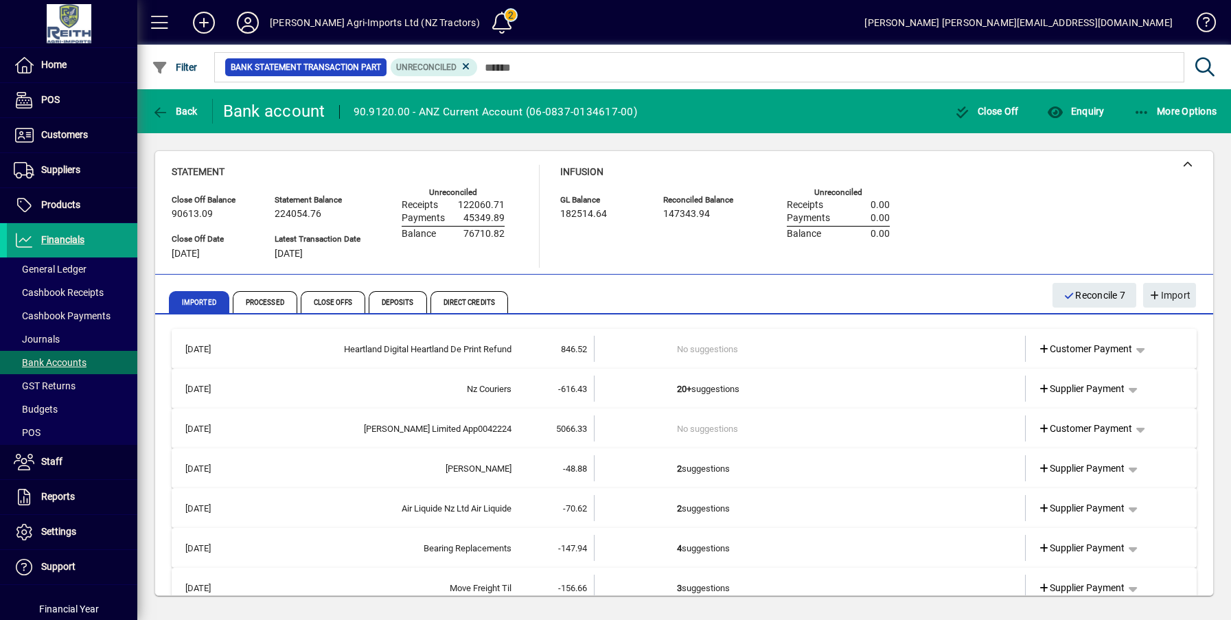
click at [712, 472] on td "2 suggestions" at bounding box center [811, 468] width 268 height 26
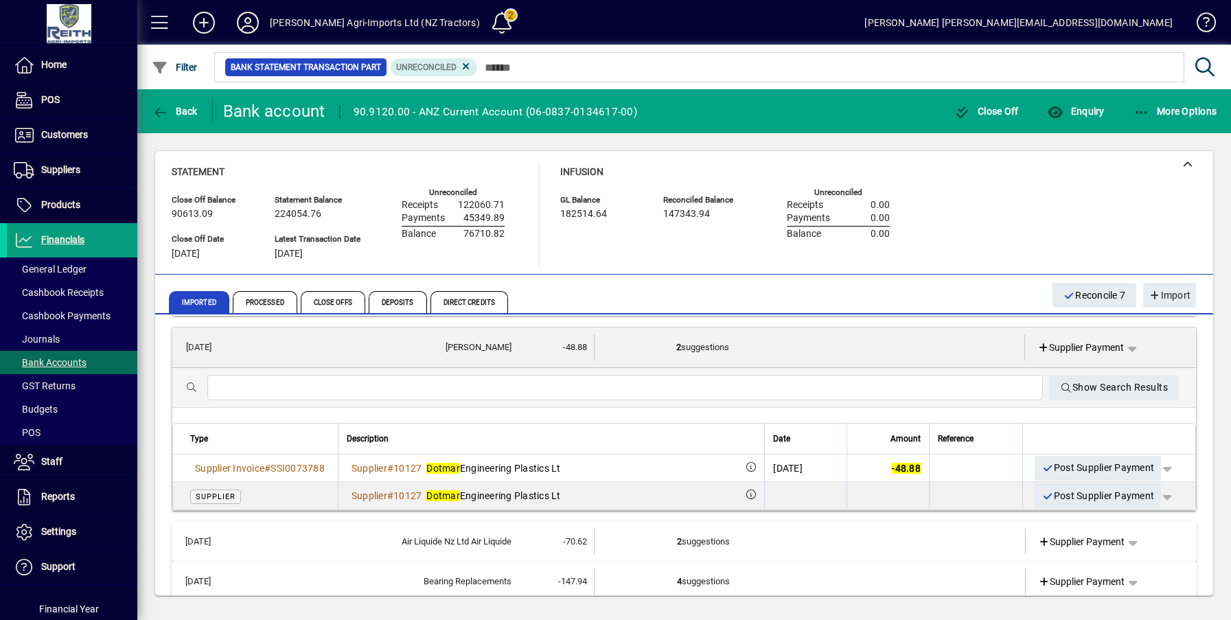
scroll to position [137, 0]
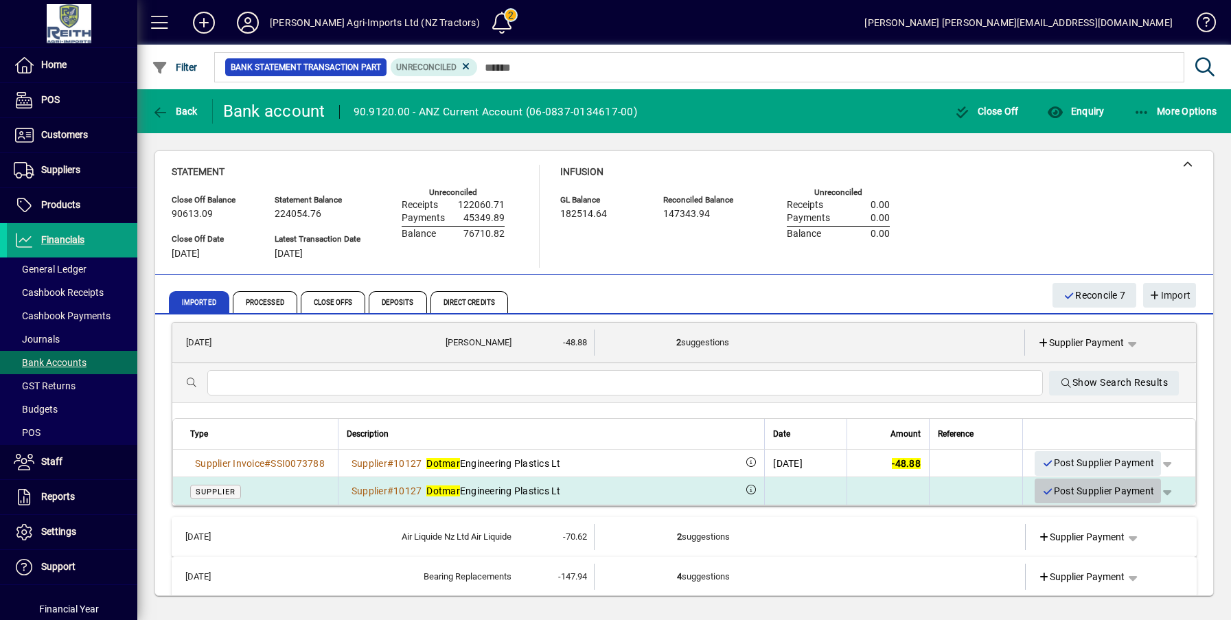
click at [1065, 491] on span "Post Supplier Payment" at bounding box center [1097, 491] width 113 height 23
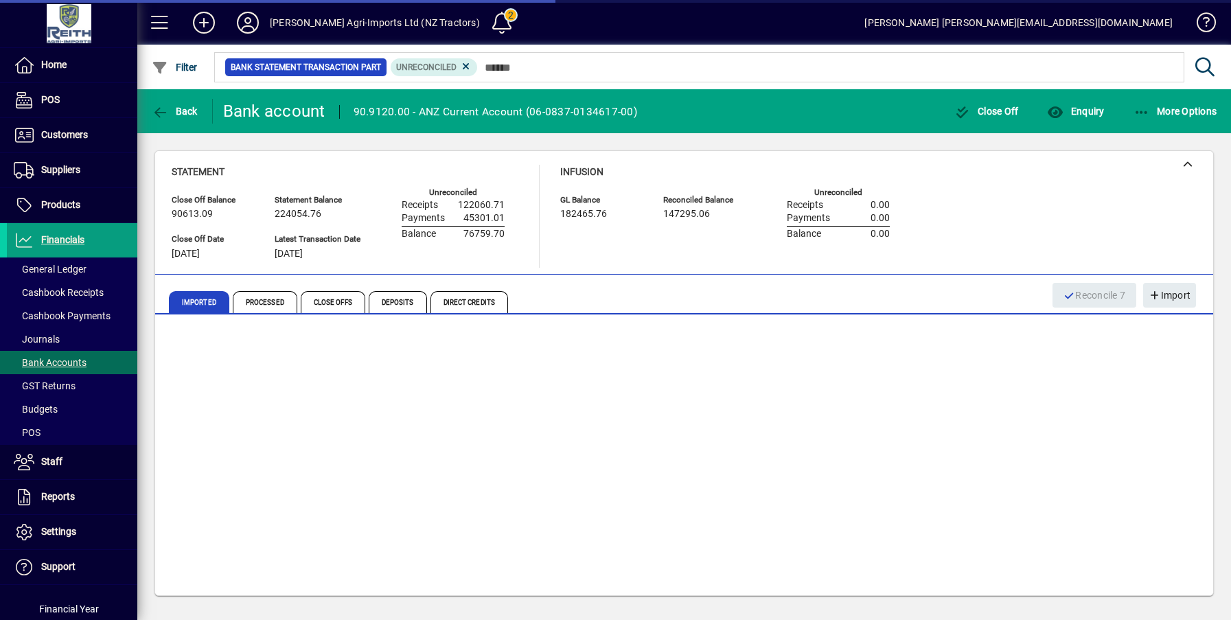
scroll to position [0, 0]
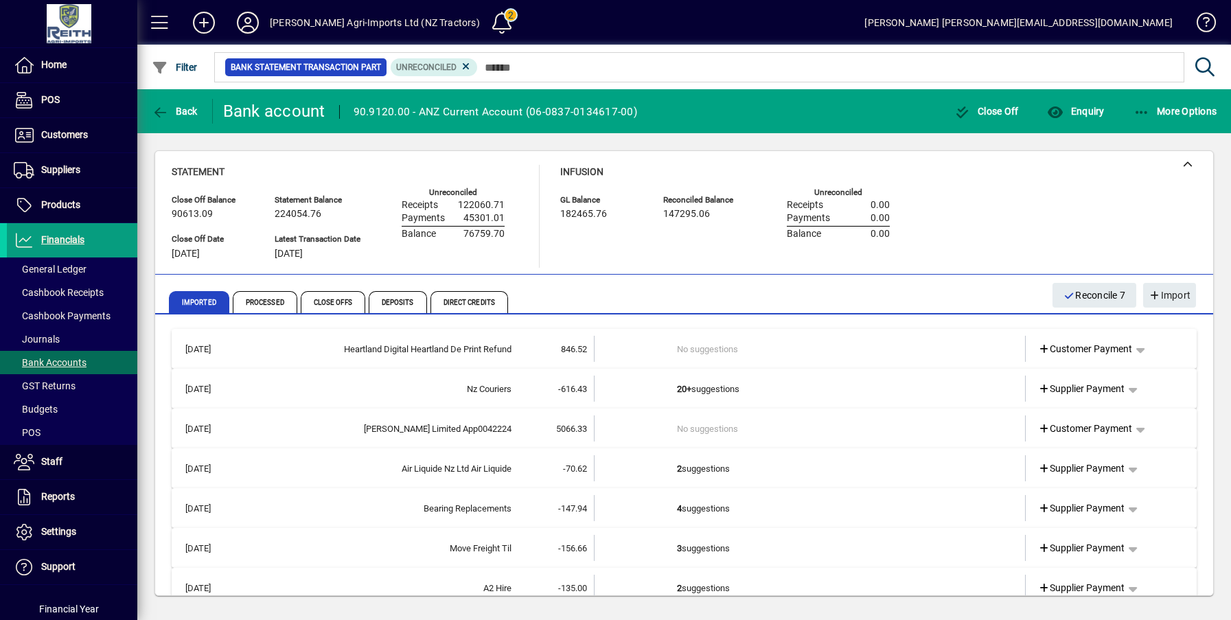
click at [677, 472] on b "2" at bounding box center [679, 468] width 5 height 10
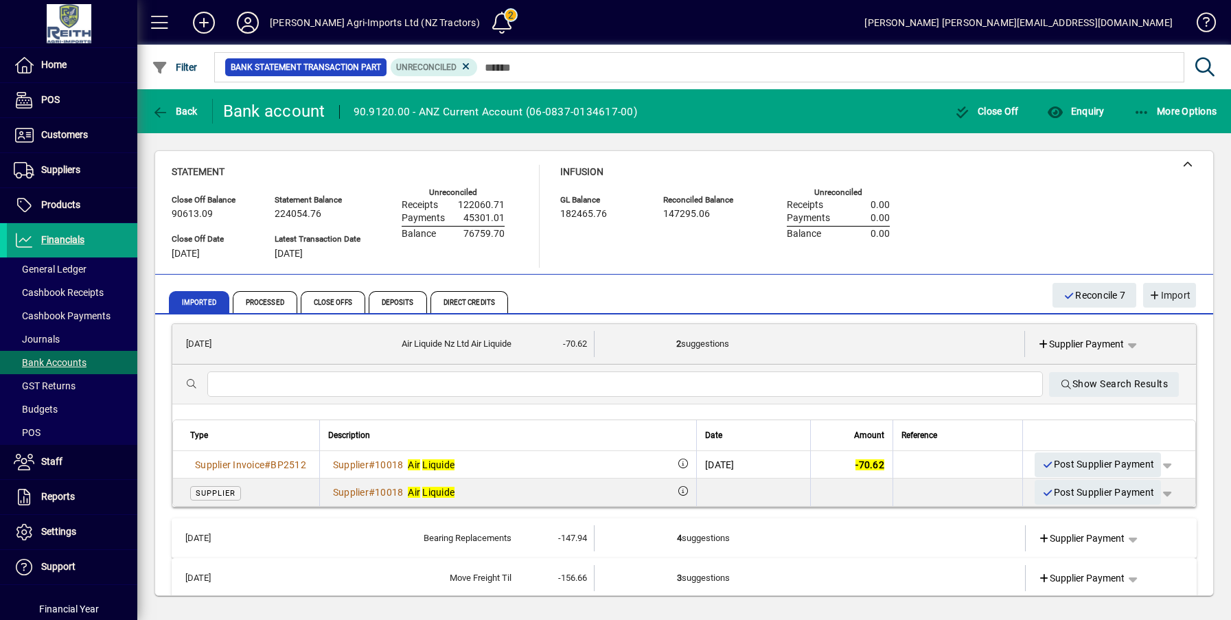
scroll to position [137, 0]
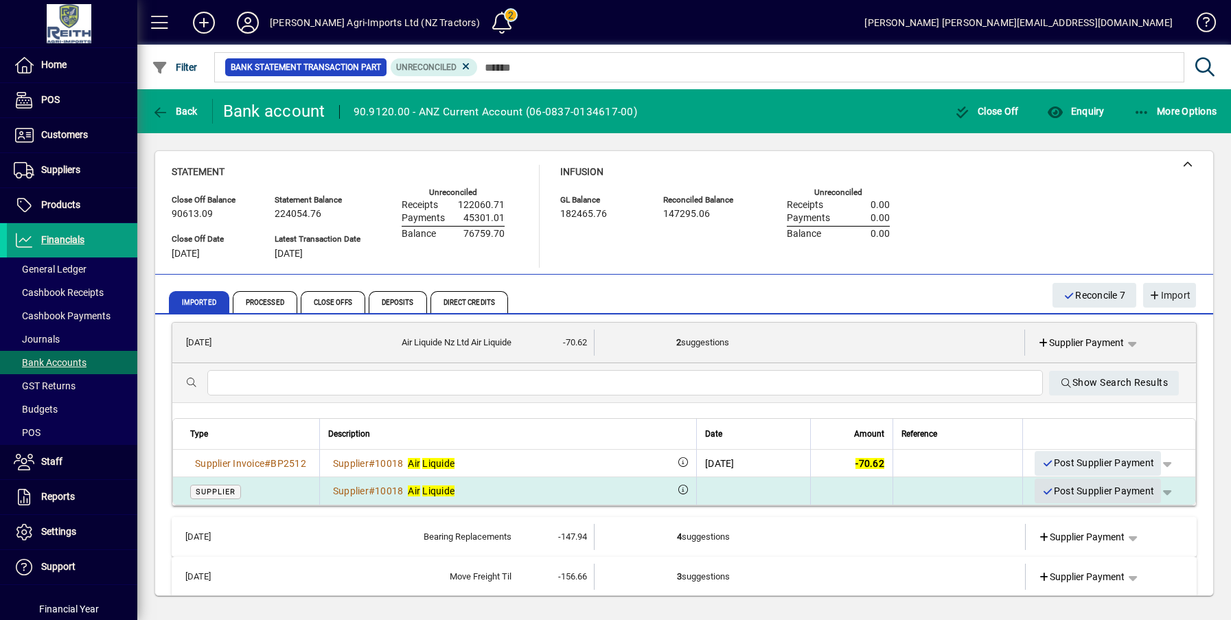
click at [1056, 486] on span "Post Supplier Payment" at bounding box center [1097, 491] width 113 height 23
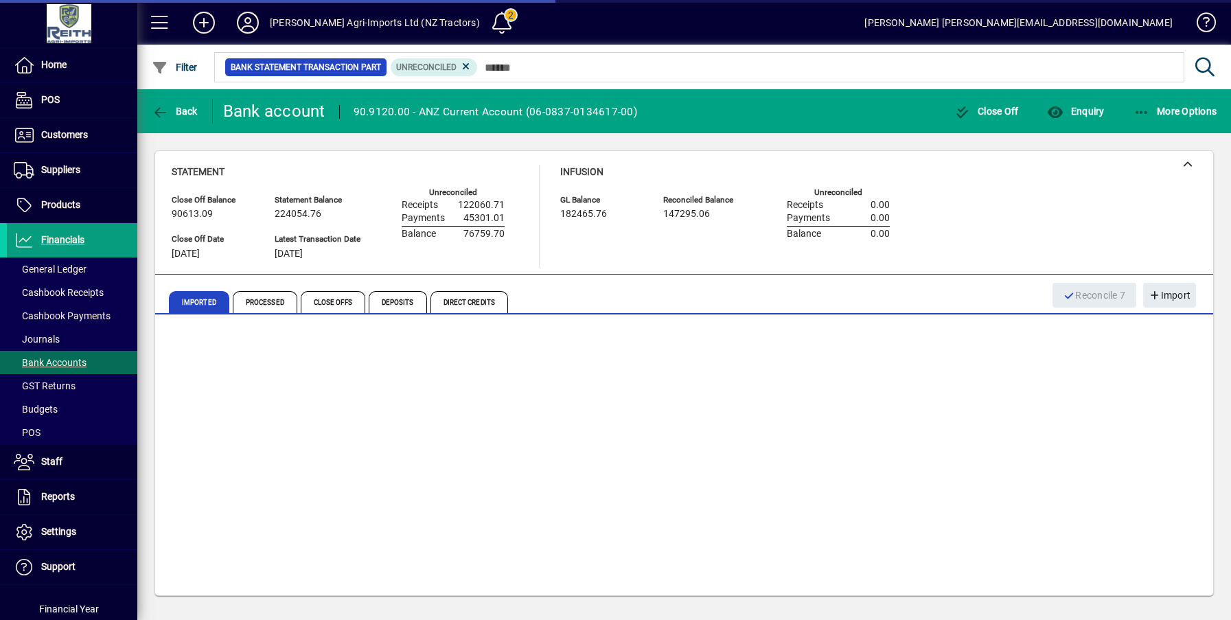
scroll to position [0, 0]
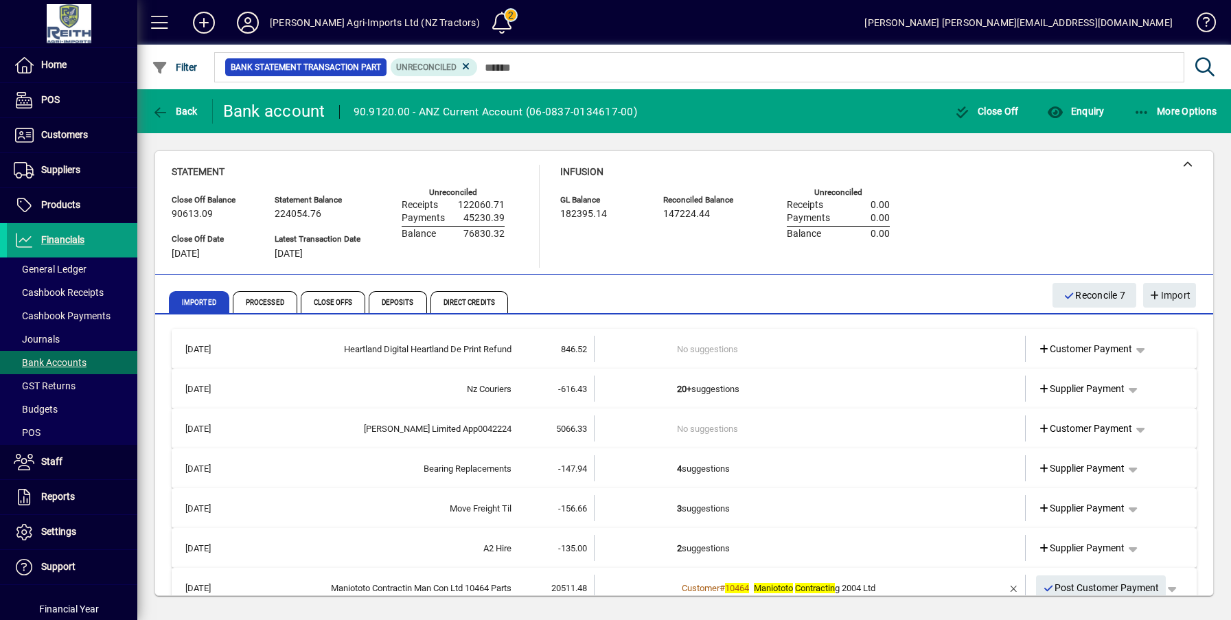
click at [699, 468] on td "4 suggestions" at bounding box center [811, 468] width 268 height 26
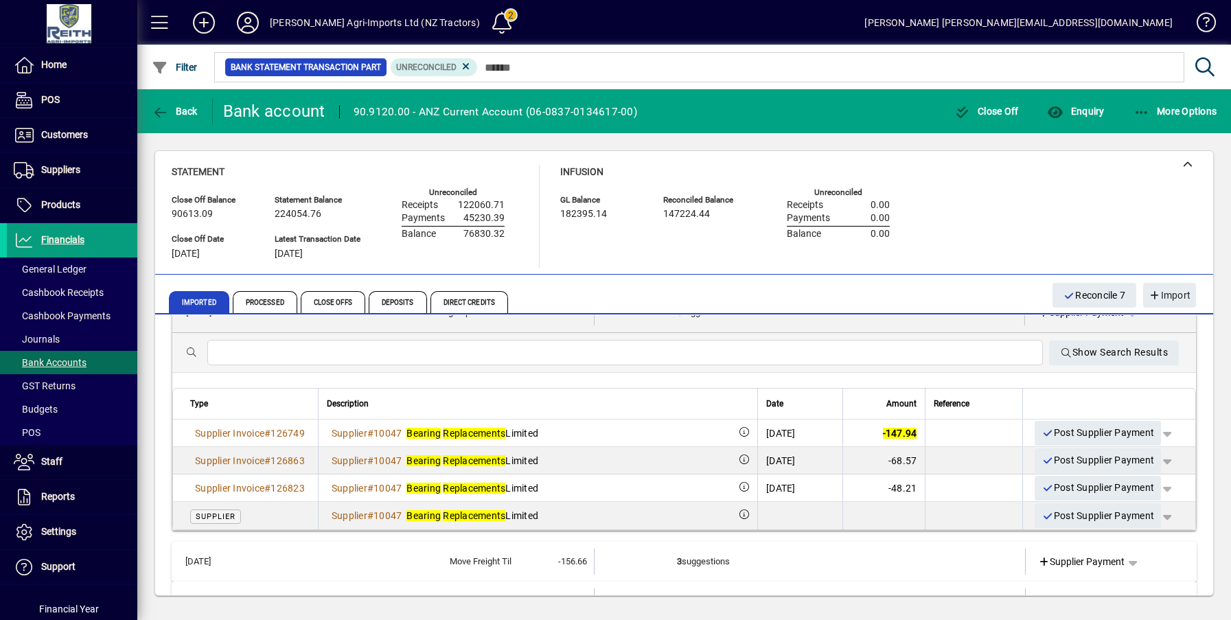
scroll to position [206, 0]
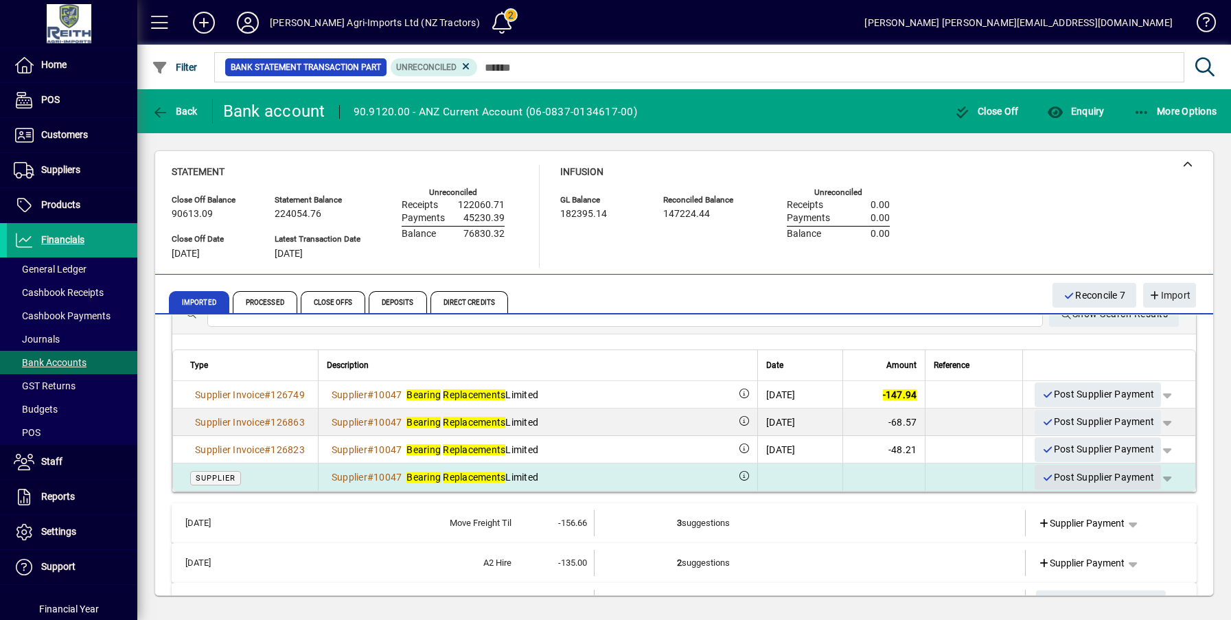
click at [1096, 475] on span "Post Supplier Payment" at bounding box center [1097, 477] width 113 height 23
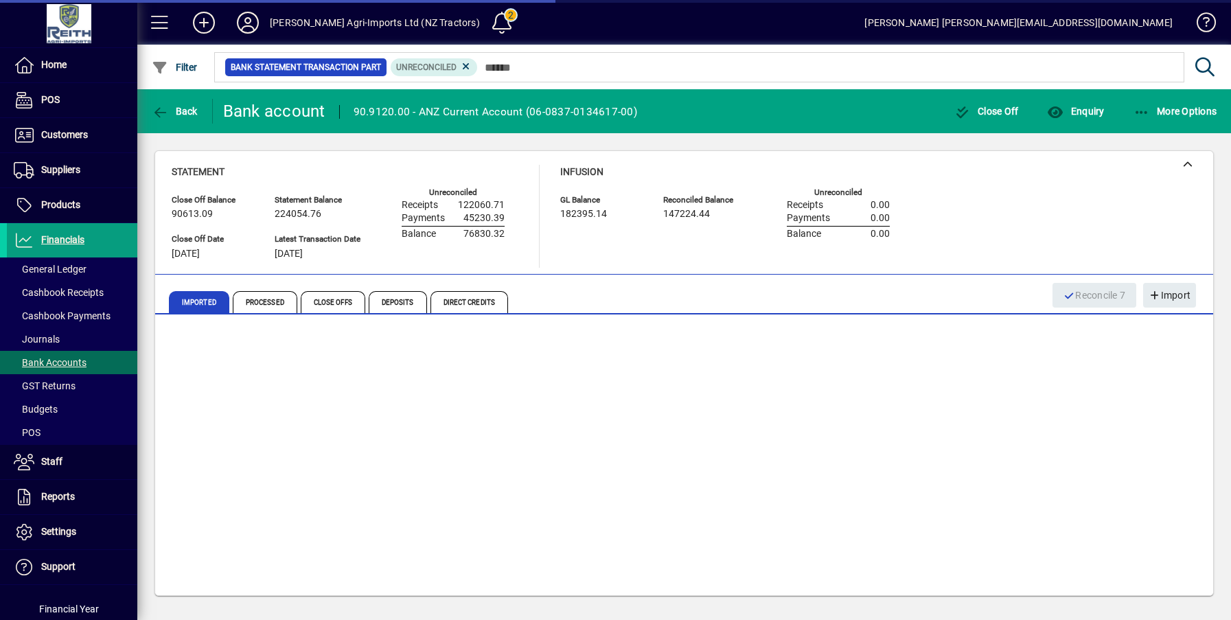
scroll to position [0, 0]
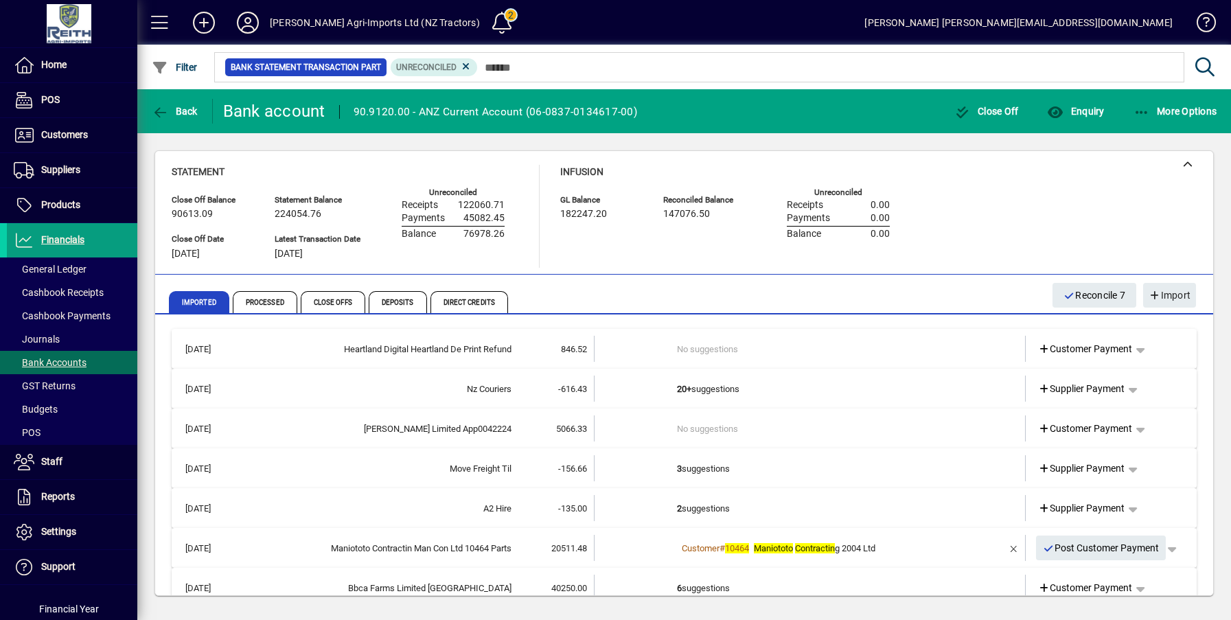
click at [718, 509] on td "2 suggestions" at bounding box center [811, 508] width 268 height 26
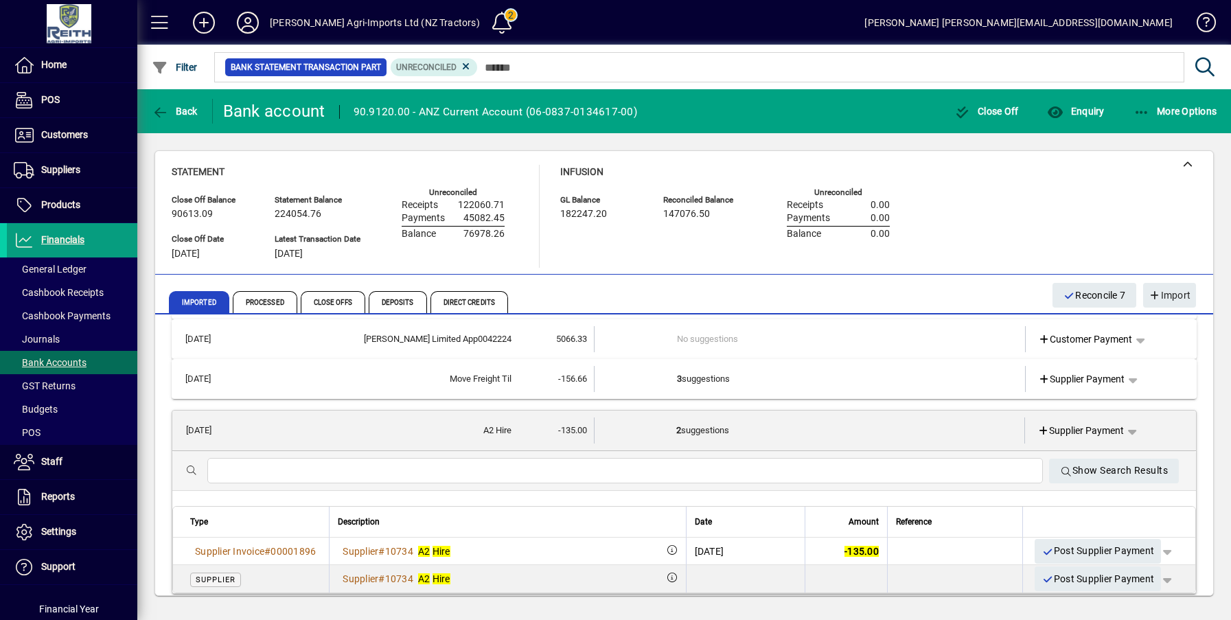
scroll to position [137, 0]
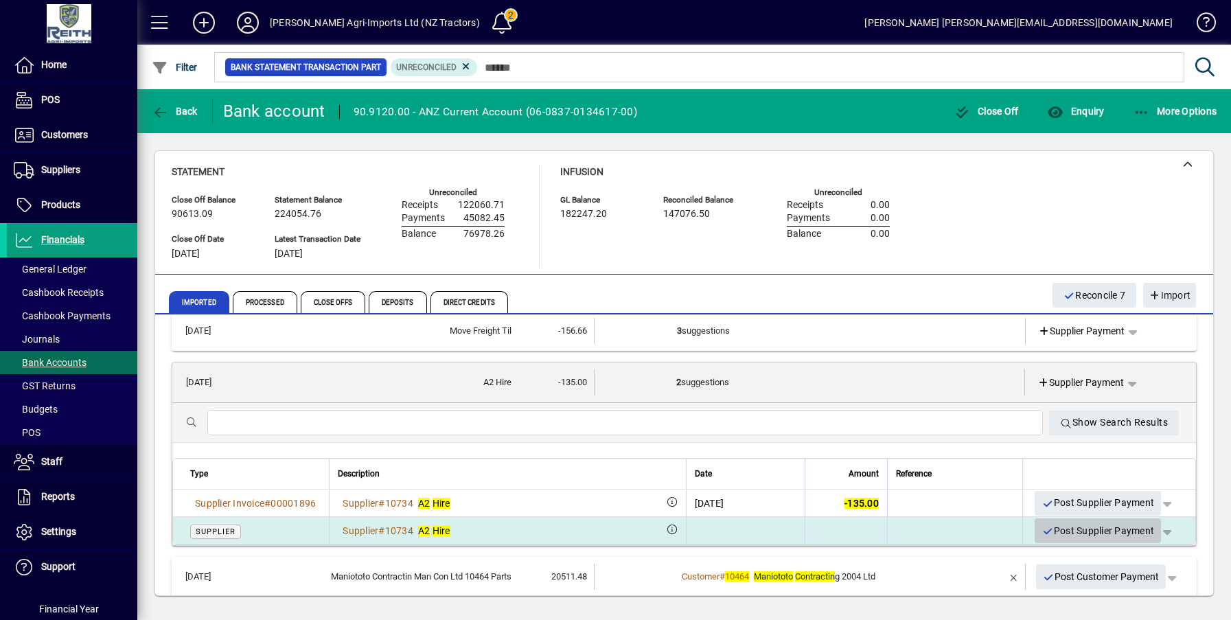
click at [1109, 530] on span "Post Supplier Payment" at bounding box center [1097, 531] width 113 height 23
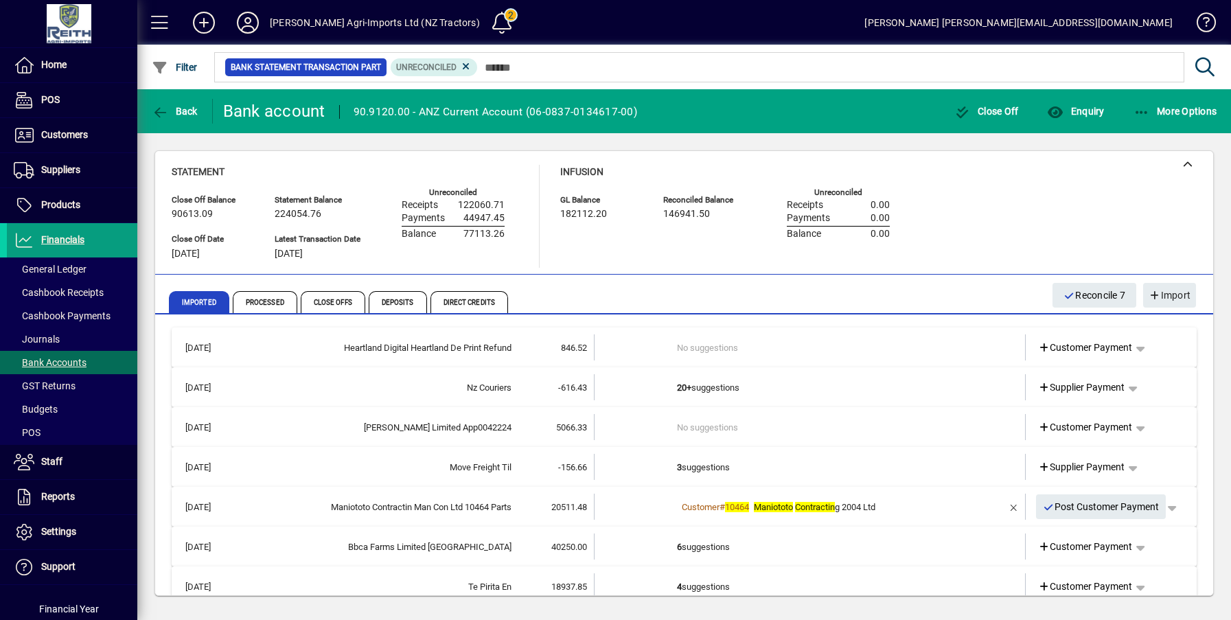
scroll to position [0, 0]
click at [709, 474] on td "3 suggestions" at bounding box center [811, 468] width 268 height 26
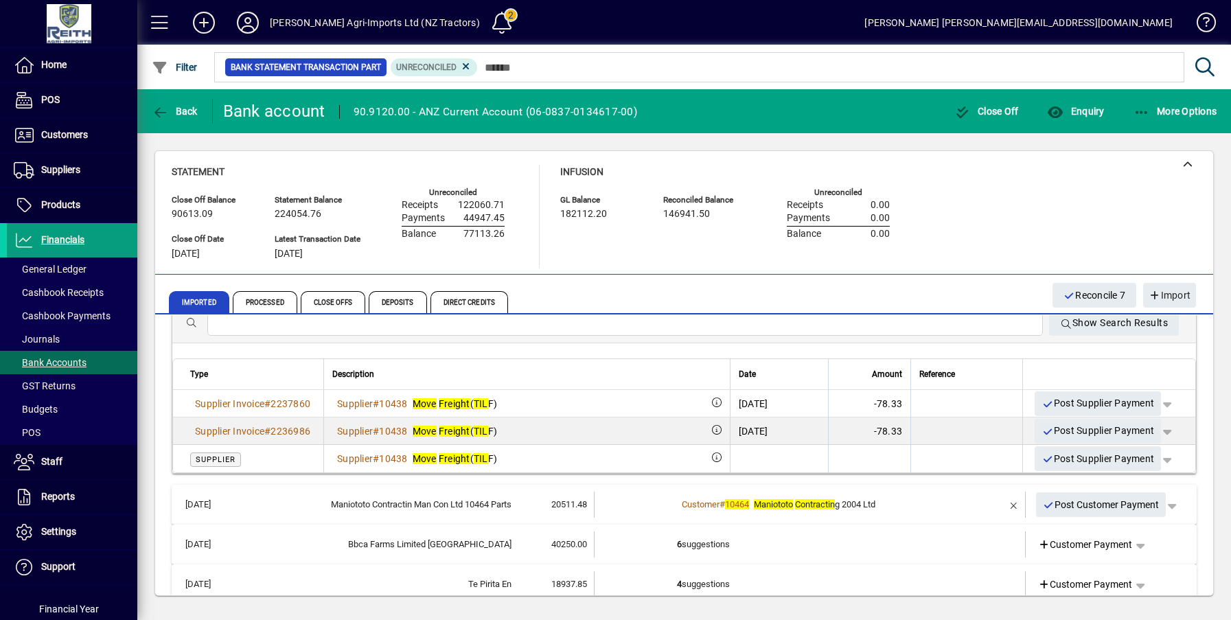
scroll to position [206, 0]
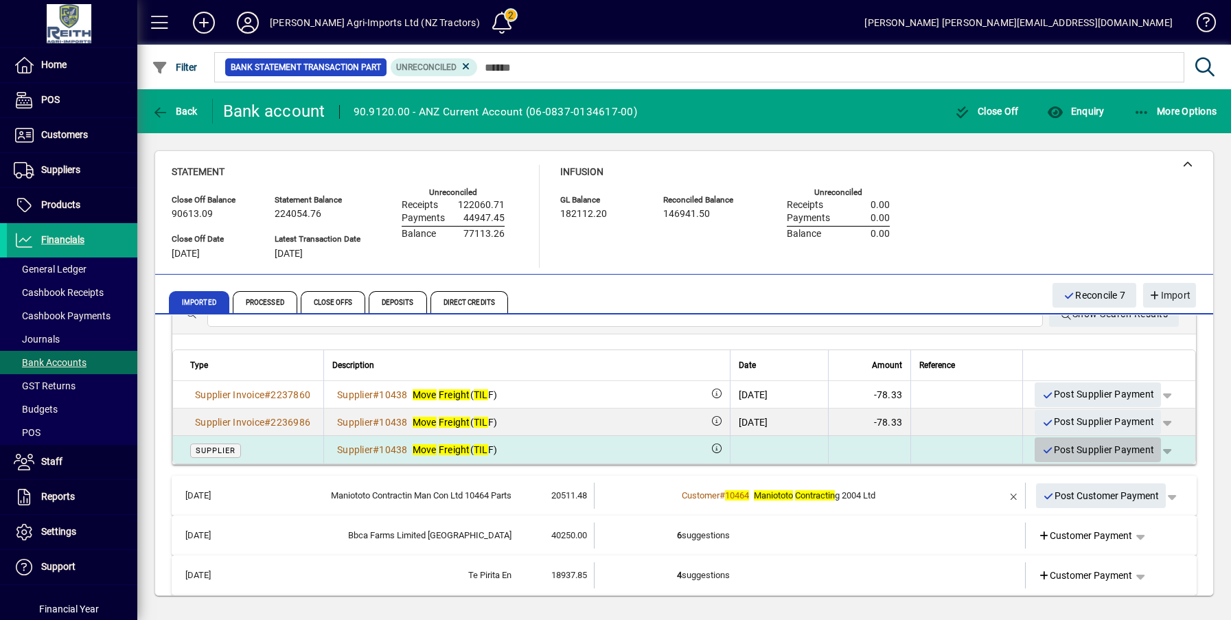
click at [1095, 452] on span "Post Supplier Payment" at bounding box center [1097, 450] width 113 height 23
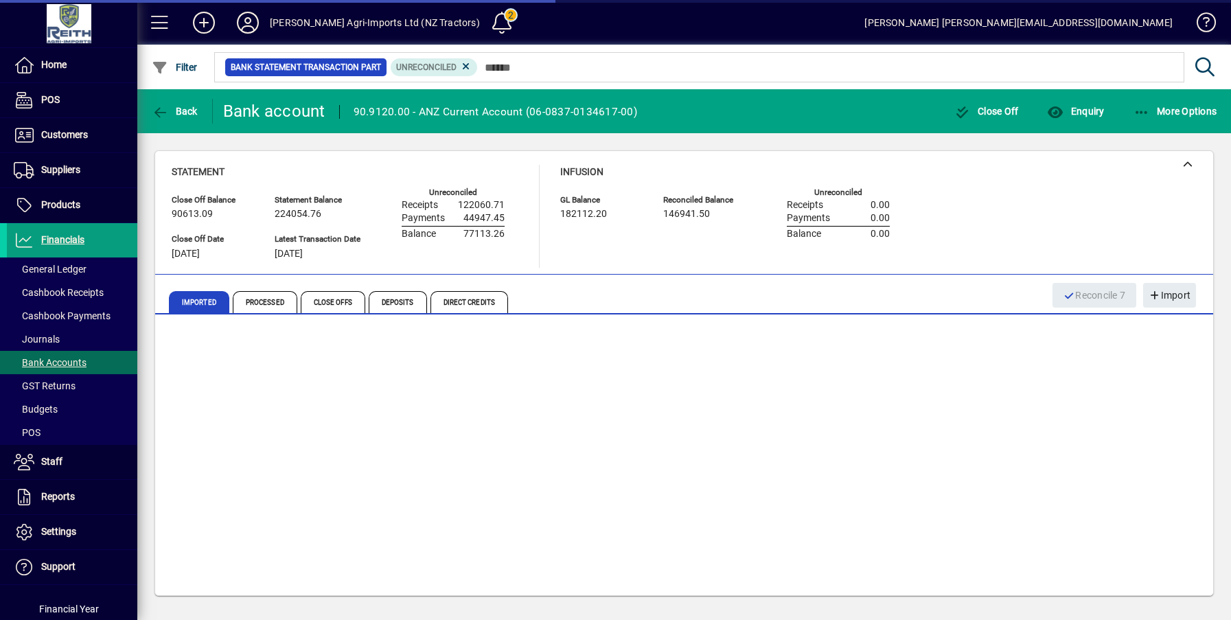
scroll to position [0, 0]
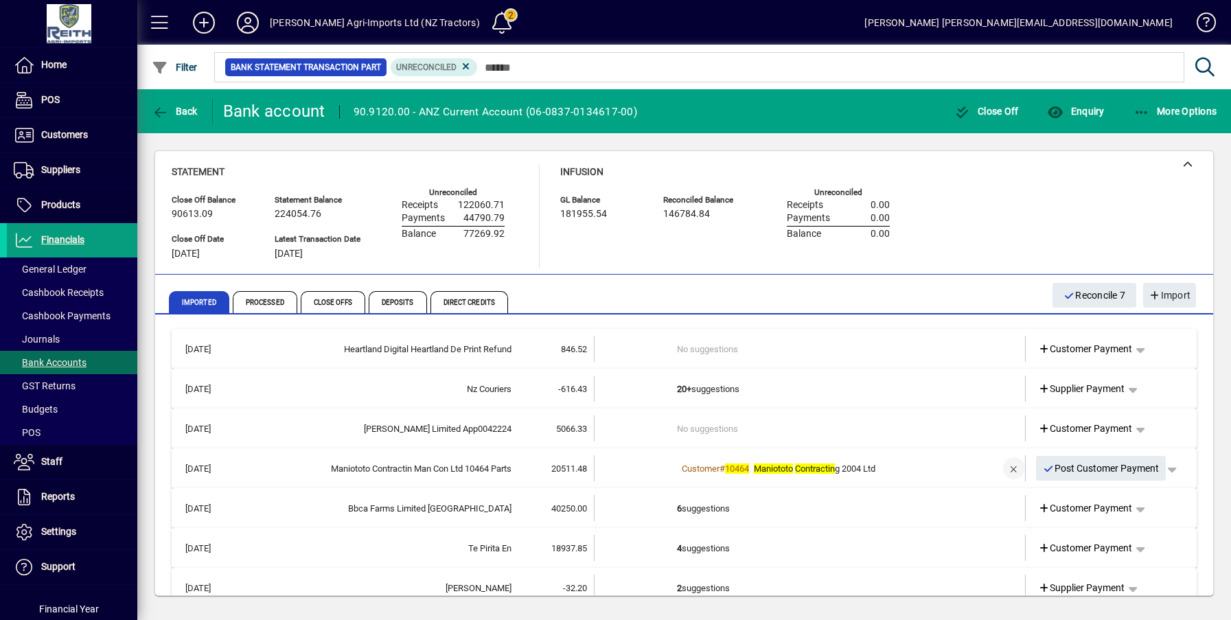
click at [1004, 467] on span "button" at bounding box center [1013, 468] width 33 height 33
click at [686, 467] on td "1 suggestion" at bounding box center [811, 468] width 268 height 26
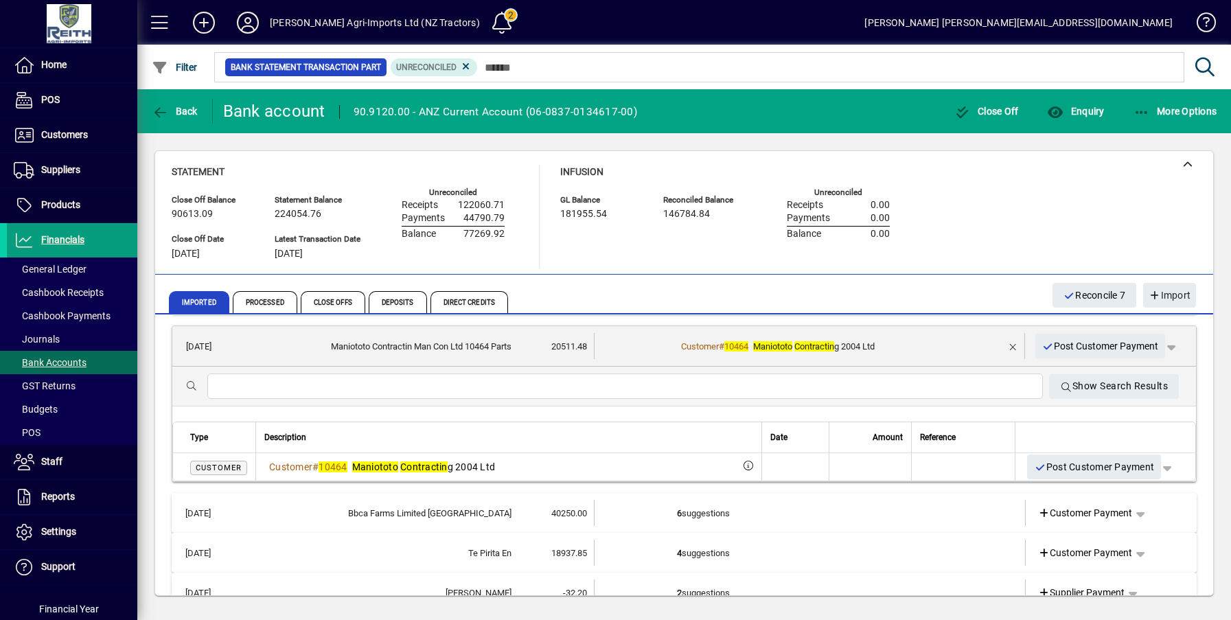
scroll to position [137, 0]
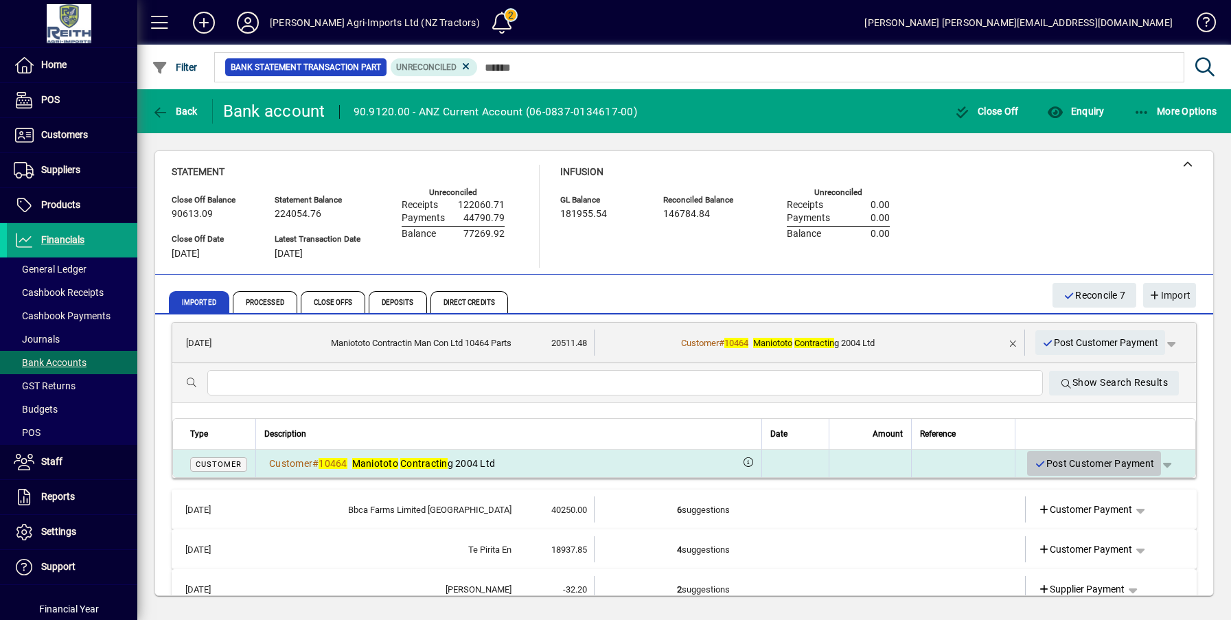
click at [1090, 469] on span "Post Customer Payment" at bounding box center [1094, 463] width 120 height 23
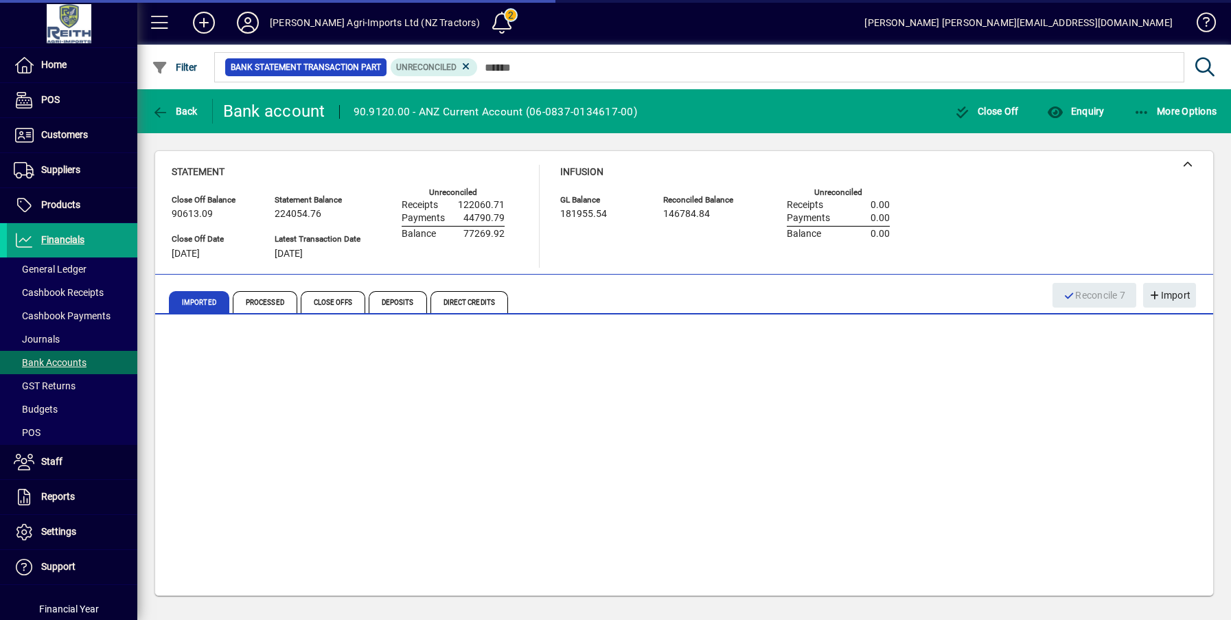
scroll to position [0, 0]
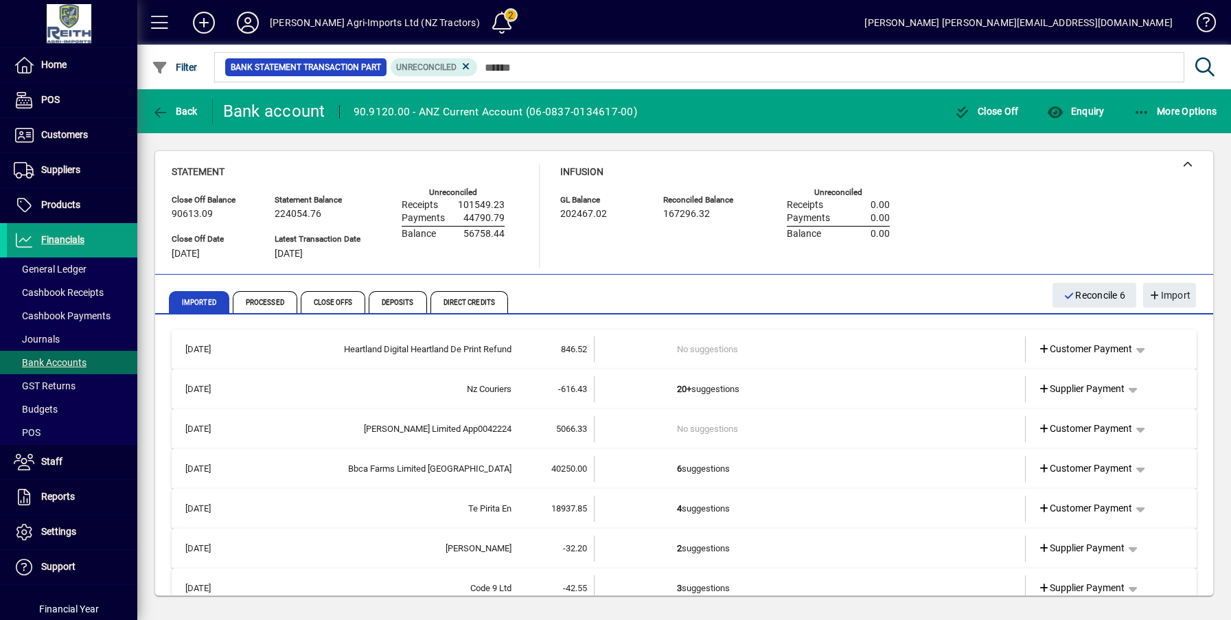
click at [716, 468] on td "6 suggestions" at bounding box center [811, 469] width 268 height 26
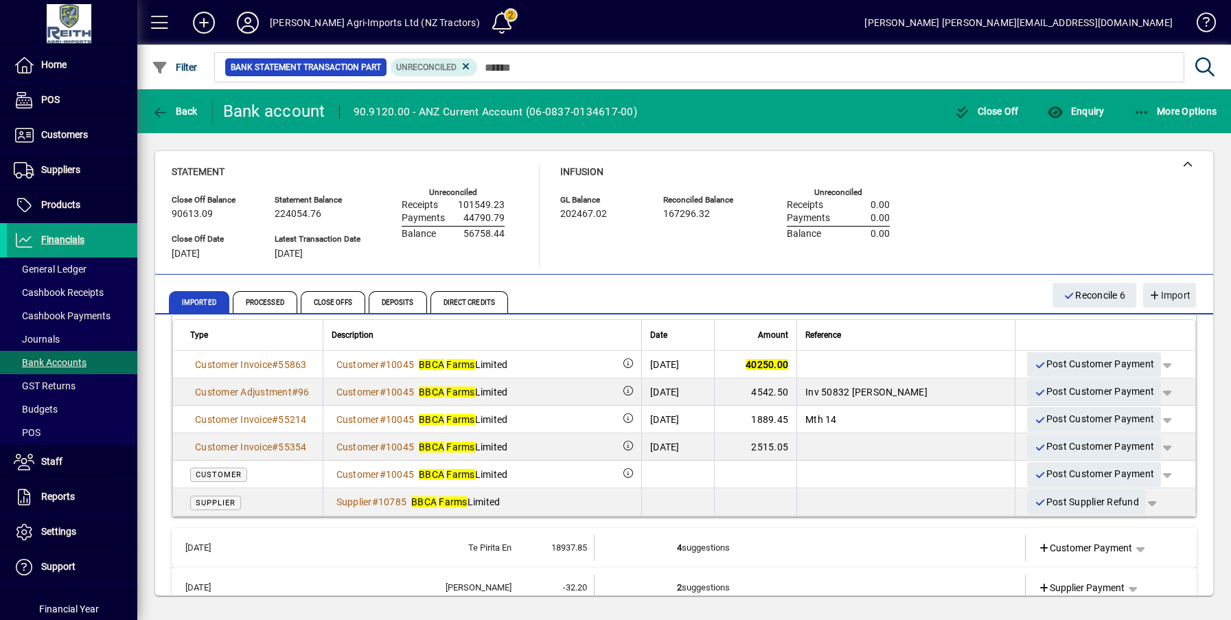
scroll to position [275, 0]
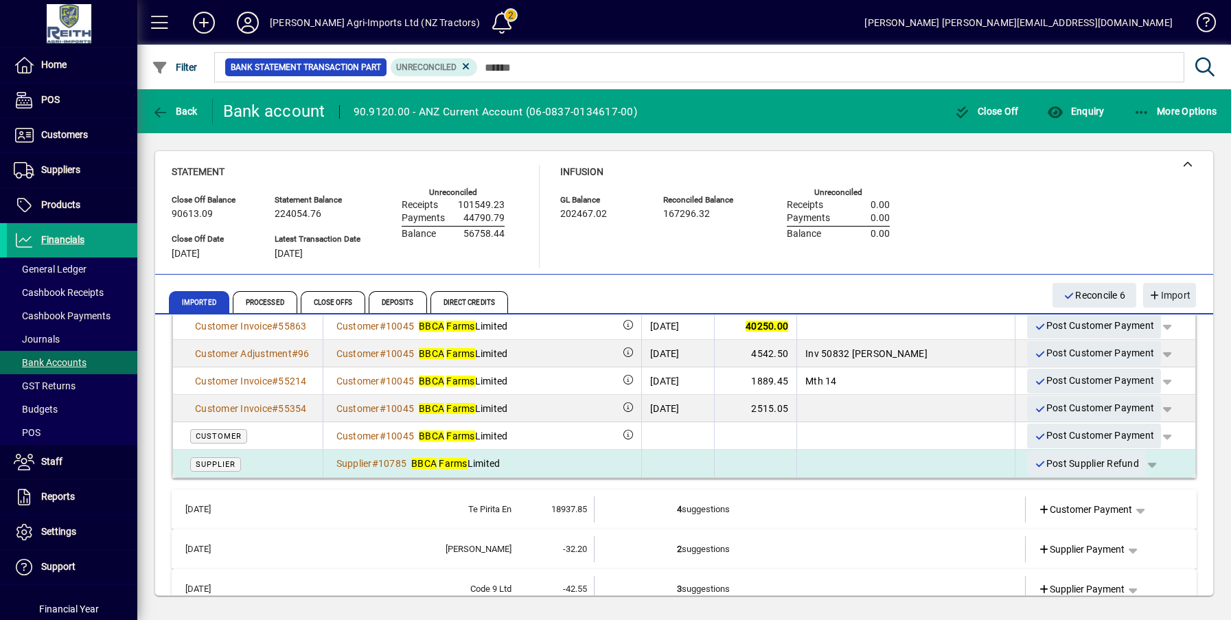
click at [1108, 463] on span "Post Supplier Refund" at bounding box center [1086, 463] width 105 height 23
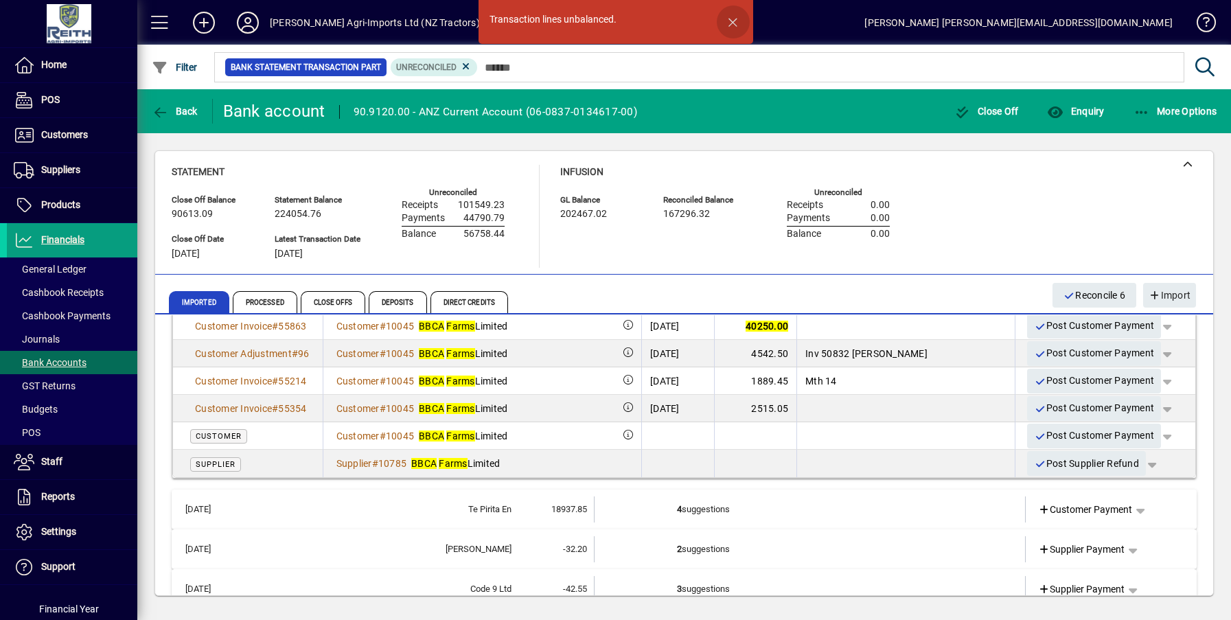
click at [739, 13] on span "button" at bounding box center [733, 21] width 33 height 33
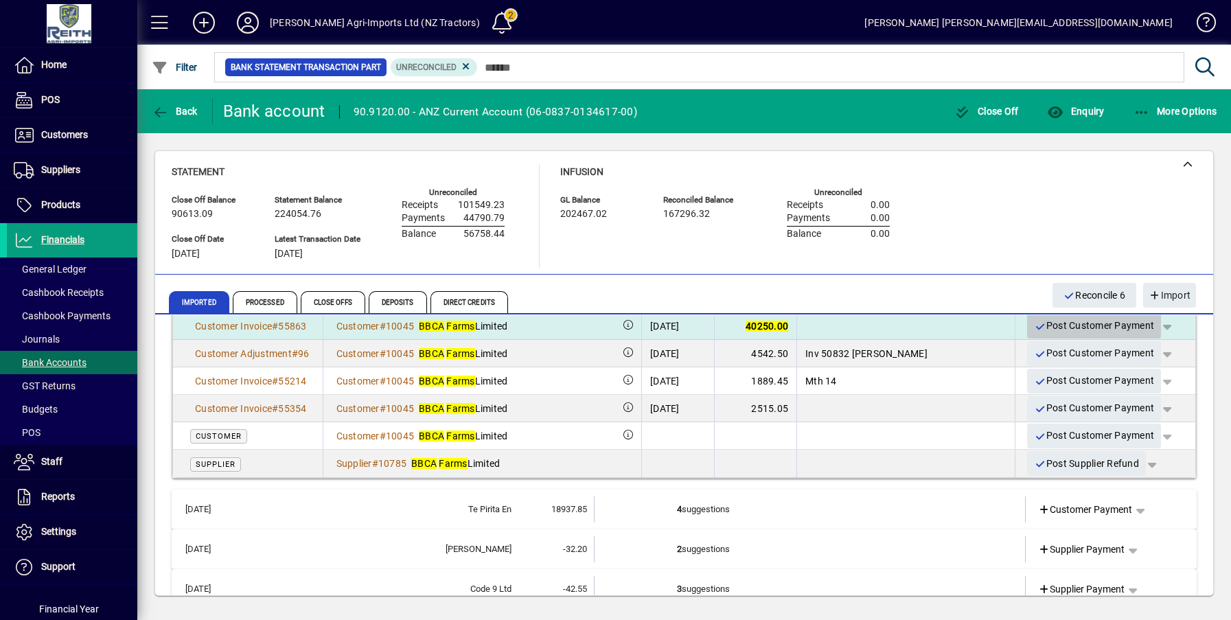
click at [1071, 324] on span "Post Customer Payment" at bounding box center [1094, 325] width 120 height 23
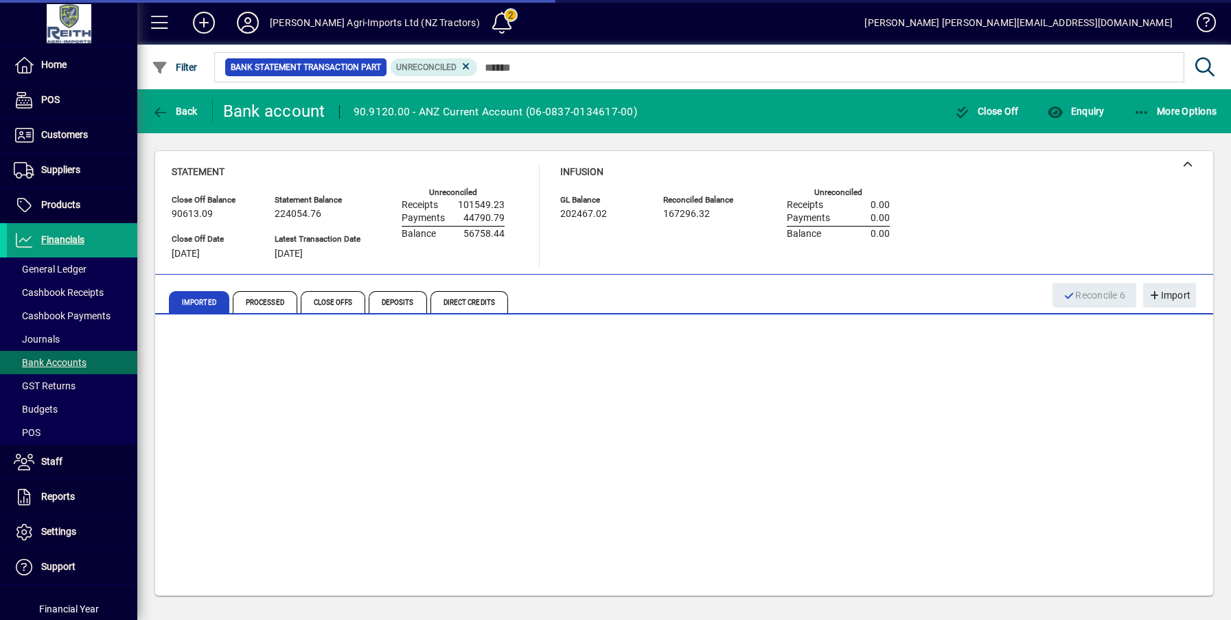
scroll to position [0, 0]
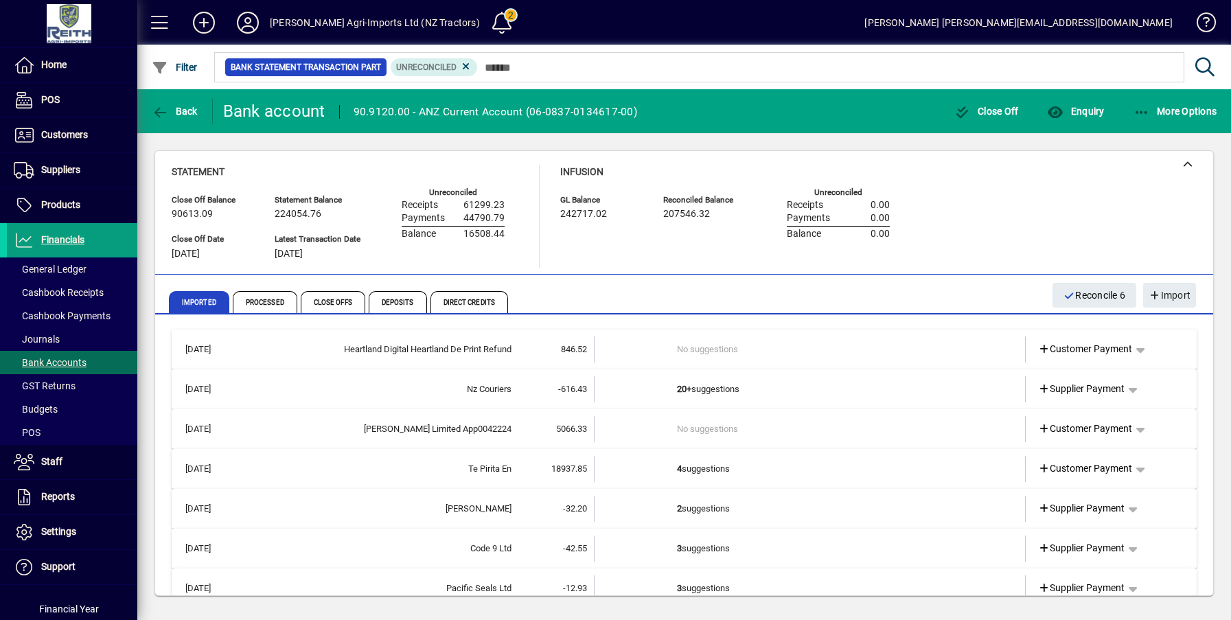
click at [691, 390] on td "20+ suggestions" at bounding box center [811, 389] width 268 height 26
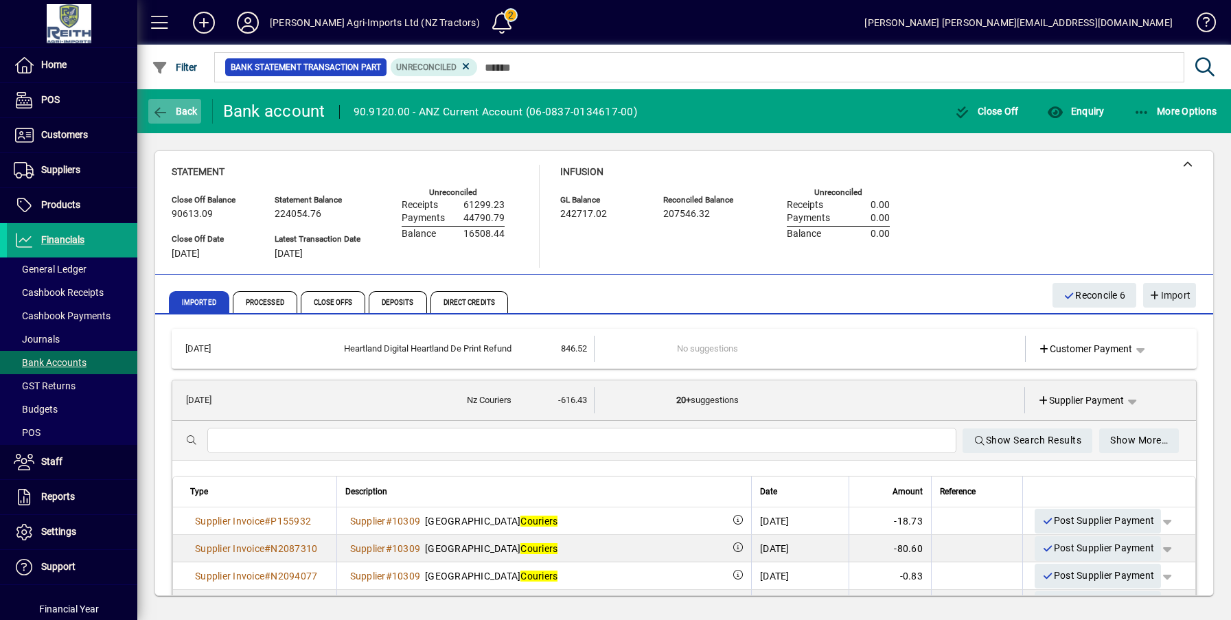
click at [158, 115] on icon "button" at bounding box center [160, 113] width 17 height 14
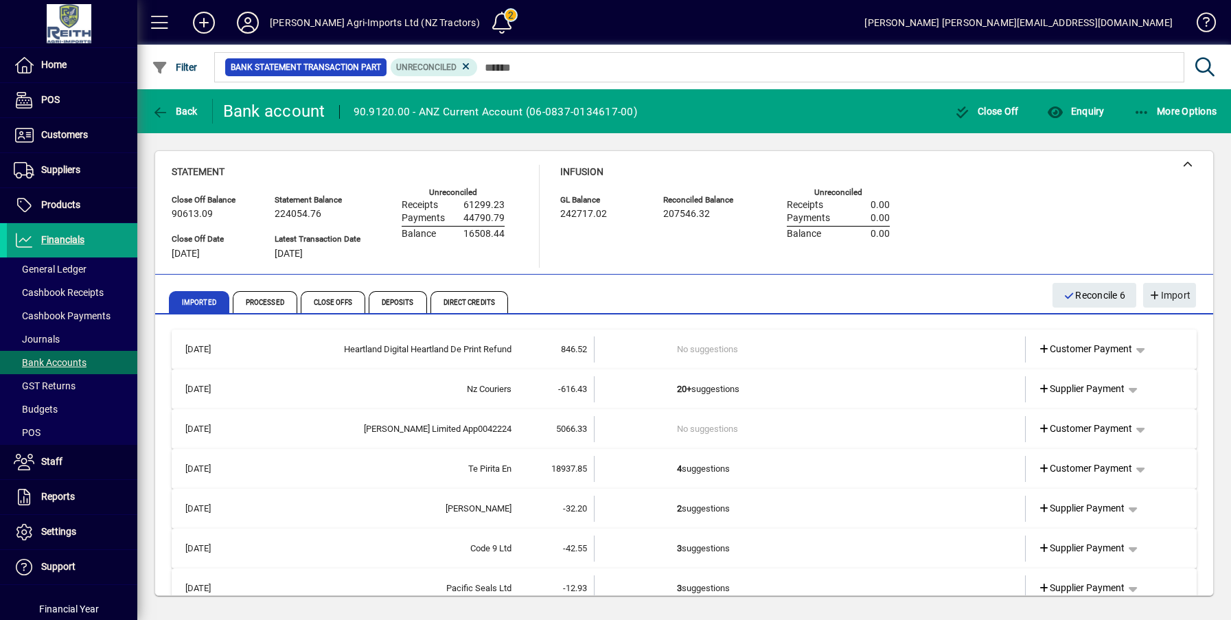
click at [702, 467] on td "4 suggestions" at bounding box center [811, 469] width 268 height 26
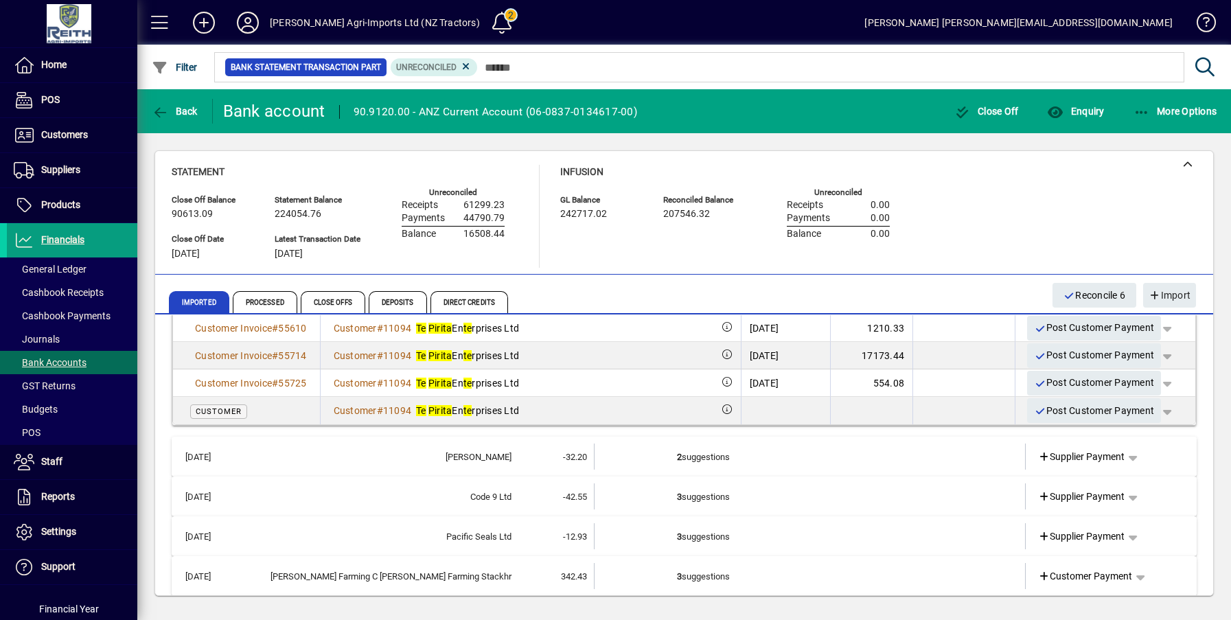
scroll to position [275, 0]
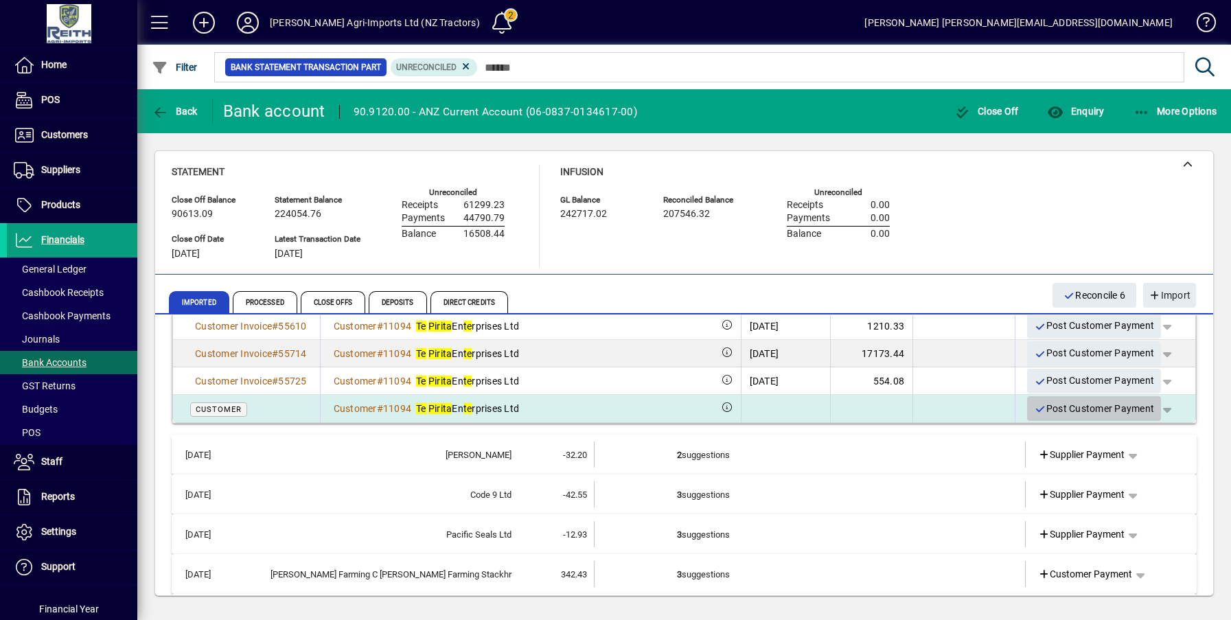
click at [1086, 417] on span "Post Customer Payment" at bounding box center [1094, 408] width 120 height 23
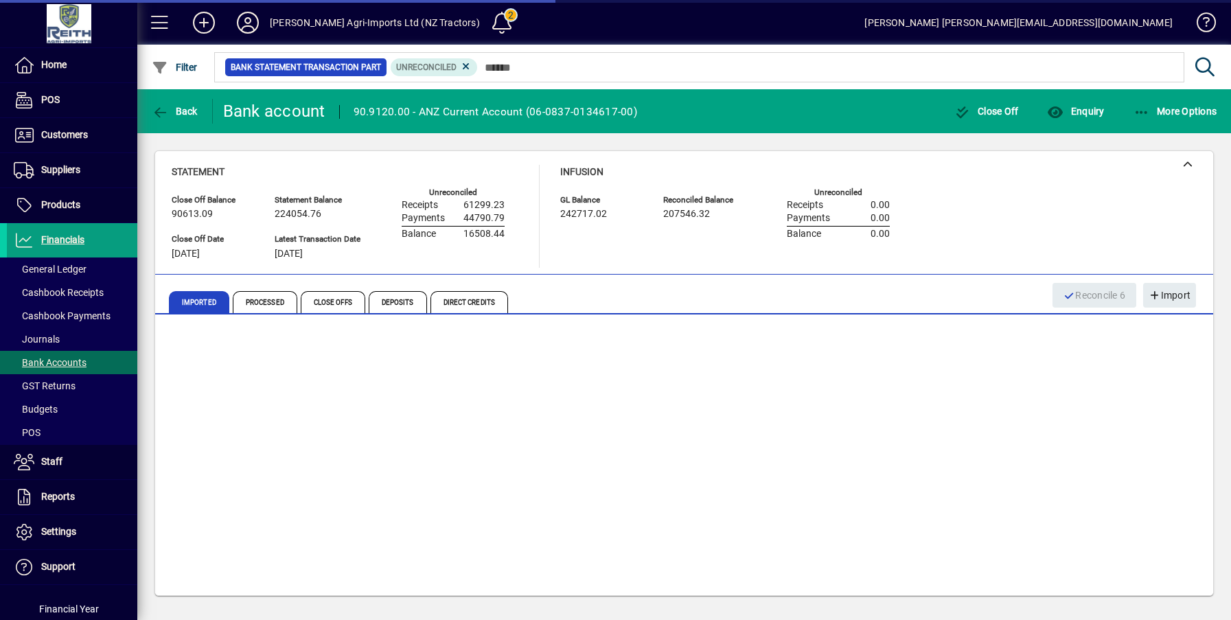
scroll to position [14, 0]
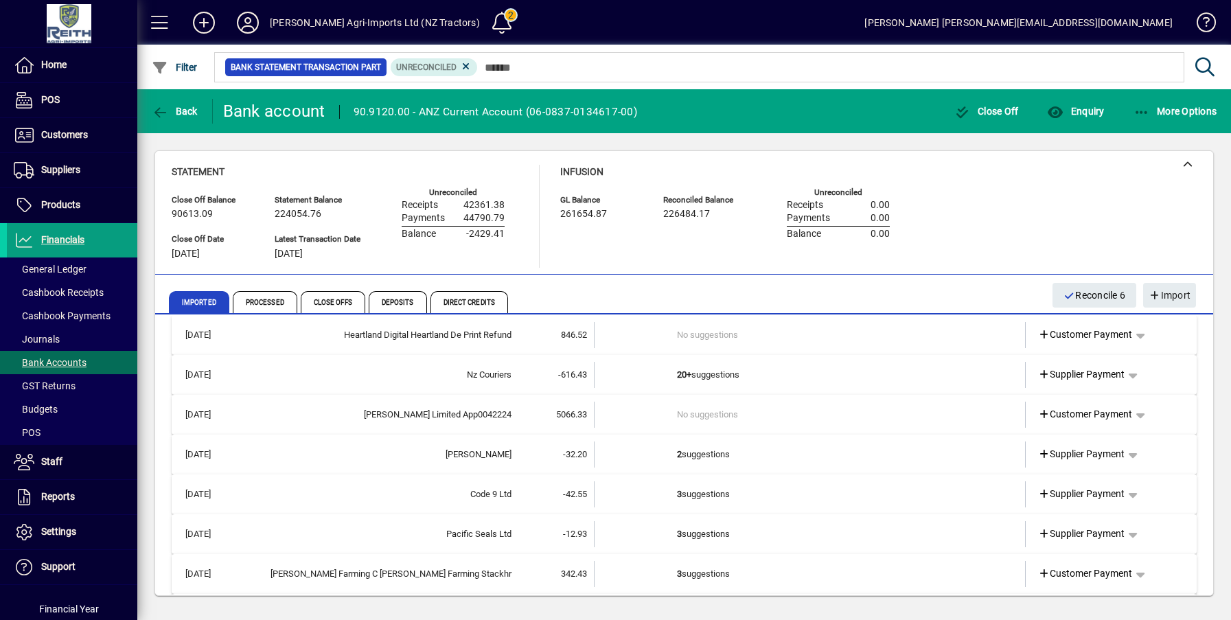
click at [697, 460] on td "2 suggestions" at bounding box center [811, 454] width 268 height 26
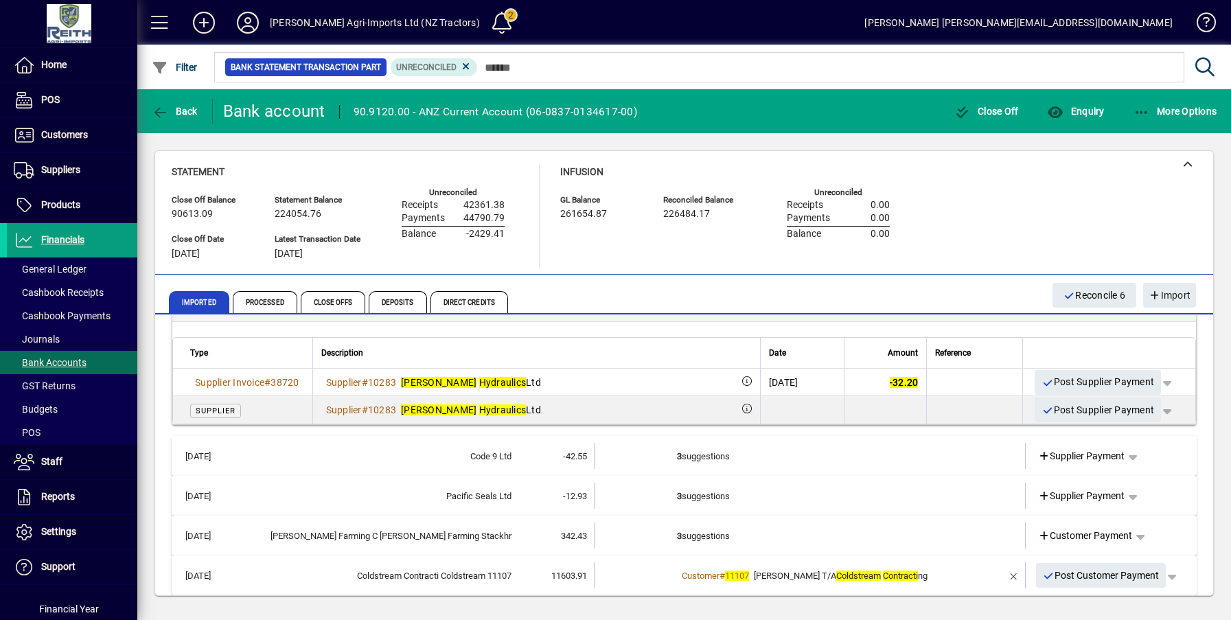
scroll to position [220, 0]
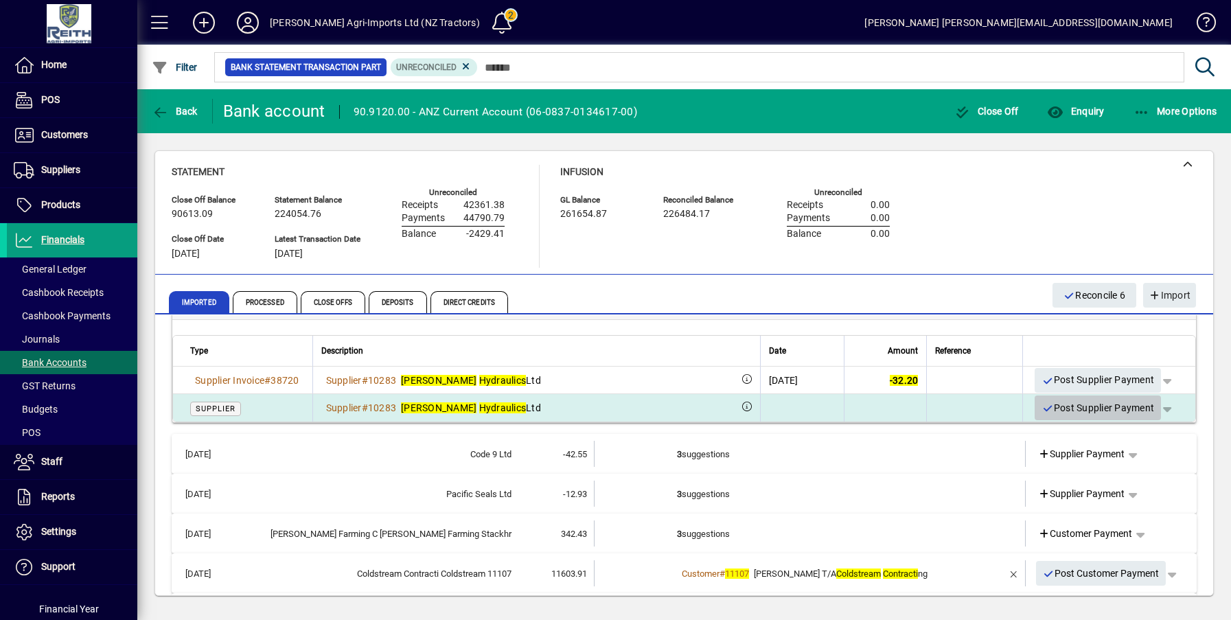
click at [1066, 412] on span "Post Supplier Payment" at bounding box center [1097, 408] width 113 height 23
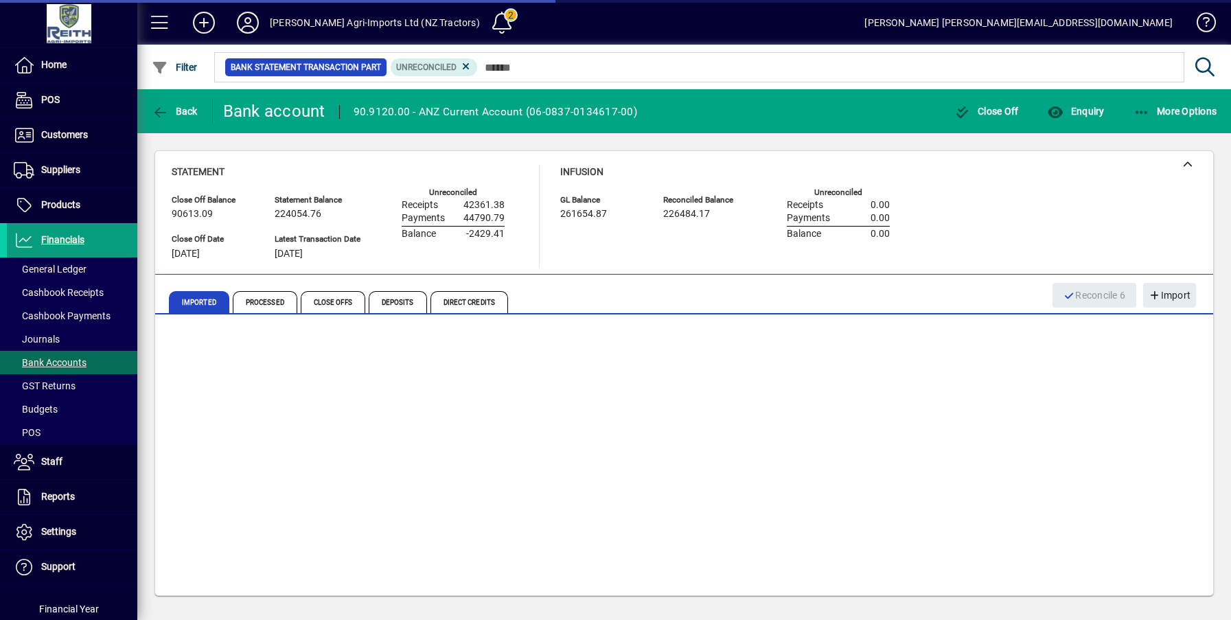
scroll to position [15, 0]
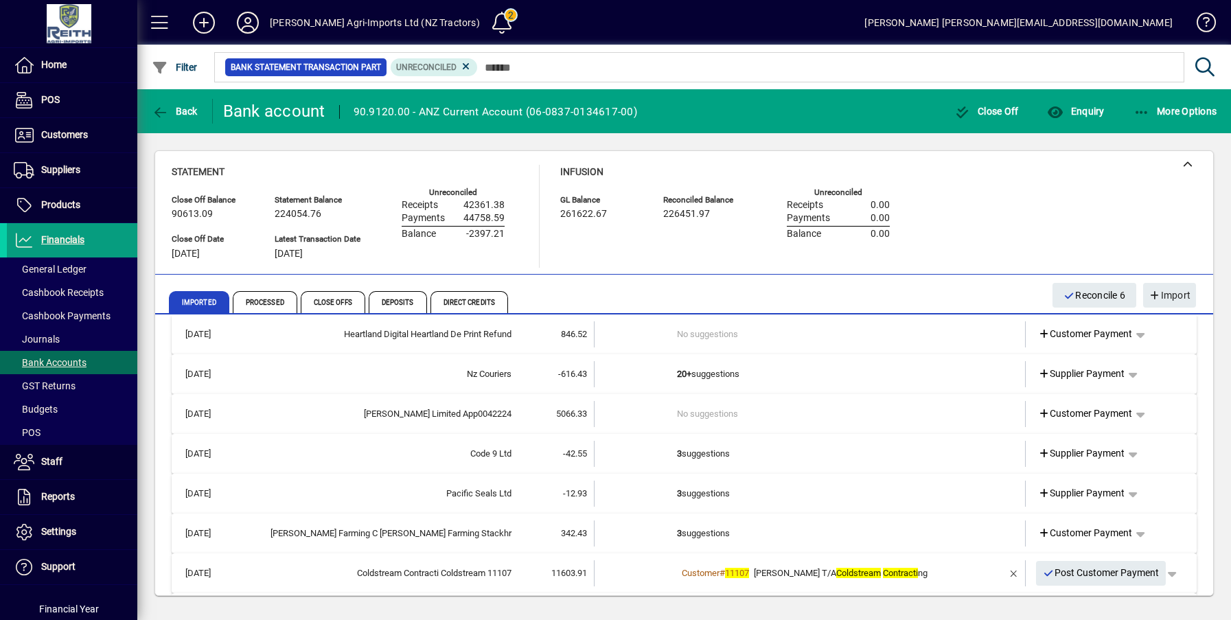
click at [696, 494] on td "3 suggestions" at bounding box center [811, 493] width 268 height 26
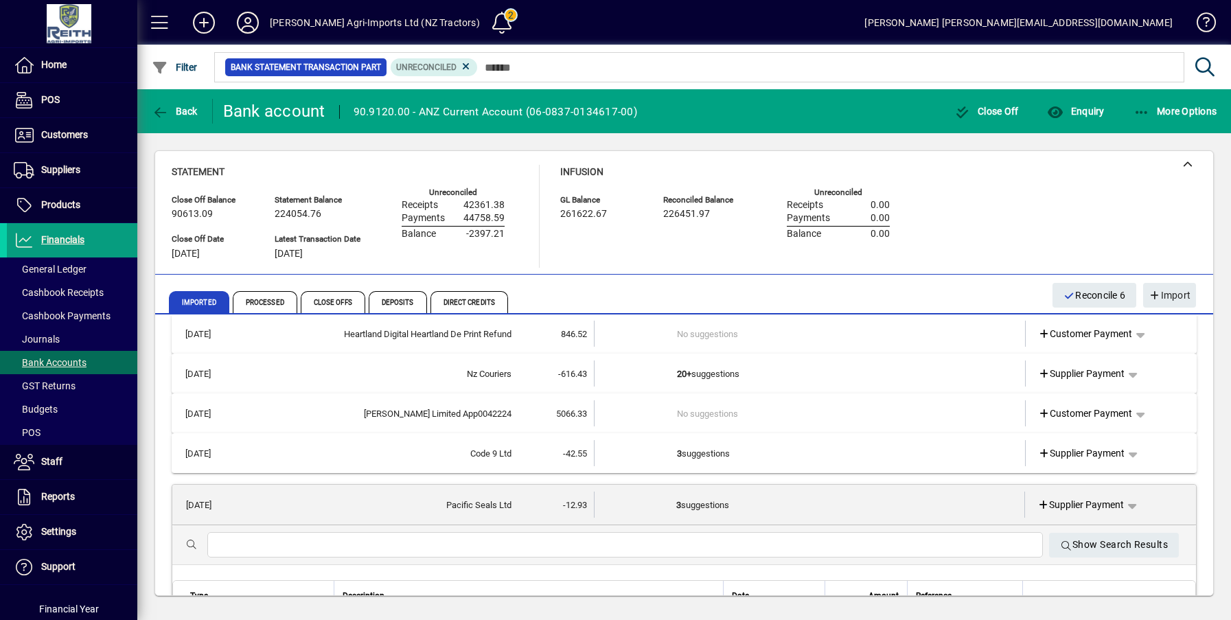
click at [700, 507] on td "3 suggestions" at bounding box center [810, 504] width 268 height 26
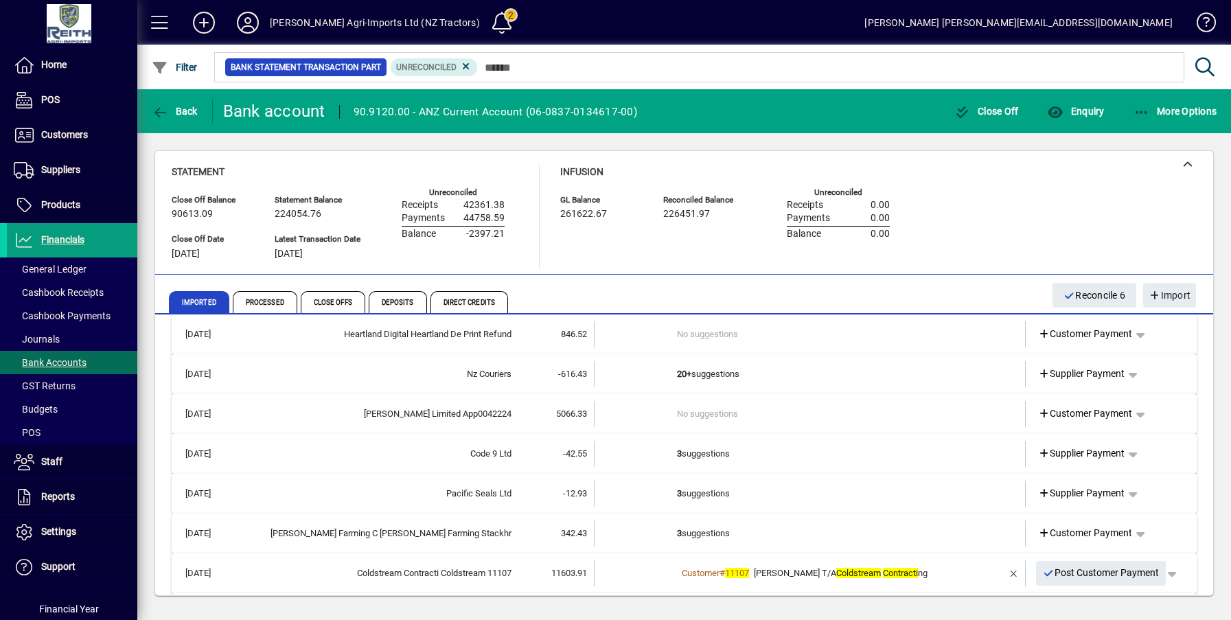
click at [698, 495] on td "3 suggestions" at bounding box center [811, 493] width 268 height 26
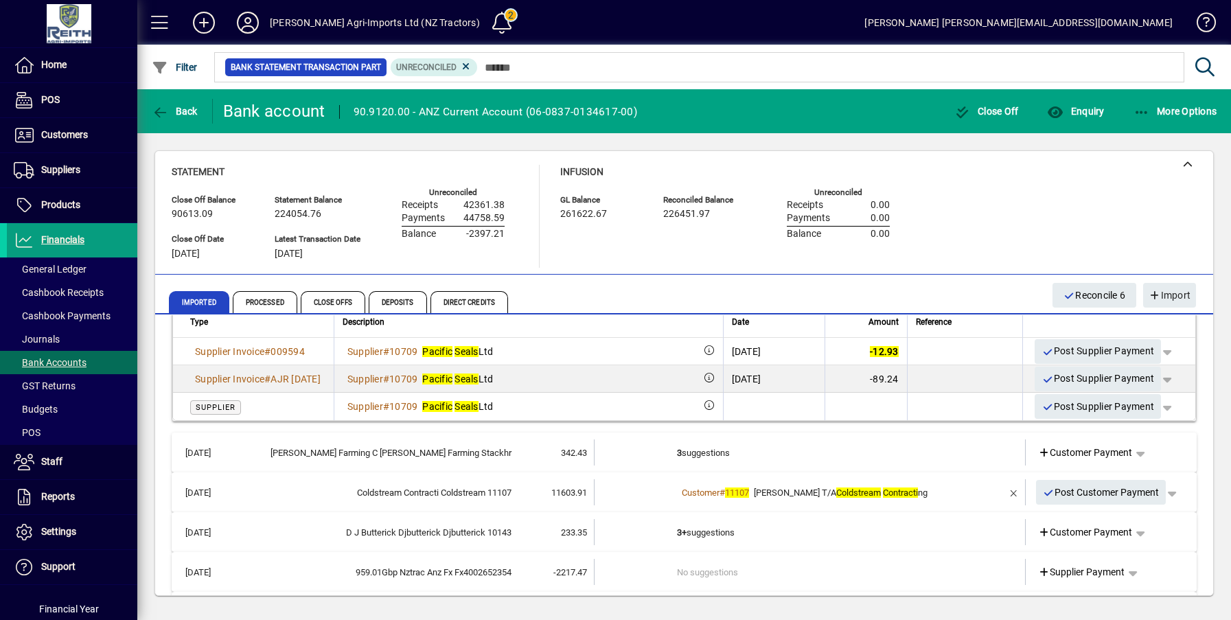
scroll to position [290, 0]
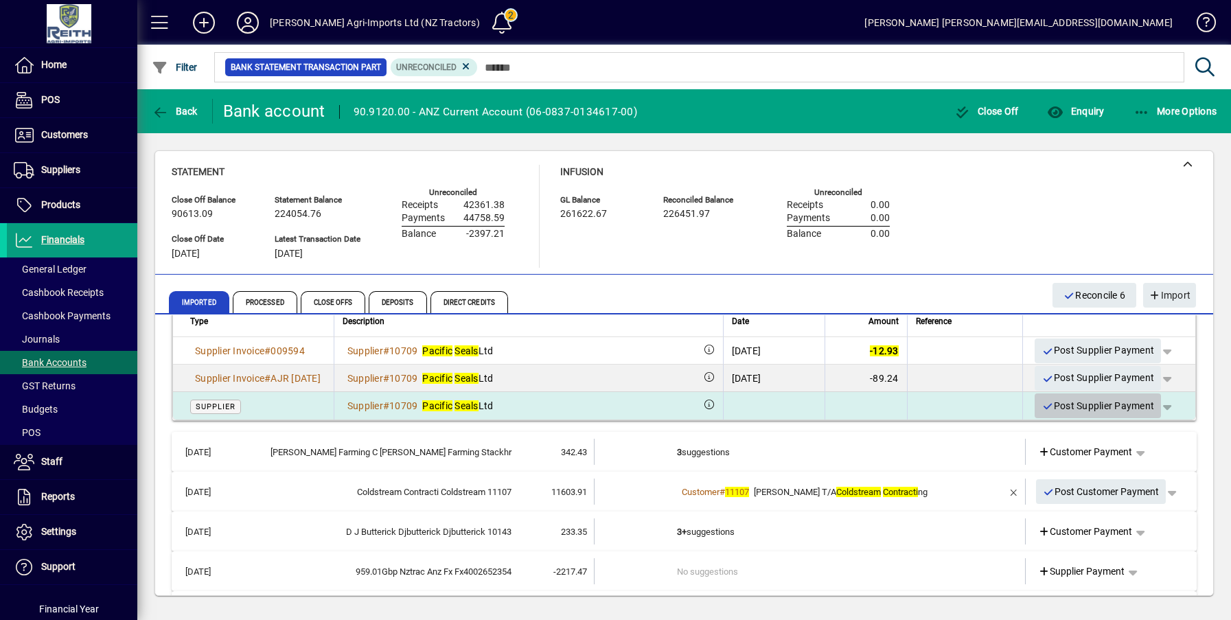
click at [1089, 415] on span "Post Supplier Payment" at bounding box center [1097, 406] width 113 height 23
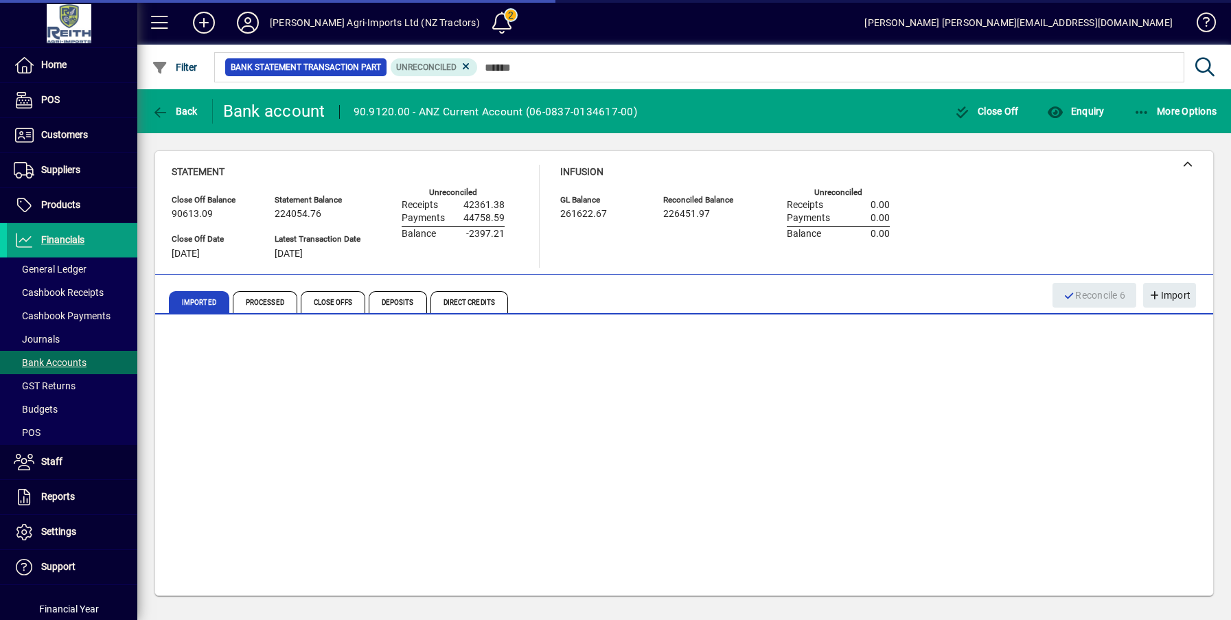
scroll to position [57, 0]
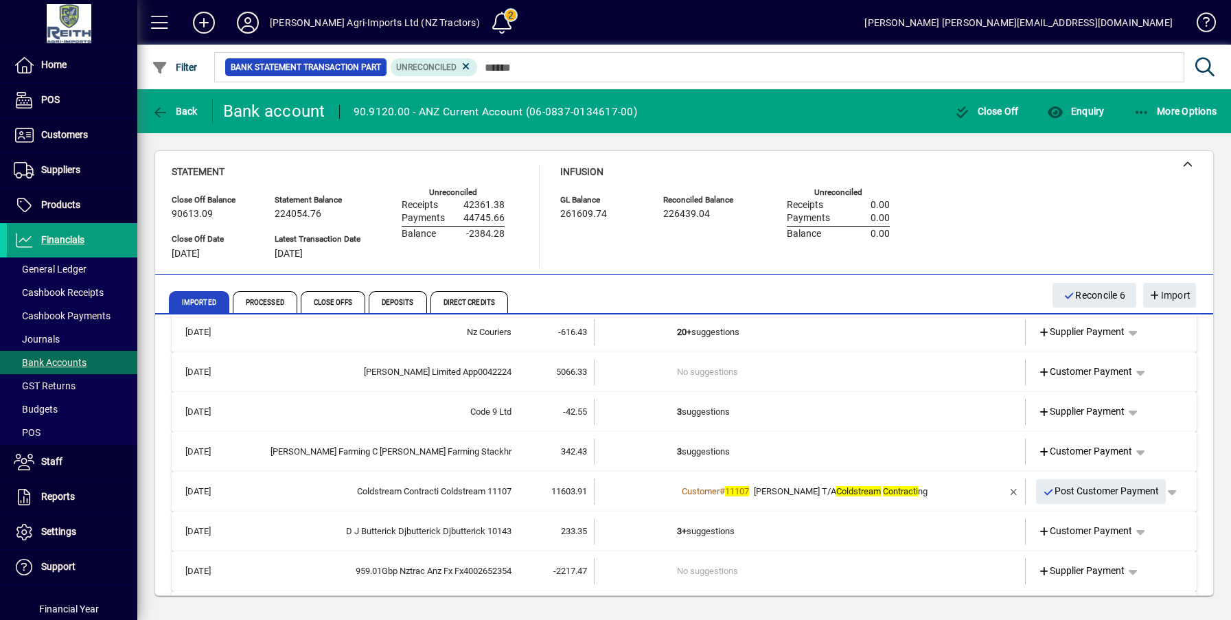
click at [677, 413] on td "3 suggestions" at bounding box center [811, 412] width 268 height 26
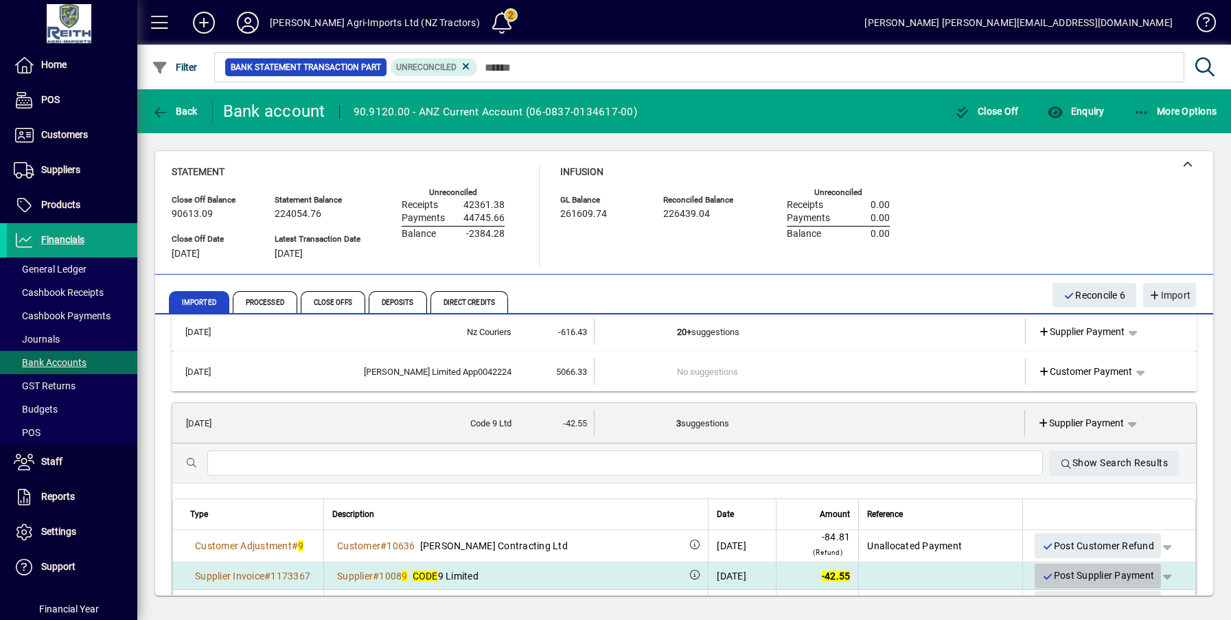
click at [1076, 575] on span "Post Supplier Payment" at bounding box center [1097, 575] width 113 height 23
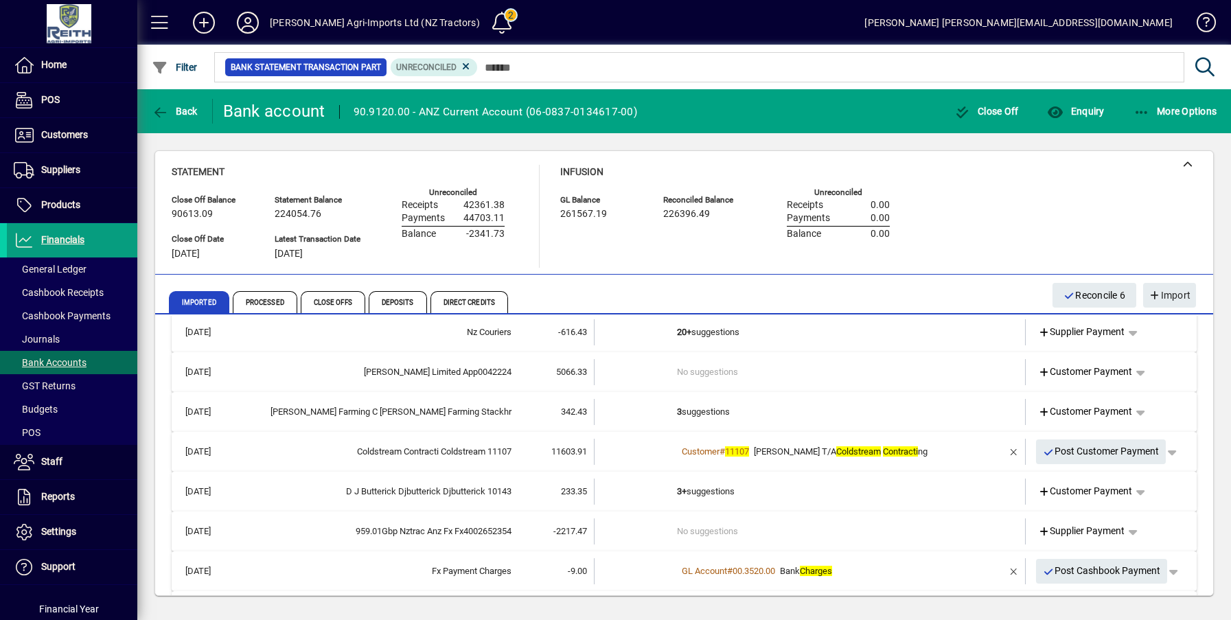
click at [708, 493] on td "3+ suggestions" at bounding box center [811, 491] width 268 height 26
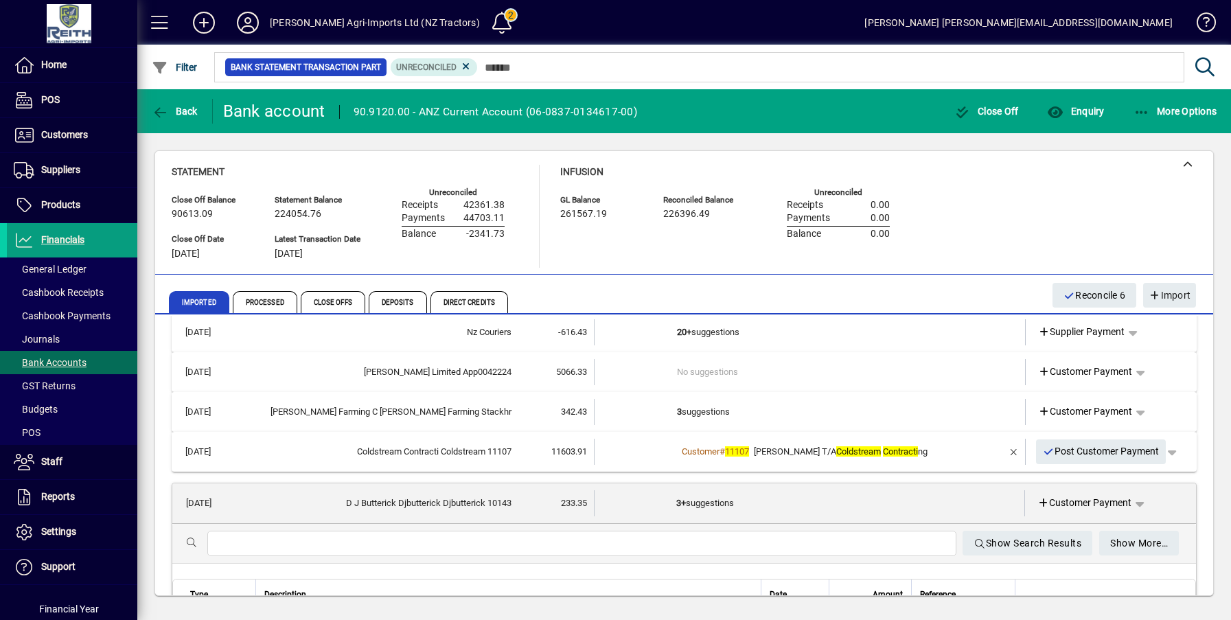
click at [690, 413] on td "3 suggestions" at bounding box center [811, 412] width 268 height 26
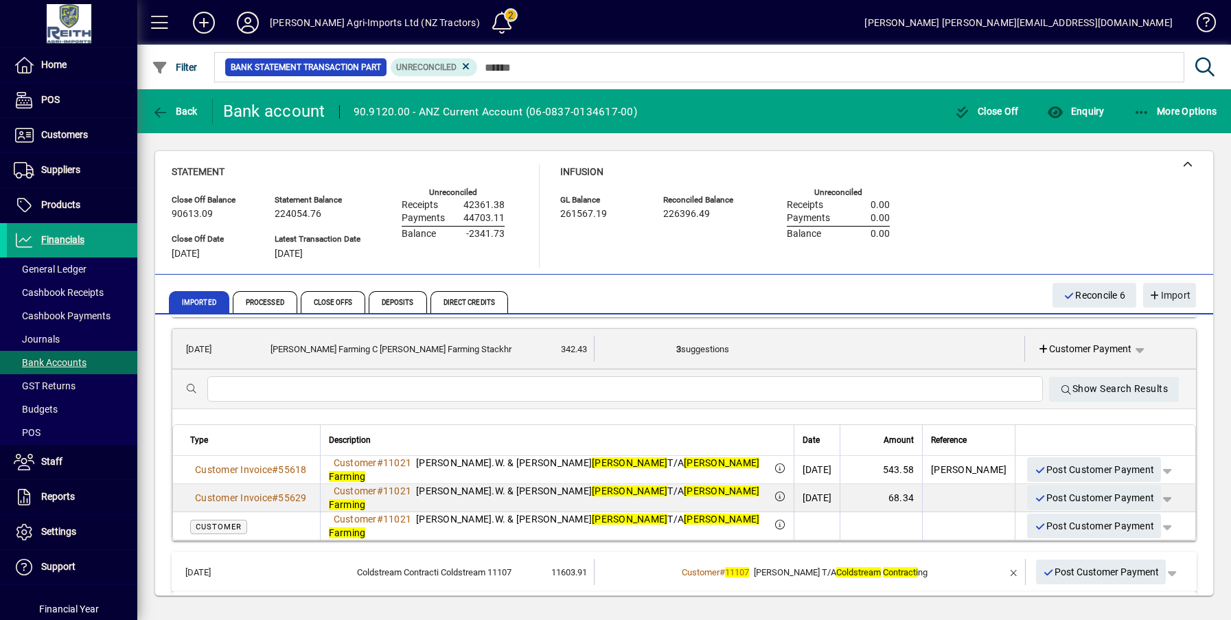
scroll to position [194, 0]
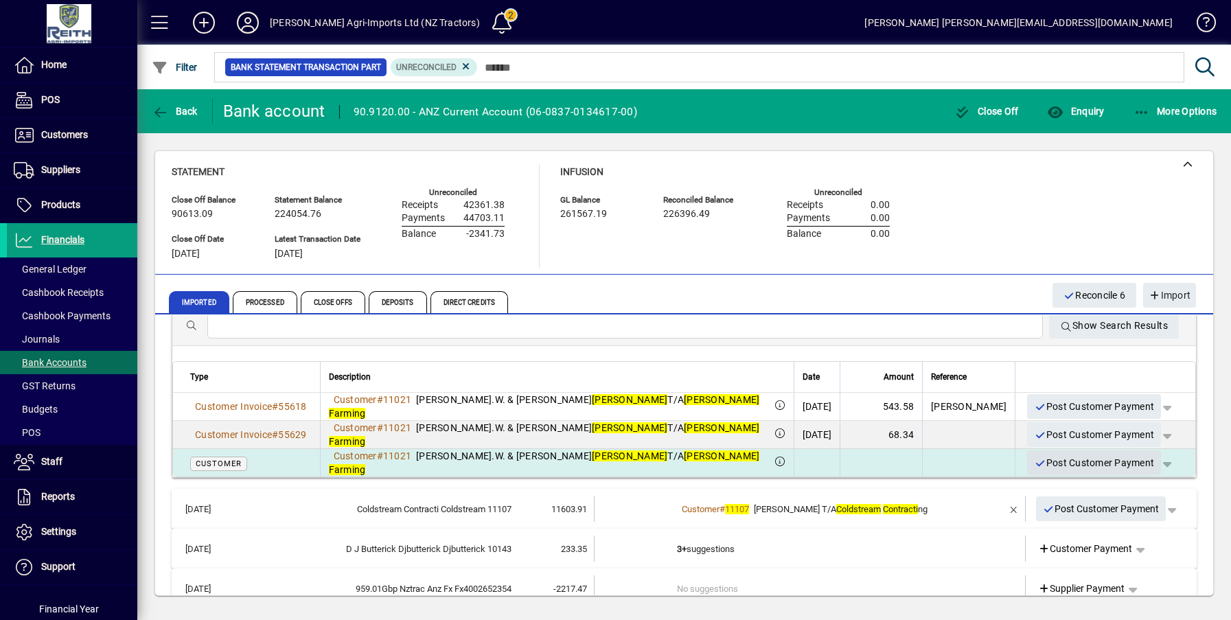
click at [1071, 461] on span "Post Customer Payment" at bounding box center [1094, 463] width 120 height 23
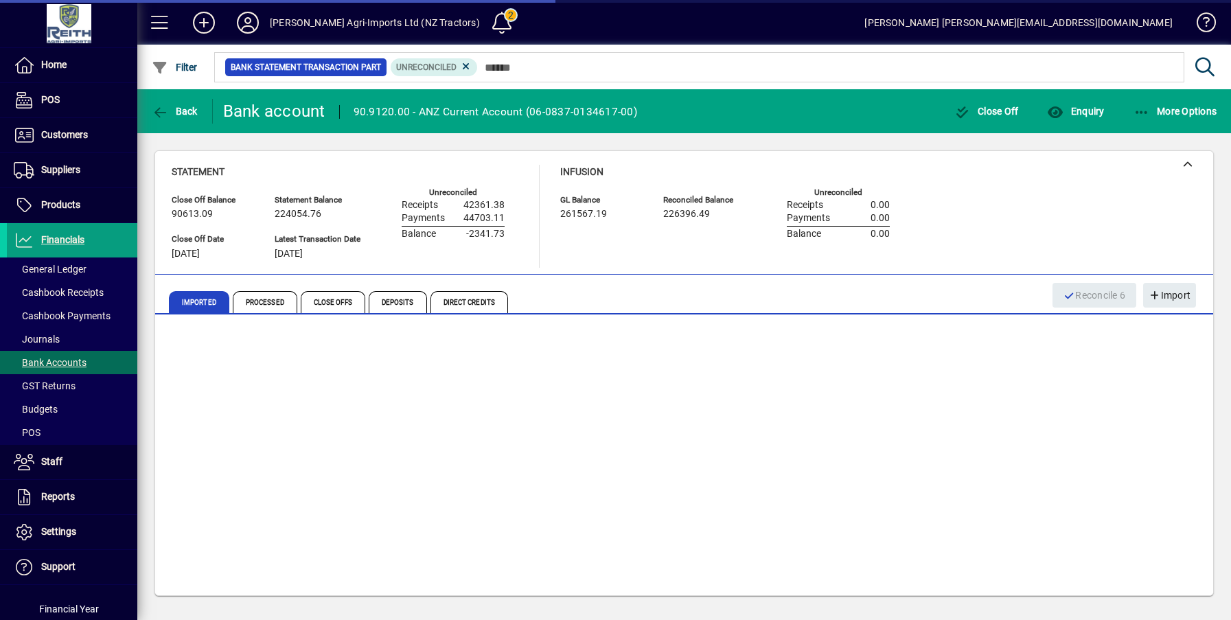
scroll to position [0, 0]
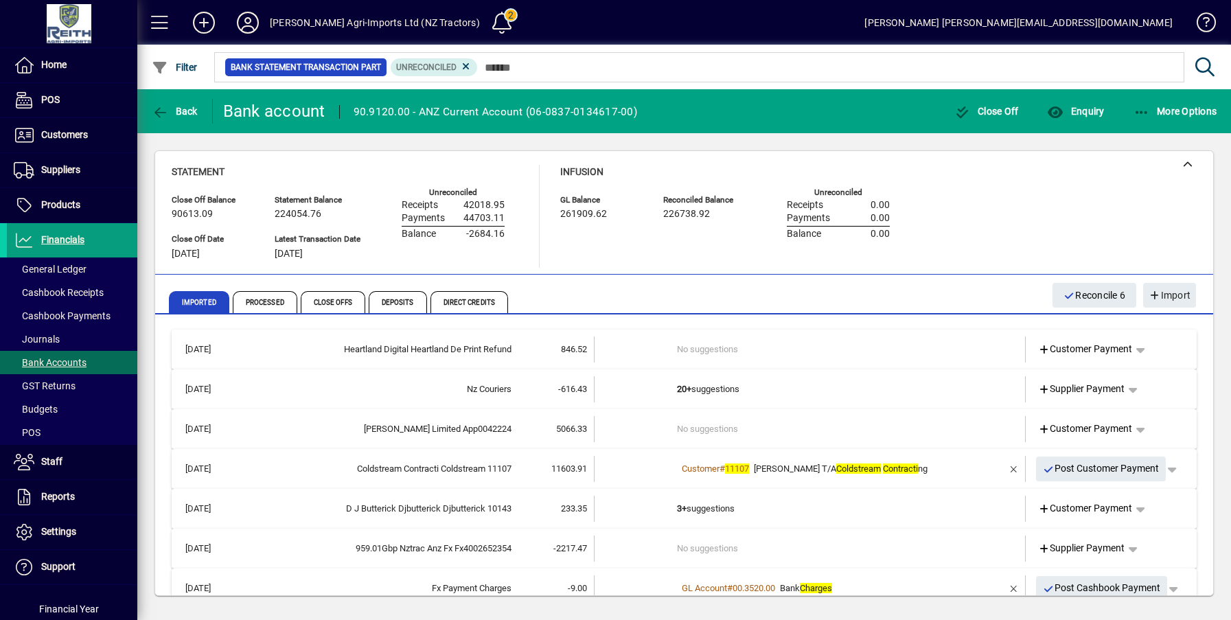
click at [700, 513] on td "3+ suggestions" at bounding box center [811, 509] width 268 height 26
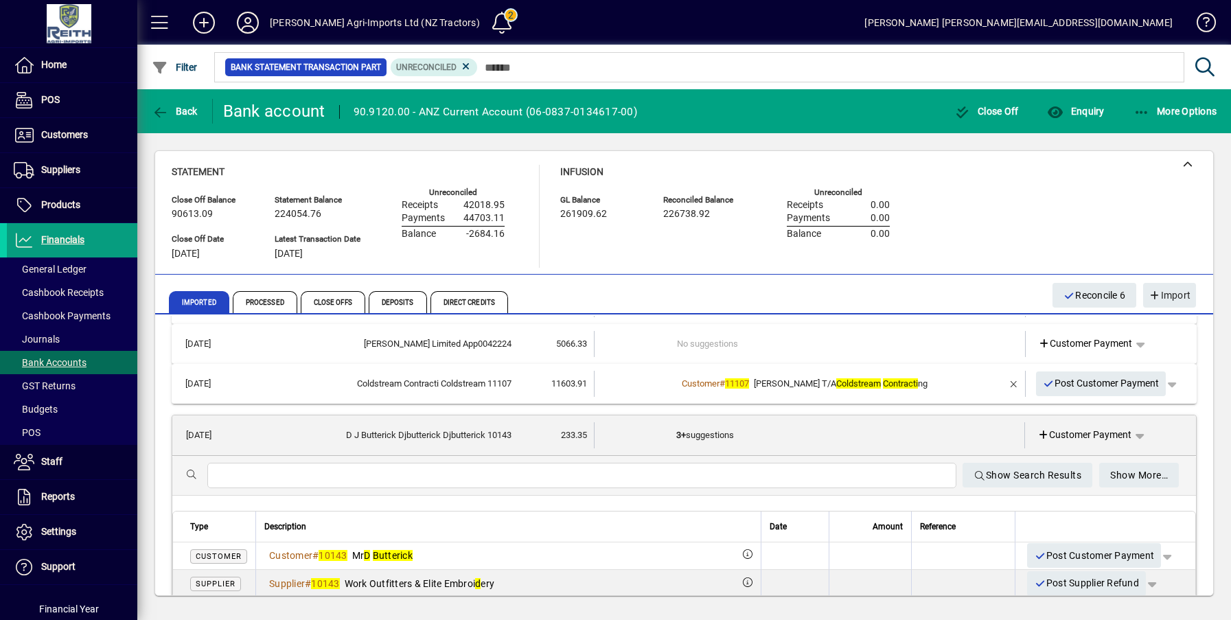
scroll to position [137, 0]
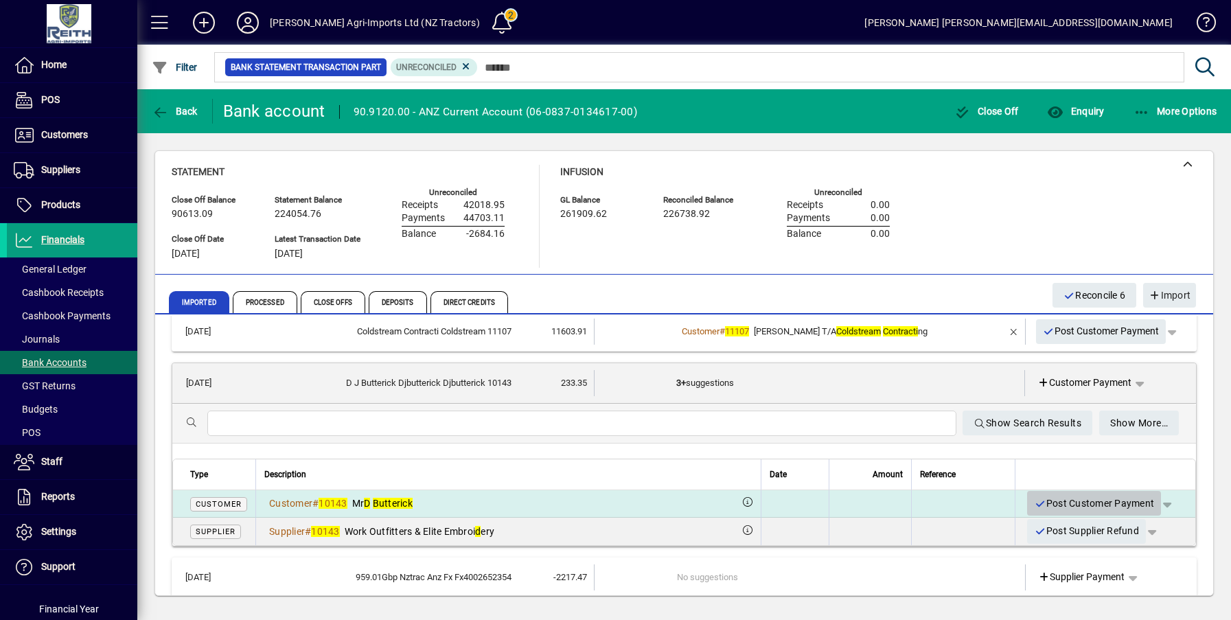
click at [1071, 500] on span "Post Customer Payment" at bounding box center [1094, 503] width 120 height 23
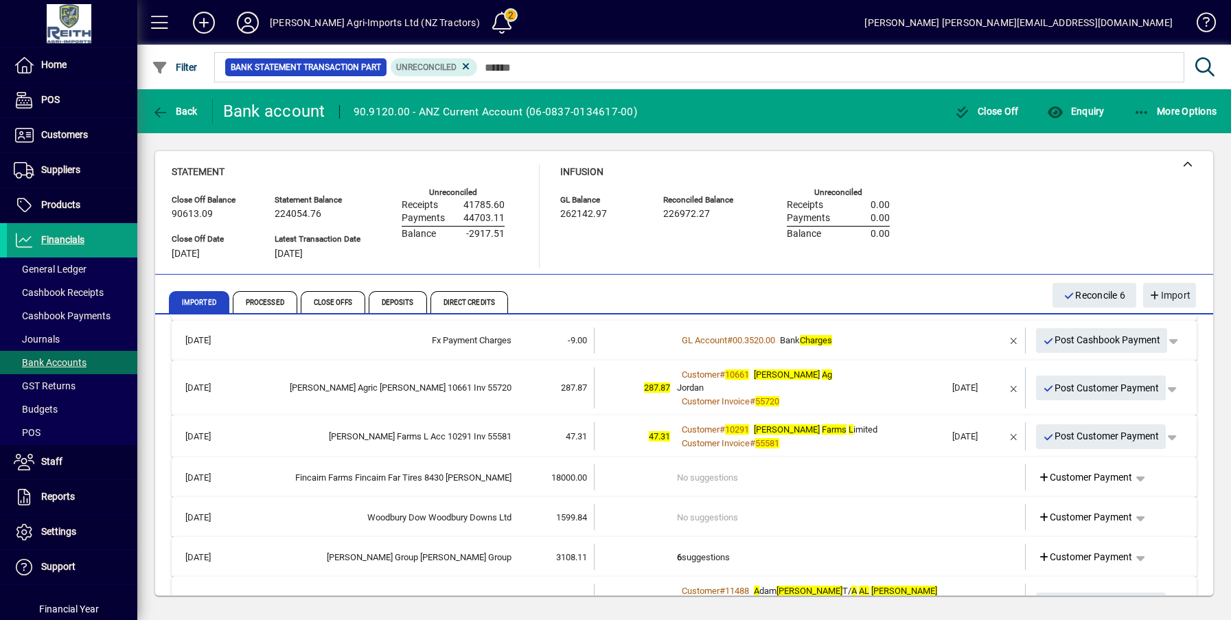
scroll to position [206, 0]
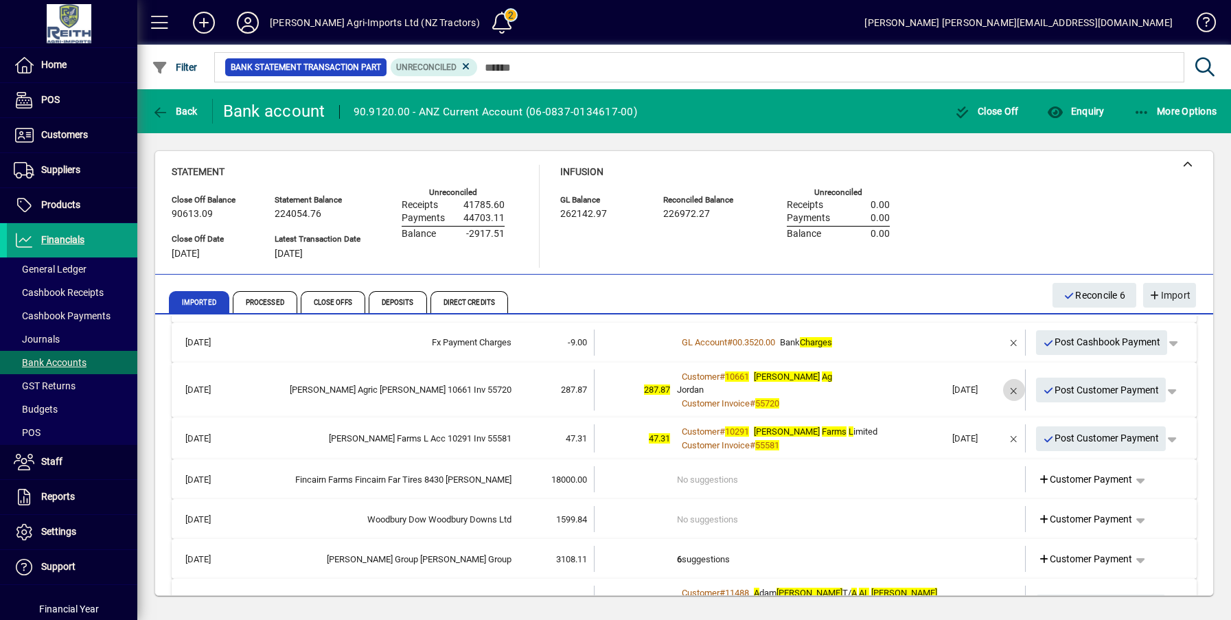
click at [1004, 389] on span "button" at bounding box center [1013, 389] width 33 height 33
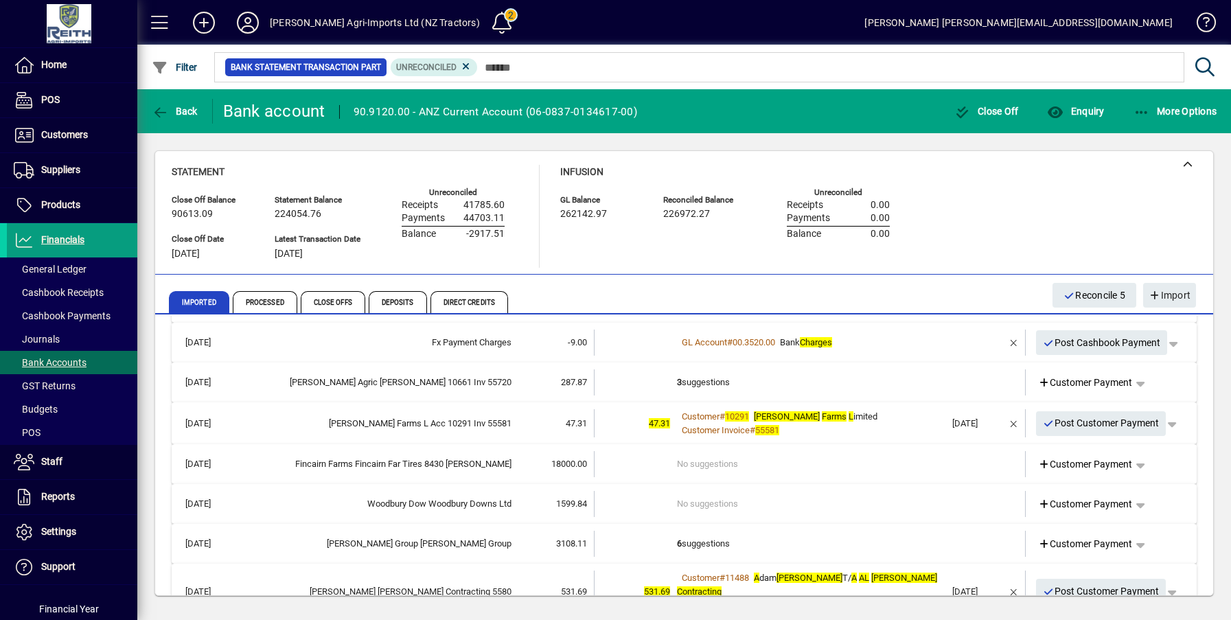
click at [704, 379] on td "3 suggestions" at bounding box center [811, 382] width 268 height 26
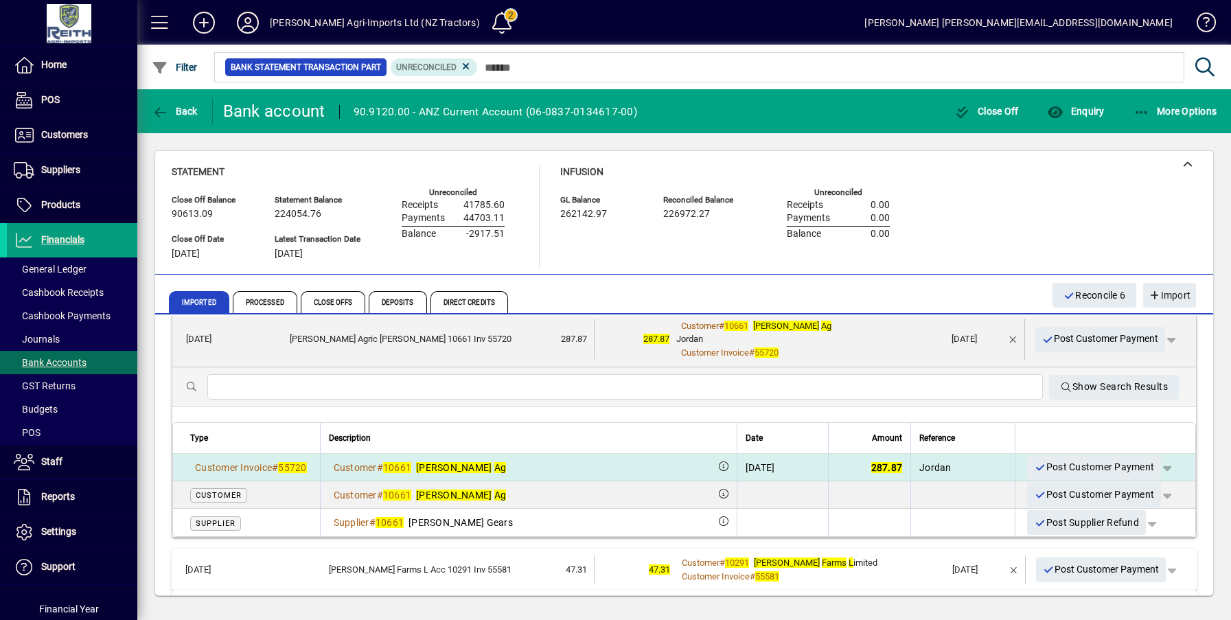
scroll to position [275, 0]
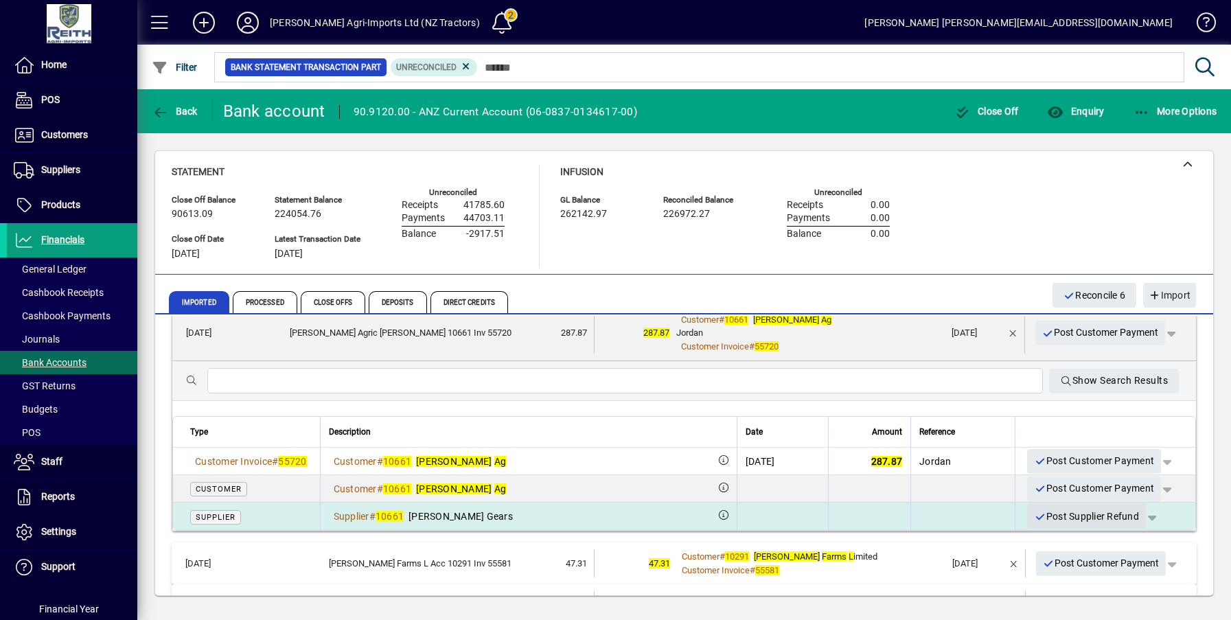
click at [1072, 522] on span "Post Supplier Refund" at bounding box center [1086, 516] width 105 height 23
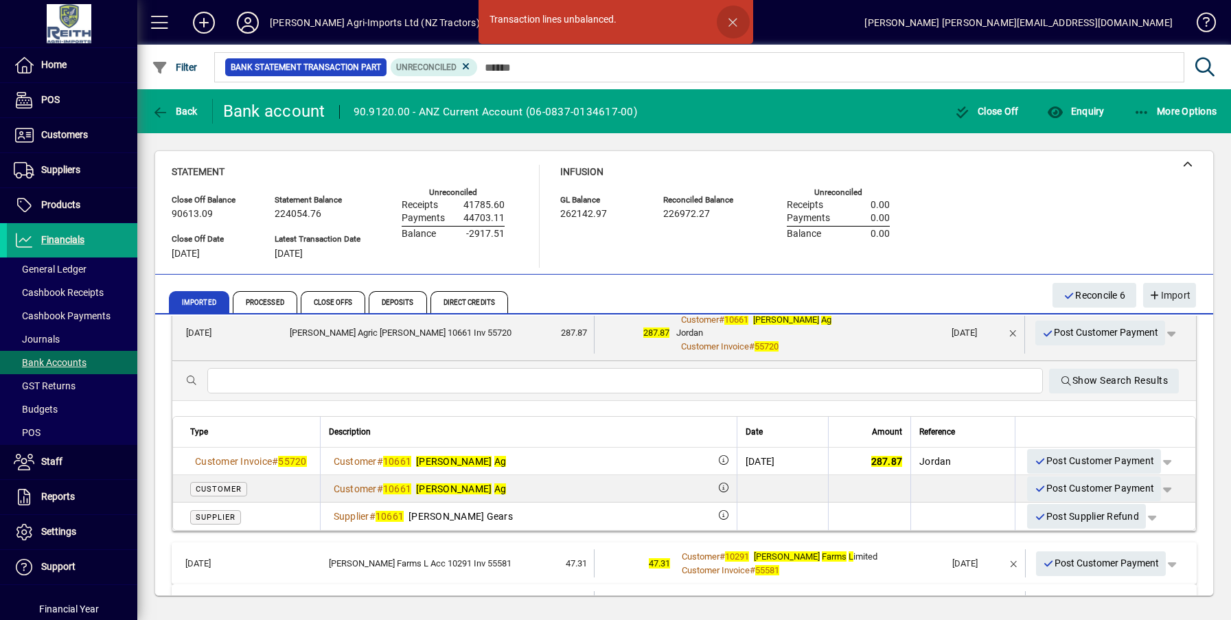
click at [729, 12] on span "button" at bounding box center [733, 21] width 33 height 33
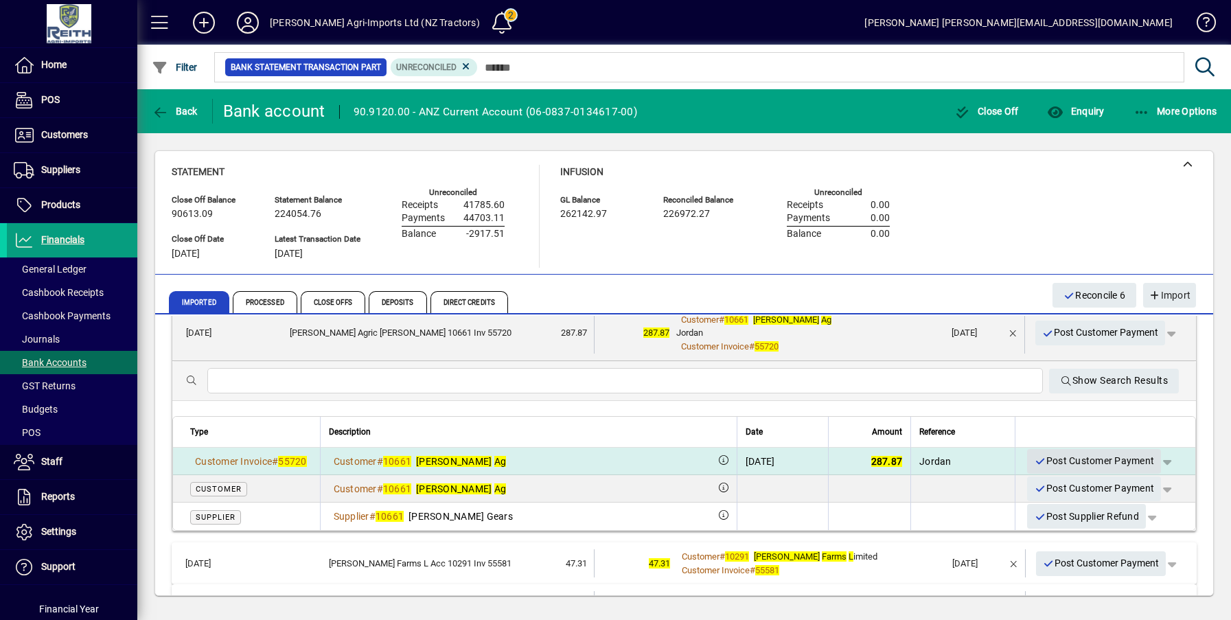
click at [1059, 459] on span "Post Customer Payment" at bounding box center [1094, 461] width 120 height 23
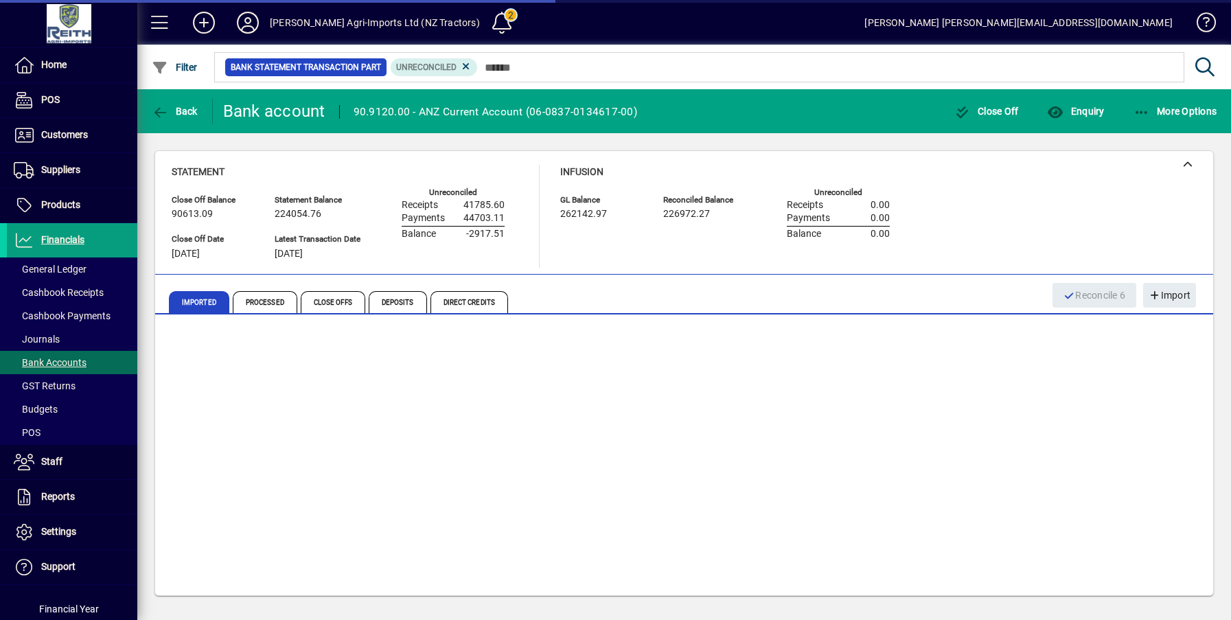
scroll to position [26, 0]
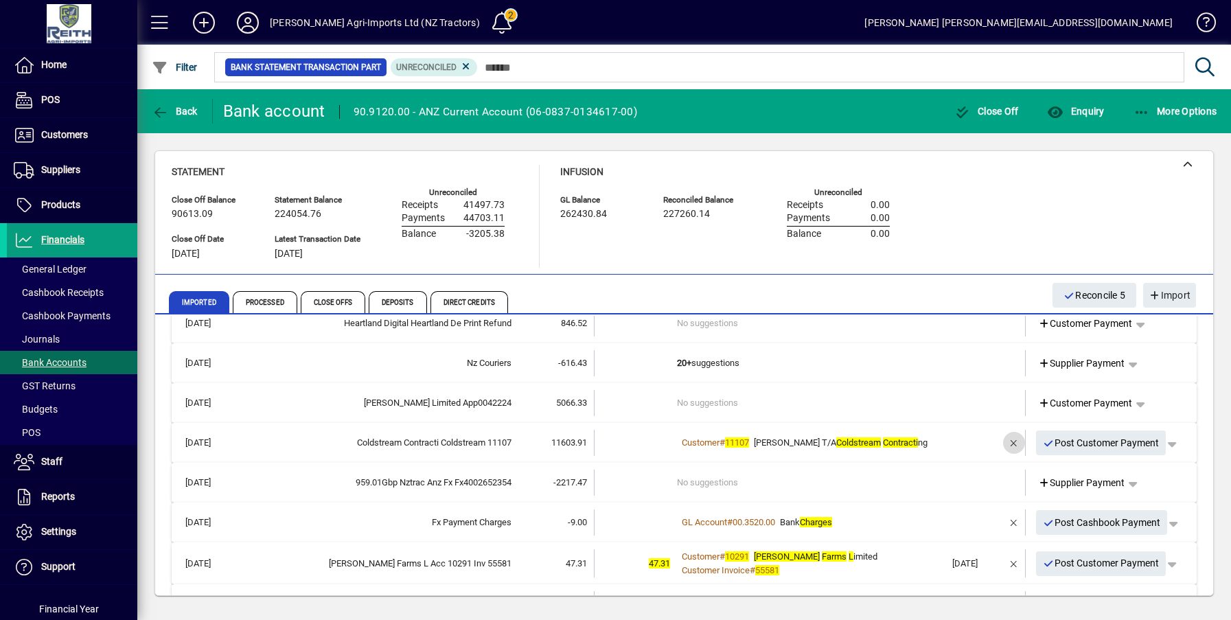
click at [1001, 439] on span "button" at bounding box center [1013, 442] width 33 height 33
click at [709, 439] on td "8 suggestions" at bounding box center [811, 443] width 268 height 26
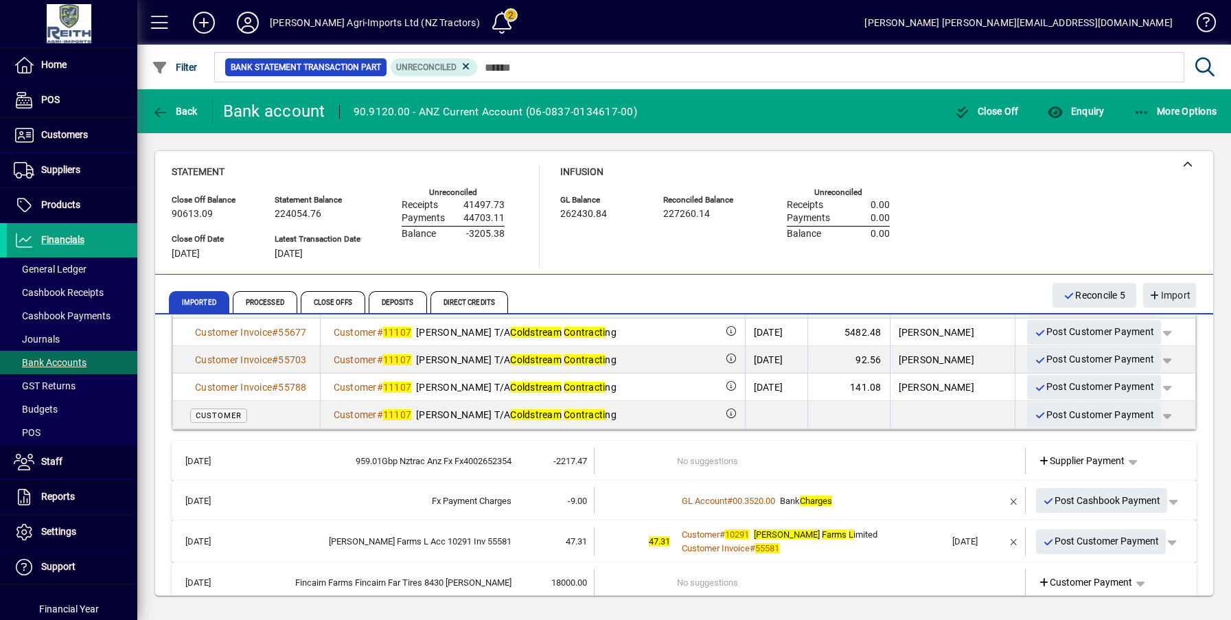
scroll to position [369, 0]
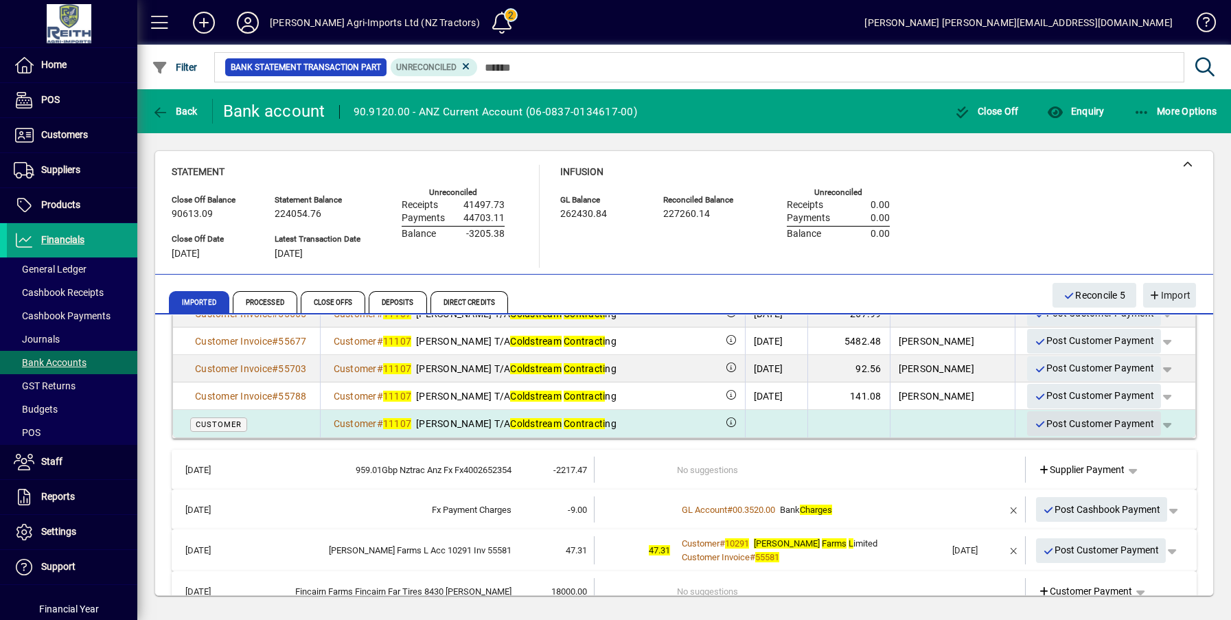
click at [1060, 428] on span "Post Customer Payment" at bounding box center [1094, 424] width 120 height 23
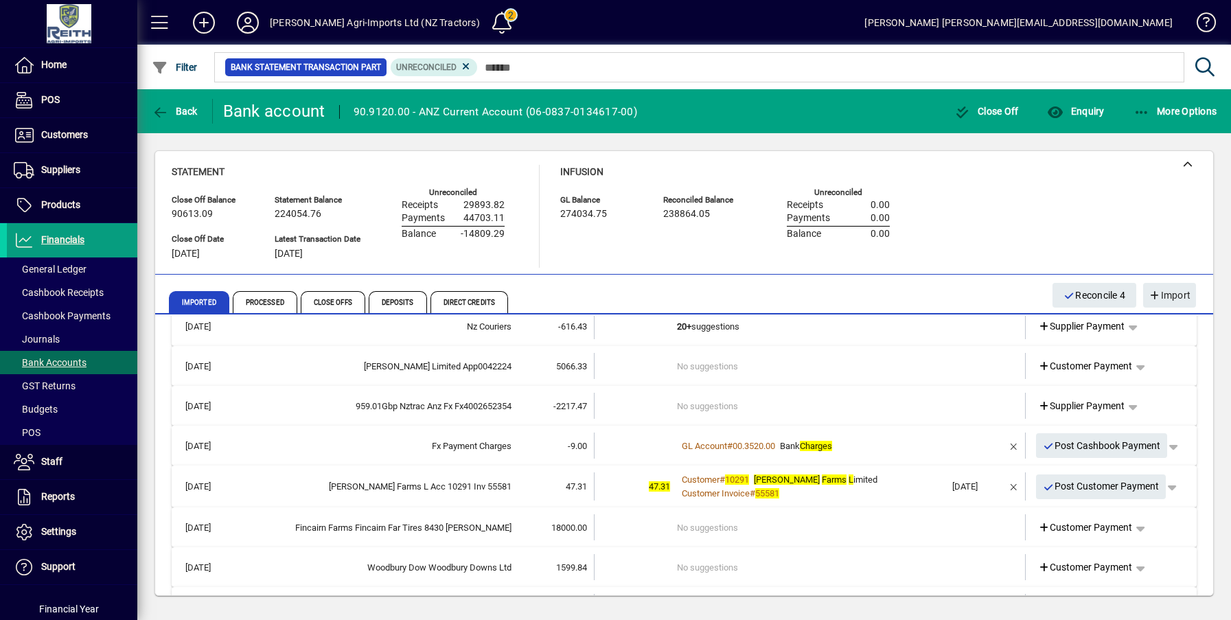
scroll to position [69, 0]
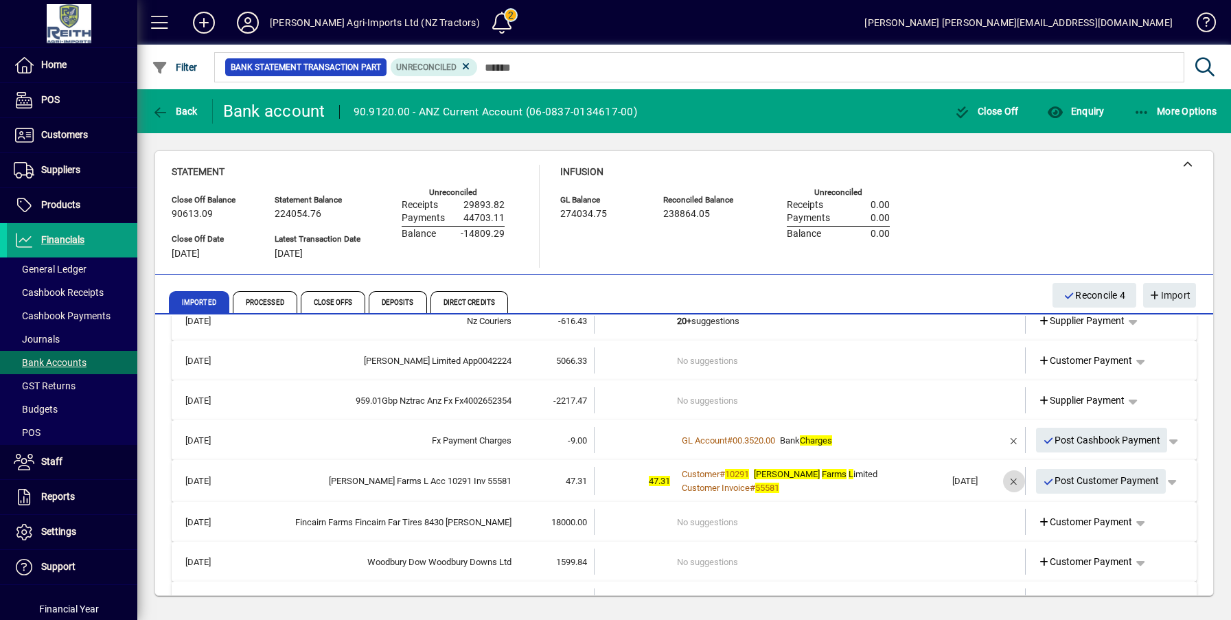
click at [1005, 481] on span "button" at bounding box center [1013, 481] width 33 height 33
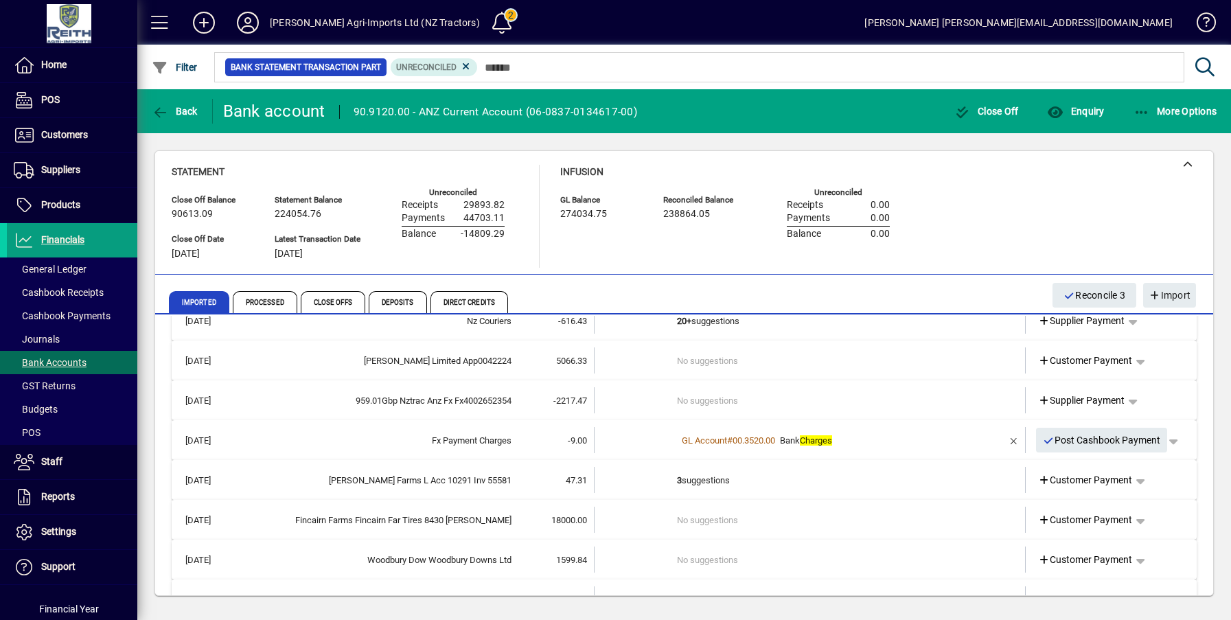
click at [701, 477] on td "3 suggestions" at bounding box center [811, 480] width 268 height 26
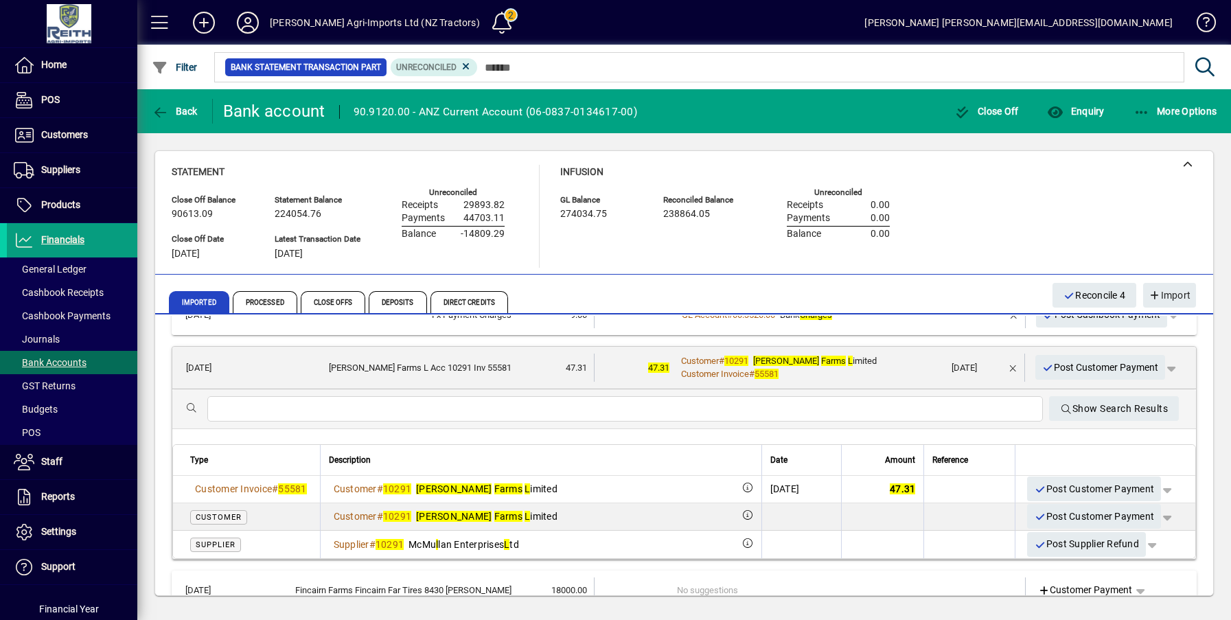
scroll to position [206, 0]
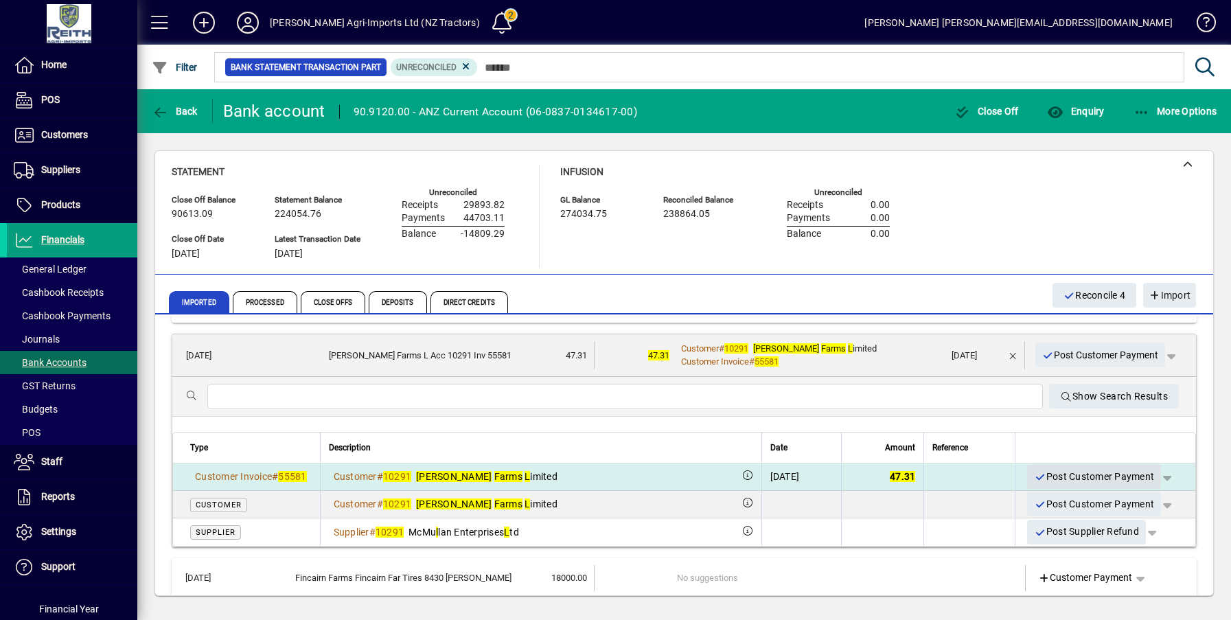
click at [1058, 473] on span "Post Customer Payment" at bounding box center [1094, 476] width 120 height 23
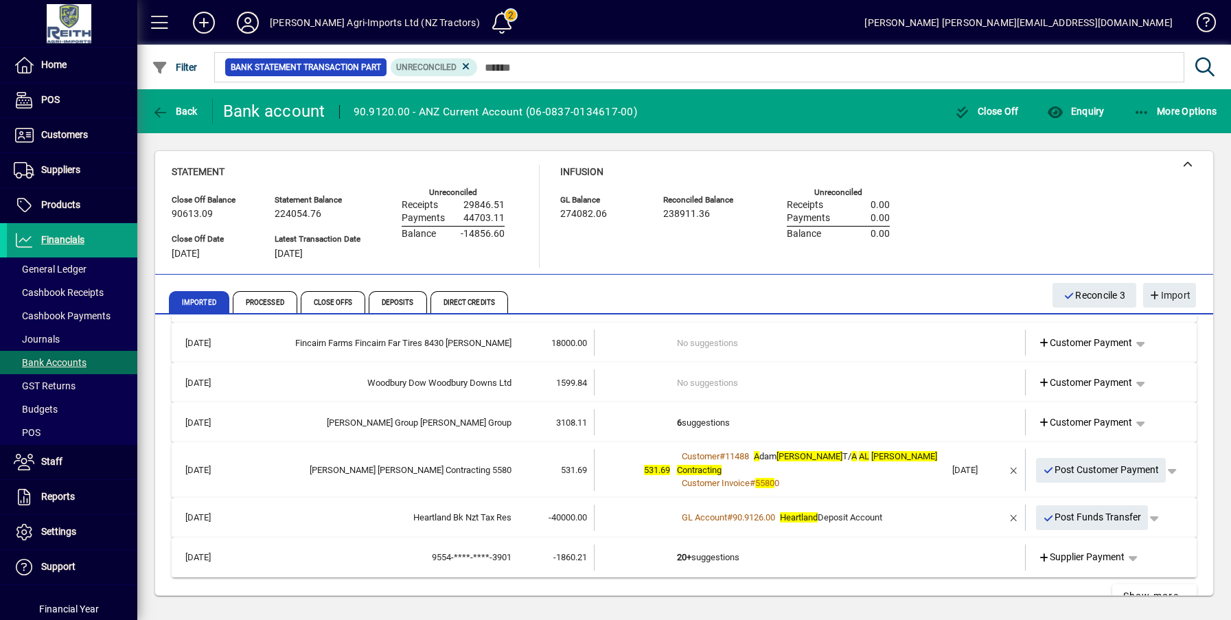
scroll to position [224, 0]
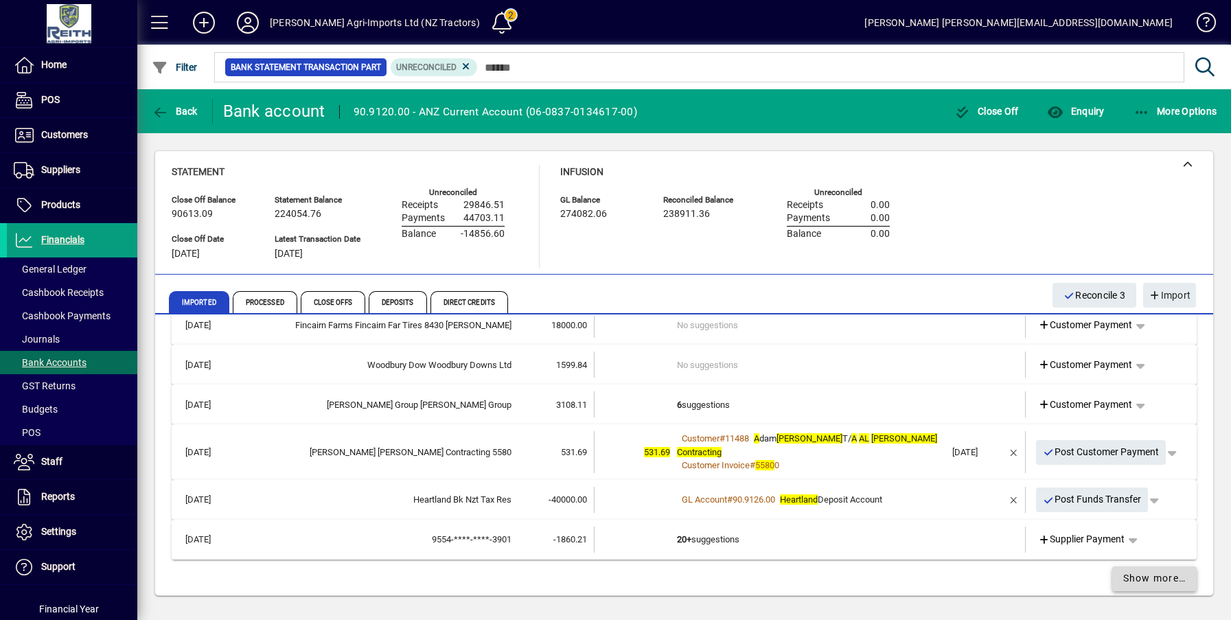
click at [1157, 571] on span "Show more…" at bounding box center [1154, 578] width 63 height 14
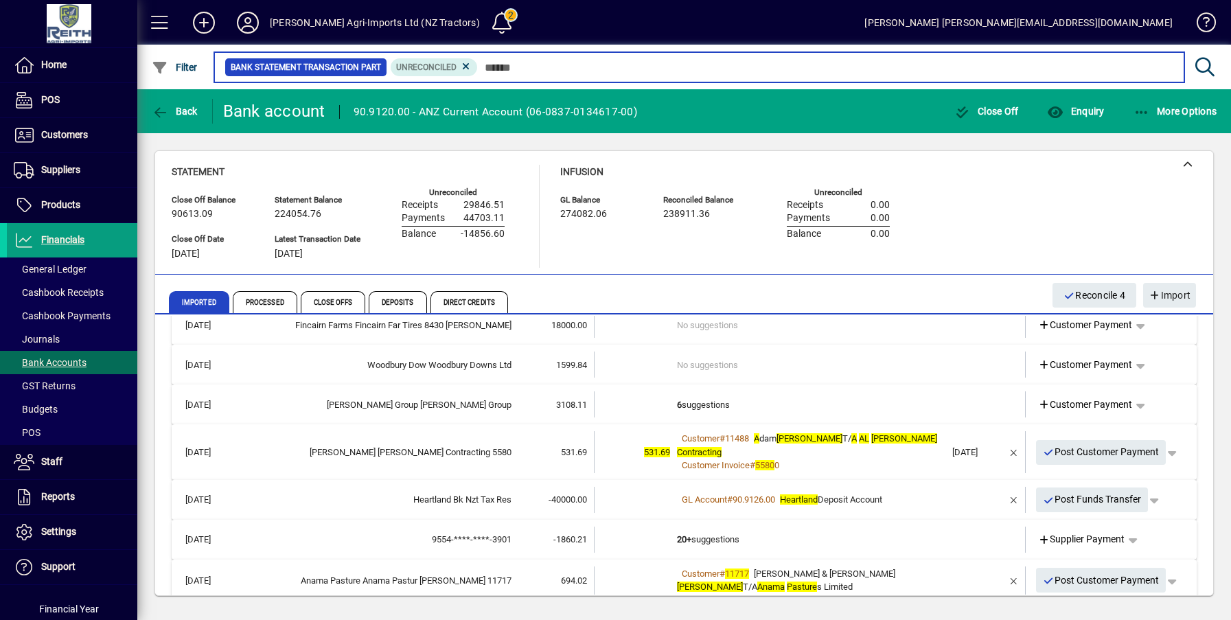
scroll to position [227, 0]
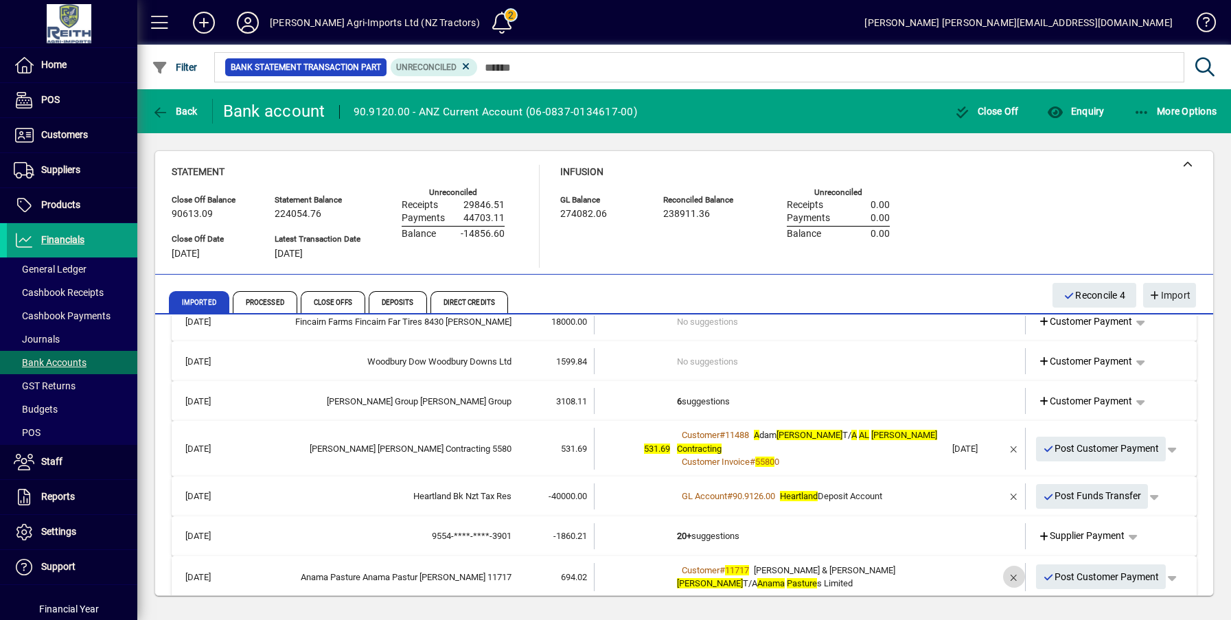
click at [1006, 561] on span "button" at bounding box center [1013, 576] width 33 height 33
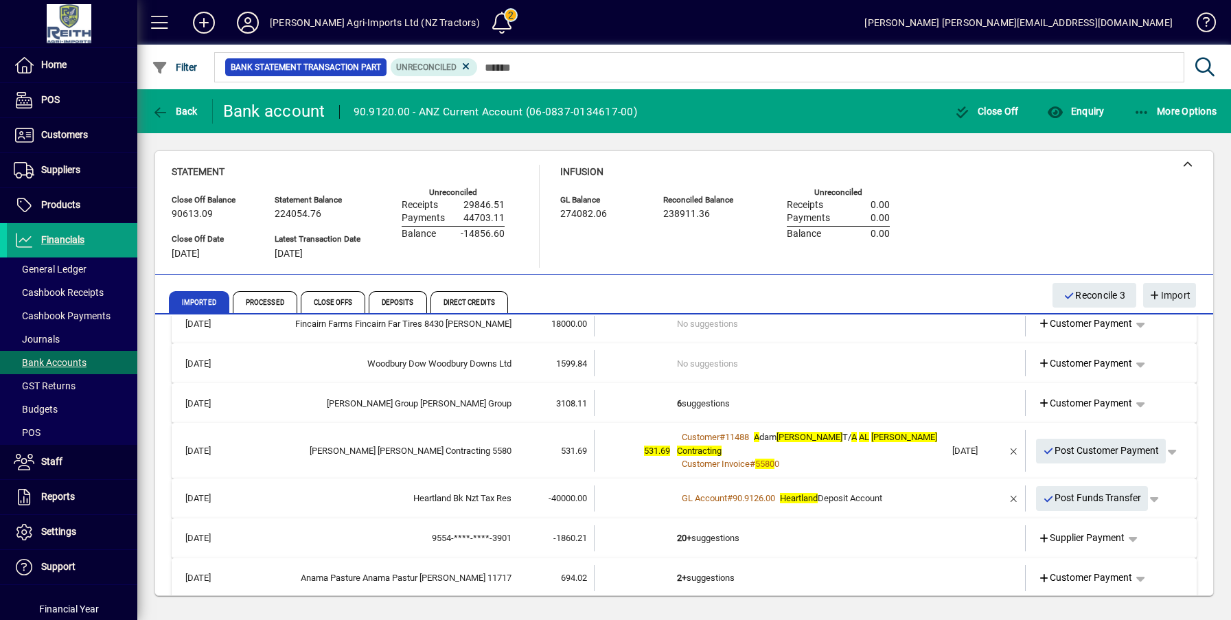
click at [713, 565] on td "2+ suggestions" at bounding box center [811, 578] width 268 height 26
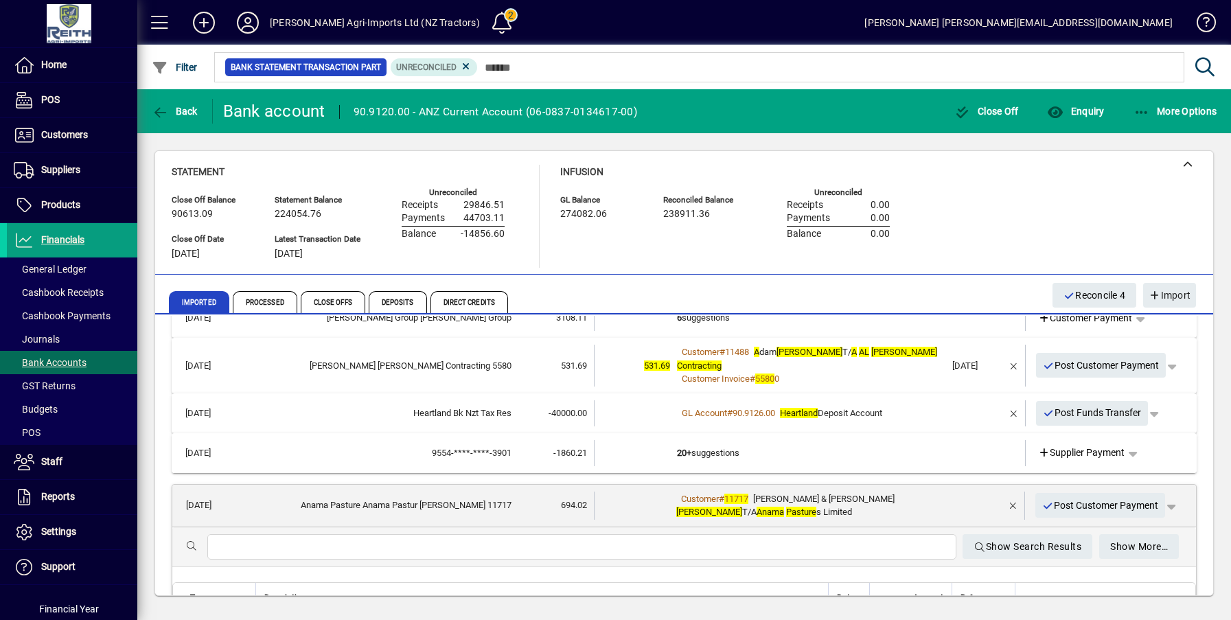
scroll to position [354, 0]
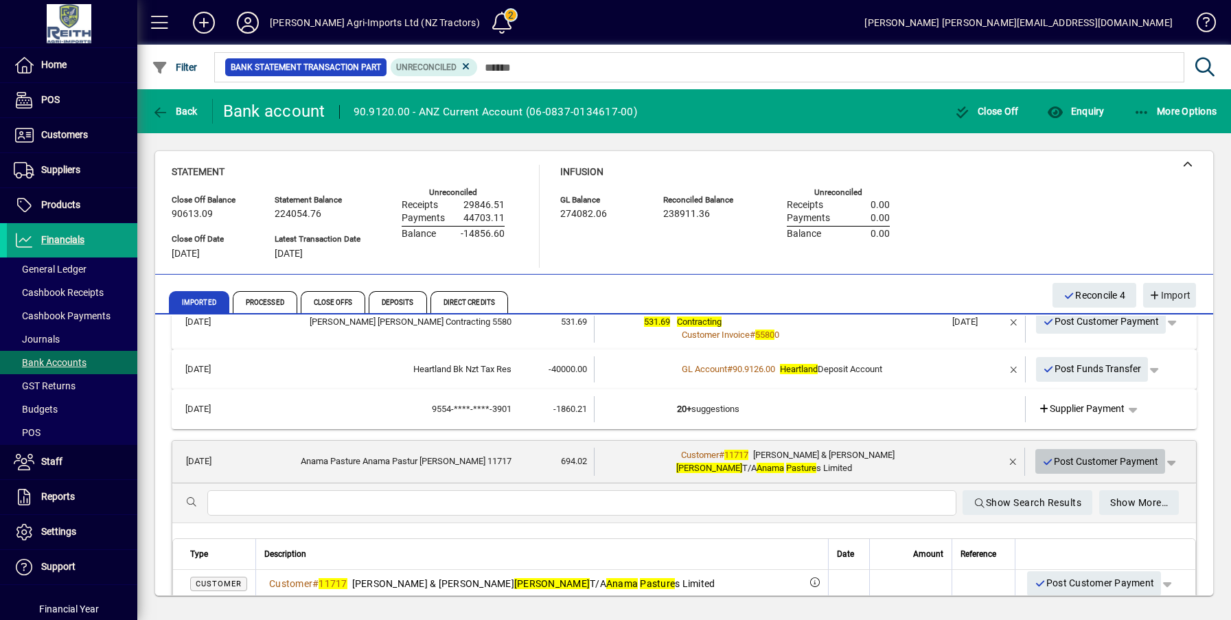
click at [1109, 450] on span "Post Customer Payment" at bounding box center [1100, 461] width 117 height 23
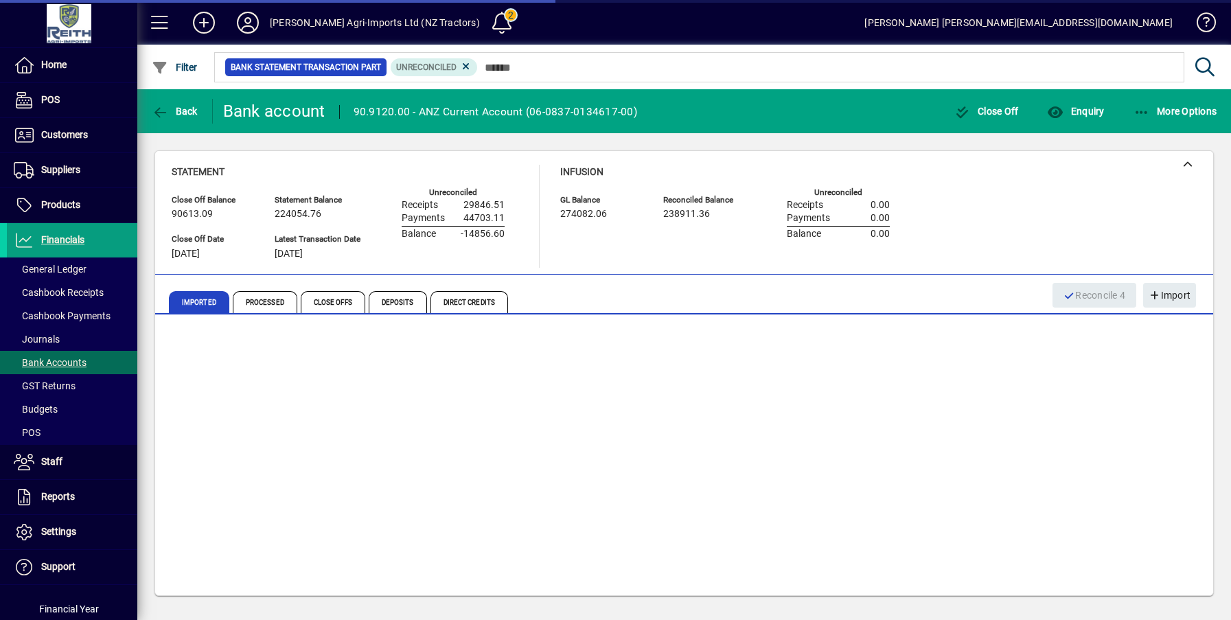
scroll to position [186, 0]
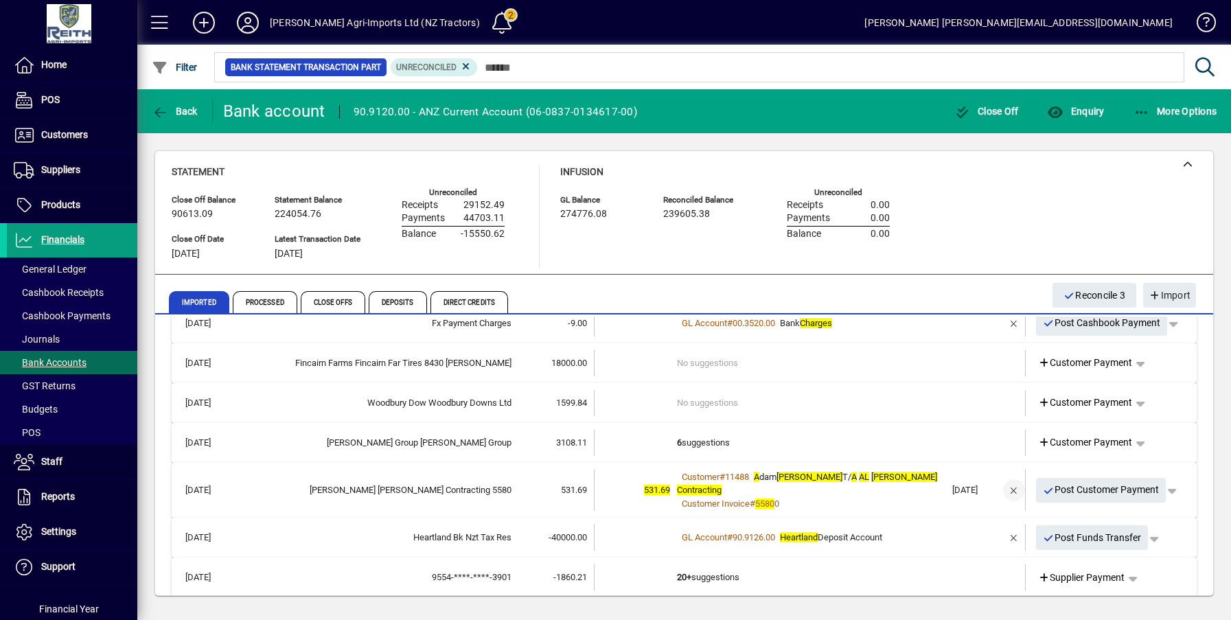
click at [1008, 480] on span "button" at bounding box center [1013, 490] width 33 height 33
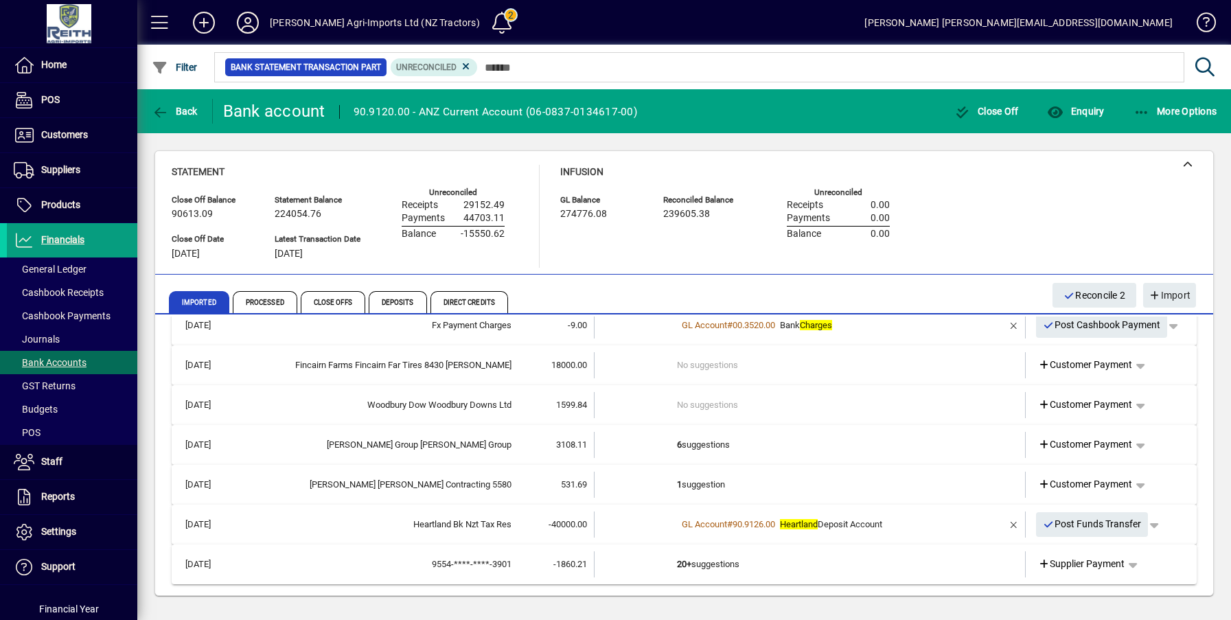
click at [706, 485] on td "1 suggestion" at bounding box center [811, 485] width 268 height 26
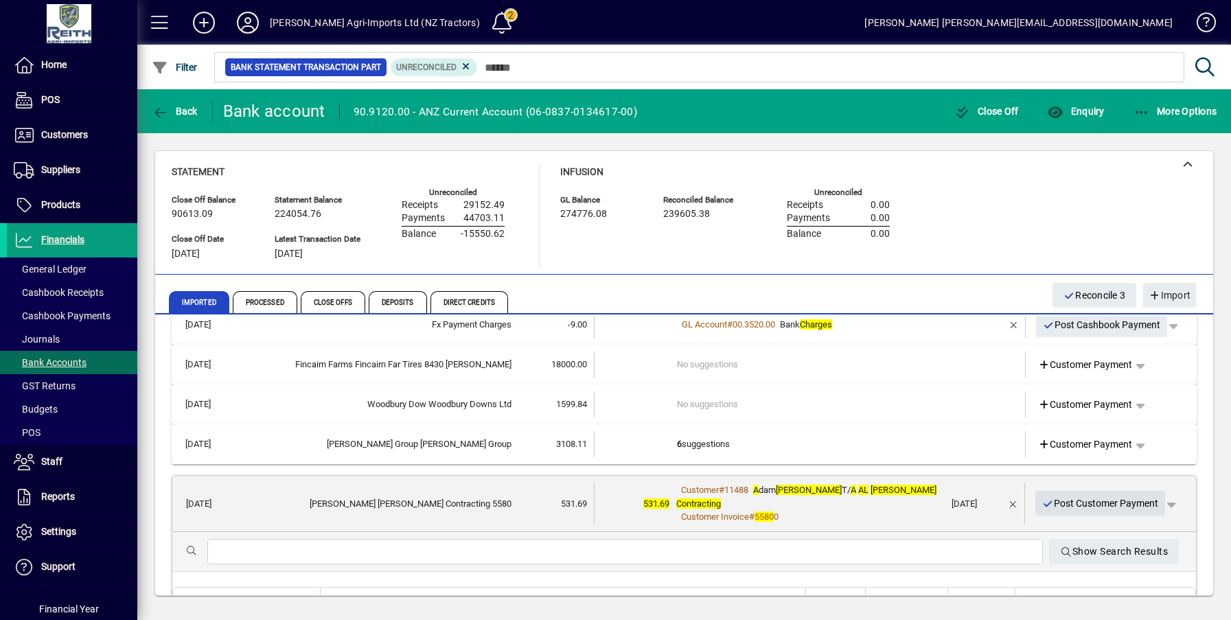
click at [1096, 497] on span "Post Customer Payment" at bounding box center [1100, 503] width 117 height 23
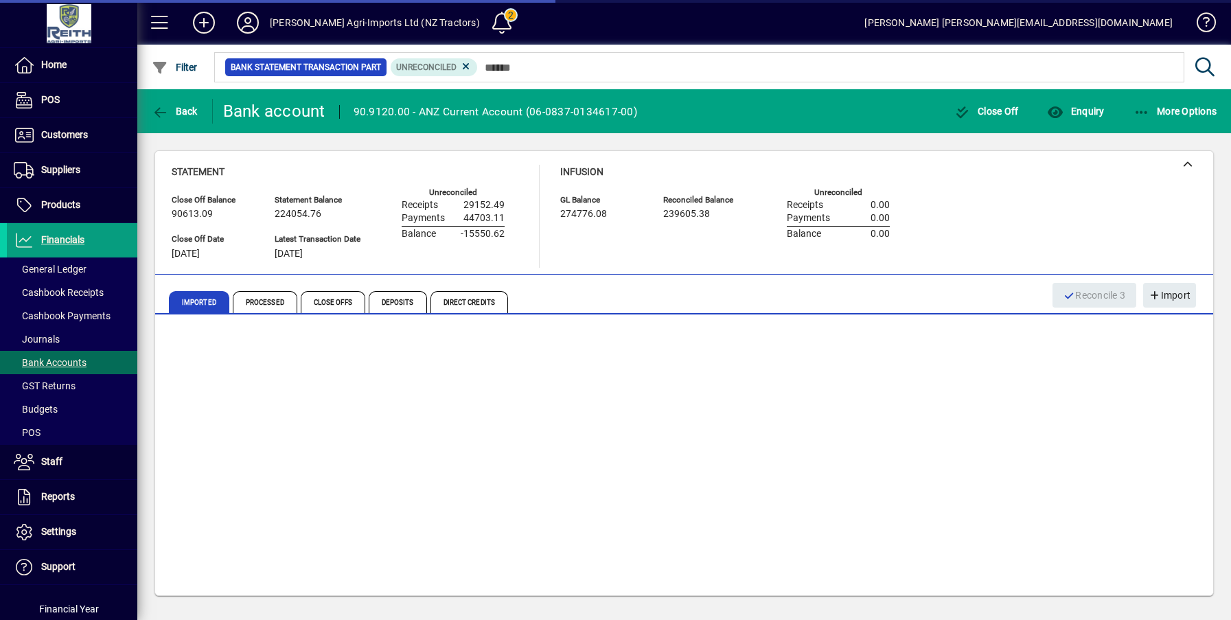
scroll to position [144, 0]
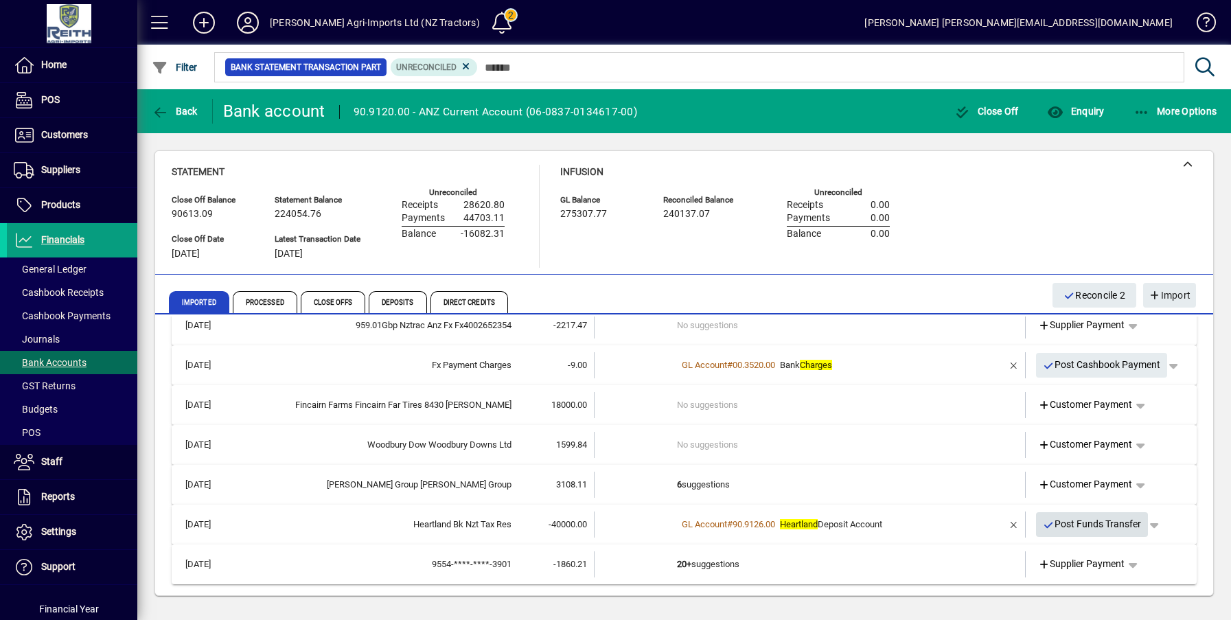
click at [1075, 526] on span "Post Funds Transfer" at bounding box center [1092, 524] width 99 height 23
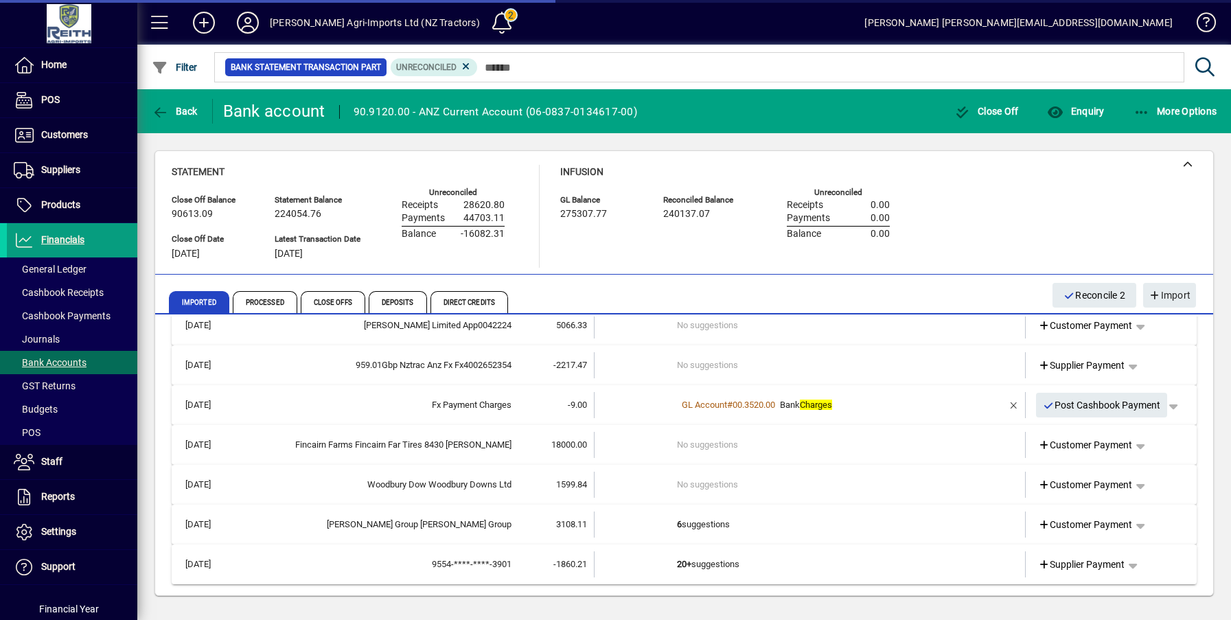
scroll to position [104, 0]
click at [1098, 329] on span "Customer Payment" at bounding box center [1085, 325] width 95 height 14
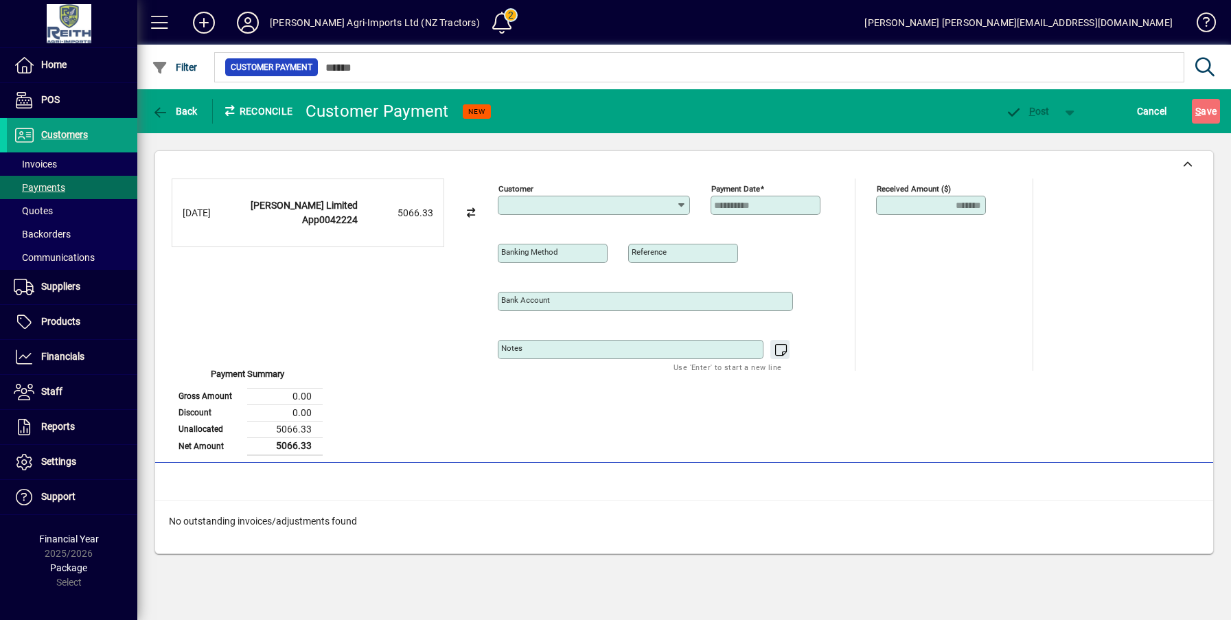
type input "**********"
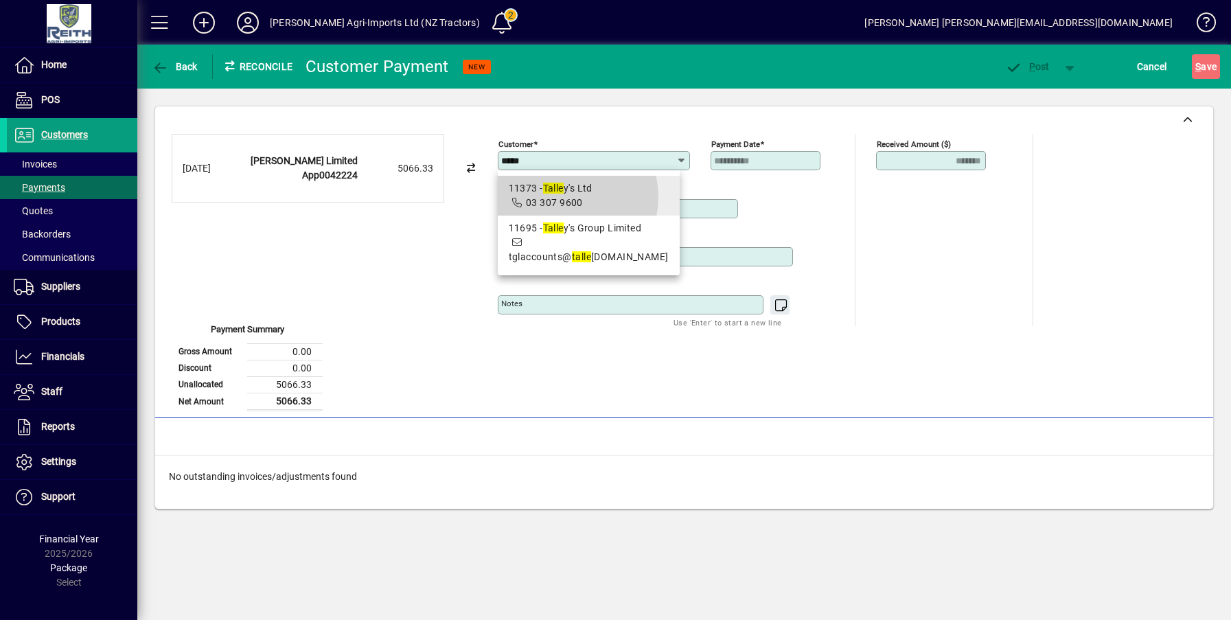
click at [563, 197] on span "03 307 9600" at bounding box center [554, 202] width 57 height 11
type input "**********"
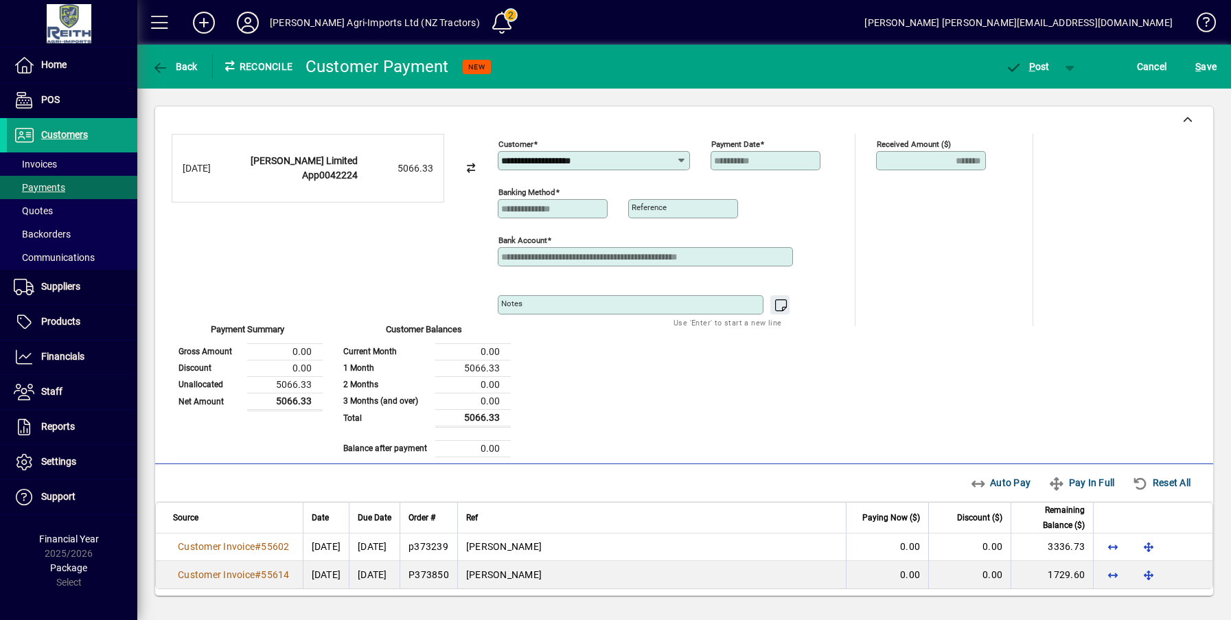
scroll to position [5, 0]
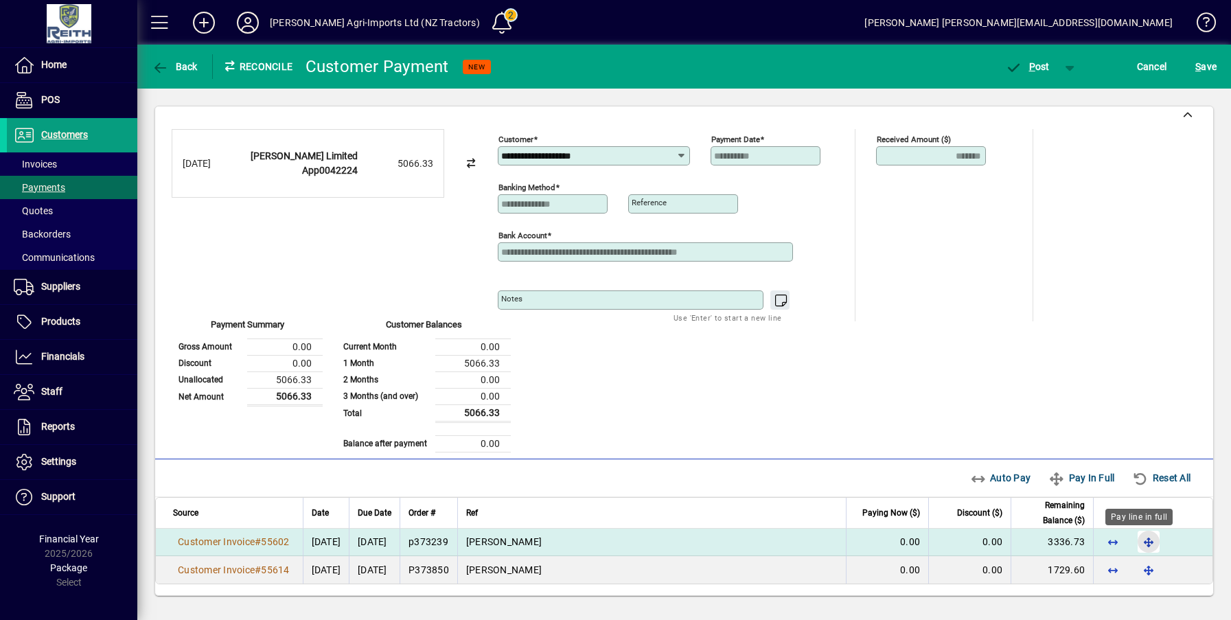
click at [1135, 542] on span "button" at bounding box center [1148, 541] width 33 height 33
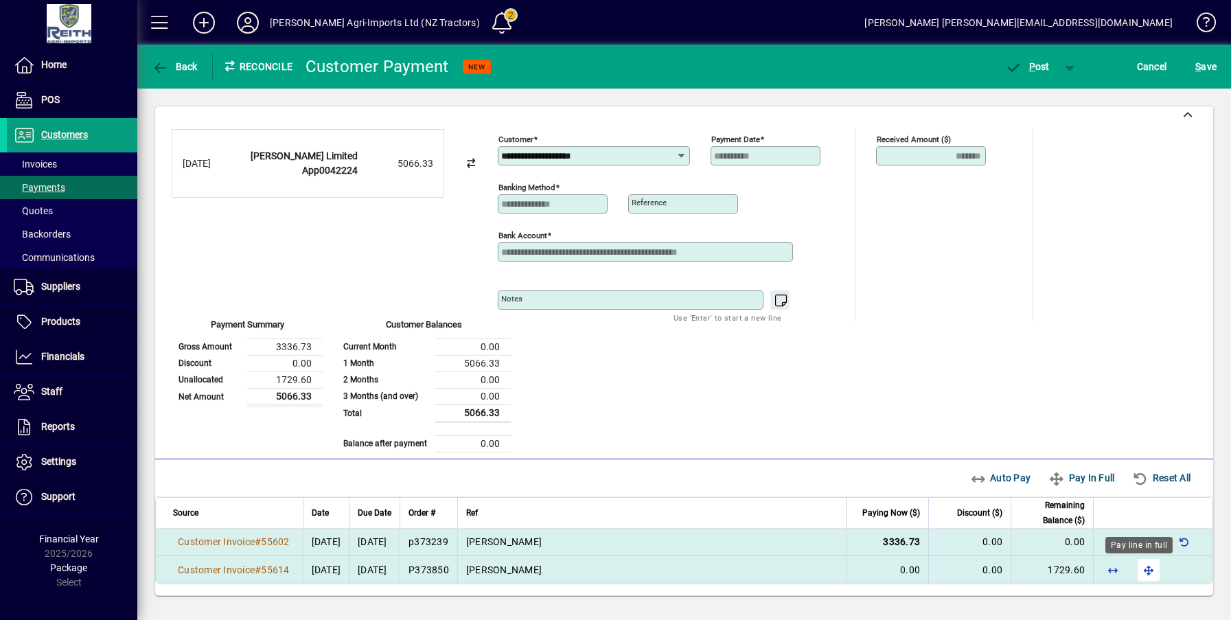
click at [1135, 569] on span "button" at bounding box center [1148, 569] width 33 height 33
click at [1025, 67] on span "P ost" at bounding box center [1027, 66] width 45 height 11
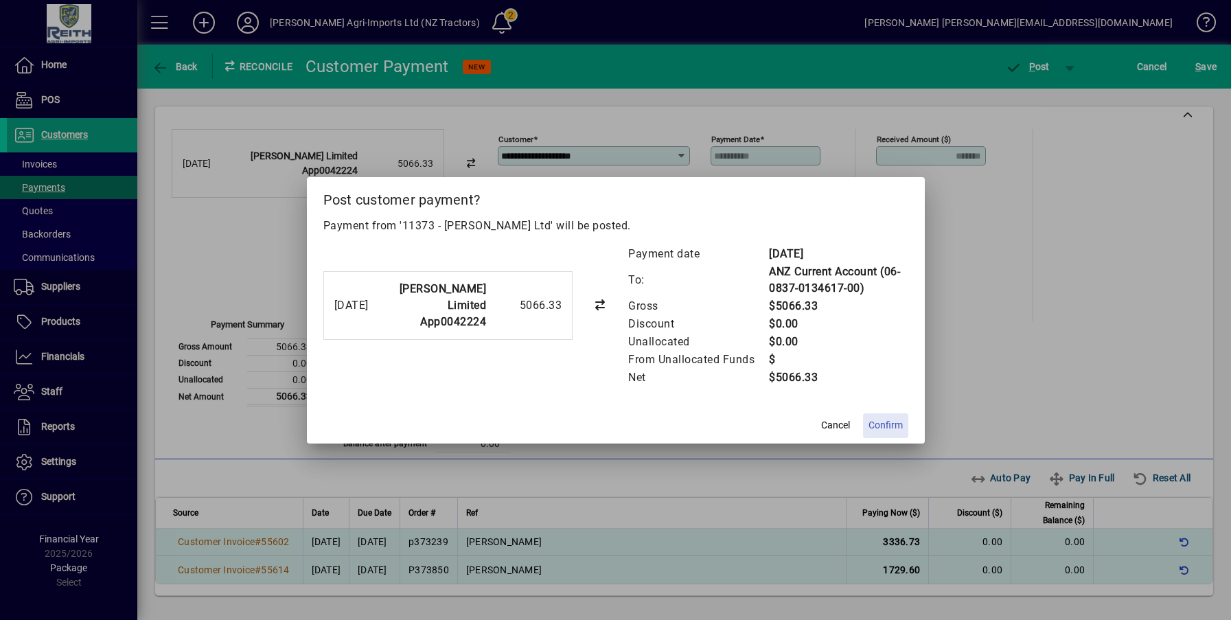
click at [889, 430] on span "Confirm" at bounding box center [885, 425] width 34 height 14
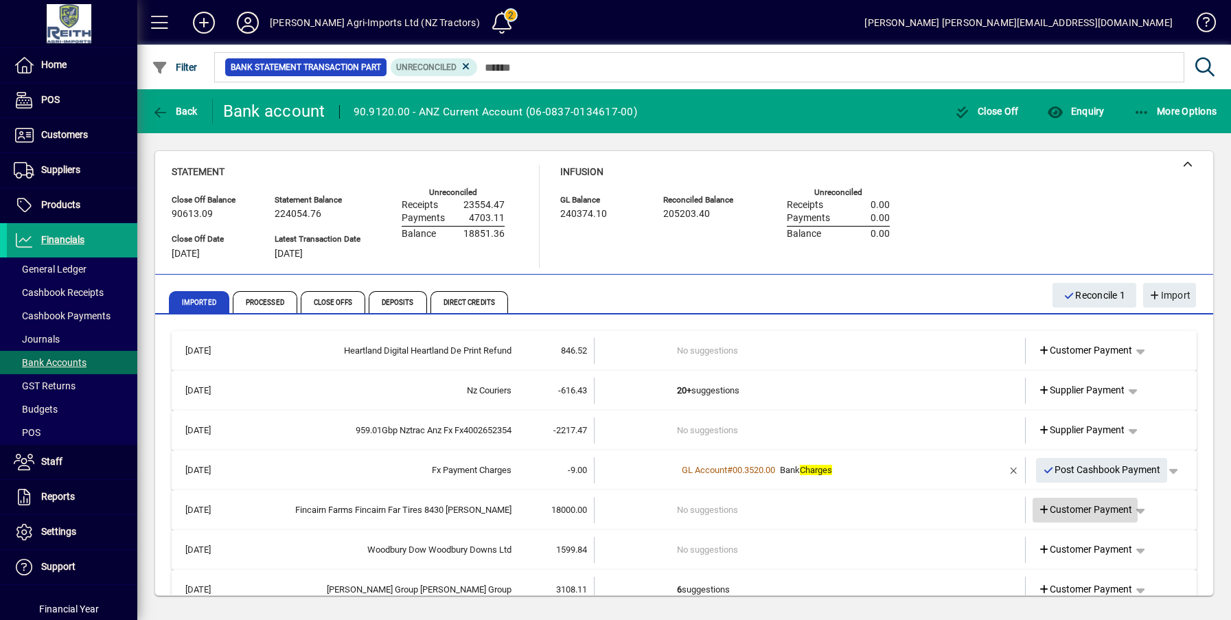
click at [1094, 505] on span "Customer Payment" at bounding box center [1085, 509] width 95 height 14
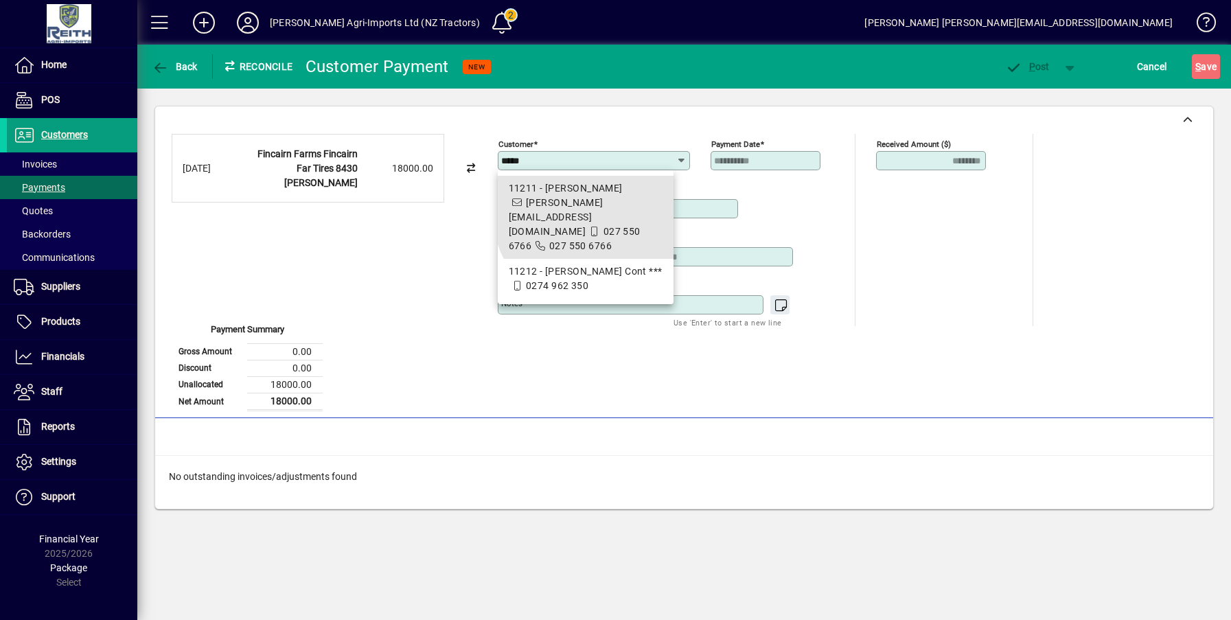
drag, startPoint x: 605, startPoint y: 207, endPoint x: 604, endPoint y: 195, distance: 12.4
click at [604, 195] on span "11211 - Nigel Wilson nigel@farmside.co.nz 027 550 6766 027 550 6766" at bounding box center [586, 217] width 154 height 72
type input "**********"
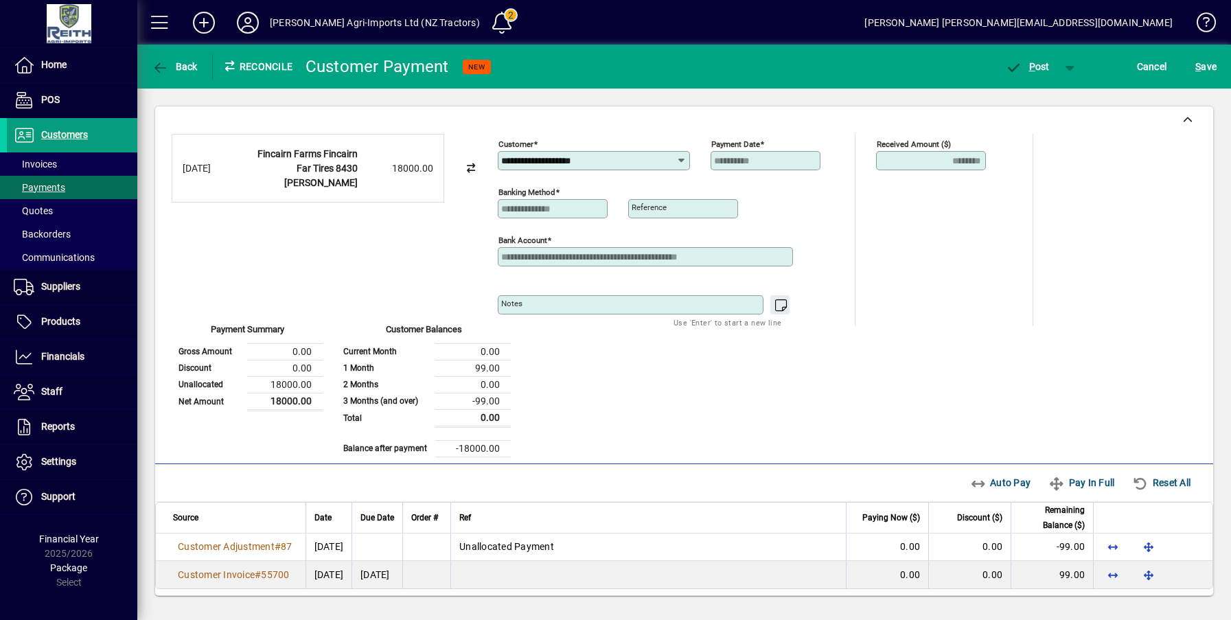
scroll to position [5, 0]
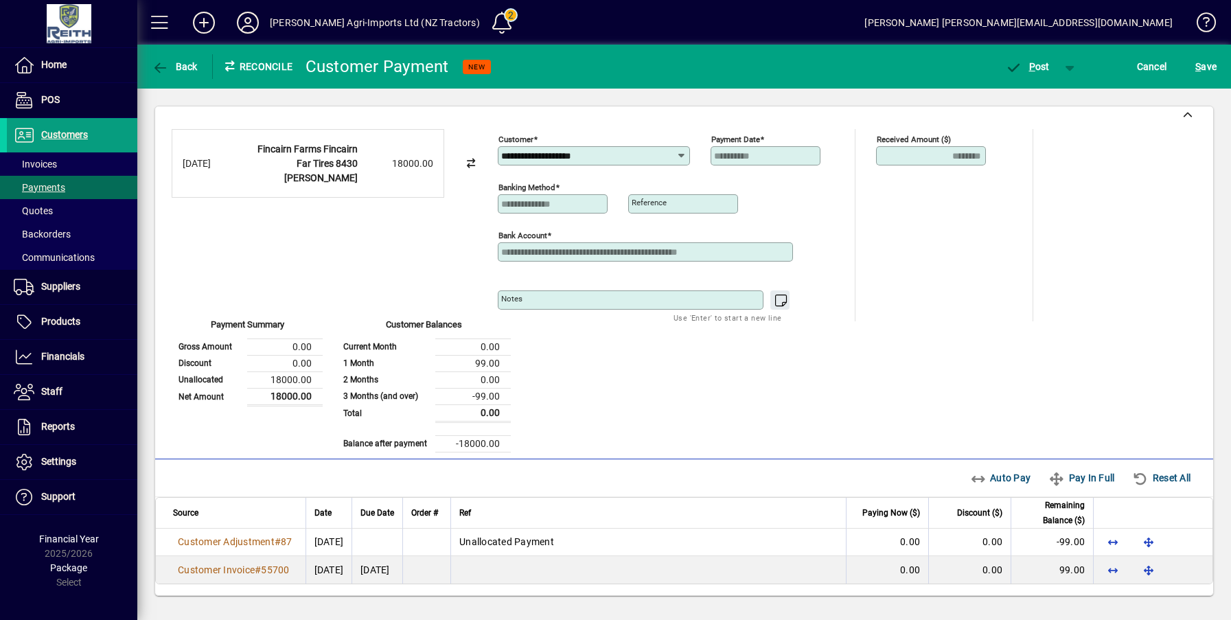
click at [986, 480] on div "Auto Pay Pay In Full Reset All" at bounding box center [1083, 477] width 239 height 25
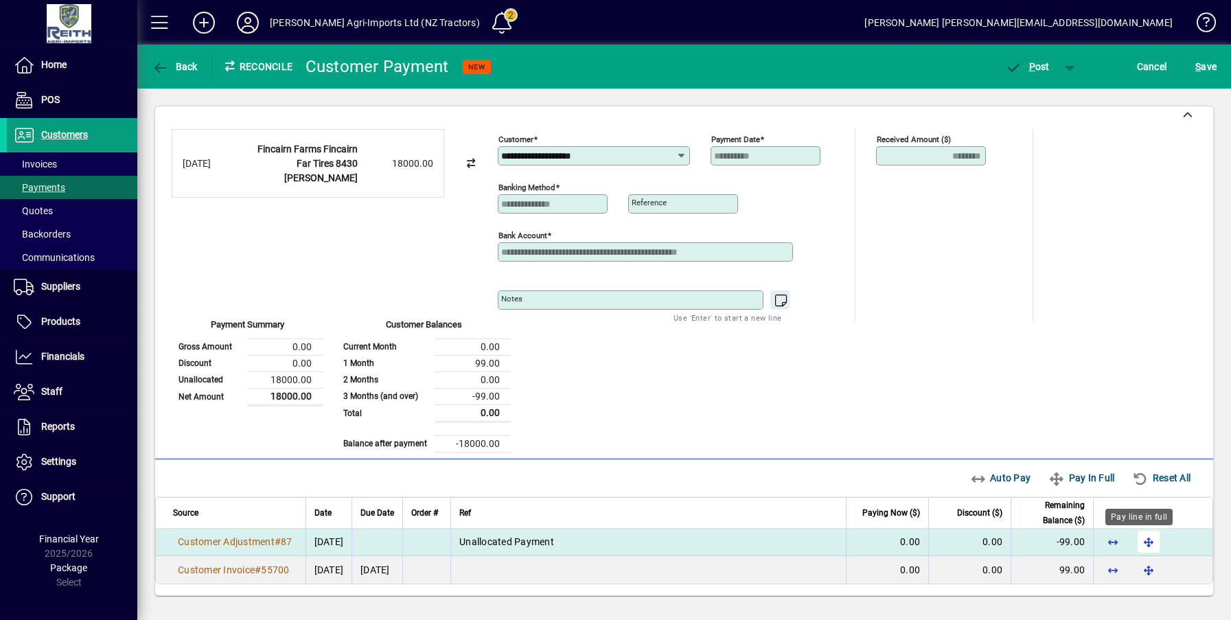
click at [1137, 544] on span "button" at bounding box center [1148, 541] width 33 height 33
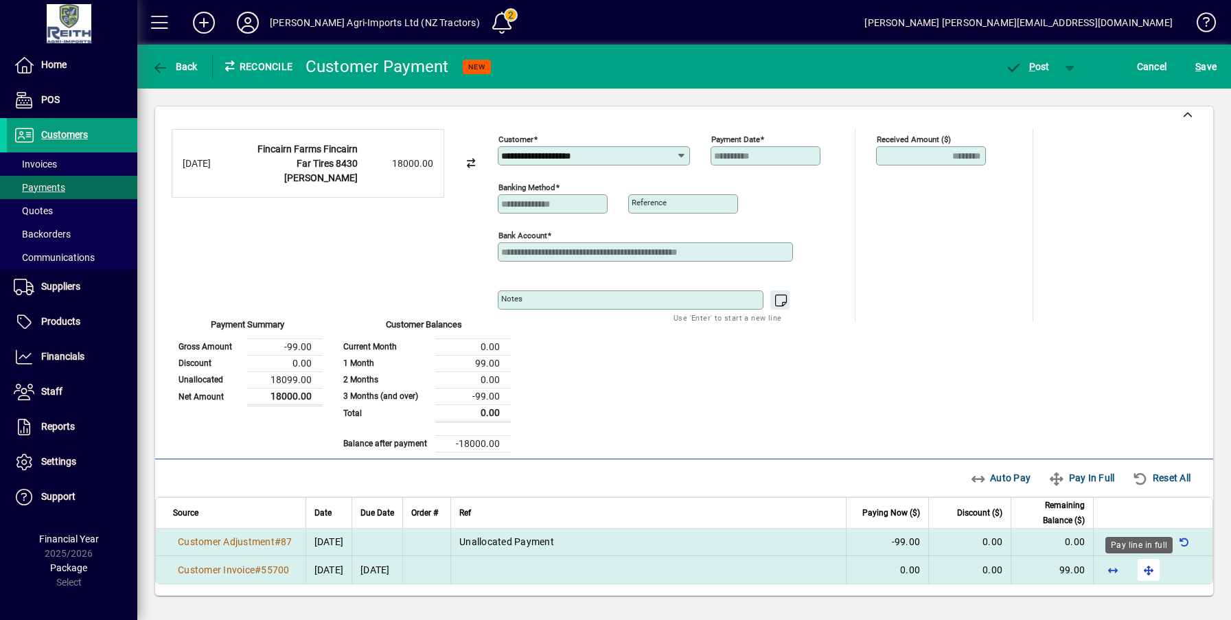
click at [1137, 571] on span "button" at bounding box center [1148, 569] width 33 height 33
click at [1043, 61] on span "P ost" at bounding box center [1027, 66] width 45 height 11
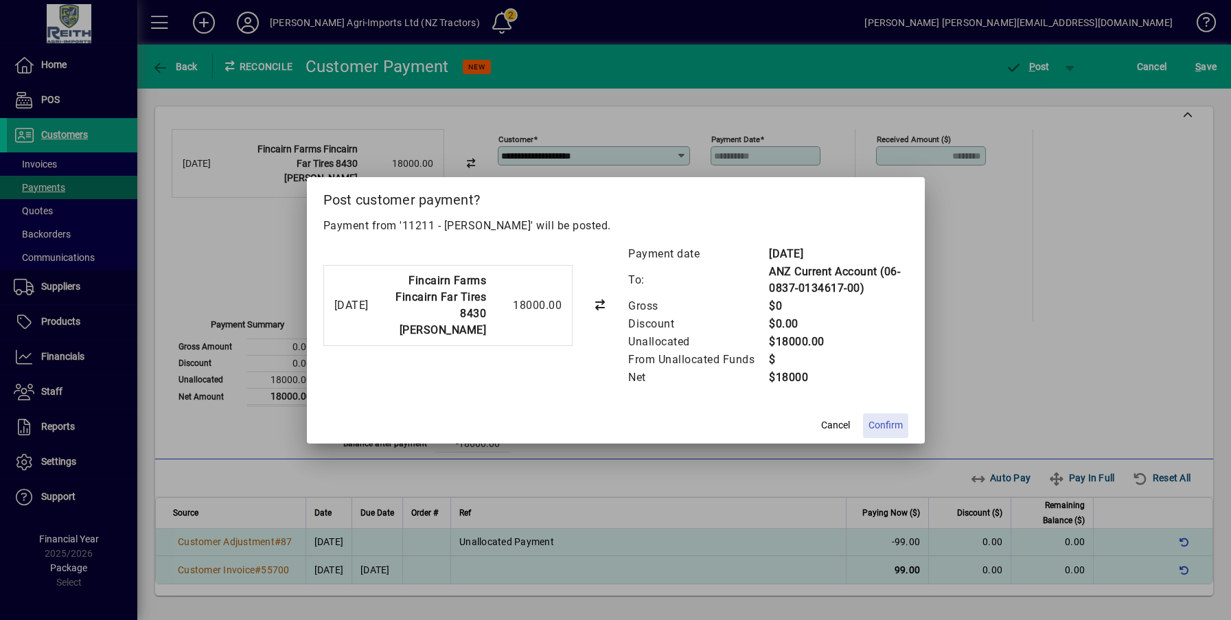
click at [887, 422] on span "Confirm" at bounding box center [885, 425] width 34 height 14
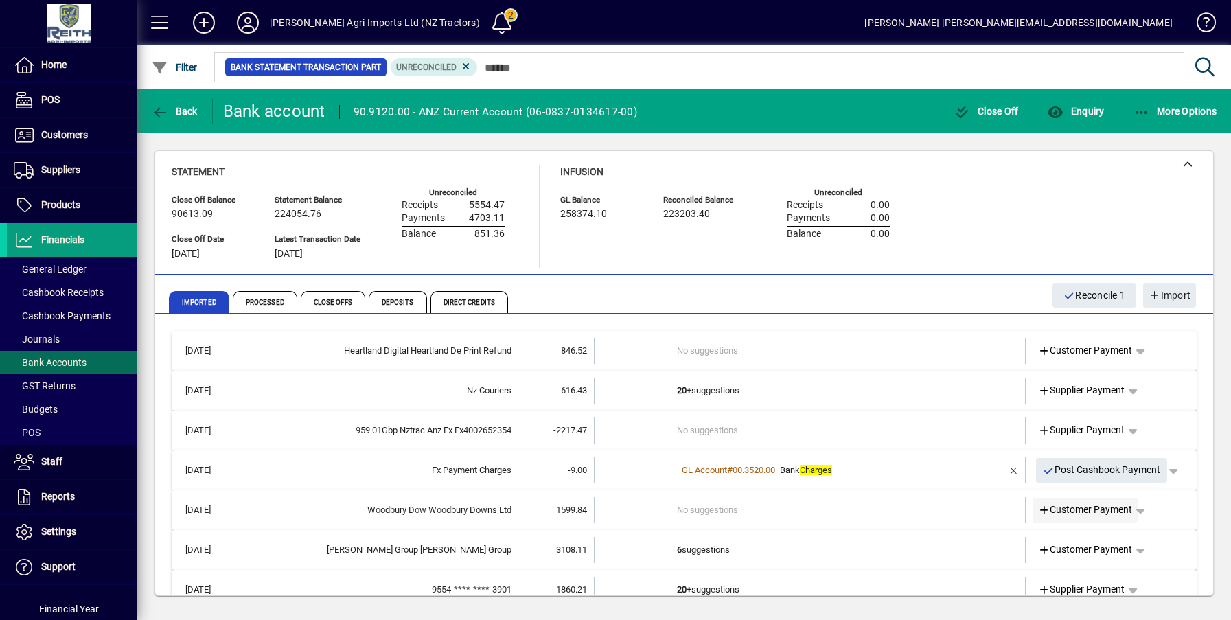
click at [1096, 507] on span "Customer Payment" at bounding box center [1085, 509] width 95 height 14
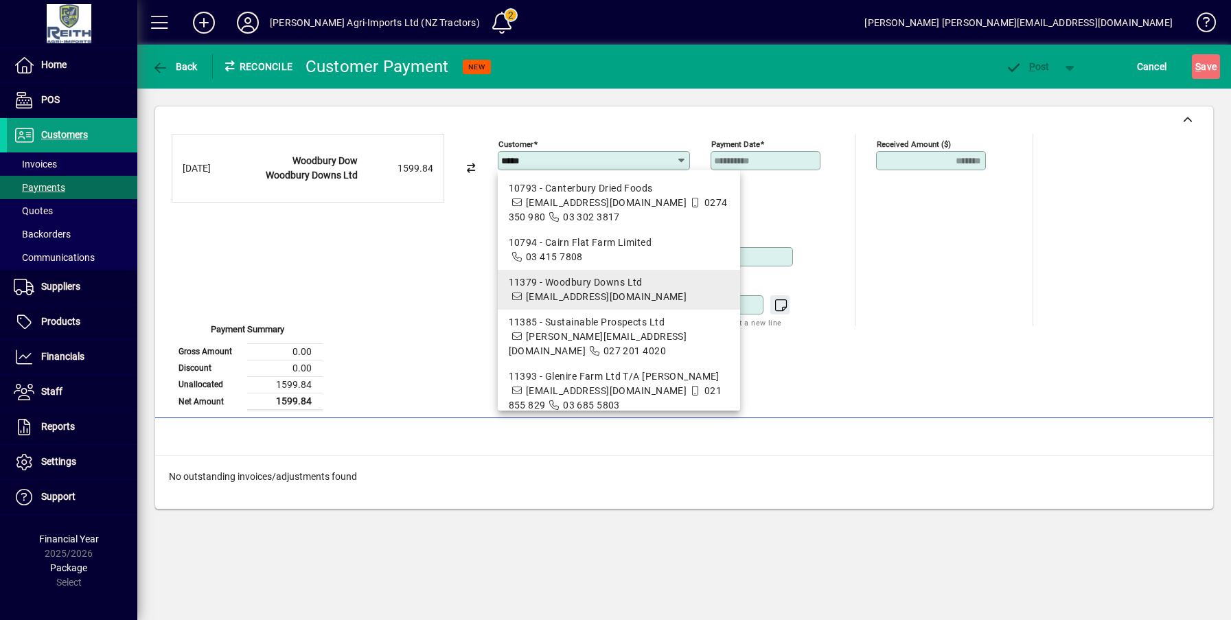
click at [633, 292] on span "accounts@canterburydriedfoods.co.nz" at bounding box center [606, 296] width 161 height 11
type input "**********"
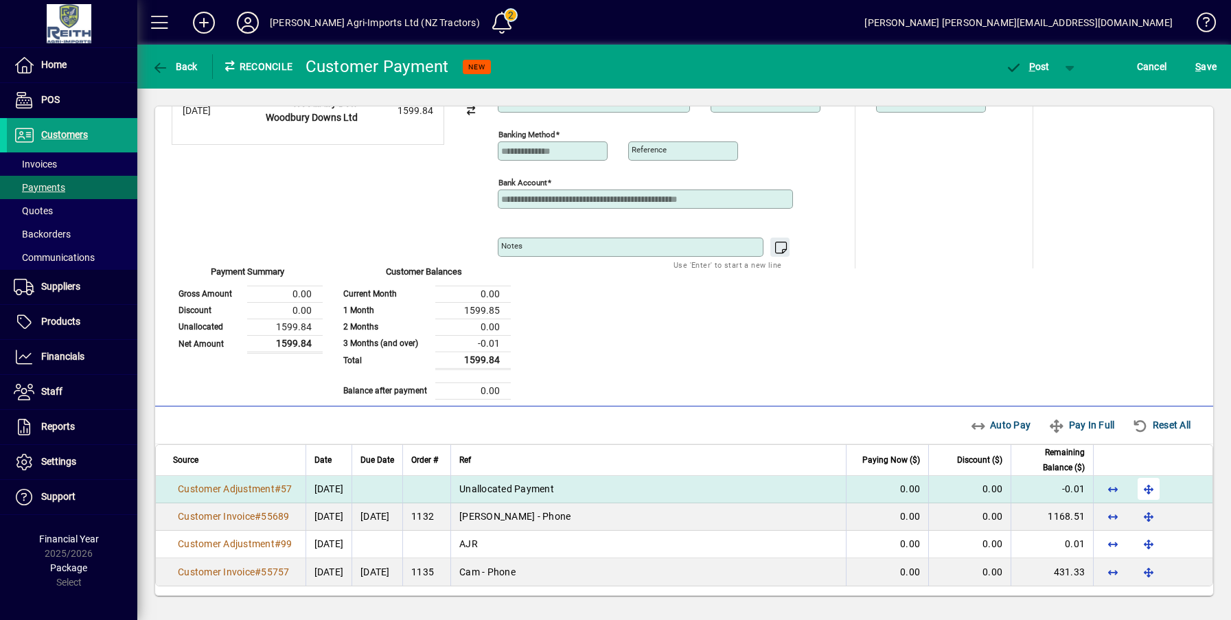
scroll to position [60, 0]
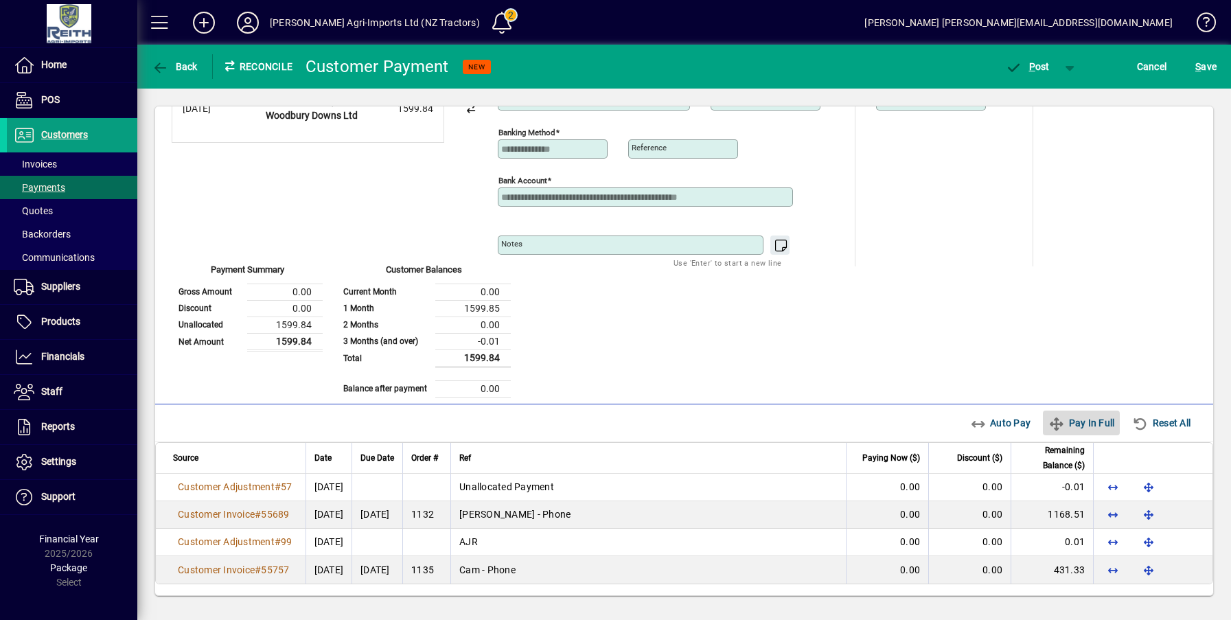
click at [1071, 426] on span "Pay In Full" at bounding box center [1081, 423] width 66 height 22
type input "****"
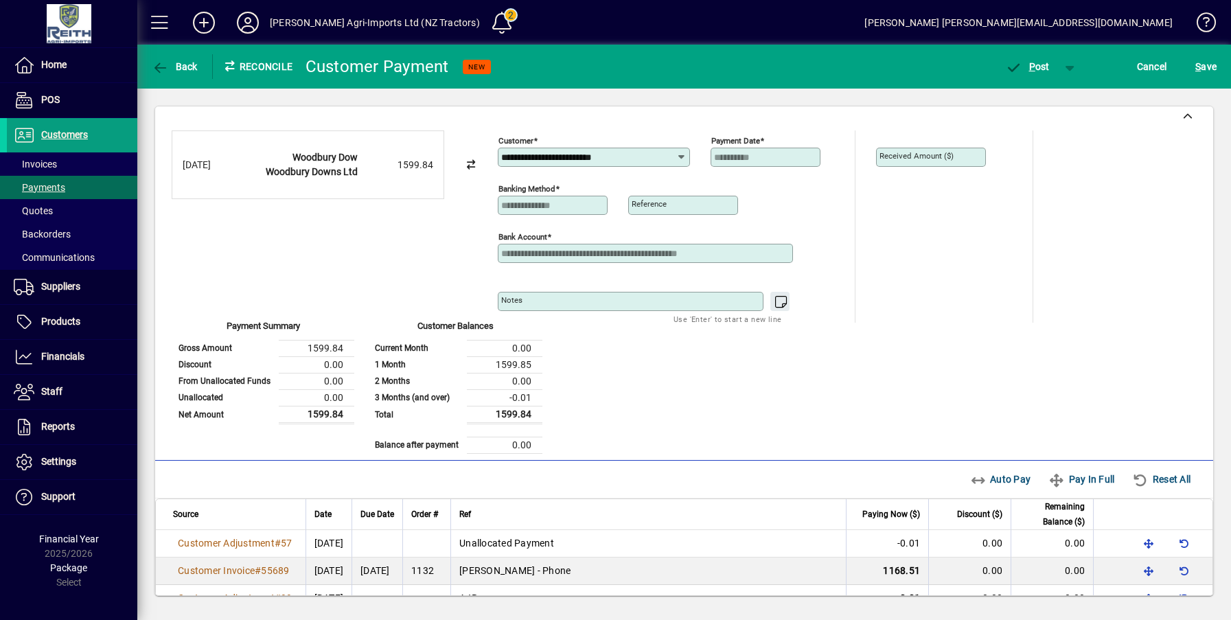
scroll to position [0, 0]
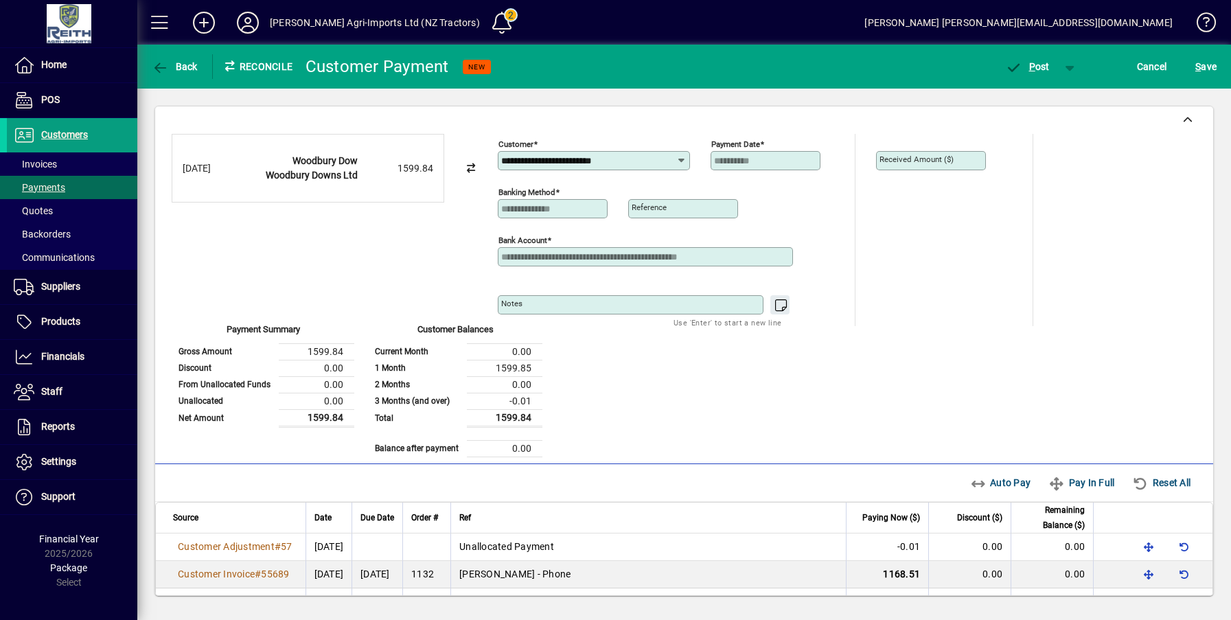
click at [926, 157] on mat-label "Received Amount ($)" at bounding box center [916, 159] width 74 height 10
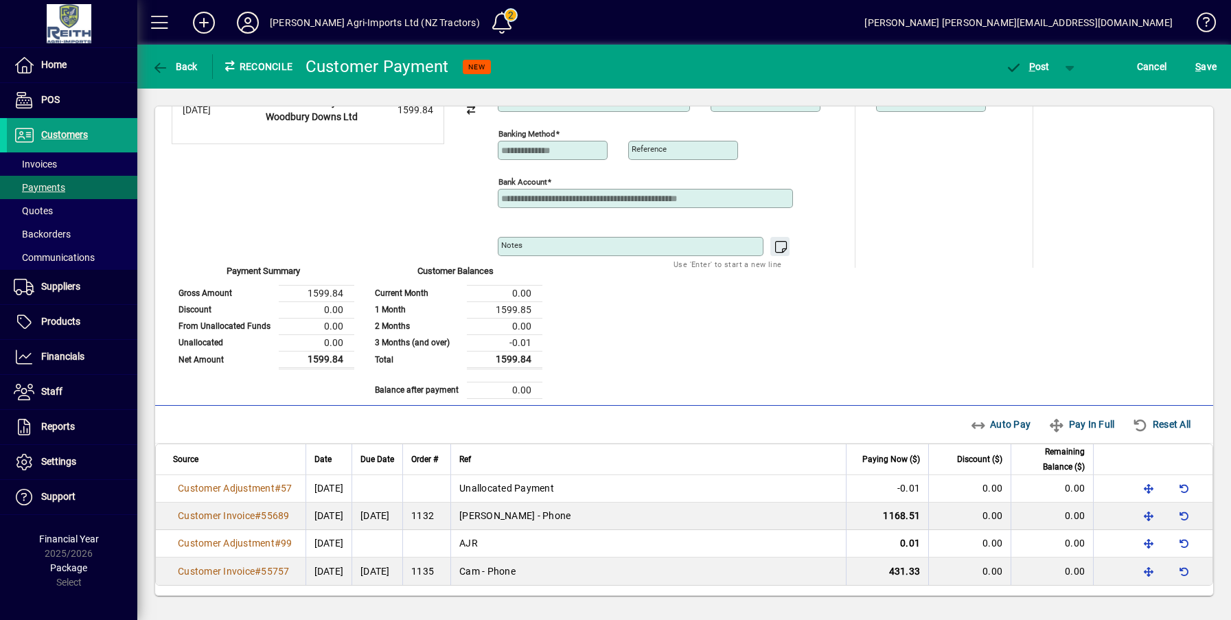
scroll to position [60, 0]
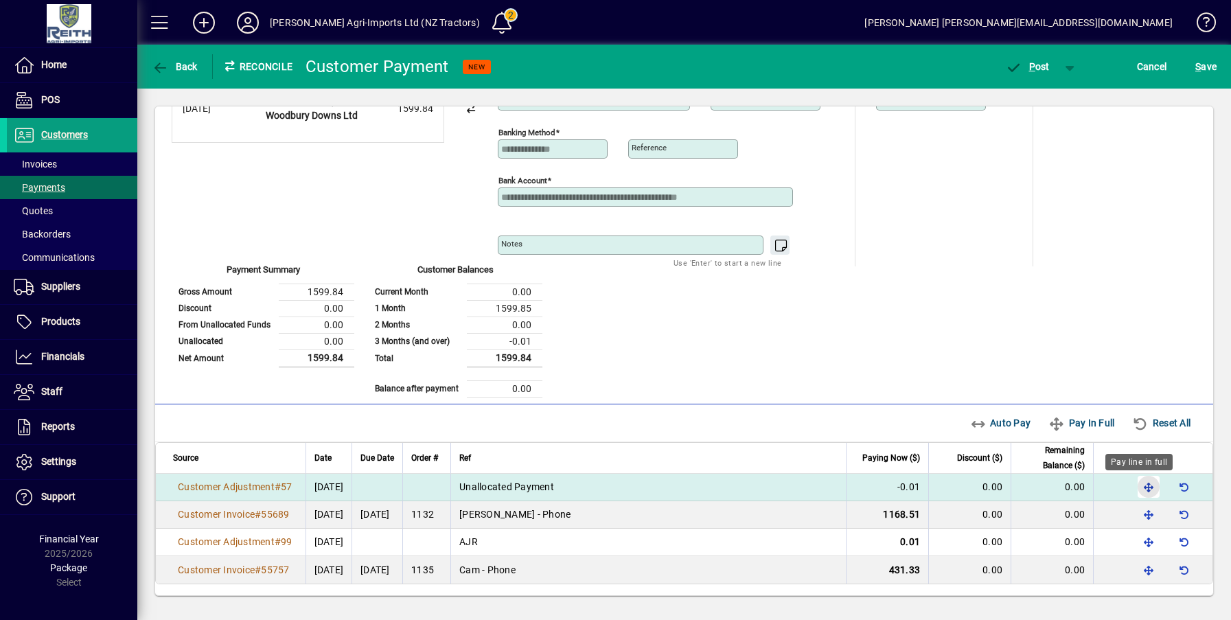
click at [1139, 486] on span "button" at bounding box center [1148, 486] width 33 height 33
click at [1174, 487] on span "button" at bounding box center [1184, 486] width 33 height 33
click at [1150, 424] on span "Reset All" at bounding box center [1161, 423] width 58 height 22
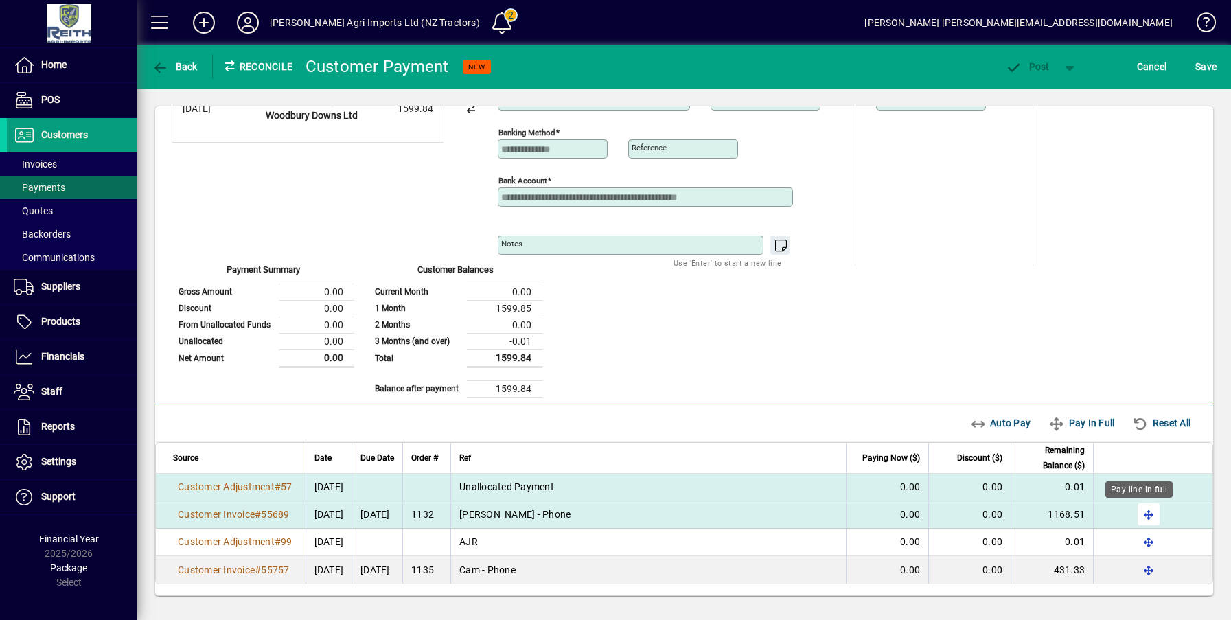
click at [1136, 515] on span "button" at bounding box center [1148, 514] width 33 height 33
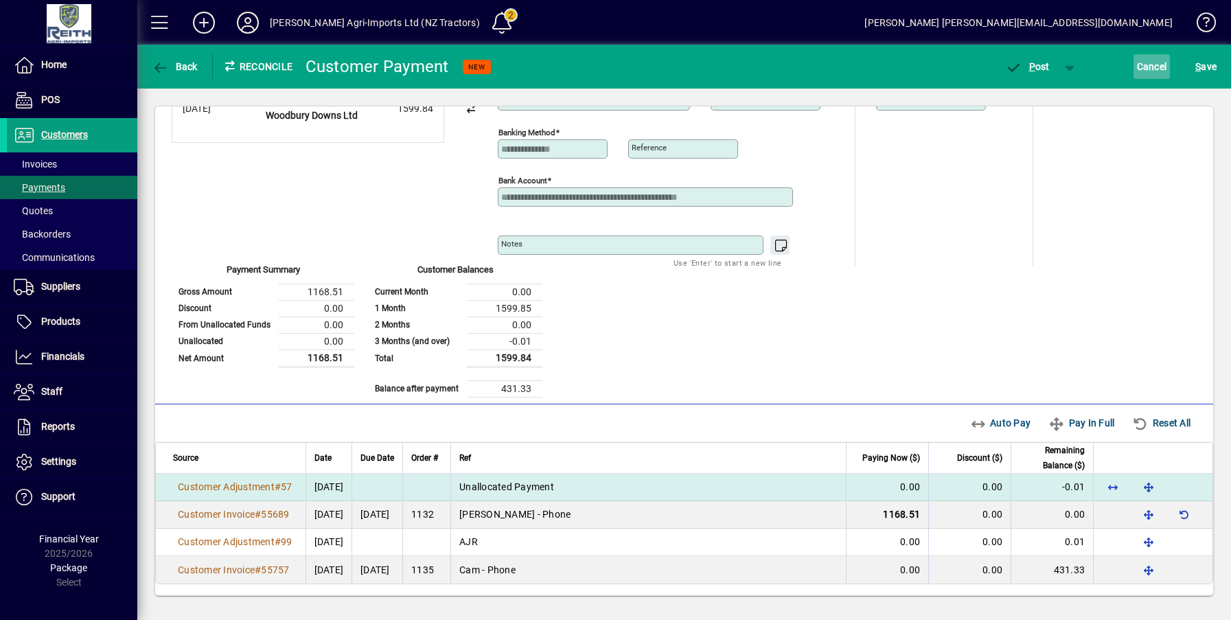
click at [1141, 63] on span "Cancel" at bounding box center [1152, 67] width 30 height 22
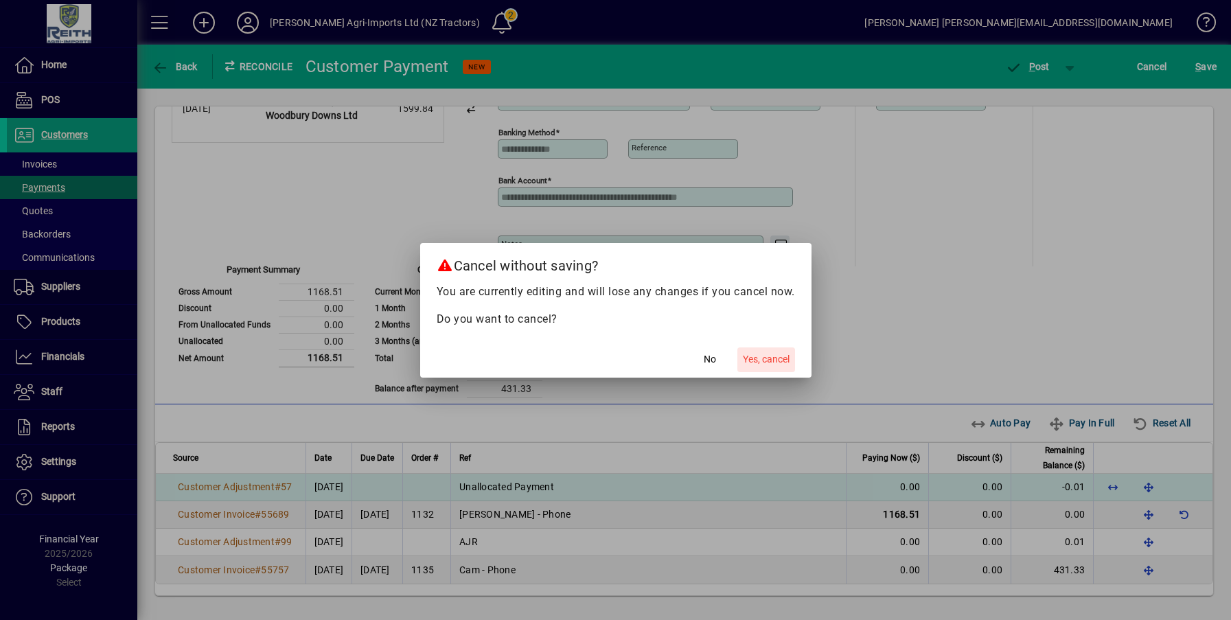
click at [756, 358] on span "Yes, cancel" at bounding box center [766, 359] width 47 height 14
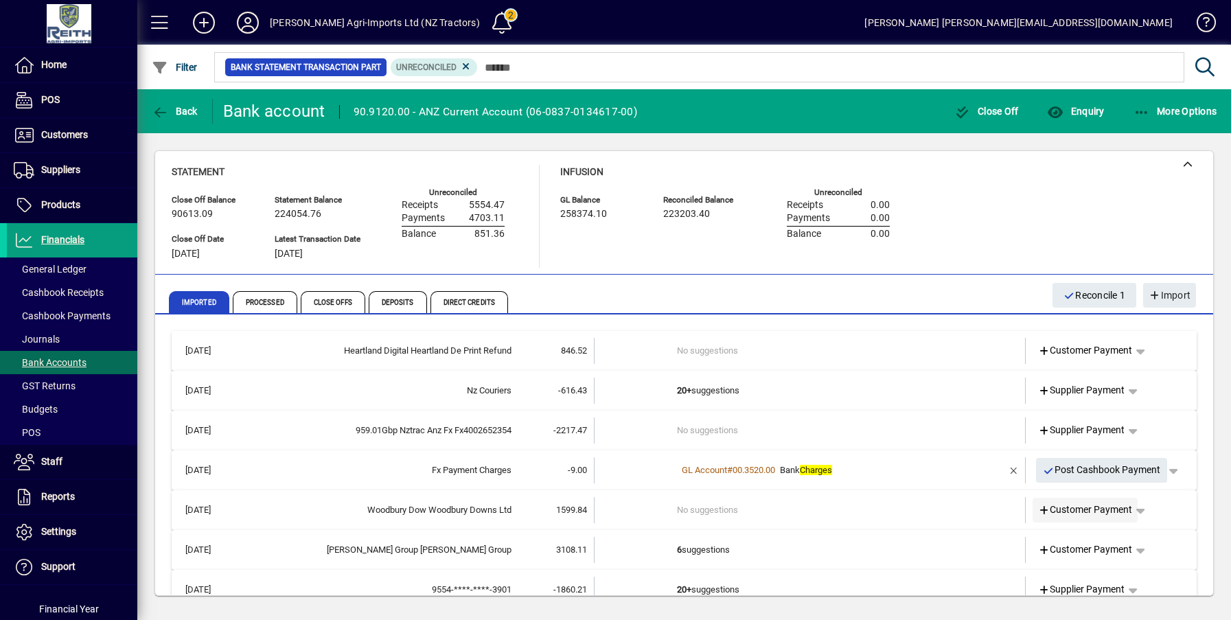
click at [1078, 509] on span "Customer Payment" at bounding box center [1085, 509] width 95 height 14
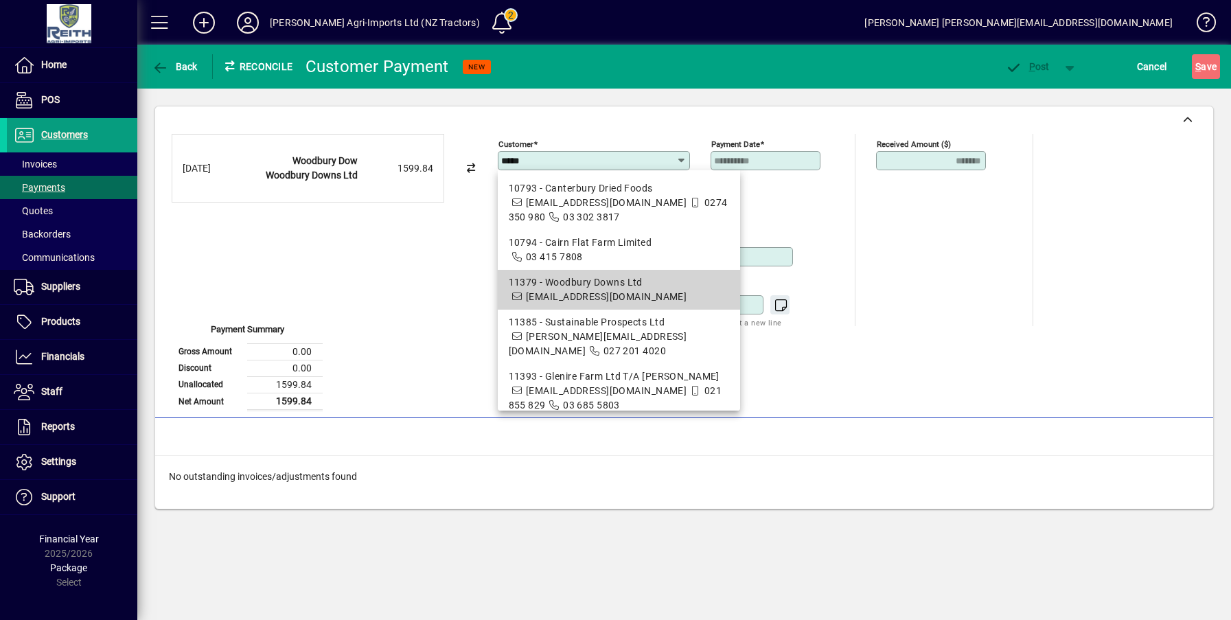
click at [592, 286] on div "11379 - Woodbury Downs Ltd" at bounding box center [619, 282] width 221 height 14
type input "**********"
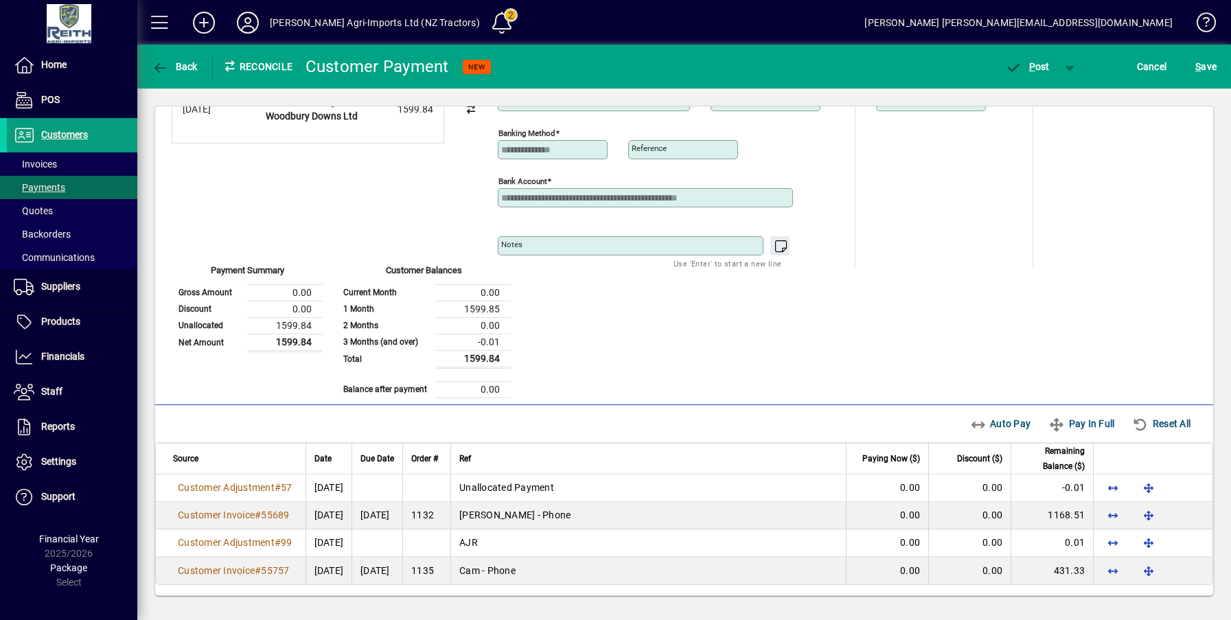
scroll to position [60, 0]
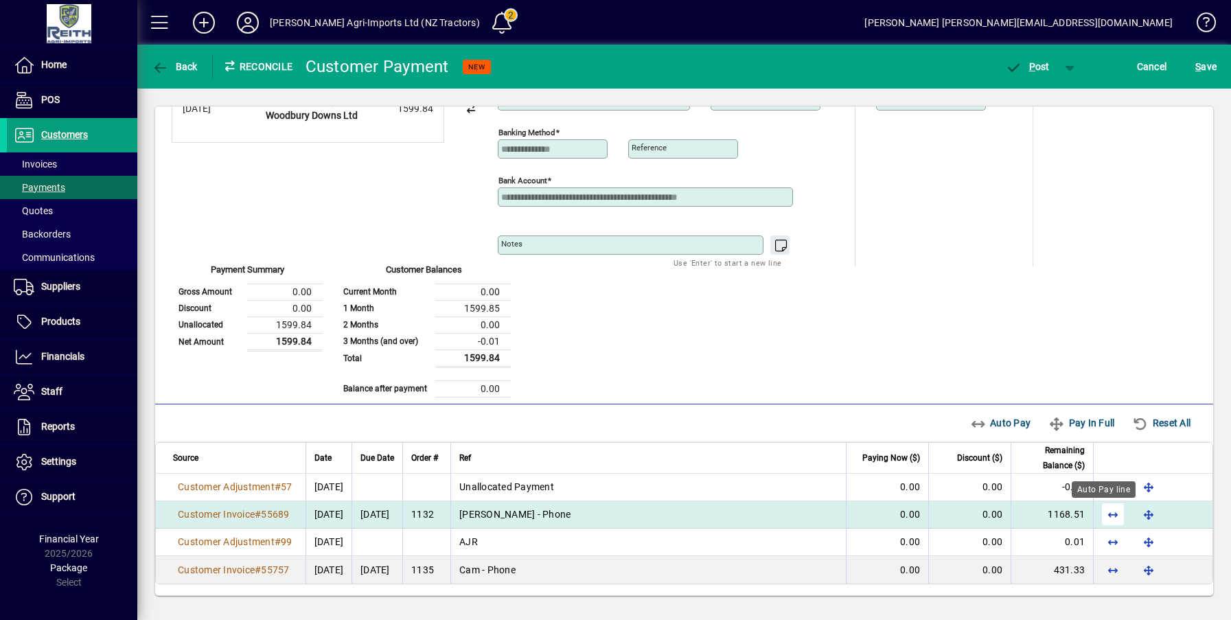
click at [1104, 517] on span "button" at bounding box center [1112, 514] width 33 height 33
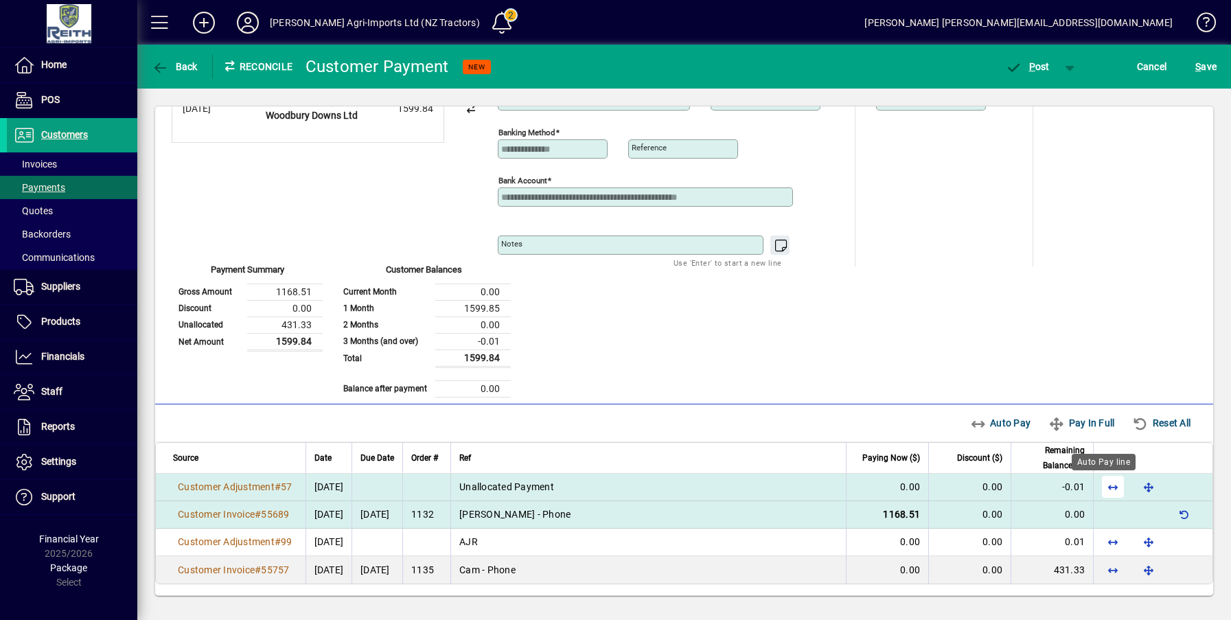
click at [1103, 487] on span "button" at bounding box center [1112, 486] width 33 height 33
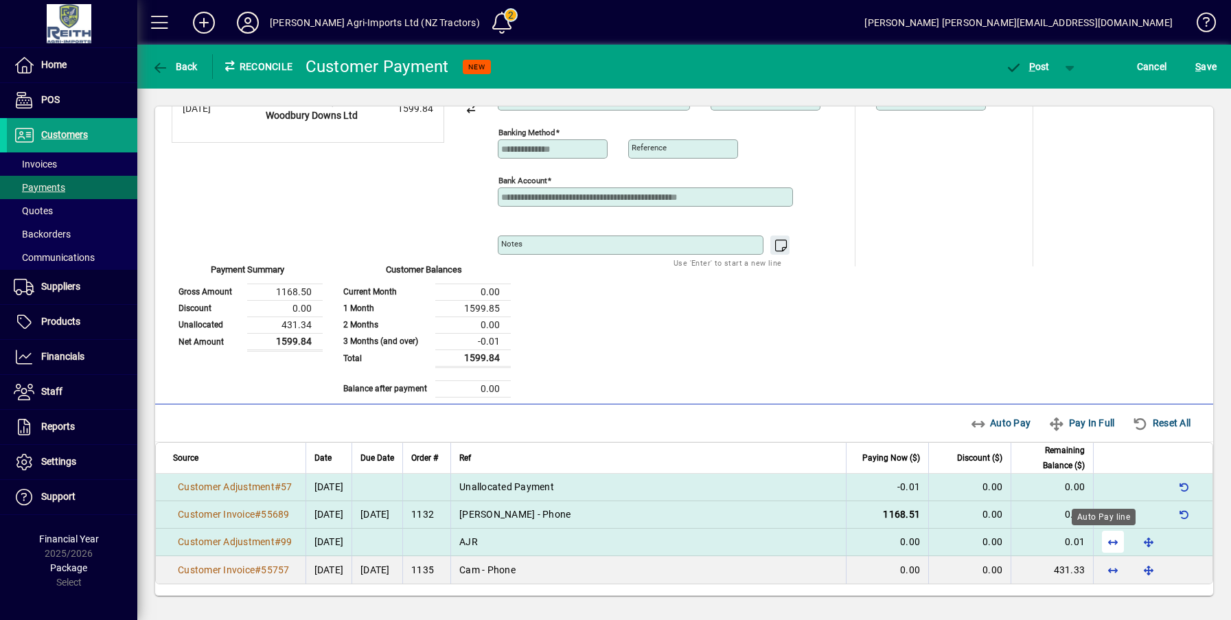
click at [1102, 546] on span "button" at bounding box center [1112, 541] width 33 height 33
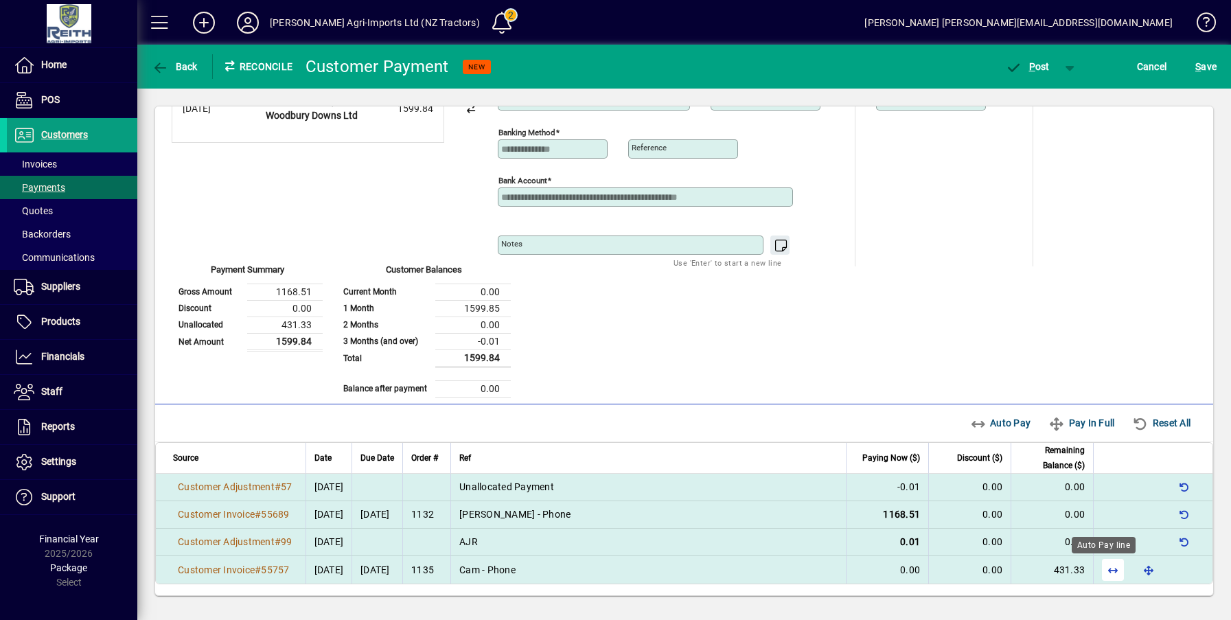
click at [1102, 571] on span "button" at bounding box center [1112, 569] width 33 height 33
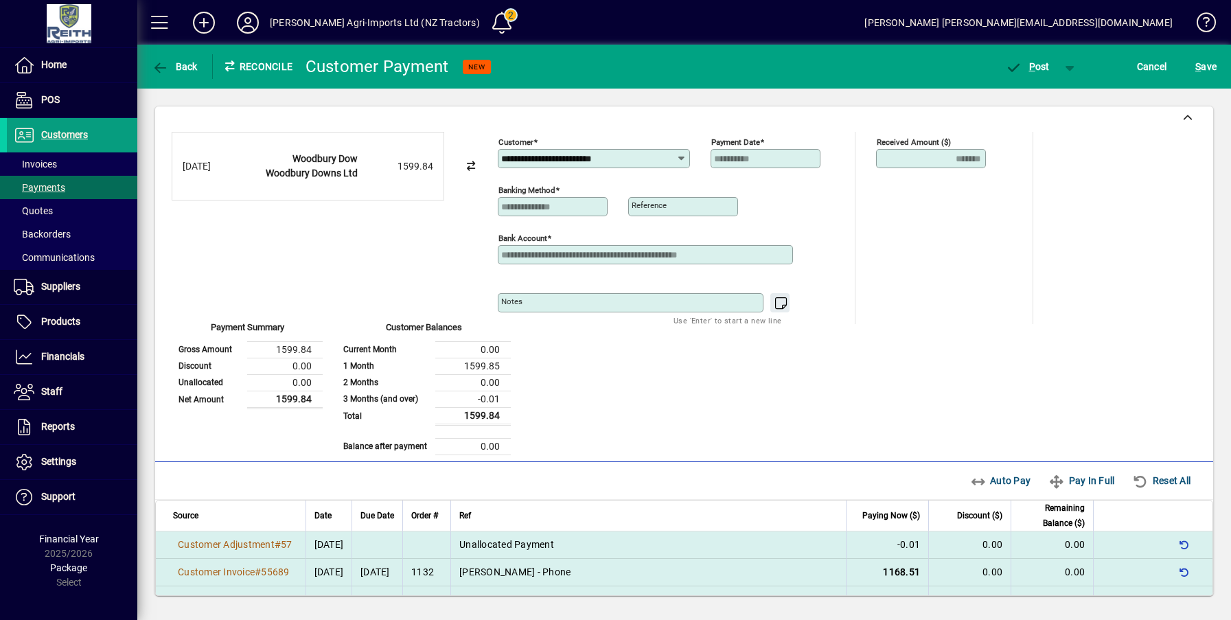
scroll to position [0, 0]
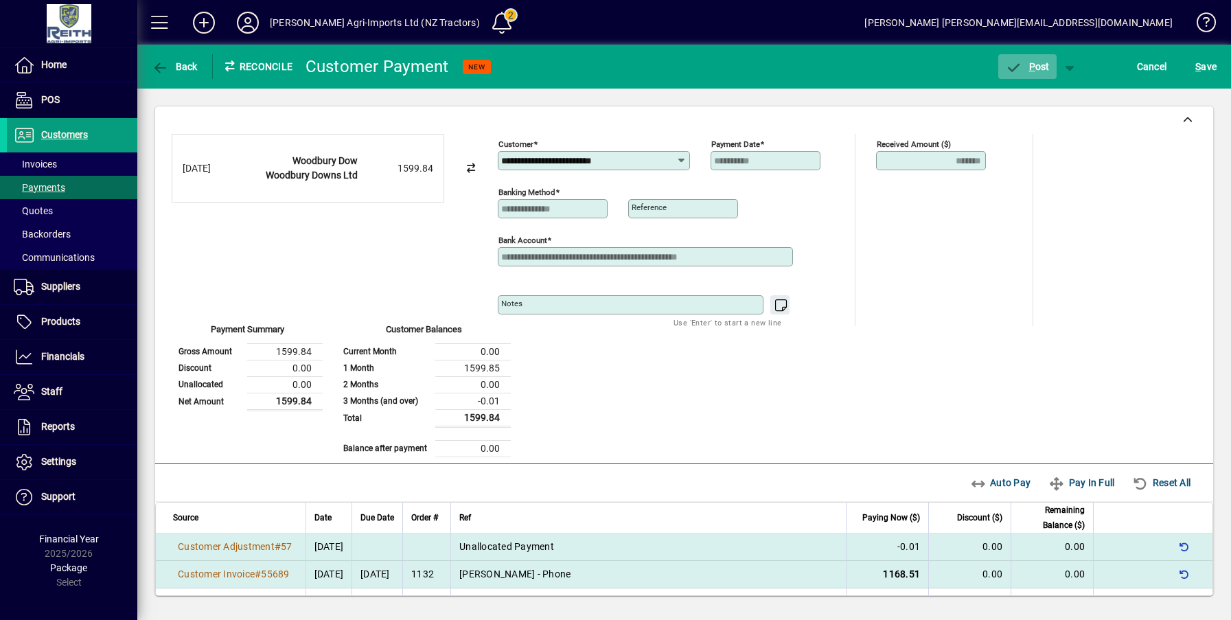
click at [1038, 65] on span "P ost" at bounding box center [1027, 66] width 45 height 11
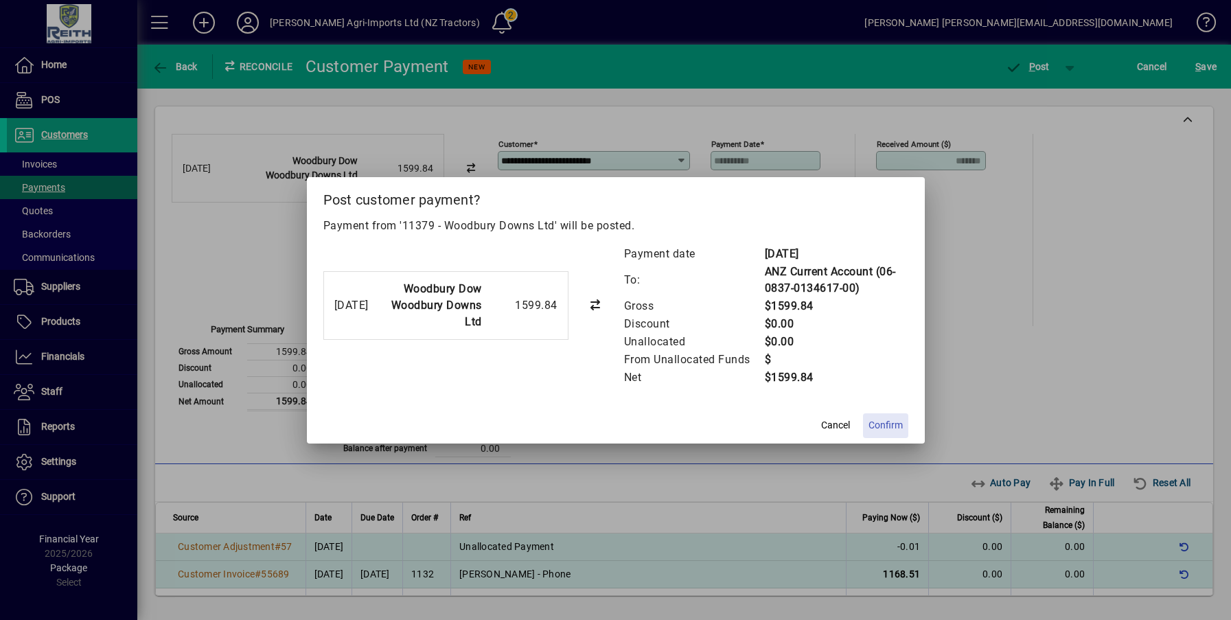
click at [890, 424] on span "Confirm" at bounding box center [885, 425] width 34 height 14
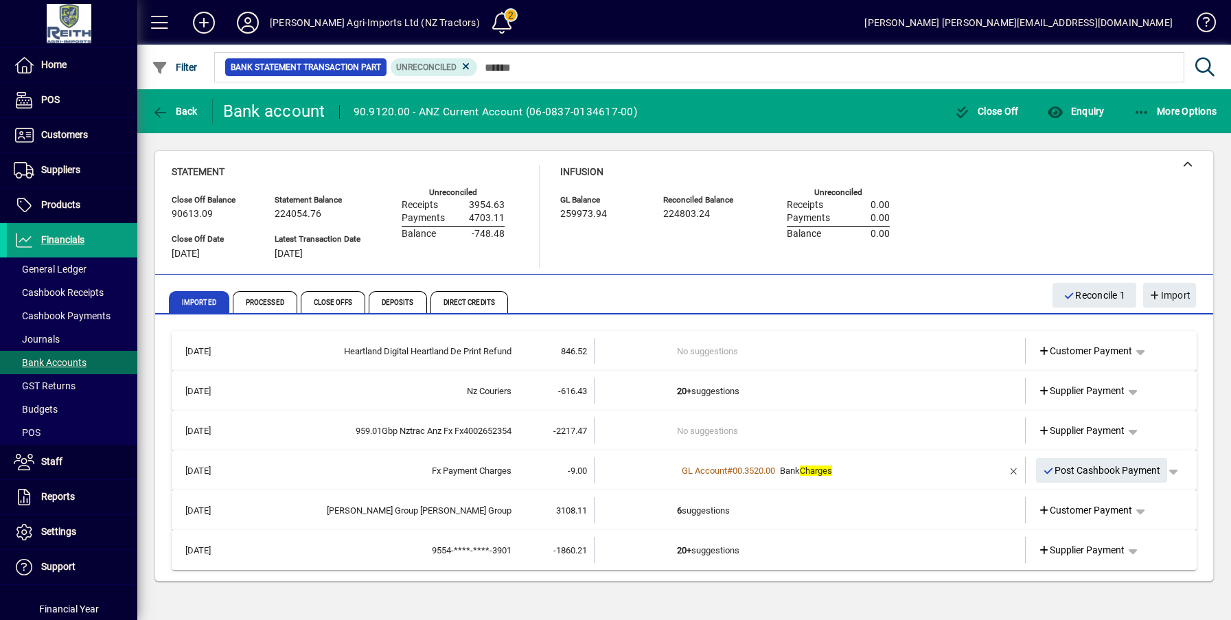
click at [703, 507] on td "6 suggestions" at bounding box center [811, 510] width 268 height 26
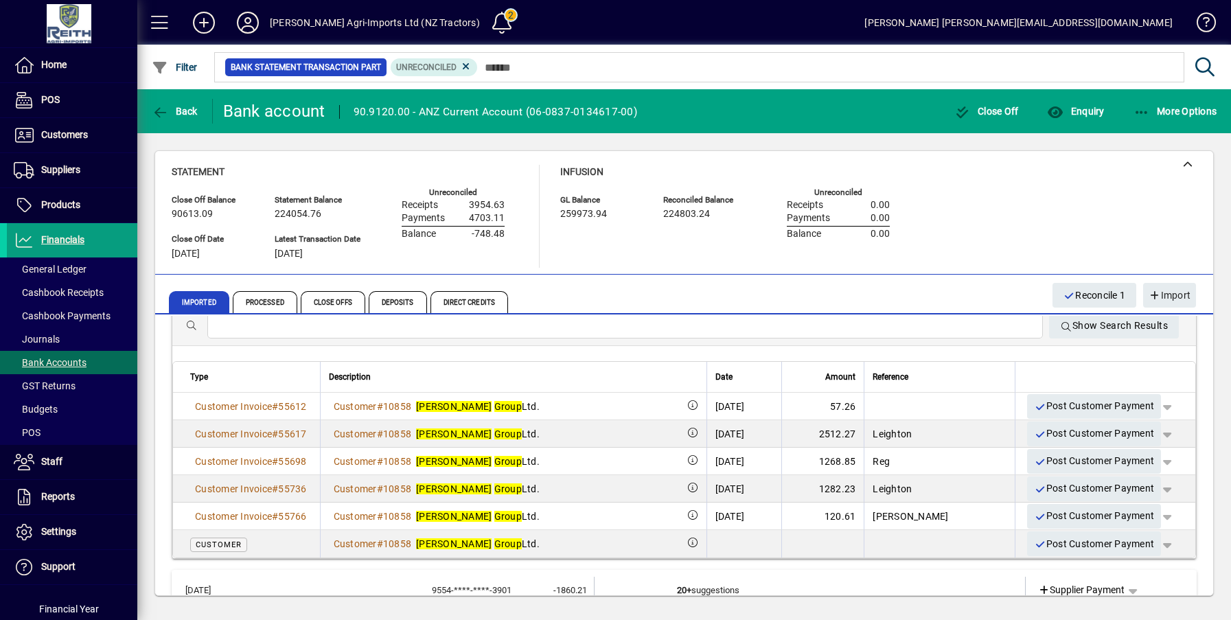
scroll to position [259, 0]
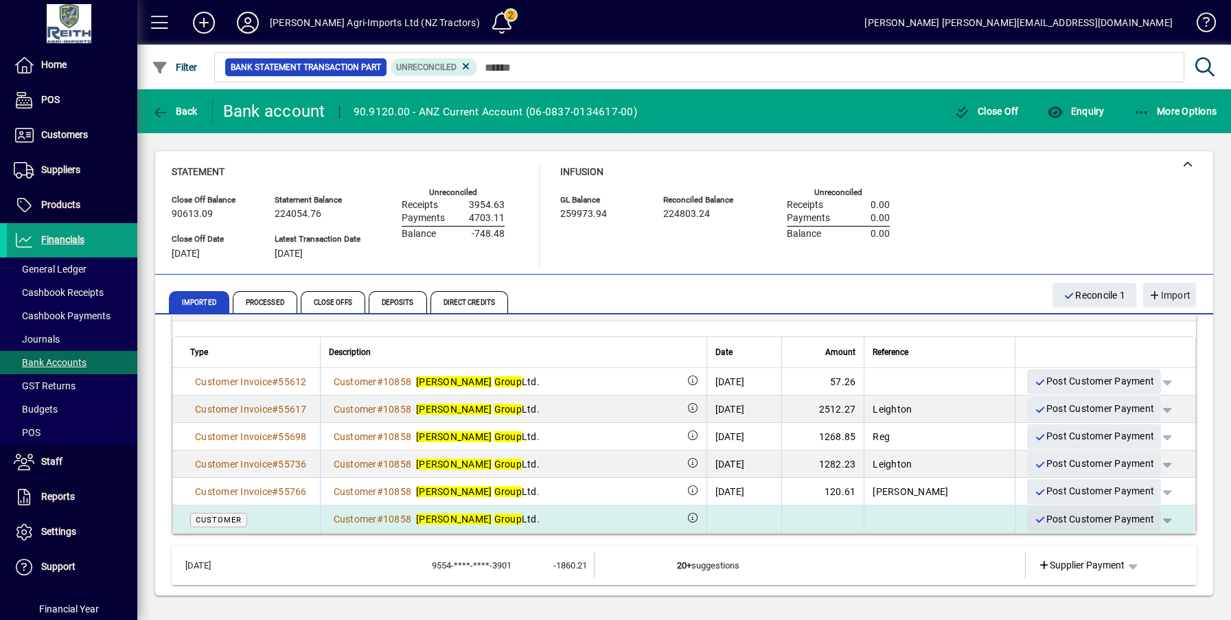
click at [1087, 519] on span "Post Customer Payment" at bounding box center [1094, 519] width 120 height 23
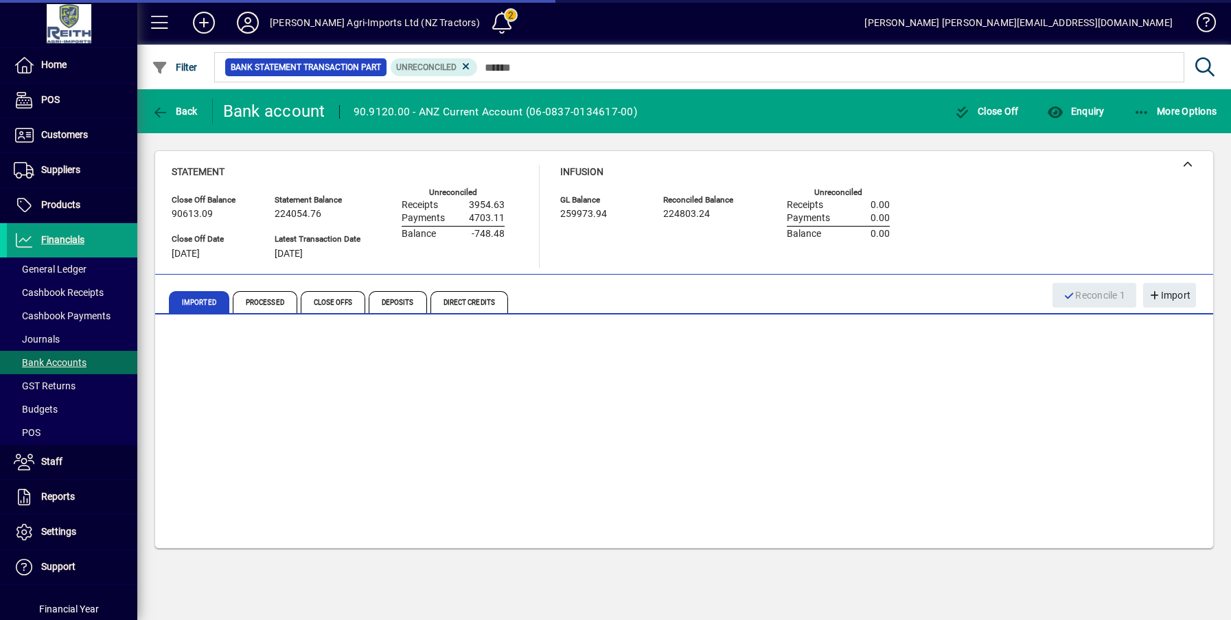
scroll to position [0, 0]
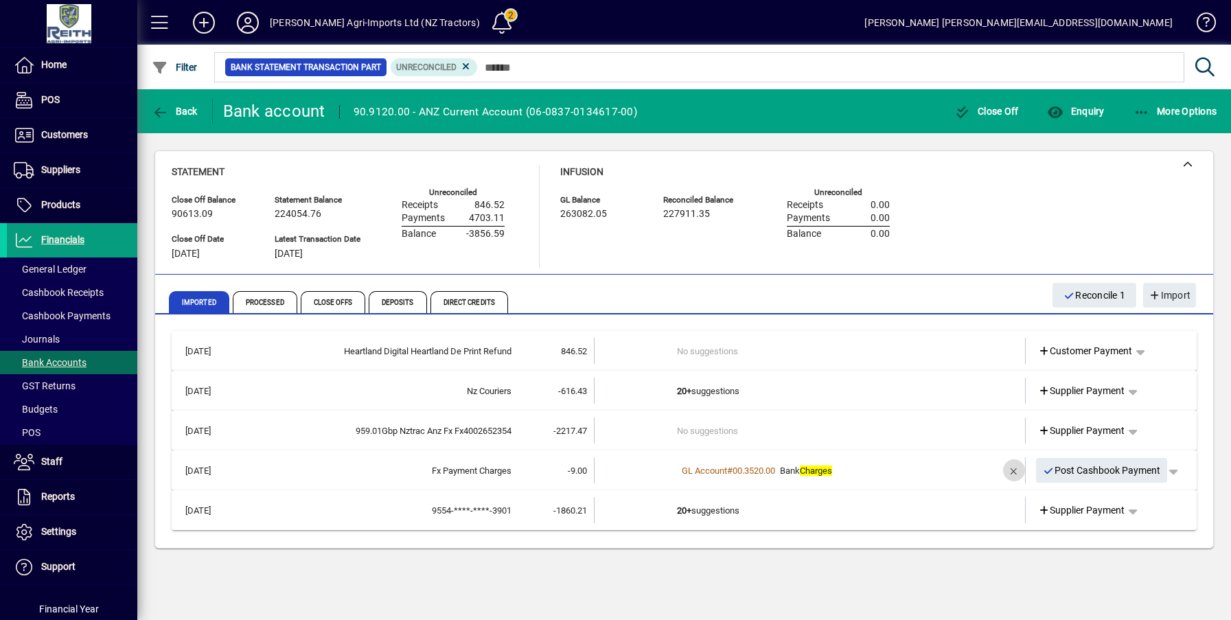
click at [1012, 465] on span "button" at bounding box center [1013, 470] width 33 height 33
click at [1137, 472] on span "button" at bounding box center [1132, 470] width 33 height 33
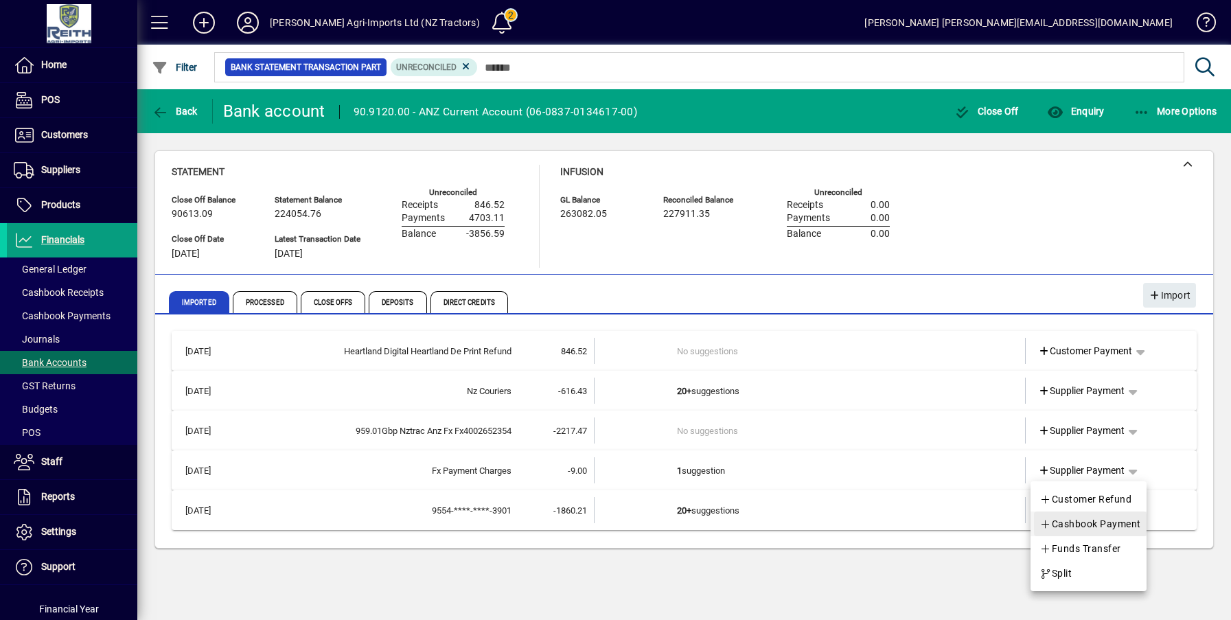
click at [1091, 524] on span "Cashbook Payment" at bounding box center [1090, 523] width 102 height 16
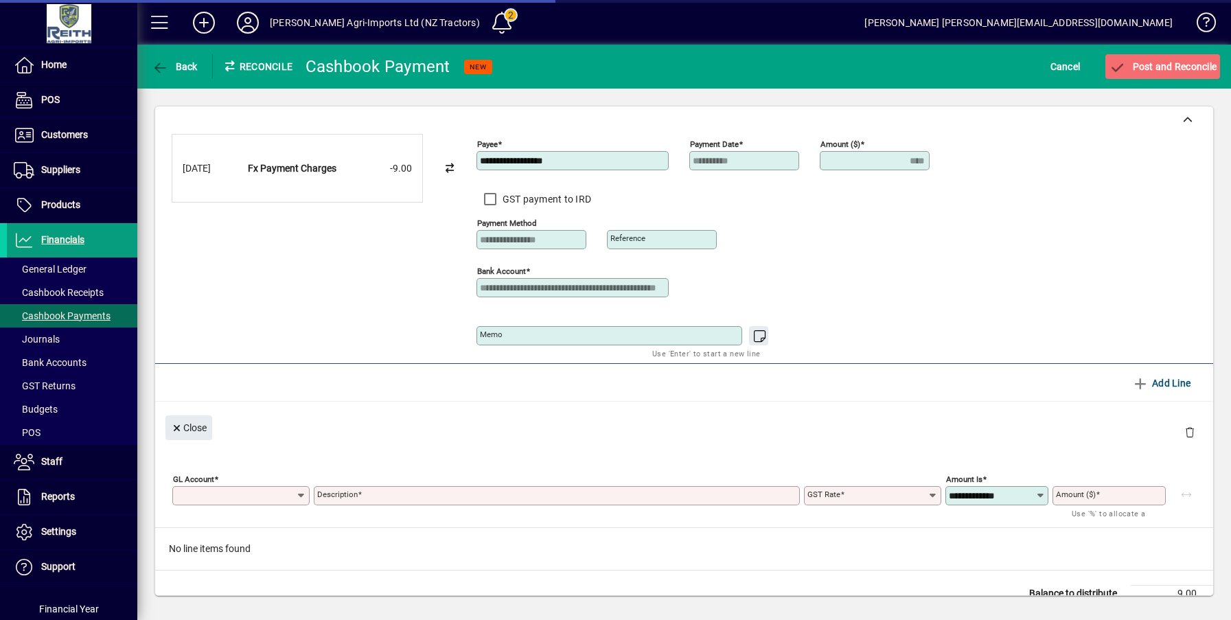
type input "****"
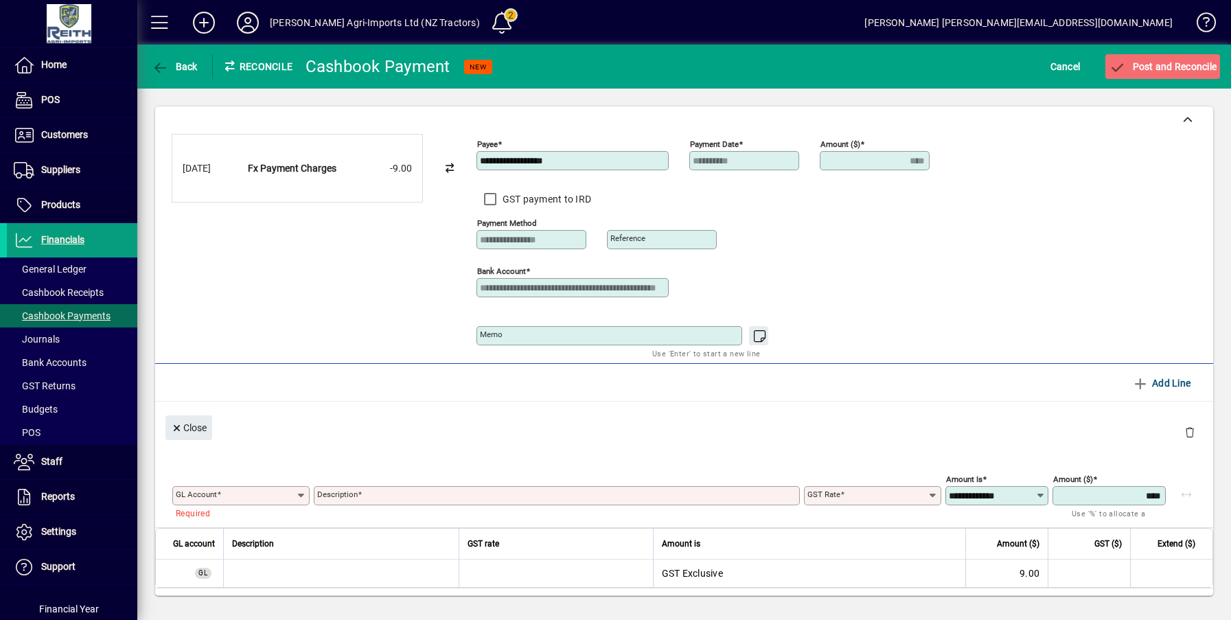
drag, startPoint x: 577, startPoint y: 163, endPoint x: 413, endPoint y: 158, distance: 163.5
click at [413, 158] on div "**********" at bounding box center [684, 245] width 1025 height 223
type input "********"
click at [252, 494] on input "GL Account" at bounding box center [236, 495] width 120 height 11
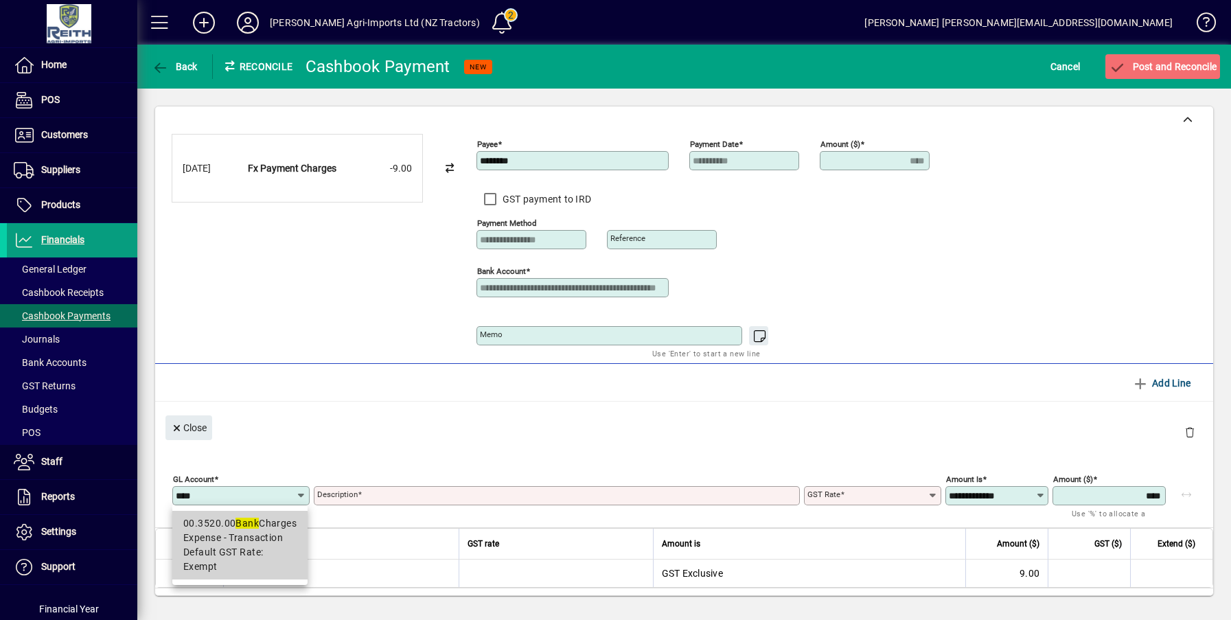
click at [219, 534] on span "Expense - Transaction" at bounding box center [233, 538] width 100 height 14
type input "**********"
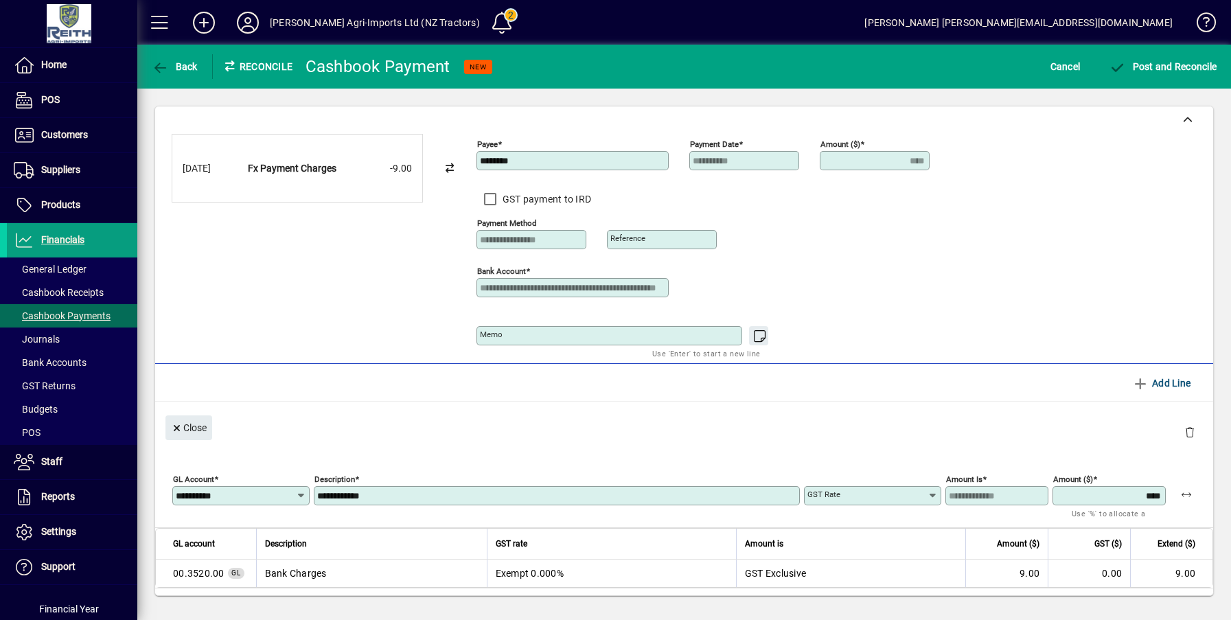
type input "******"
drag, startPoint x: 413, startPoint y: 493, endPoint x: 178, endPoint y: 491, distance: 234.8
click at [196, 485] on div "**********" at bounding box center [687, 493] width 1030 height 48
type input "**********"
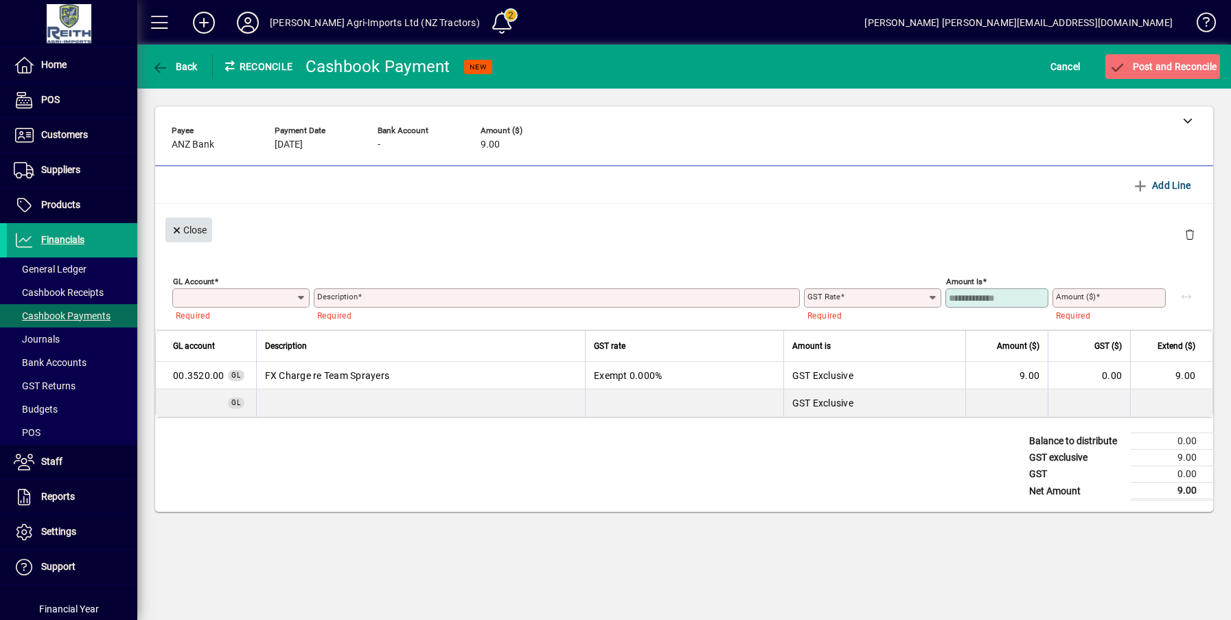
click at [179, 226] on icon "button" at bounding box center [177, 231] width 12 height 10
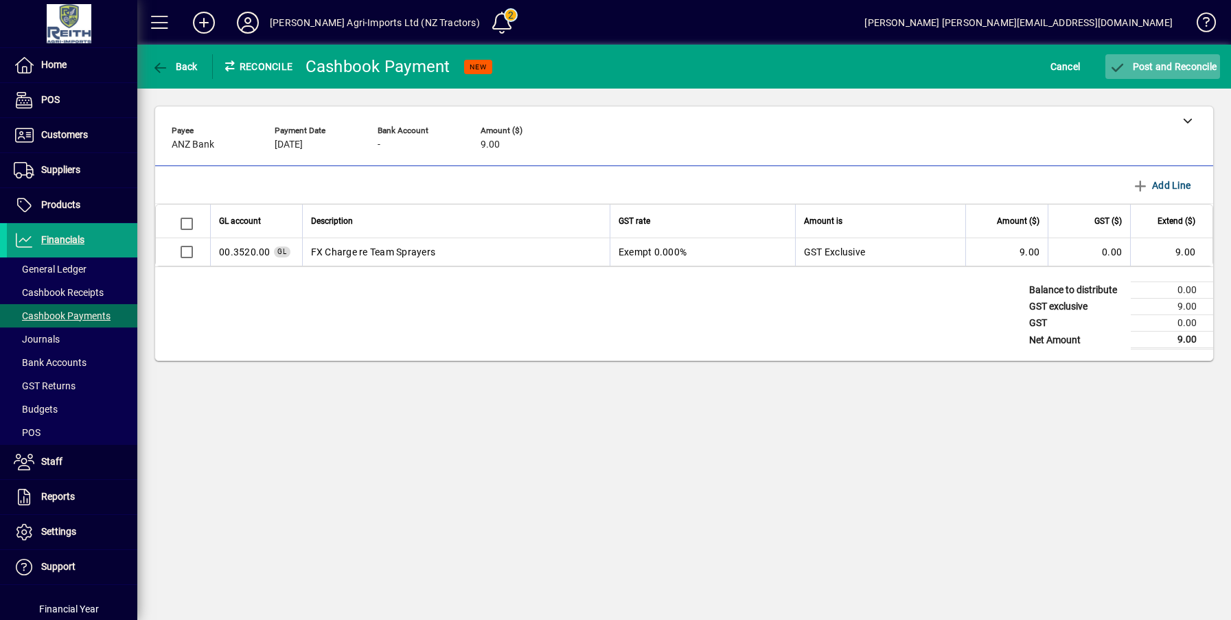
click at [1156, 73] on span "submit" at bounding box center [1162, 66] width 115 height 33
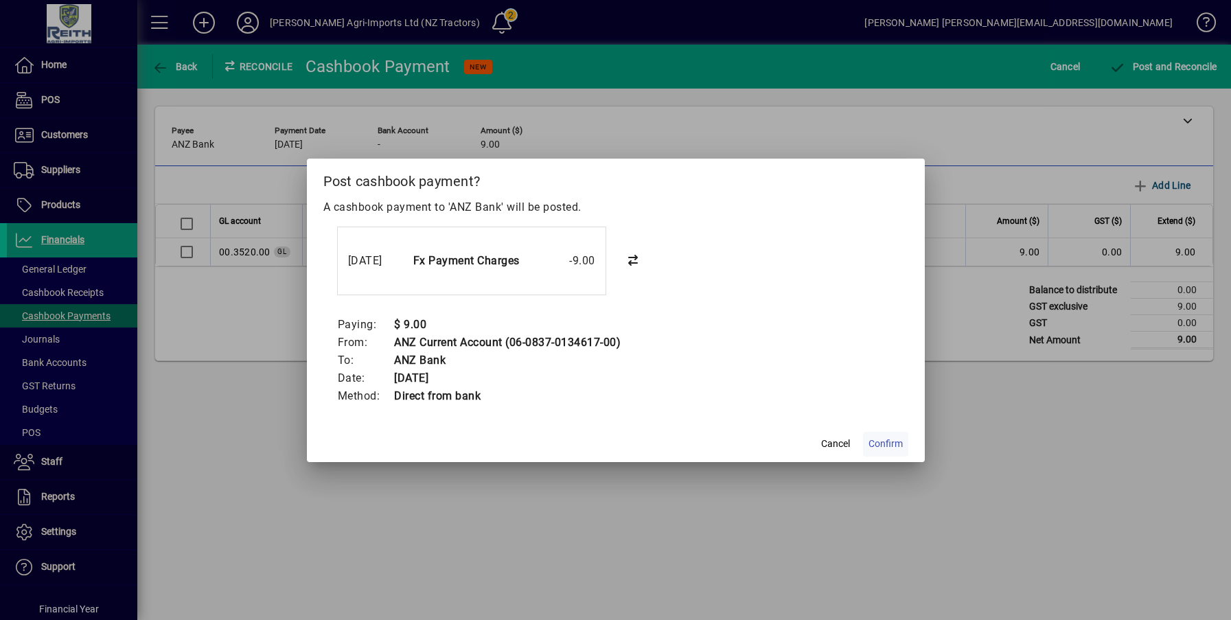
click at [883, 441] on span "Confirm" at bounding box center [885, 444] width 34 height 14
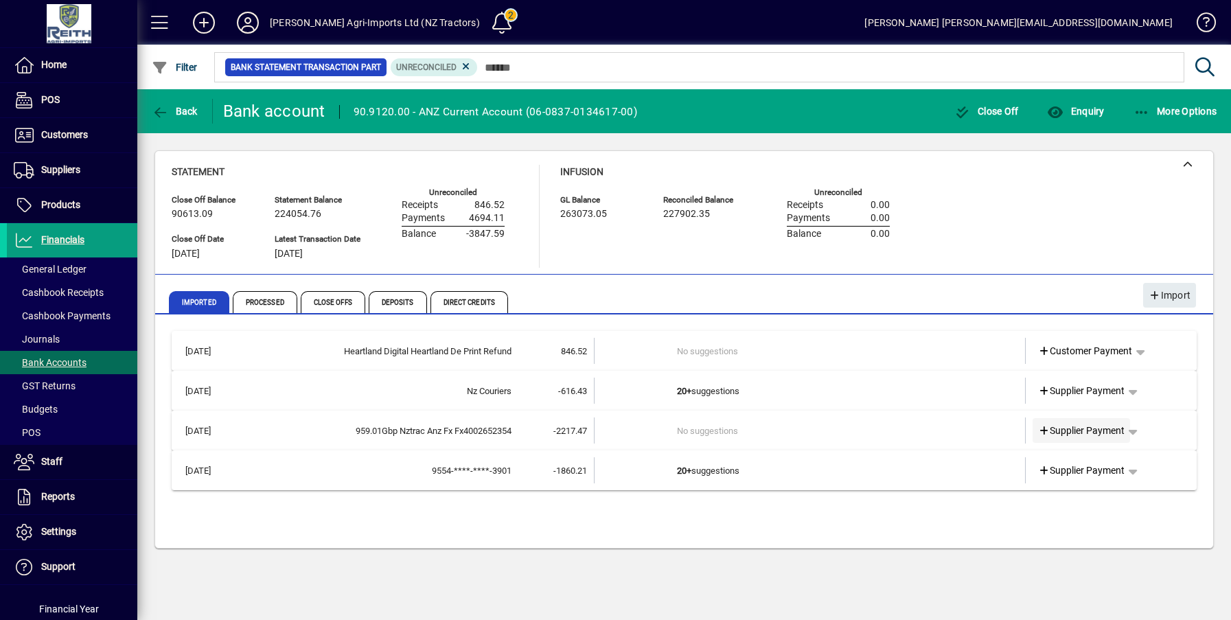
click at [1091, 432] on span "Supplier Payment" at bounding box center [1081, 431] width 87 height 14
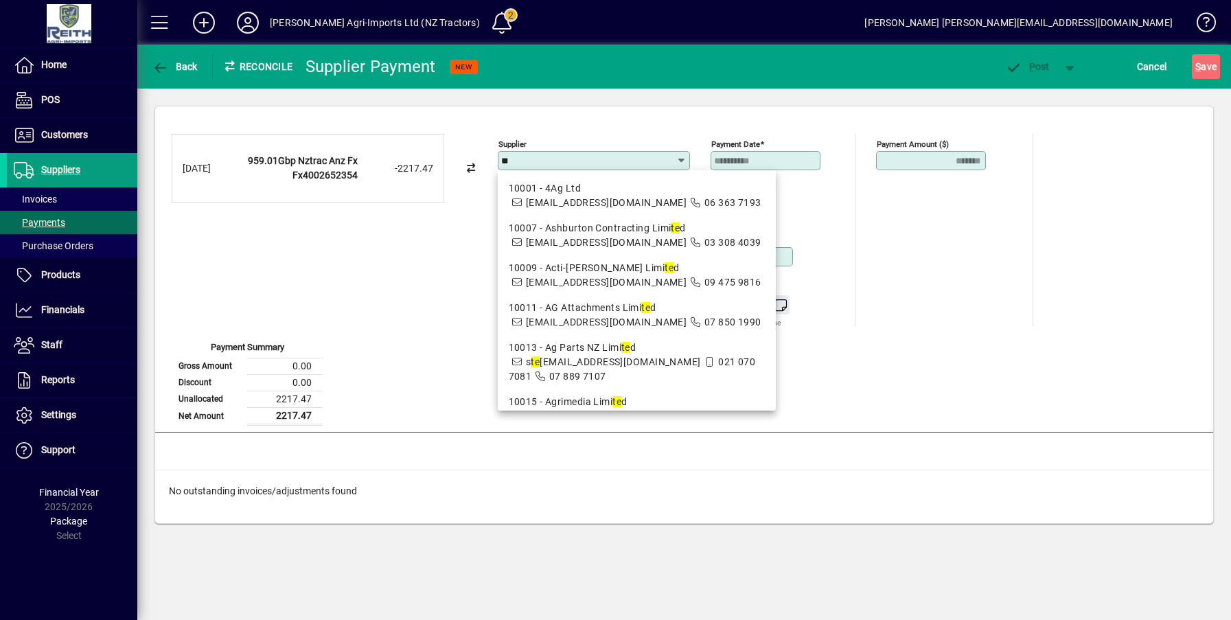
type input "*"
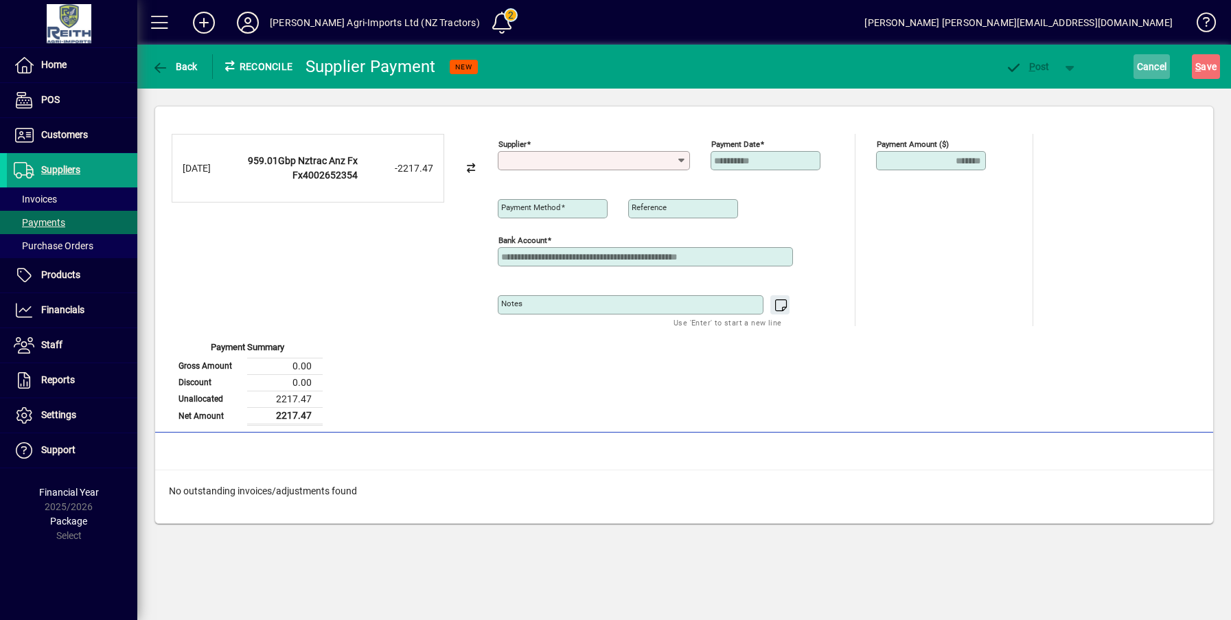
click at [1161, 70] on span "Cancel" at bounding box center [1152, 67] width 30 height 22
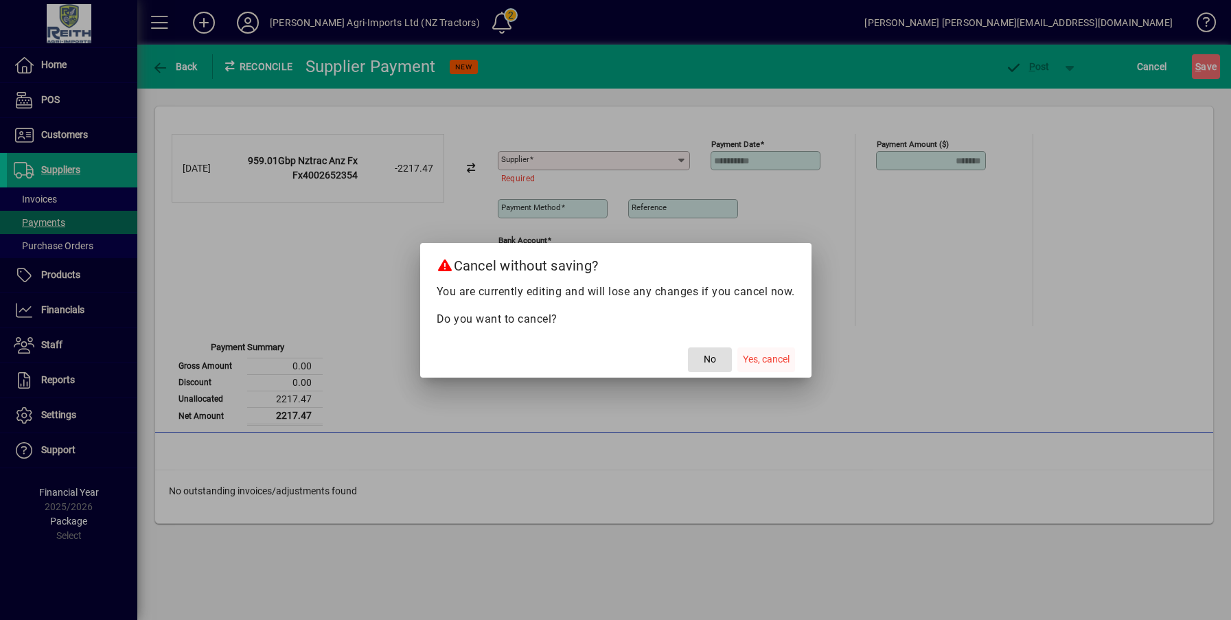
click at [782, 360] on span "Yes, cancel" at bounding box center [766, 359] width 47 height 14
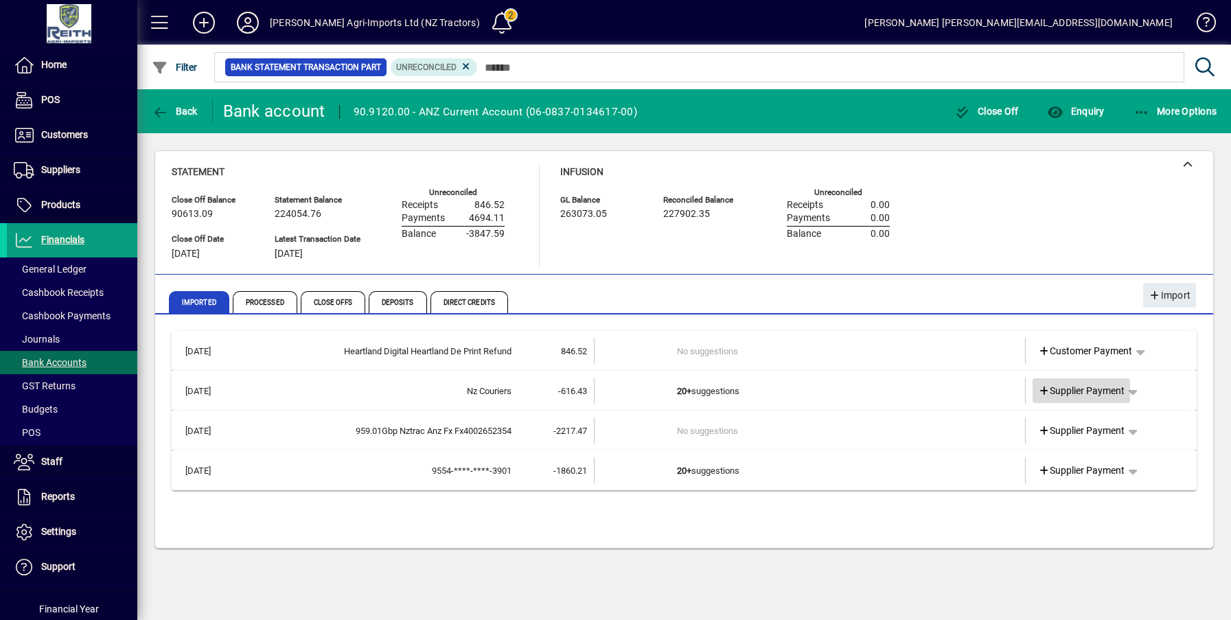
click at [1083, 389] on span "Supplier Payment" at bounding box center [1081, 391] width 87 height 14
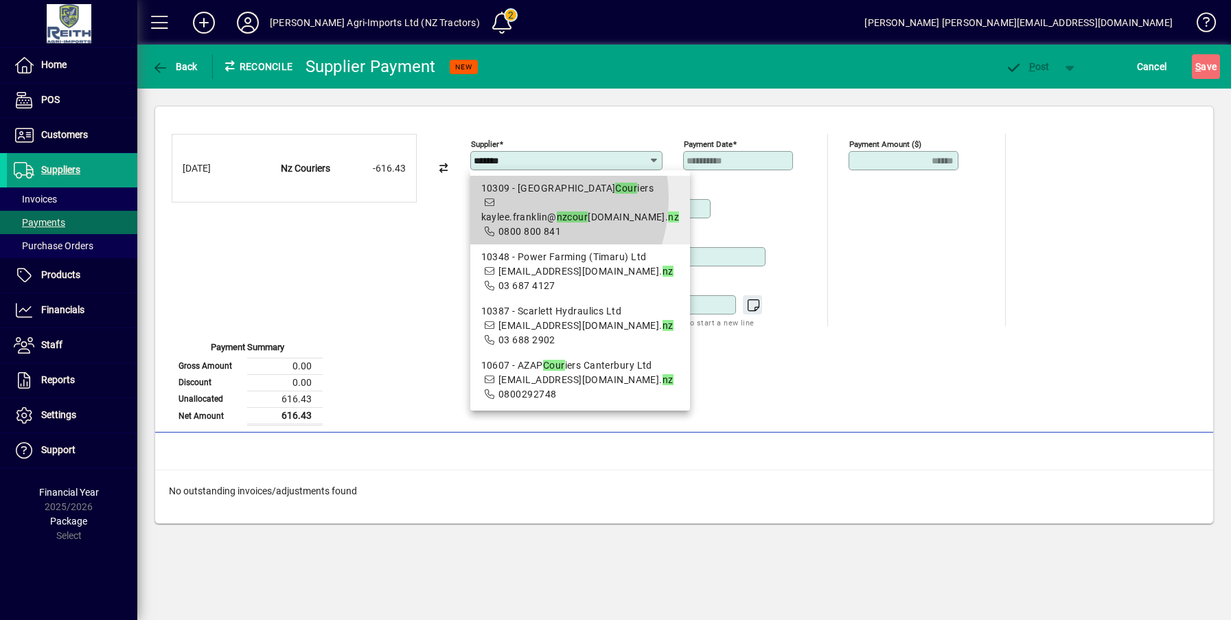
click at [511, 211] on span "kaylee.franklin@ nz cour iers.co. nz" at bounding box center [580, 216] width 198 height 11
type input "**********"
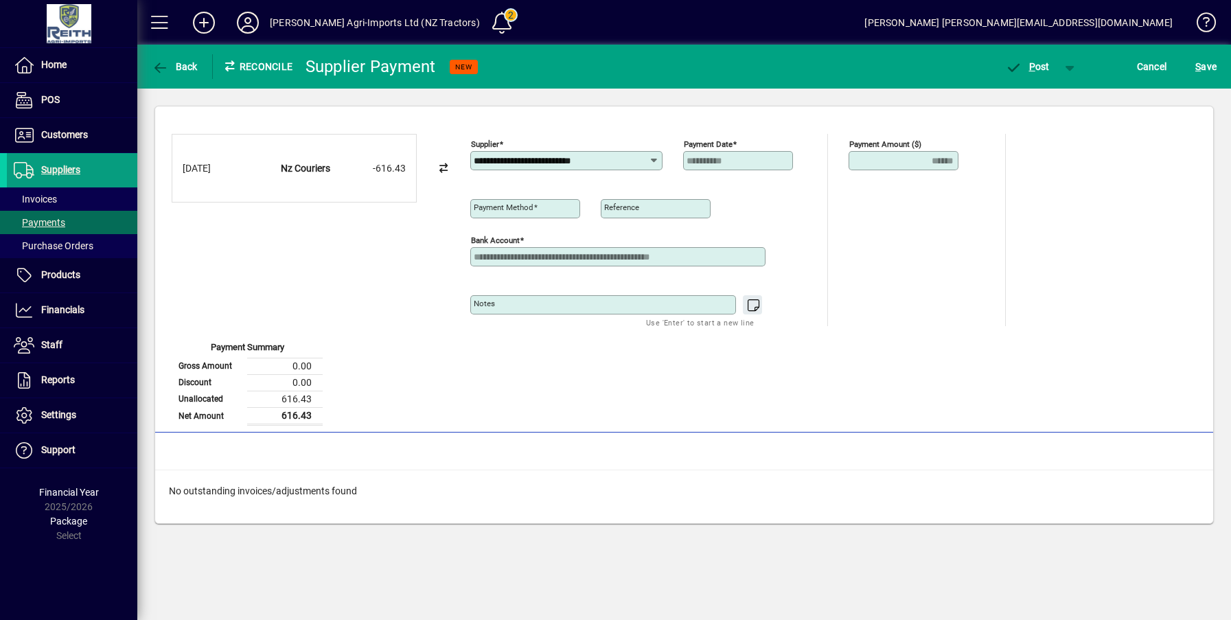
type input "**********"
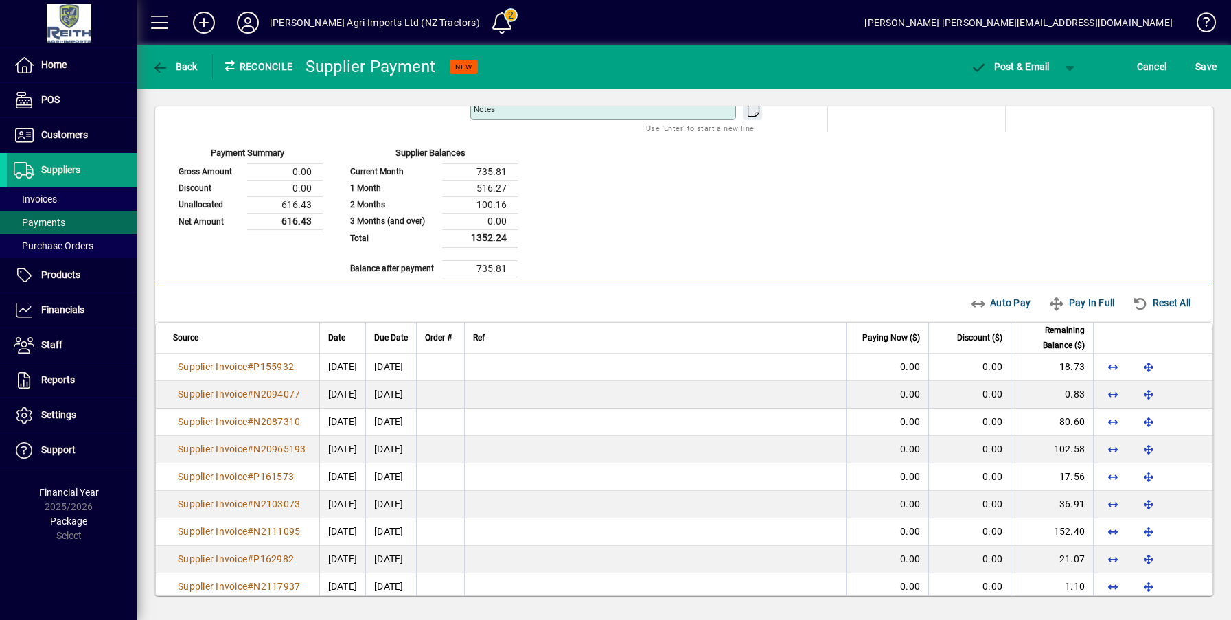
scroll to position [184, 0]
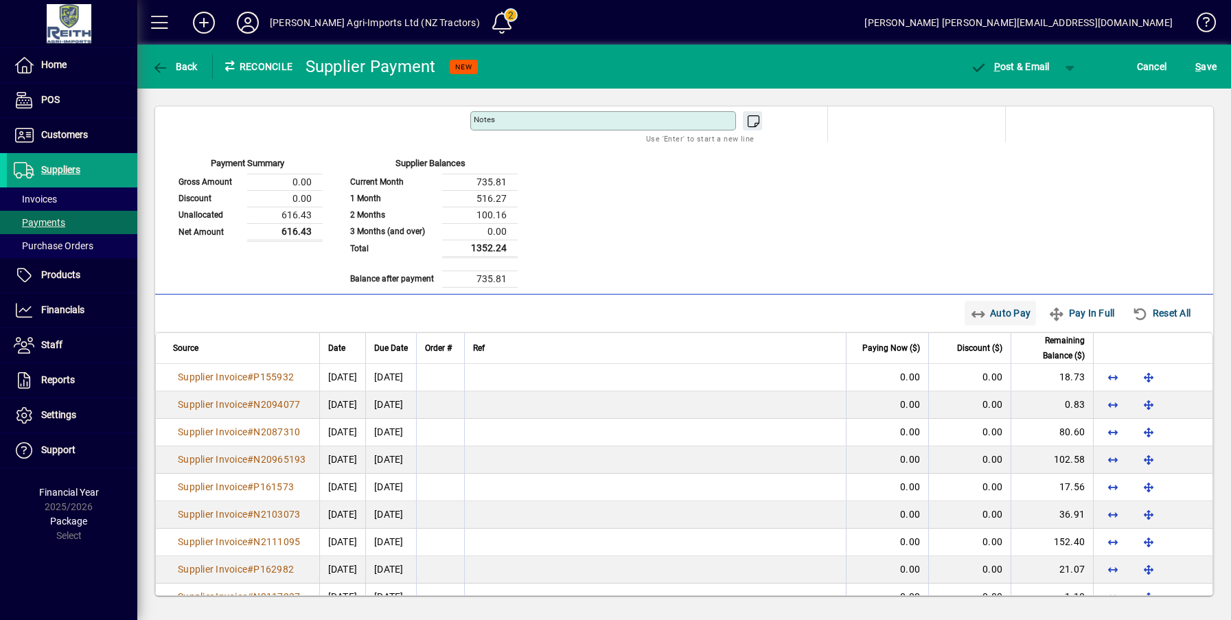
click at [990, 311] on span "Auto Pay" at bounding box center [1000, 313] width 61 height 22
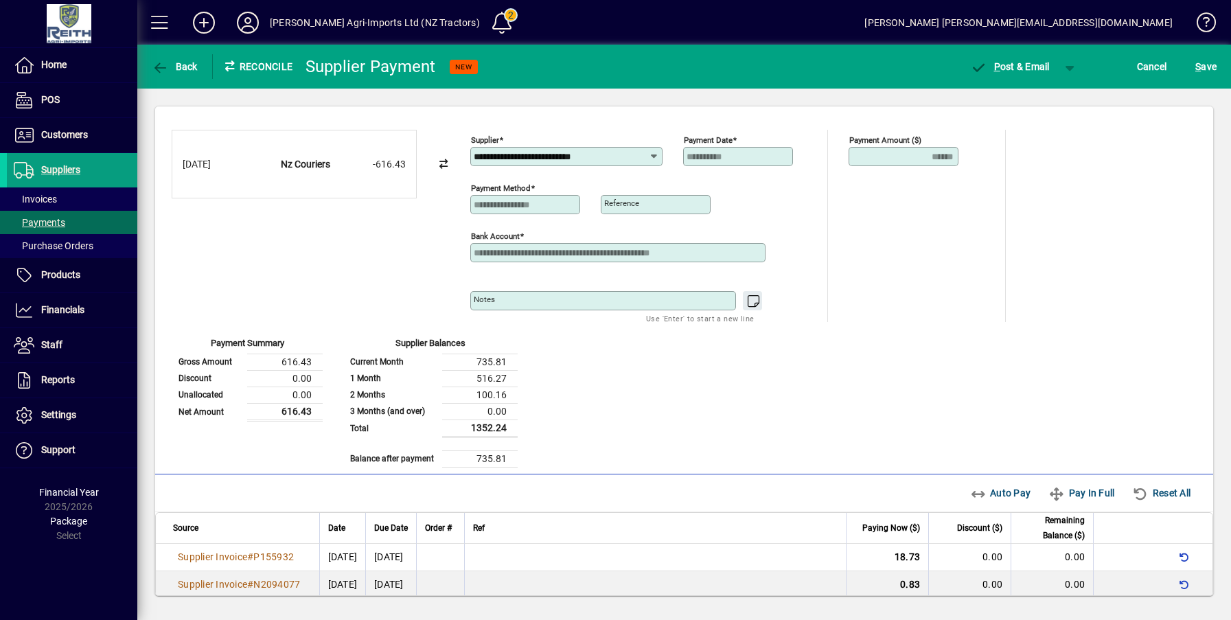
scroll to position [0, 0]
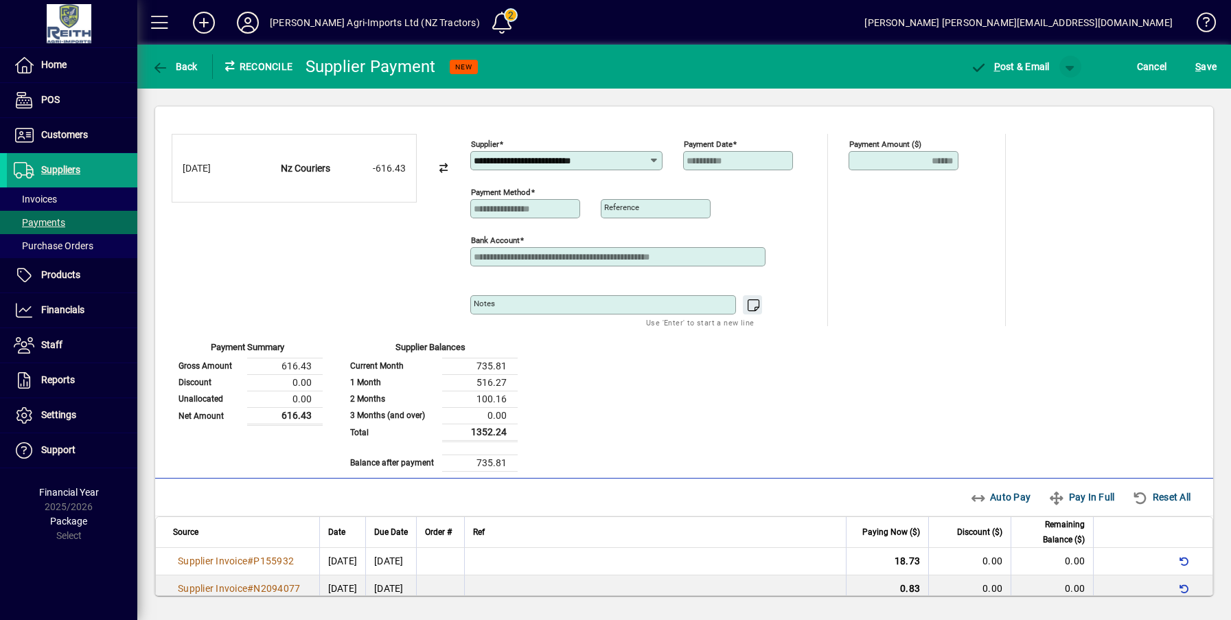
click at [1071, 71] on span "button" at bounding box center [1070, 66] width 33 height 33
click at [1046, 93] on span "P ost" at bounding box center [1026, 95] width 49 height 11
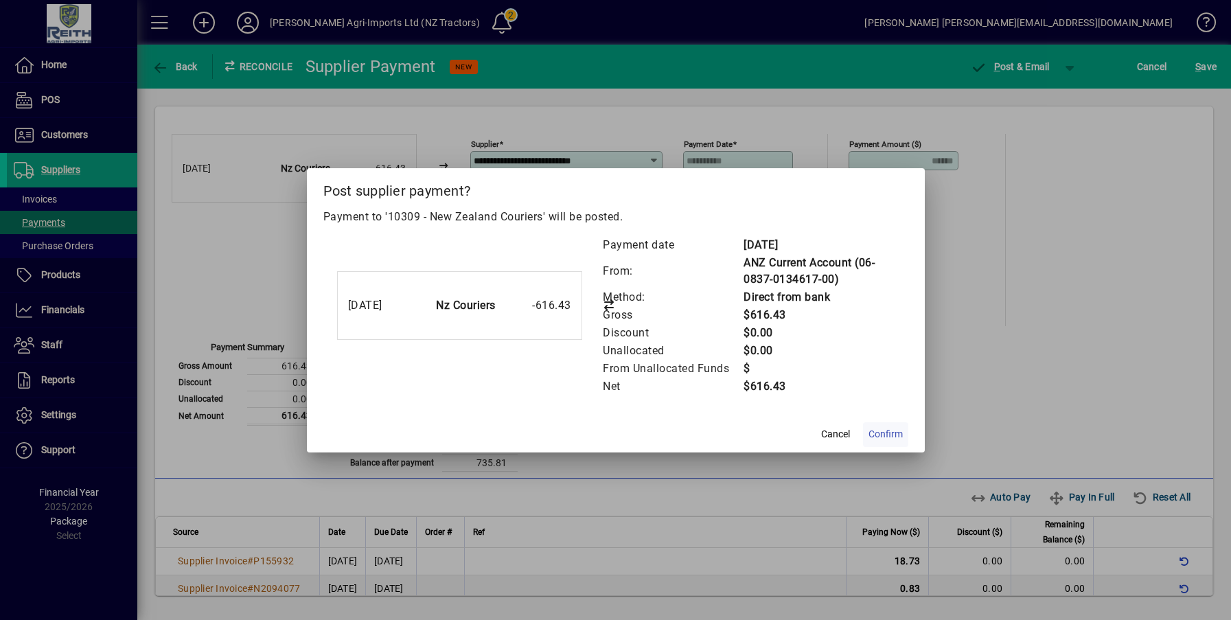
click at [892, 435] on span "Confirm" at bounding box center [885, 434] width 34 height 14
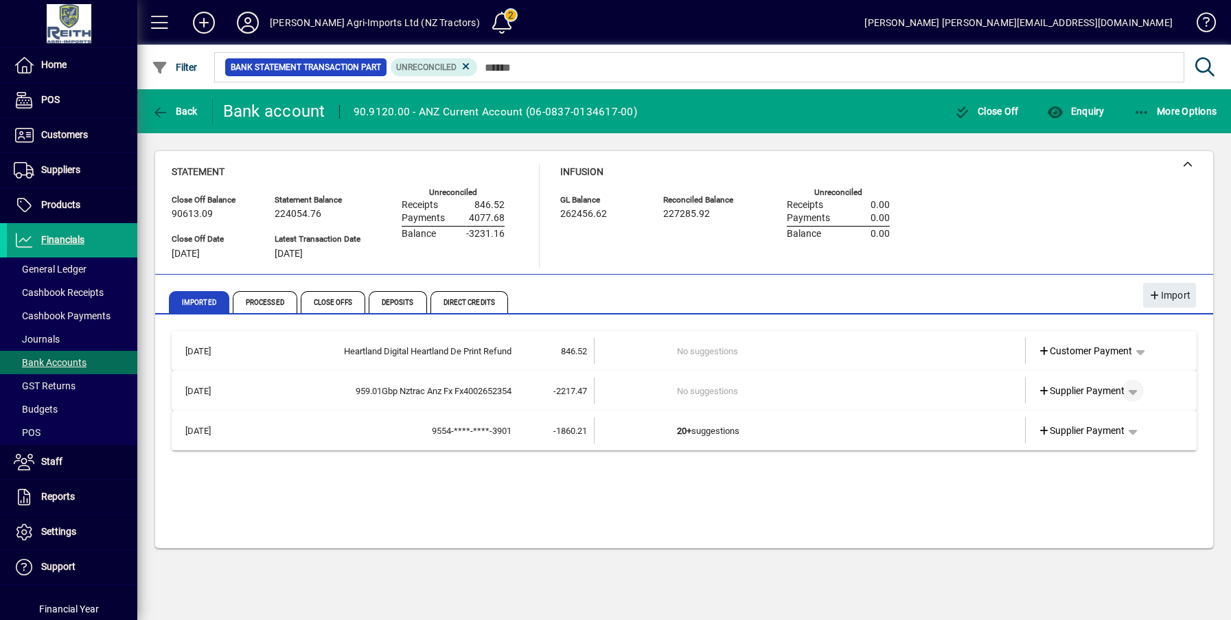
click at [1137, 394] on span "button" at bounding box center [1132, 390] width 33 height 33
click at [1067, 445] on span "Cashbook Payment" at bounding box center [1090, 444] width 102 height 16
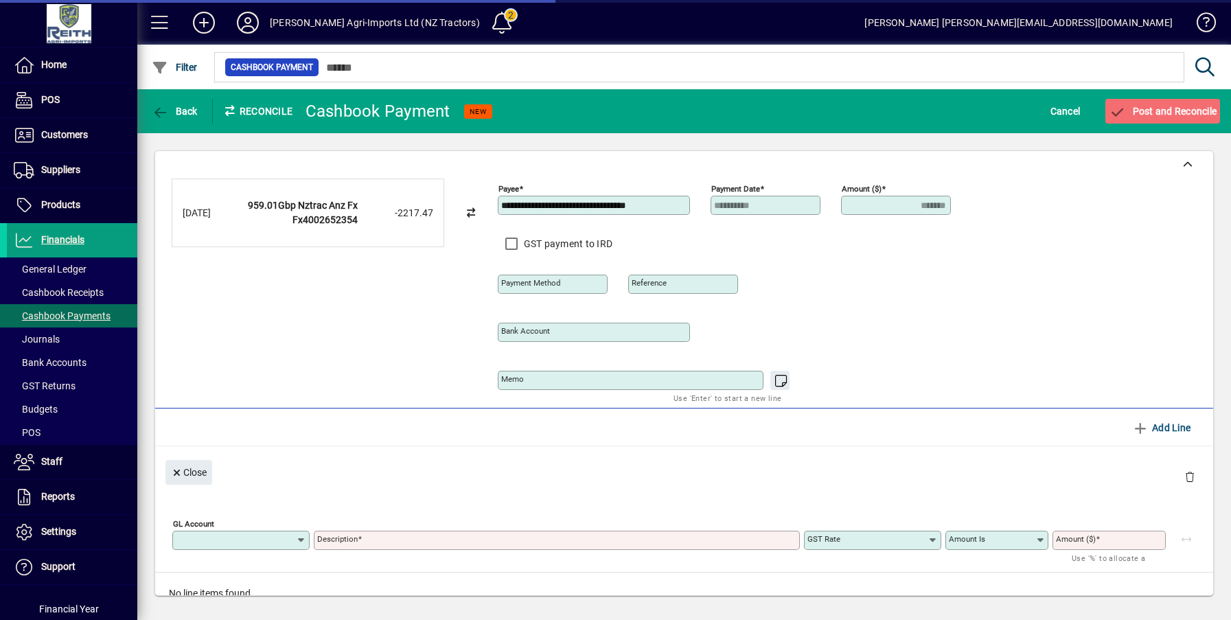
type input "**********"
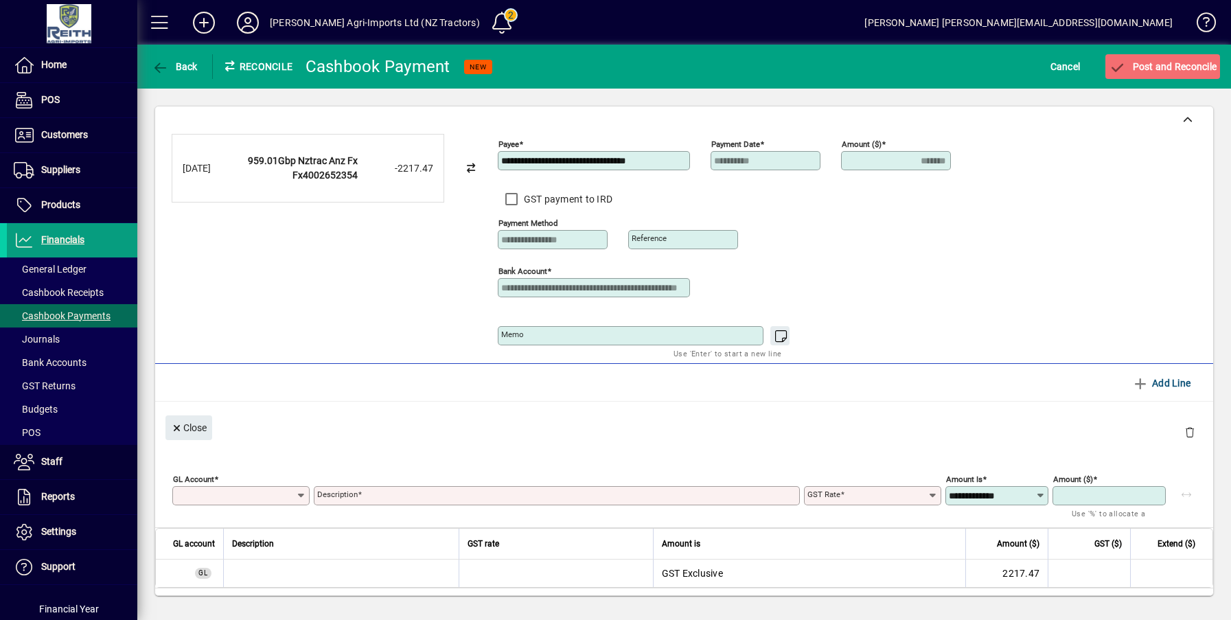
type input "*******"
drag, startPoint x: 683, startPoint y: 157, endPoint x: 470, endPoint y: 157, distance: 212.8
click at [471, 157] on div "**********" at bounding box center [684, 245] width 1025 height 223
type input "**********"
click at [1128, 377] on div "Add Line" at bounding box center [1164, 383] width 77 height 25
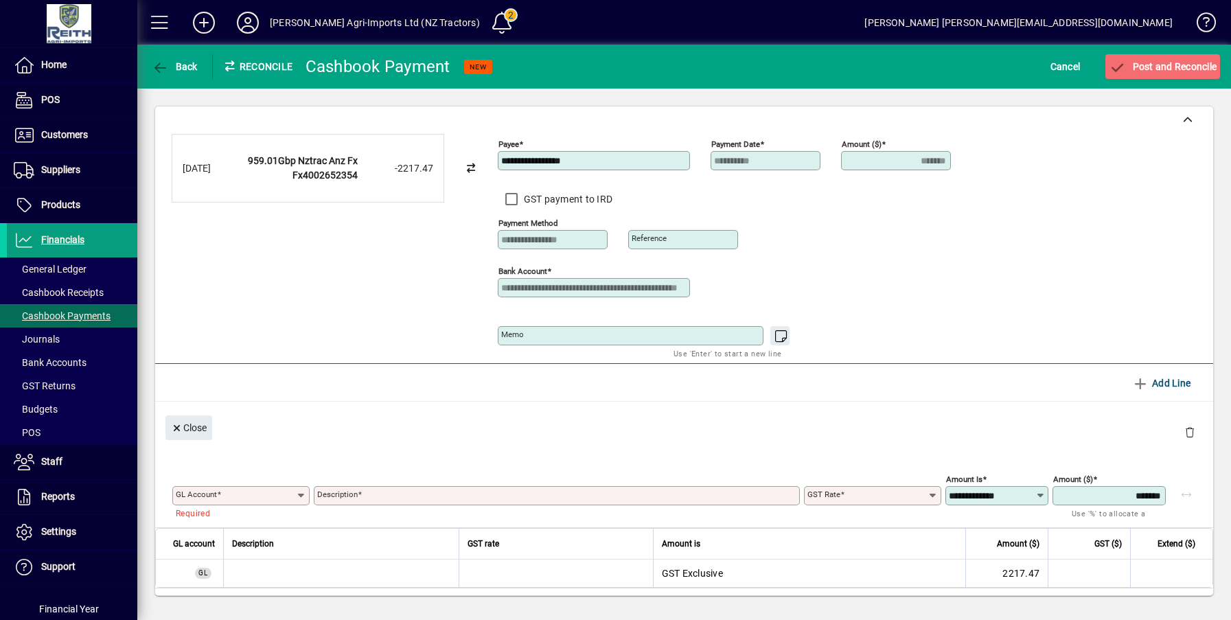
click at [197, 491] on mat-label "GL Account" at bounding box center [196, 494] width 41 height 10
click at [197, 491] on input "GL Account" at bounding box center [236, 495] width 120 height 11
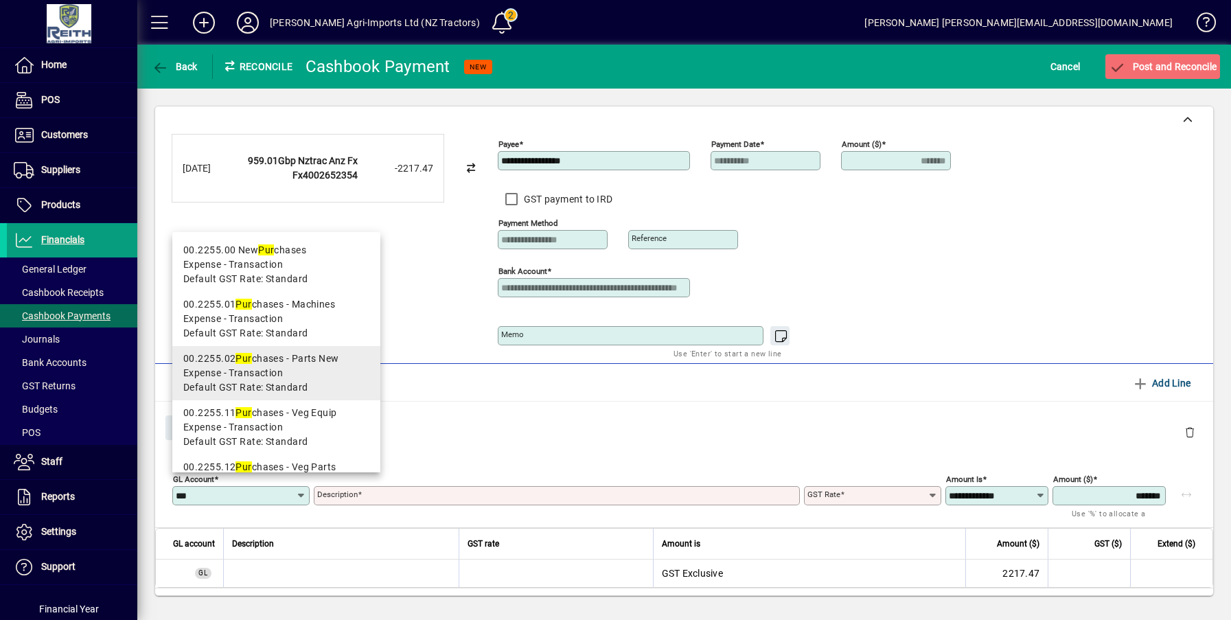
click at [264, 364] on div "00.2255.02 Pur chases - Parts New" at bounding box center [276, 358] width 186 height 14
type input "**********"
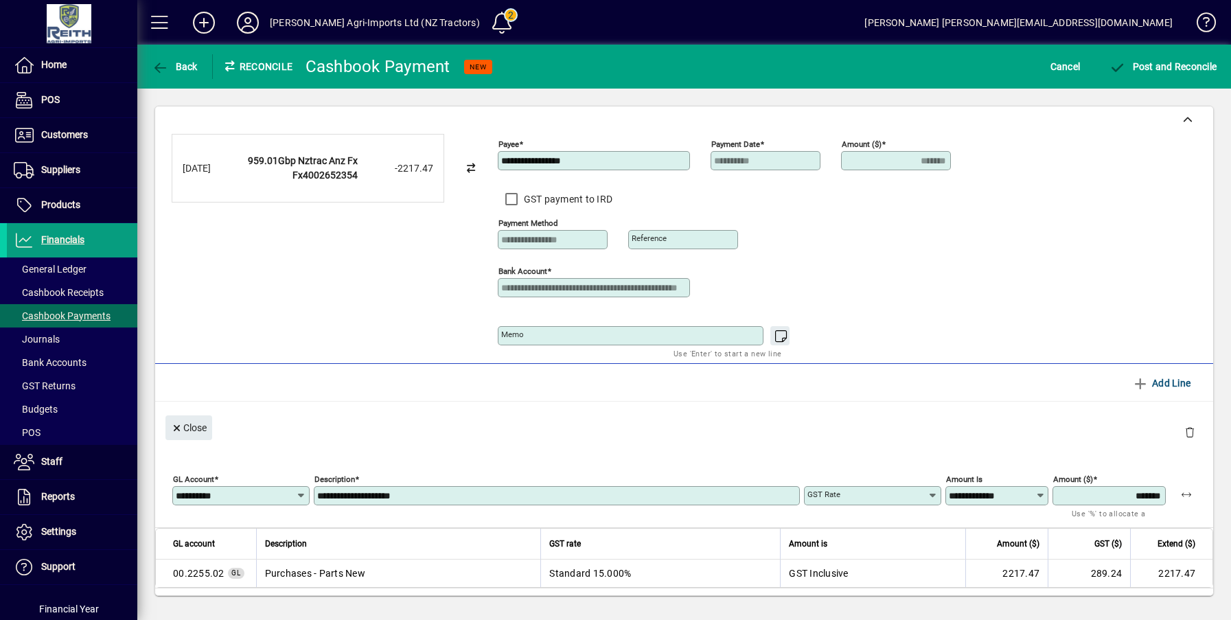
type input "********"
type input "**********"
drag, startPoint x: 439, startPoint y: 494, endPoint x: 235, endPoint y: 507, distance: 205.0
click at [259, 489] on div "**********" at bounding box center [687, 493] width 1030 height 48
type input "**********"
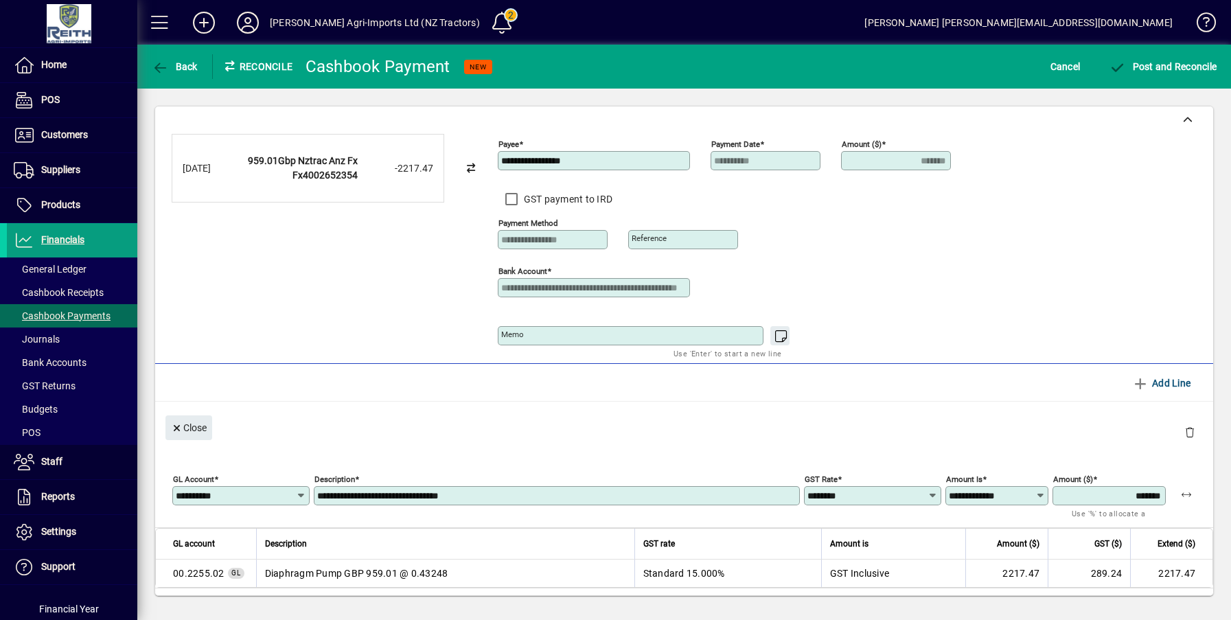
click at [554, 329] on div "Memo" at bounding box center [631, 335] width 266 height 19
type textarea "**********"
click at [1035, 497] on icon at bounding box center [1040, 495] width 10 height 11
click at [883, 519] on div at bounding box center [872, 512] width 137 height 15
click at [927, 494] on icon at bounding box center [932, 495] width 11 height 11
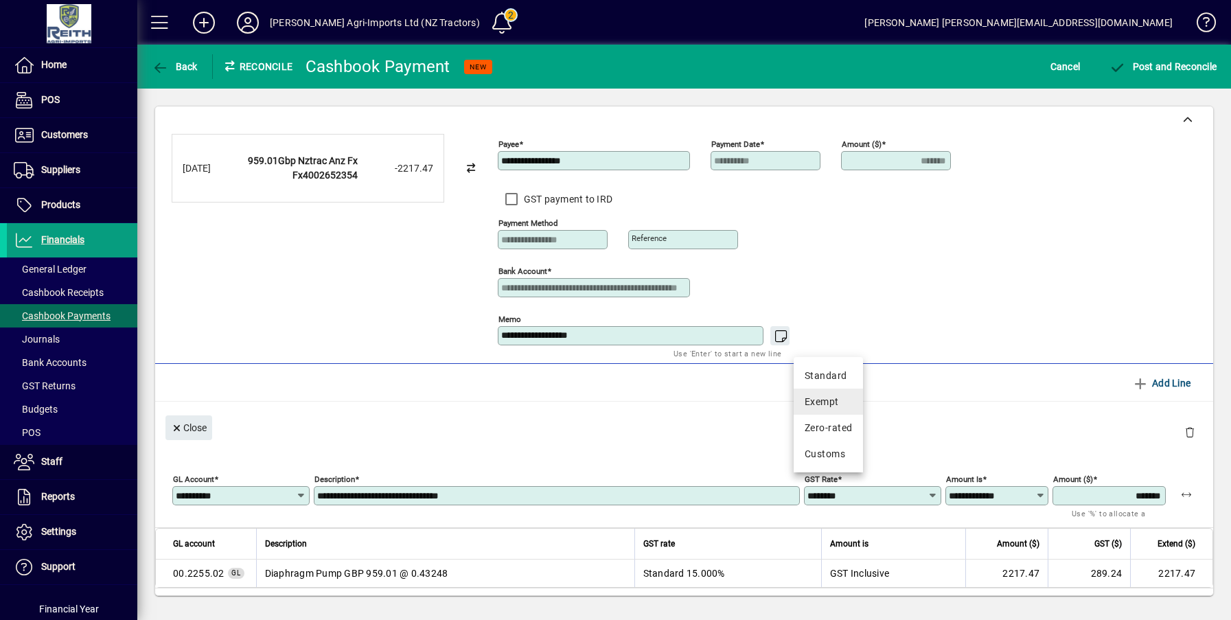
click at [826, 399] on div "Exempt" at bounding box center [827, 402] width 47 height 14
type input "******"
type input "**********"
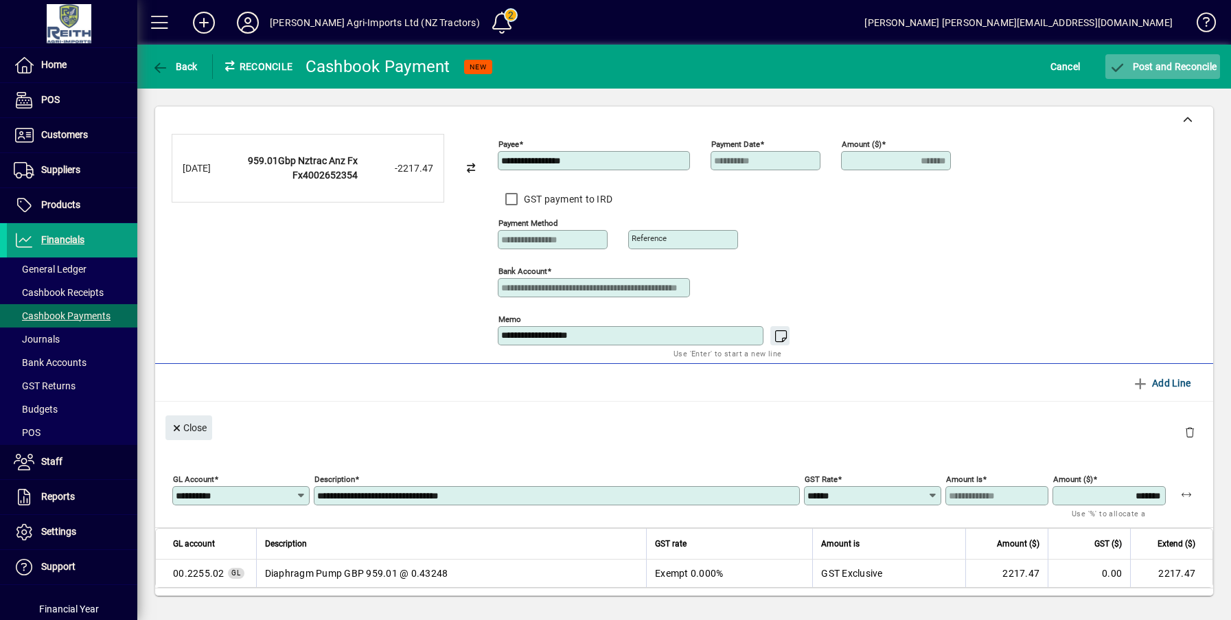
click at [1175, 71] on span "Post and Reconcile" at bounding box center [1163, 66] width 108 height 11
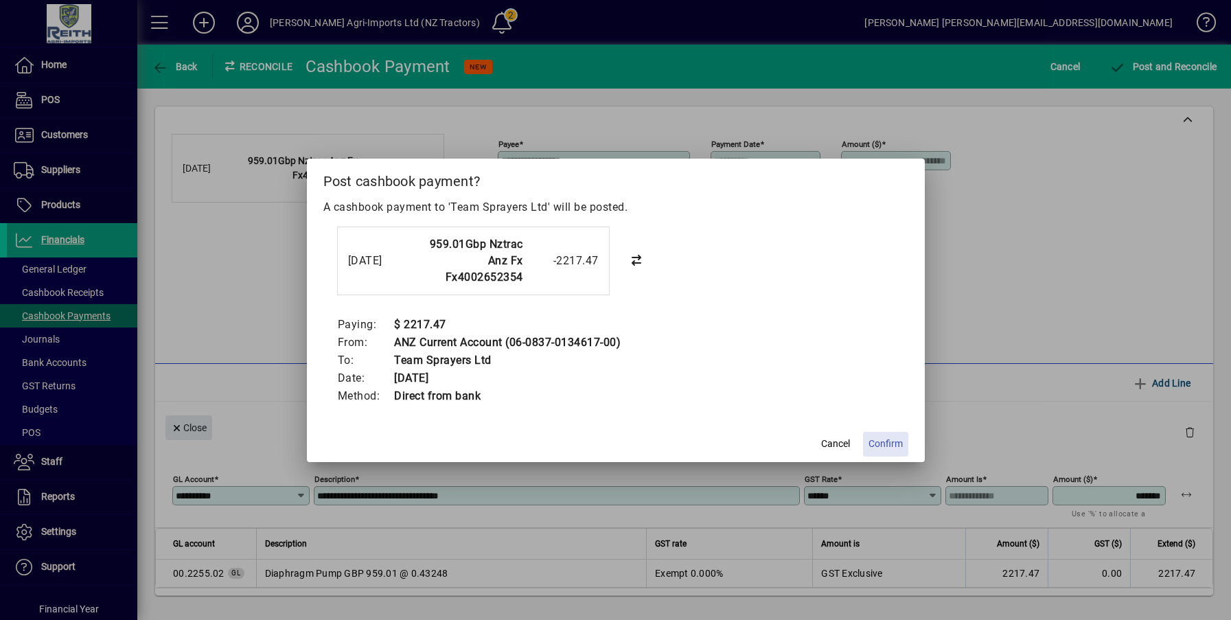
click at [877, 441] on span "Confirm" at bounding box center [885, 444] width 34 height 14
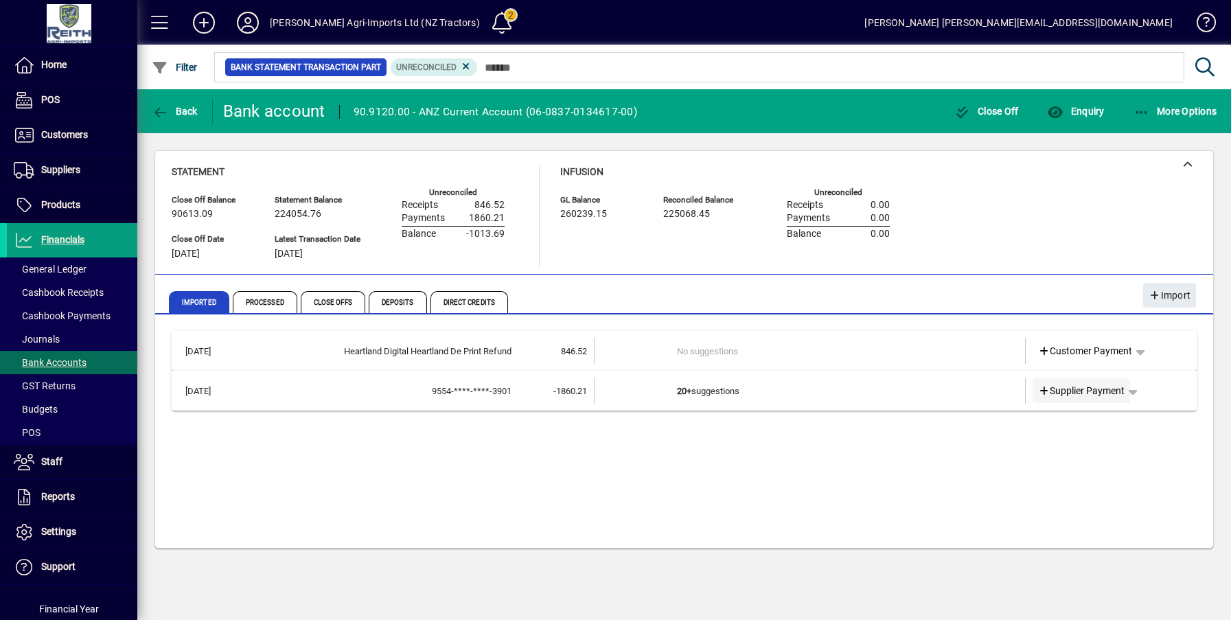
click at [1098, 393] on span "Supplier Payment" at bounding box center [1081, 391] width 87 height 14
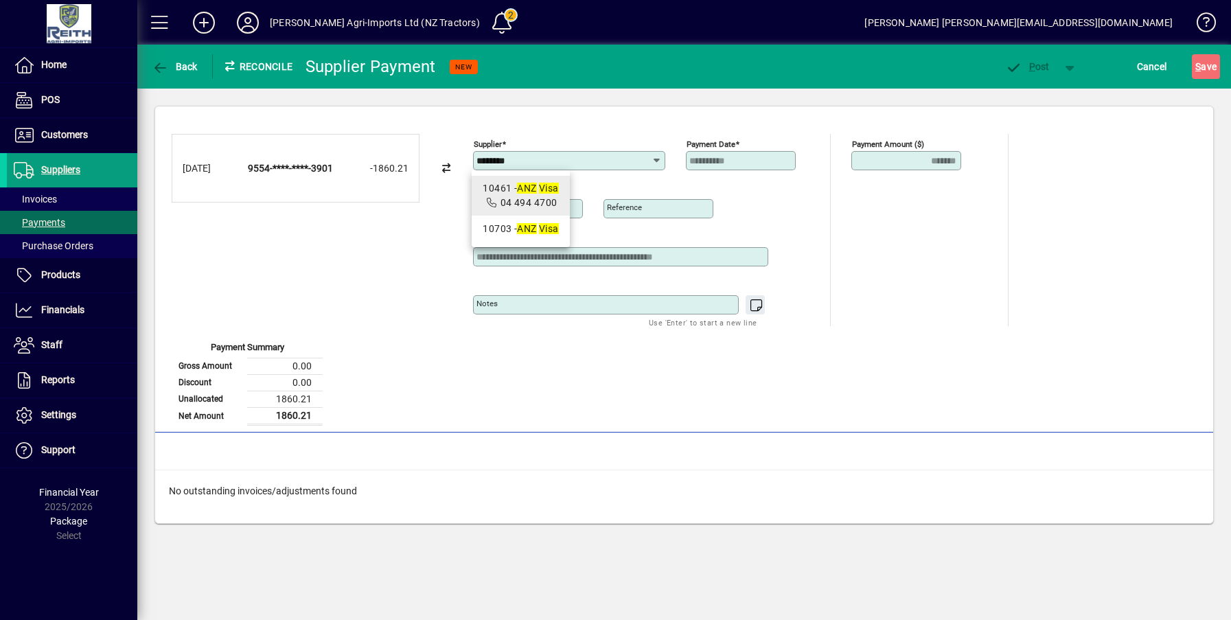
click at [531, 186] on em "ANZ" at bounding box center [526, 188] width 19 height 11
type input "**********"
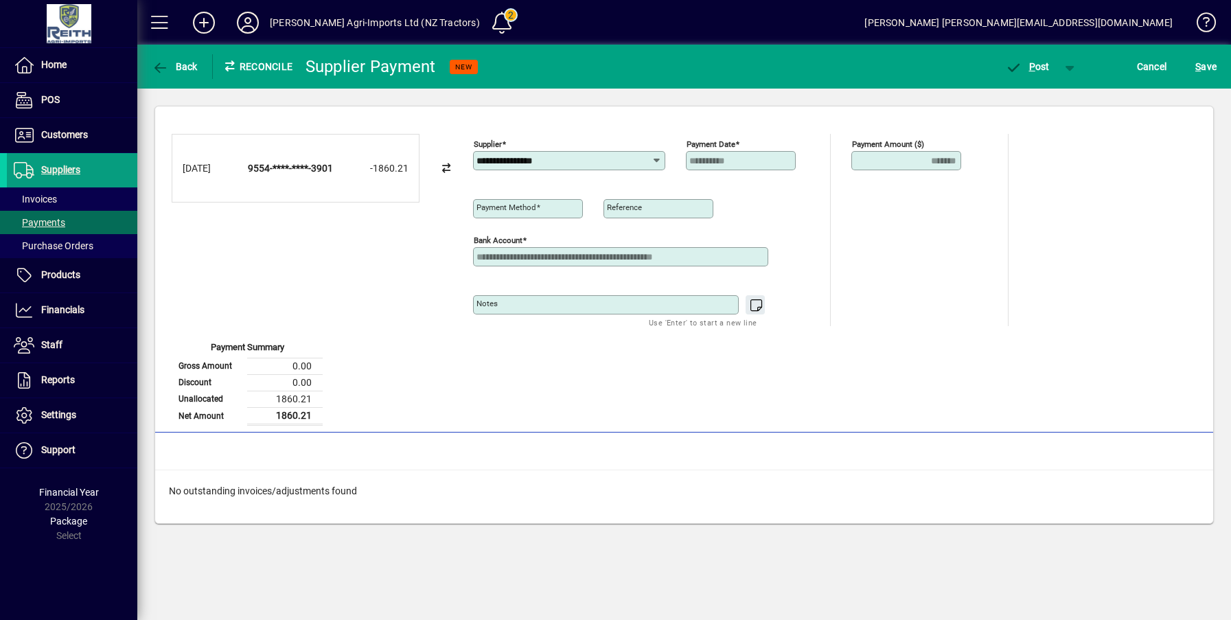
type input "**********"
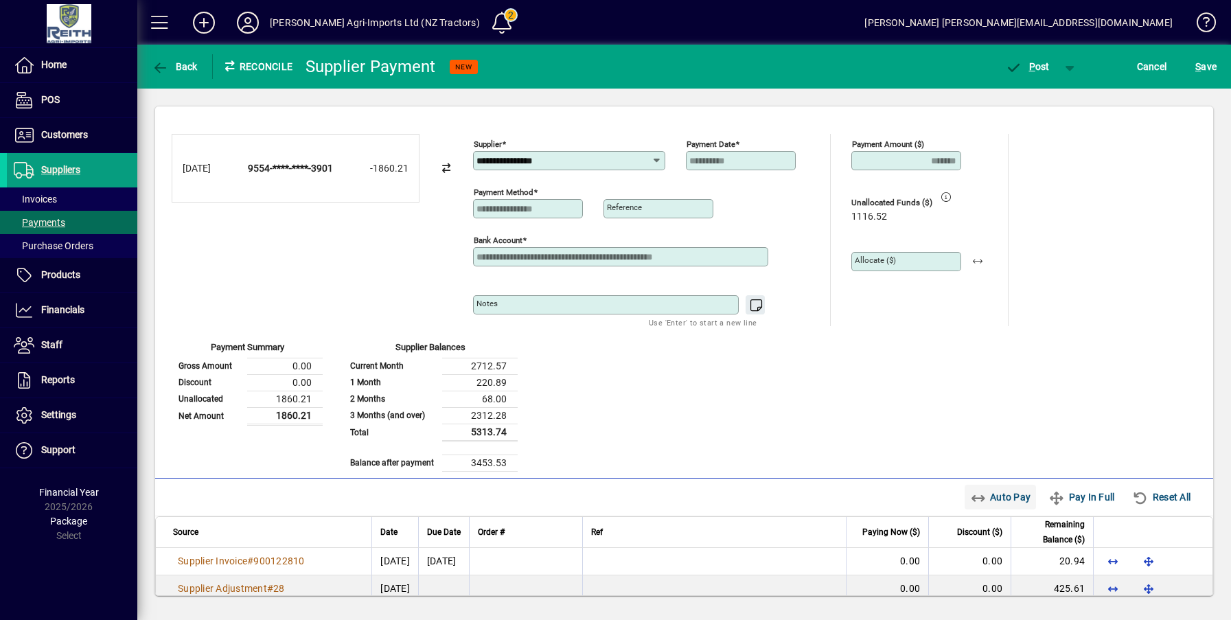
click at [989, 490] on span "Auto Pay" at bounding box center [1000, 497] width 61 height 22
click at [1035, 62] on span "P ost" at bounding box center [1027, 66] width 45 height 11
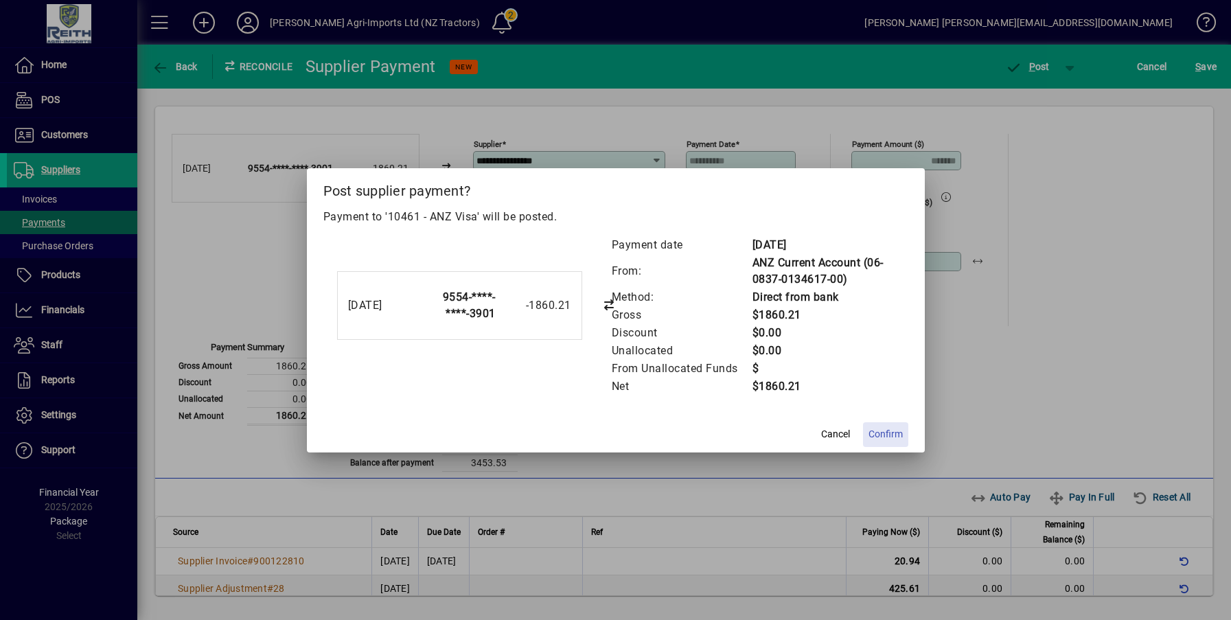
click at [876, 448] on span at bounding box center [885, 434] width 45 height 33
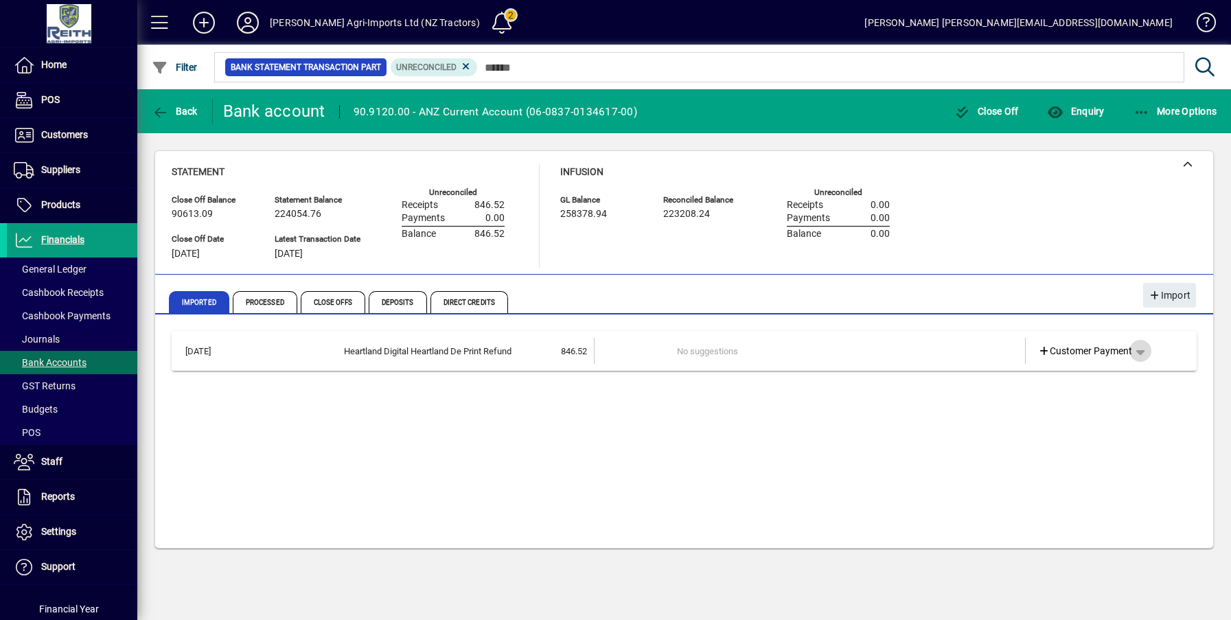
click at [1143, 352] on span "button" at bounding box center [1140, 350] width 33 height 33
click at [1107, 378] on span "Supplier Refund" at bounding box center [1095, 379] width 84 height 16
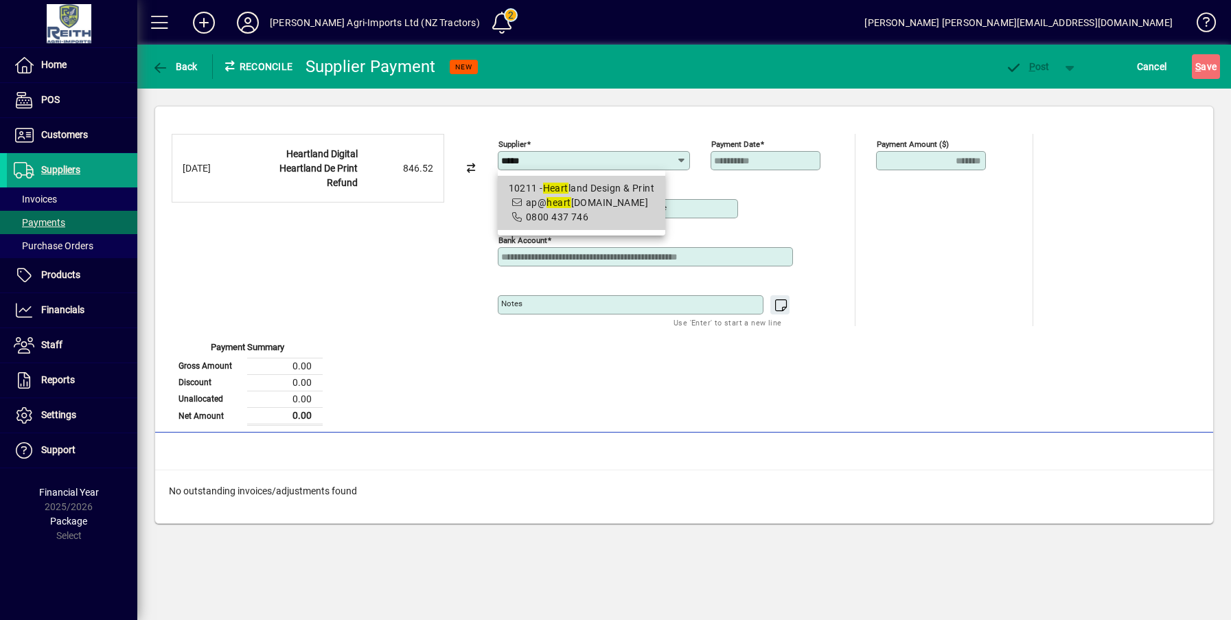
click at [583, 198] on span "ap@ heart landprint.co.nz" at bounding box center [587, 202] width 122 height 11
type input "**********"
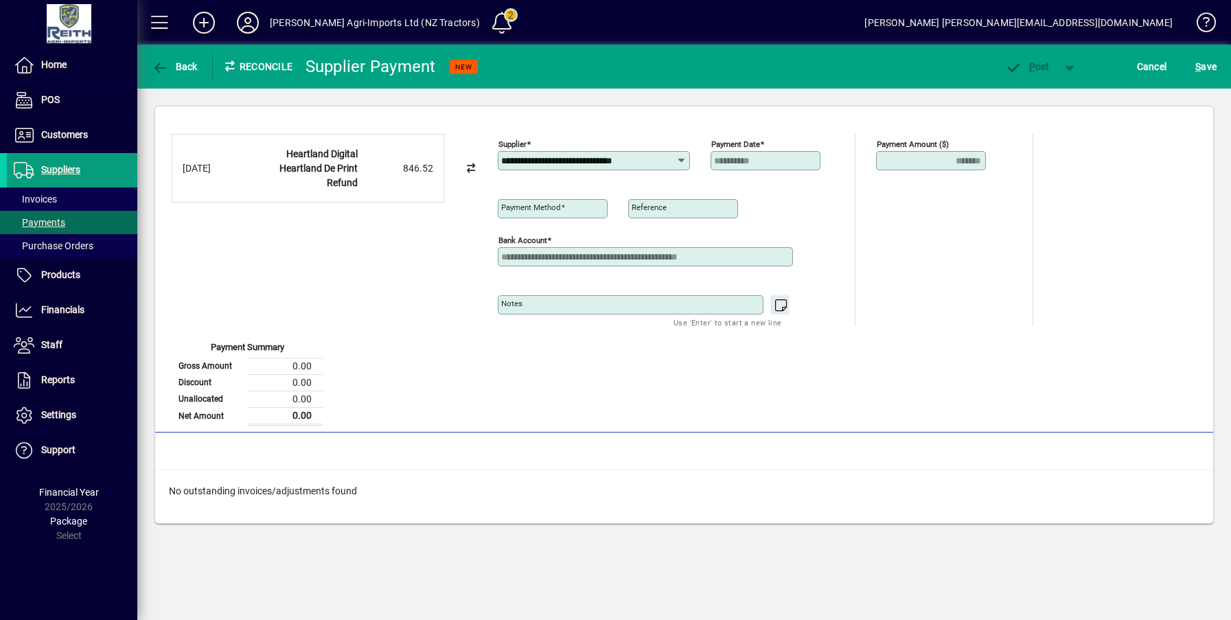
type input "**********"
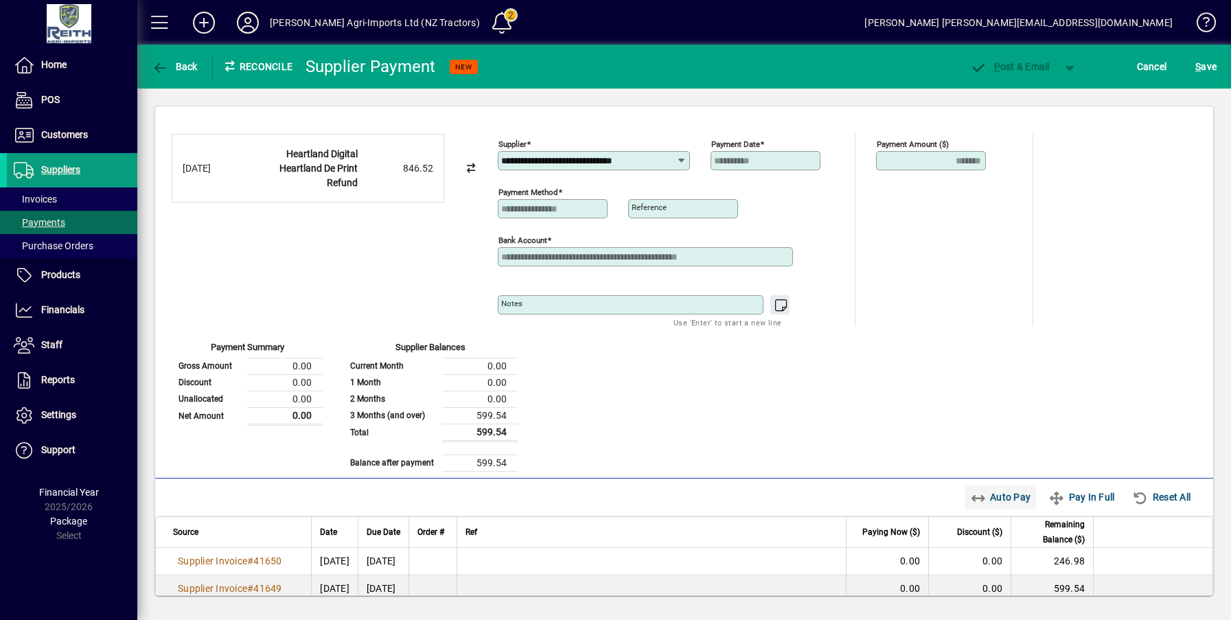
click at [978, 496] on span "Auto Pay" at bounding box center [1000, 497] width 61 height 22
click at [1071, 68] on span "button" at bounding box center [1070, 66] width 33 height 33
click at [985, 496] on div at bounding box center [615, 310] width 1231 height 620
click at [1065, 64] on span "button" at bounding box center [1070, 66] width 33 height 33
click at [1073, 131] on div at bounding box center [615, 310] width 1231 height 620
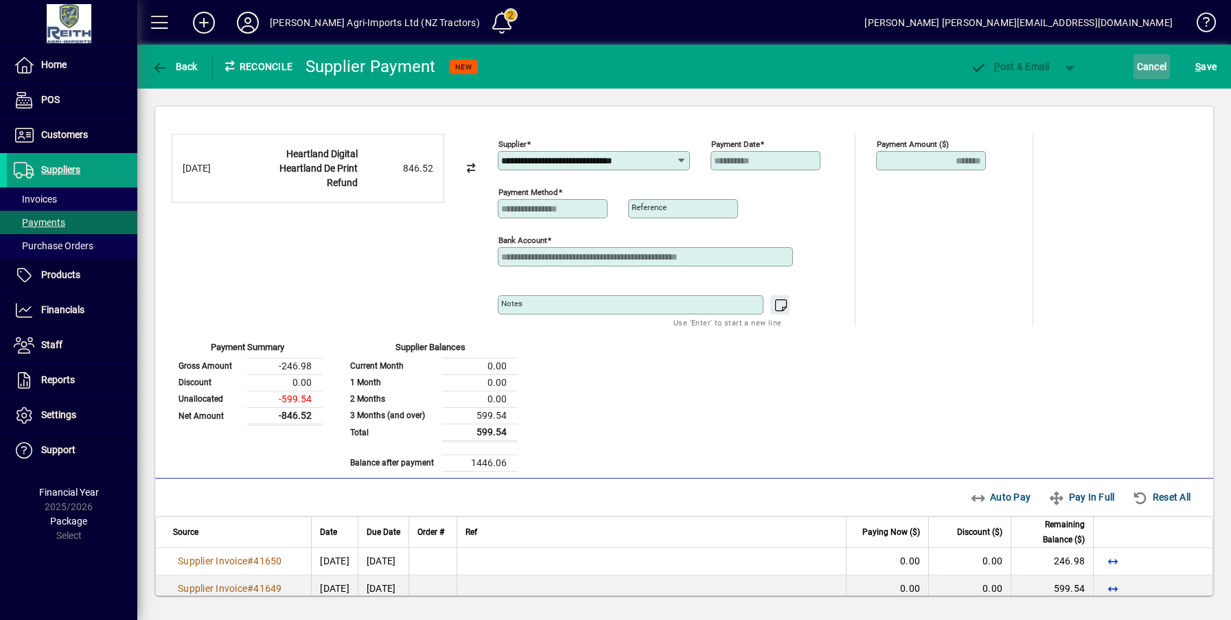
click at [1141, 67] on span "Cancel" at bounding box center [1152, 67] width 30 height 22
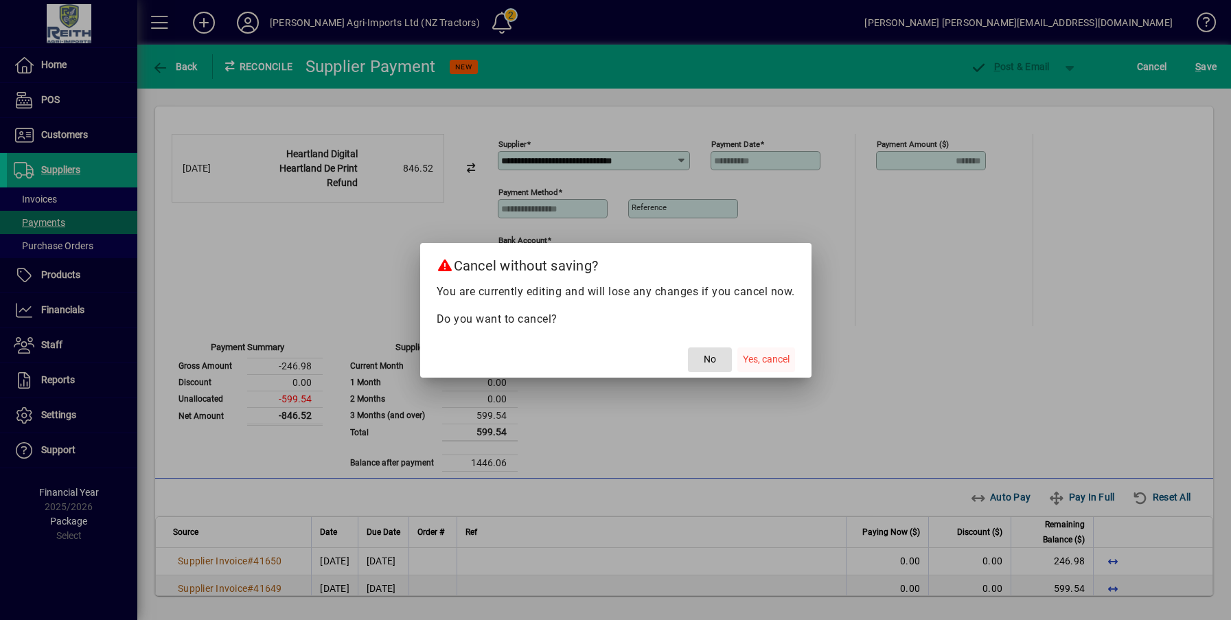
click at [754, 357] on span "Yes, cancel" at bounding box center [766, 359] width 47 height 14
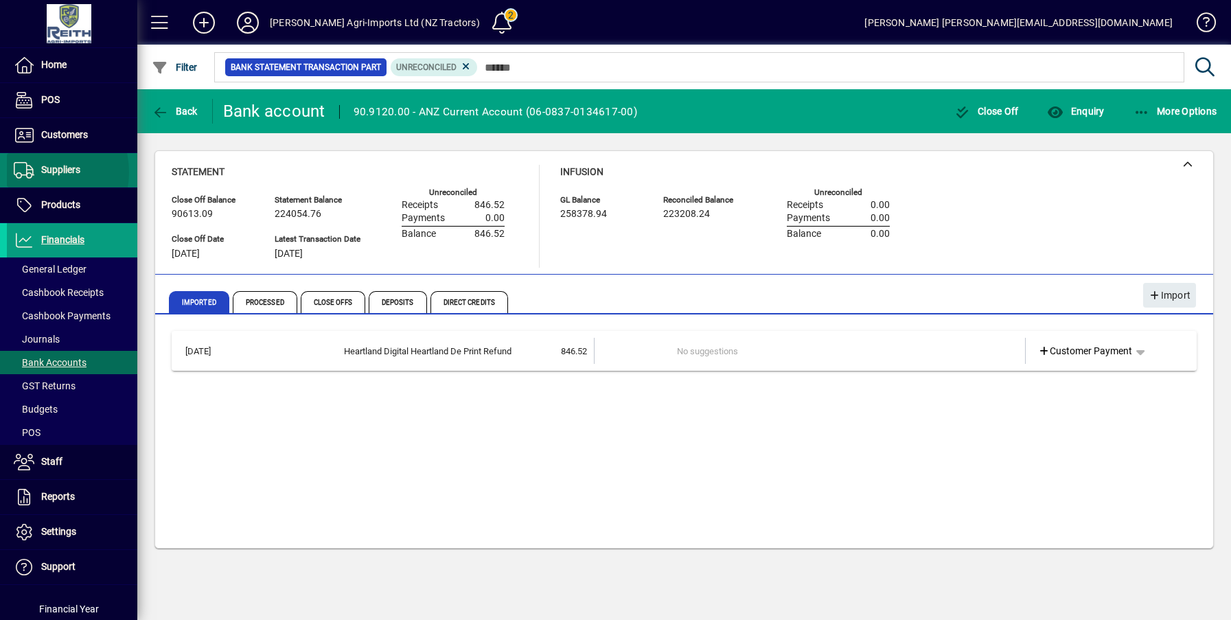
click at [36, 172] on span "Suppliers" at bounding box center [43, 170] width 73 height 16
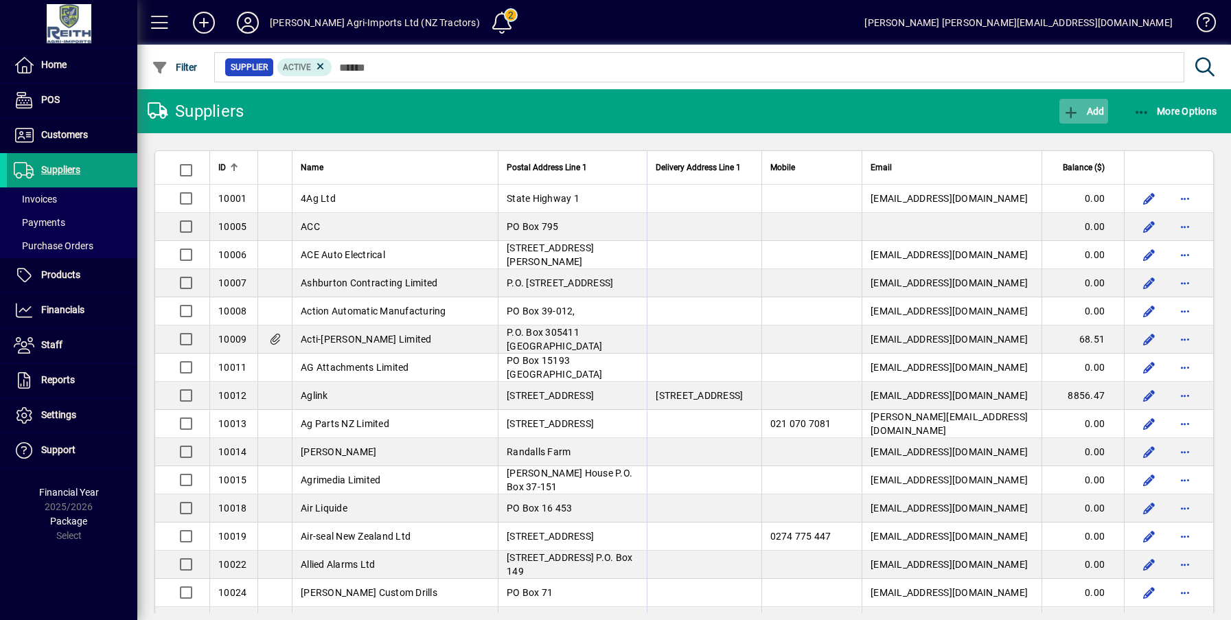
click at [1074, 106] on icon "button" at bounding box center [1071, 113] width 17 height 14
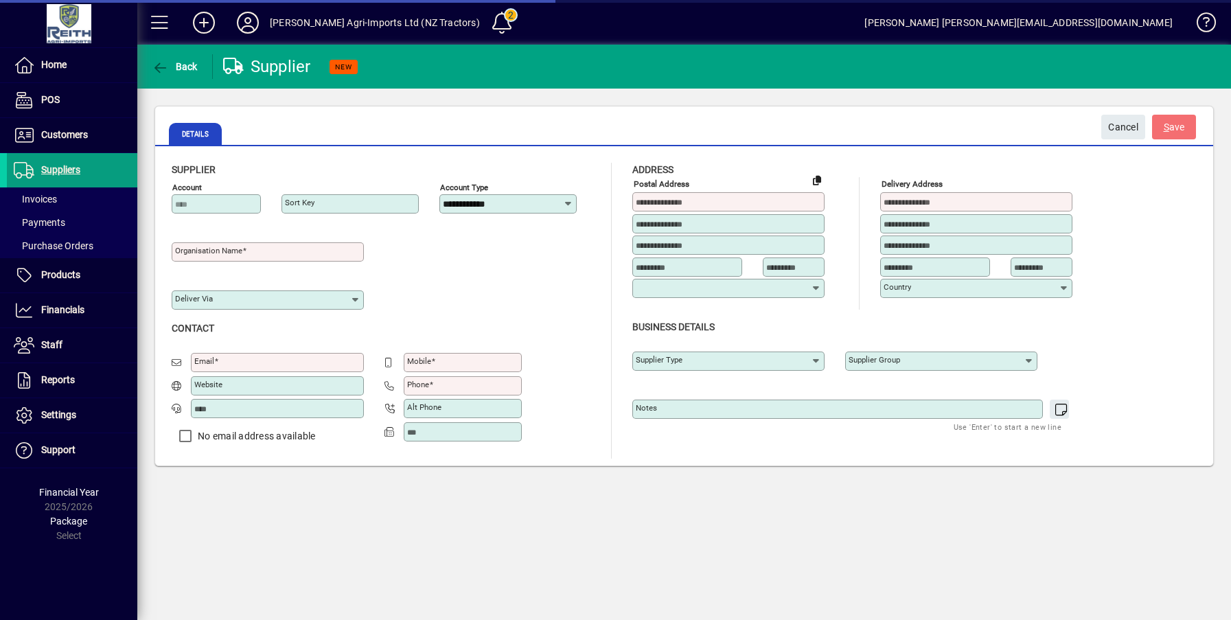
type input "**********"
click at [258, 253] on input "Organisation name" at bounding box center [269, 251] width 188 height 11
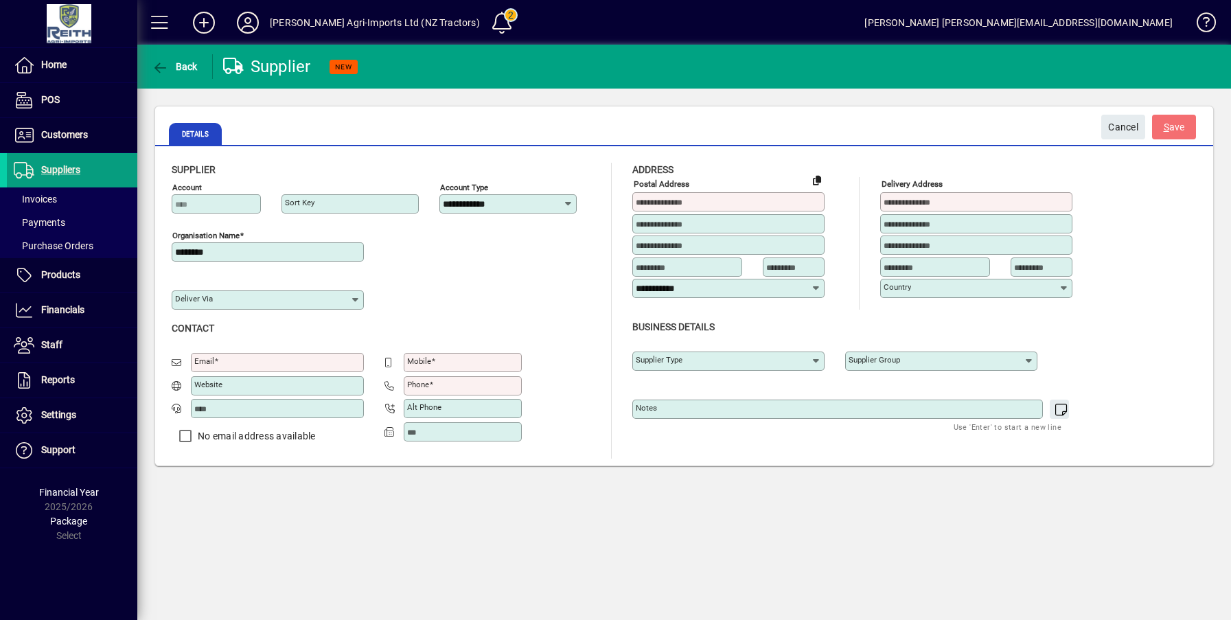
type input "*********"
type input "**********"
click at [226, 363] on input "Email" at bounding box center [278, 362] width 169 height 11
type input "**********"
click at [726, 200] on input at bounding box center [730, 201] width 188 height 11
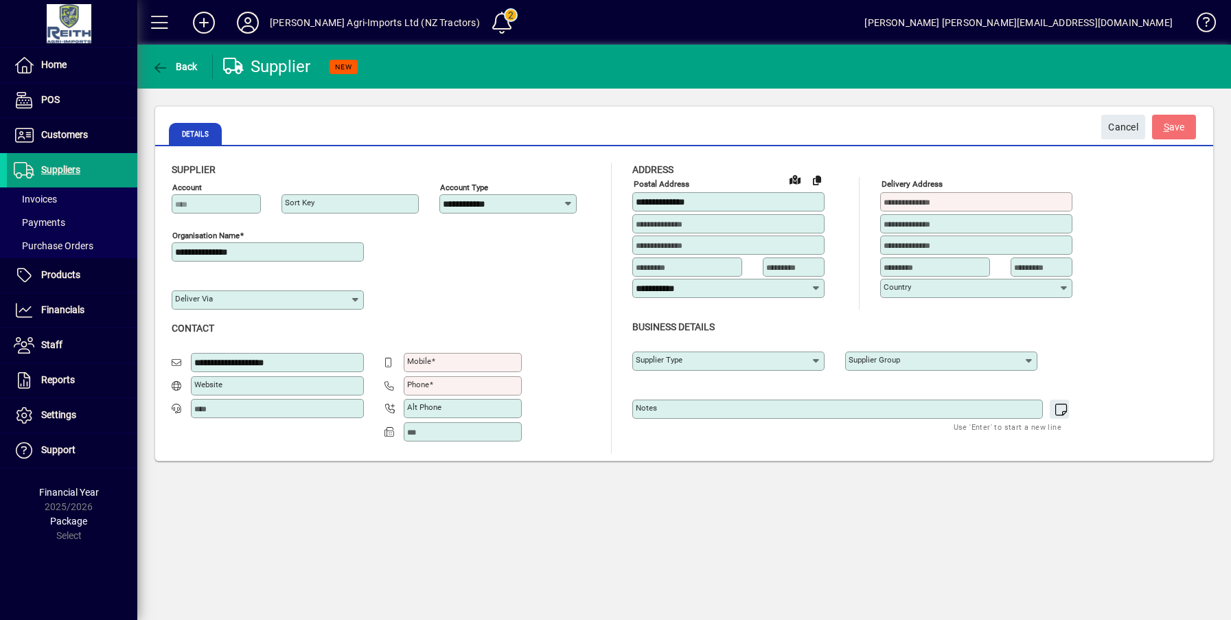
type input "**********"
click at [700, 222] on input at bounding box center [730, 223] width 188 height 11
type input "*"
type input "**********"
click at [692, 242] on input at bounding box center [730, 245] width 188 height 11
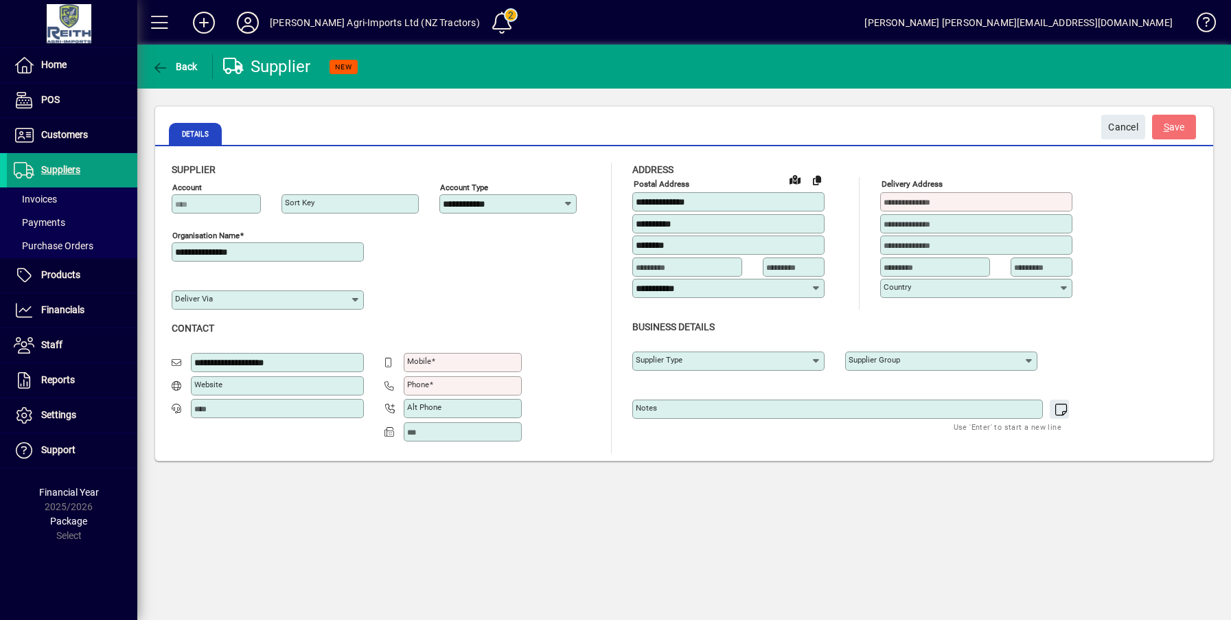
type input "********"
click at [696, 270] on input at bounding box center [689, 267] width 106 height 11
type input "*****"
click at [699, 288] on input "**********" at bounding box center [723, 288] width 175 height 11
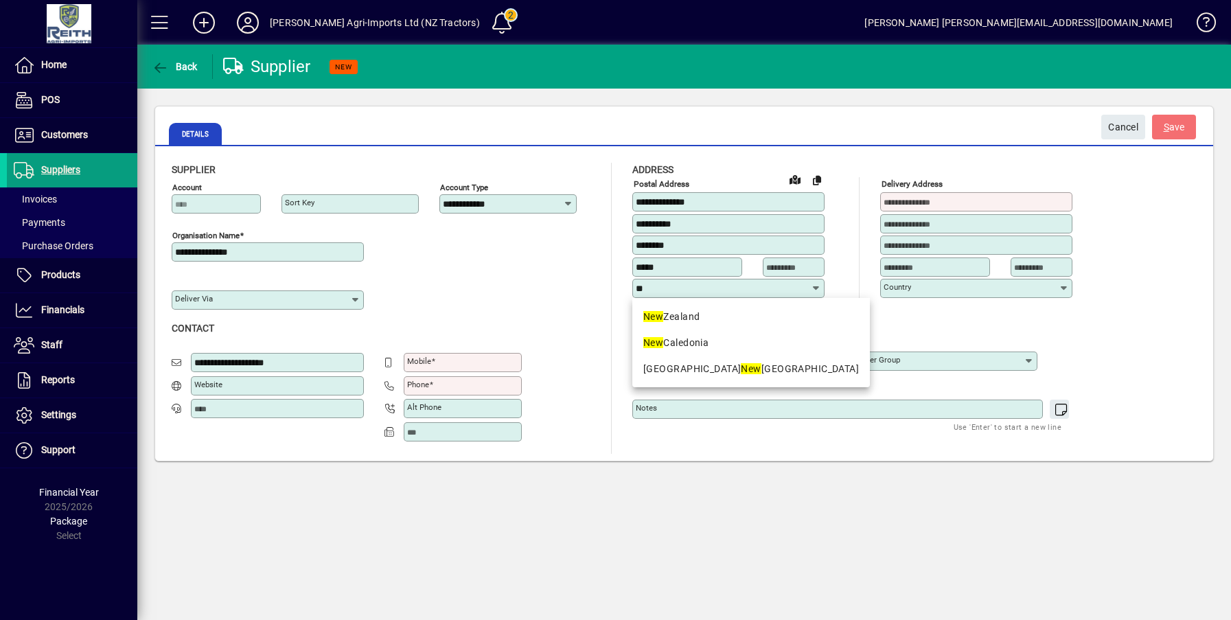
type input "*"
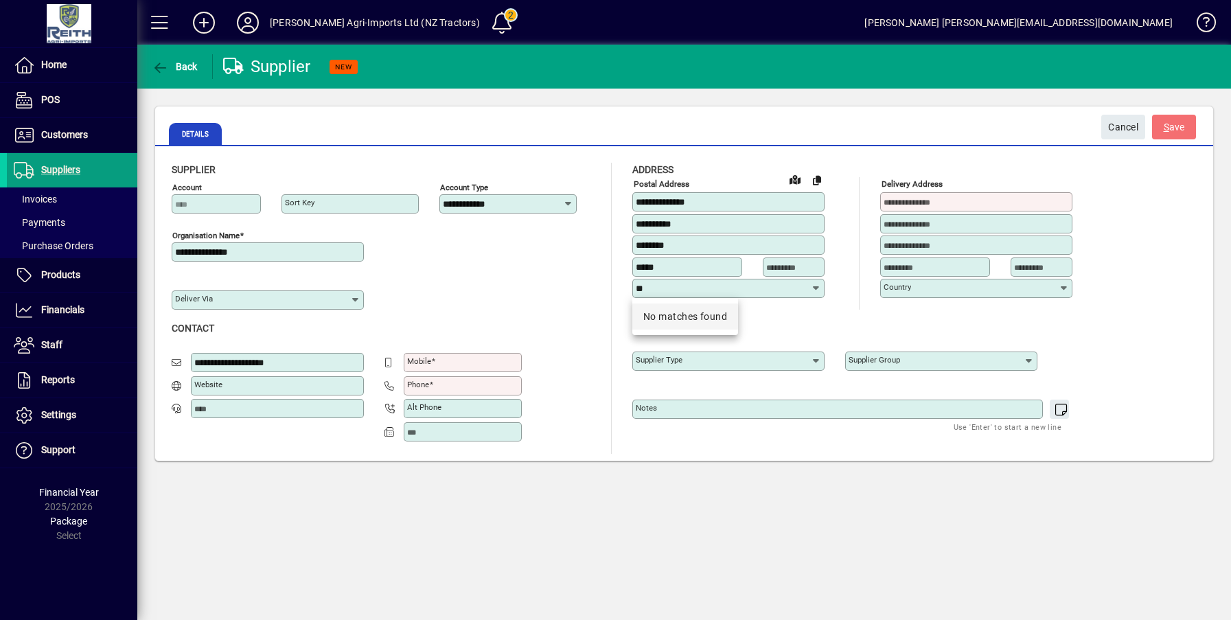
type input "*"
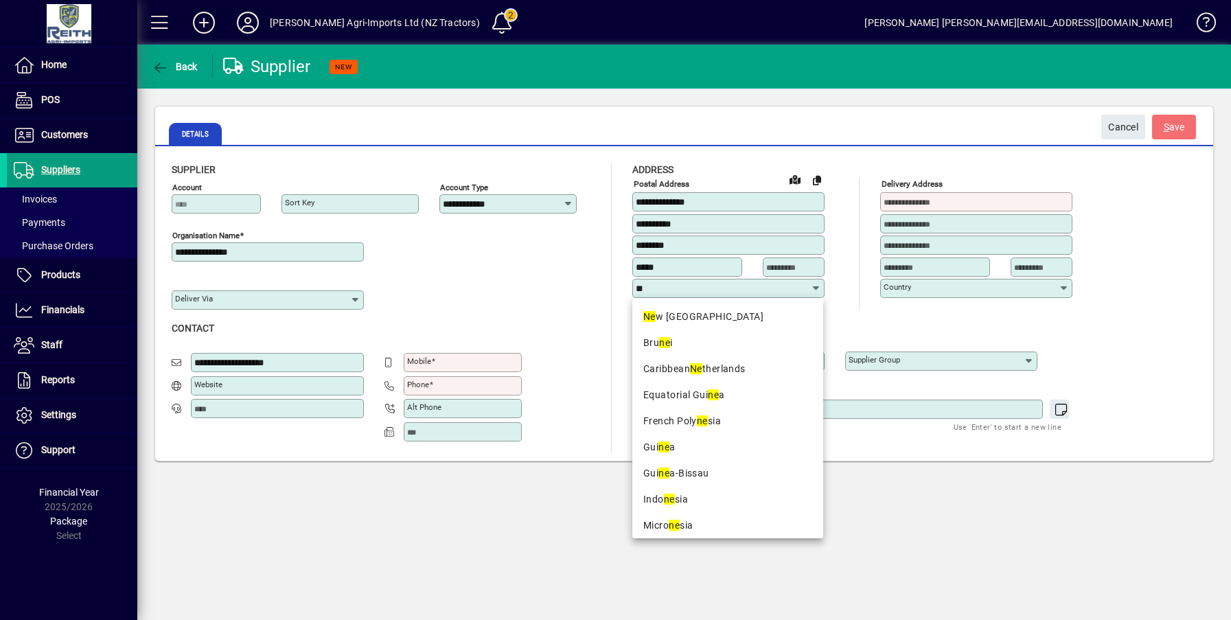
type input "*"
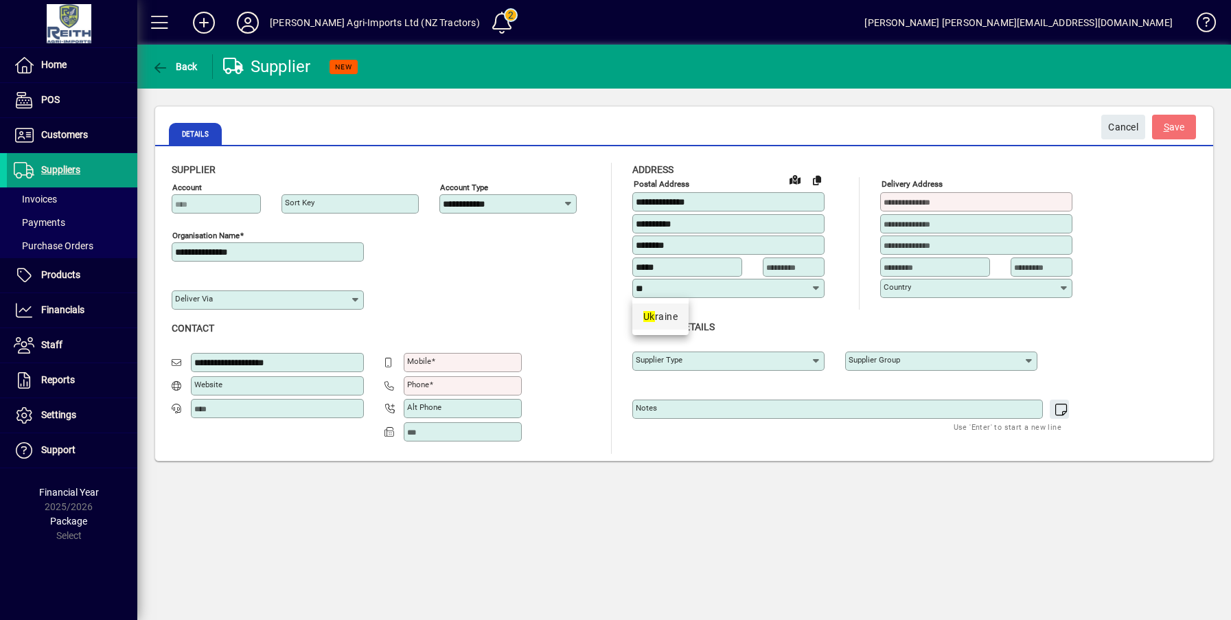
click at [815, 288] on icon at bounding box center [816, 288] width 11 height 11
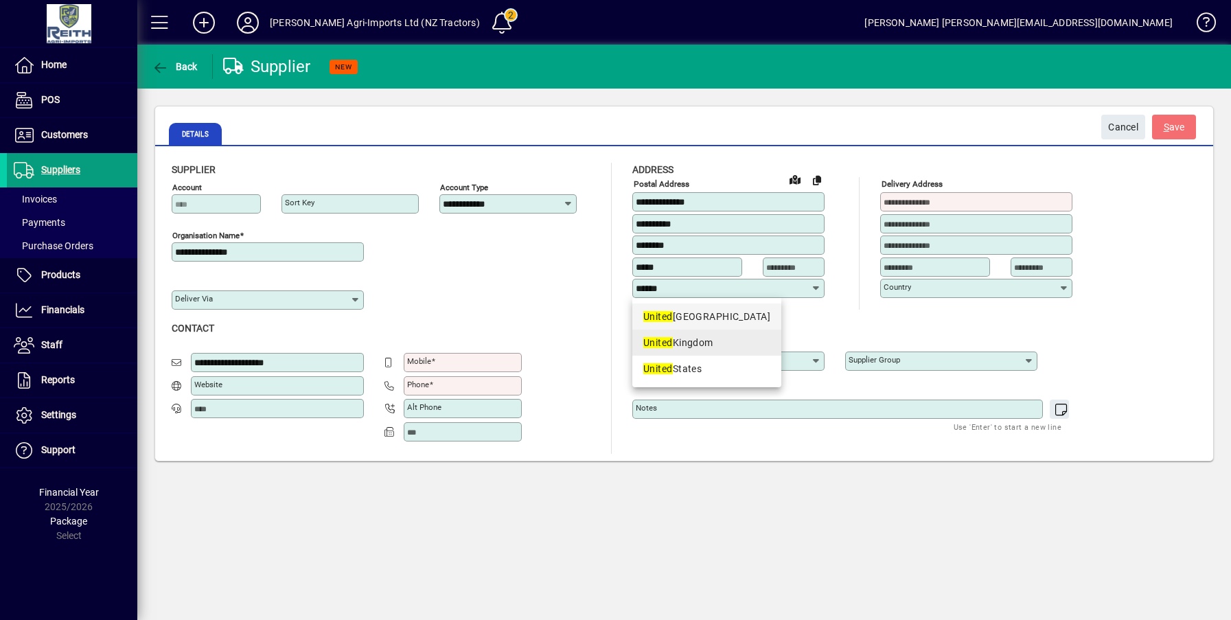
click at [680, 340] on div "[GEOGRAPHIC_DATA]" at bounding box center [706, 343] width 127 height 14
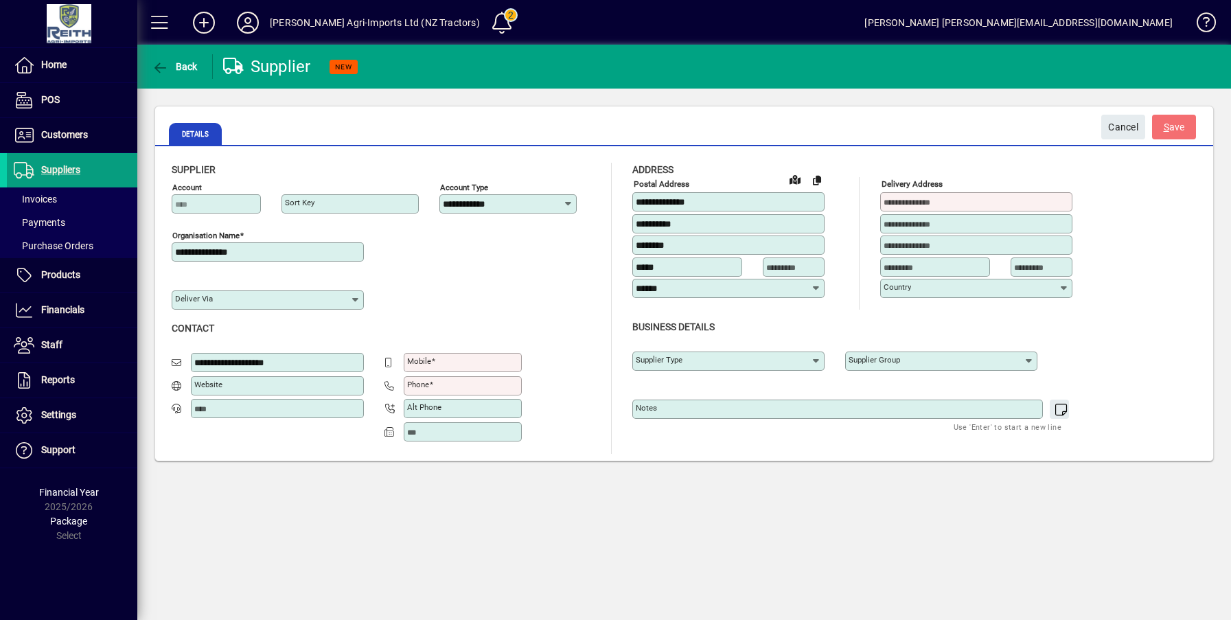
type input "**********"
click at [791, 265] on input at bounding box center [795, 267] width 58 height 11
type input "*****"
click at [958, 198] on input at bounding box center [977, 201] width 188 height 11
type input "*********"
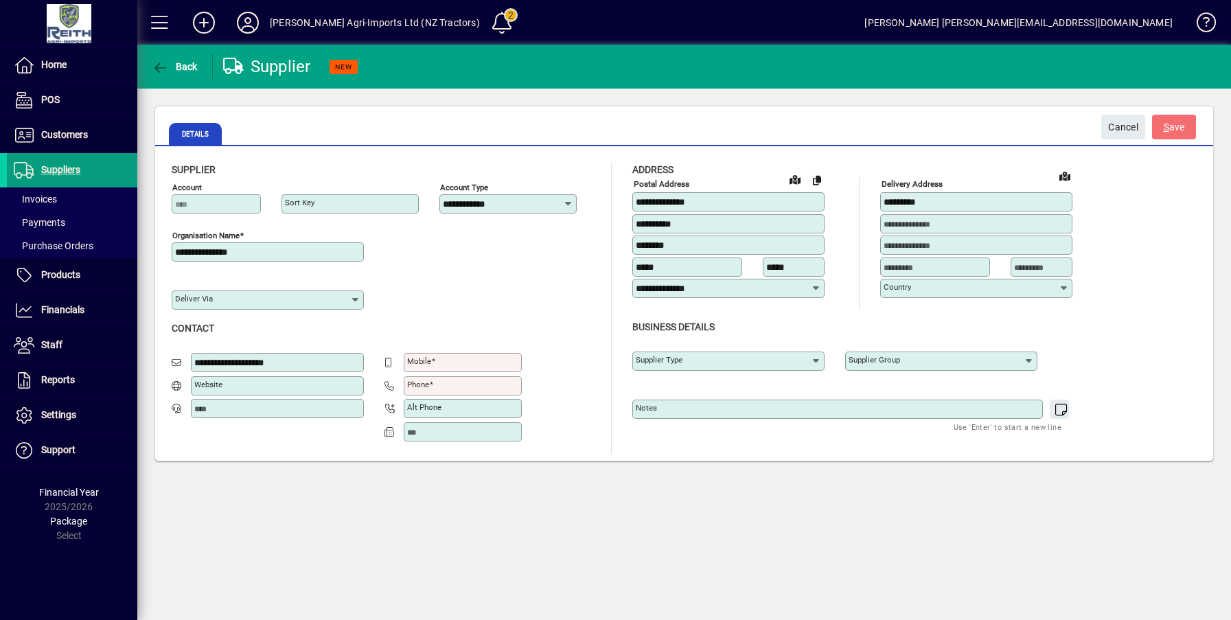
click at [461, 364] on input "Mobile" at bounding box center [464, 362] width 114 height 11
click at [418, 360] on input "**********" at bounding box center [464, 362] width 114 height 11
type input "**********"
click at [947, 203] on input "*********" at bounding box center [977, 201] width 188 height 11
type input "*********"
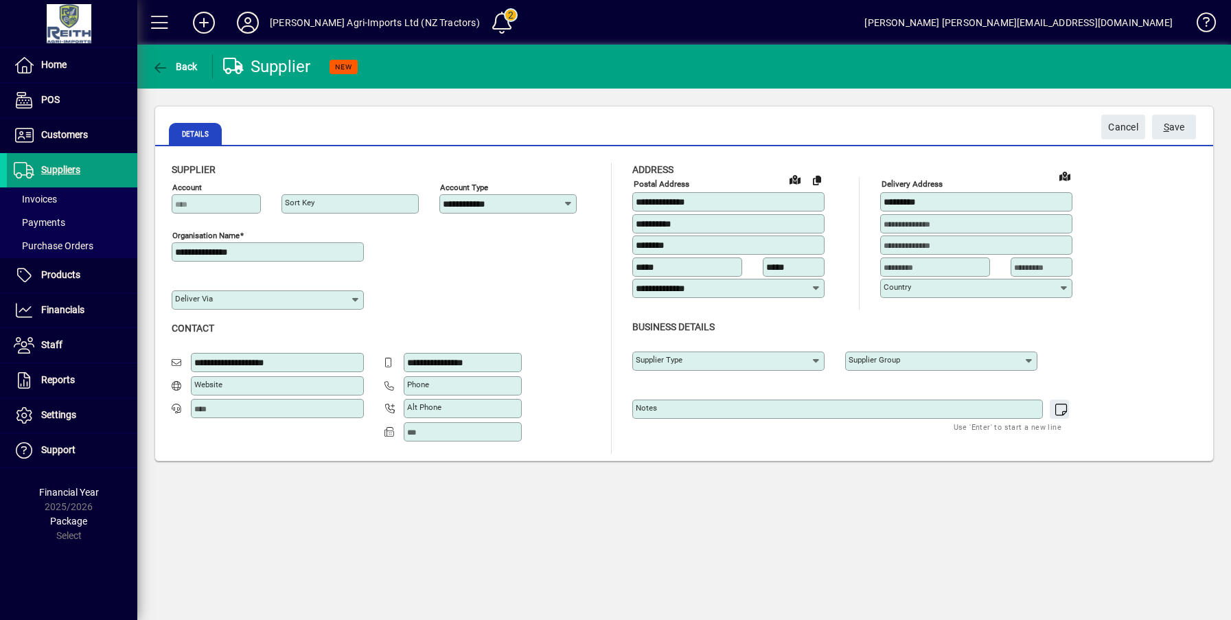
click at [903, 222] on input at bounding box center [977, 223] width 188 height 11
type input "**********"
click at [1169, 126] on span "S ave" at bounding box center [1173, 127] width 21 height 23
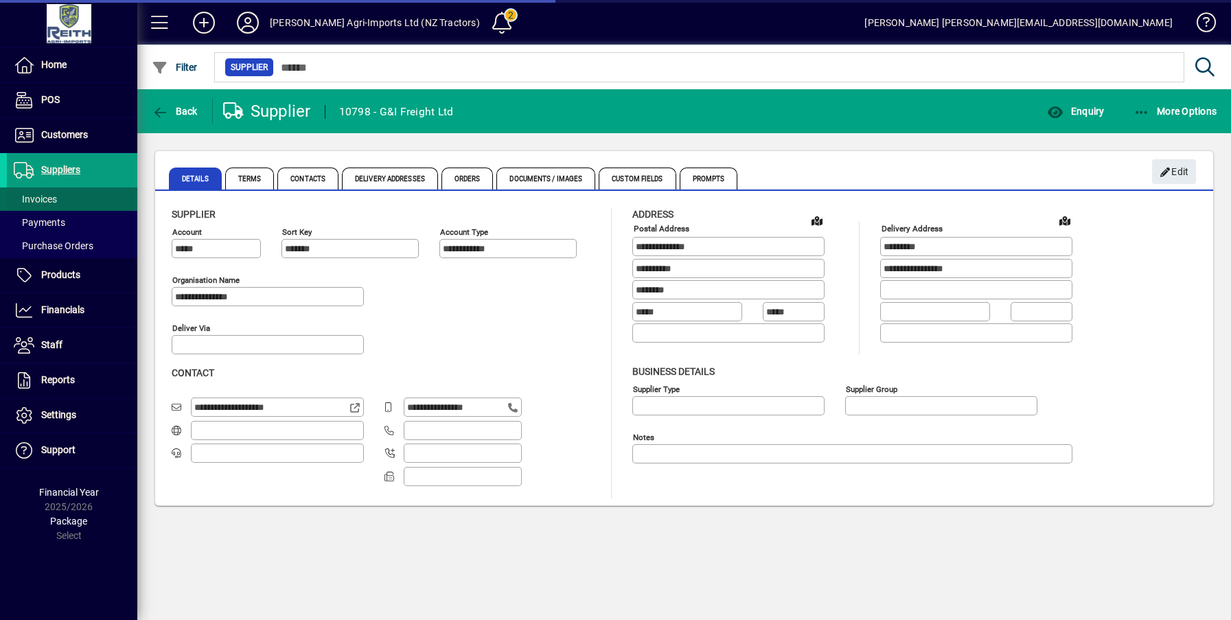
type input "**********"
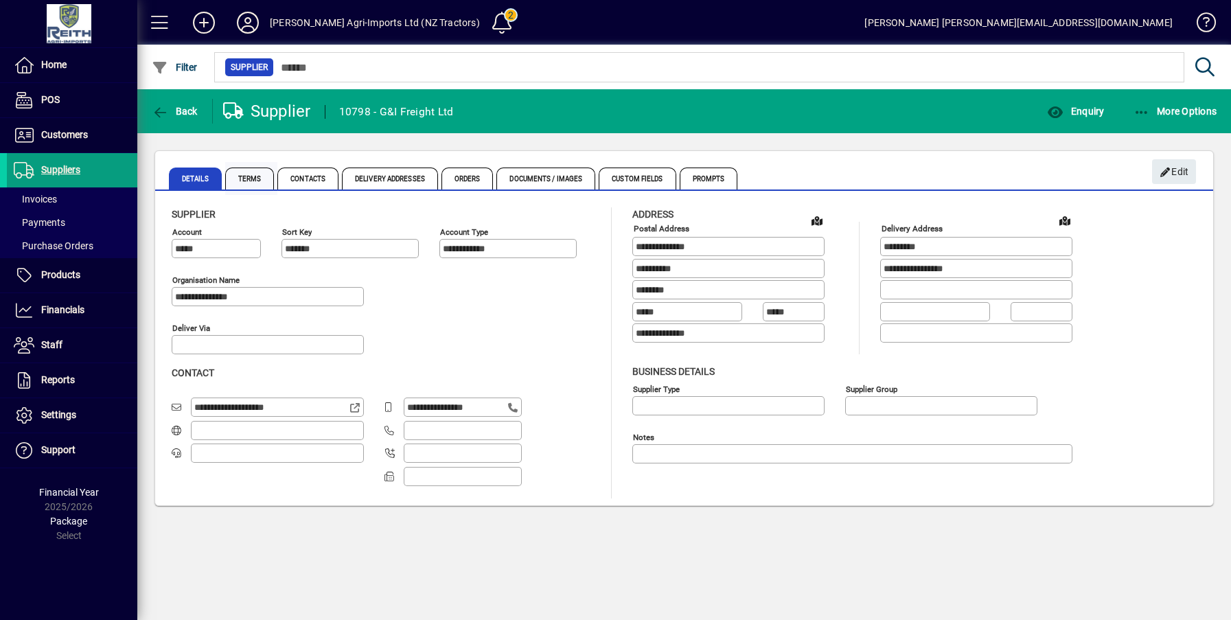
click at [234, 175] on span "Terms" at bounding box center [249, 178] width 49 height 22
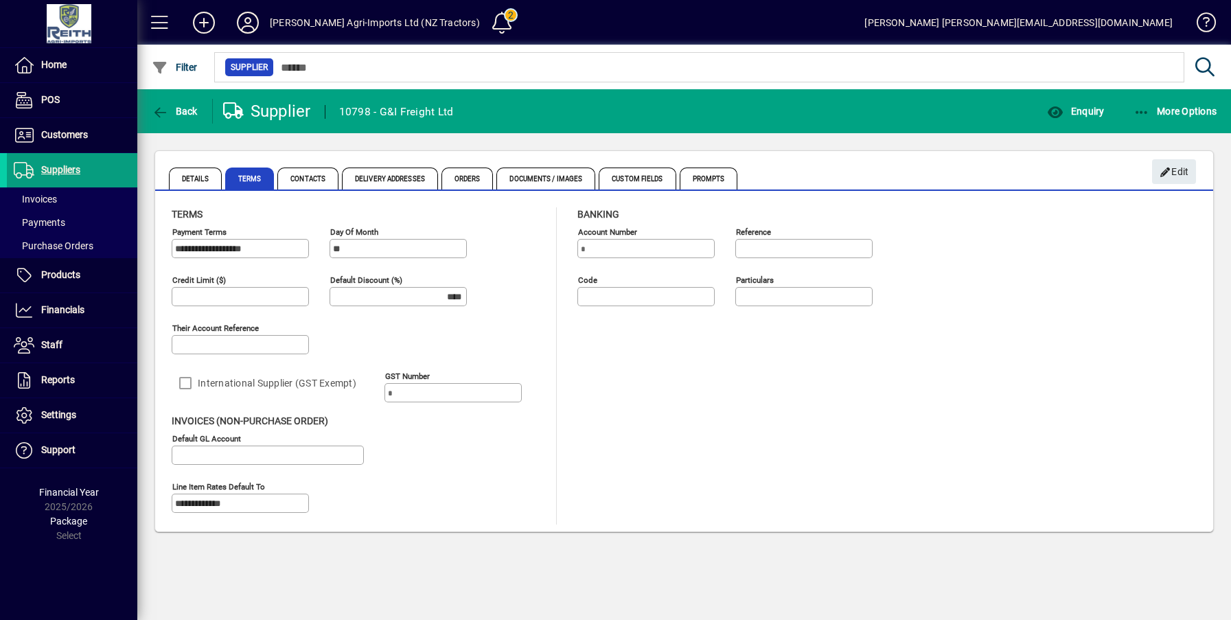
click at [186, 385] on div "International Supplier (GST Exempt)" at bounding box center [268, 382] width 192 height 27
click at [1168, 178] on span "Edit" at bounding box center [1174, 172] width 30 height 23
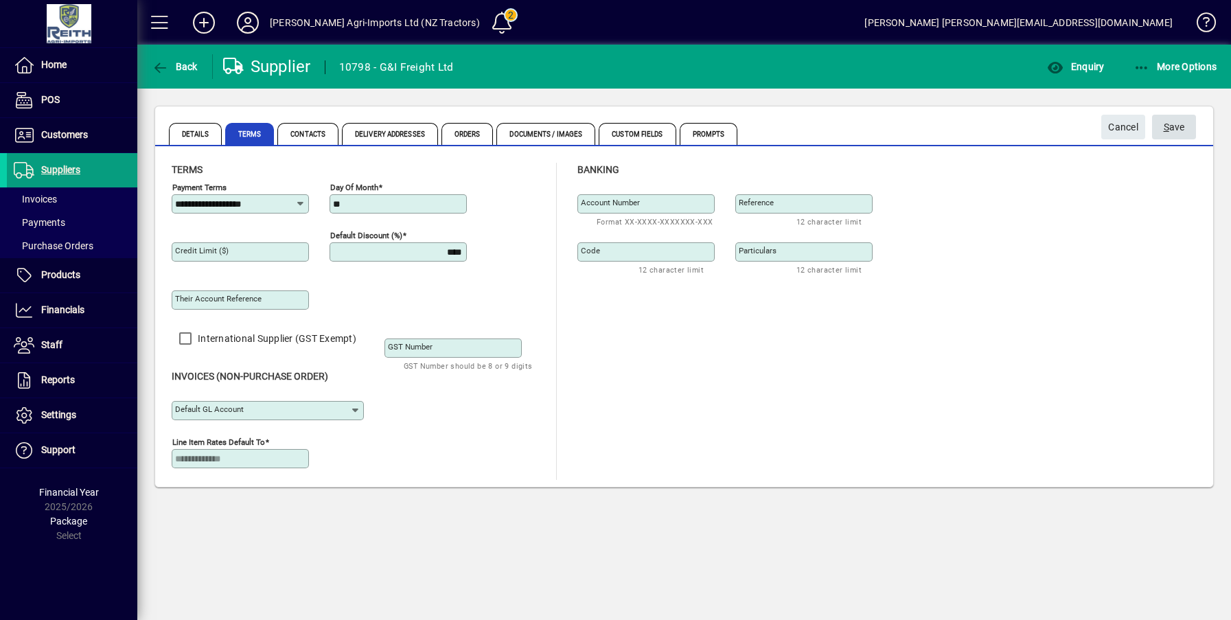
click at [1177, 129] on span "S ave" at bounding box center [1173, 127] width 21 height 23
